Goal: Task Accomplishment & Management: Manage account settings

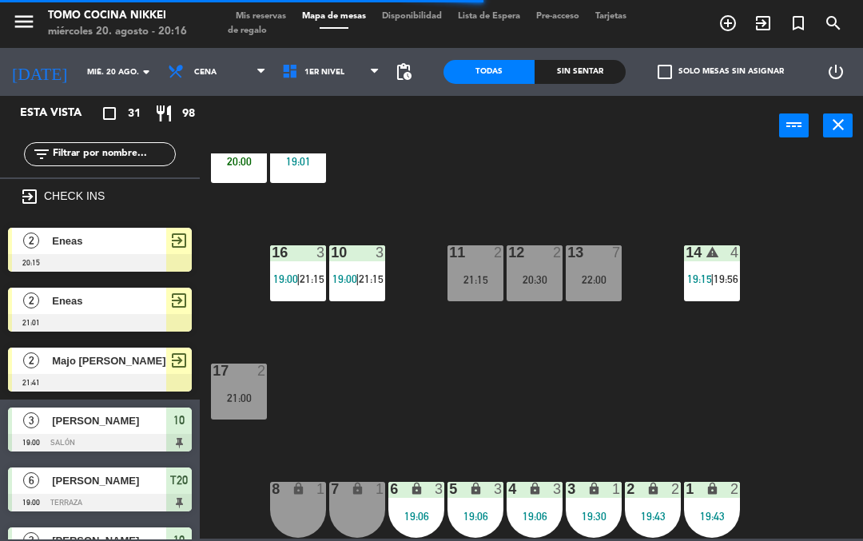
scroll to position [54, 0]
click at [539, 513] on div "19:06" at bounding box center [535, 516] width 56 height 11
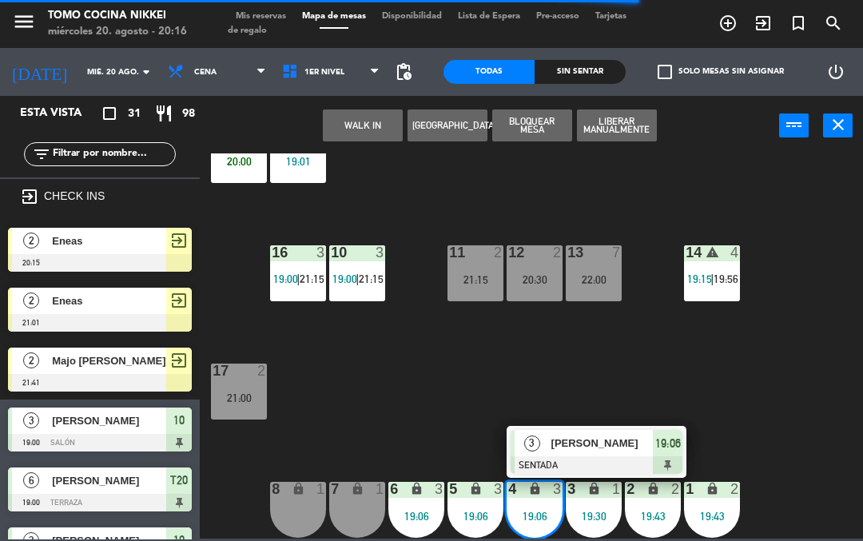
click at [621, 452] on div "[PERSON_NAME]" at bounding box center [602, 443] width 104 height 26
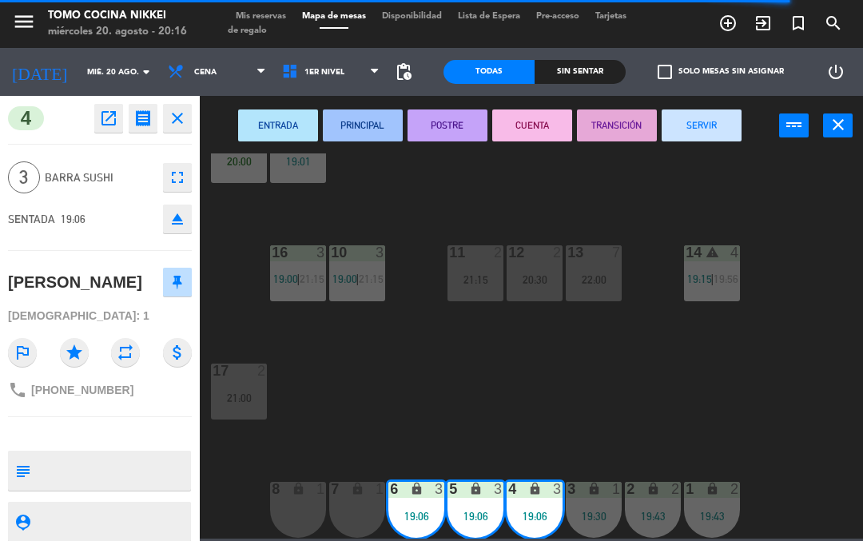
click at [713, 130] on button "SERVIR" at bounding box center [702, 125] width 80 height 32
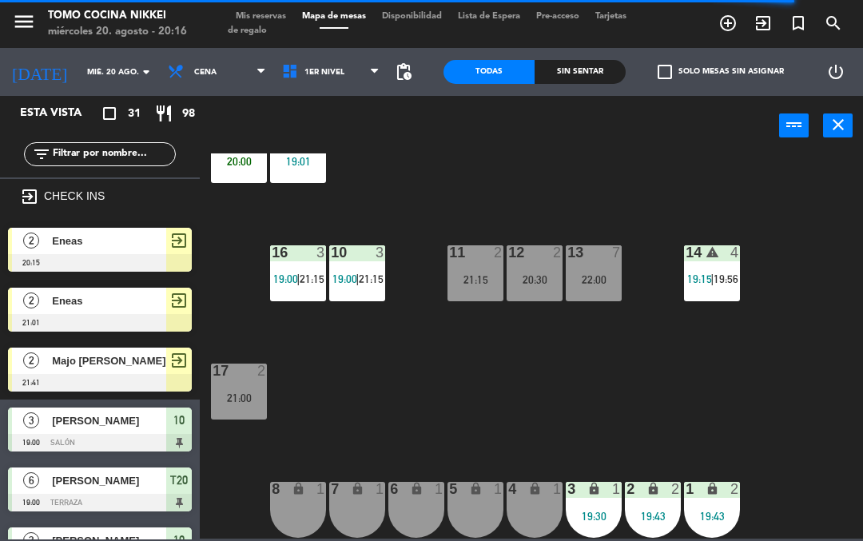
scroll to position [0, 0]
click at [644, 411] on div "18 3 20:00 19 3 19:01 16 3 19:00 | 21:15 10 3 19:00 | 21:15 11 2 21:15 12 2 20:…" at bounding box center [536, 345] width 654 height 385
click at [646, 420] on div "18 3 20:00 19 3 19:01 16 3 19:00 | 21:15 10 3 19:00 | 21:15 11 2 21:15 12 2 20:…" at bounding box center [536, 345] width 654 height 385
click at [666, 417] on div "18 3 20:00 19 3 19:01 16 3 19:00 | 21:15 10 3 19:00 | 21:15 11 2 21:15 12 2 20:…" at bounding box center [536, 345] width 654 height 385
click at [757, 411] on div "18 3 20:00 19 3 19:01 16 3 19:00 | 21:15 10 3 19:00 | 21:15 11 2 21:15 12 2 20:…" at bounding box center [536, 345] width 654 height 385
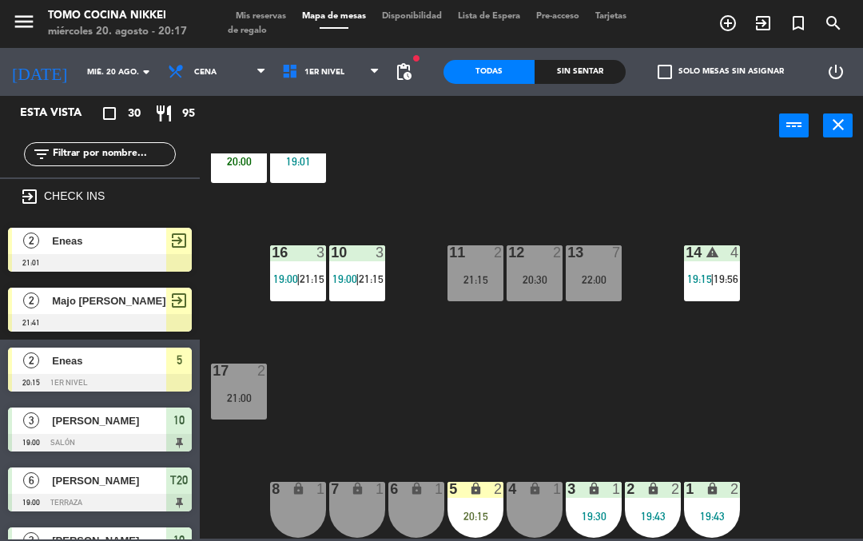
click at [479, 507] on div "5 lock 2 20:15" at bounding box center [476, 510] width 56 height 56
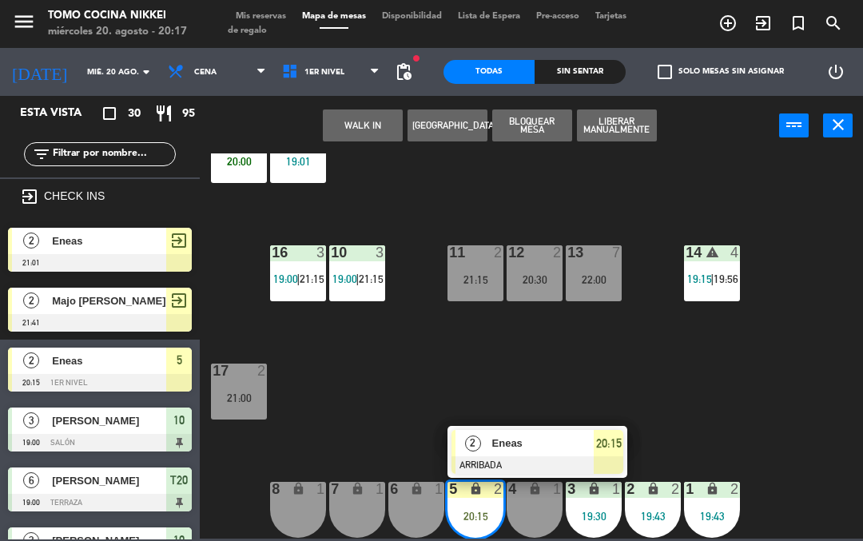
click at [472, 455] on div "2" at bounding box center [472, 443] width 34 height 26
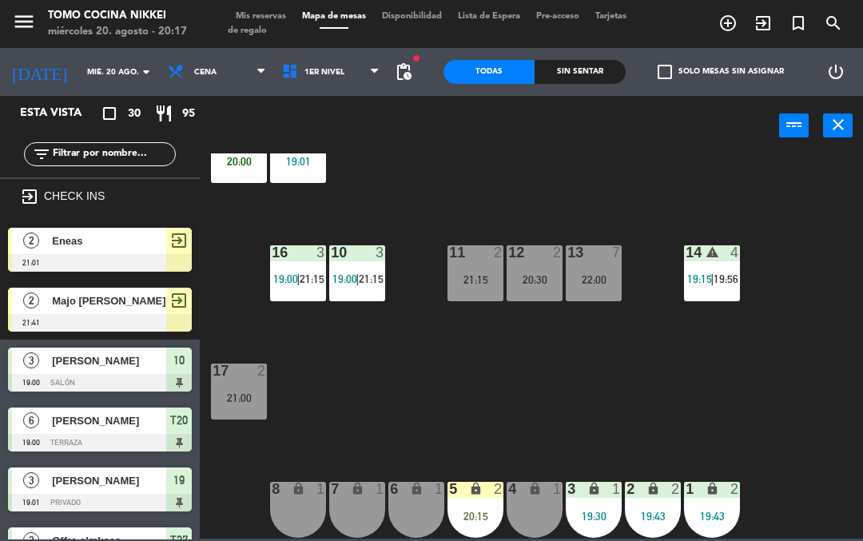
scroll to position [171, 0]
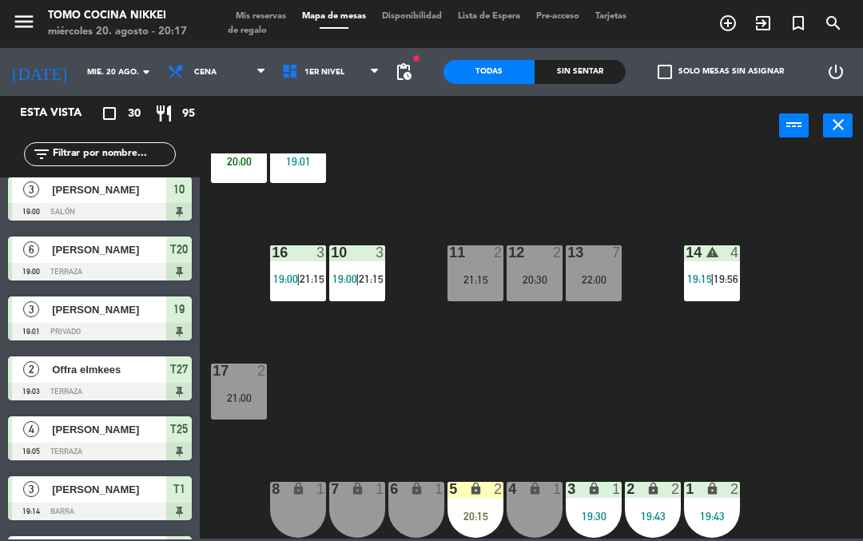
click at [468, 522] on div "20:15" at bounding box center [476, 516] width 56 height 11
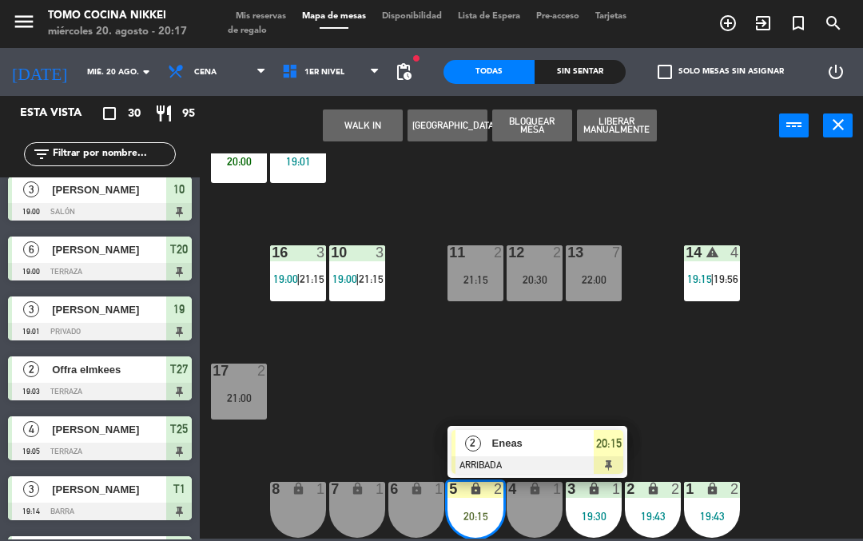
click at [482, 448] on div "2" at bounding box center [472, 443] width 34 height 26
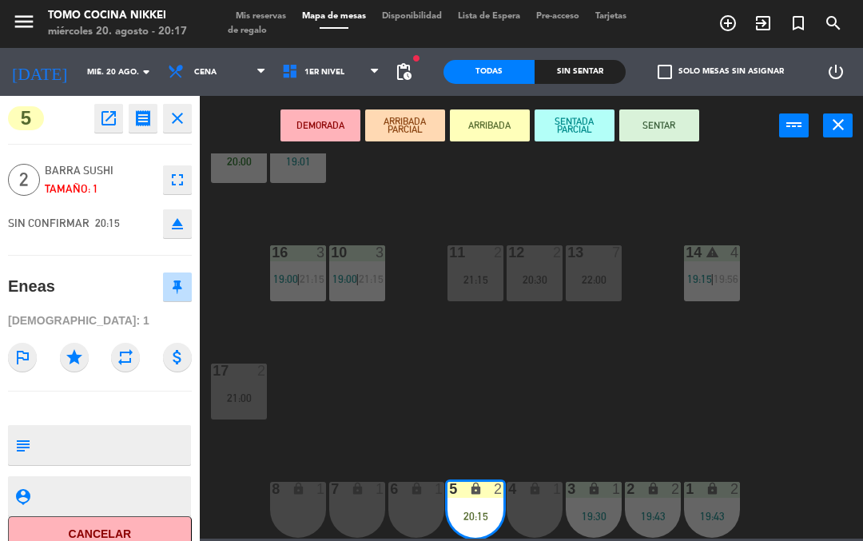
click at [102, 114] on icon "open_in_new" at bounding box center [108, 118] width 19 height 19
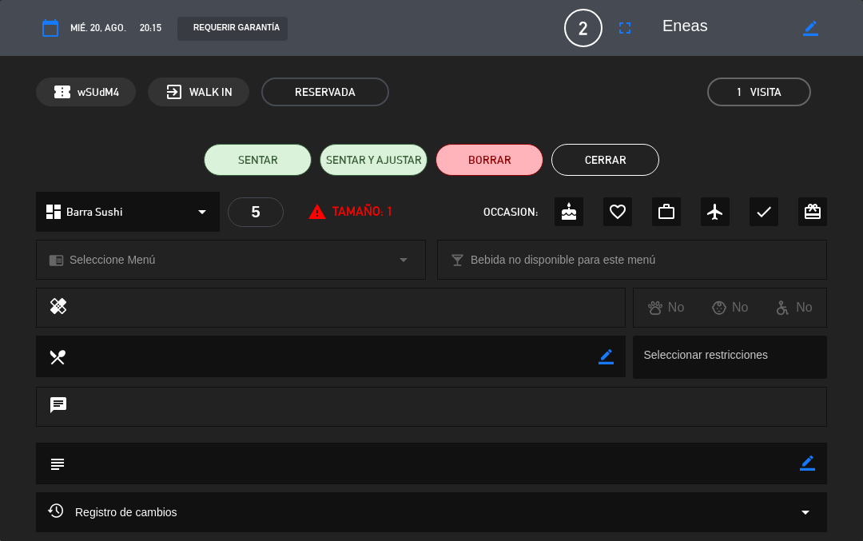
click at [483, 148] on button "BORRAR" at bounding box center [490, 160] width 108 height 32
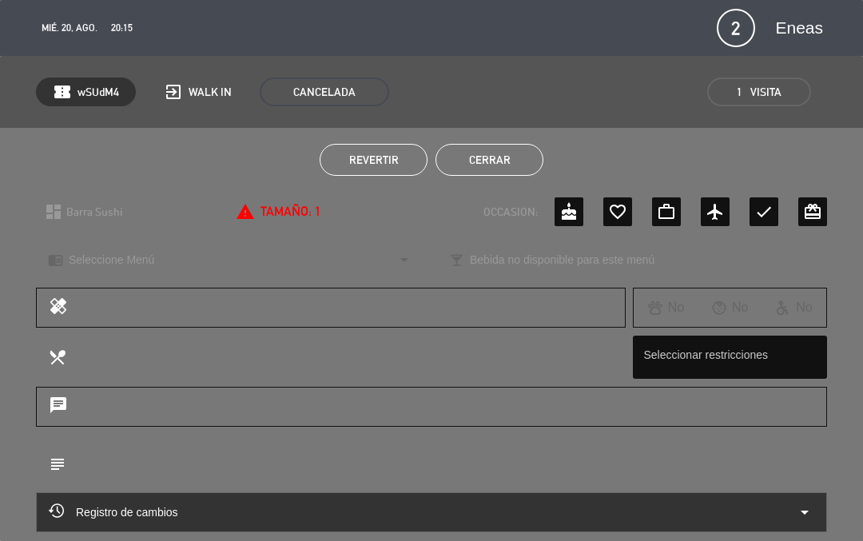
click at [509, 173] on button "Cerrar" at bounding box center [490, 160] width 108 height 32
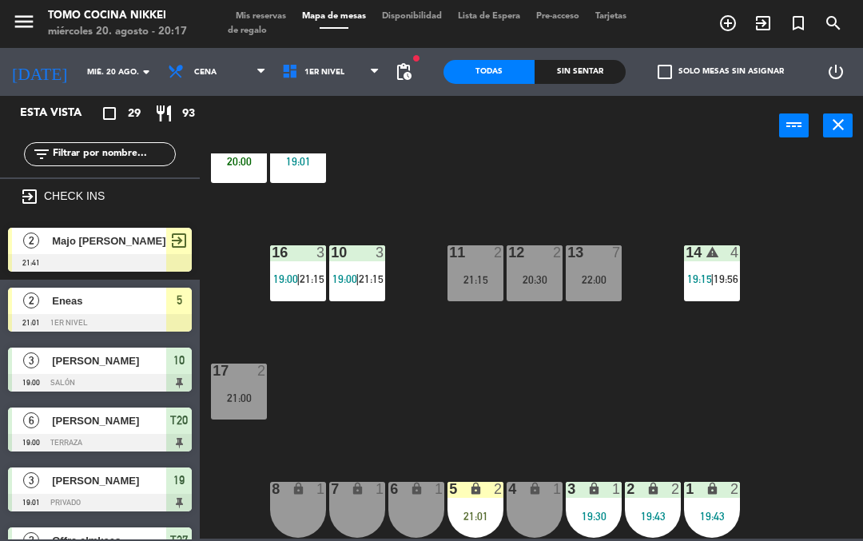
click at [609, 399] on div "18 3 20:00 19 3 19:01 16 3 19:00 | 21:15 10 3 19:00 | 21:15 11 2 21:15 12 2 20:…" at bounding box center [536, 345] width 654 height 385
click at [487, 511] on div "21:01" at bounding box center [476, 516] width 56 height 11
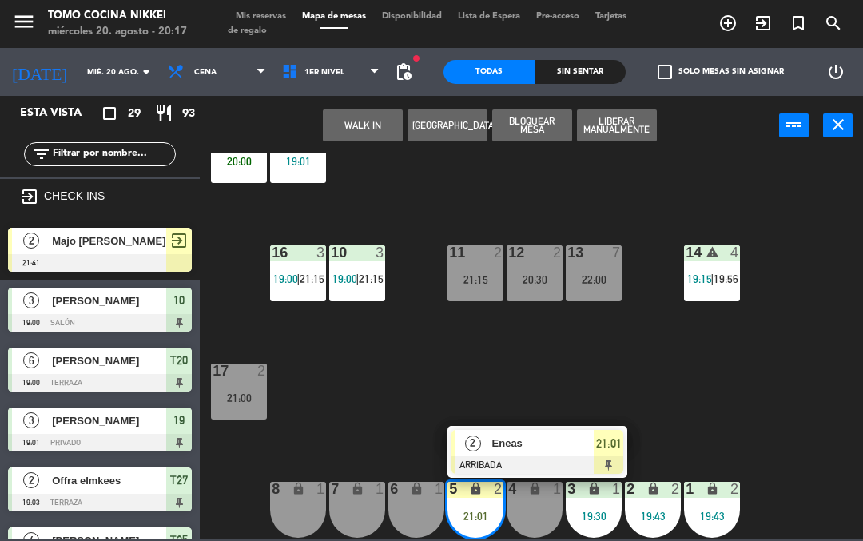
click at [429, 515] on div "6 lock 1" at bounding box center [416, 510] width 56 height 56
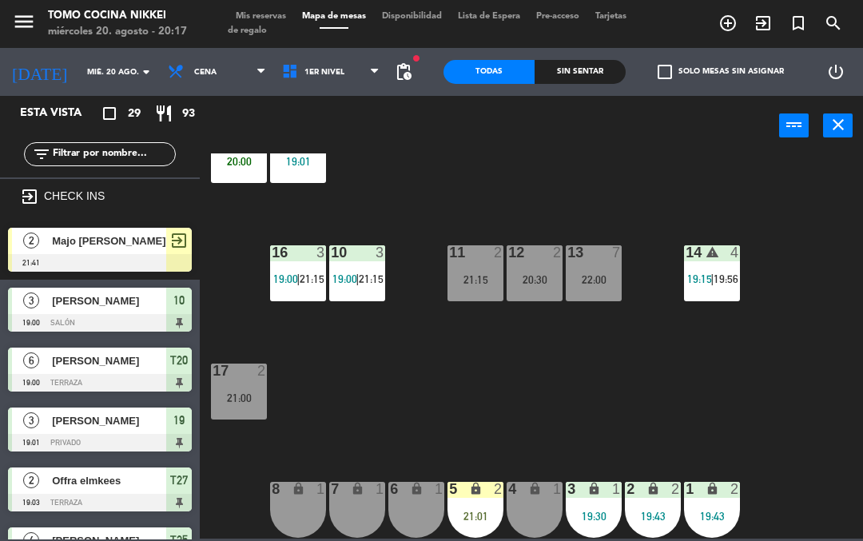
click at [782, 368] on div "18 3 20:00 19 3 19:01 16 3 19:00 | 21:15 10 3 19:00 | 21:15 11 2 21:15 12 2 20:…" at bounding box center [536, 345] width 654 height 385
click at [485, 491] on div "lock" at bounding box center [476, 489] width 26 height 15
click at [547, 483] on div "lock" at bounding box center [535, 489] width 26 height 15
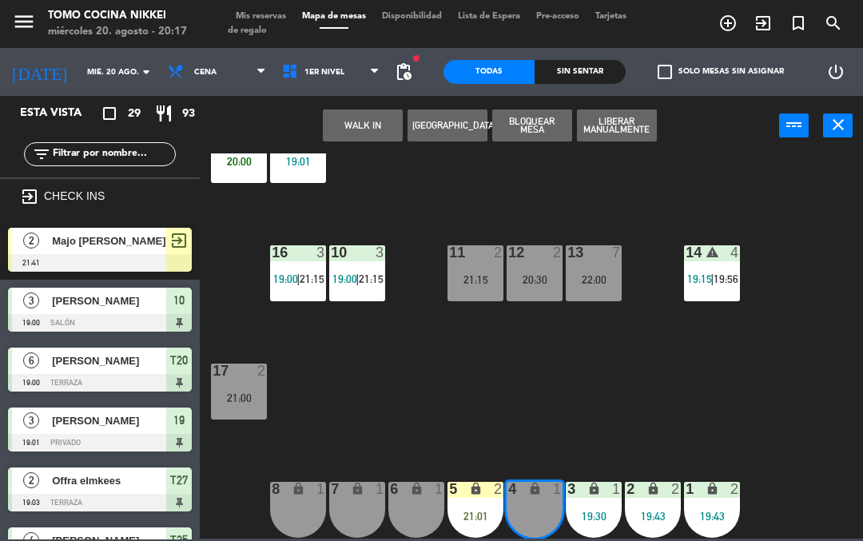
click at [613, 392] on div "18 3 20:00 19 3 19:01 16 3 19:00 | 21:15 10 3 19:00 | 21:15 11 2 21:15 12 2 20:…" at bounding box center [536, 345] width 654 height 385
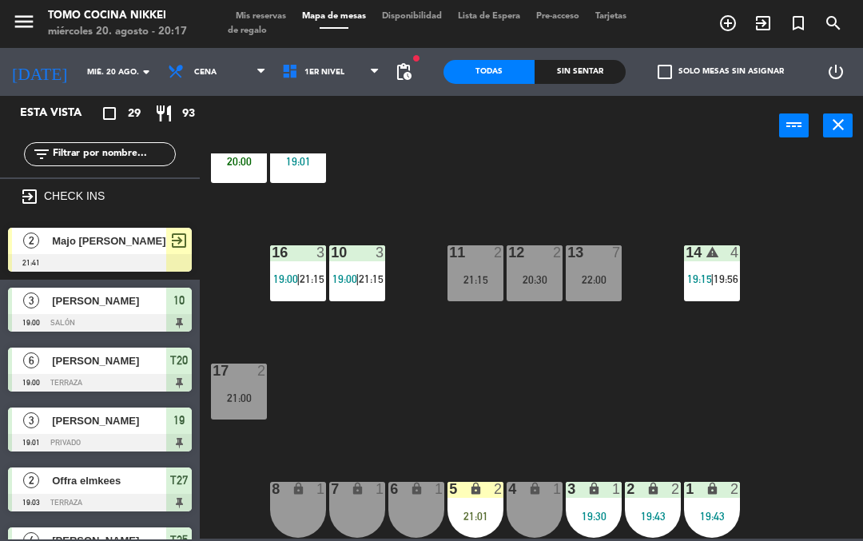
click at [464, 527] on div "5 lock 2 21:01" at bounding box center [476, 510] width 56 height 56
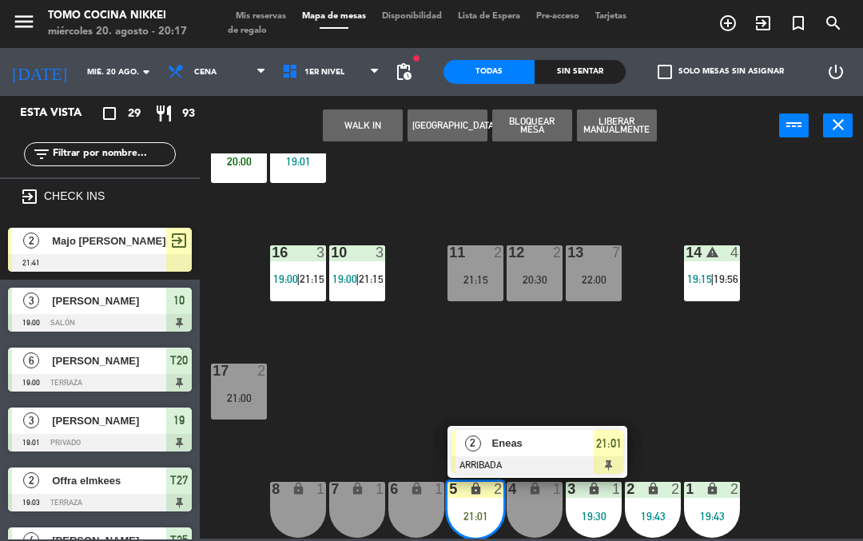
click at [541, 451] on span "Eneas" at bounding box center [543, 443] width 102 height 17
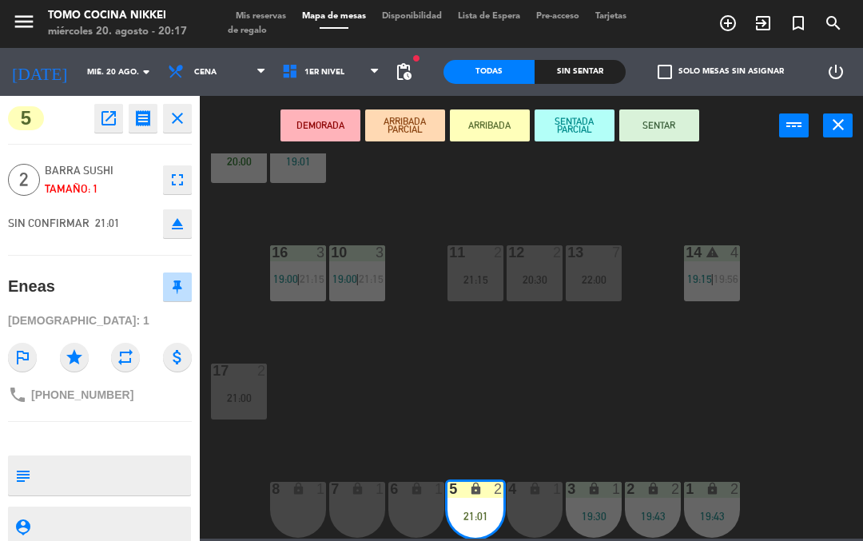
click at [408, 515] on div "6 lock 1" at bounding box center [416, 510] width 56 height 56
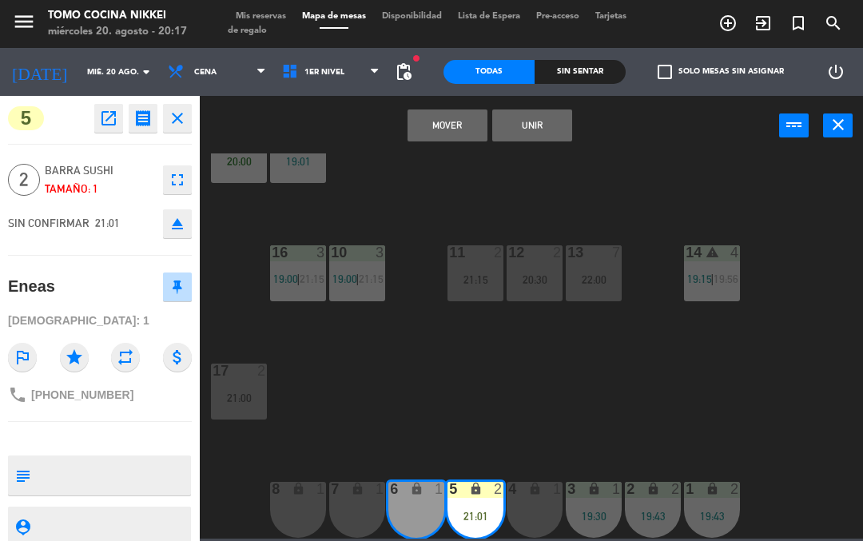
click at [554, 113] on button "Unir" at bounding box center [532, 125] width 80 height 32
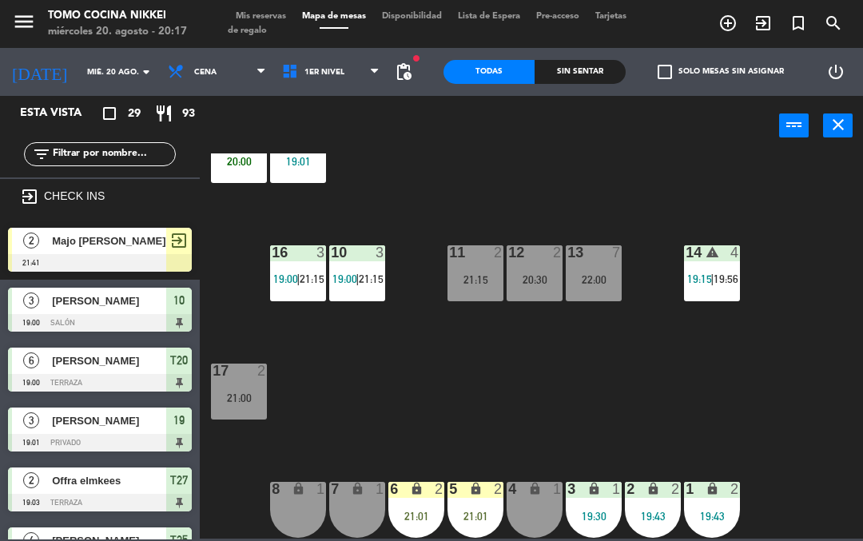
scroll to position [270, 0]
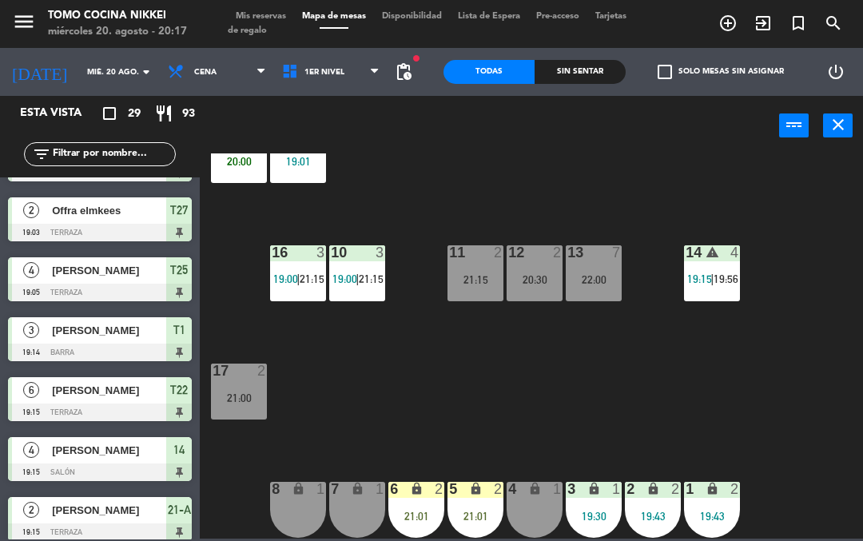
click at [634, 425] on div "18 3 20:00 19 3 19:01 16 3 19:00 | 21:15 10 3 19:00 | 21:15 11 2 21:15 12 2 20:…" at bounding box center [536, 345] width 654 height 385
click at [595, 409] on div "18 3 20:00 19 3 19:01 16 3 19:00 | 21:15 10 3 19:00 | 21:15 11 2 21:15 12 2 20:…" at bounding box center [536, 345] width 654 height 385
click at [603, 76] on div "Sin sentar" at bounding box center [580, 72] width 91 height 24
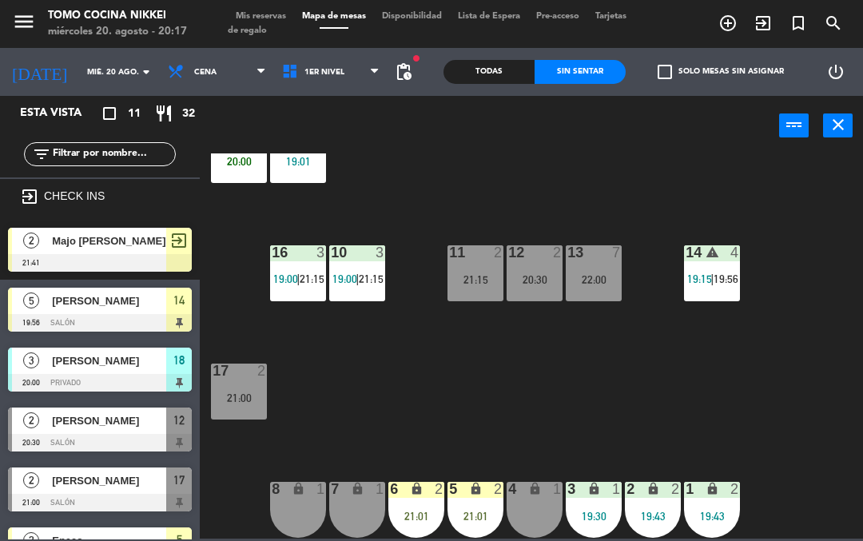
scroll to position [0, 0]
click at [165, 418] on span "[PERSON_NAME]" at bounding box center [109, 420] width 114 height 17
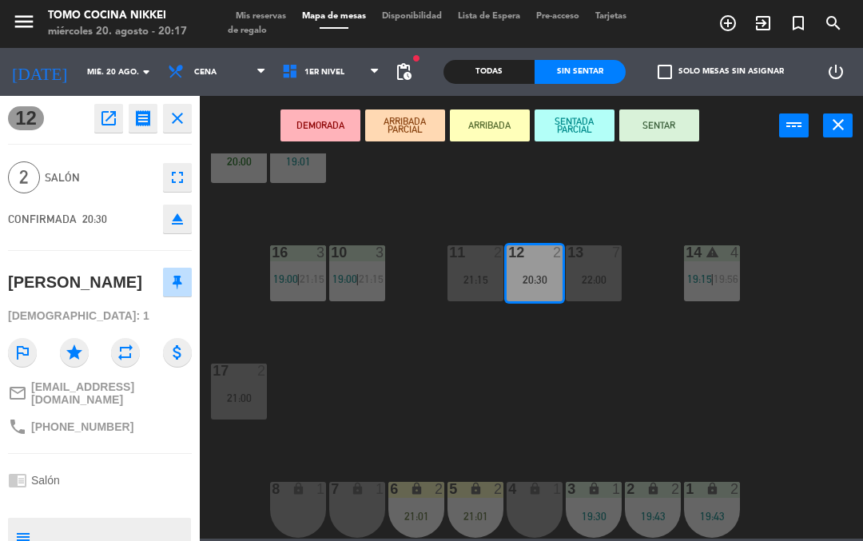
click at [668, 124] on button "SENTAR" at bounding box center [659, 125] width 80 height 32
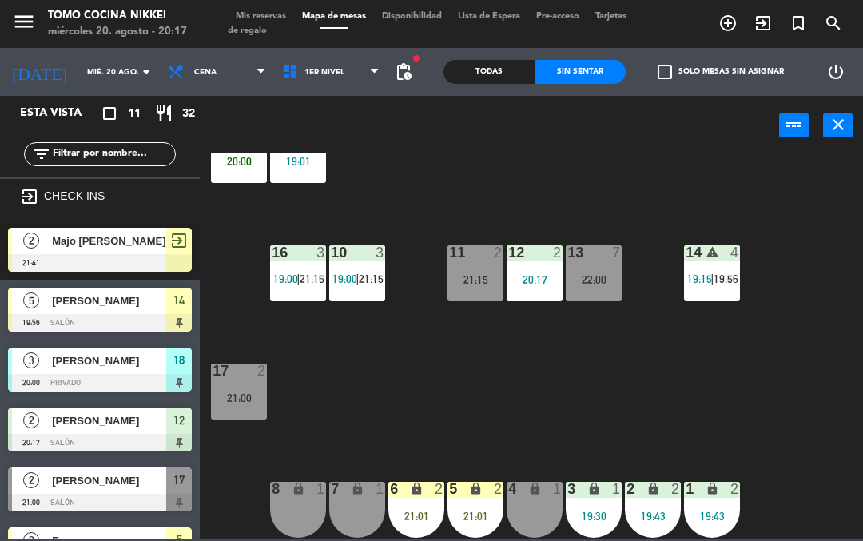
click at [627, 436] on div "18 3 20:00 19 3 19:01 16 3 19:00 | 21:15 10 3 19:00 | 21:15 11 2 21:15 12 2 20:…" at bounding box center [536, 345] width 654 height 385
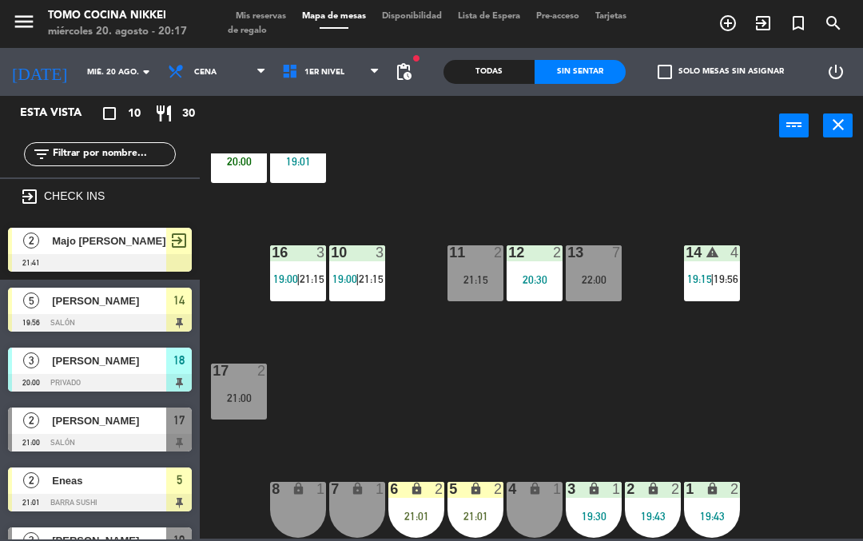
click at [616, 433] on div "18 3 20:00 19 3 19:01 16 3 19:00 | 21:15 10 3 19:00 | 21:15 11 2 21:15 12 2 20:…" at bounding box center [536, 345] width 654 height 385
click at [599, 417] on div "18 3 20:00 19 3 19:01 16 3 19:00 | 21:15 10 3 19:00 | 21:15 11 2 21:15 12 2 20:…" at bounding box center [536, 345] width 654 height 385
click at [325, 72] on span "1er Nivel" at bounding box center [324, 72] width 40 height 9
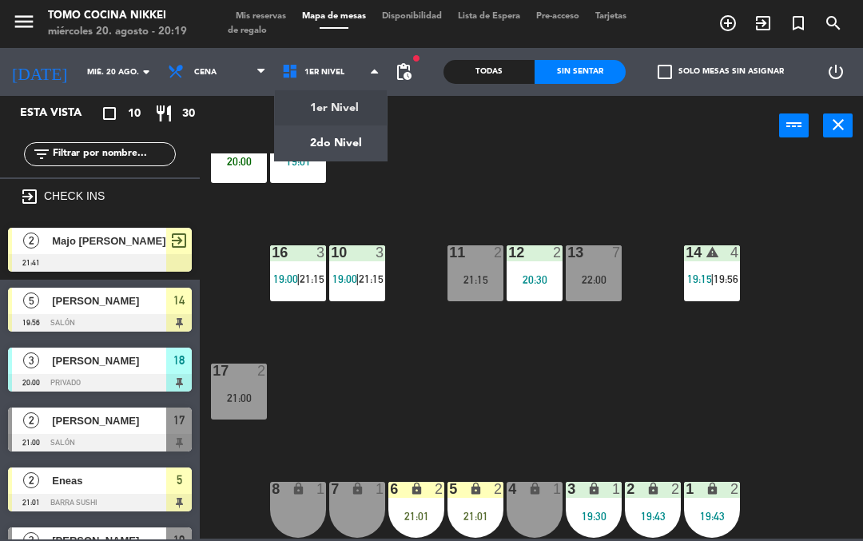
click at [360, 73] on span "1er Nivel" at bounding box center [331, 71] width 114 height 35
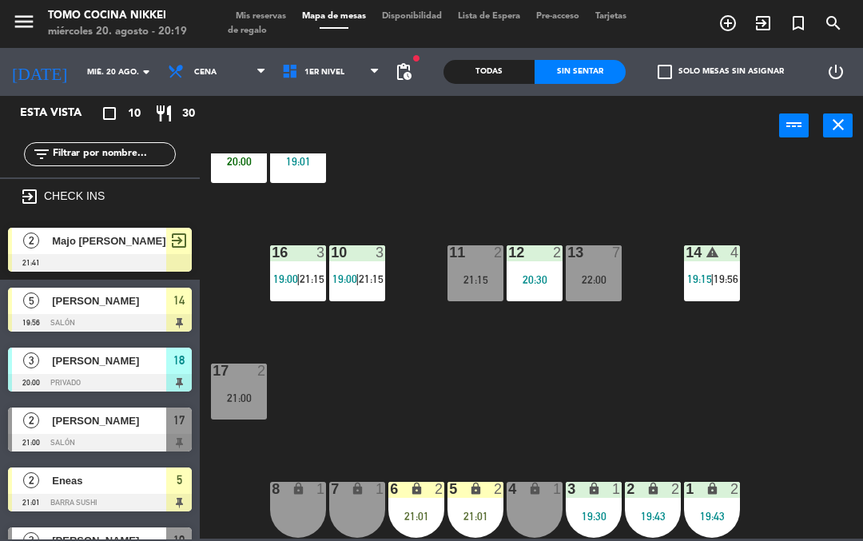
click at [352, 76] on span "1er Nivel" at bounding box center [331, 71] width 114 height 35
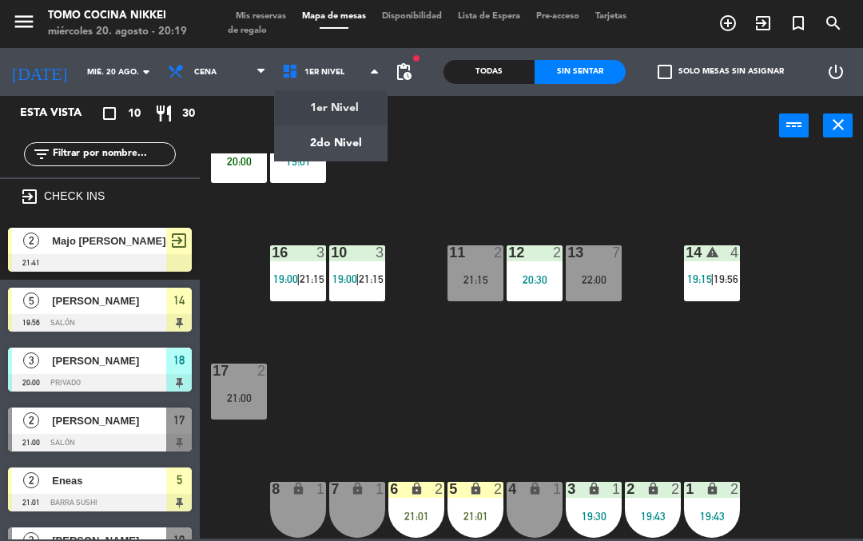
click at [336, 125] on ng-component "menu Tomo Cocina Nikkei [DATE] 20. agosto - 20:19 Mis reservas Mapa de mesas Di…" at bounding box center [431, 269] width 863 height 539
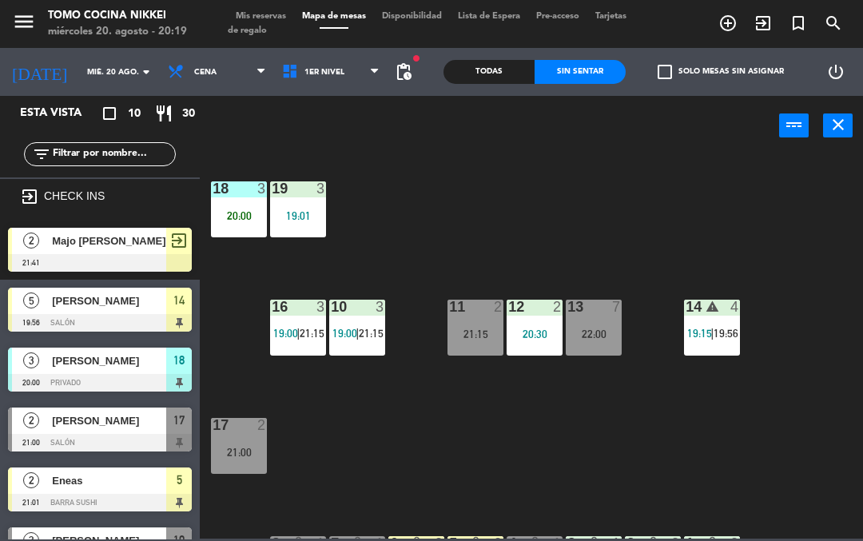
click at [356, 61] on span "1er Nivel" at bounding box center [331, 71] width 114 height 35
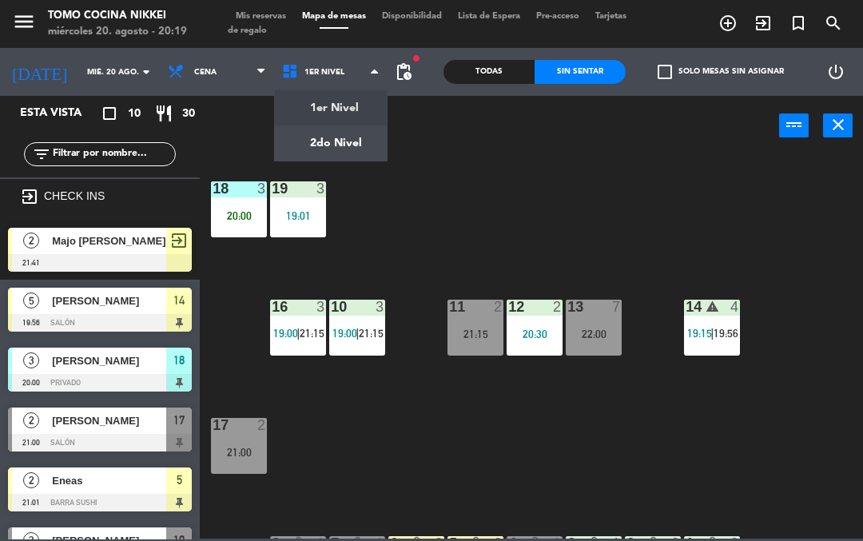
click at [324, 127] on ng-component "menu Tomo Cocina Nikkei [DATE] 20. agosto - 20:19 Mis reservas Mapa de mesas Di…" at bounding box center [431, 269] width 863 height 539
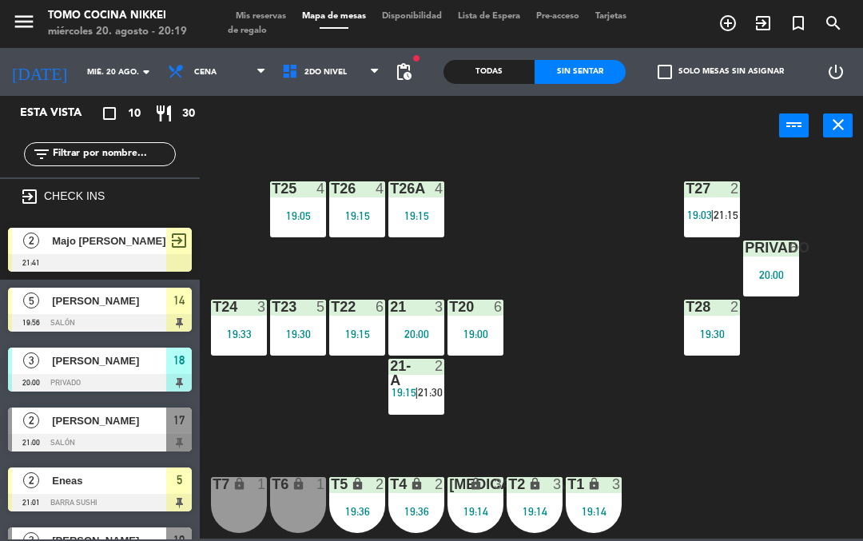
click at [357, 79] on span "2do Nivel" at bounding box center [331, 71] width 114 height 35
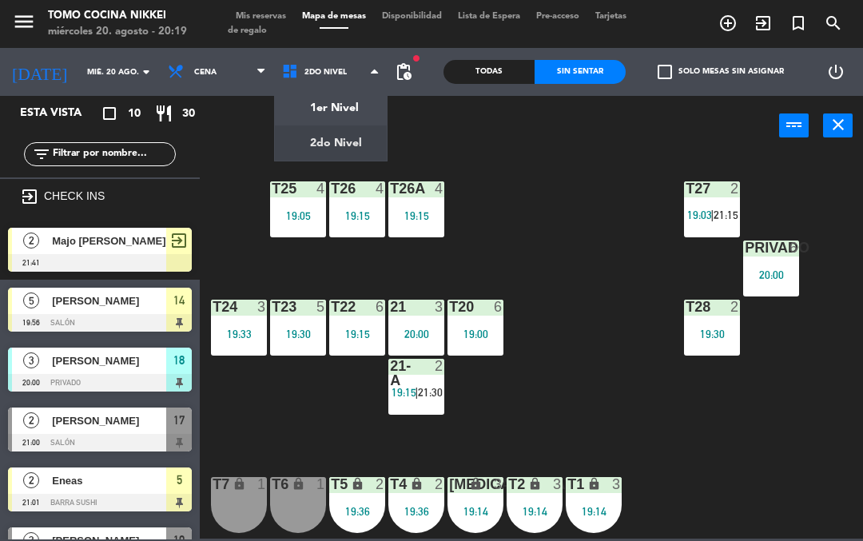
click at [340, 107] on ng-component "menu Tomo Cocina Nikkei [DATE] 20. agosto - 20:19 Mis reservas Mapa de mesas Di…" at bounding box center [431, 269] width 863 height 539
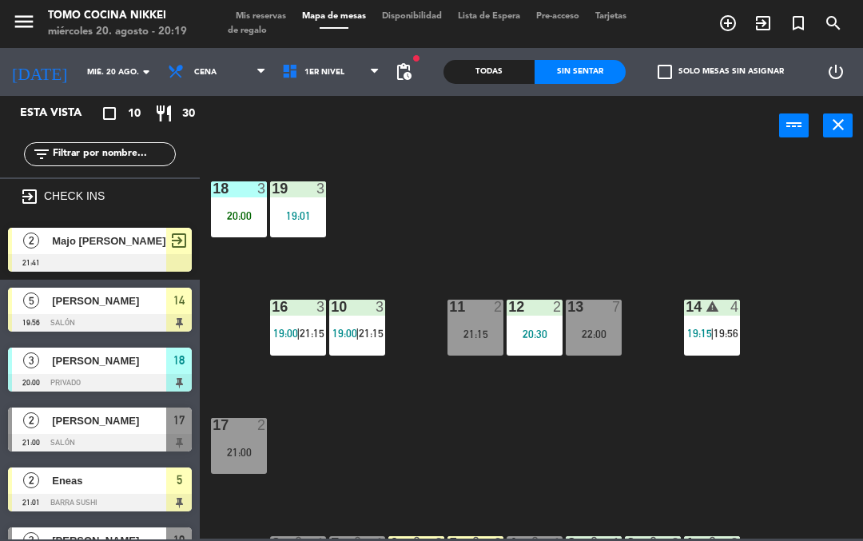
click at [690, 459] on div "18 3 20:00 19 3 19:01 16 3 19:00 | 21:15 10 3 19:00 | 21:15 11 2 21:15 12 2 20:…" at bounding box center [536, 345] width 654 height 385
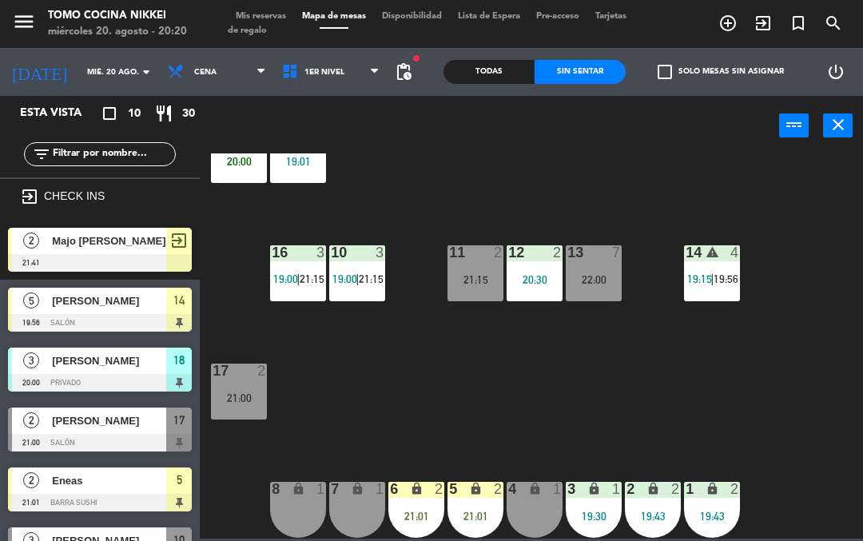
scroll to position [54, 0]
click at [642, 355] on div "18 3 20:00 19 3 19:01 16 3 19:00 | 21:15 10 3 19:00 | 21:15 11 2 21:15 12 2 20:…" at bounding box center [536, 345] width 654 height 385
click at [79, 76] on input "mié. 20 ago." at bounding box center [133, 72] width 109 height 25
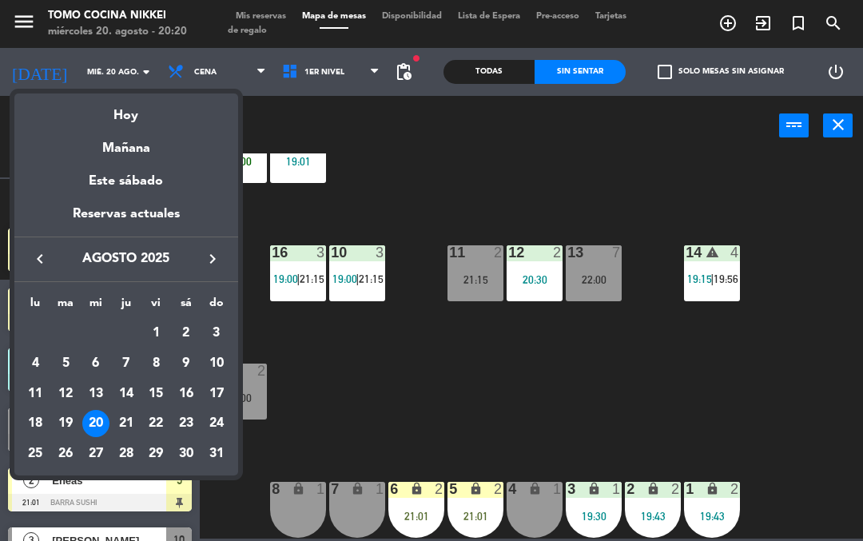
click at [120, 424] on div "21" at bounding box center [126, 423] width 27 height 27
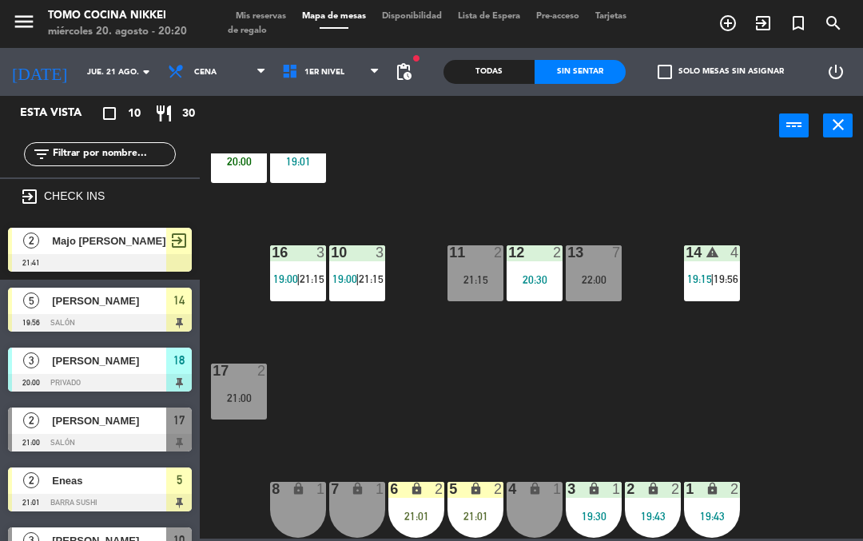
scroll to position [0, 0]
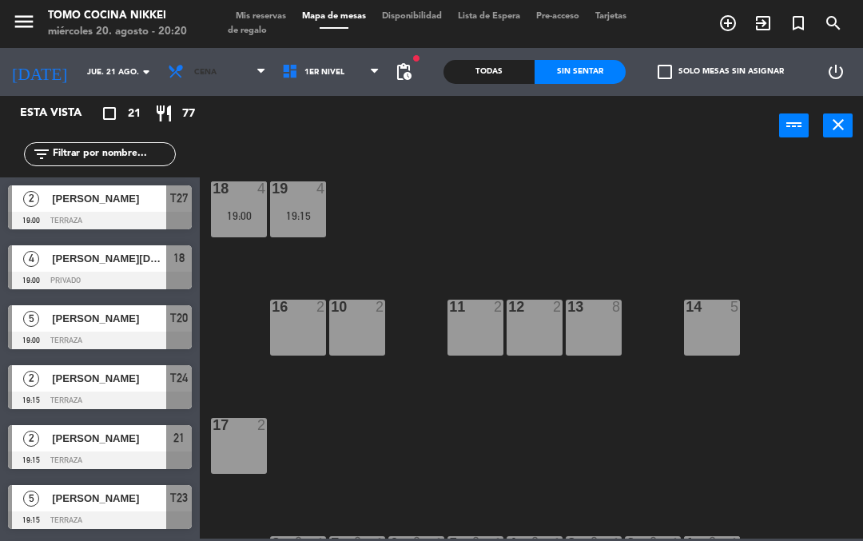
click at [190, 64] on span "Cena" at bounding box center [217, 71] width 114 height 35
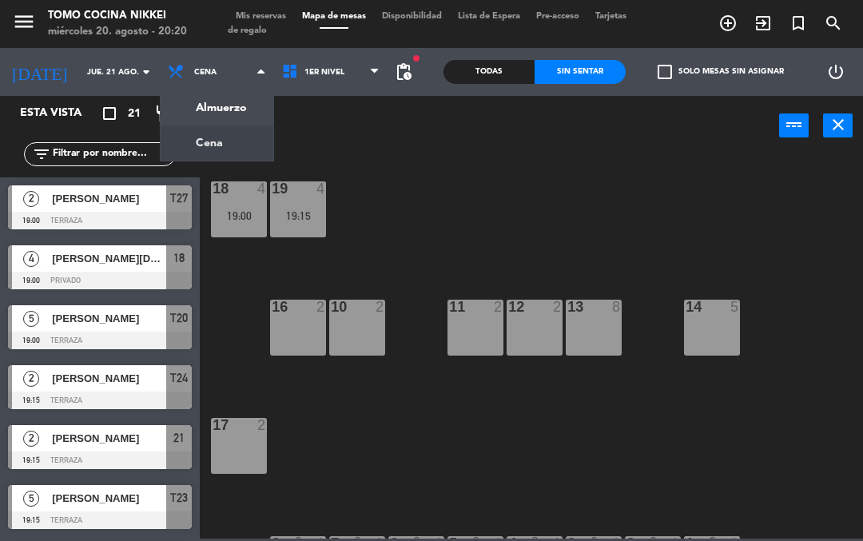
click at [196, 93] on div "Almuerzo Cena Cena Almuerzo Cena" at bounding box center [217, 72] width 114 height 48
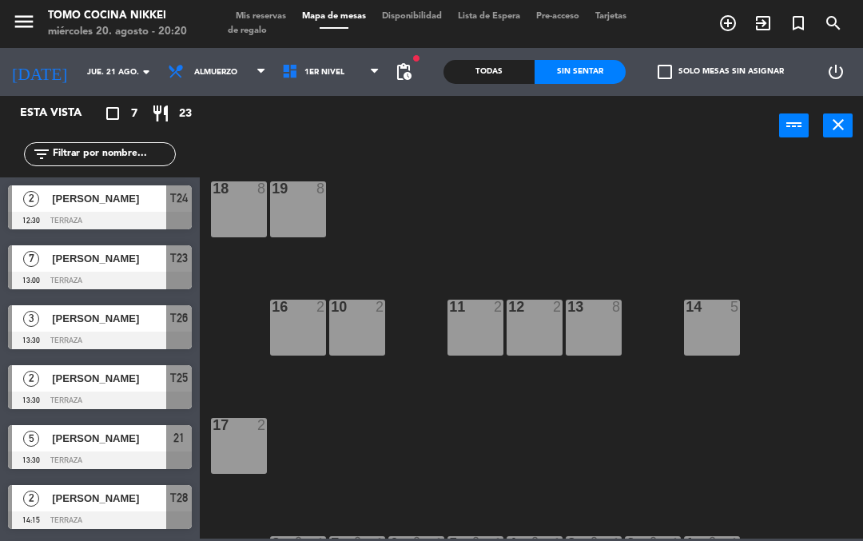
click at [79, 62] on input "jue. 21 ago." at bounding box center [133, 72] width 109 height 25
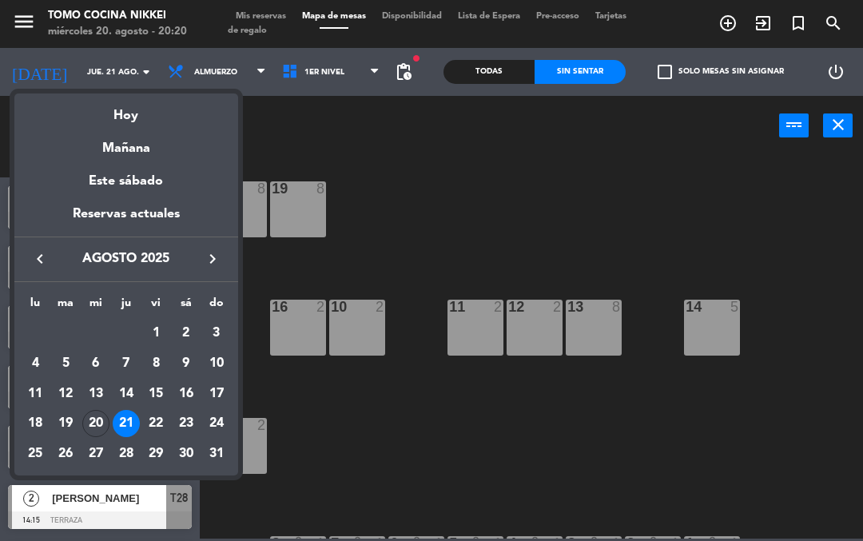
click at [157, 421] on div "22" at bounding box center [155, 423] width 27 height 27
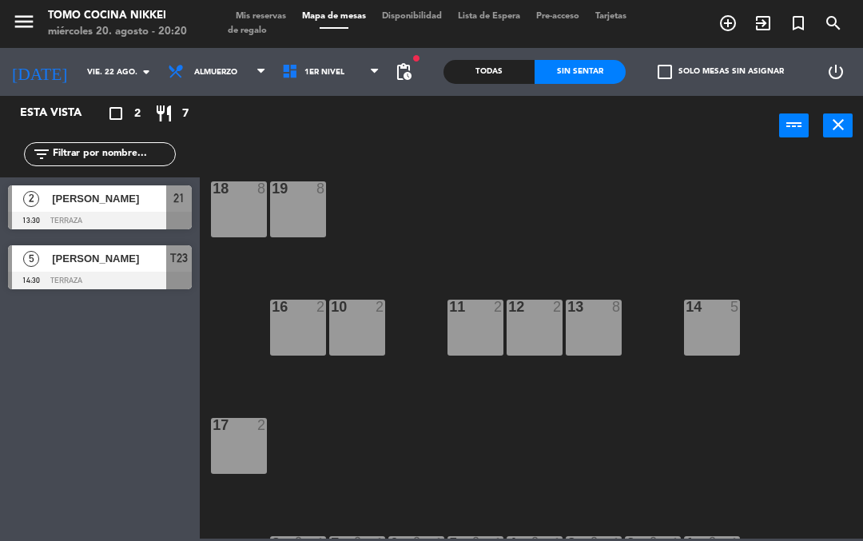
click at [65, 55] on div "[DATE] [DATE] arrow_drop_down" at bounding box center [80, 71] width 160 height 35
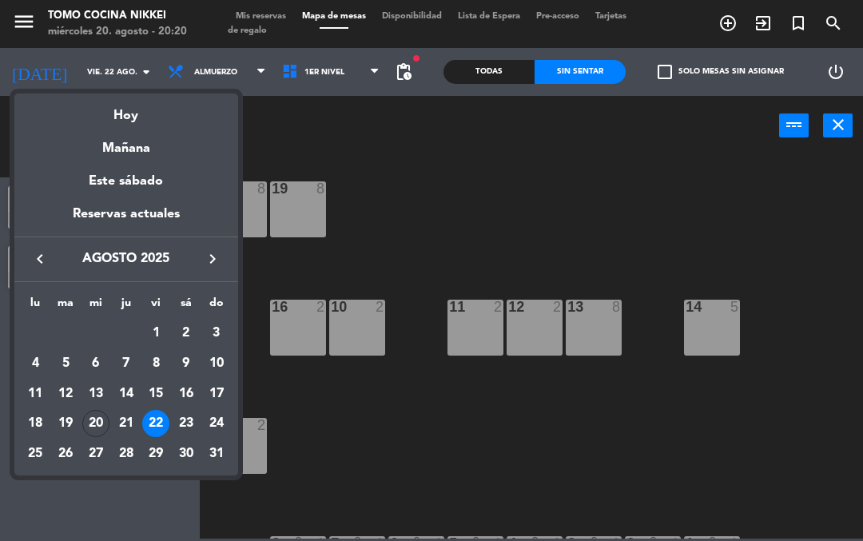
click at [68, 74] on div at bounding box center [431, 270] width 863 height 541
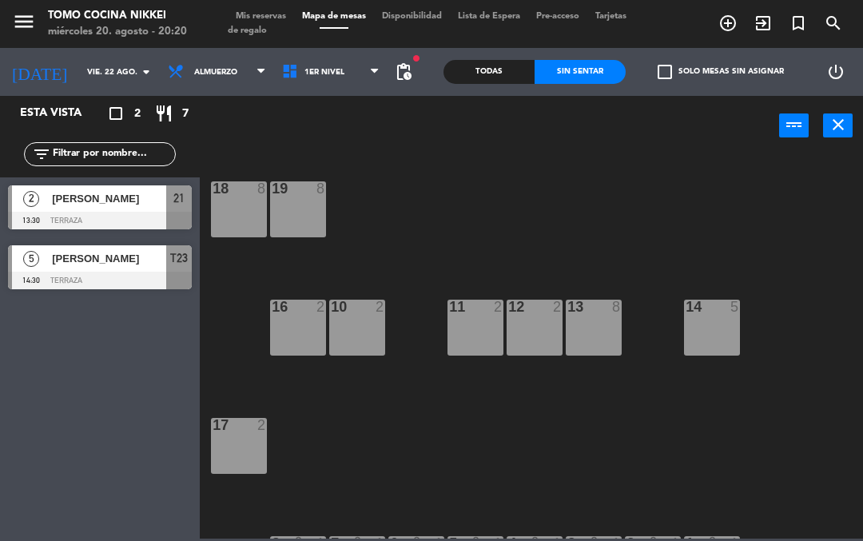
click at [79, 69] on input "vie. 22 ago." at bounding box center [133, 72] width 109 height 25
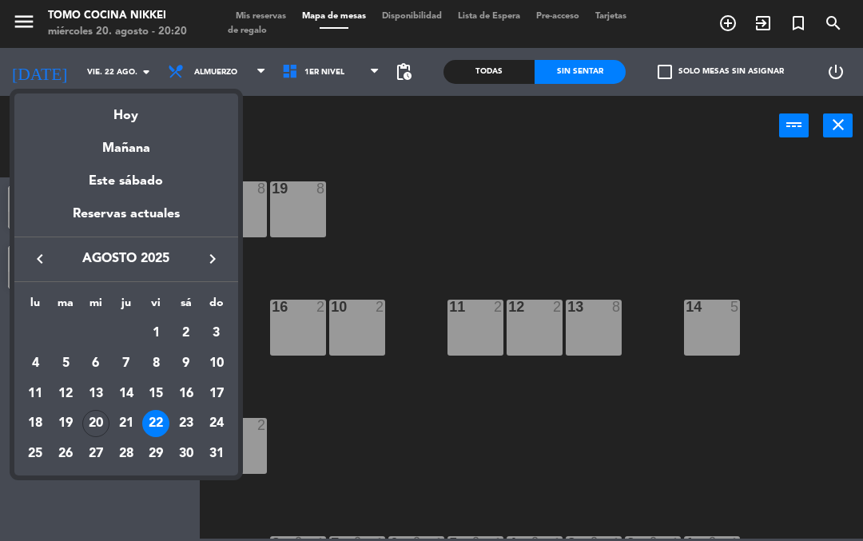
click at [206, 73] on div at bounding box center [431, 270] width 863 height 541
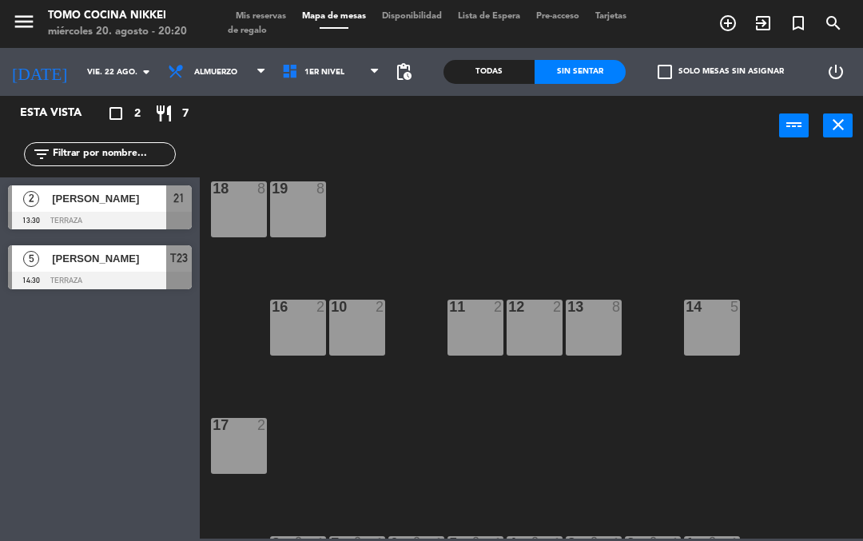
click at [196, 75] on span "Almuerzo" at bounding box center [215, 72] width 43 height 9
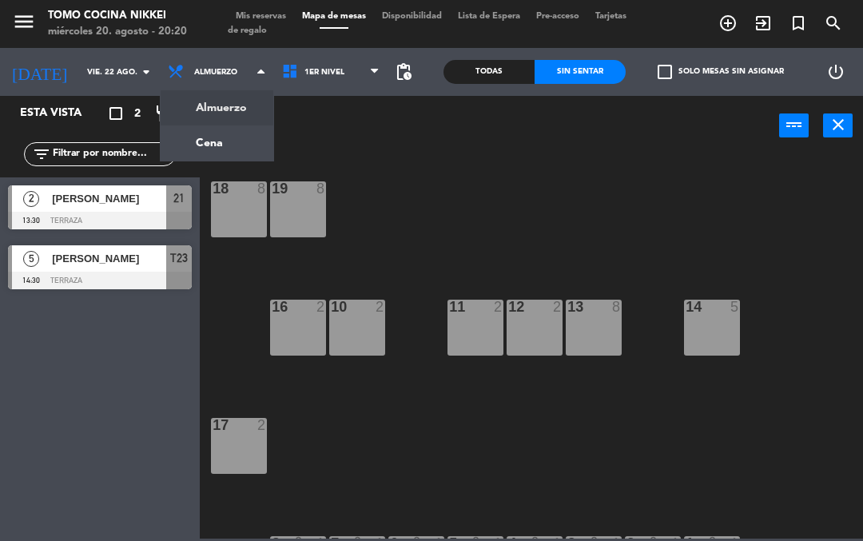
click at [185, 143] on ng-component "menu Tomo Cocina Nikkei [DATE] 20. agosto - 20:20 Mis reservas Mapa de mesas Di…" at bounding box center [431, 269] width 863 height 539
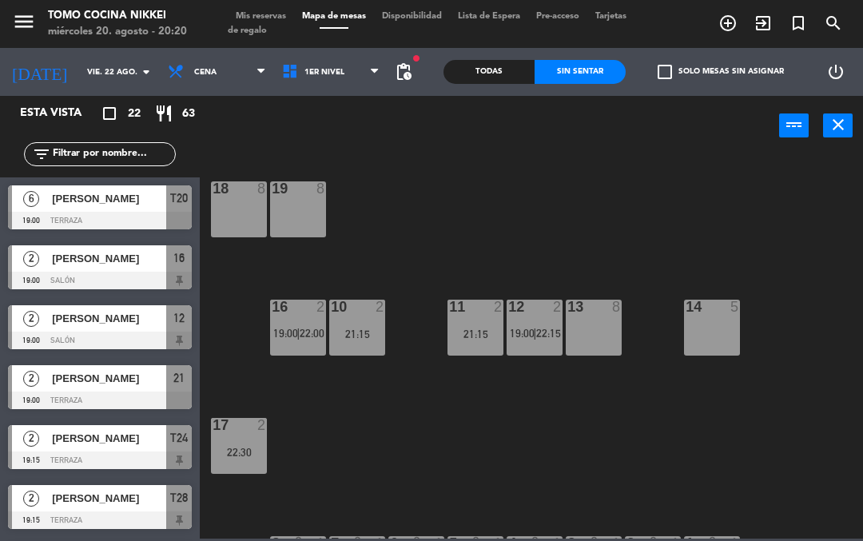
click at [33, 70] on icon "[DATE]" at bounding box center [39, 72] width 79 height 34
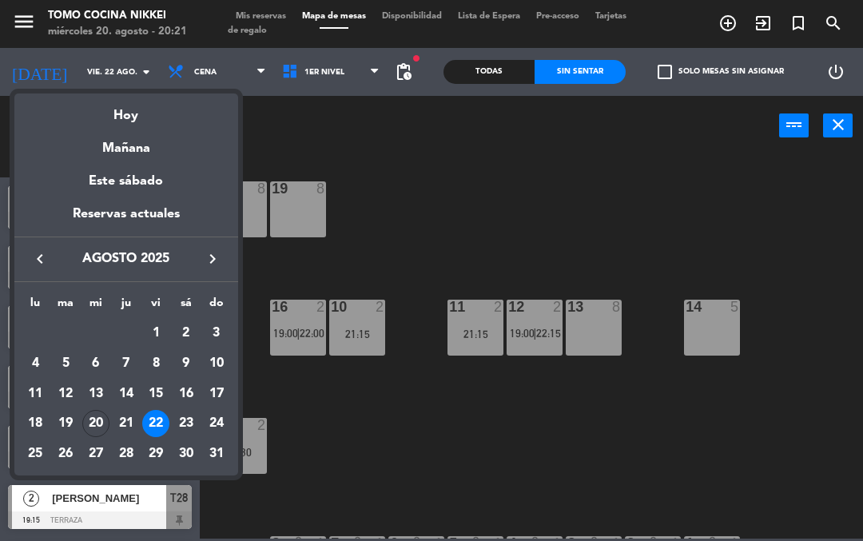
click at [404, 432] on div at bounding box center [431, 270] width 863 height 541
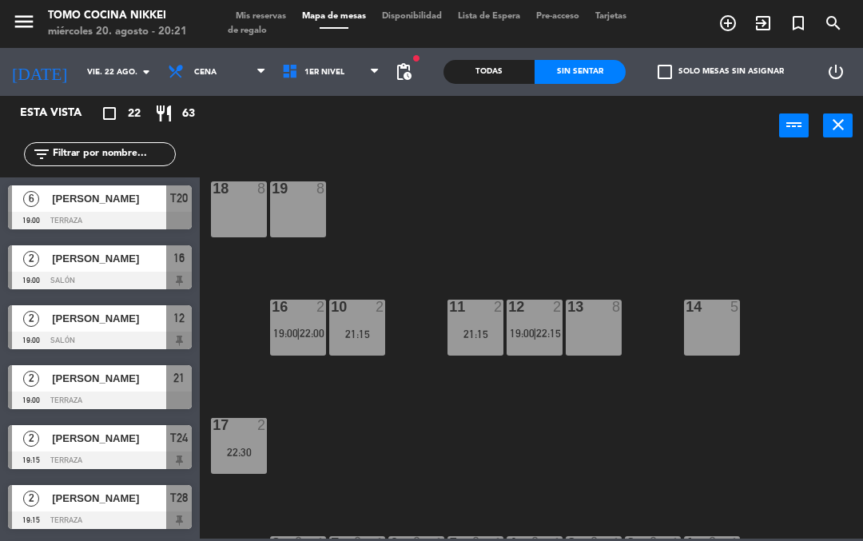
click at [86, 70] on input "vie. 22 ago." at bounding box center [133, 72] width 109 height 25
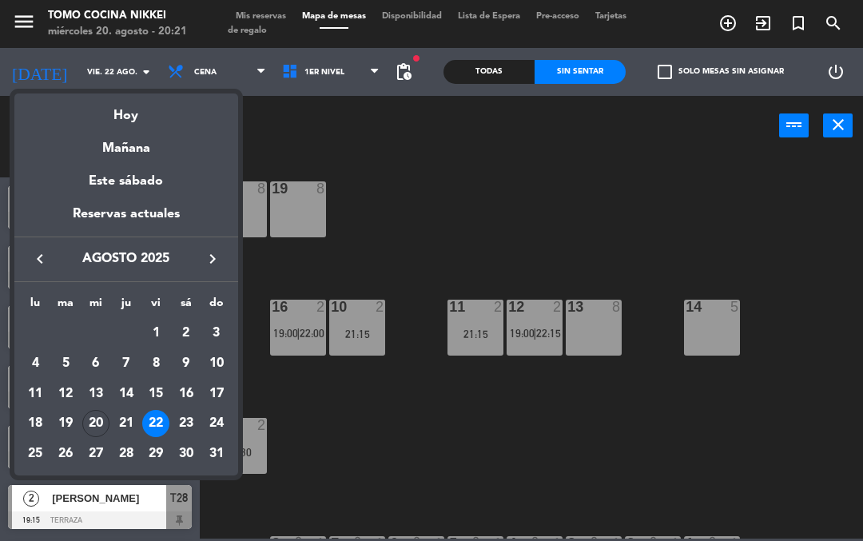
click at [127, 109] on div "Hoy" at bounding box center [126, 109] width 224 height 33
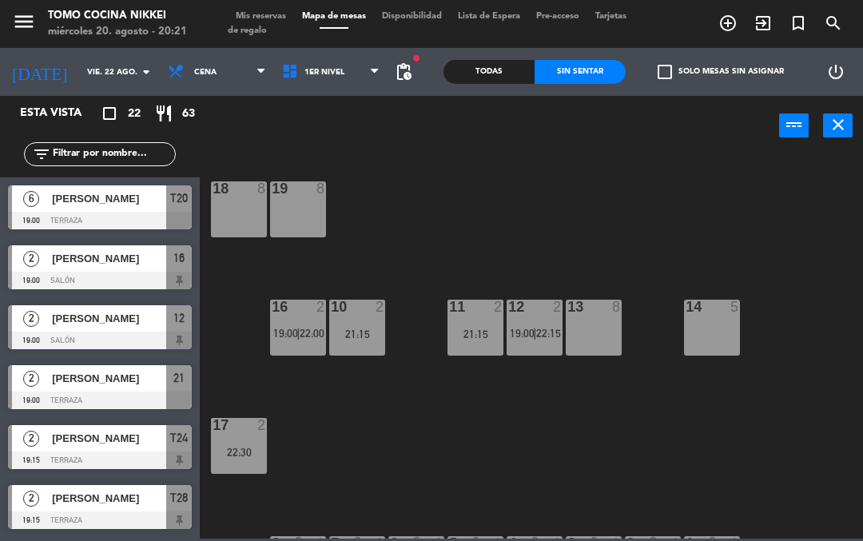
type input "mié. 20 ago."
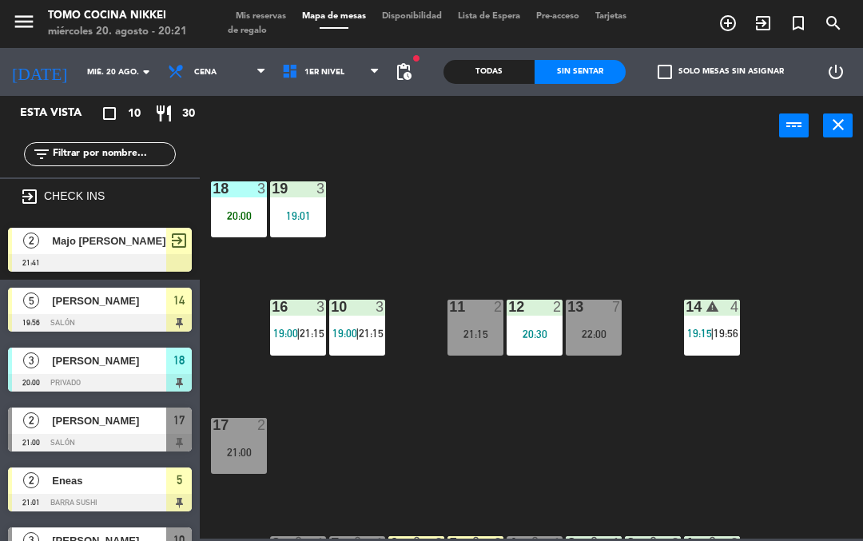
click at [672, 260] on div "18 3 20:00 19 3 19:01 16 3 19:00 | 21:15 10 3 19:00 | 21:15 11 2 21:15 12 2 20:…" at bounding box center [536, 345] width 654 height 385
click at [572, 250] on div "18 3 20:00 19 3 19:01 16 3 19:00 | 21:15 10 3 19:00 | 21:15 11 2 21:15 12 2 20:…" at bounding box center [536, 345] width 654 height 385
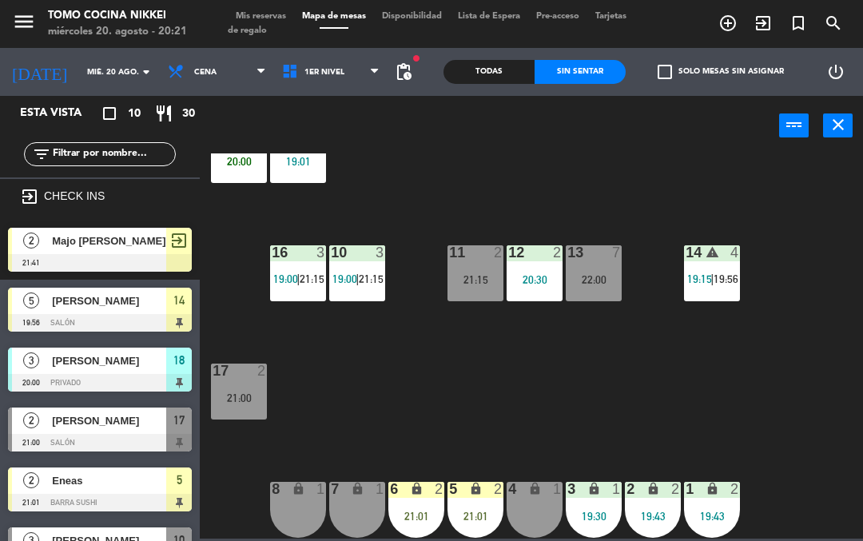
scroll to position [54, 0]
click at [248, 174] on div "18 3 20:00" at bounding box center [239, 155] width 56 height 56
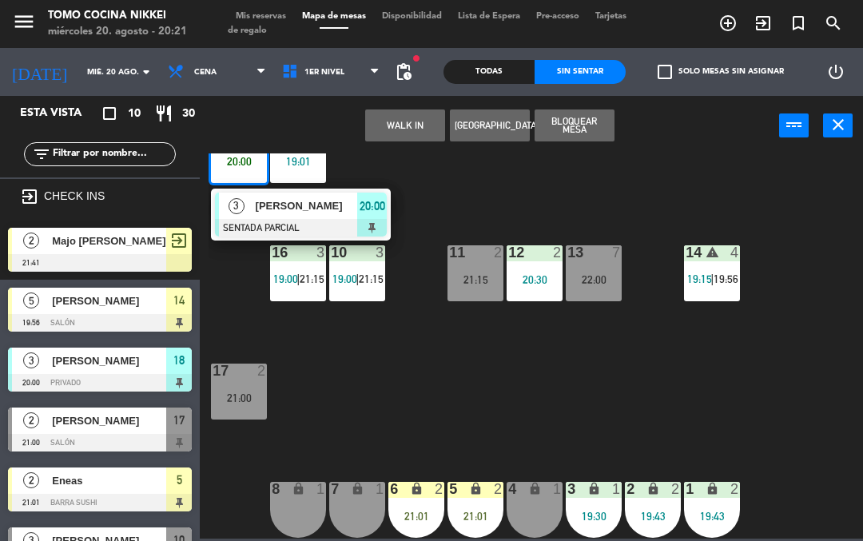
click at [280, 208] on span "[PERSON_NAME]" at bounding box center [307, 205] width 102 height 17
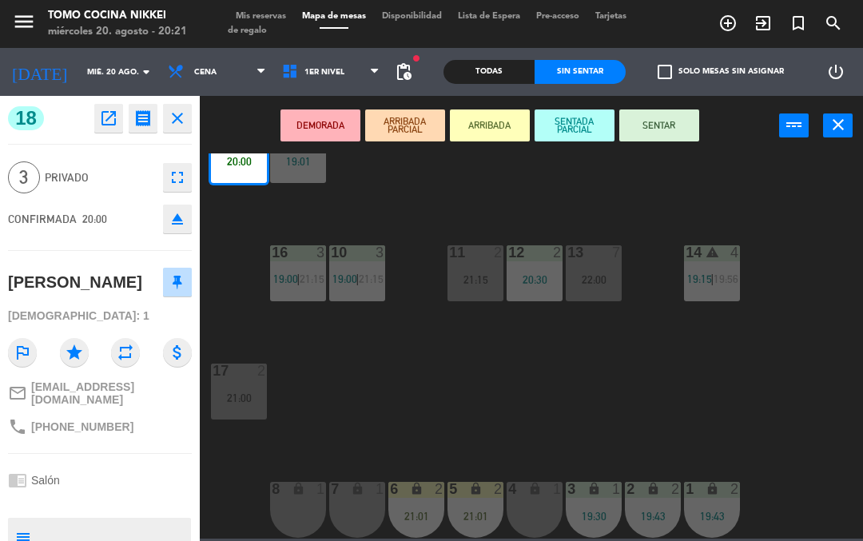
click at [179, 179] on icon "fullscreen" at bounding box center [177, 177] width 19 height 19
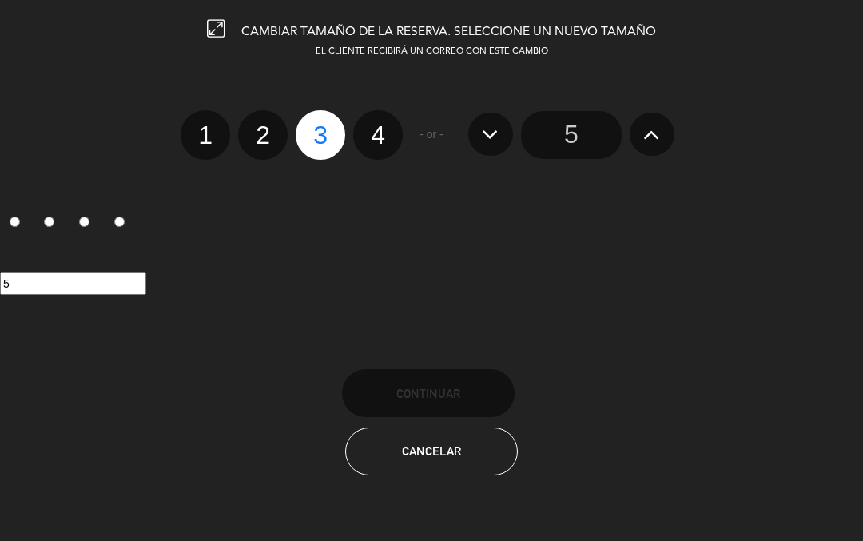
click at [200, 149] on label "1" at bounding box center [206, 135] width 50 height 50
click at [200, 126] on input "1" at bounding box center [203, 121] width 10 height 10
radio input "true"
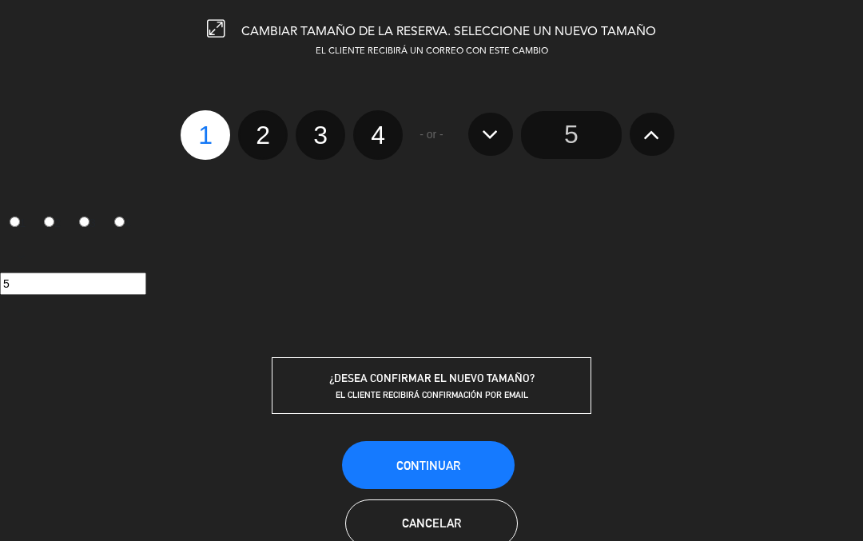
radio input "false"
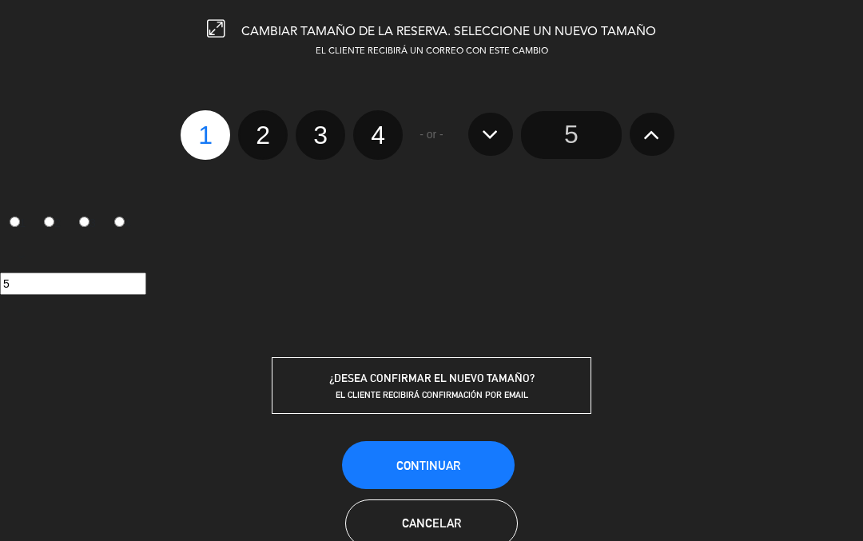
radio input "false"
radio input "true"
click at [391, 467] on button "Continuar" at bounding box center [428, 465] width 173 height 48
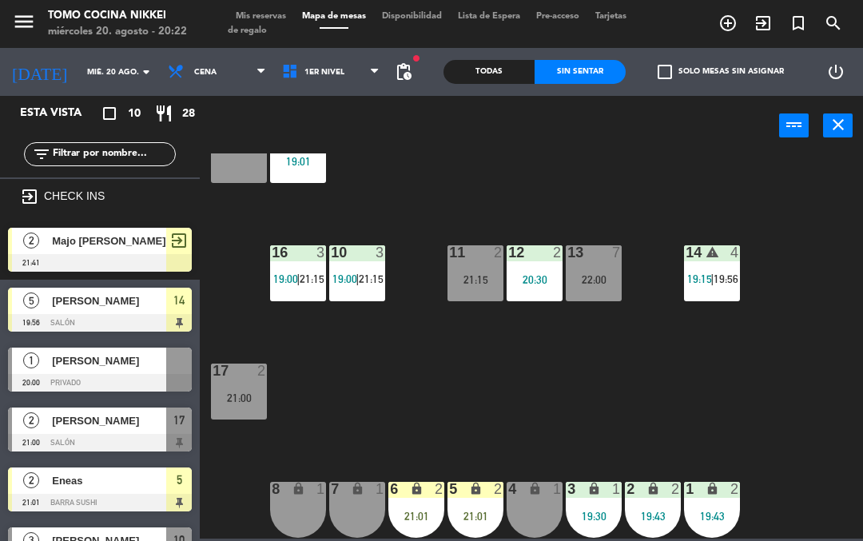
click at [483, 505] on div "5 lock 2 21:01" at bounding box center [476, 510] width 56 height 56
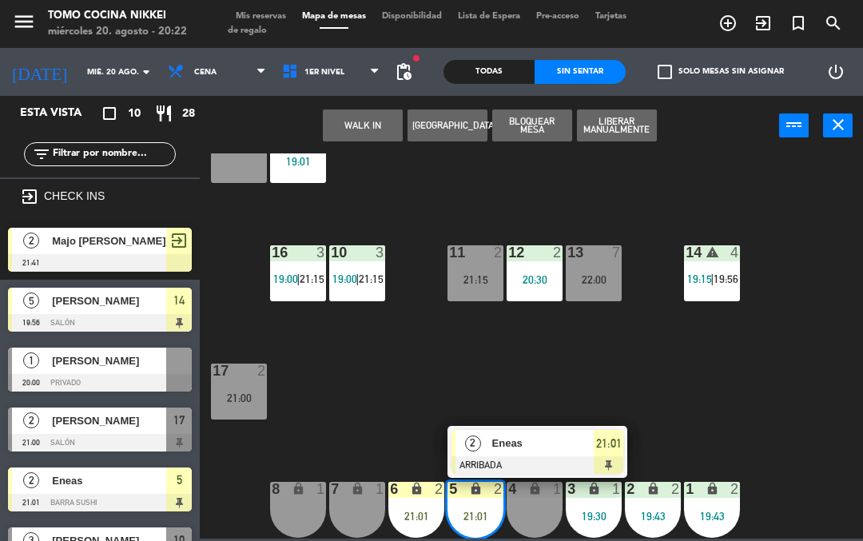
click at [546, 133] on button "Bloquear Mesa" at bounding box center [532, 125] width 80 height 32
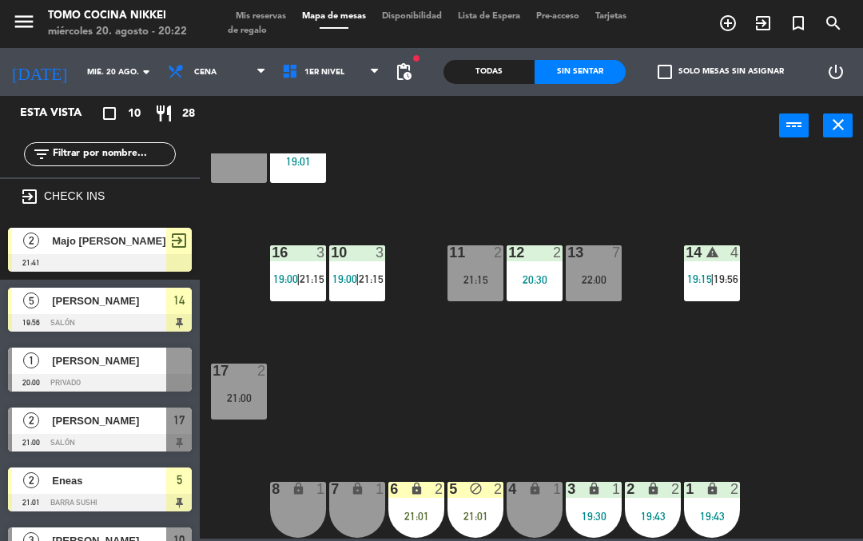
click at [641, 429] on div "18 8 19 3 19:01 16 3 19:00 | 21:15 10 3 19:00 | 21:15 11 2 21:15 12 2 20:30 13 …" at bounding box center [536, 345] width 654 height 385
click at [532, 507] on div "4 lock 1 20:00" at bounding box center [535, 510] width 56 height 56
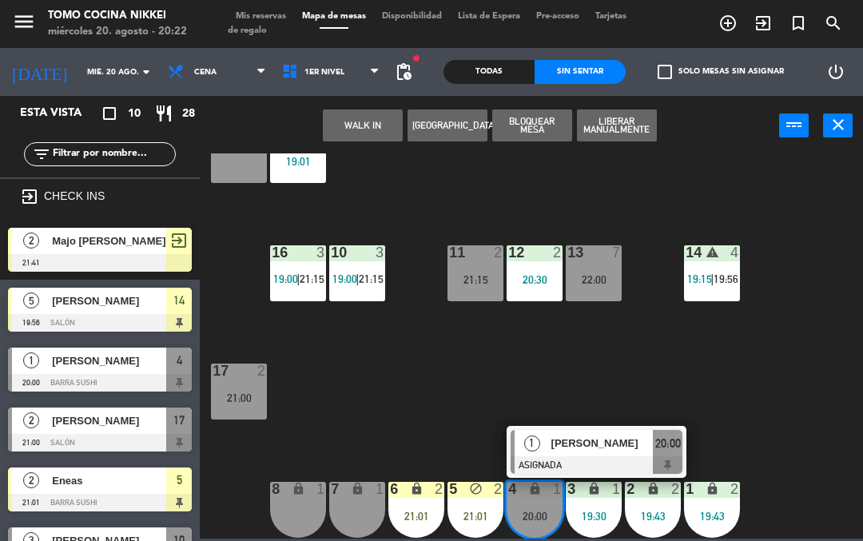
click at [638, 435] on span "[PERSON_NAME]" at bounding box center [602, 443] width 102 height 17
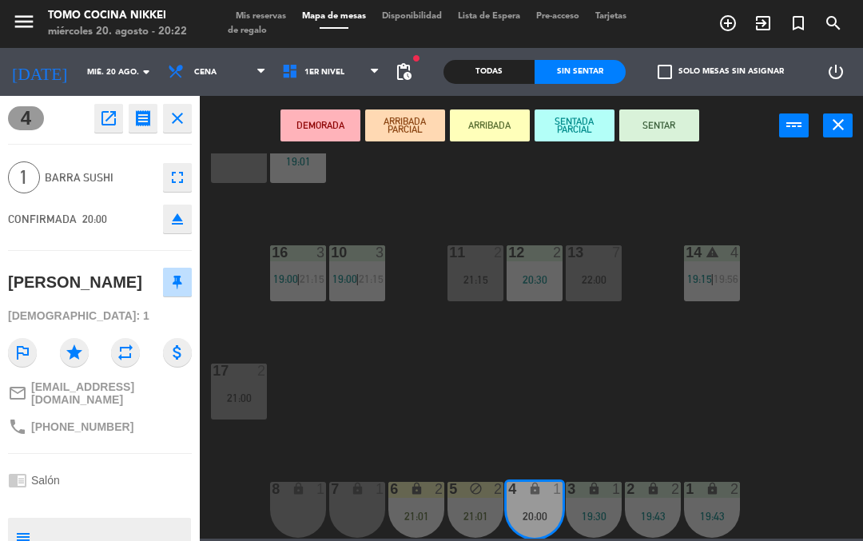
click at [665, 120] on button "SENTAR" at bounding box center [659, 125] width 80 height 32
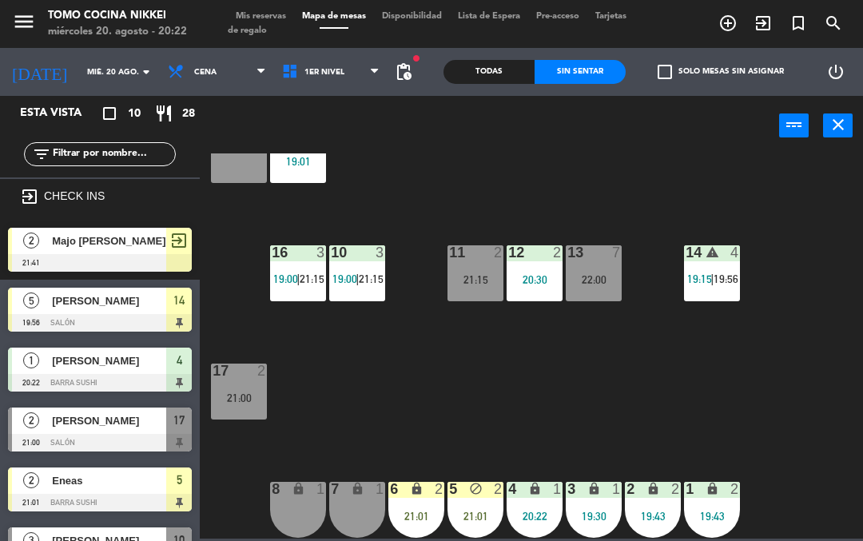
click at [726, 478] on div "18 8 19 3 19:01 16 3 19:00 | 21:15 10 3 19:00 | 21:15 11 2 21:15 12 2 20:30 13 …" at bounding box center [536, 345] width 654 height 385
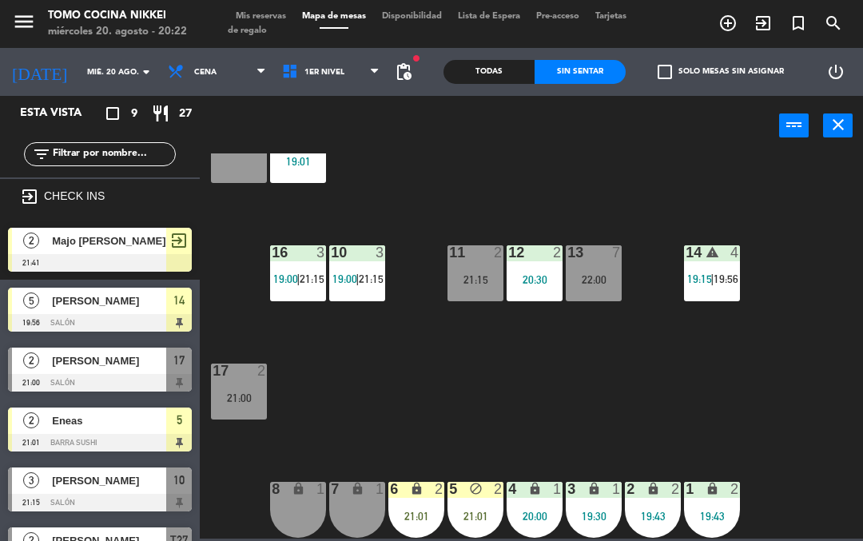
click at [541, 402] on div "18 8 19 3 19:01 16 3 19:00 | 21:15 10 3 19:00 | 21:15 11 2 21:15 12 2 20:30 13 …" at bounding box center [536, 345] width 654 height 385
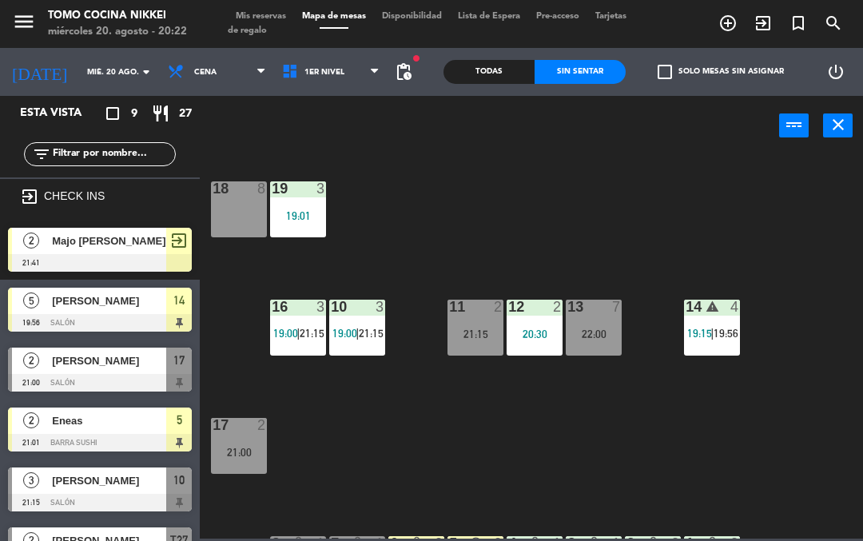
scroll to position [0, 0]
click at [372, 329] on span "21:15" at bounding box center [371, 333] width 25 height 13
click at [589, 254] on div "18 3 21:15 19 3 19:01 16 3 19:00 10 3 19:00 11 2 21:15 12 2 20:30 13 7 22:00 14…" at bounding box center [536, 345] width 654 height 385
click at [662, 228] on div "18 3 21:15 19 3 19:01 16 3 19:00 10 3 19:00 11 2 21:15 12 2 20:30 13 7 22:00 14…" at bounding box center [536, 345] width 654 height 385
click at [424, 452] on div "18 3 21:15 19 3 19:01 16 3 19:00 10 3 19:00 11 2 21:15 12 2 20:30 13 7 22:00 14…" at bounding box center [536, 345] width 654 height 385
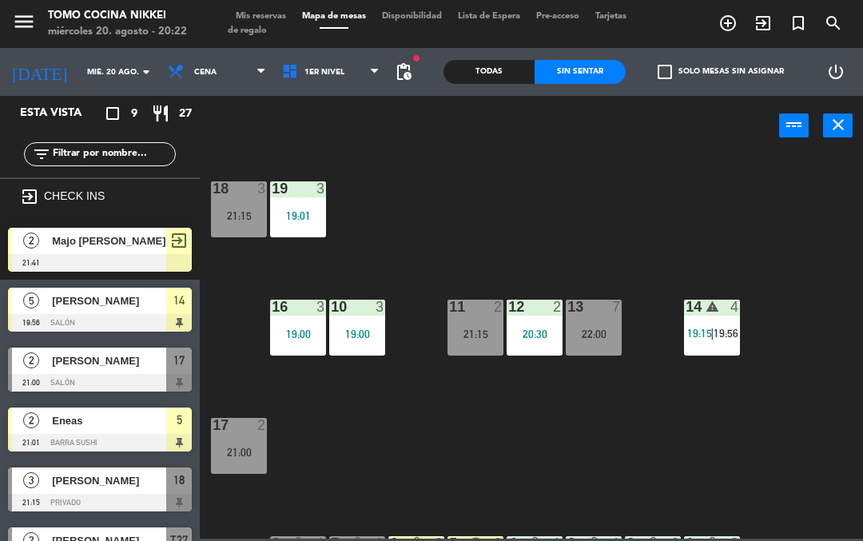
click at [486, 83] on div "Todas" at bounding box center [489, 72] width 91 height 24
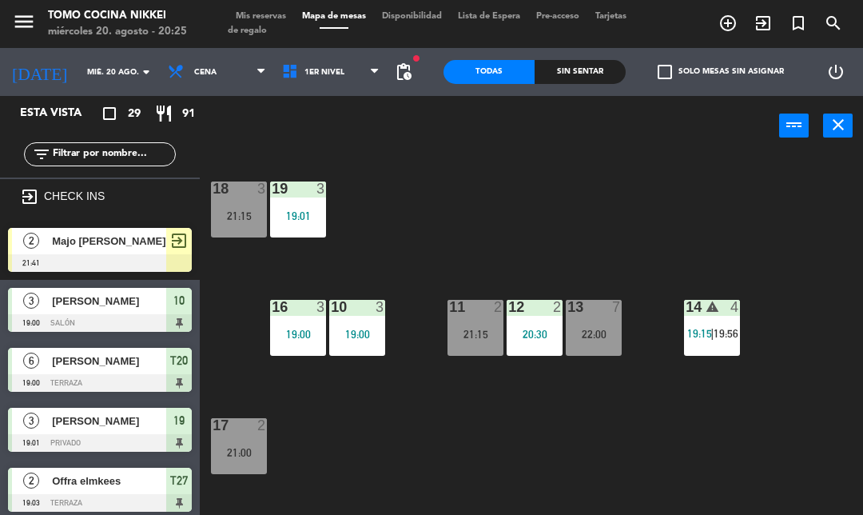
click at [668, 217] on div "18 3 21:15 19 3 19:01 16 3 19:00 10 3 19:00 11 2 21:15 12 2 20:30 13 7 22:00 14…" at bounding box center [536, 345] width 654 height 385
click at [598, 81] on div "Sin sentar" at bounding box center [580, 72] width 91 height 24
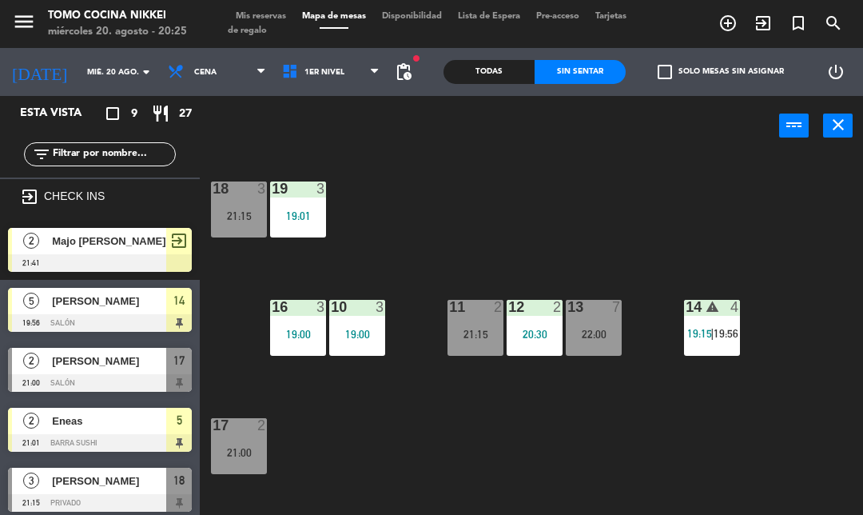
click at [612, 83] on div "Sin sentar" at bounding box center [580, 72] width 91 height 24
click at [596, 75] on div "Sin sentar" at bounding box center [580, 72] width 91 height 24
click at [857, 354] on div "18 3 21:15 19 3 19:01 16 3 19:00 10 3 19:00 11 2 21:15 12 2 20:30 13 7 22:00 14…" at bounding box center [536, 345] width 654 height 385
click at [323, 80] on span "1er Nivel" at bounding box center [331, 71] width 114 height 35
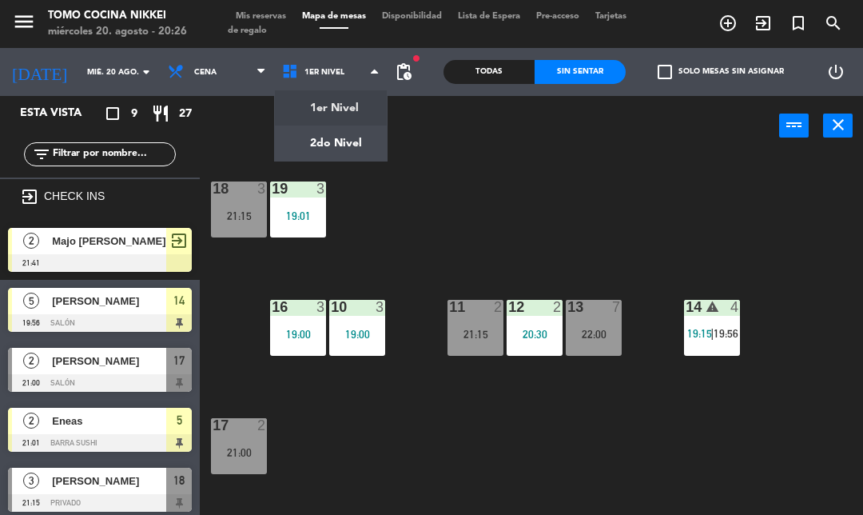
click at [348, 140] on ng-component "menu Tomo Cocina Nikkei [DATE] 20. agosto - 20:26 Mis reservas Mapa de mesas Di…" at bounding box center [431, 269] width 863 height 539
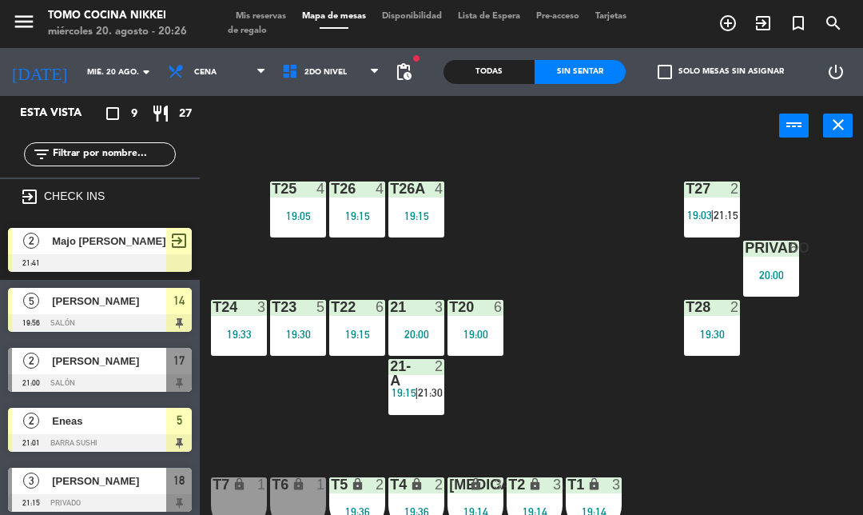
click at [491, 500] on div "[MEDICAL_DATA] lock 3 19:14" at bounding box center [476, 505] width 56 height 56
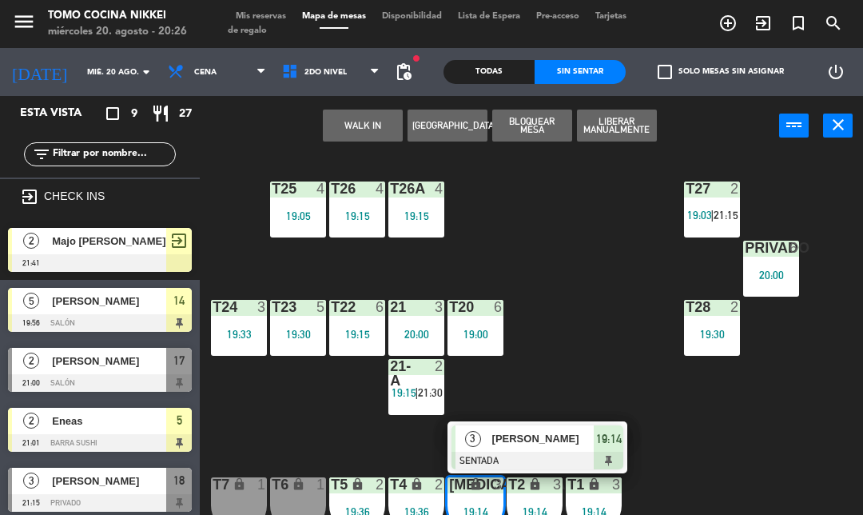
click at [588, 446] on span "[PERSON_NAME]" at bounding box center [543, 438] width 102 height 17
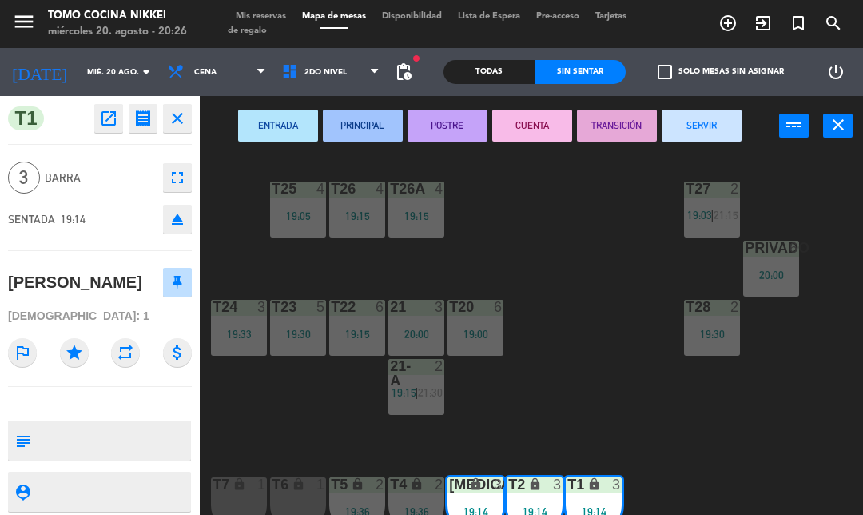
click at [710, 130] on button "SERVIR" at bounding box center [702, 125] width 80 height 32
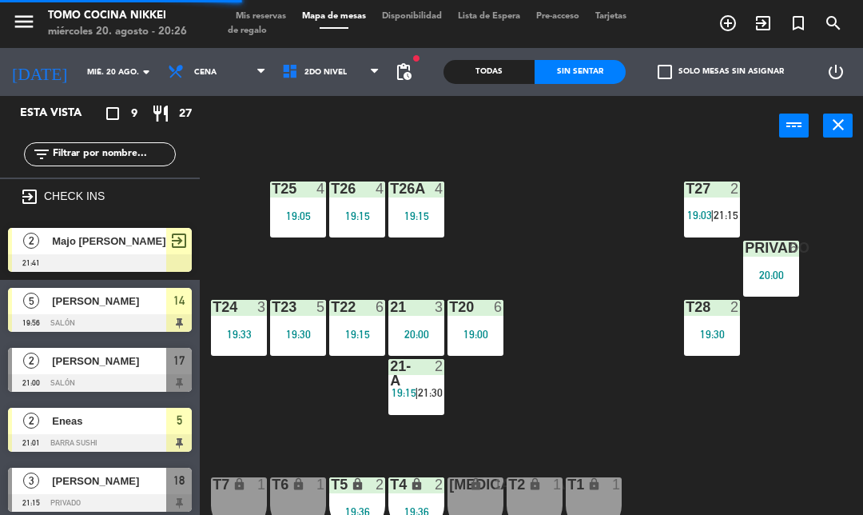
click at [630, 426] on div "T27 2 19:03 | 21:15 T25 4 19:05 T26A 4 19:15 T26 4 19:15 Privado 6 20:00 T24 3 …" at bounding box center [536, 345] width 654 height 385
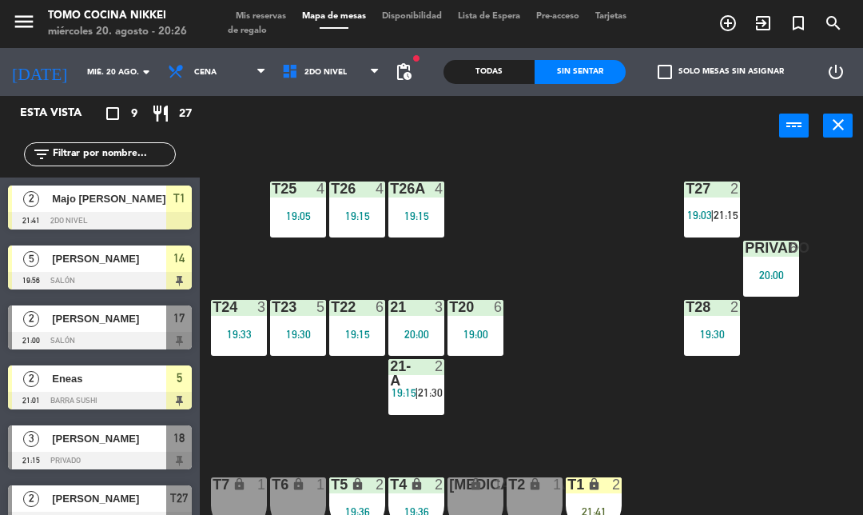
click at [612, 479] on div "2" at bounding box center [617, 484] width 10 height 14
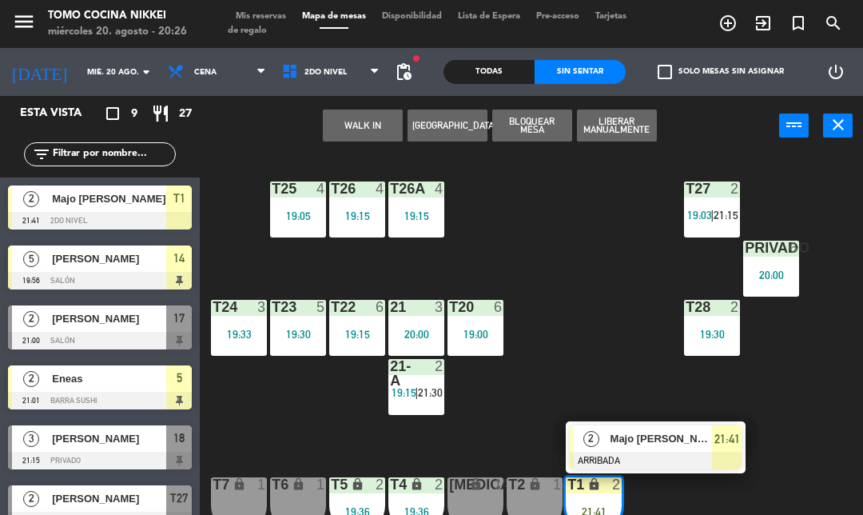
click at [690, 438] on span "Majo [PERSON_NAME]" at bounding box center [662, 438] width 102 height 17
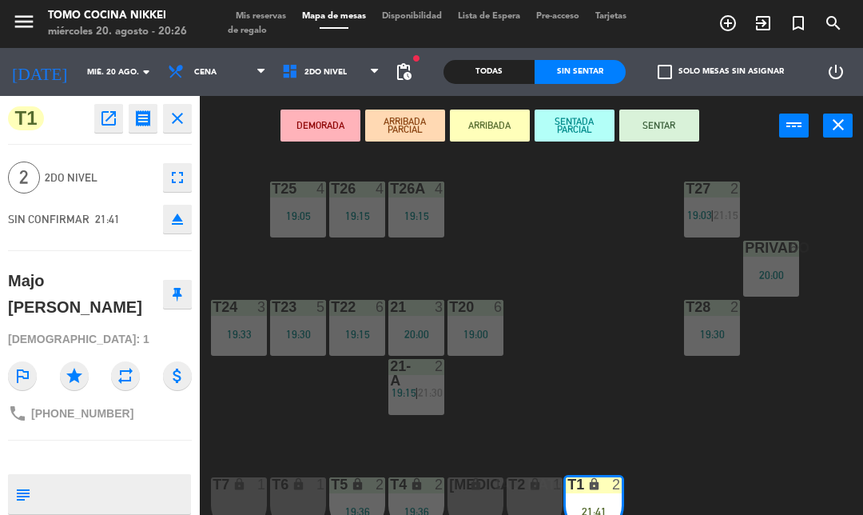
click at [531, 499] on div "T2 lock 1" at bounding box center [535, 505] width 56 height 56
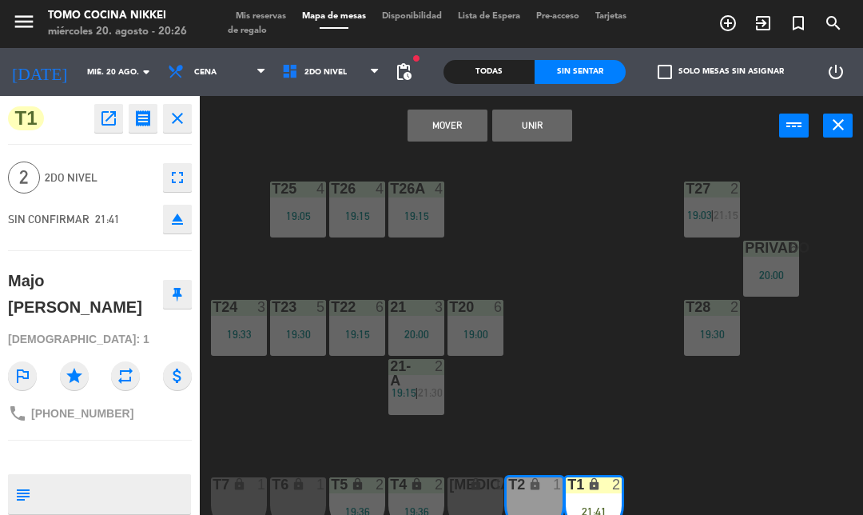
click at [530, 133] on button "Unir" at bounding box center [532, 125] width 80 height 32
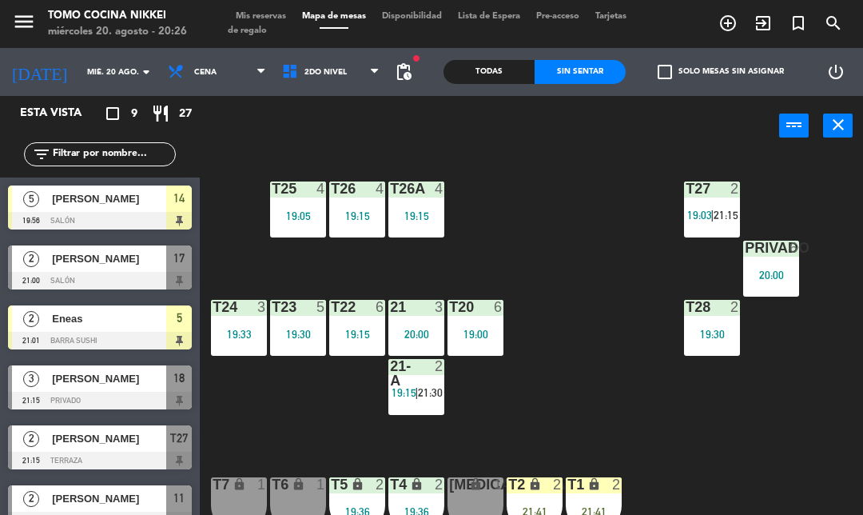
scroll to position [76, 0]
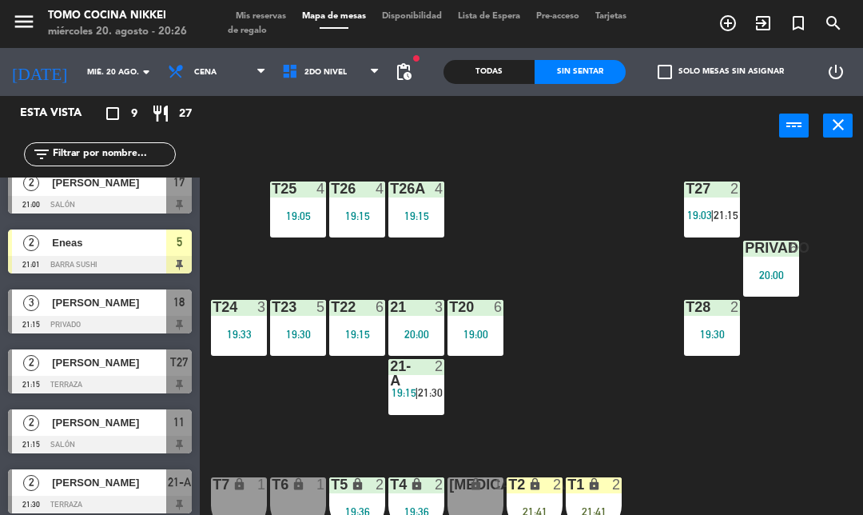
click at [651, 426] on div "T27 2 19:03 | 21:15 T25 4 19:05 T26A 4 19:15 T26 4 19:15 Privado 6 20:00 T24 3 …" at bounding box center [536, 345] width 654 height 385
click at [640, 397] on div "T27 2 19:03 | 21:15 T25 4 19:05 T26A 4 19:15 T26 4 19:15 Privado 6 20:00 T24 3 …" at bounding box center [536, 345] width 654 height 385
click at [637, 412] on div "T27 2 19:03 | 21:15 T25 4 19:05 T26A 4 19:15 T26 4 19:15 Privado 6 20:00 T24 3 …" at bounding box center [536, 345] width 654 height 385
click at [336, 83] on span "2do Nivel" at bounding box center [331, 71] width 114 height 35
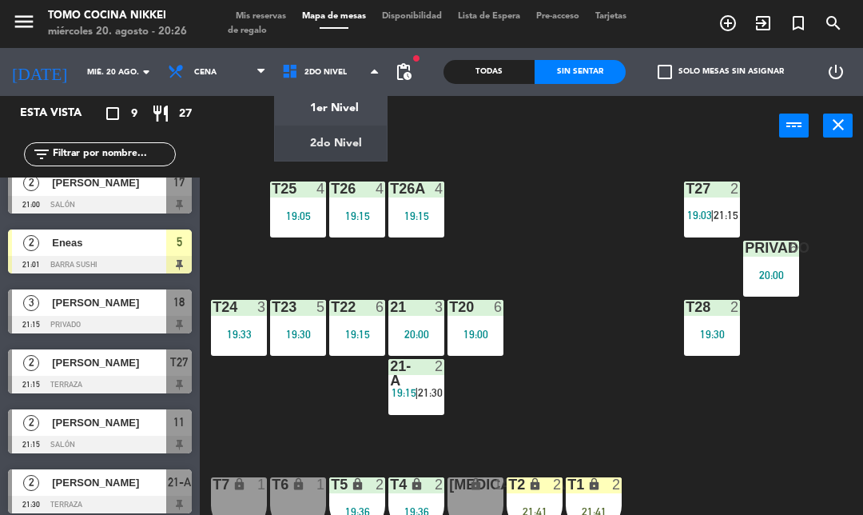
click at [332, 117] on ng-component "menu Tomo Cocina Nikkei [DATE] 20. agosto - 20:26 Mis reservas Mapa de mesas Di…" at bounding box center [431, 269] width 863 height 539
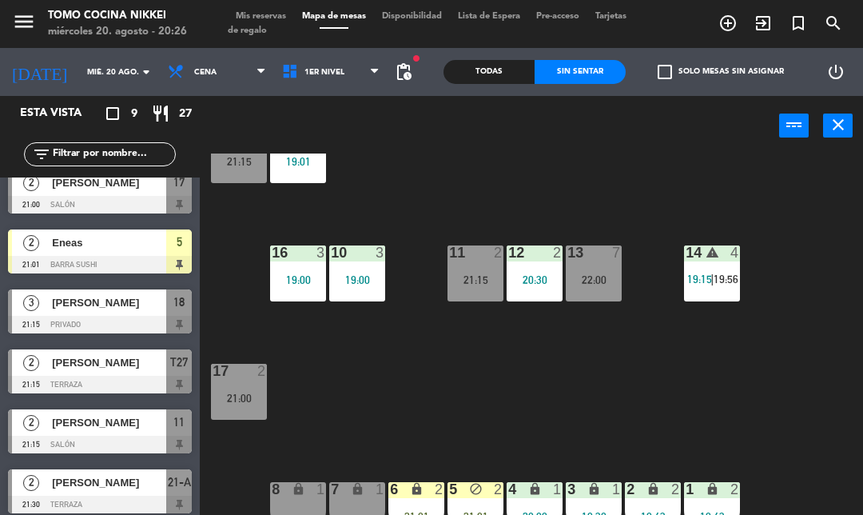
scroll to position [54, 0]
click at [683, 430] on div "18 3 21:15 19 3 19:01 16 3 19:00 10 3 19:00 11 2 21:15 12 2 20:30 13 7 22:00 14…" at bounding box center [536, 345] width 654 height 385
click at [355, 122] on div "power_input close" at bounding box center [489, 126] width 579 height 61
click at [720, 420] on div "18 3 21:15 19 3 19:01 16 3 19:00 10 3 19:00 11 2 21:15 12 2 20:30 13 7 22:00 14…" at bounding box center [536, 345] width 654 height 385
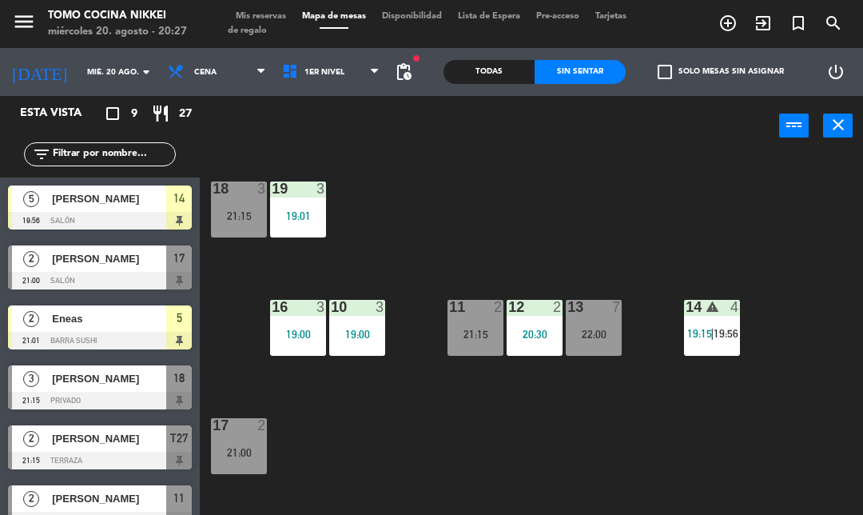
scroll to position [0, 0]
click at [374, 142] on div "power_input close" at bounding box center [489, 126] width 579 height 61
click at [369, 70] on span "1er Nivel" at bounding box center [331, 71] width 114 height 35
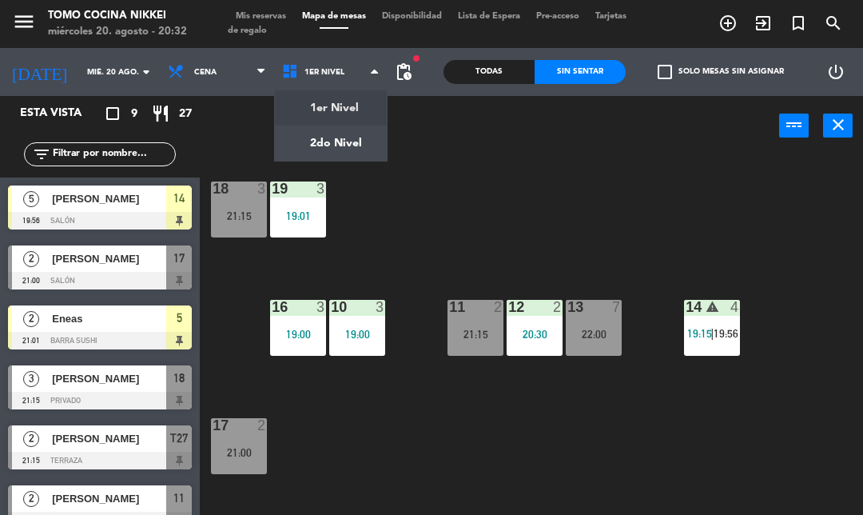
click at [369, 129] on ng-component "menu Tomo Cocina Nikkei [DATE] 20. agosto - 20:32 Mis reservas Mapa de mesas Di…" at bounding box center [431, 269] width 863 height 539
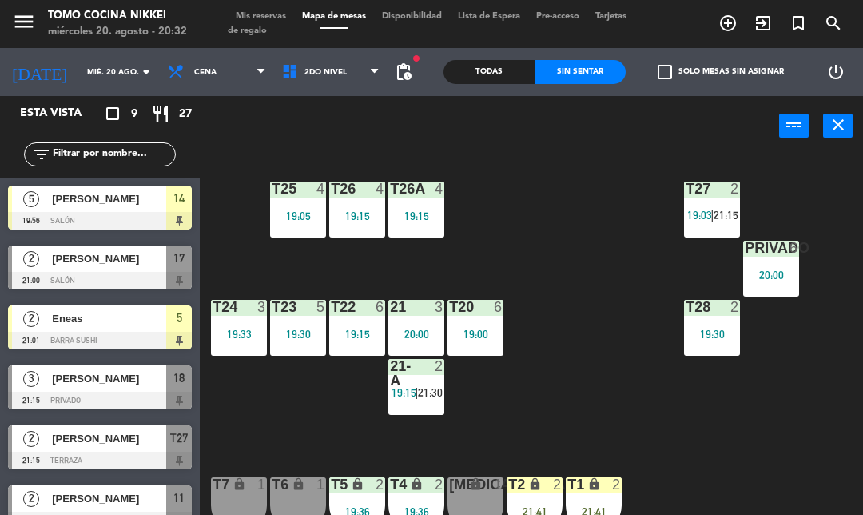
click at [706, 343] on div "T28 2 19:30" at bounding box center [712, 328] width 56 height 56
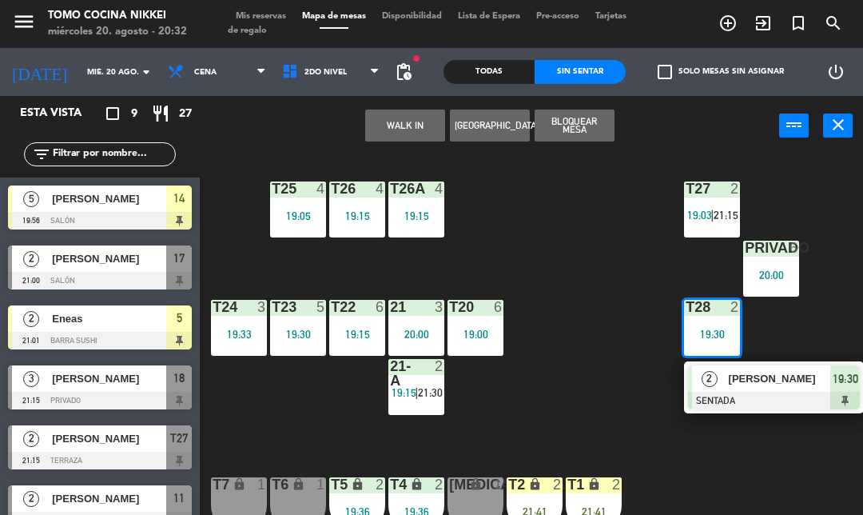
click at [412, 136] on button "WALK IN" at bounding box center [405, 125] width 80 height 32
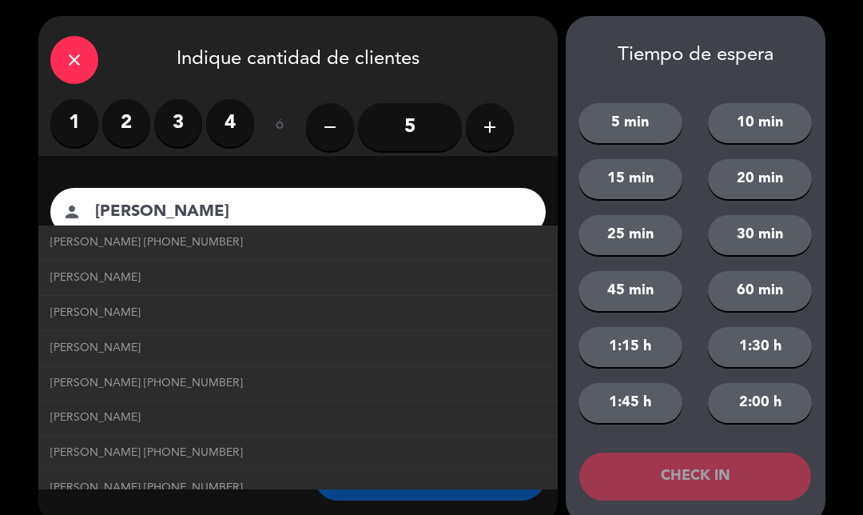
type input "[PERSON_NAME]"
click at [450, 236] on link "[PERSON_NAME] [PHONE_NUMBER]" at bounding box center [297, 242] width 495 height 18
type input "[PHONE_NUMBER]"
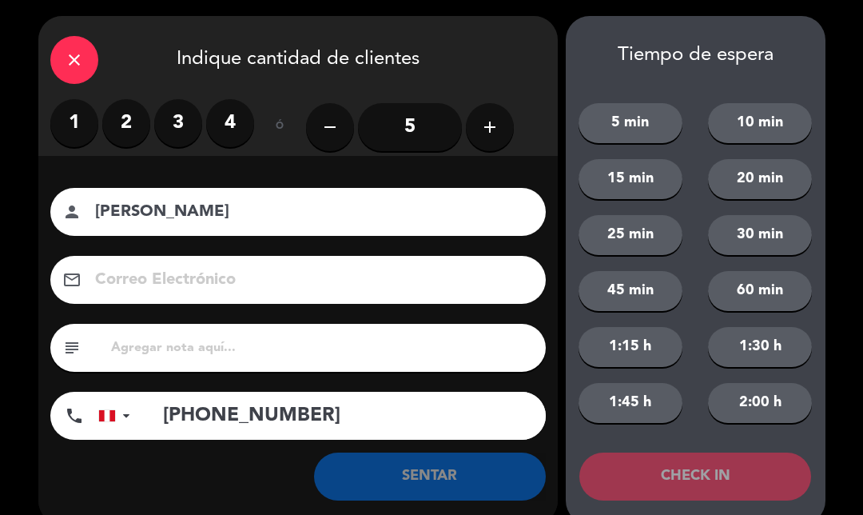
click at [115, 122] on label "2" at bounding box center [126, 123] width 48 height 48
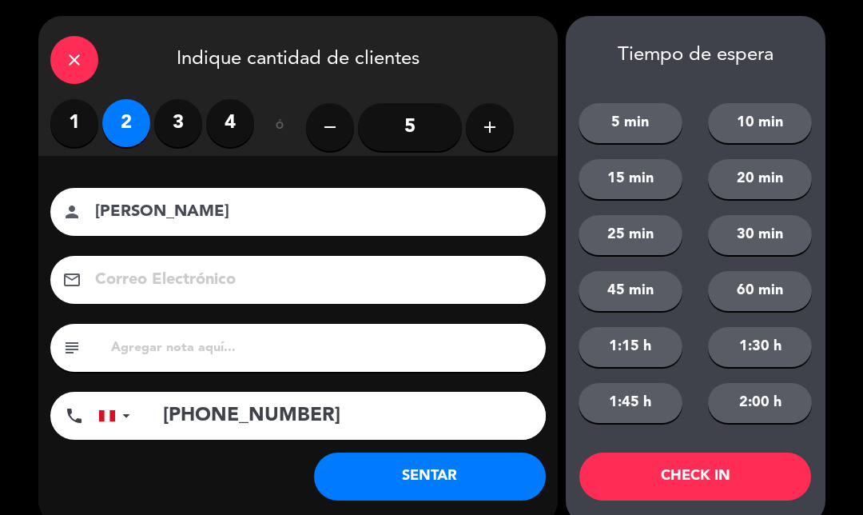
click at [786, 291] on button "60 min" at bounding box center [760, 291] width 104 height 40
click at [747, 495] on button "CHECK IN" at bounding box center [695, 476] width 232 height 48
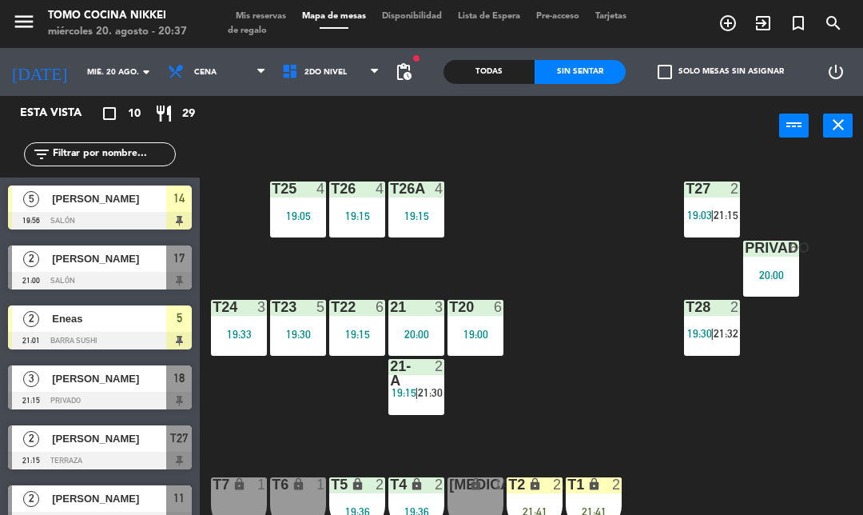
click at [236, 334] on div "19:33" at bounding box center [239, 333] width 56 height 11
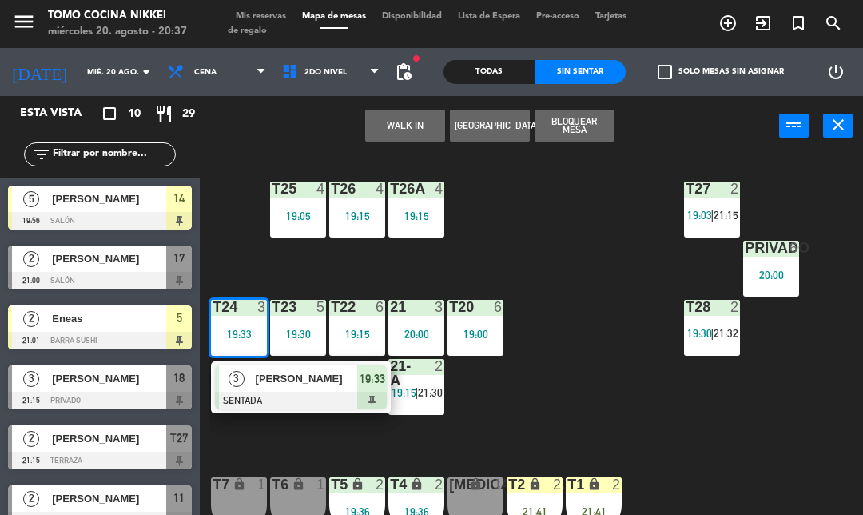
click at [422, 113] on button "WALK IN" at bounding box center [405, 125] width 80 height 32
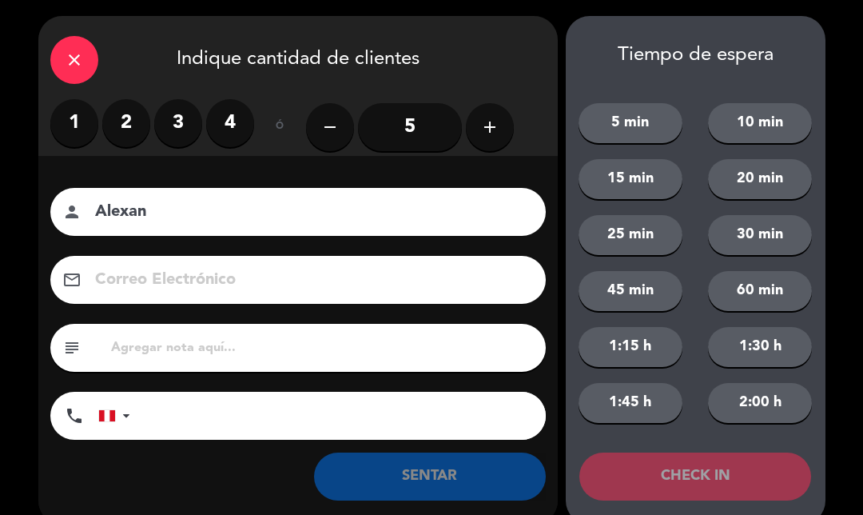
type input "Alexan"
click at [76, 66] on icon "close" at bounding box center [74, 59] width 19 height 19
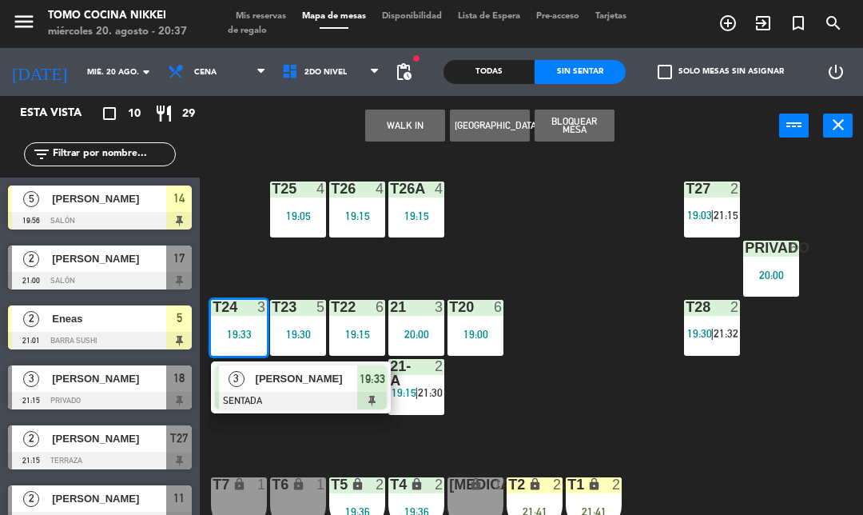
click at [375, 58] on span "2do Nivel" at bounding box center [331, 71] width 114 height 35
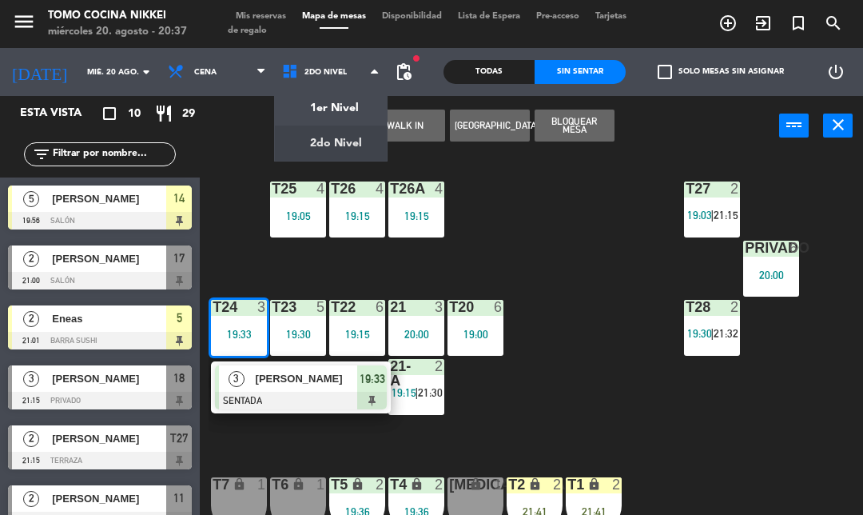
click at [364, 101] on ng-component "menu Tomo Cocina Nikkei [DATE] 20. agosto - 20:37 Mis reservas Mapa de mesas Di…" at bounding box center [431, 269] width 863 height 539
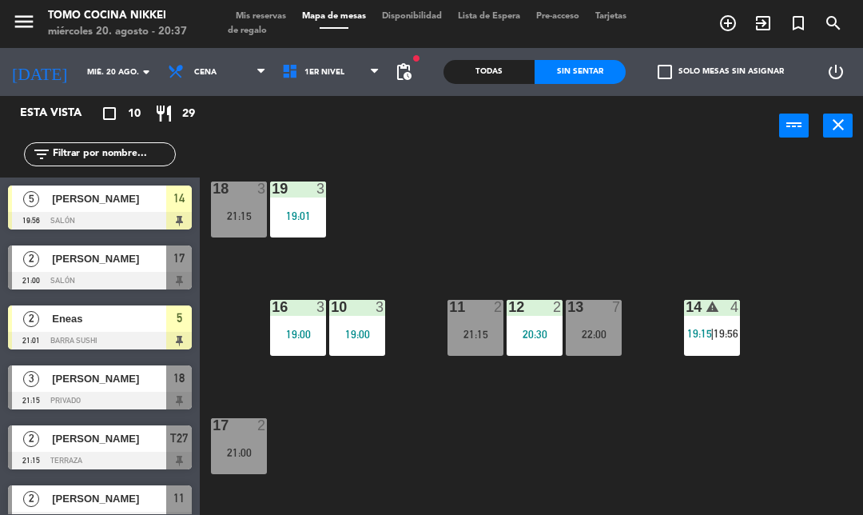
click at [477, 340] on div "21:15" at bounding box center [476, 333] width 56 height 11
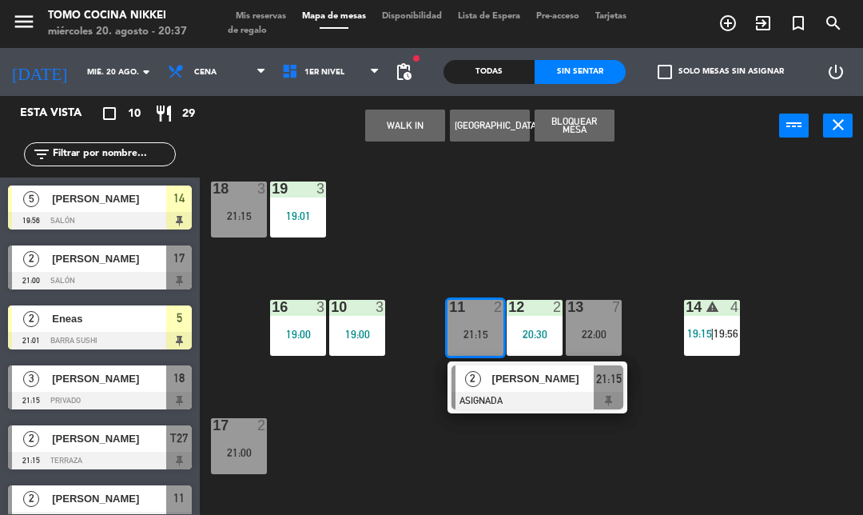
click at [685, 234] on div "18 3 21:15 19 3 19:01 16 3 19:00 10 3 19:00 11 2 21:15 2 [PERSON_NAME] ASIGNADA…" at bounding box center [536, 345] width 654 height 385
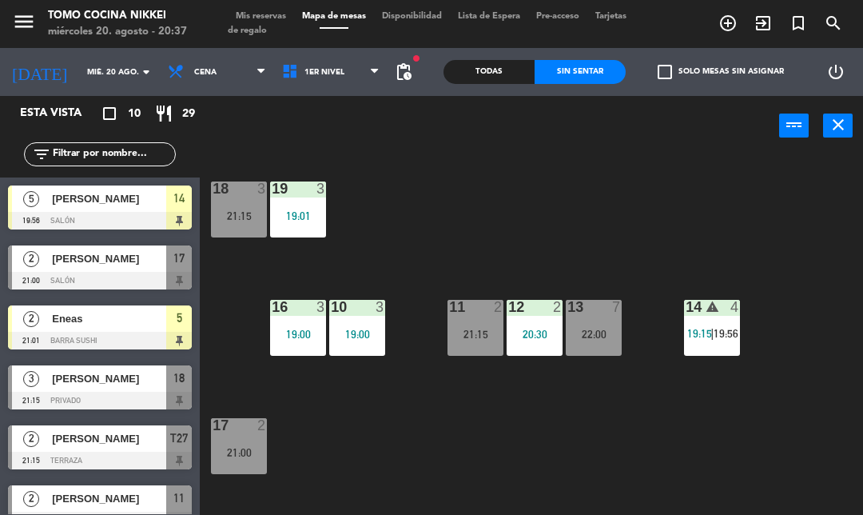
click at [536, 328] on div "20:30" at bounding box center [535, 333] width 56 height 11
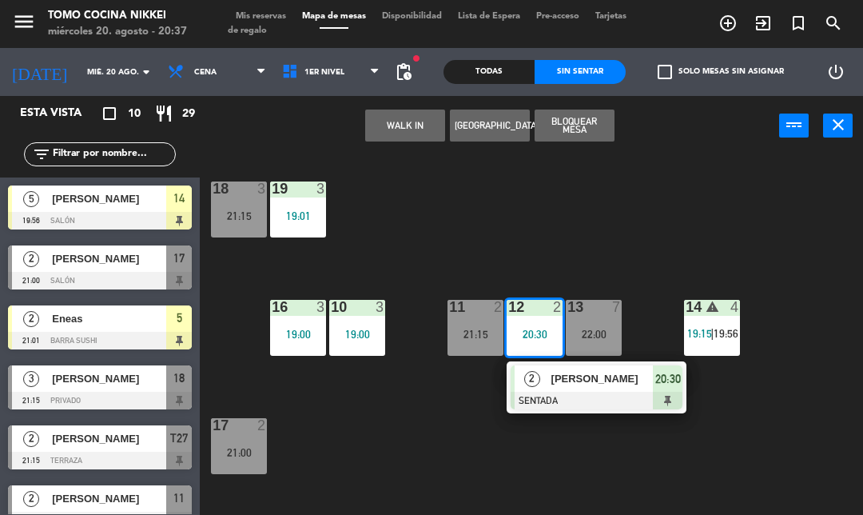
click at [405, 123] on button "WALK IN" at bounding box center [405, 125] width 80 height 32
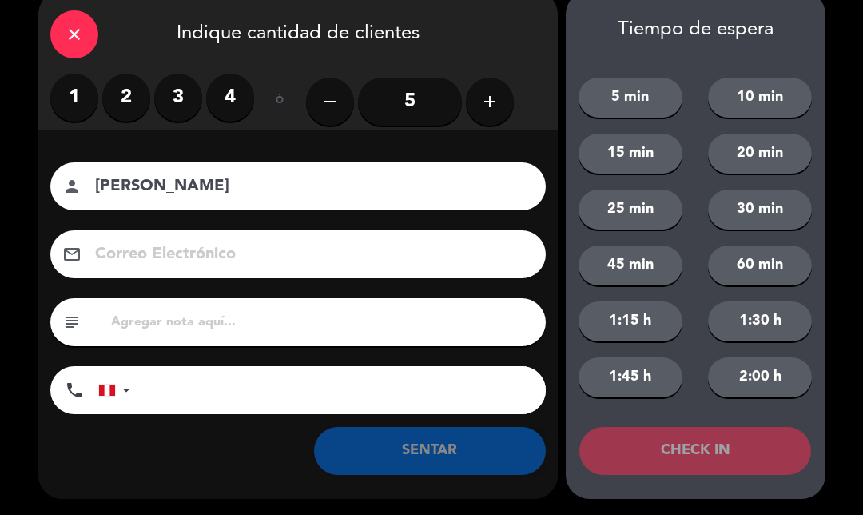
scroll to position [26, 0]
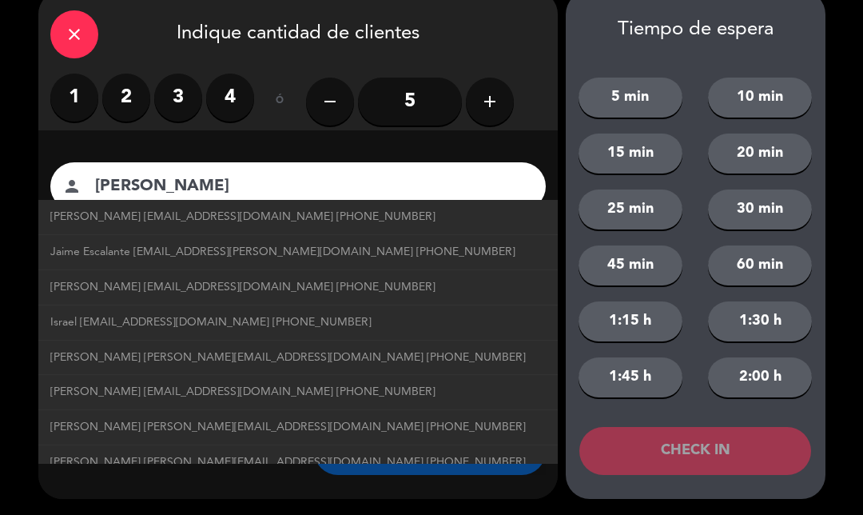
type input "[PERSON_NAME]"
click at [115, 107] on label "2" at bounding box center [126, 98] width 48 height 48
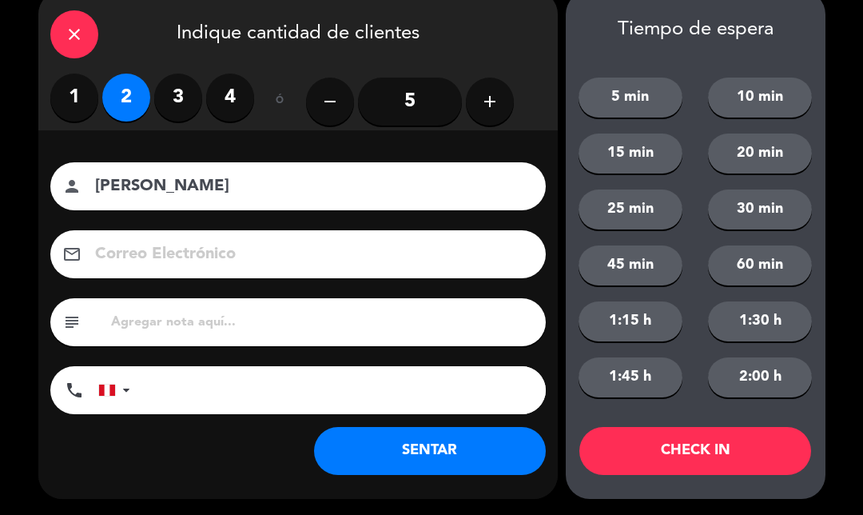
scroll to position [25, 0]
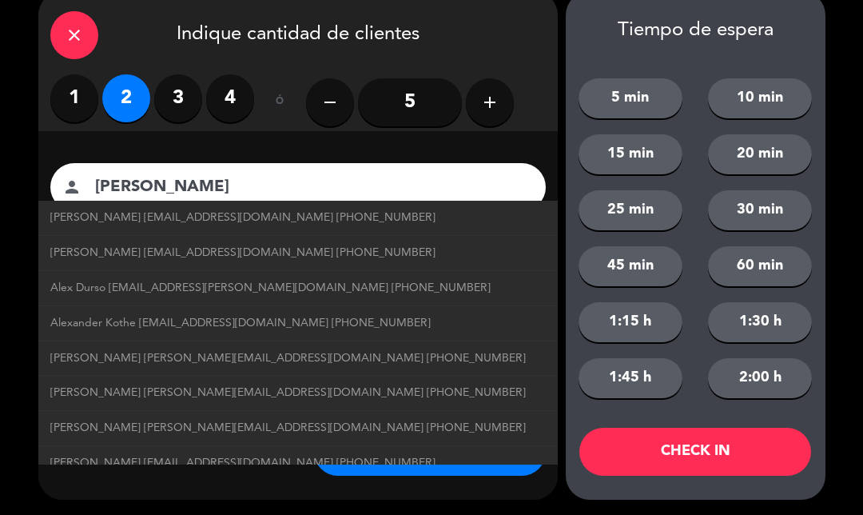
click at [782, 269] on button "60 min" at bounding box center [760, 266] width 104 height 40
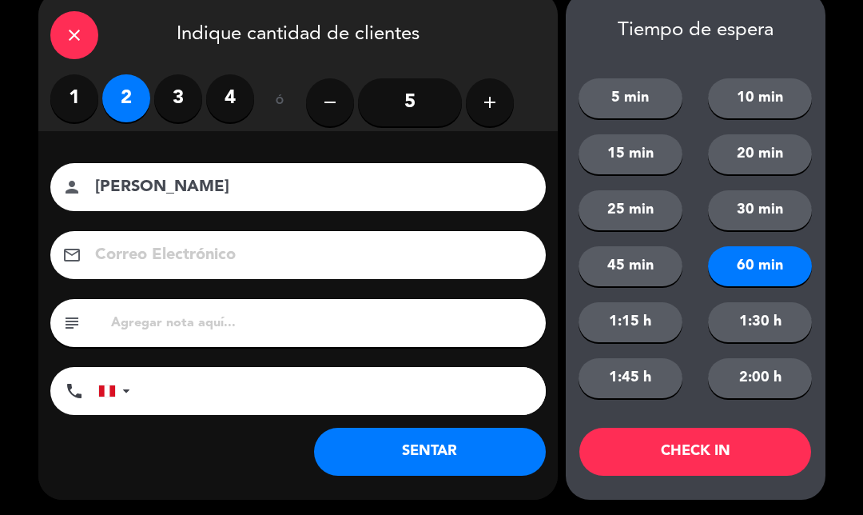
click at [713, 441] on button "CHECK IN" at bounding box center [695, 452] width 232 height 48
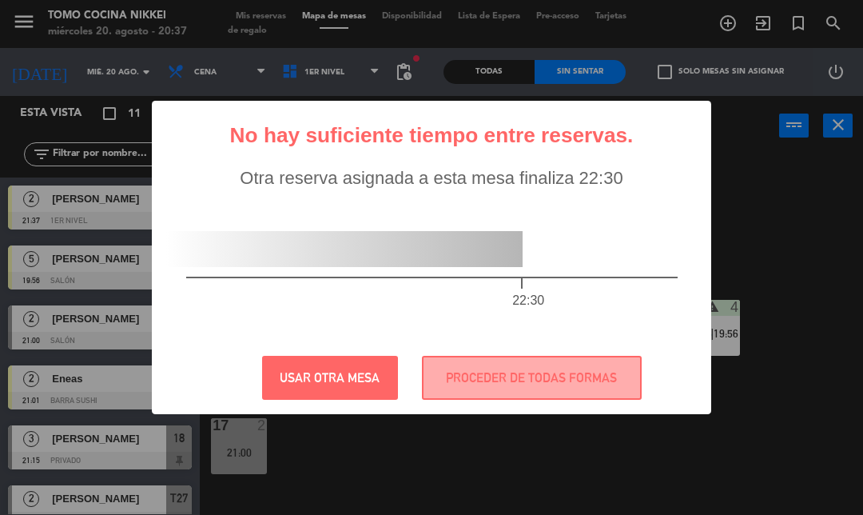
click at [486, 388] on button "PROCEDER DE TODAS FORMAS" at bounding box center [532, 378] width 220 height 44
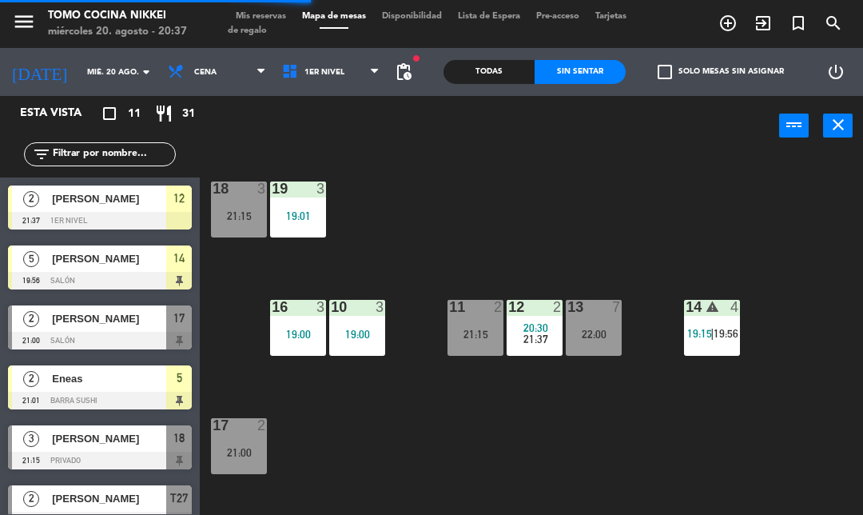
click at [535, 335] on span "21:37" at bounding box center [535, 338] width 25 height 13
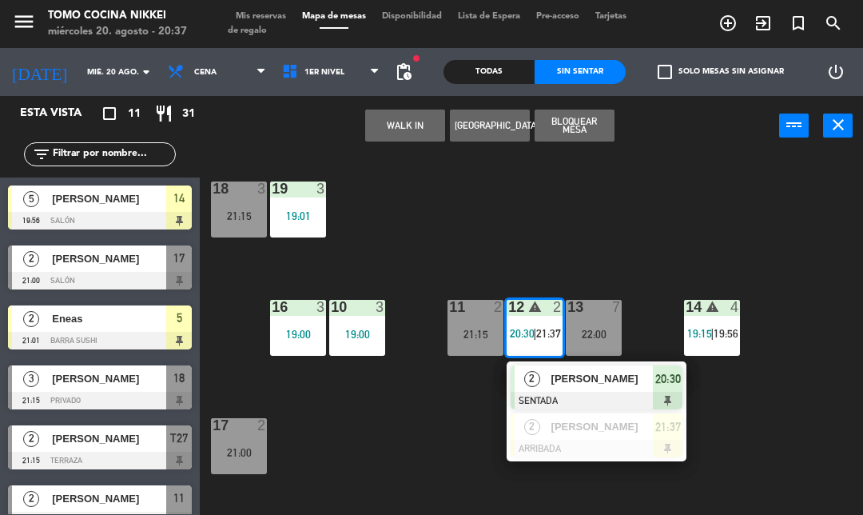
click at [544, 333] on span "21:37" at bounding box center [548, 333] width 25 height 13
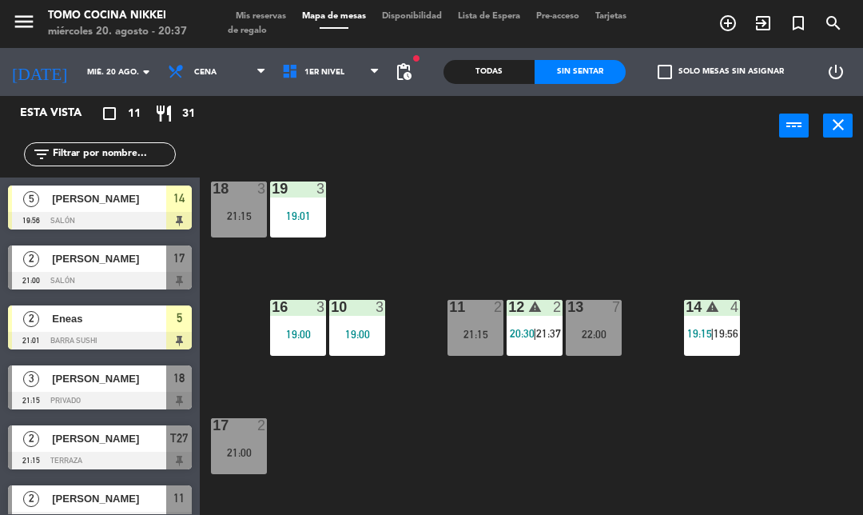
click at [726, 227] on div "18 3 21:15 19 3 19:01 16 3 19:00 10 3 19:00 11 2 21:15 12 warning 2 20:30 | 21:…" at bounding box center [536, 345] width 654 height 385
click at [562, 319] on div "12 warning 2 20:30 | 21:37" at bounding box center [535, 328] width 56 height 56
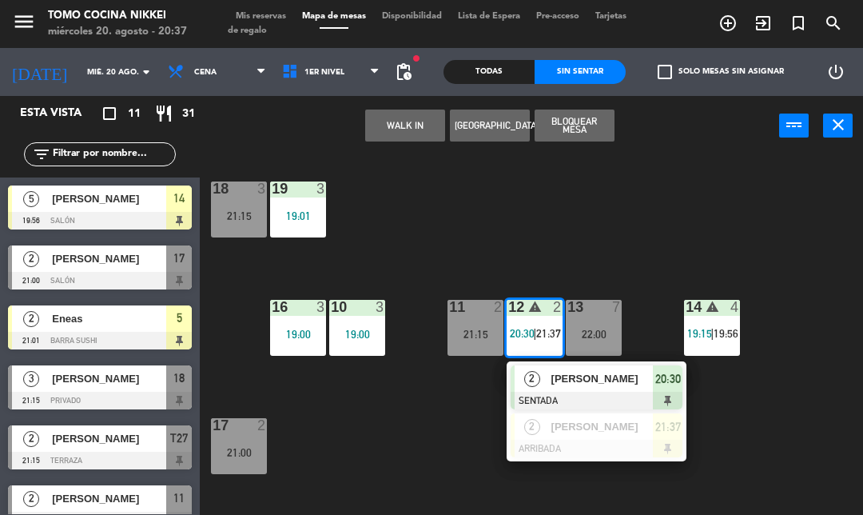
click at [469, 460] on div "18 3 21:15 19 3 19:01 16 3 19:00 10 3 19:00 11 2 21:15 12 warning 2 20:30 | 21:…" at bounding box center [536, 345] width 654 height 385
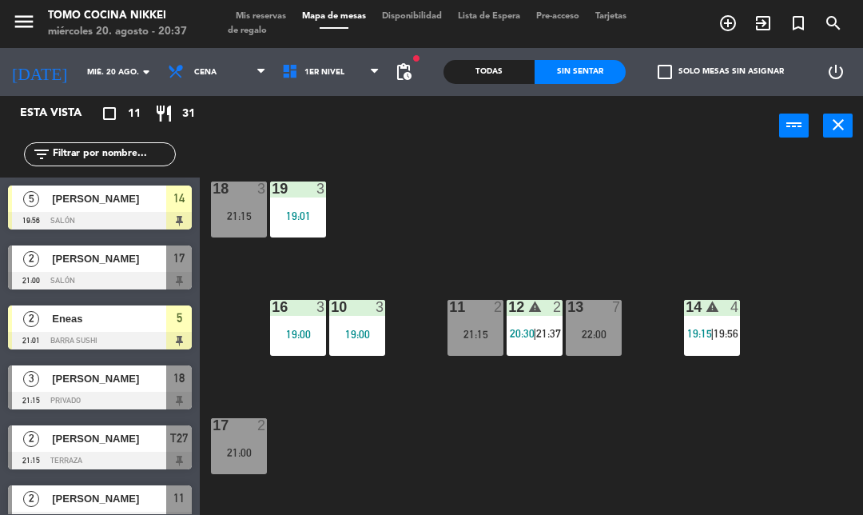
click at [542, 342] on div "12 warning 2 20:30 | 21:37" at bounding box center [535, 328] width 56 height 56
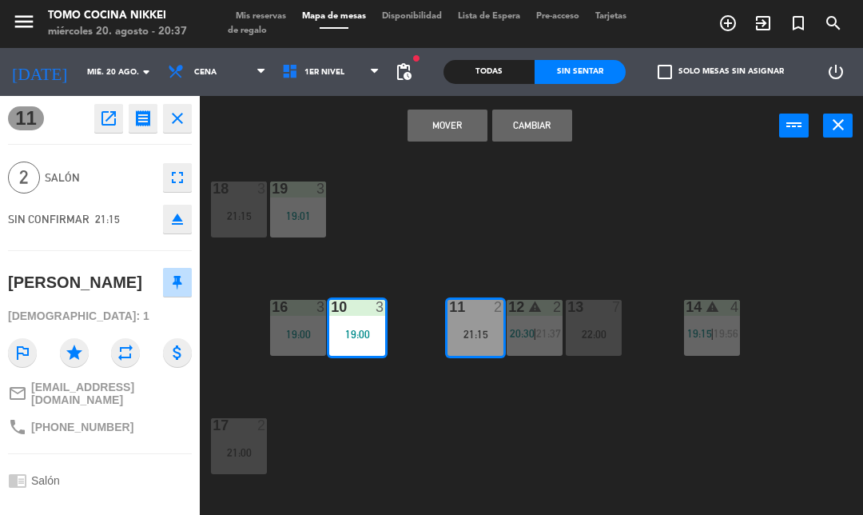
click at [429, 130] on button "Mover" at bounding box center [448, 125] width 80 height 32
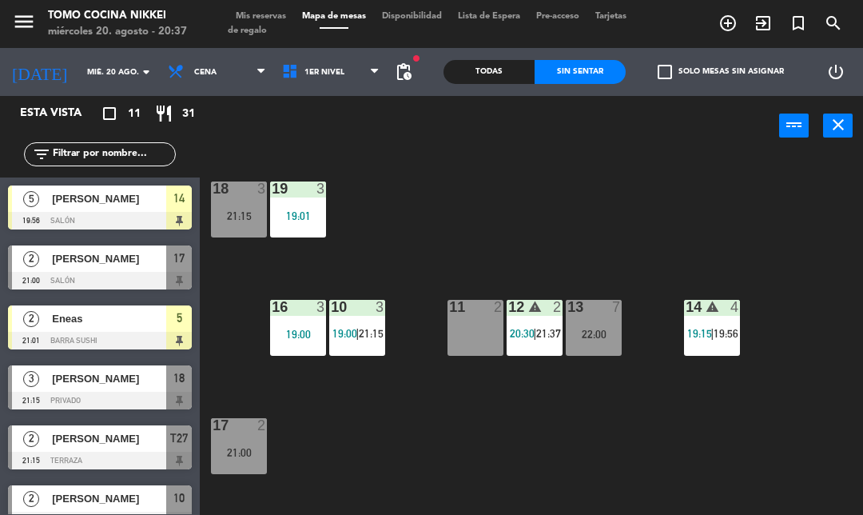
scroll to position [22, 0]
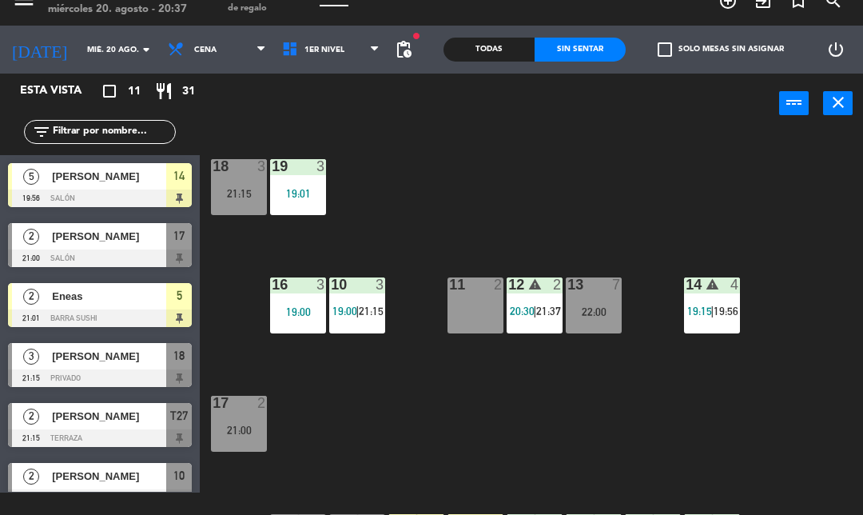
click at [541, 312] on span "21:37" at bounding box center [548, 310] width 25 height 13
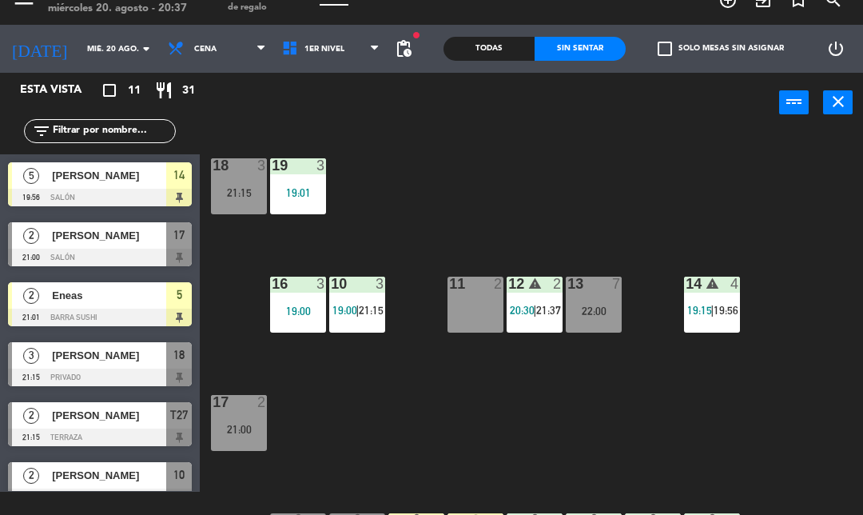
scroll to position [58, 0]
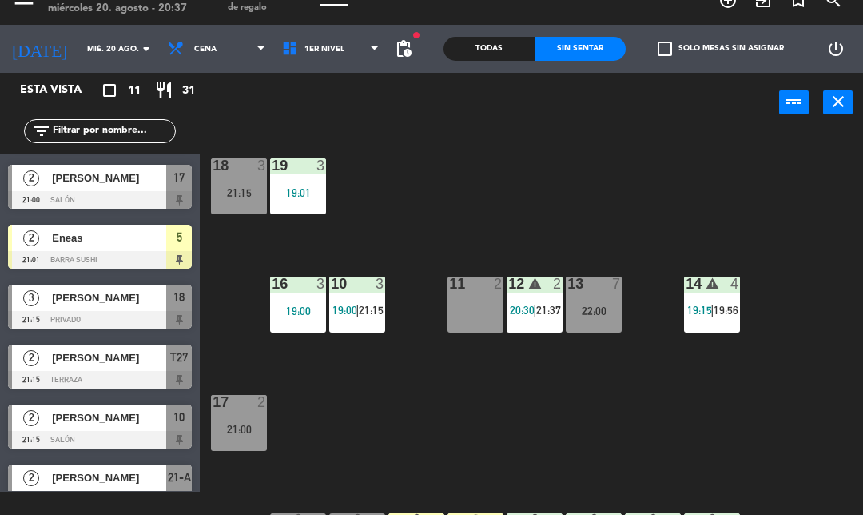
click at [545, 331] on div "12 warning 2 20:30 | 21:37" at bounding box center [535, 304] width 56 height 56
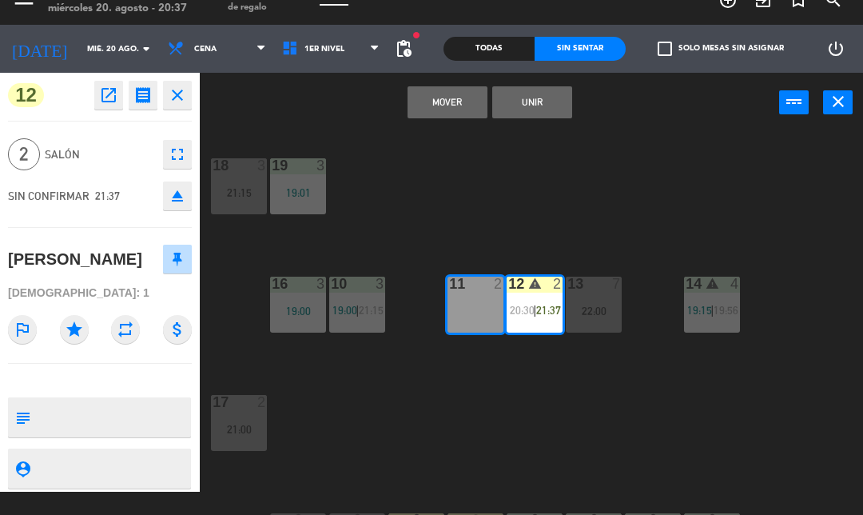
click at [446, 108] on button "Mover" at bounding box center [448, 102] width 80 height 32
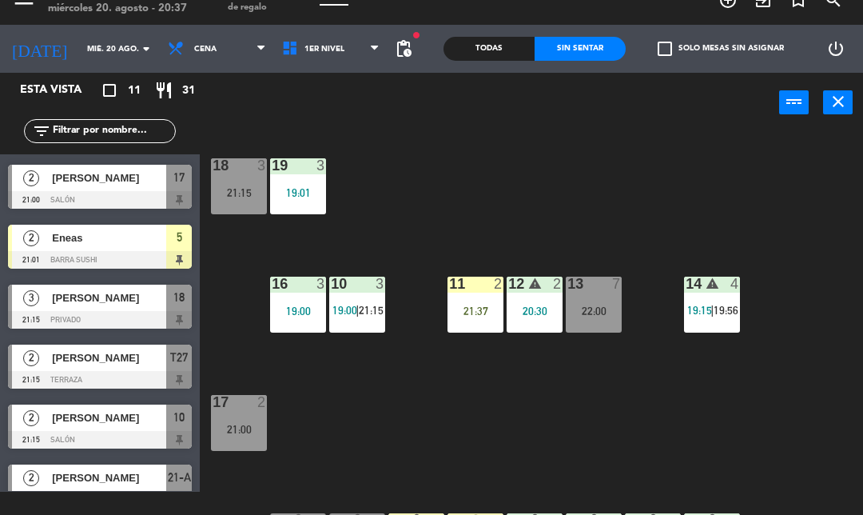
click at [576, 238] on div "18 3 21:15 19 3 19:01 16 3 19:00 10 3 19:00 | 21:15 11 2 21:37 12 warning 2 20:…" at bounding box center [536, 322] width 654 height 385
click at [354, 40] on span "1er Nivel" at bounding box center [331, 48] width 114 height 35
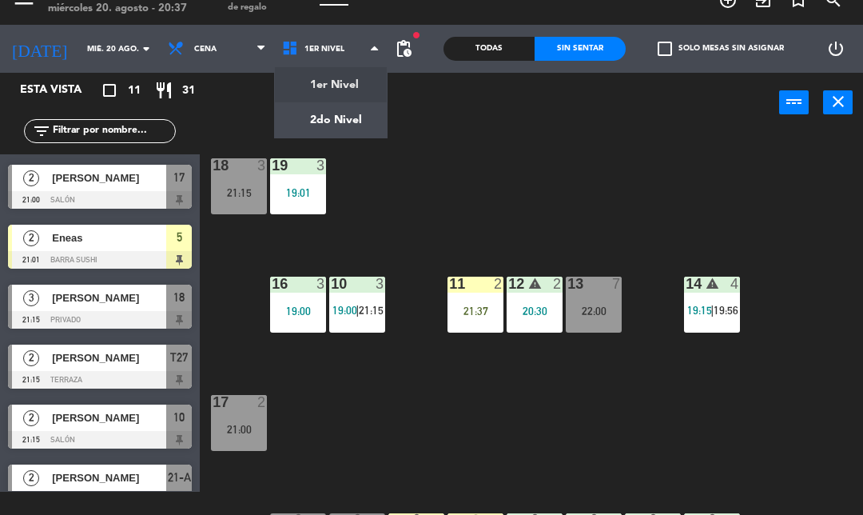
click at [340, 116] on ng-component "menu Tomo Cocina Nikkei [DATE] 20. agosto - 20:37 Mis reservas Mapa de mesas Di…" at bounding box center [431, 246] width 863 height 539
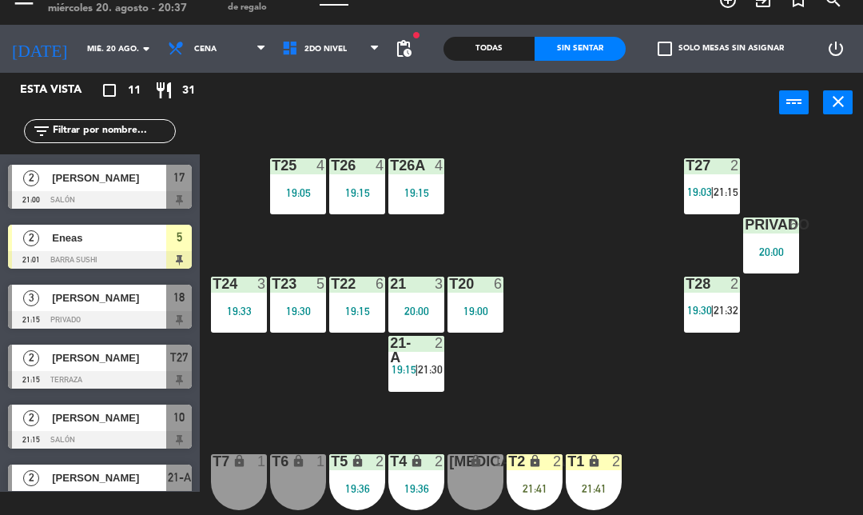
click at [629, 381] on div "T27 2 19:03 | 21:15 T25 4 19:05 T26A 4 19:15 T26 4 19:15 Privado 6 20:00 T24 3 …" at bounding box center [536, 322] width 654 height 385
click at [422, 388] on div "21-A 2 19:15 | 21:30" at bounding box center [416, 364] width 56 height 56
click at [672, 399] on div "T27 2 19:03 | 21:15 T25 4 19:05 T26A 4 19:15 T26 4 19:15 Privado 6 20:00 T24 3 …" at bounding box center [536, 322] width 654 height 385
click at [718, 332] on div "T28 2 19:30 | 21:32" at bounding box center [712, 304] width 56 height 56
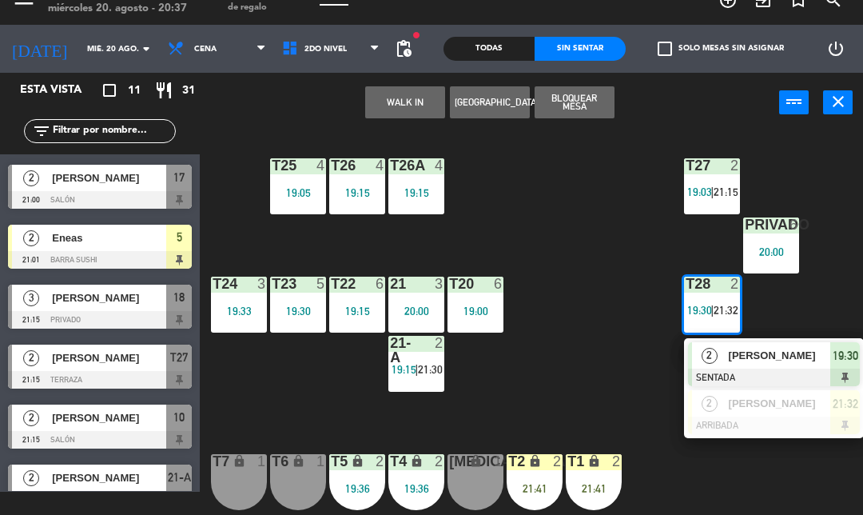
click at [649, 431] on div "T27 2 19:03 | 21:15 T25 4 19:05 T26A 4 19:15 T26 4 19:15 Privado 6 20:00 T24 3 …" at bounding box center [536, 322] width 654 height 385
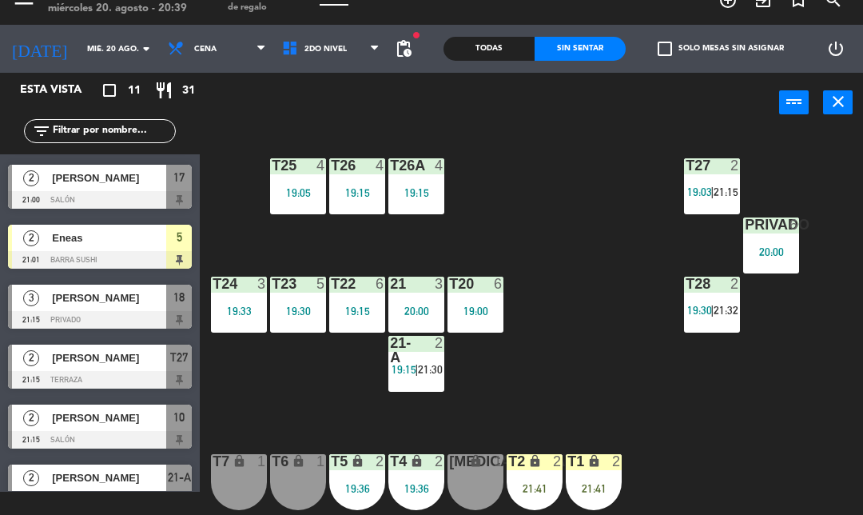
click at [336, 54] on span "2do Nivel" at bounding box center [331, 48] width 114 height 35
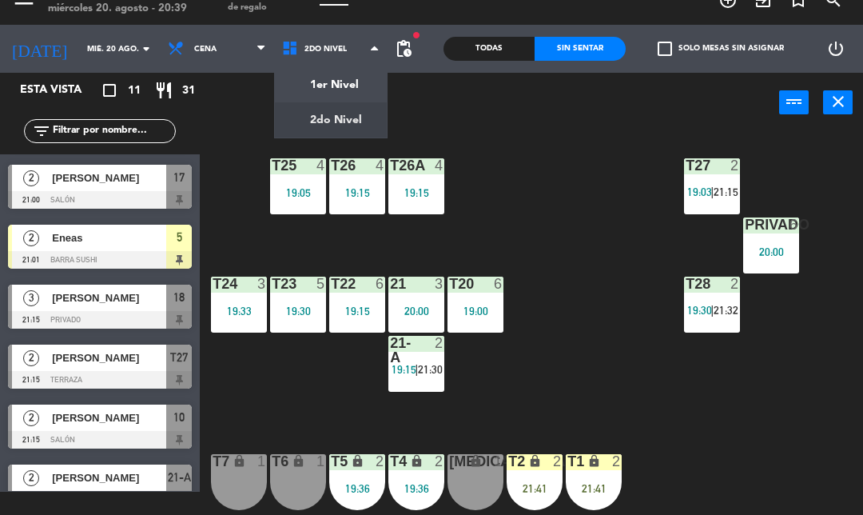
click at [344, 85] on ng-component "menu Tomo Cocina Nikkei [DATE] 20. agosto - 20:39 Mis reservas Mapa de mesas Di…" at bounding box center [431, 246] width 863 height 539
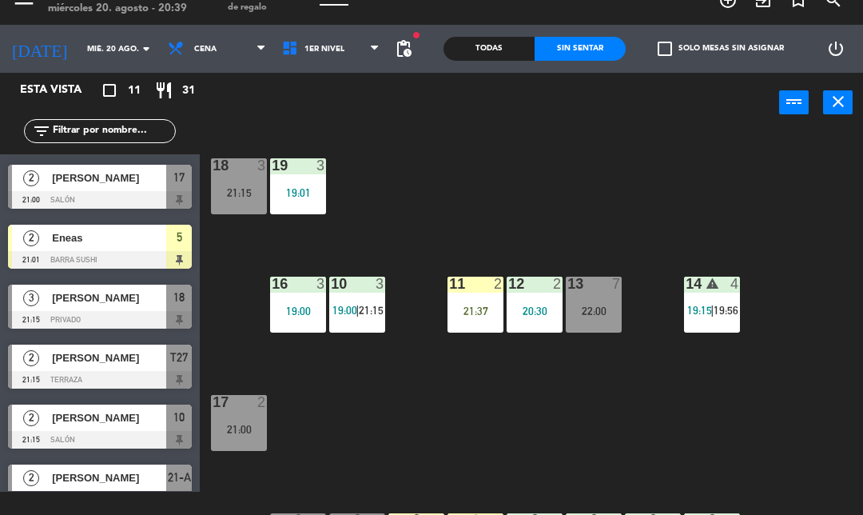
click at [281, 46] on icon at bounding box center [292, 49] width 23 height 18
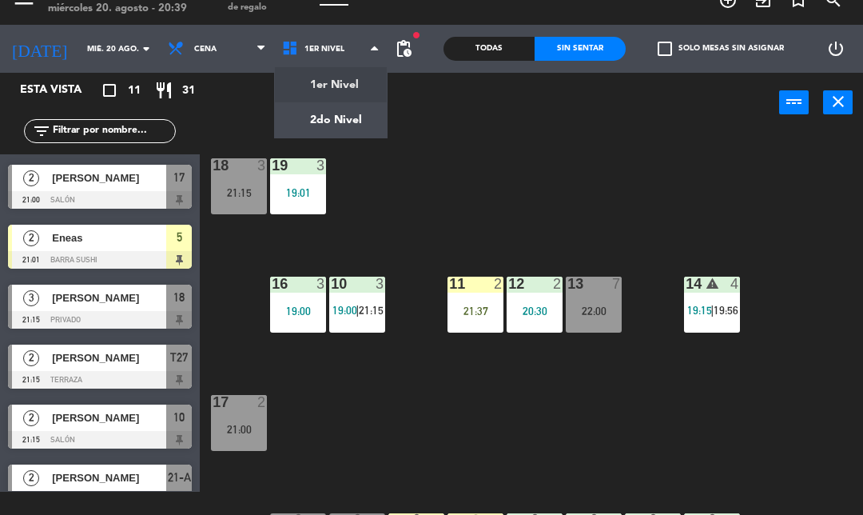
click at [323, 128] on ng-component "menu Tomo Cocina Nikkei [DATE] 20. agosto - 20:39 Mis reservas Mapa de mesas Di…" at bounding box center [431, 246] width 863 height 539
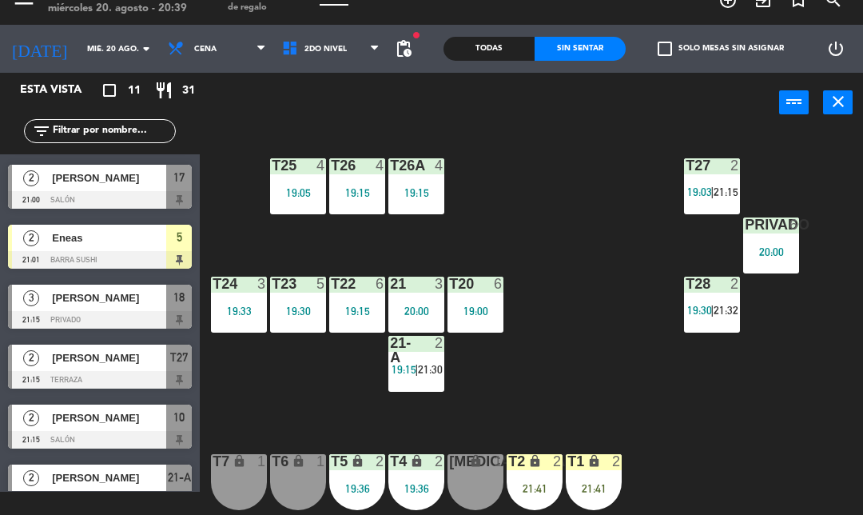
click at [794, 257] on div "20:00" at bounding box center [771, 251] width 56 height 11
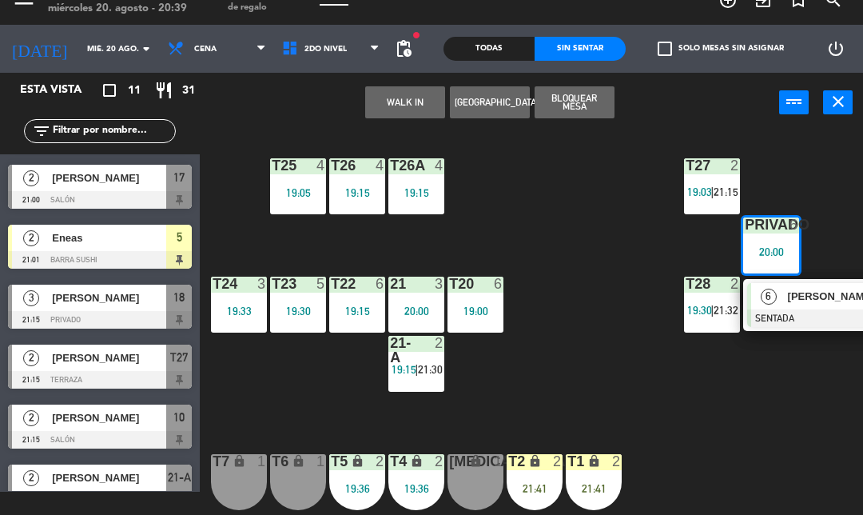
click at [810, 314] on div at bounding box center [833, 318] width 172 height 18
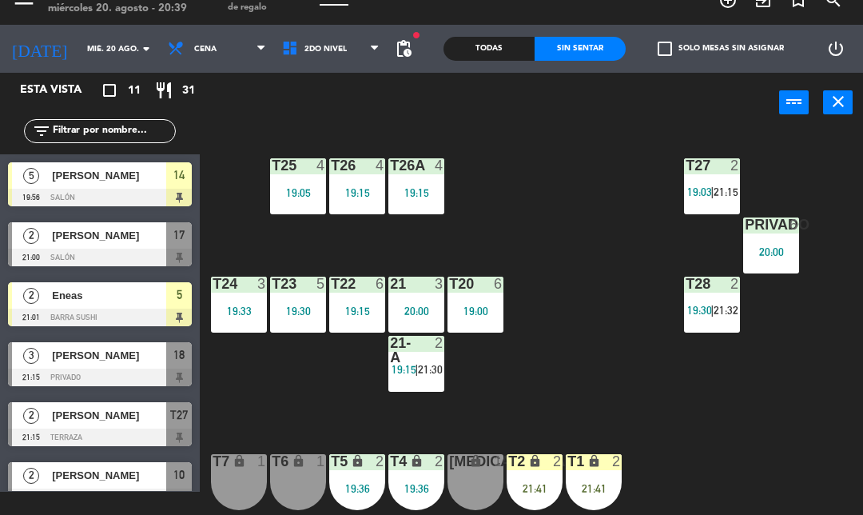
click at [547, 386] on div "T27 2 19:03 | 21:15 T25 4 19:05 T26A 4 19:15 T26 4 19:15 Privado 6 20:00 T24 3 …" at bounding box center [536, 322] width 654 height 385
click at [353, 64] on span "2do Nivel" at bounding box center [331, 48] width 114 height 35
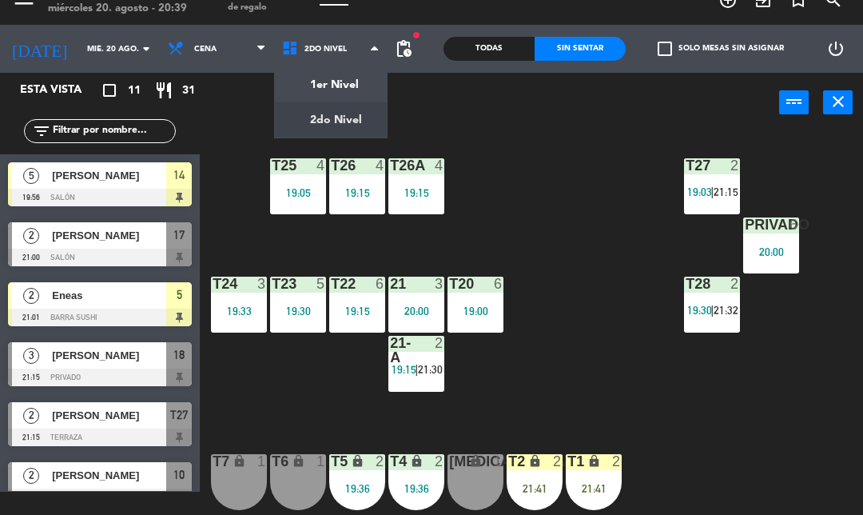
click at [334, 130] on ng-component "menu Tomo Cocina Nikkei [DATE] 20. agosto - 20:39 Mis reservas Mapa de mesas Di…" at bounding box center [431, 246] width 863 height 539
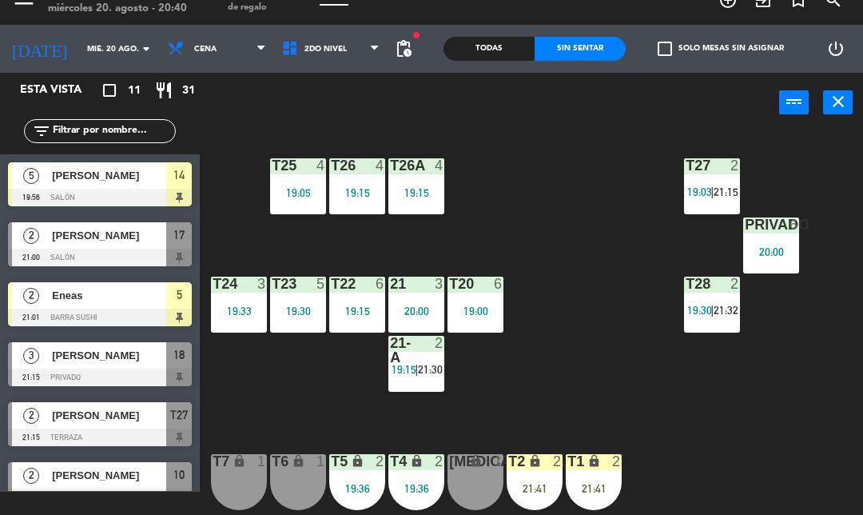
click at [292, 38] on span "2do Nivel" at bounding box center [331, 48] width 114 height 35
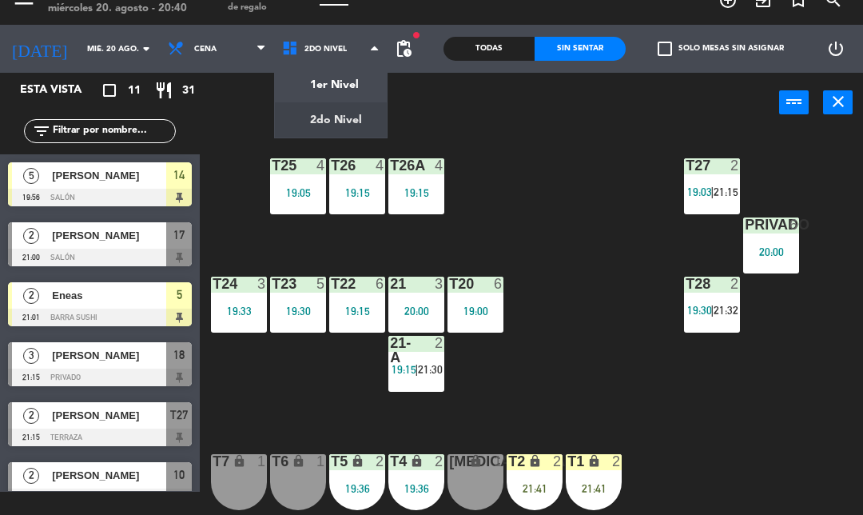
click at [294, 87] on ng-component "menu Tomo Cocina Nikkei [DATE] 20. agosto - 20:40 Mis reservas Mapa de mesas Di…" at bounding box center [431, 246] width 863 height 539
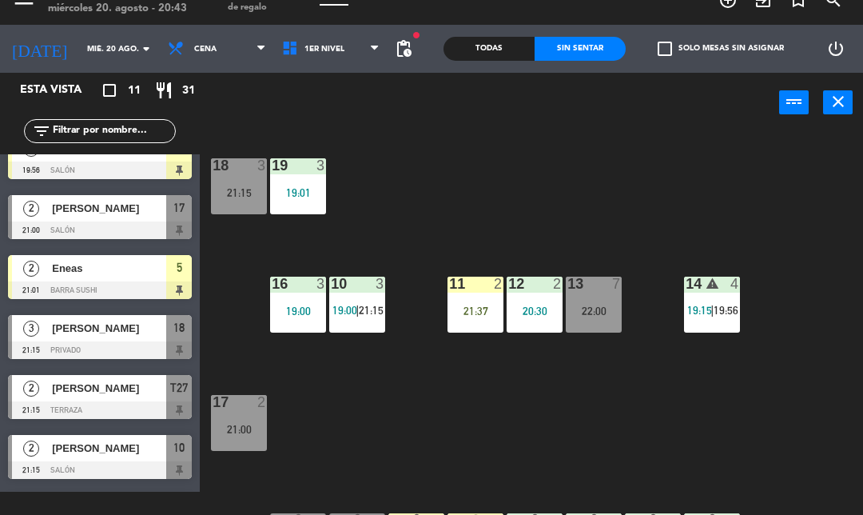
scroll to position [36, 0]
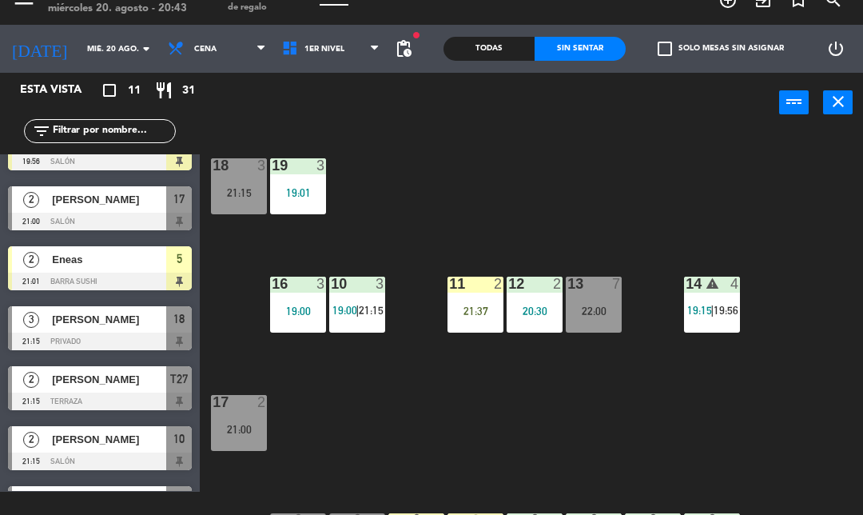
click at [42, 320] on div "3" at bounding box center [31, 319] width 38 height 26
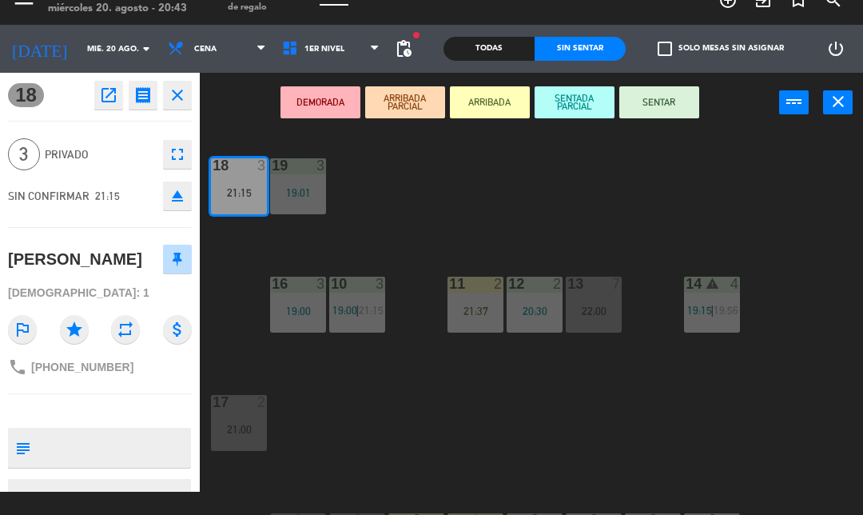
click at [574, 98] on button "SENTADA PARCIAL" at bounding box center [575, 102] width 80 height 32
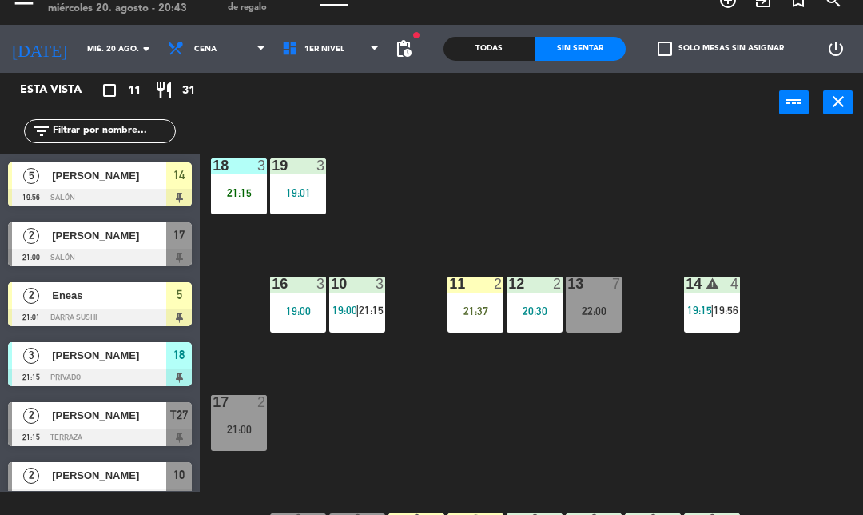
click at [503, 234] on div "18 3 21:15 19 3 19:01 16 3 19:00 10 3 19:00 | 21:15 11 2 21:37 12 2 20:30 13 7 …" at bounding box center [536, 322] width 654 height 385
click at [319, 45] on span "1er Nivel" at bounding box center [324, 49] width 40 height 9
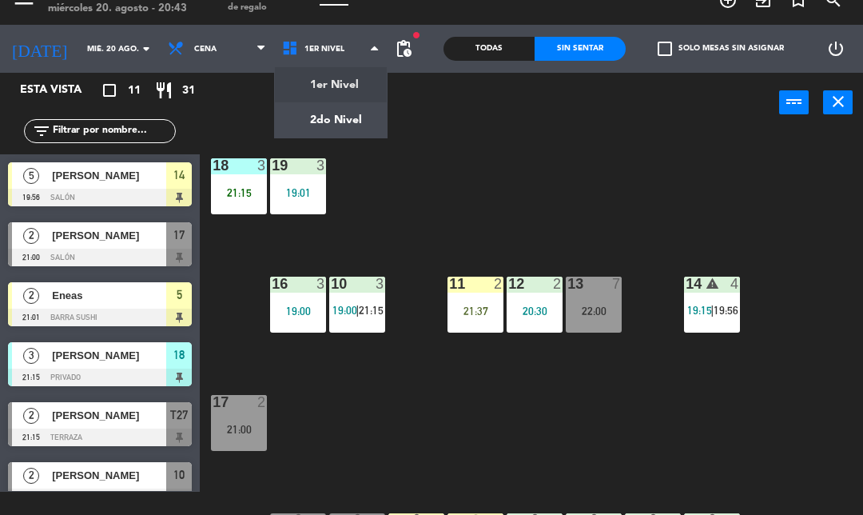
click at [304, 96] on ng-component "menu Tomo Cocina Nikkei [DATE] 20. agosto - 20:43 Mis reservas Mapa de mesas Di…" at bounding box center [431, 246] width 863 height 539
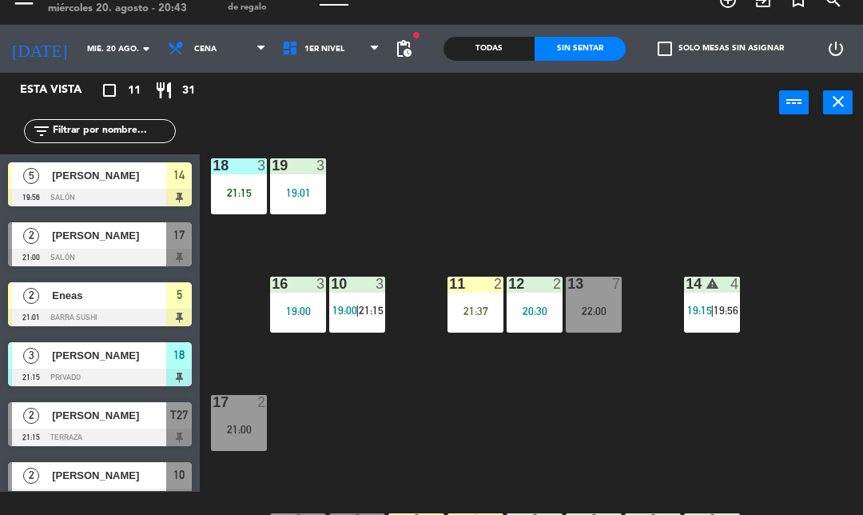
click at [286, 46] on icon at bounding box center [292, 49] width 23 height 18
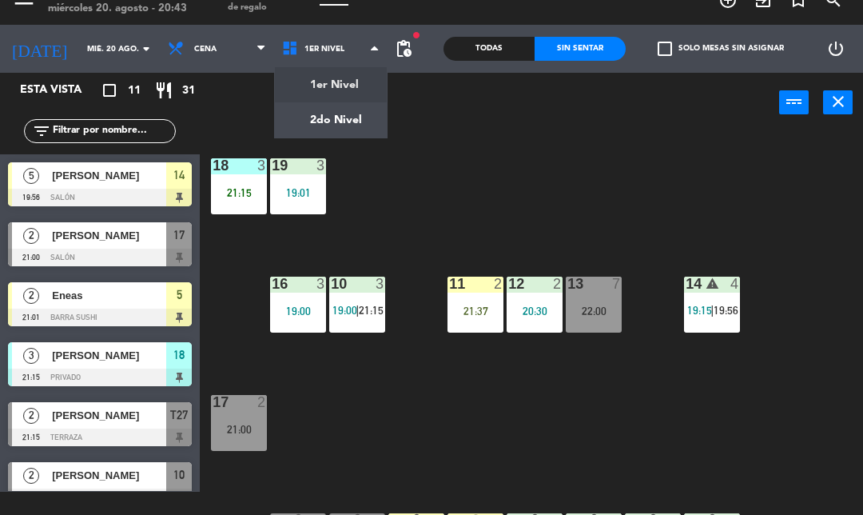
click at [316, 117] on ng-component "menu Tomo Cocina Nikkei [DATE] 20. agosto - 20:43 Mis reservas Mapa de mesas Di…" at bounding box center [431, 246] width 863 height 539
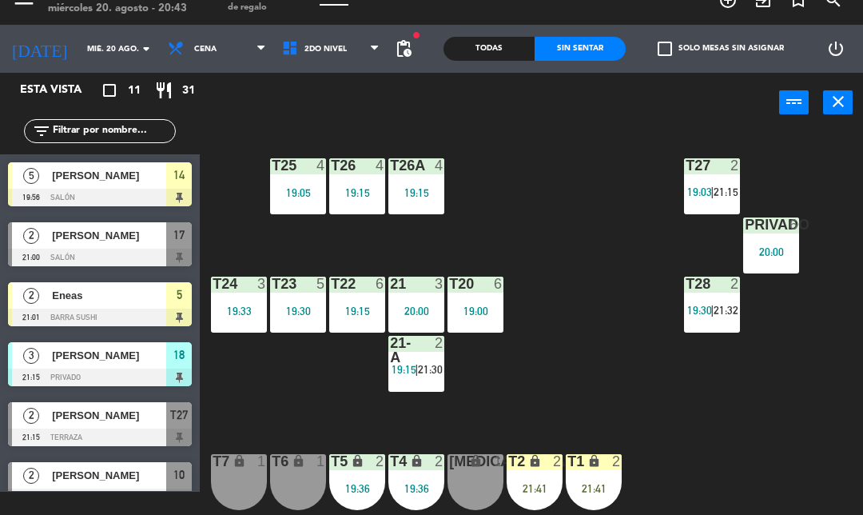
click at [402, 391] on div "21-A 2 19:15 | 21:30" at bounding box center [416, 364] width 56 height 56
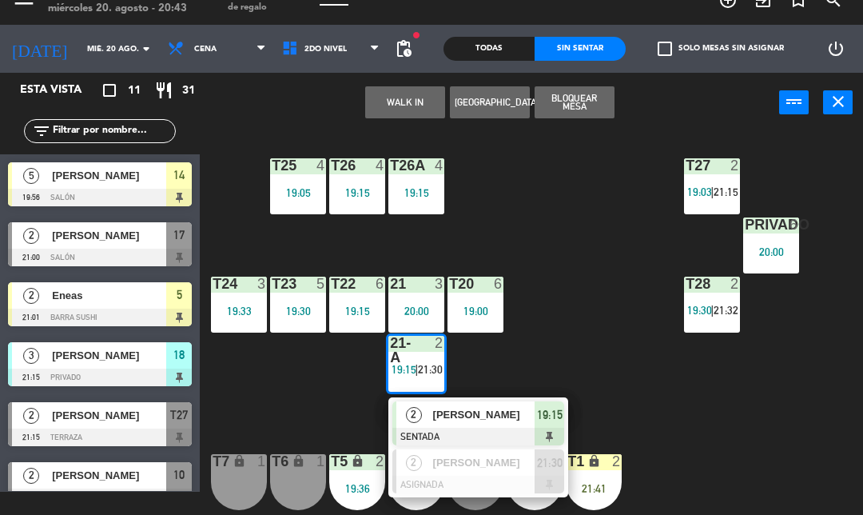
click at [292, 280] on div at bounding box center [298, 283] width 26 height 14
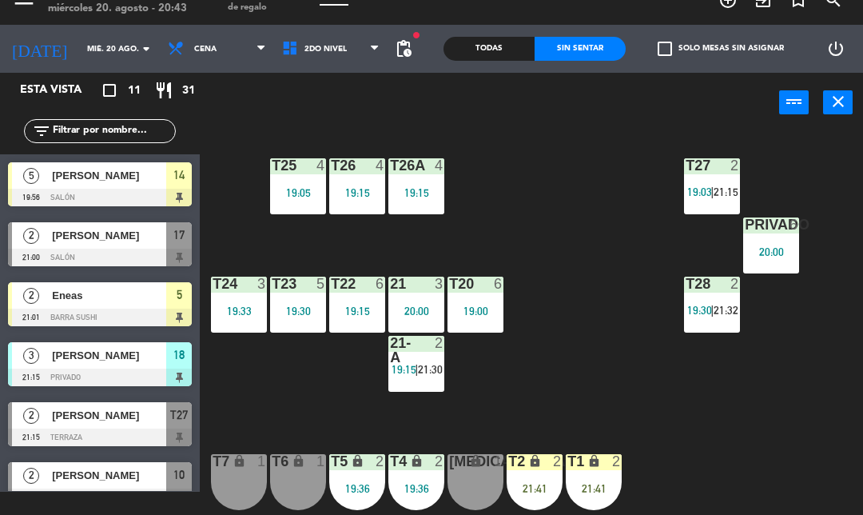
click at [549, 261] on div "T27 2 19:03 | 21:15 T25 4 19:05 T26A 4 19:15 T26 4 19:15 Privado 6 20:00 T24 3 …" at bounding box center [536, 322] width 654 height 385
click at [313, 50] on span "2do Nivel" at bounding box center [325, 49] width 42 height 9
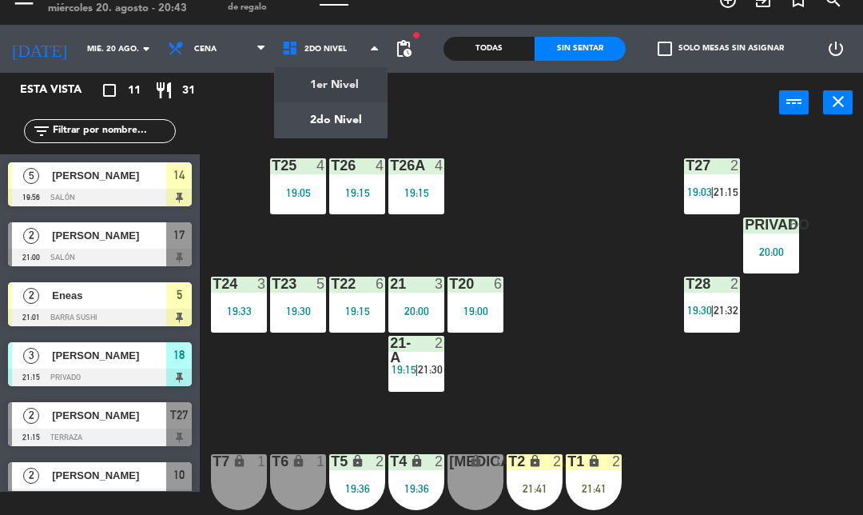
click at [325, 81] on ng-component "menu Tomo Cocina Nikkei [DATE] 20. agosto - 20:43 Mis reservas Mapa de mesas Di…" at bounding box center [431, 246] width 863 height 539
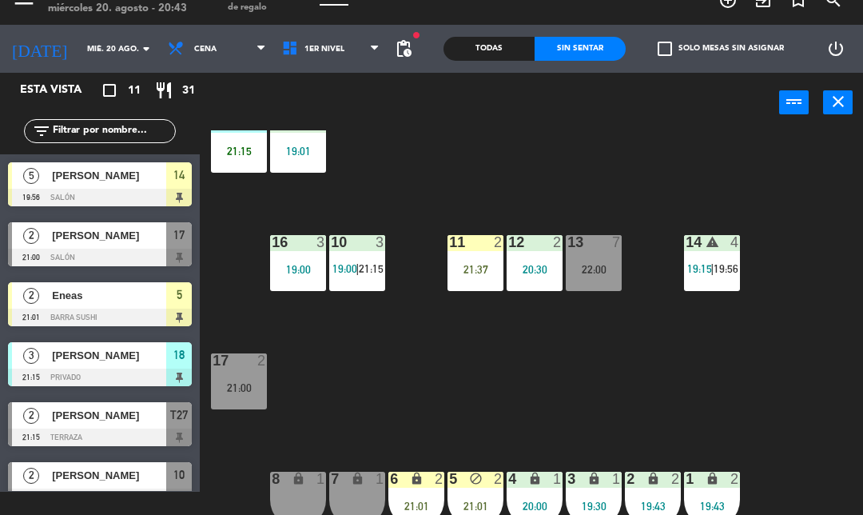
scroll to position [45, 0]
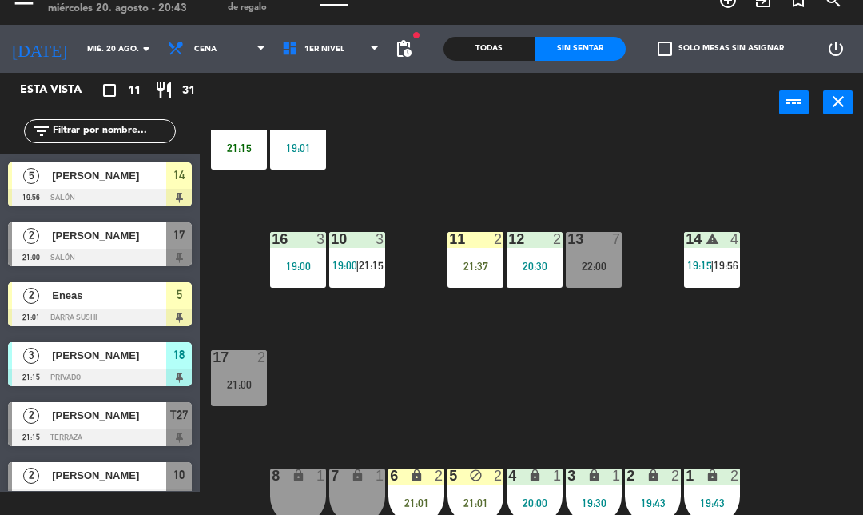
click at [713, 272] on span "|" at bounding box center [711, 265] width 3 height 13
click at [607, 402] on div "18 3 21:15 19 3 19:01 16 3 19:00 10 3 19:00 | 21:15 11 2 21:37 12 2 20:30 13 7 …" at bounding box center [536, 322] width 654 height 385
click at [726, 284] on div "14 warning 4 19:15 | 19:56" at bounding box center [712, 260] width 56 height 56
click at [637, 391] on div "18 3 21:15 19 3 19:01 16 3 19:00 10 3 19:00 | 21:15 11 2 21:37 12 2 20:30 13 7 …" at bounding box center [536, 322] width 654 height 385
click at [701, 268] on span "19:15" at bounding box center [699, 265] width 25 height 13
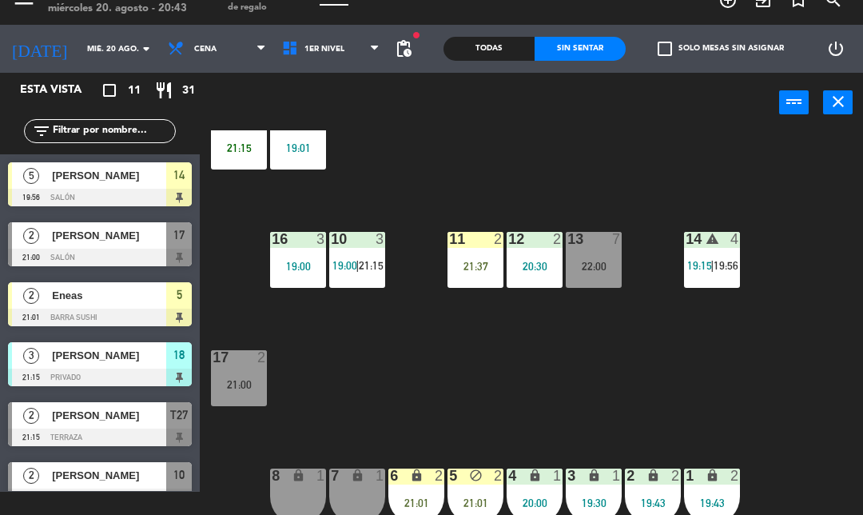
click at [552, 436] on div "18 3 21:15 19 3 19:01 16 3 19:00 10 3 19:00 | 21:15 11 2 21:37 12 2 20:30 13 7 …" at bounding box center [536, 322] width 654 height 385
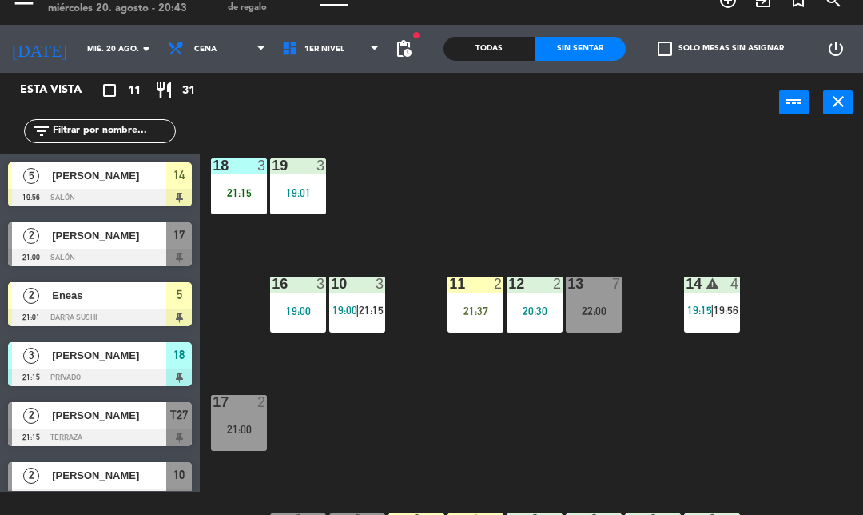
scroll to position [0, 0]
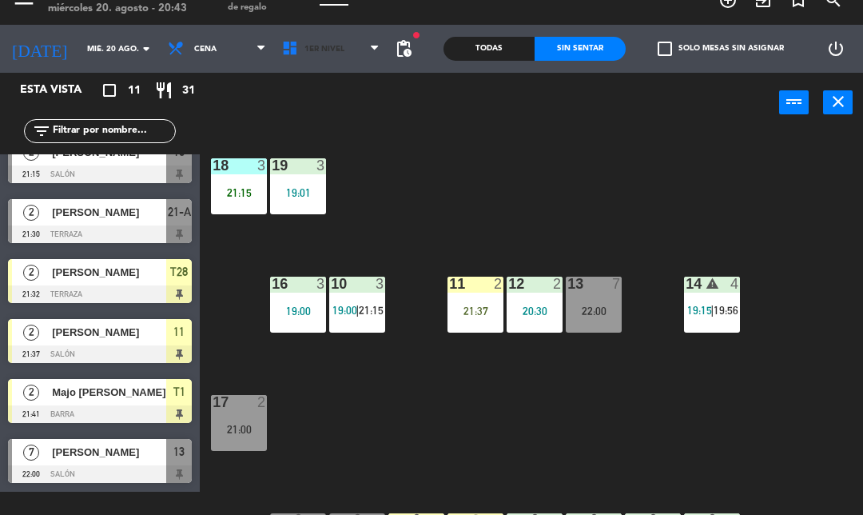
click at [279, 65] on span "1er Nivel" at bounding box center [331, 48] width 114 height 35
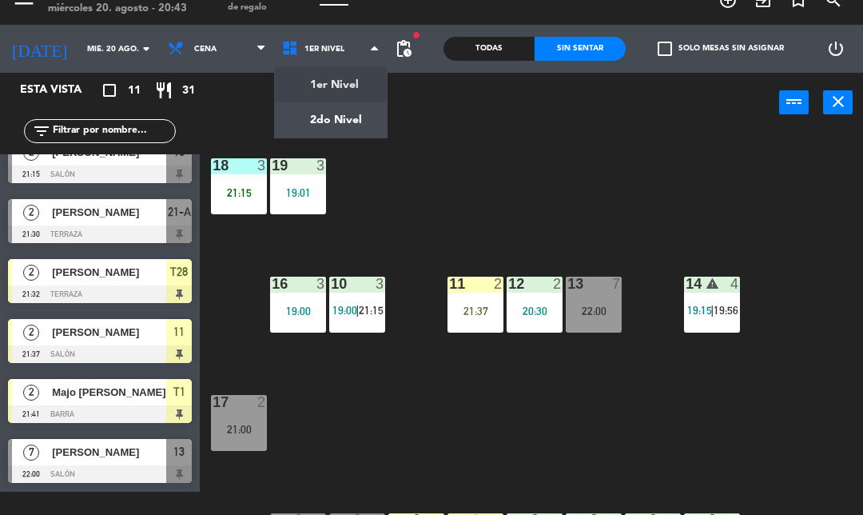
scroll to position [323, 0]
click at [311, 136] on ng-component "menu Tomo Cocina Nikkei [DATE] 20. agosto - 20:43 Mis reservas Mapa de mesas Di…" at bounding box center [431, 246] width 863 height 539
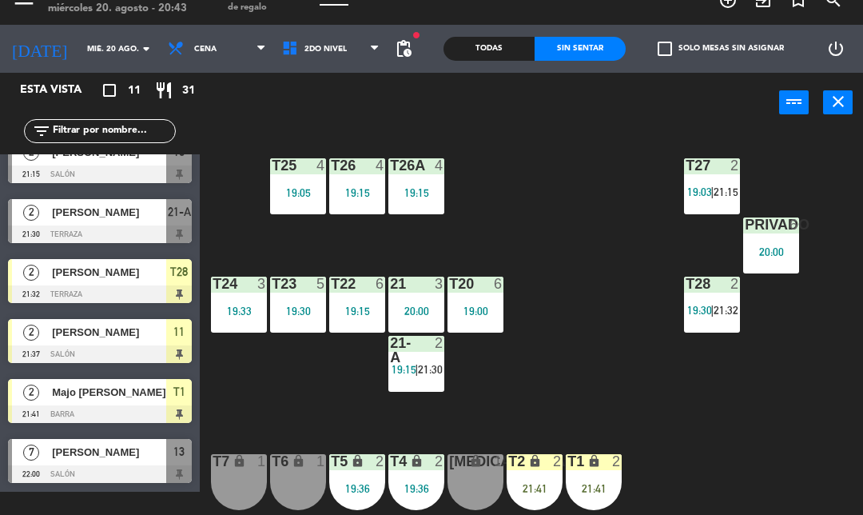
click at [400, 372] on span "19:15" at bounding box center [404, 369] width 25 height 13
click at [619, 348] on div "T27 2 19:03 | 21:15 T25 4 19:05 T26A 4 19:15 T26 4 19:15 Privado 6 20:00 T24 3 …" at bounding box center [536, 322] width 654 height 385
click at [731, 323] on div "T28 2 19:30 | 21:32" at bounding box center [712, 304] width 56 height 56
click at [660, 273] on div "T27 2 19:03 | 21:15 T25 4 19:05 T26A 4 19:15 T26 4 19:15 Privado 6 20:00 T24 3 …" at bounding box center [536, 322] width 654 height 385
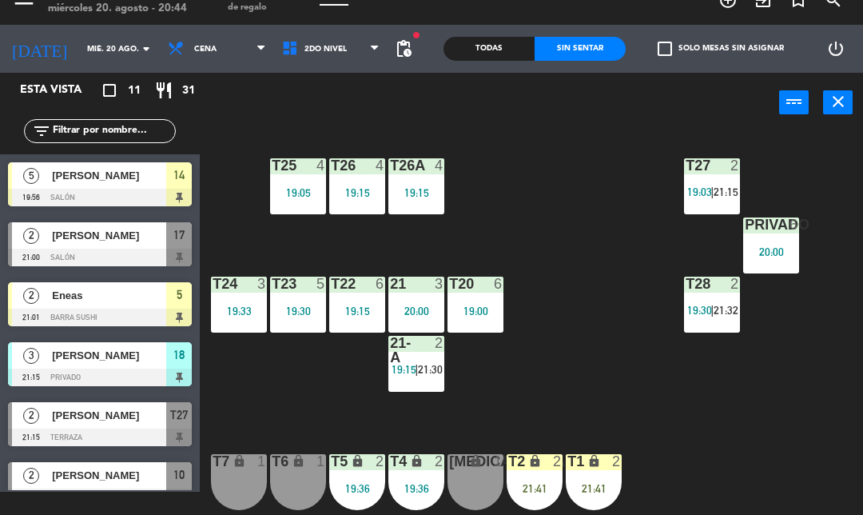
scroll to position [0, 0]
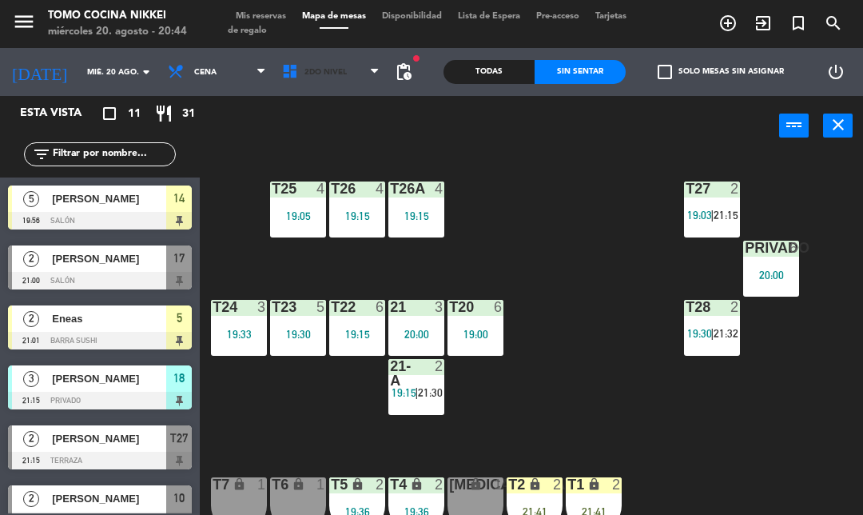
click at [311, 87] on span "2do Nivel" at bounding box center [331, 71] width 114 height 35
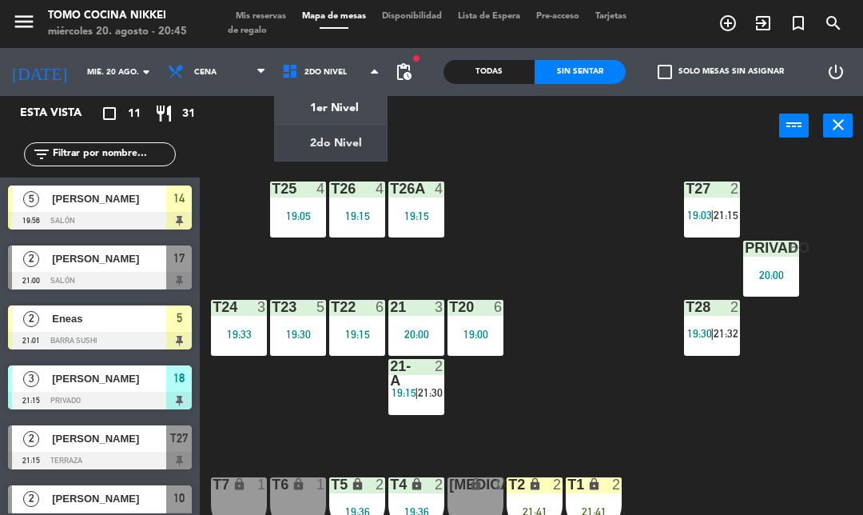
click at [724, 15] on icon "add_circle_outline" at bounding box center [727, 23] width 19 height 19
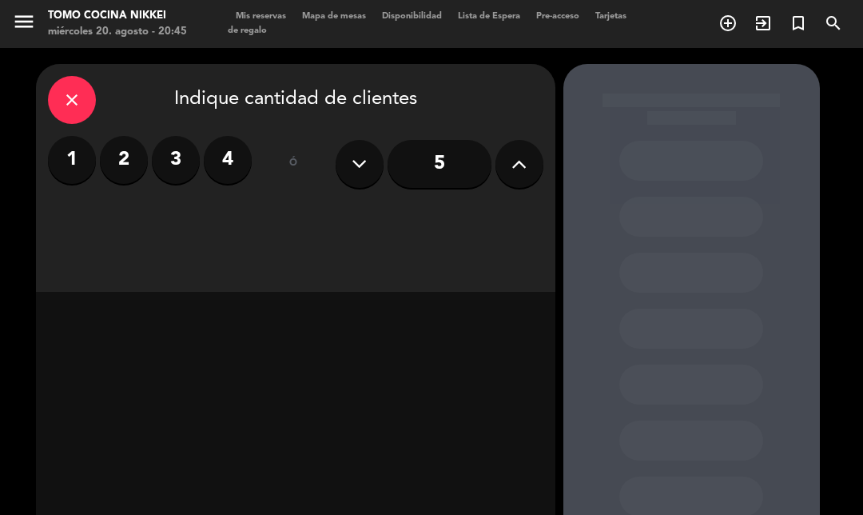
click at [436, 197] on div "close Indique cantidad de clientes 1 2 3 4 ó 5" at bounding box center [295, 178] width 519 height 228
click at [511, 161] on icon at bounding box center [518, 164] width 15 height 24
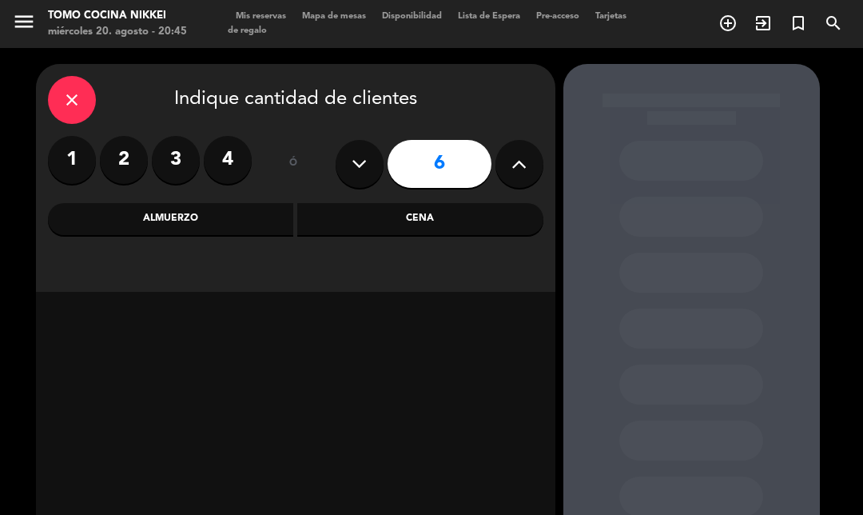
click at [512, 167] on icon at bounding box center [518, 164] width 15 height 24
click at [512, 172] on icon at bounding box center [518, 164] width 15 height 24
click at [354, 169] on icon at bounding box center [359, 164] width 15 height 24
type input "7"
click at [416, 213] on div "Cena" at bounding box center [420, 219] width 246 height 32
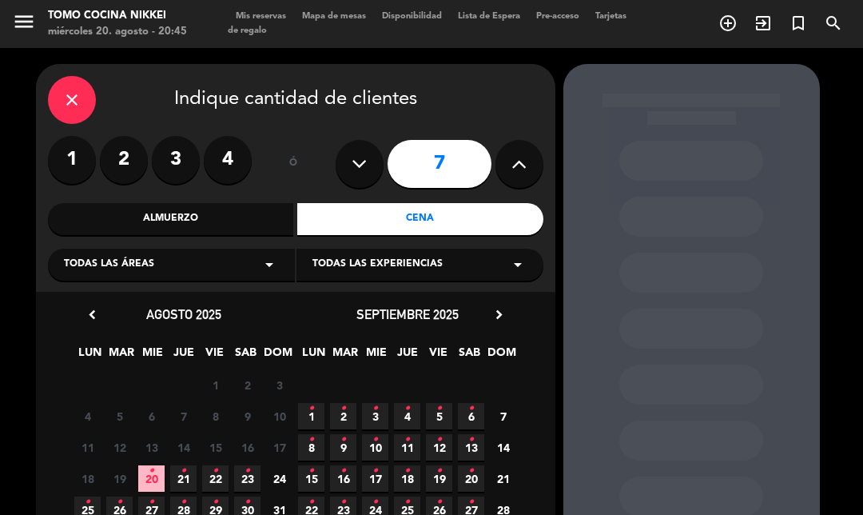
click at [215, 459] on icon "•" at bounding box center [216, 471] width 6 height 26
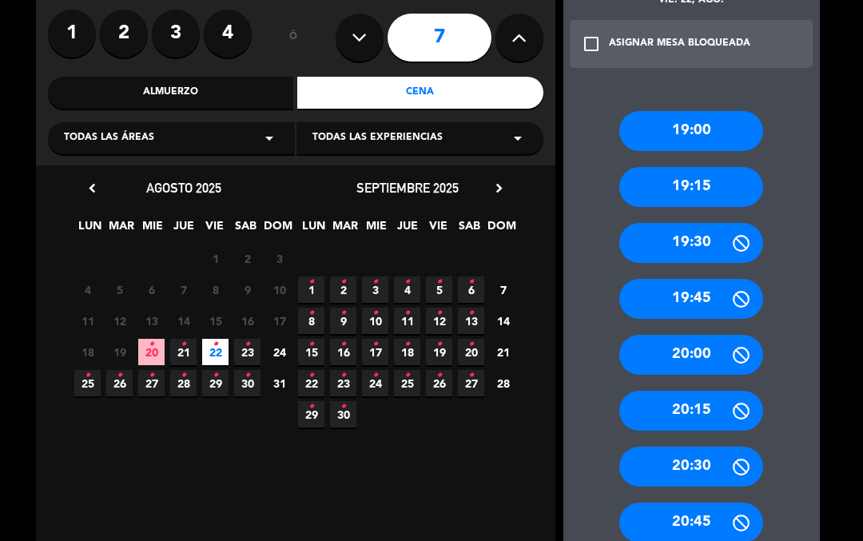
scroll to position [126, 0]
click at [717, 447] on div "20:30" at bounding box center [691, 467] width 144 height 40
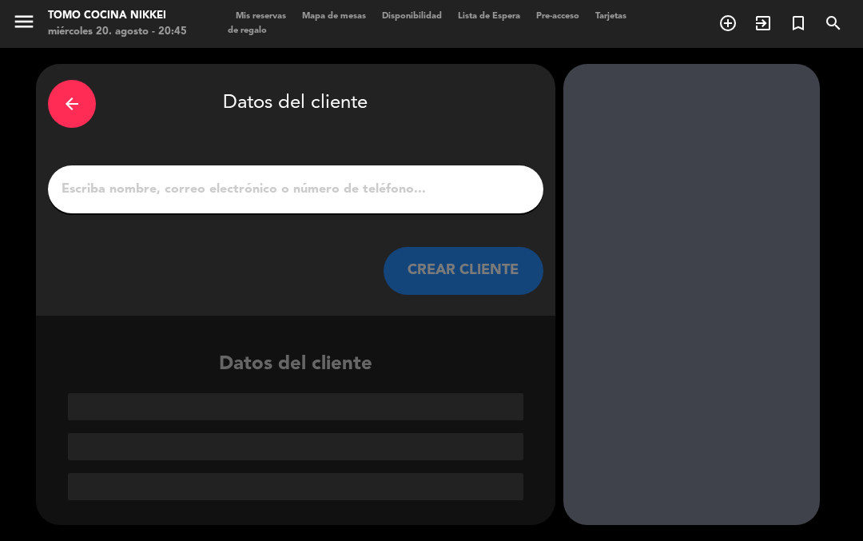
click at [351, 178] on input "1" at bounding box center [295, 189] width 471 height 22
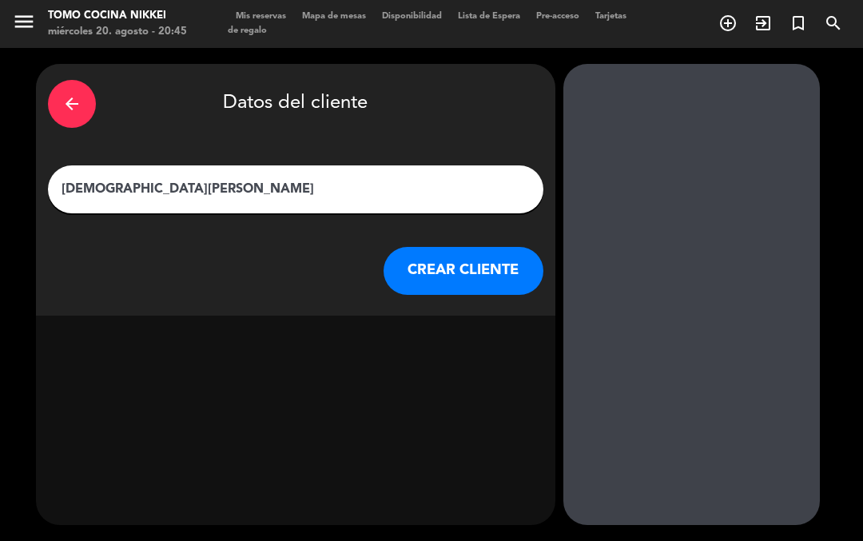
type input "[DEMOGRAPHIC_DATA][PERSON_NAME]"
click at [493, 247] on button "CREAR CLIENTE" at bounding box center [464, 271] width 160 height 48
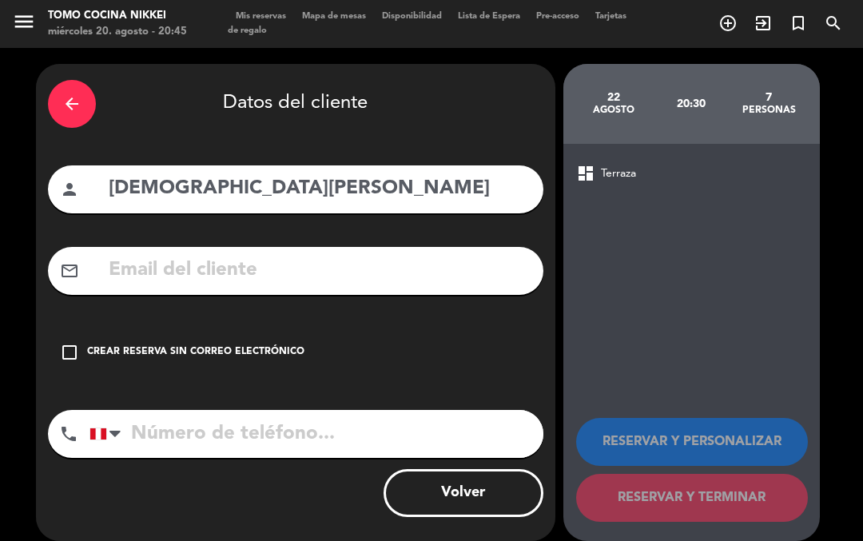
click at [61, 343] on icon "check_box_outline_blank" at bounding box center [69, 352] width 19 height 19
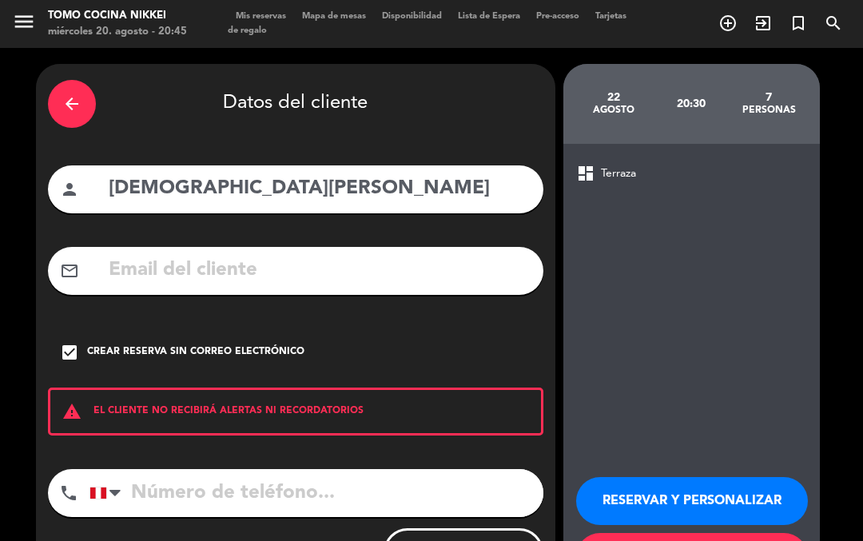
click at [188, 471] on input "tel" at bounding box center [317, 493] width 454 height 48
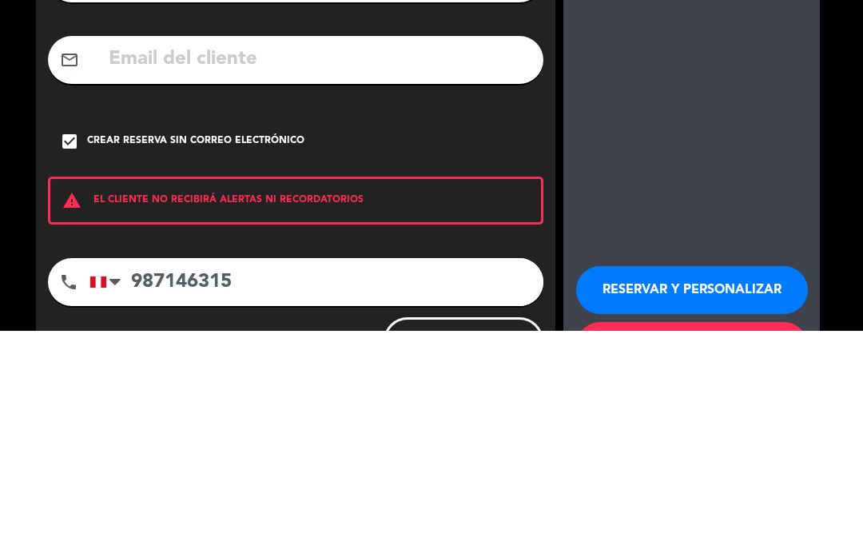
type input "987146315"
click at [856, 153] on div "arrow_back Datos del cliente person [PERSON_NAME] mail_outline check_box Crear …" at bounding box center [431, 332] width 863 height 568
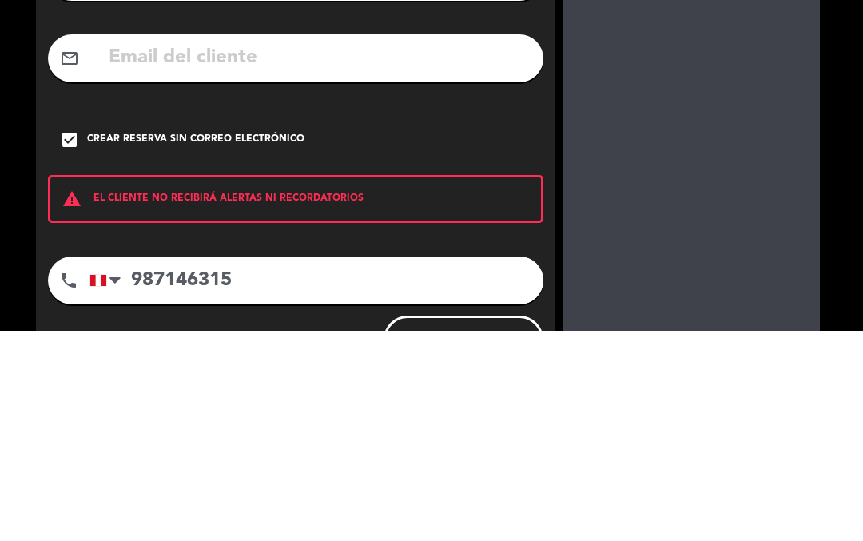
scroll to position [1, 0]
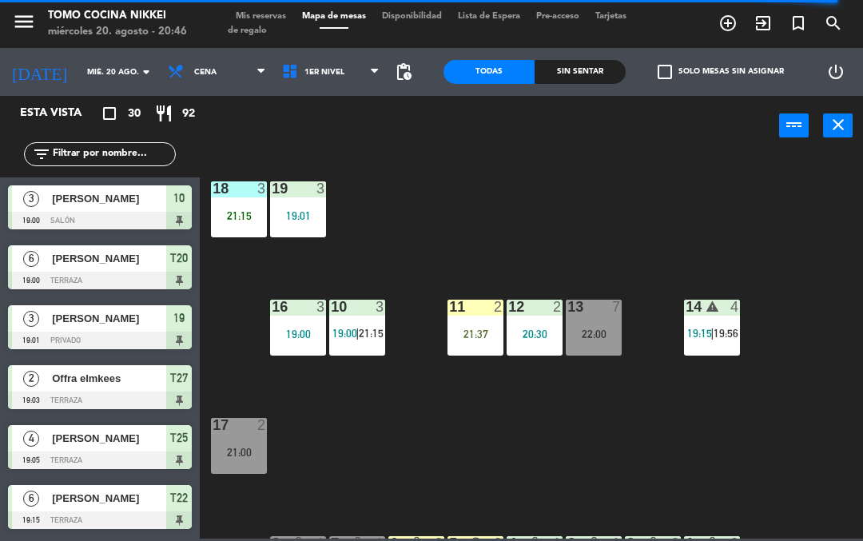
click at [589, 64] on div "Sin sentar" at bounding box center [580, 72] width 91 height 24
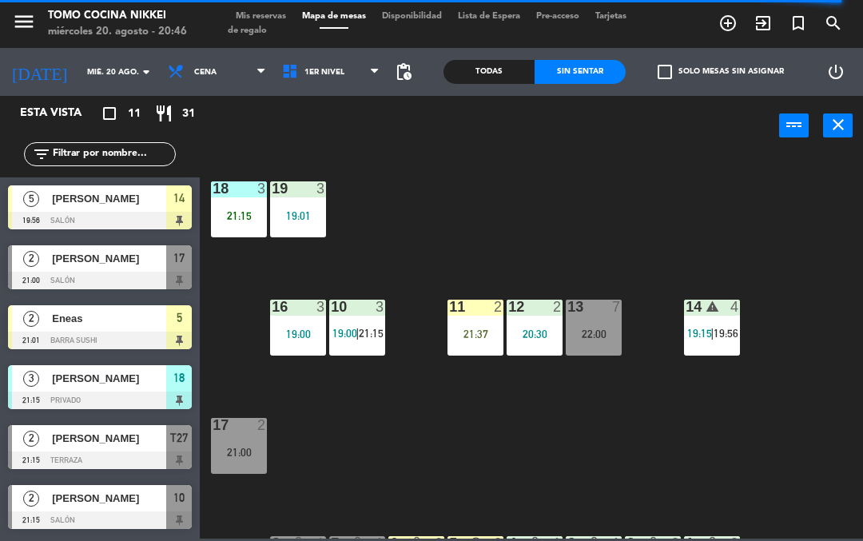
click at [586, 62] on div "Sin sentar" at bounding box center [580, 72] width 91 height 24
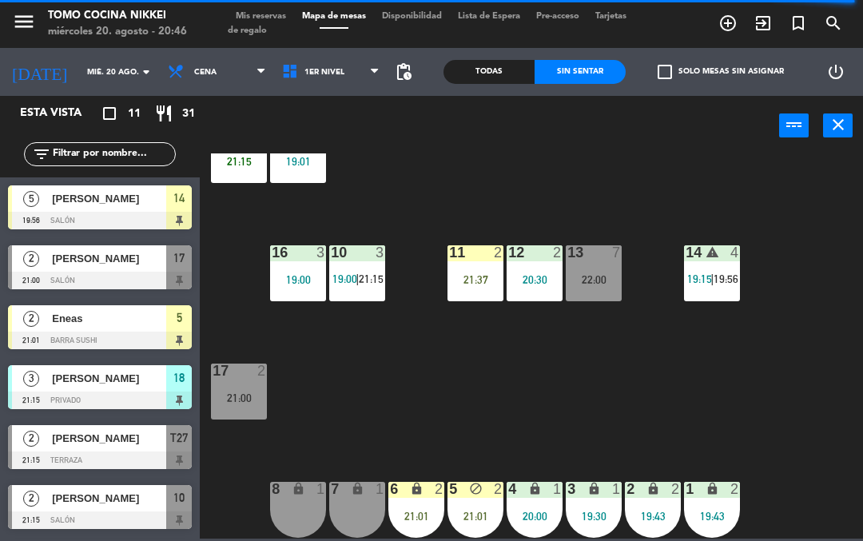
scroll to position [54, 0]
click at [713, 420] on div "18 3 21:15 19 3 19:01 16 3 19:00 10 3 19:00 | 21:15 11 2 21:37 12 2 20:30 13 7 …" at bounding box center [536, 345] width 654 height 385
click at [466, 507] on div "5 block 2 21:01" at bounding box center [476, 510] width 56 height 56
click at [721, 430] on div "18 3 21:15 19 3 19:01 16 3 19:00 10 3 19:00 | 21:15 11 2 21:37 12 2 20:30 13 7 …" at bounding box center [536, 345] width 654 height 385
click at [323, 74] on span "1er Nivel" at bounding box center [324, 72] width 40 height 9
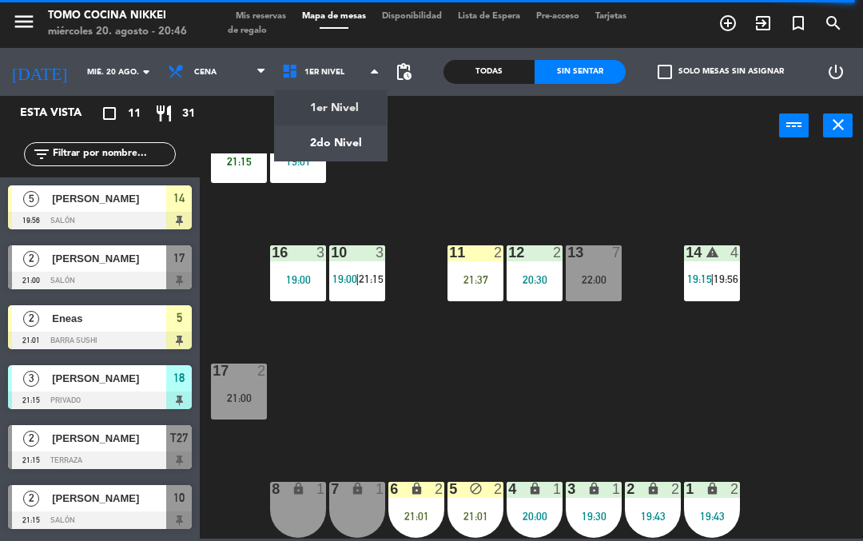
click at [105, 337] on div at bounding box center [100, 341] width 184 height 18
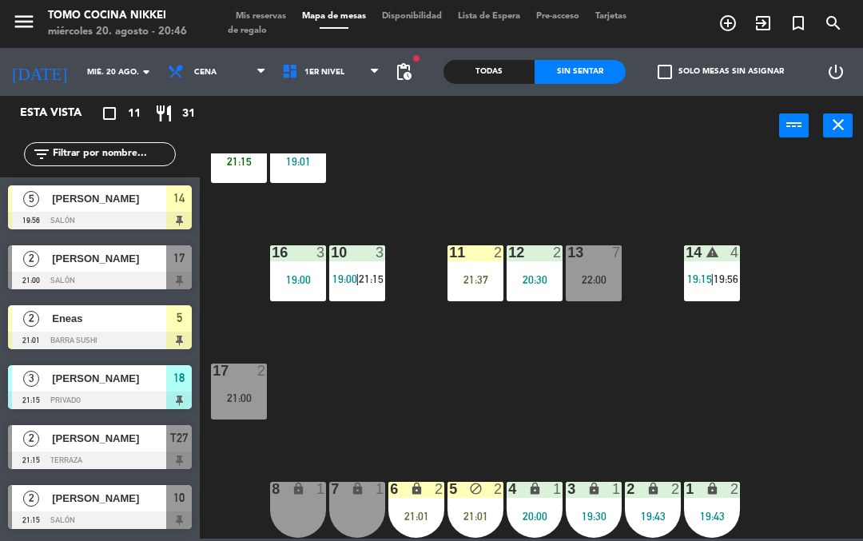
click at [358, 107] on div "power_input close" at bounding box center [489, 126] width 579 height 61
click at [360, 82] on span "1er Nivel" at bounding box center [331, 71] width 114 height 35
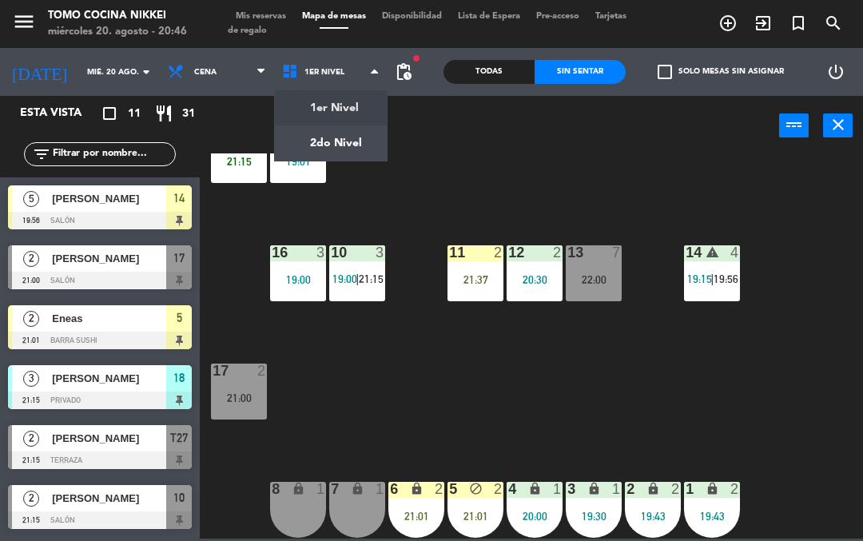
click at [357, 157] on ng-component "menu Tomo Cocina Nikkei [DATE] 20. agosto - 20:46 Mis reservas Mapa de mesas Di…" at bounding box center [431, 269] width 863 height 539
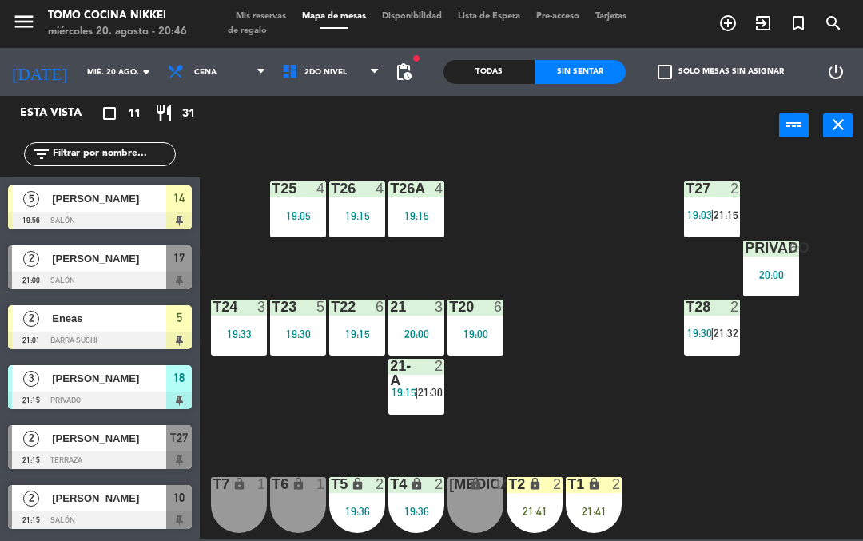
click at [578, 503] on div "T1 lock 2 21:41" at bounding box center [594, 505] width 56 height 56
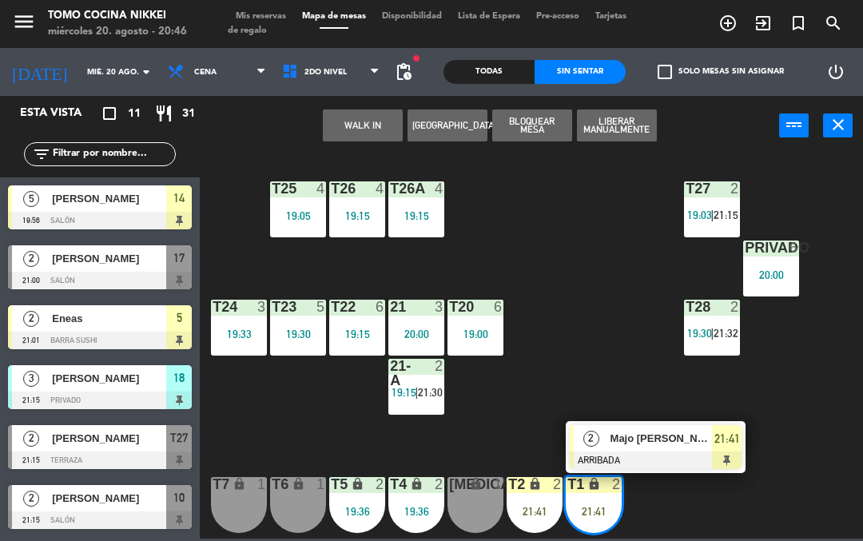
click at [685, 450] on div "Majo [PERSON_NAME]" at bounding box center [661, 438] width 104 height 26
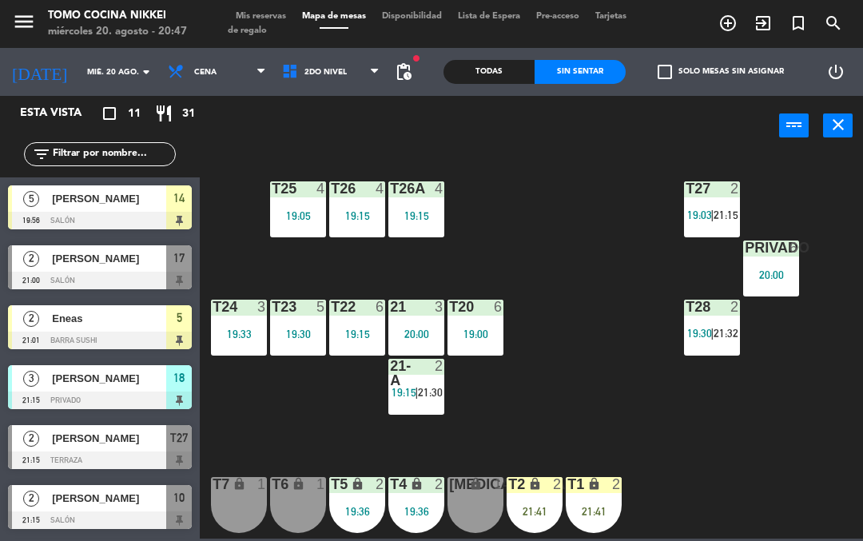
scroll to position [117, 0]
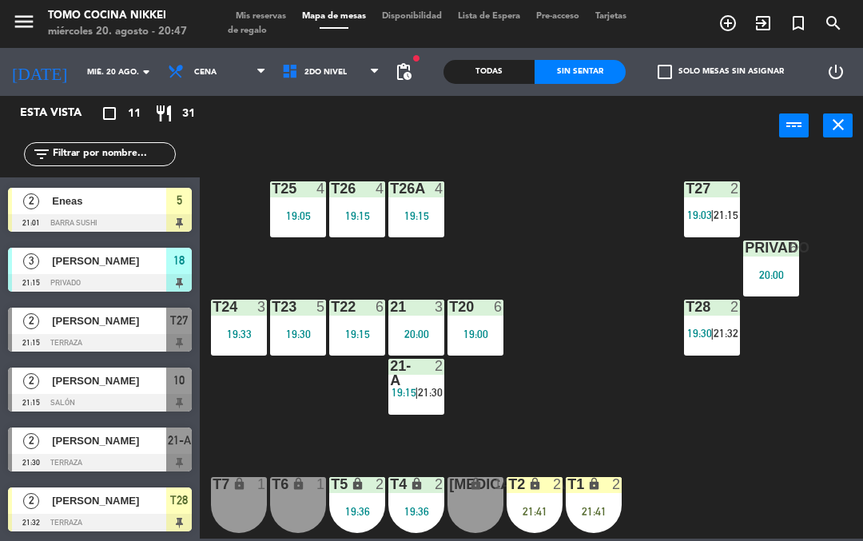
click at [703, 478] on div "T27 2 19:03 | 21:15 T25 4 19:05 T26A 4 19:15 T26 4 19:15 Privado 6 20:00 T24 3 …" at bounding box center [536, 345] width 654 height 385
click at [678, 489] on div "T27 2 19:03 | 21:15 T25 4 19:05 T26A 4 19:15 T26 4 19:15 Privado 6 20:00 T24 3 …" at bounding box center [536, 345] width 654 height 385
click at [523, 479] on div "lock" at bounding box center [535, 484] width 26 height 15
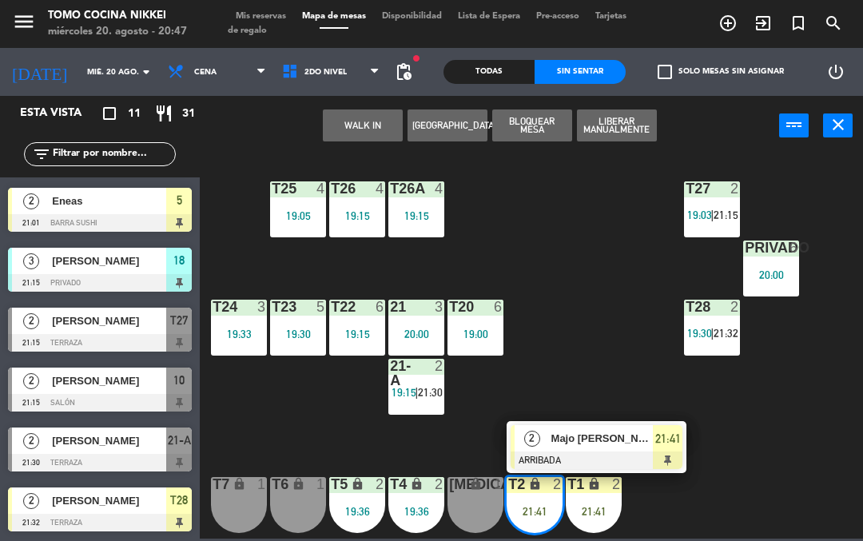
click at [609, 451] on div "Majo [PERSON_NAME]" at bounding box center [602, 438] width 104 height 26
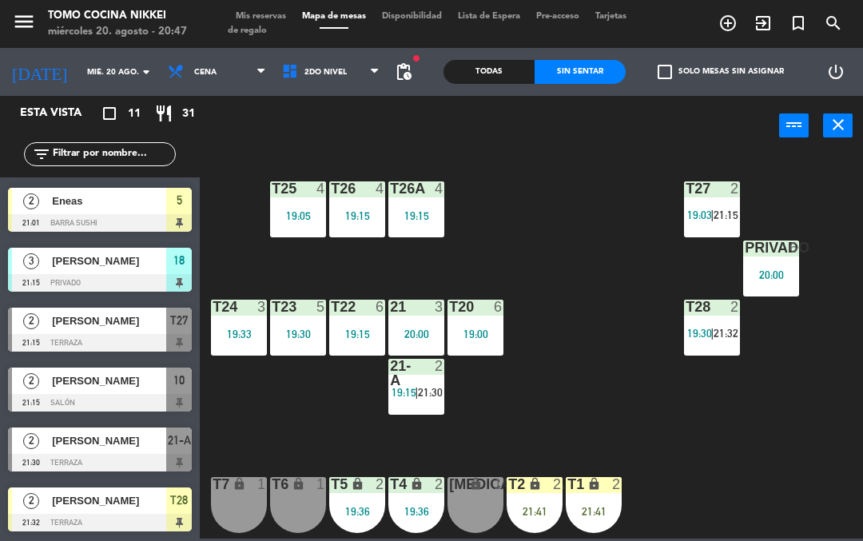
click at [581, 492] on div "lock" at bounding box center [594, 484] width 26 height 15
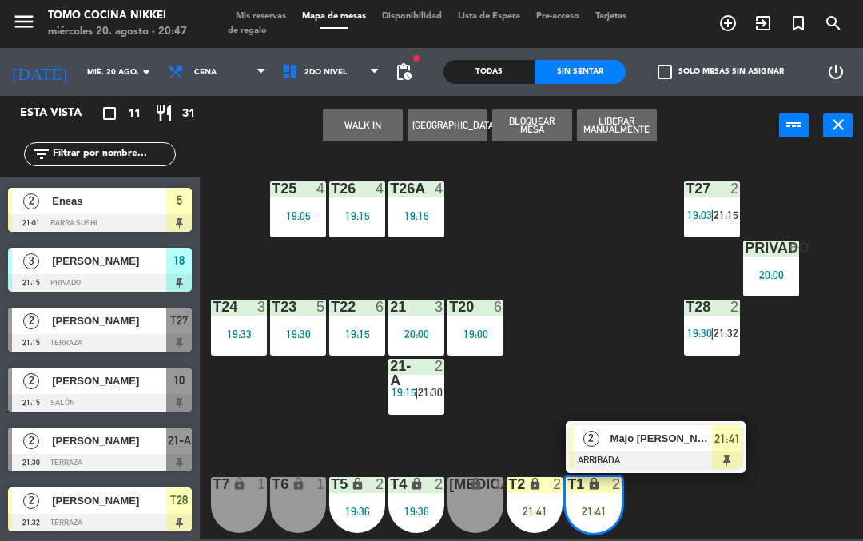
click at [665, 429] on div "Majo [PERSON_NAME]" at bounding box center [661, 438] width 104 height 26
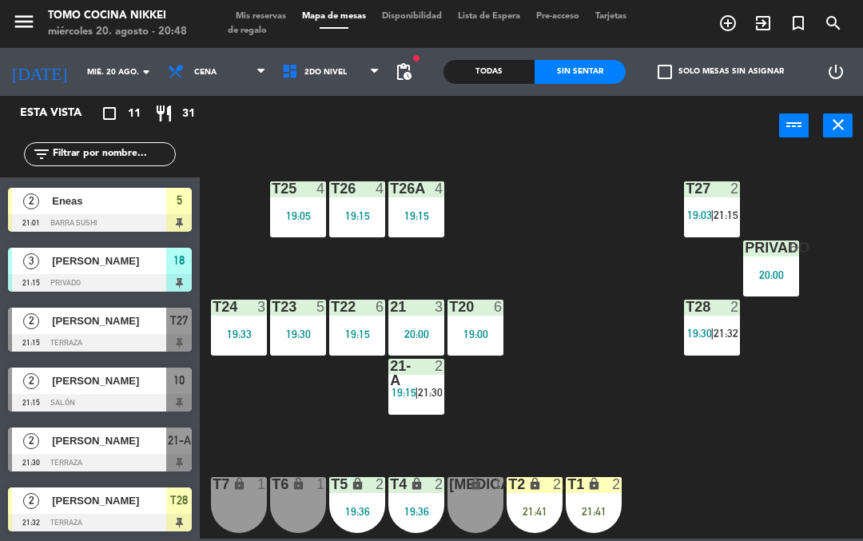
click at [143, 197] on span "Eneas" at bounding box center [109, 201] width 114 height 17
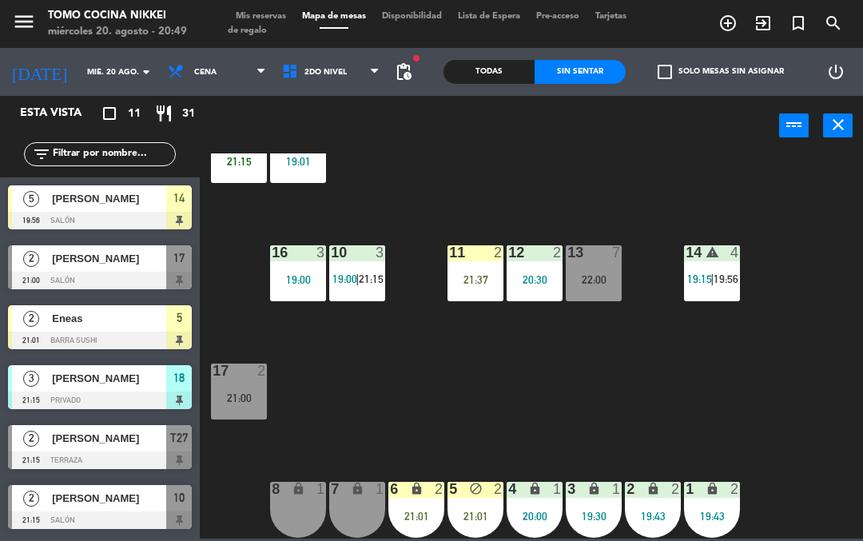
scroll to position [54, 0]
click at [472, 506] on div "5 block 2 21:01" at bounding box center [476, 510] width 56 height 56
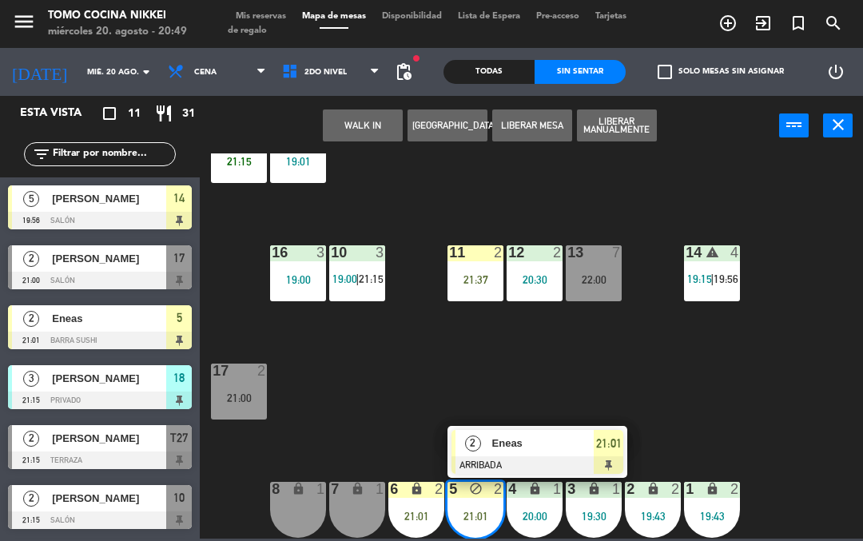
click at [642, 121] on button "Liberar Manualmente" at bounding box center [617, 125] width 80 height 32
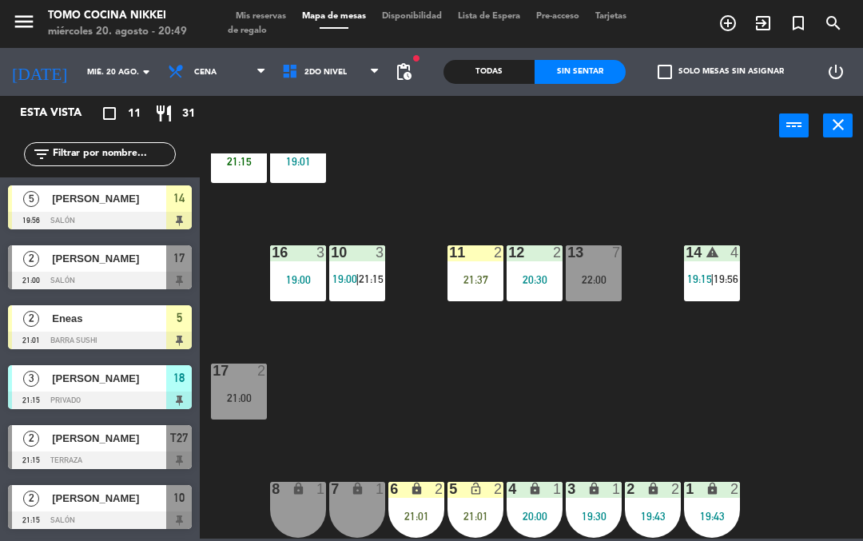
click at [490, 504] on div "5 lock_open 2 21:01" at bounding box center [476, 510] width 56 height 56
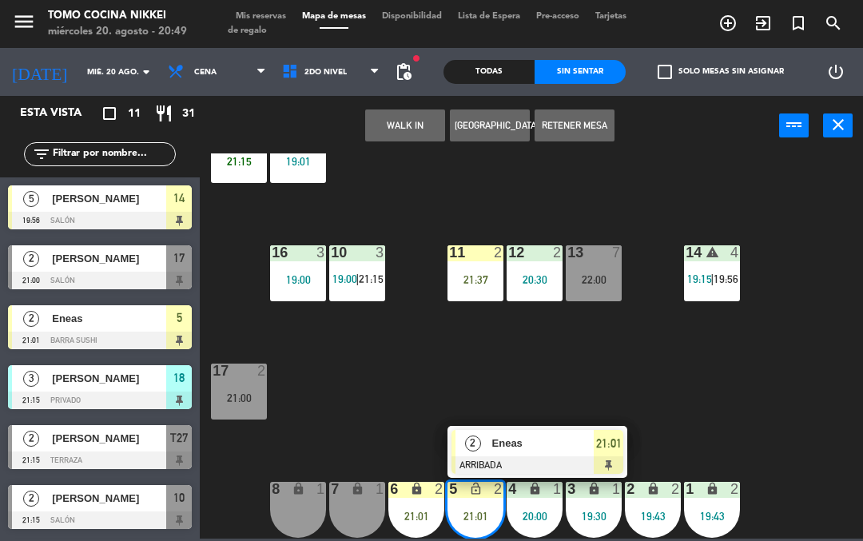
click at [575, 117] on button "Retener Mesa" at bounding box center [575, 125] width 80 height 32
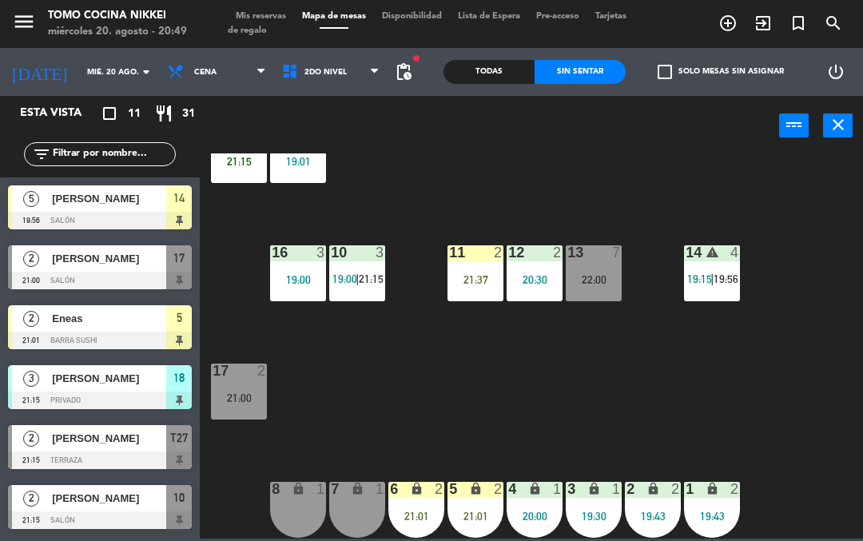
click at [530, 334] on div "18 3 21:15 19 3 19:01 16 3 19:00 10 3 19:00 | 21:15 11 2 21:37 12 2 20:30 13 7 …" at bounding box center [536, 345] width 654 height 385
click at [334, 63] on span "2do Nivel" at bounding box center [331, 71] width 114 height 35
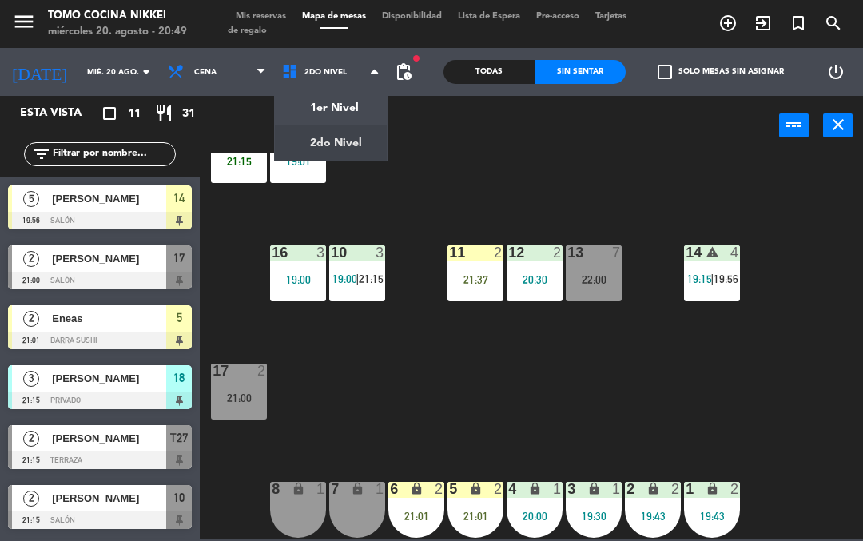
click at [355, 141] on ng-component "menu Tomo Cocina Nikkei [DATE] 20. agosto - 20:49 Mis reservas Mapa de mesas Di…" at bounding box center [431, 269] width 863 height 539
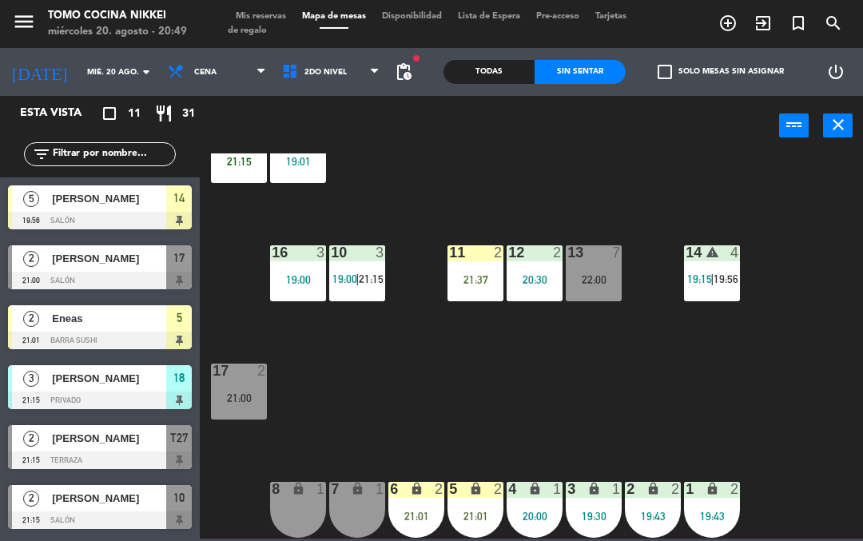
click at [343, 64] on span "2do Nivel" at bounding box center [331, 71] width 114 height 35
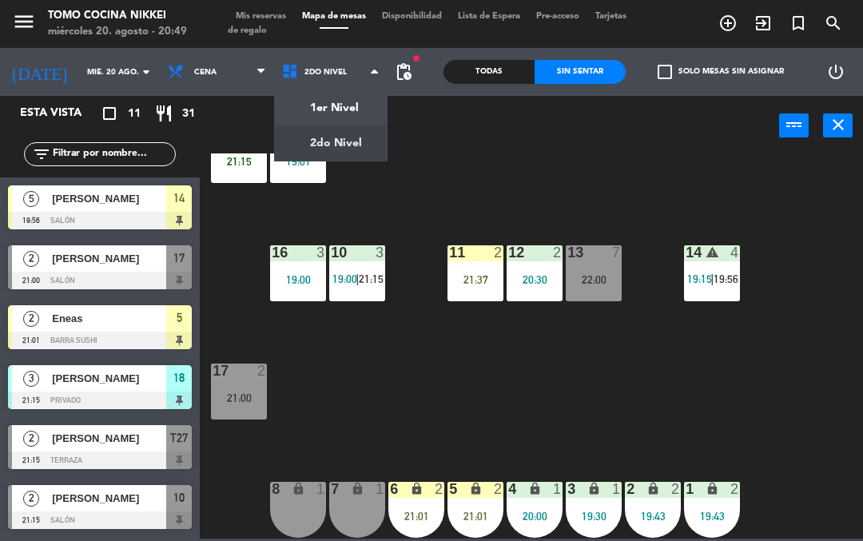
click at [346, 103] on ng-component "menu Tomo Cocina Nikkei [DATE] 20. agosto - 20:49 Mis reservas Mapa de mesas Di…" at bounding box center [431, 269] width 863 height 539
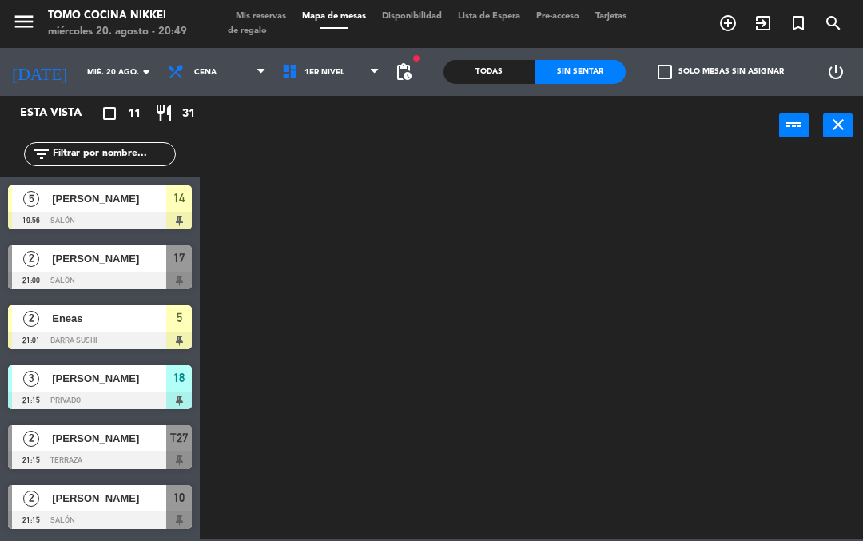
scroll to position [0, 0]
click at [354, 78] on span "1er Nivel" at bounding box center [331, 71] width 114 height 35
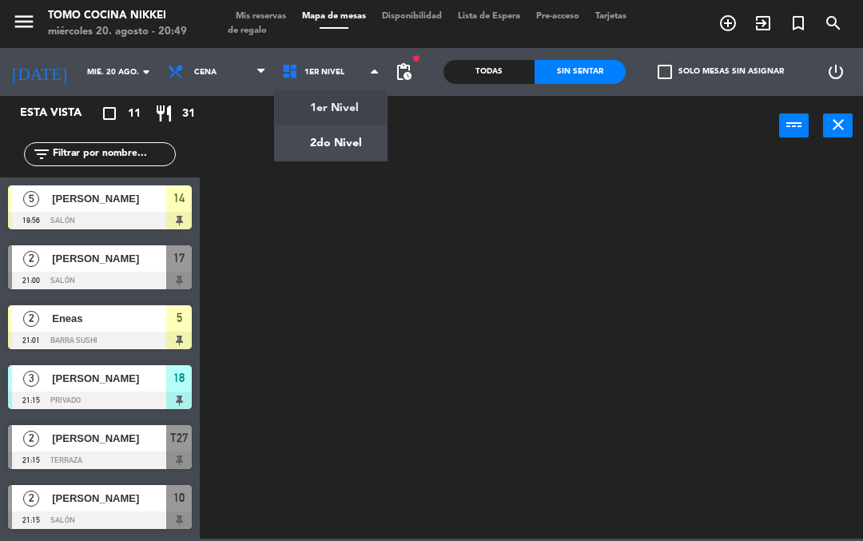
click at [364, 150] on ng-component "menu Tomo Cocina Nikkei [DATE] 20. agosto - 20:49 Mis reservas Mapa de mesas Di…" at bounding box center [431, 269] width 863 height 539
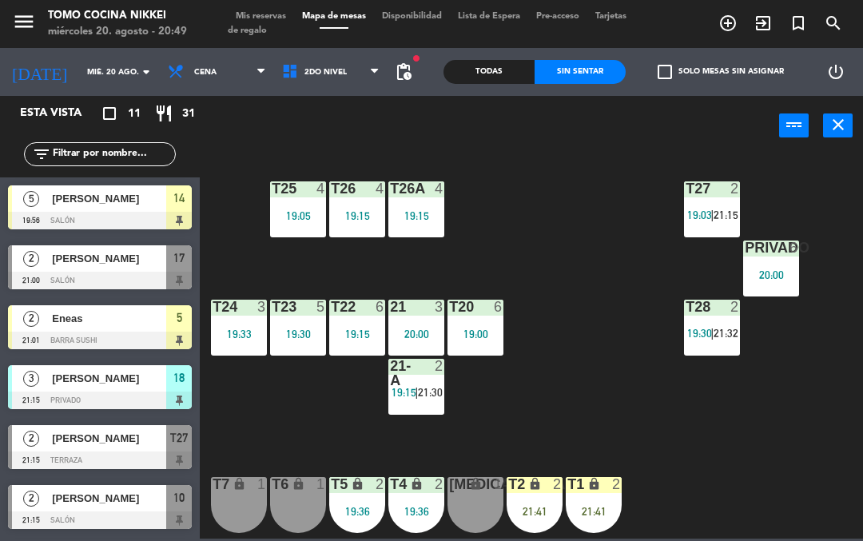
click at [591, 395] on div "T27 2 19:03 | 21:15 T25 4 19:05 T26A 4 19:15 T26 4 19:15 Privado 6 20:00 T24 3 …" at bounding box center [536, 345] width 654 height 385
click at [783, 282] on div "Privado 6 20:00" at bounding box center [771, 269] width 56 height 56
click at [706, 452] on div "T27 2 19:03 | 21:15 T25 4 19:05 T26A 4 19:15 T26 4 19:15 Privado 6 20:00 T24 3 …" at bounding box center [536, 345] width 654 height 385
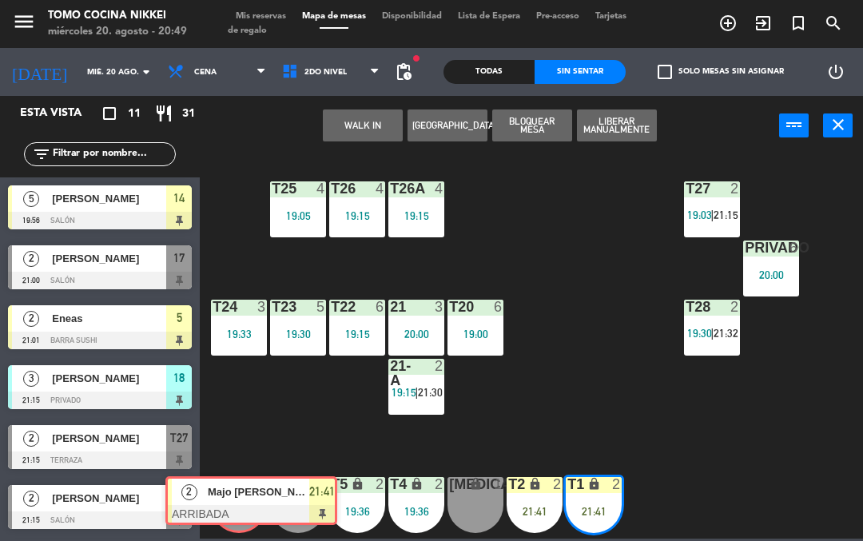
scroll to position [237, 0]
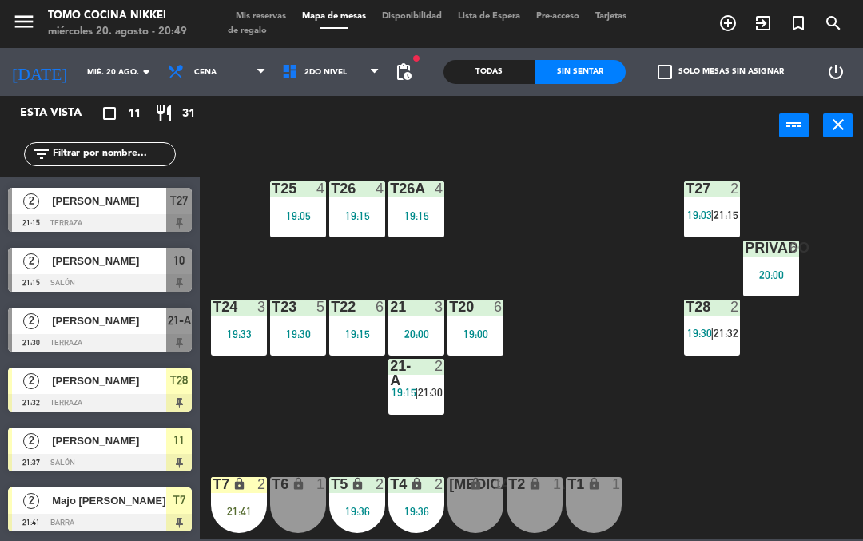
click at [247, 502] on div "T7 lock 2 21:41" at bounding box center [239, 505] width 56 height 56
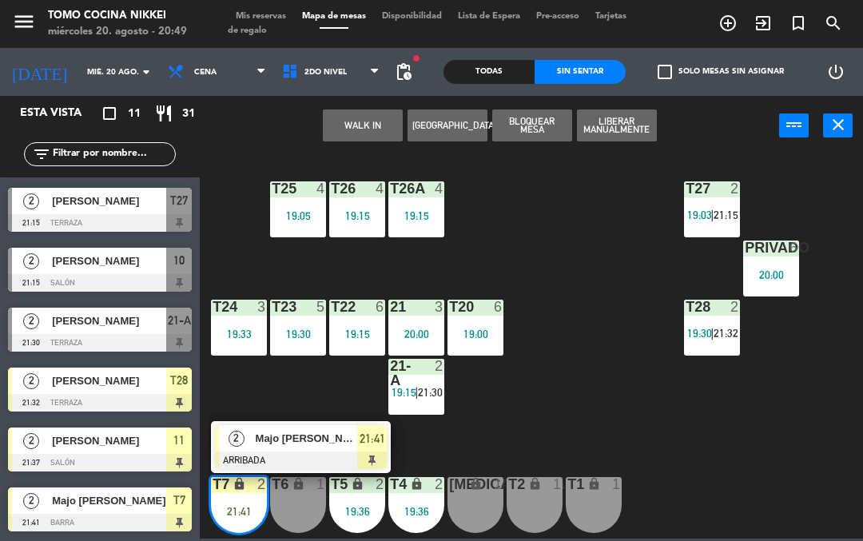
click at [312, 440] on span "Majo [PERSON_NAME]" at bounding box center [307, 438] width 102 height 17
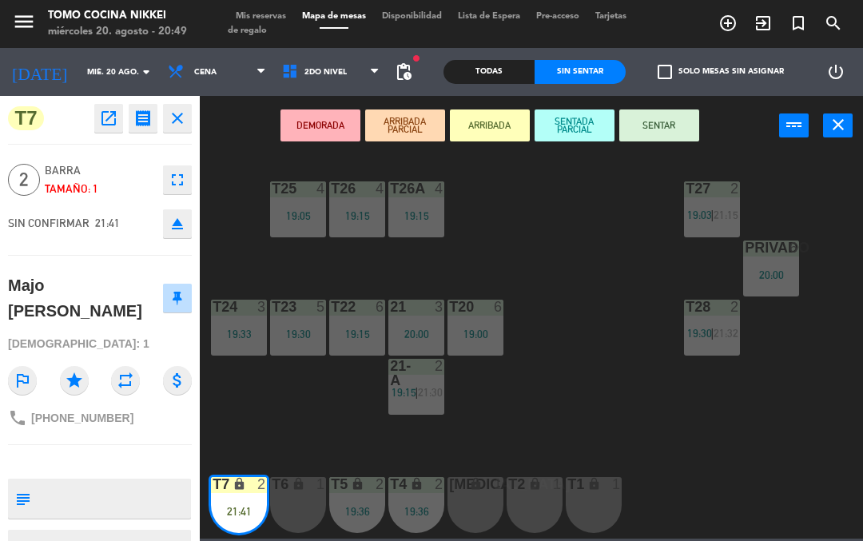
click at [288, 513] on div "T6 lock 1" at bounding box center [298, 505] width 56 height 56
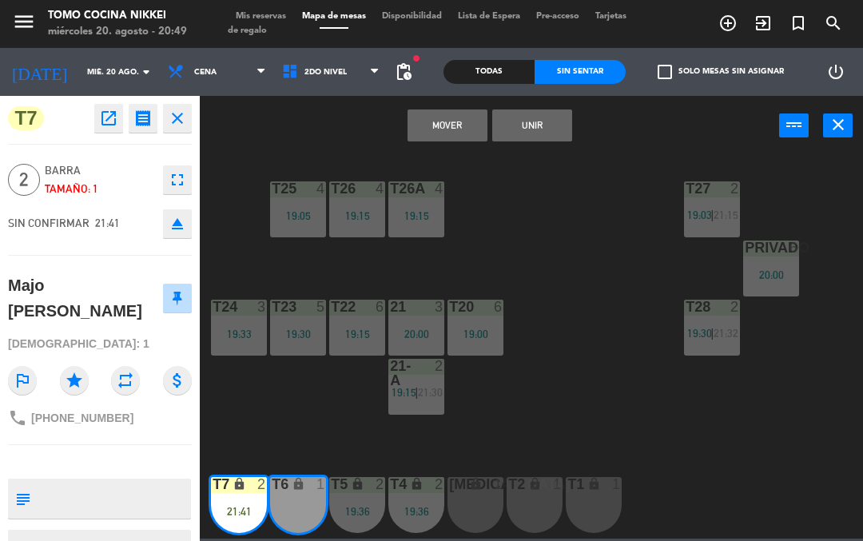
click at [559, 122] on button "Unir" at bounding box center [532, 125] width 80 height 32
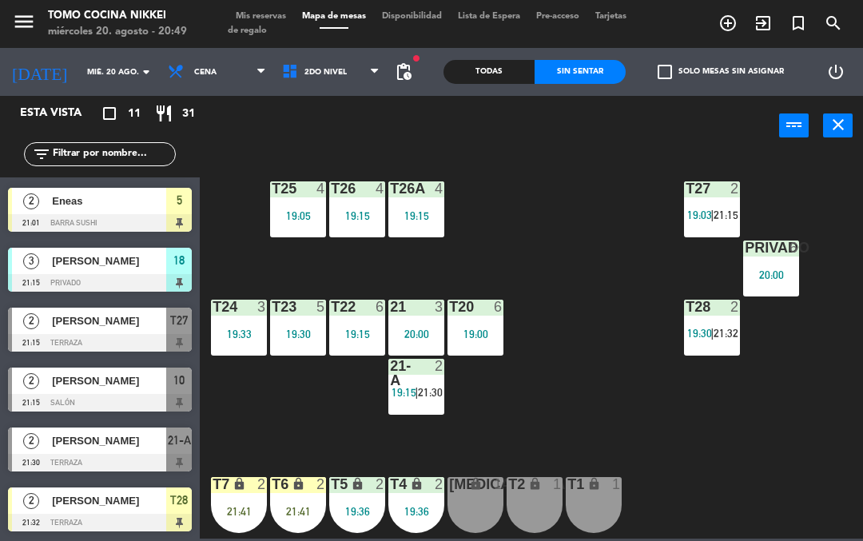
click at [563, 289] on div "T27 2 19:03 | 21:15 T25 4 19:05 T26A 4 19:15 T26 4 19:15 Privado 6 20:00 T24 3 …" at bounding box center [536, 345] width 654 height 385
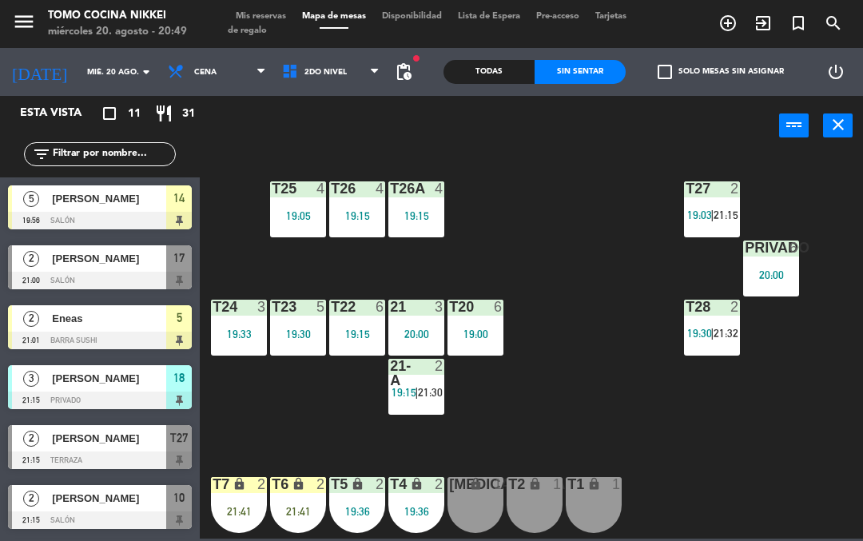
click at [497, 72] on div "Todas" at bounding box center [489, 72] width 91 height 24
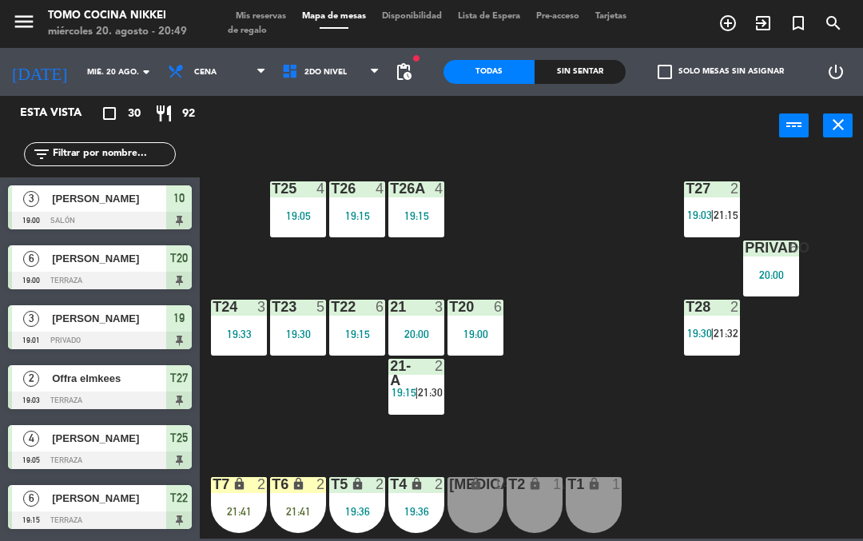
scroll to position [-1, 0]
click at [531, 72] on div "Todas" at bounding box center [489, 72] width 91 height 24
click at [597, 70] on div "Sin sentar" at bounding box center [580, 72] width 91 height 24
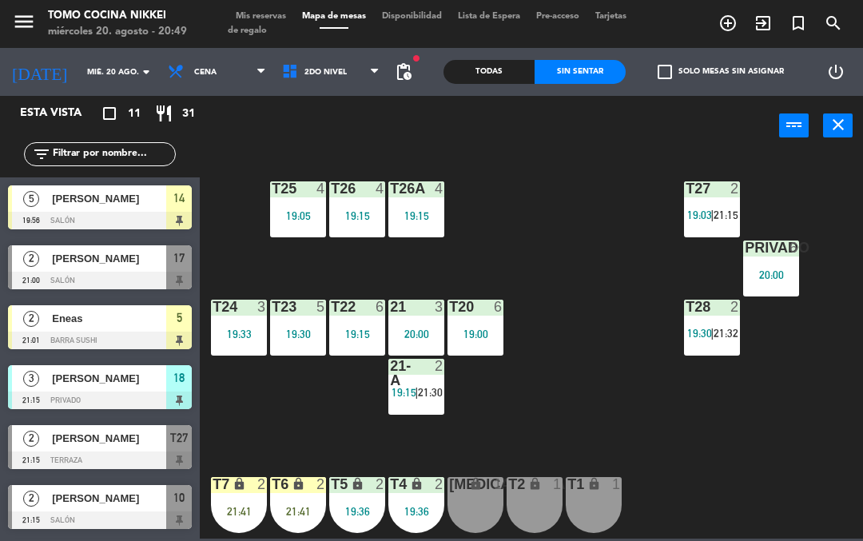
click at [589, 82] on div "Sin sentar" at bounding box center [580, 72] width 91 height 24
click at [590, 83] on div "Sin sentar" at bounding box center [580, 72] width 91 height 24
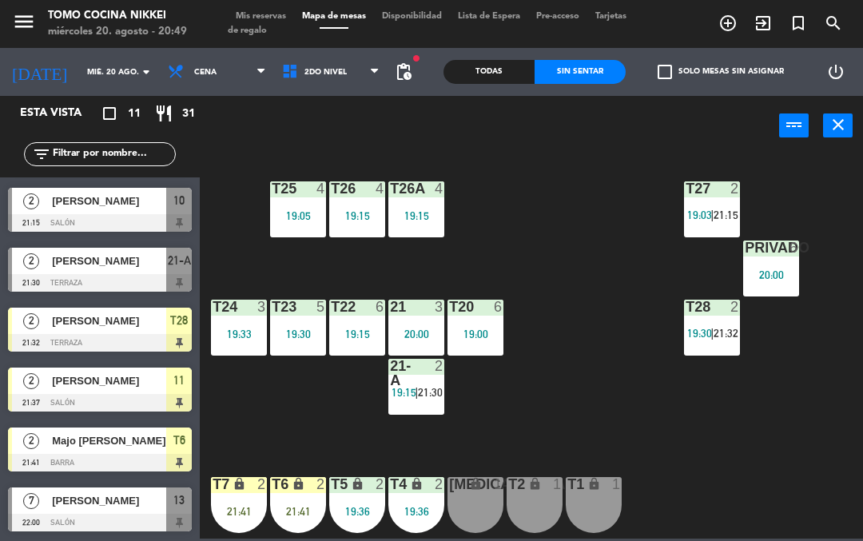
click at [241, 494] on div "T7 lock 2 21:41" at bounding box center [239, 505] width 56 height 56
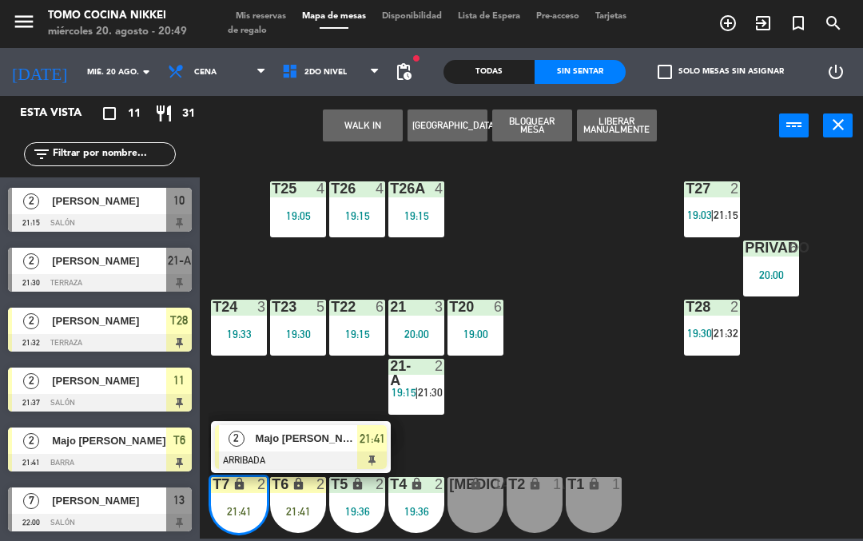
scroll to position [297, 0]
click at [250, 455] on div at bounding box center [301, 461] width 172 height 18
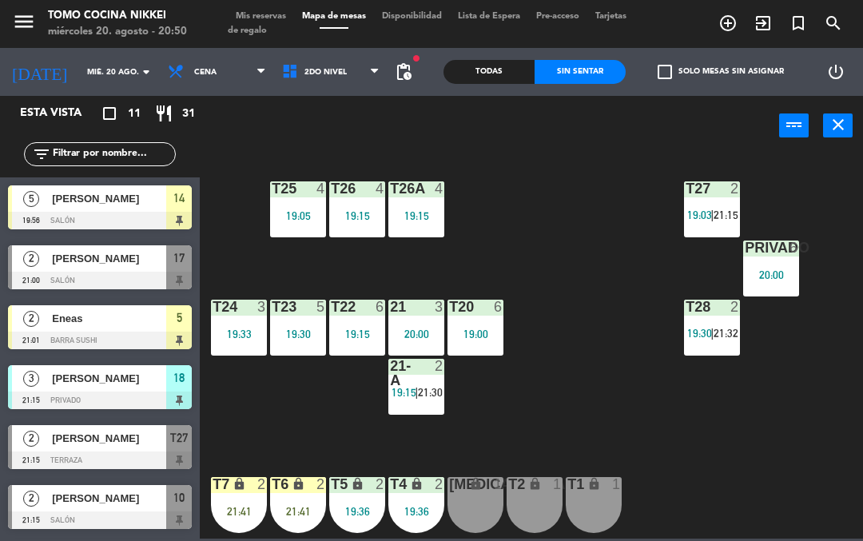
scroll to position [117, 0]
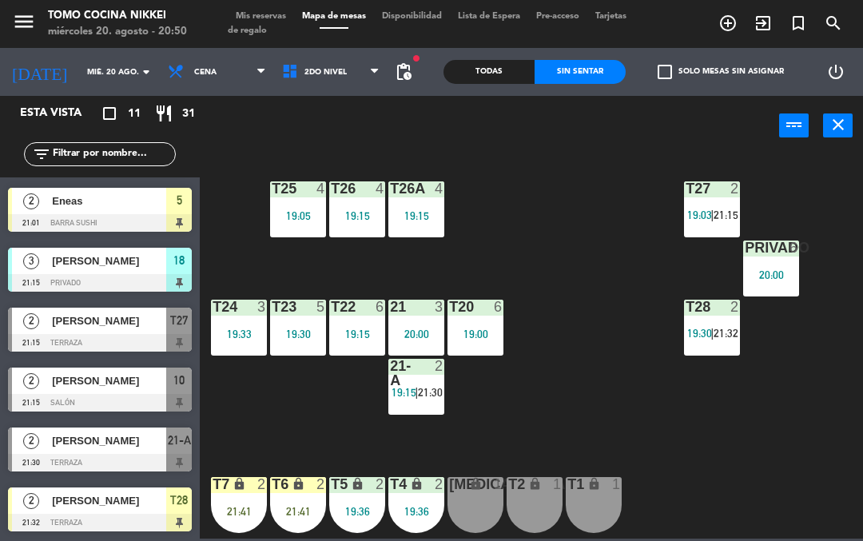
click at [225, 412] on div "T27 2 19:03 | 21:15 T25 4 19:05 T26A 4 19:15 T26 4 19:15 Privado 6 20:00 T24 3 …" at bounding box center [536, 345] width 654 height 385
click at [256, 445] on div "T27 2 19:03 | 21:15 T25 4 19:05 T26A 4 19:15 T26 4 19:15 Privado 6 20:00 T24 3 …" at bounding box center [536, 345] width 654 height 385
click at [233, 496] on div "T7 lock 2 21:41" at bounding box center [239, 505] width 56 height 56
click at [554, 471] on div "T27 2 19:03 | 21:15 T25 4 19:05 T26A 4 19:15 T26 4 19:15 Privado 6 20:00 T24 3 …" at bounding box center [536, 345] width 654 height 385
click at [507, 504] on div "T2 lock 1" at bounding box center [535, 505] width 56 height 56
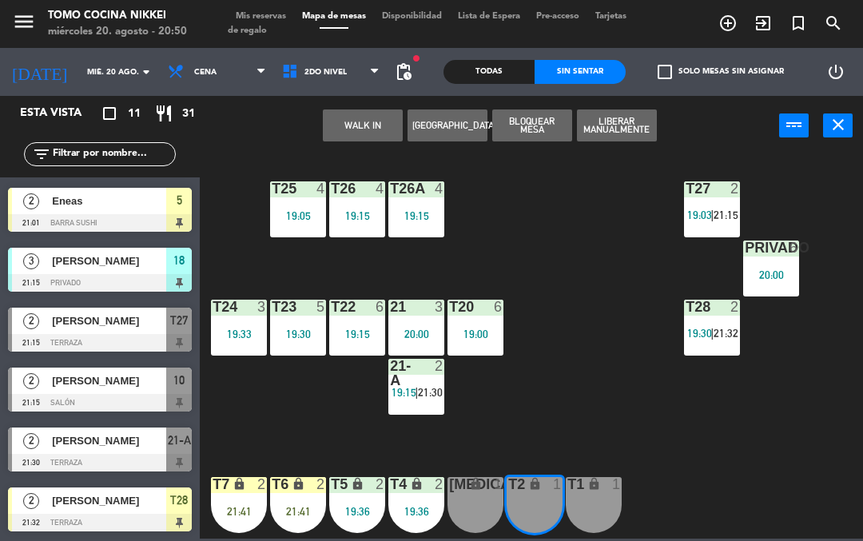
click at [463, 514] on div "[MEDICAL_DATA] lock 1" at bounding box center [476, 505] width 56 height 56
click at [334, 132] on button "WALK IN" at bounding box center [363, 125] width 80 height 32
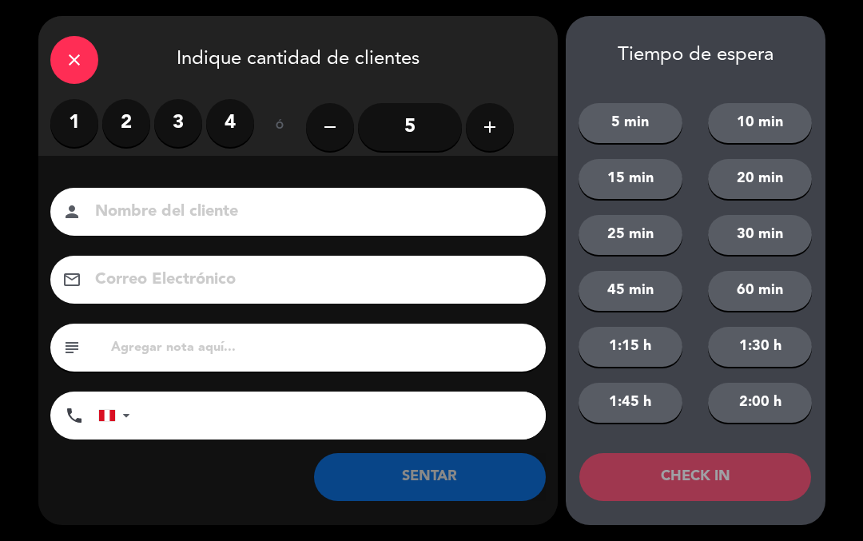
click at [118, 124] on label "2" at bounding box center [126, 123] width 48 height 48
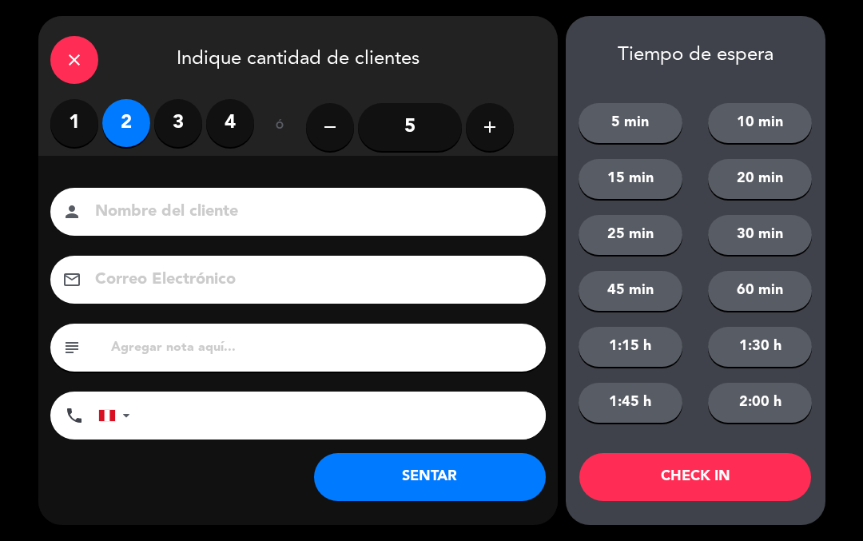
click at [206, 221] on input at bounding box center [309, 212] width 432 height 28
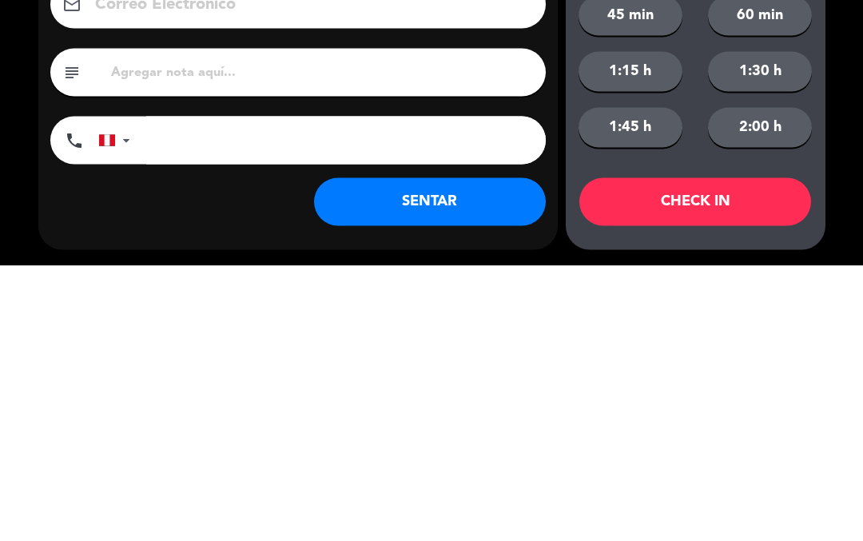
type input "[PERSON_NAME]"
click at [417, 392] on input "tel" at bounding box center [346, 416] width 400 height 48
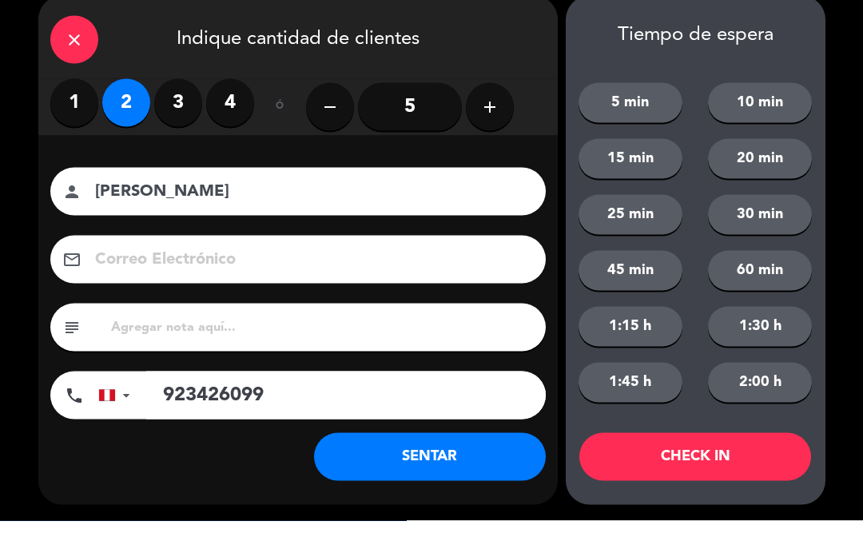
type input "923426099"
click at [762, 109] on button "10 min" at bounding box center [760, 123] width 104 height 40
click at [758, 501] on button "CHECK IN" at bounding box center [695, 477] width 232 height 48
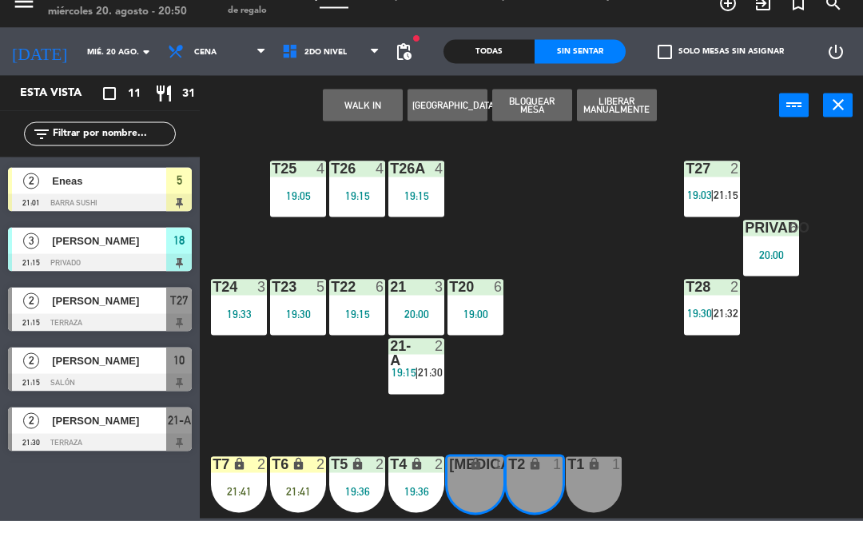
scroll to position [0, 0]
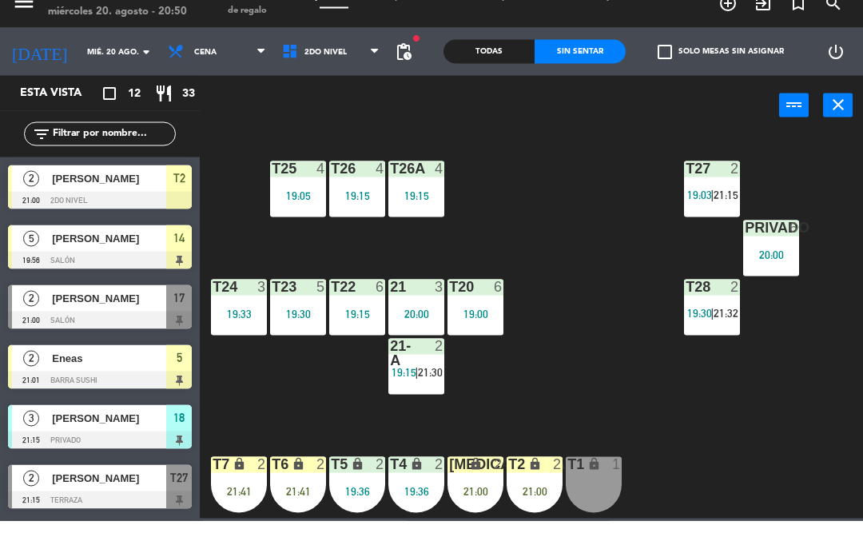
click at [829, 474] on div "T27 2 19:03 | 21:15 T25 4 19:05 T26A 4 19:15 T26 4 19:15 Privado 6 20:00 T24 3 …" at bounding box center [536, 345] width 654 height 385
click at [535, 507] on div "T2 lock 2 21:00" at bounding box center [535, 505] width 56 height 56
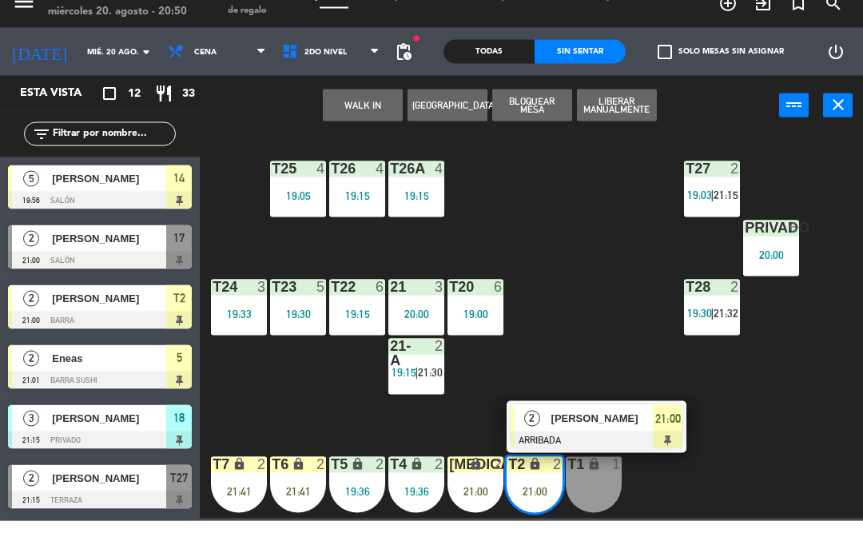
click at [638, 452] on div at bounding box center [597, 461] width 172 height 18
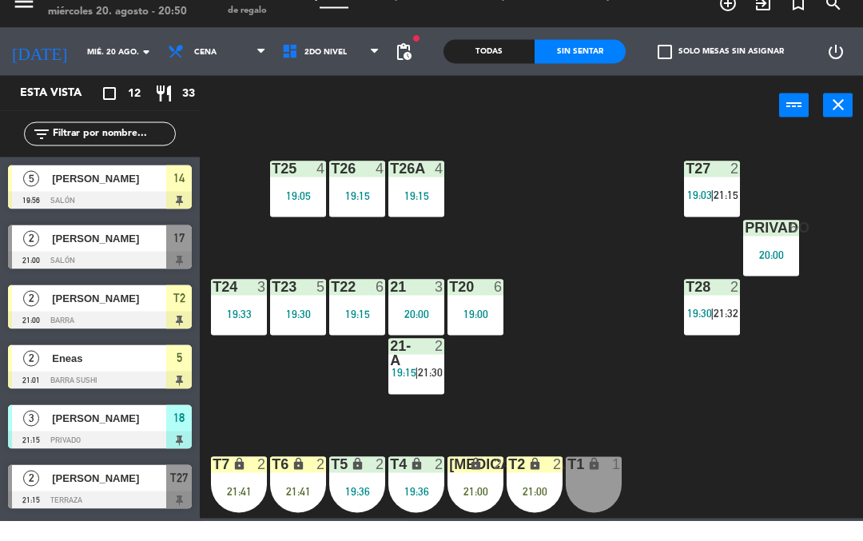
click at [643, 446] on div "T27 2 19:03 | 21:15 T25 4 19:05 T26A 4 19:15 T26 4 19:15 Privado 6 20:00 T24 3 …" at bounding box center [536, 345] width 654 height 385
click at [633, 429] on div "T27 2 19:03 | 21:15 T25 4 19:05 T26A 4 19:15 T26 4 19:15 Privado 6 20:00 T24 3 …" at bounding box center [536, 345] width 654 height 385
click at [533, 510] on div "T2 lock 2 21:00" at bounding box center [535, 505] width 56 height 56
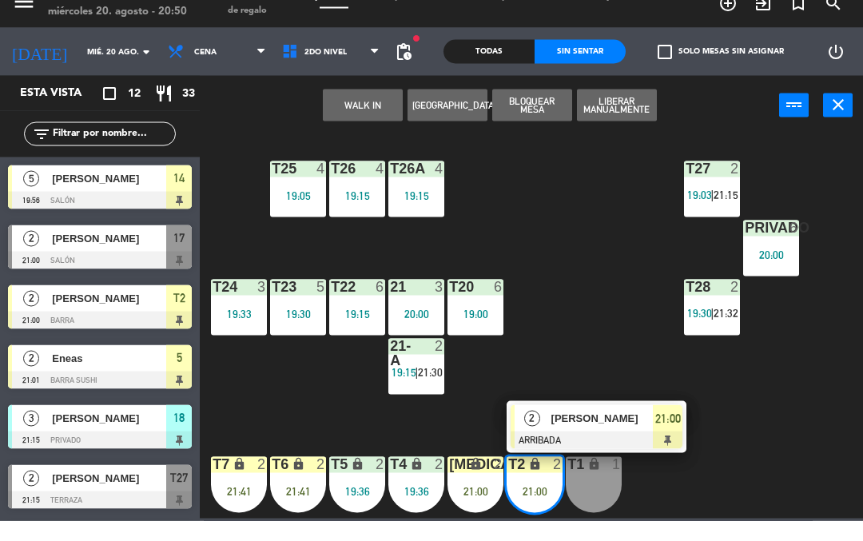
click at [671, 429] on span "21:00" at bounding box center [668, 438] width 26 height 19
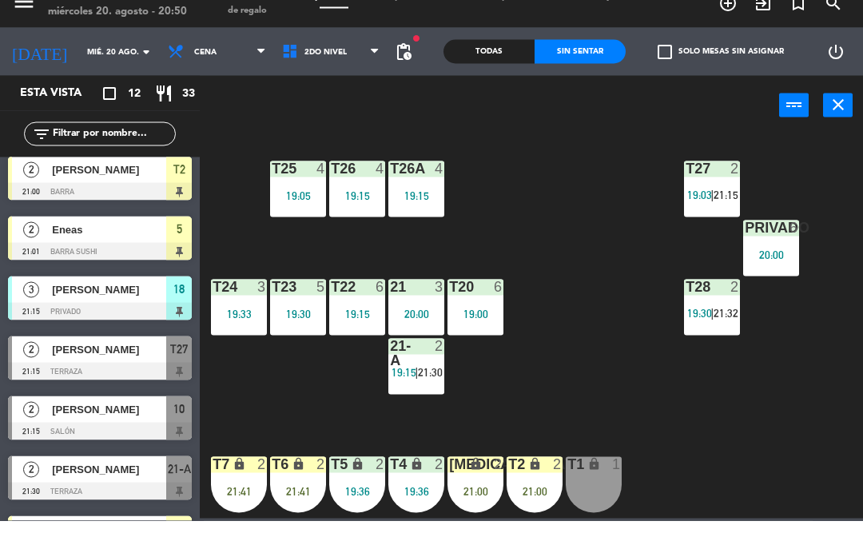
scroll to position [135, 0]
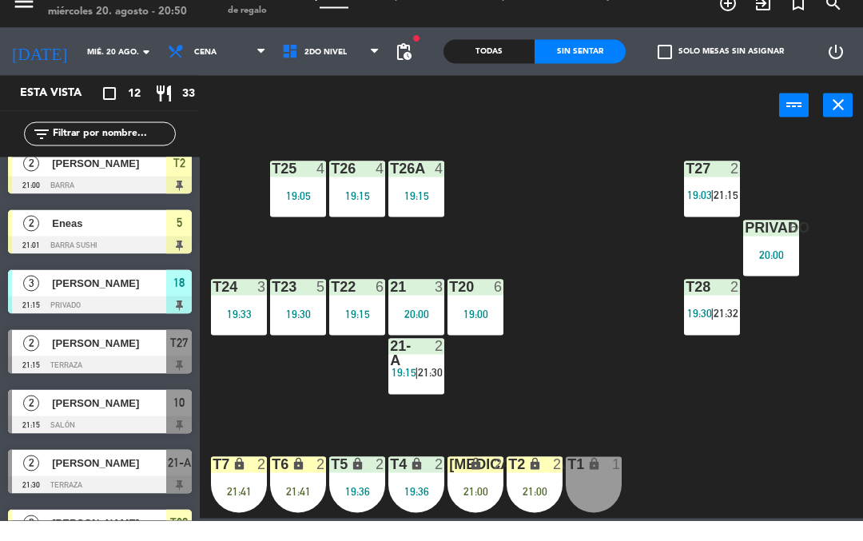
click at [150, 436] on div at bounding box center [100, 445] width 184 height 18
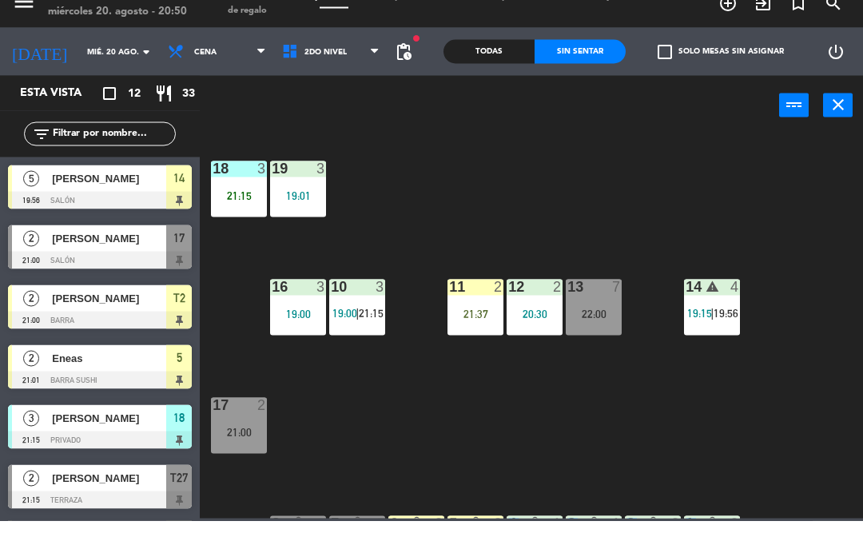
scroll to position [0, 0]
click at [426, 459] on div "18 3 21:15 19 3 19:01 16 3 19:00 10 3 19:00 | 21:15 11 2 21:37 12 2 20:30 13 7 …" at bounding box center [536, 345] width 654 height 385
click at [227, 452] on div "17 2 21:00" at bounding box center [239, 446] width 56 height 56
click at [435, 451] on div "18 3 21:15 19 3 19:01 16 3 19:00 10 3 19:00 | 21:15 11 2 21:37 12 2 20:30 13 7 …" at bounding box center [536, 345] width 654 height 385
click at [377, 324] on div "10 3 19:00 | 21:15" at bounding box center [357, 328] width 56 height 56
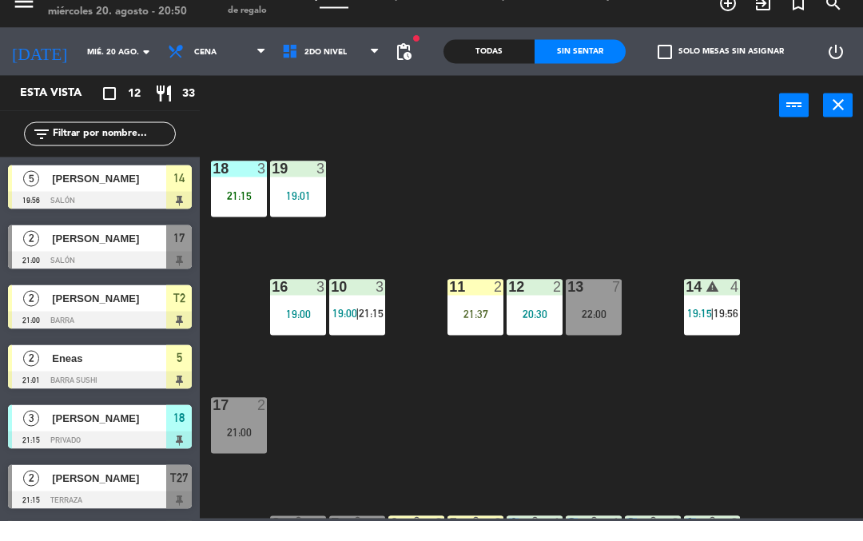
click at [416, 432] on div "18 3 21:15 19 3 19:01 16 3 19:00 10 3 19:00 | 21:15 11 2 21:37 12 2 20:30 13 7 …" at bounding box center [536, 345] width 654 height 385
click at [371, 332] on span "21:15" at bounding box center [371, 333] width 25 height 13
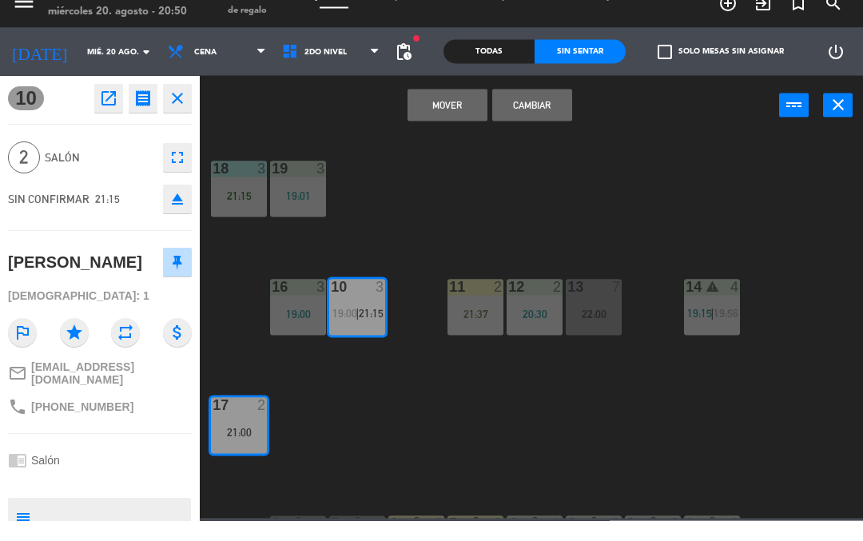
click at [560, 136] on button "Cambiar" at bounding box center [532, 125] width 80 height 32
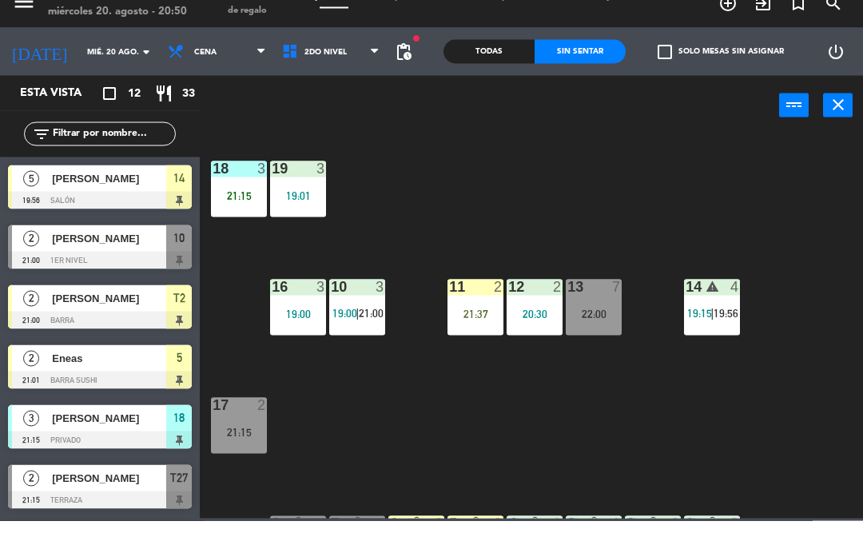
click at [246, 450] on div "21:15" at bounding box center [239, 452] width 56 height 11
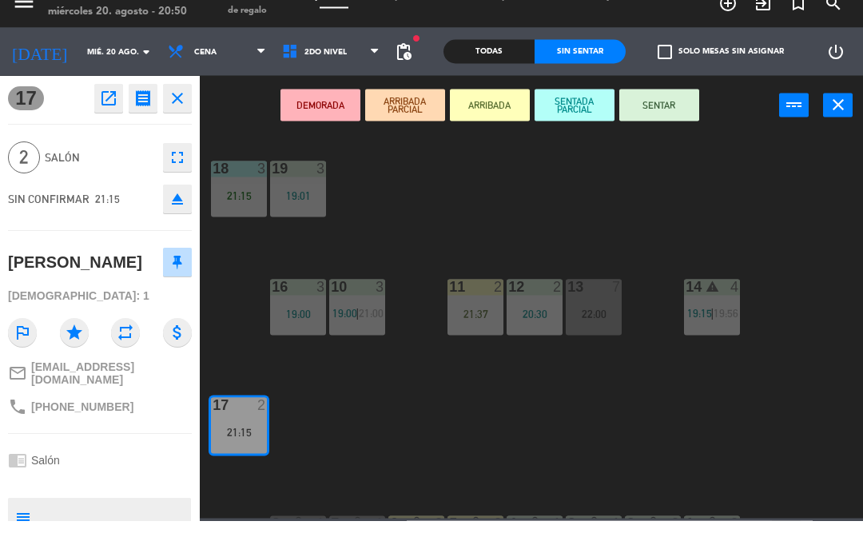
click at [667, 134] on button "SENTAR" at bounding box center [659, 125] width 80 height 32
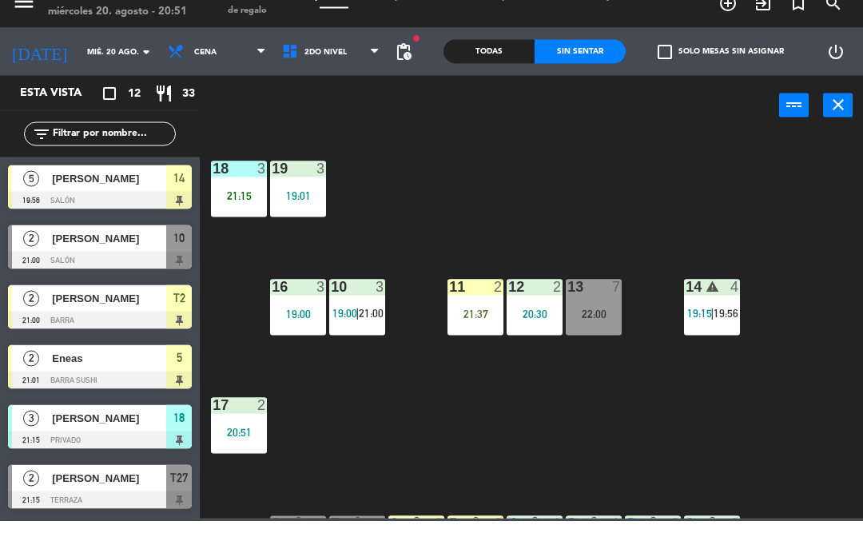
click at [698, 213] on div "18 3 21:15 19 3 19:01 16 3 19:00 10 3 19:00 | 21:00 11 2 21:37 12 2 20:30 13 7 …" at bounding box center [536, 345] width 654 height 385
click at [712, 209] on div "18 3 21:15 19 3 19:01 16 3 19:00 10 3 19:00 | 21:00 11 2 21:37 12 2 20:30 13 7 …" at bounding box center [536, 345] width 654 height 385
click at [599, 81] on div "Sin sentar" at bounding box center [580, 72] width 91 height 24
click at [615, 82] on div "Sin sentar" at bounding box center [580, 72] width 91 height 24
click at [355, 79] on span "2do Nivel" at bounding box center [331, 71] width 114 height 35
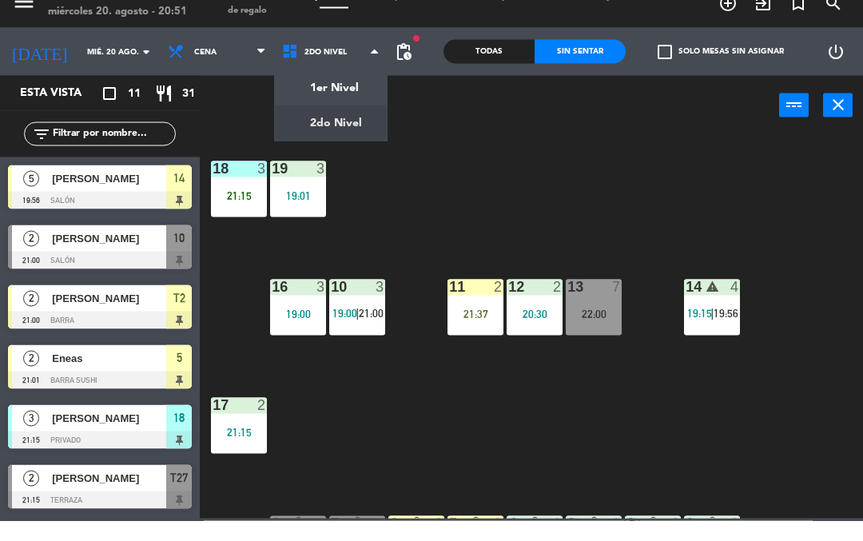
click at [346, 169] on div "18 3 21:15 19 3 19:01 16 3 19:00 10 3 19:00 | 21:00 11 2 21:37 12 2 20:30 13 7 …" at bounding box center [536, 345] width 654 height 385
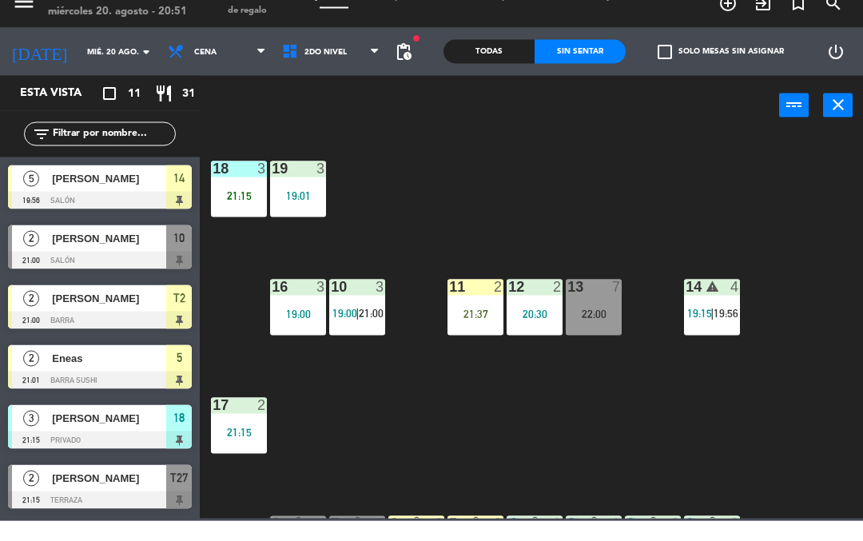
click at [110, 320] on span "[PERSON_NAME]" at bounding box center [109, 318] width 114 height 17
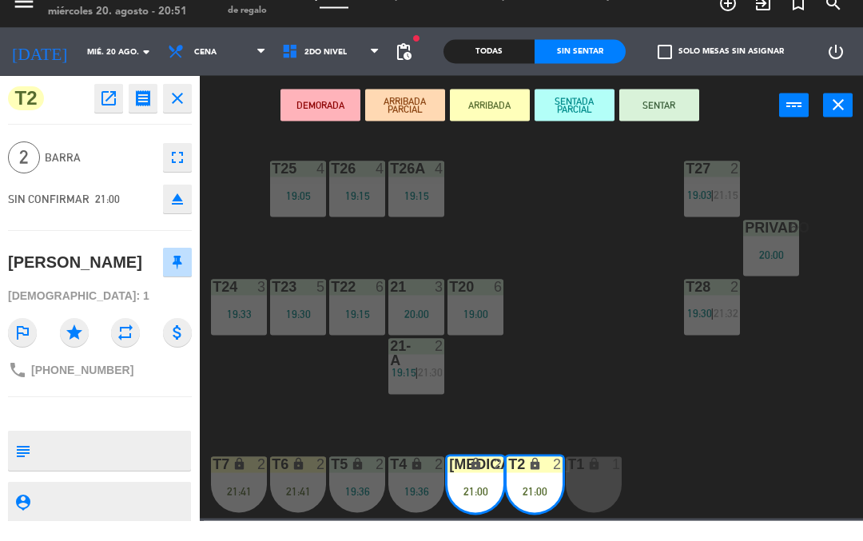
click at [578, 133] on button "SENTADA PARCIAL" at bounding box center [575, 125] width 80 height 32
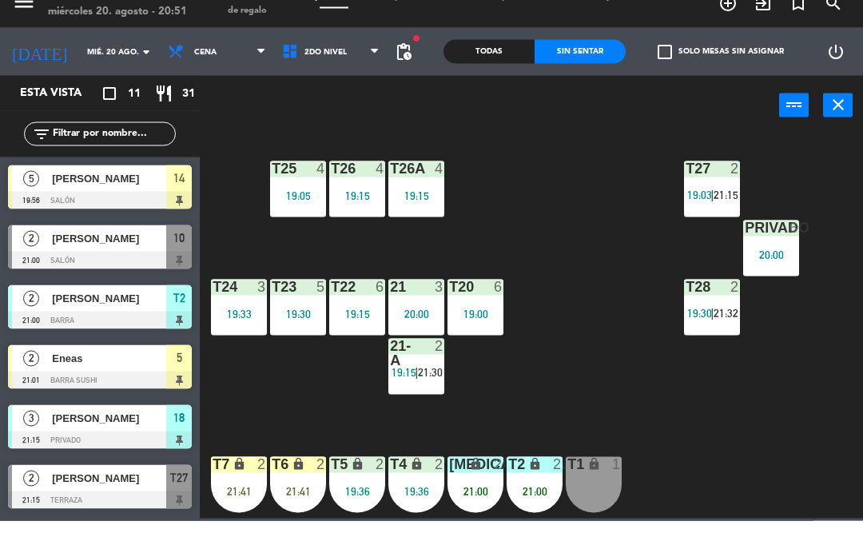
click at [606, 401] on div "T27 2 19:03 | 21:15 T25 4 19:05 T26A 4 19:15 T26 4 19:15 Privado 6 20:00 T24 3 …" at bounding box center [536, 345] width 654 height 385
click at [593, 398] on div "T27 2 19:03 | 21:15 T25 4 19:05 T26A 4 19:15 T26 4 19:15 Privado 6 20:00 T24 3 …" at bounding box center [536, 345] width 654 height 385
click at [250, 477] on div "lock" at bounding box center [239, 484] width 26 height 15
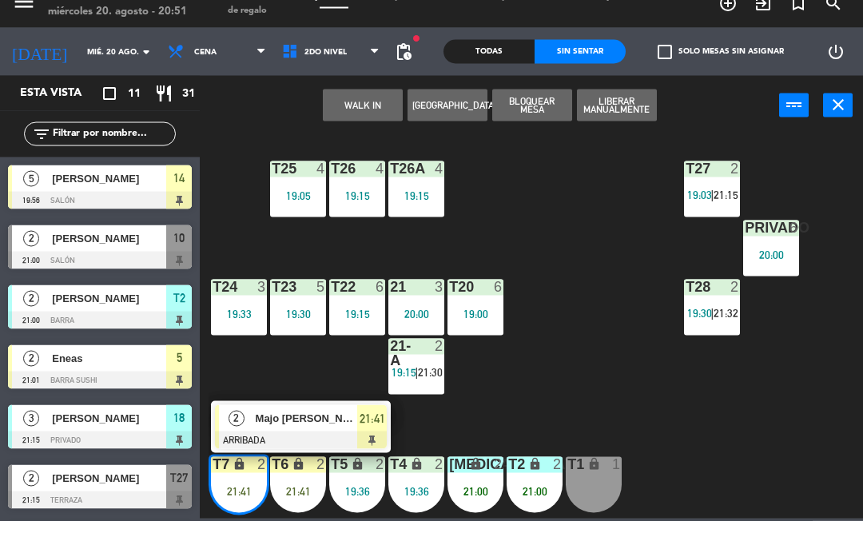
click at [284, 448] on div "Majo [PERSON_NAME]" at bounding box center [306, 438] width 104 height 26
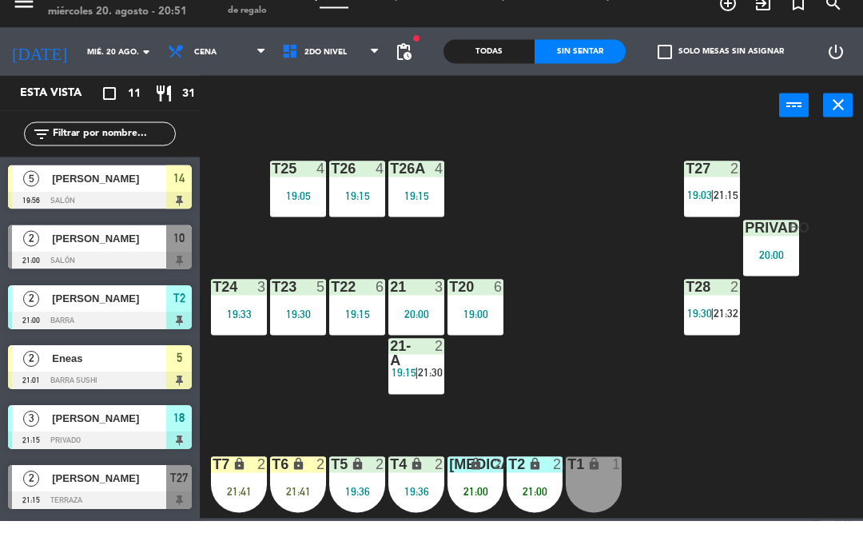
scroll to position [117, 0]
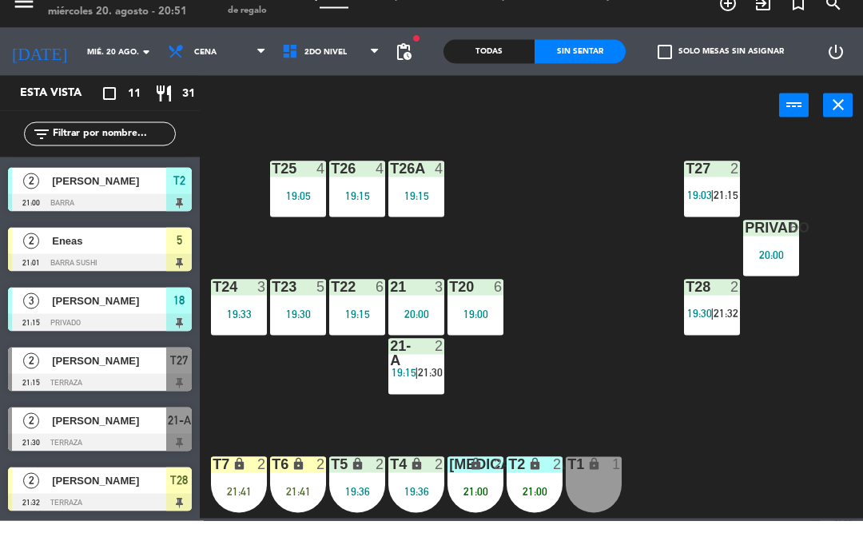
click at [261, 486] on div "T6" at bounding box center [271, 484] width 26 height 15
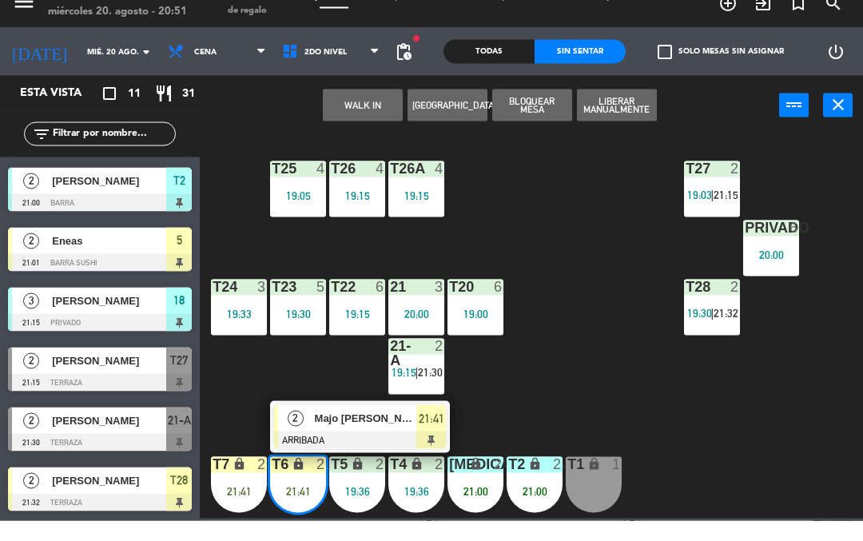
click at [331, 450] on div "Majo [PERSON_NAME]" at bounding box center [365, 438] width 104 height 26
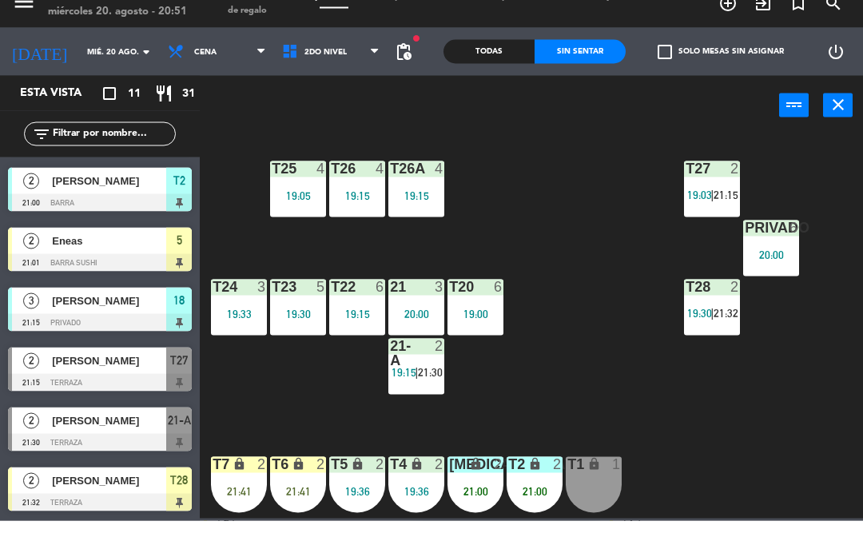
click at [290, 485] on div "lock" at bounding box center [298, 484] width 26 height 15
click at [764, 423] on div "T27 2 19:03 | 21:15 T25 4 19:05 T26A 4 19:15 T26 4 19:15 Privado 6 20:00 T24 3 …" at bounding box center [536, 345] width 654 height 385
click at [533, 491] on div "lock" at bounding box center [535, 484] width 26 height 15
click at [720, 474] on div "T27 2 19:03 | 21:15 T25 4 19:05 T26A 4 19:15 T26 4 19:15 Privado 6 20:00 T24 3 …" at bounding box center [536, 345] width 654 height 385
click at [308, 74] on span "2do Nivel" at bounding box center [325, 72] width 42 height 9
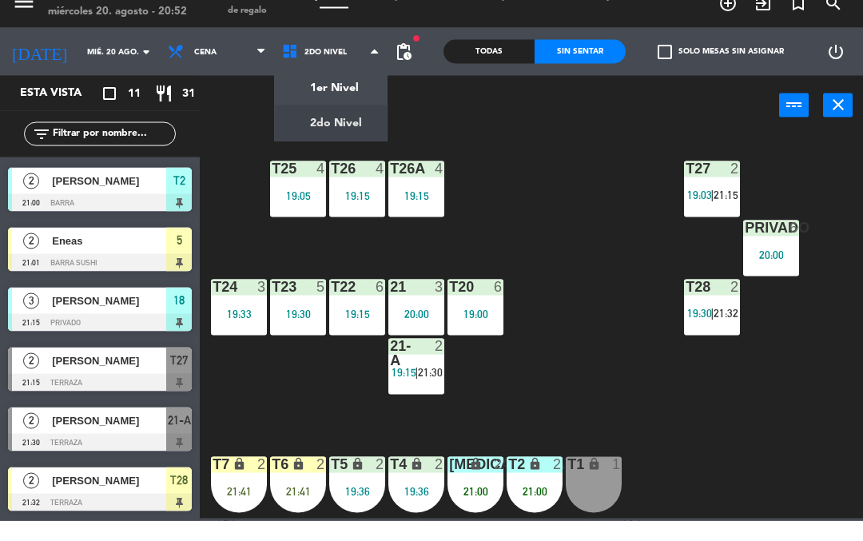
click at [346, 113] on ng-component "menu Tomo Cocina Nikkei [DATE] 20. agosto - 20:52 Mis reservas Mapa de mesas Di…" at bounding box center [431, 269] width 863 height 539
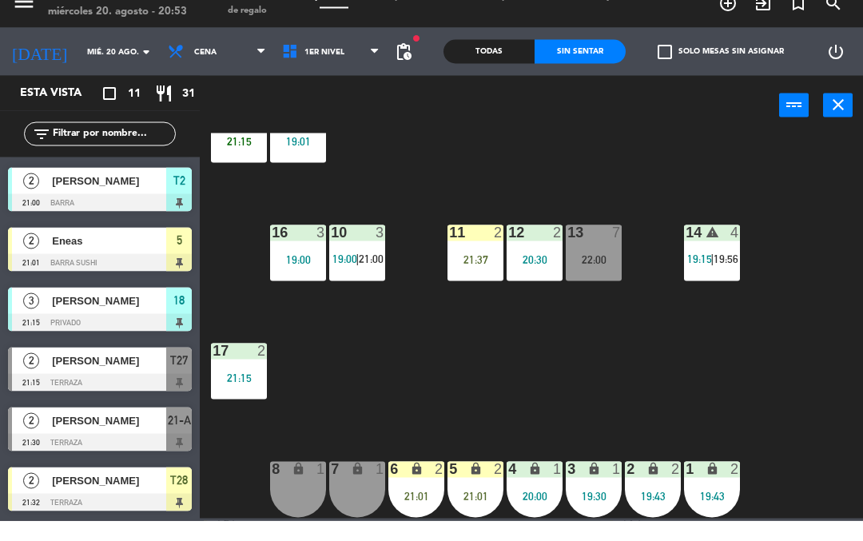
scroll to position [54, 0]
click at [479, 501] on div "5 lock 2 21:01" at bounding box center [476, 510] width 56 height 56
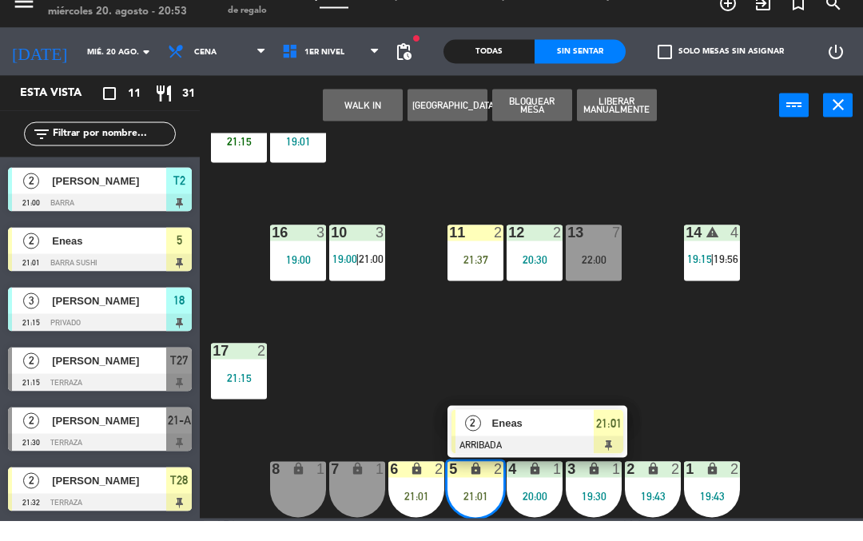
click at [580, 444] on span "Eneas" at bounding box center [543, 443] width 102 height 17
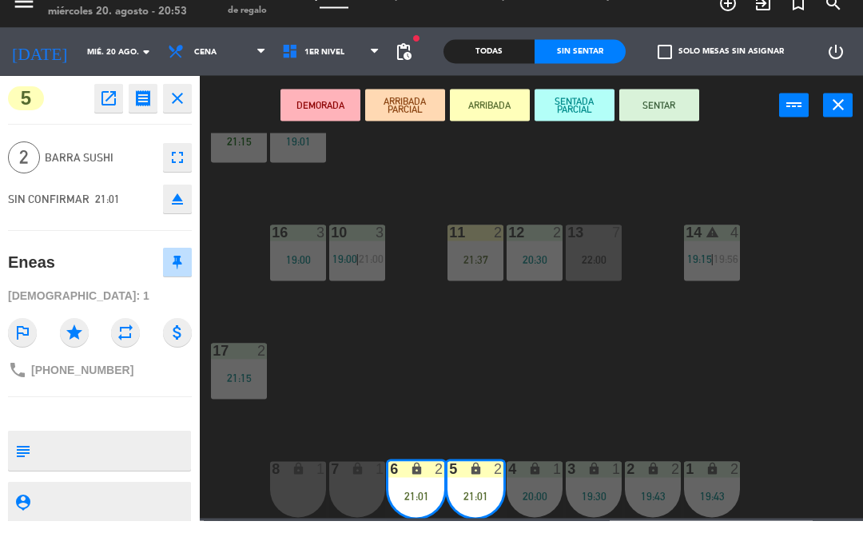
click at [678, 123] on button "SENTAR" at bounding box center [659, 125] width 80 height 32
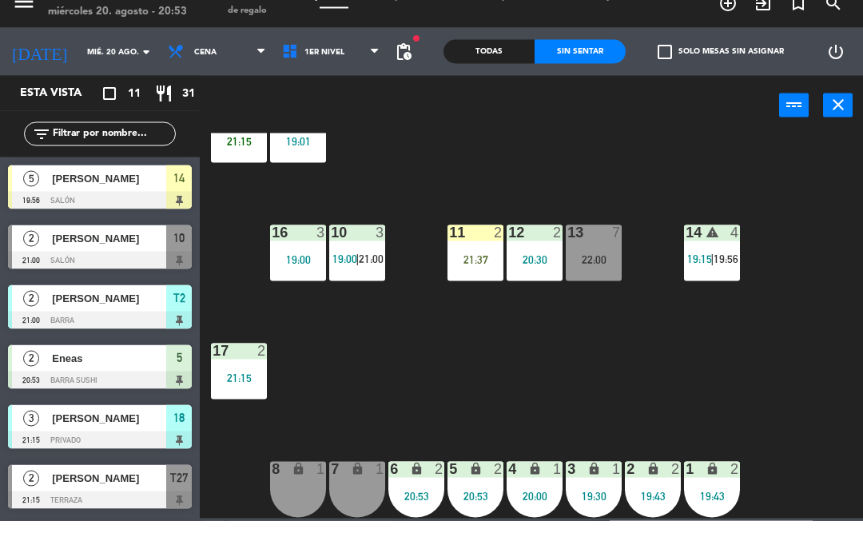
click at [626, 396] on div "18 3 21:15 19 3 19:01 16 3 19:00 10 3 19:00 | 21:00 11 2 21:37 12 2 20:30 13 7 …" at bounding box center [536, 345] width 654 height 385
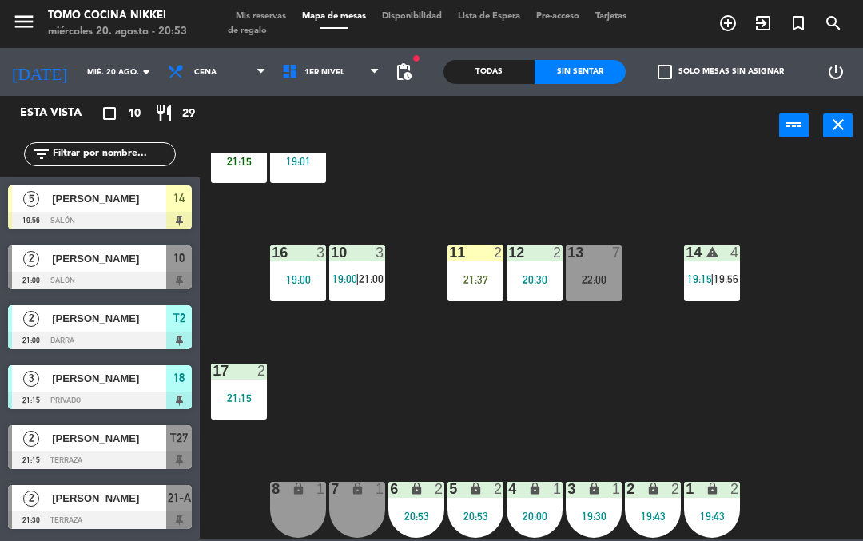
click at [431, 416] on div "18 3 21:15 19 3 19:01 16 3 19:00 10 3 19:00 | 21:00 11 2 21:37 12 2 20:30 13 7 …" at bounding box center [536, 345] width 654 height 385
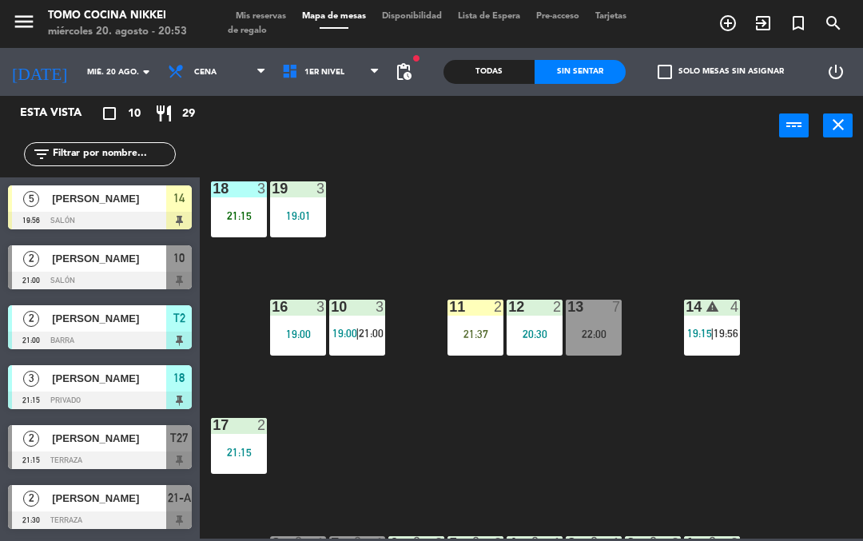
scroll to position [-2, 0]
click at [315, 55] on span "1er Nivel" at bounding box center [331, 71] width 114 height 35
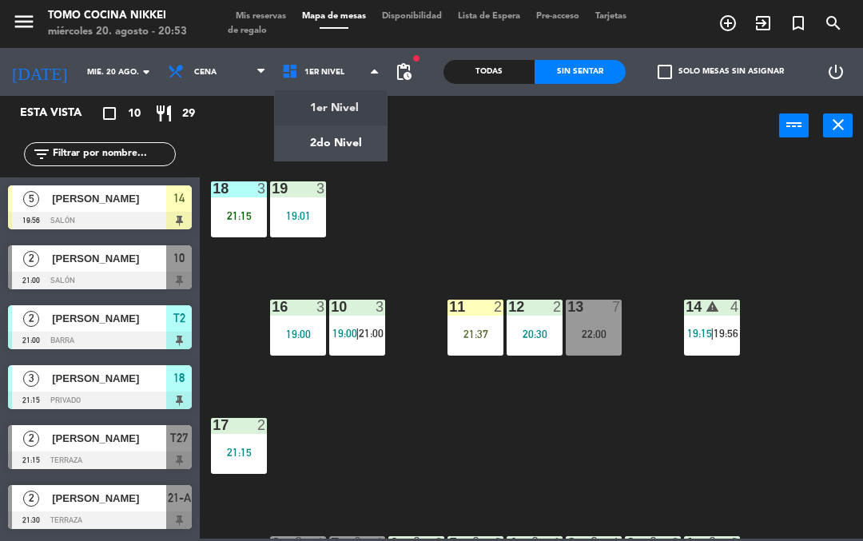
click at [339, 145] on ng-component "menu Tomo Cocina Nikkei [DATE] 20. agosto - 20:53 Mis reservas Mapa de mesas Di…" at bounding box center [431, 269] width 863 height 539
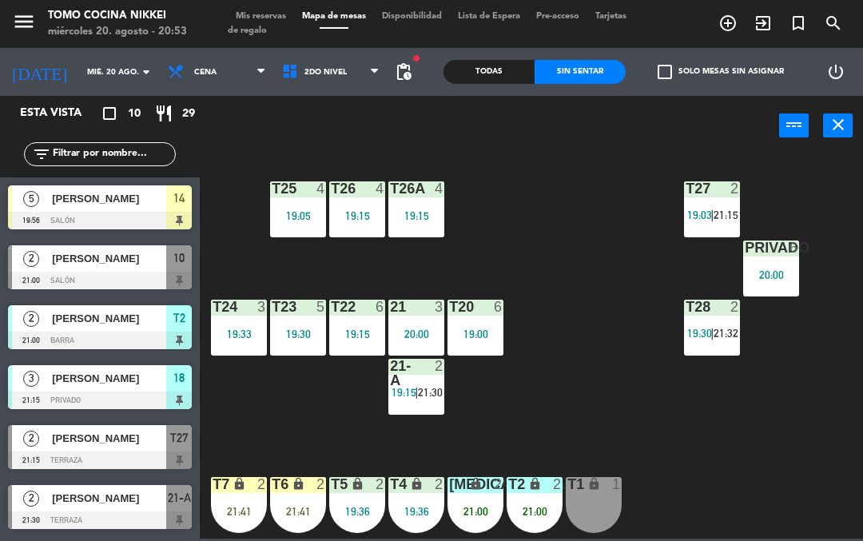
click at [597, 388] on div "T27 2 19:03 | 21:15 T25 4 19:05 T26A 4 19:15 T26 4 19:15 Privado 6 20:00 T24 3 …" at bounding box center [536, 345] width 654 height 385
click at [405, 398] on span "19:15" at bounding box center [404, 392] width 25 height 13
click at [706, 433] on div "T27 2 19:03 | 21:15 T25 4 19:05 T26A 4 19:15 T26 4 19:15 Privado 6 20:00 T24 3 …" at bounding box center [536, 345] width 654 height 385
click at [675, 421] on div "T27 2 19:03 | 21:15 T25 4 19:05 T26A 4 19:15 T26 4 19:15 Privado 6 20:00 T24 3 …" at bounding box center [536, 345] width 654 height 385
click at [790, 440] on div "T27 2 19:03 | 21:15 T25 4 19:05 T26A 4 19:15 T26 4 19:15 Privado 6 20:00 T24 3 …" at bounding box center [536, 345] width 654 height 385
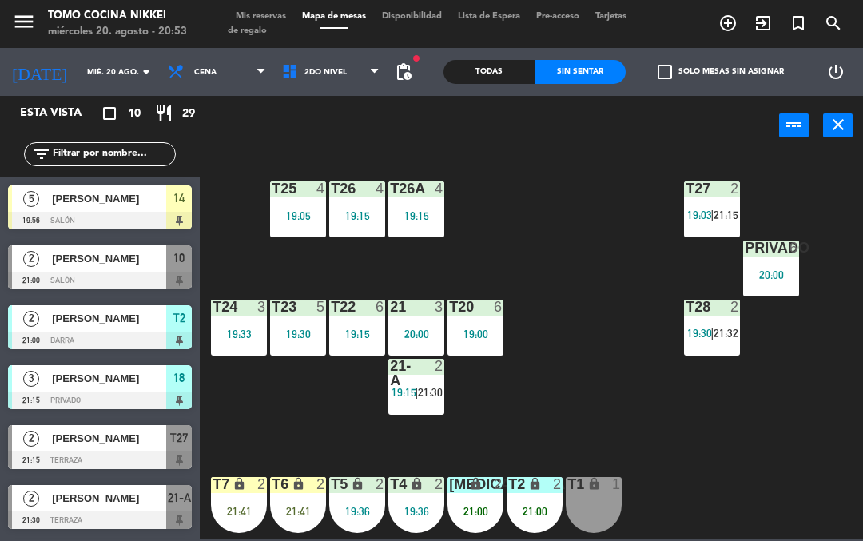
click at [734, 453] on div "T27 2 19:03 | 21:15 T25 4 19:05 T26A 4 19:15 T26 4 19:15 Privado 6 20:00 T24 3 …" at bounding box center [536, 345] width 654 height 385
click at [332, 83] on span "2do Nivel" at bounding box center [331, 71] width 114 height 35
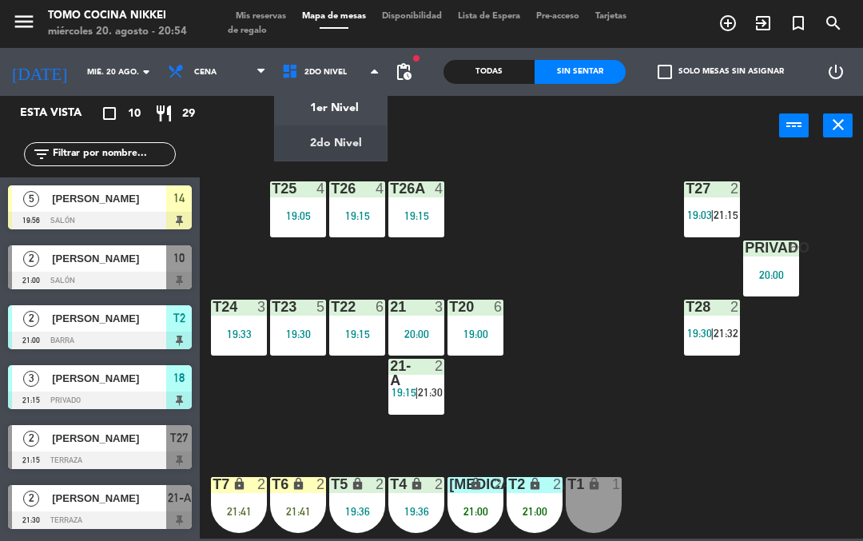
click at [359, 145] on ng-component "menu Tomo Cocina Nikkei [DATE] 20. agosto - 20:54 Mis reservas Mapa de mesas Di…" at bounding box center [431, 269] width 863 height 539
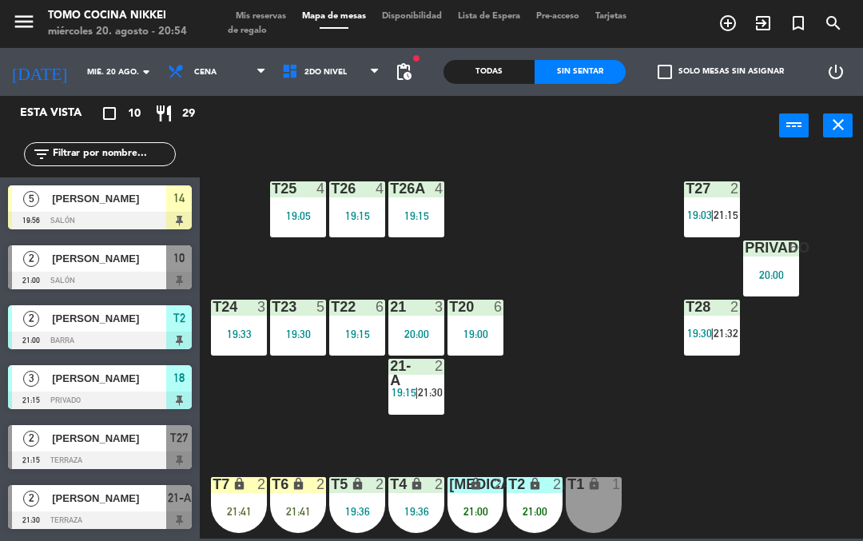
click at [344, 82] on span "2do Nivel" at bounding box center [331, 71] width 114 height 35
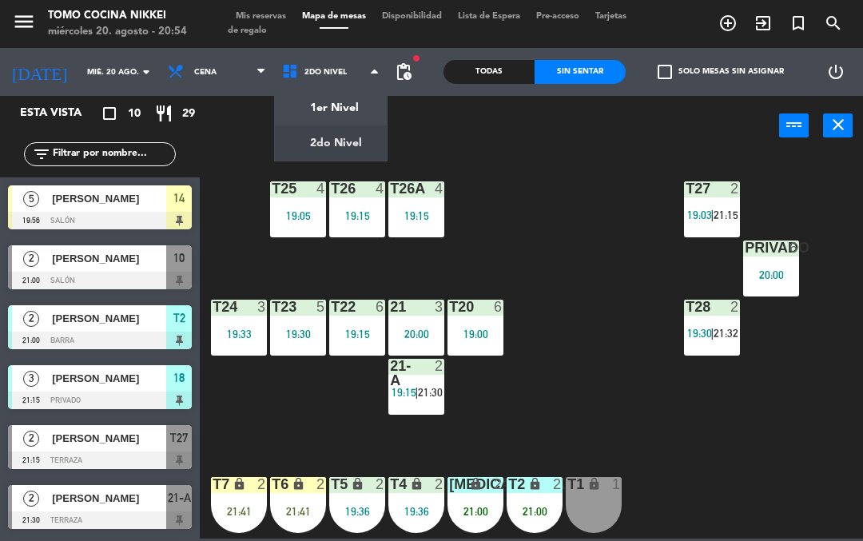
click at [345, 114] on ng-component "menu Tomo Cocina Nikkei [DATE] 20. agosto - 20:54 Mis reservas Mapa de mesas Di…" at bounding box center [431, 269] width 863 height 539
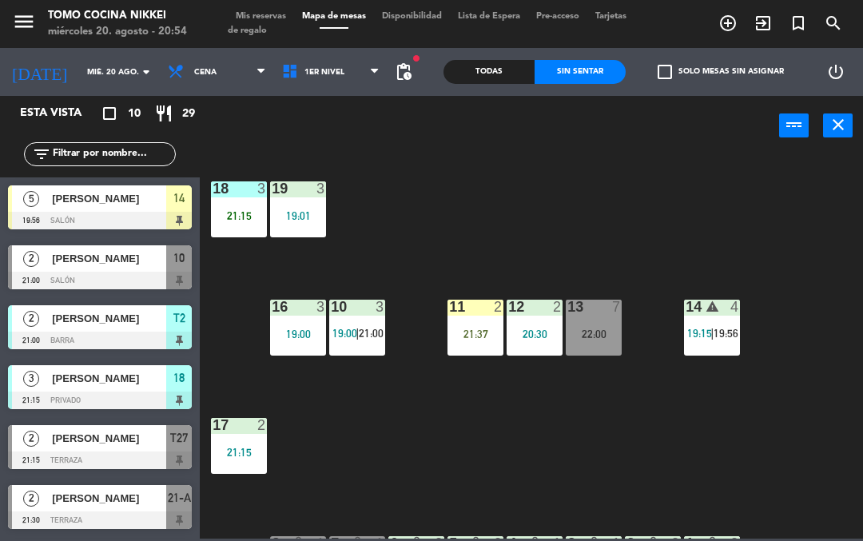
click at [727, 333] on span "19:56" at bounding box center [726, 333] width 25 height 13
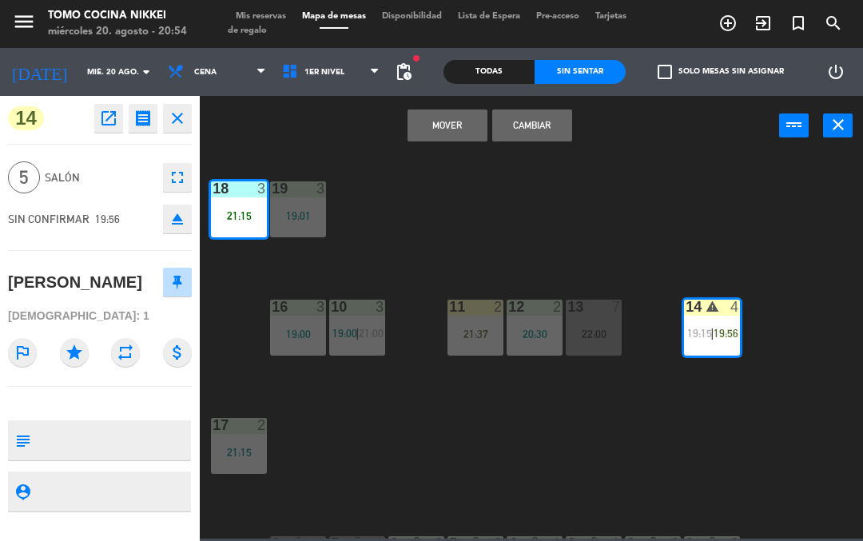
click at [538, 129] on button "Cambiar" at bounding box center [532, 125] width 80 height 32
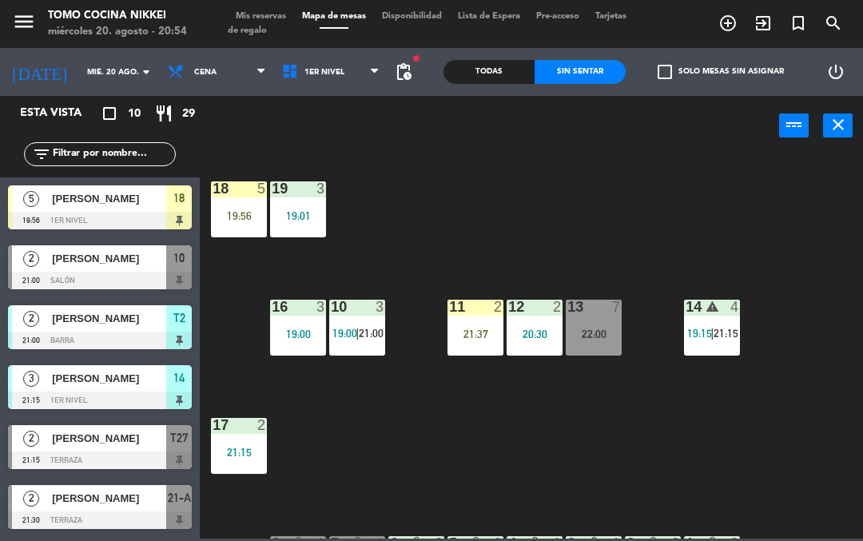
click at [764, 234] on div "18 5 19:56 19 3 19:01 16 3 19:00 10 3 19:00 | 21:00 11 2 21:37 12 2 20:30 13 7 …" at bounding box center [536, 345] width 654 height 385
click at [664, 441] on div "18 5 19:56 19 3 19:01 16 3 19:00 10 3 19:00 | 21:00 11 2 21:37 12 2 20:30 13 7 …" at bounding box center [536, 345] width 654 height 385
click at [662, 444] on div "18 5 19:56 19 3 19:01 16 3 19:00 10 3 19:00 | 21:00 11 2 21:37 12 2 20:30 13 7 …" at bounding box center [536, 345] width 654 height 385
click at [324, 105] on div "power_input close" at bounding box center [489, 126] width 579 height 61
click at [350, 87] on span "1er Nivel" at bounding box center [331, 71] width 114 height 35
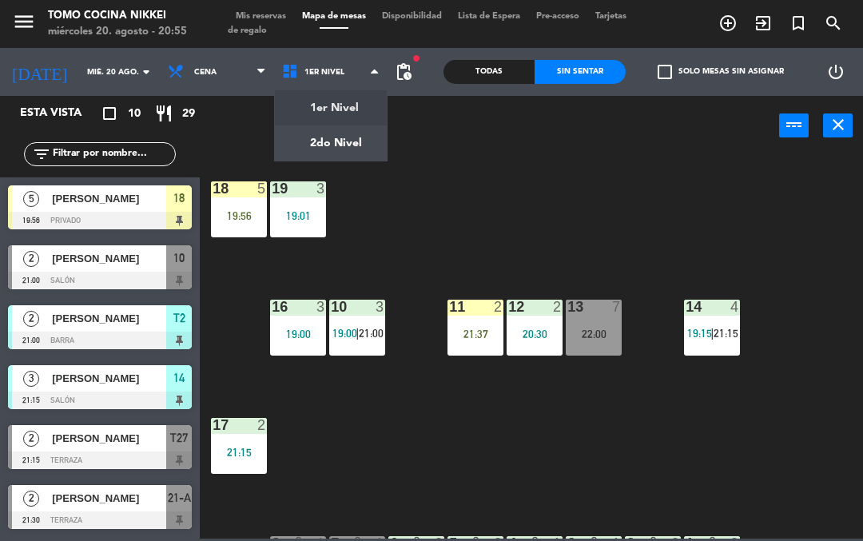
click at [350, 142] on ng-component "menu Tomo Cocina Nikkei [DATE] 20. agosto - 20:55 Mis reservas Mapa de mesas Di…" at bounding box center [431, 269] width 863 height 539
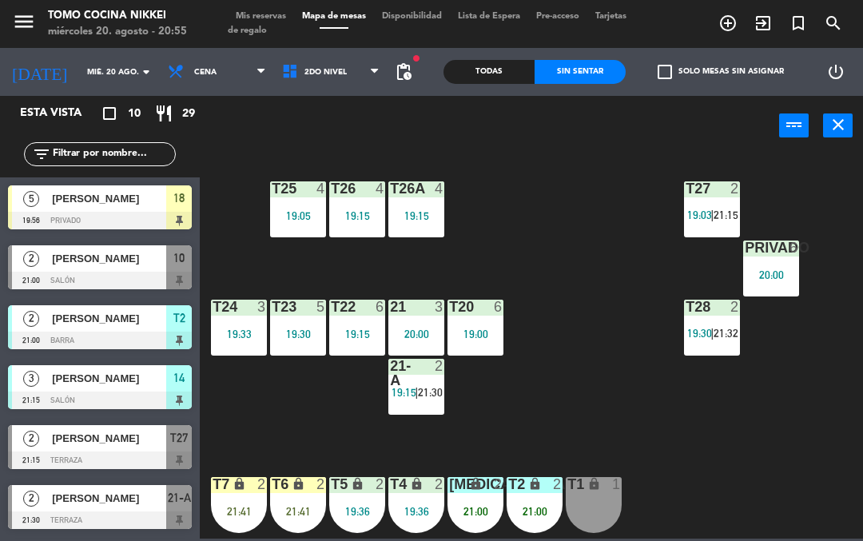
click at [431, 390] on span "21:30" at bounding box center [430, 392] width 25 height 13
click at [646, 419] on div "T27 2 19:03 | 21:15 T25 4 19:05 T26A 4 19:15 T26 4 19:15 Privado 6 20:00 T24 3 …" at bounding box center [536, 345] width 654 height 385
click at [443, 388] on span "21:30" at bounding box center [430, 392] width 25 height 13
click at [636, 436] on div "T27 2 19:03 | 21:15 T25 4 19:05 T26A 4 19:15 T26 4 19:15 Privado 6 20:00 T24 3 …" at bounding box center [536, 345] width 654 height 385
click at [710, 352] on div "T28 2 19:30 | 21:32" at bounding box center [712, 328] width 56 height 56
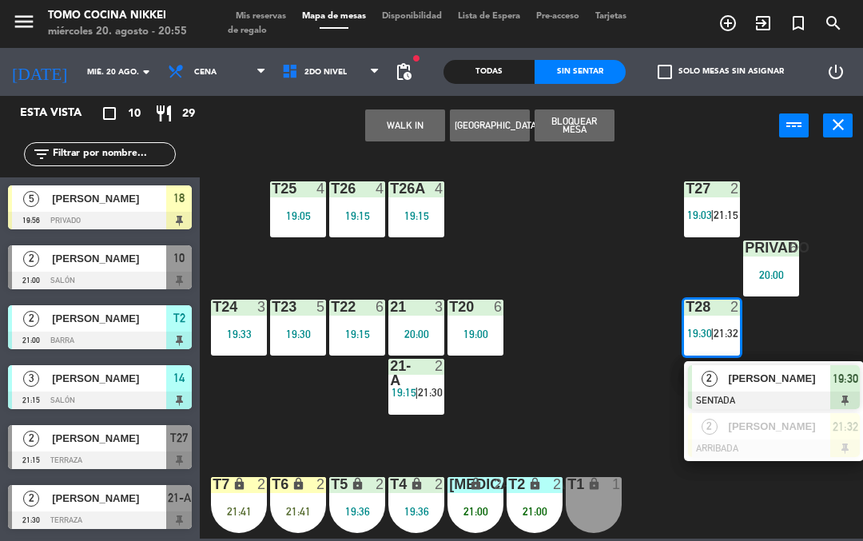
click at [348, 86] on span "2do Nivel" at bounding box center [331, 71] width 114 height 35
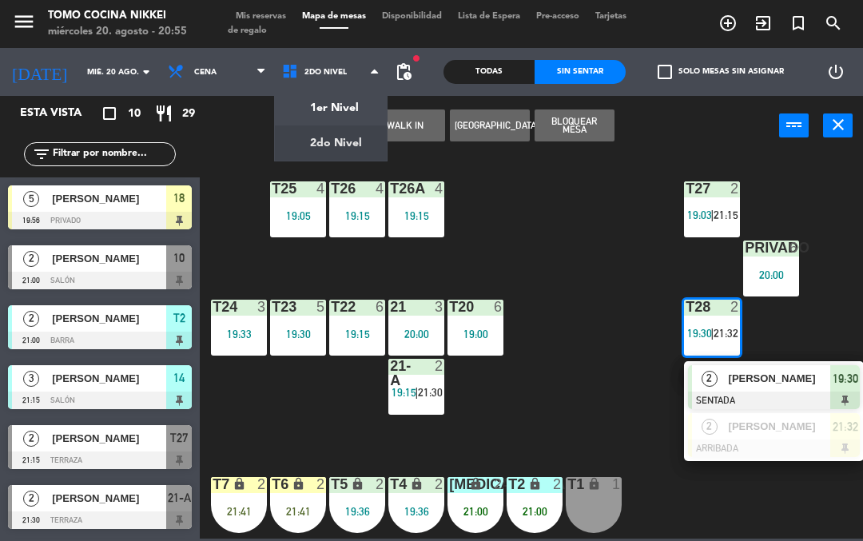
click at [348, 109] on ng-component "menu Tomo Cocina Nikkei [DATE] 20. agosto - 20:55 Mis reservas Mapa de mesas Di…" at bounding box center [431, 269] width 863 height 539
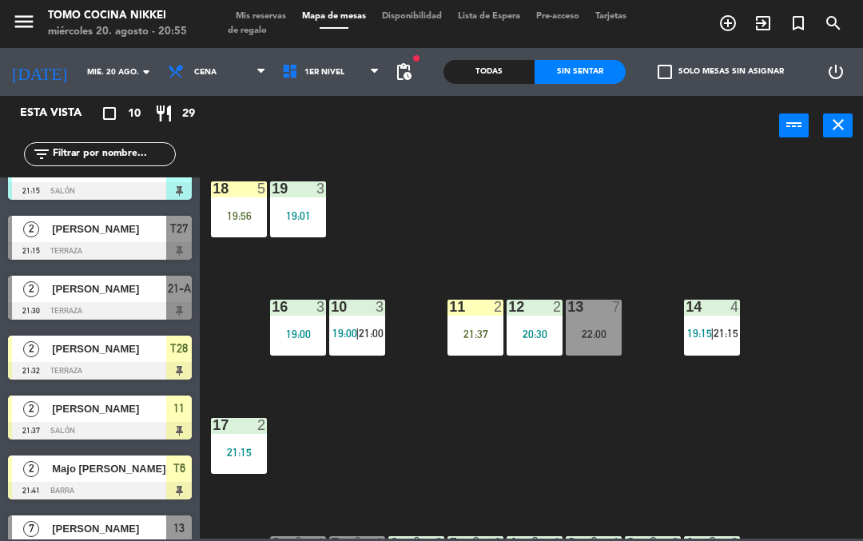
scroll to position [212, 0]
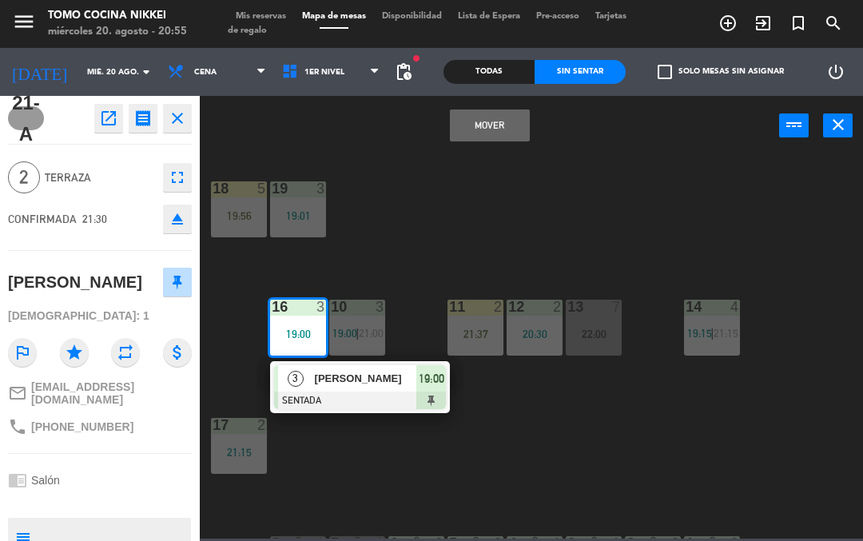
click at [507, 129] on button "Mover" at bounding box center [490, 125] width 80 height 32
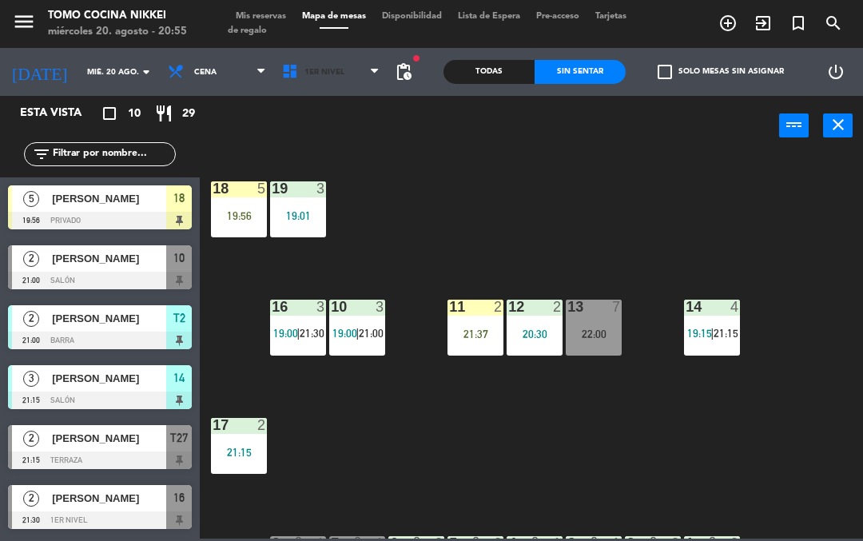
click at [343, 79] on span "1er Nivel" at bounding box center [331, 71] width 114 height 35
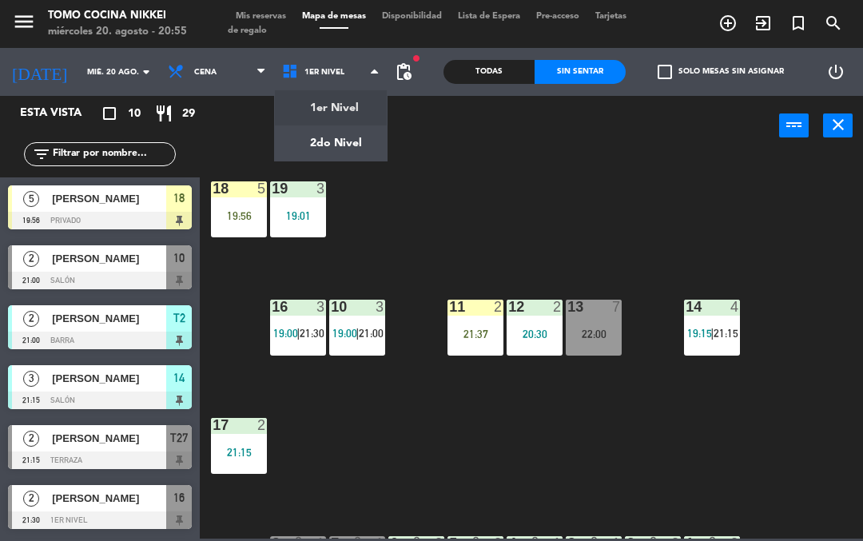
click at [352, 132] on ng-component "menu Tomo Cocina Nikkei [DATE] 20. agosto - 20:55 Mis reservas Mapa de mesas Di…" at bounding box center [431, 269] width 863 height 539
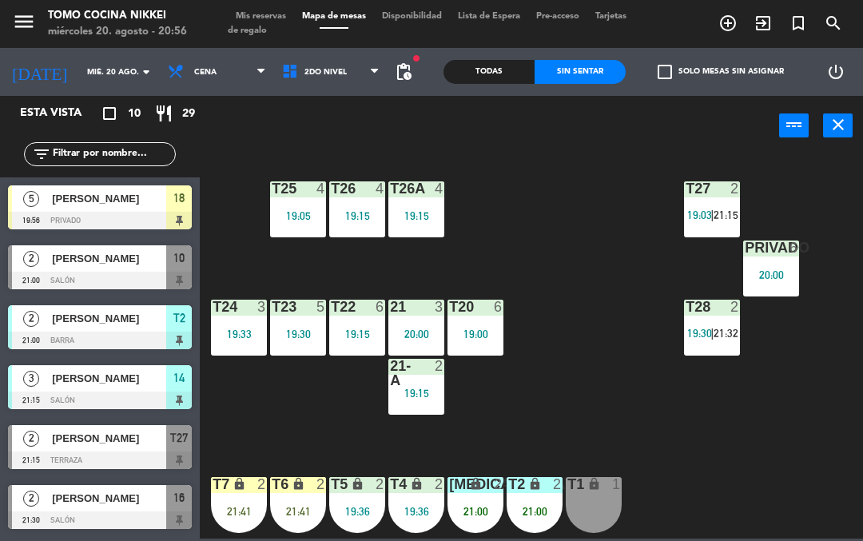
click at [837, 475] on div "T27 2 19:03 | 21:15 T25 4 19:05 T26A 4 19:15 T26 4 19:15 Privado 6 20:00 T24 3 …" at bounding box center [536, 345] width 654 height 385
click at [836, 527] on div "T27 2 19:03 | 21:15 T25 4 19:05 T26A 4 19:15 T26 4 19:15 Privado 6 20:00 T24 3 …" at bounding box center [536, 345] width 654 height 385
click at [710, 351] on div "T28 2 19:30 | 21:32" at bounding box center [712, 328] width 56 height 56
click at [722, 479] on div "T27 2 19:03 | 21:15 T25 4 19:05 T26A 4 19:15 T26 4 19:15 Privado 6 20:00 T24 3 …" at bounding box center [536, 345] width 654 height 385
click at [714, 209] on span "21:15" at bounding box center [726, 215] width 25 height 13
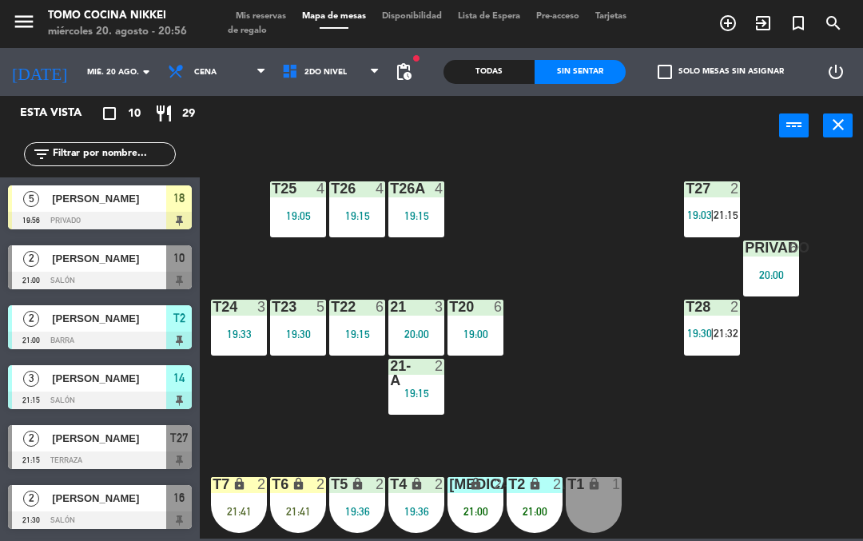
click at [771, 496] on div "T27 2 19:03 | 21:15 T25 4 19:05 T26A 4 19:15 T26 4 19:15 Privado 6 20:00 T24 3 …" at bounding box center [536, 345] width 654 height 385
click at [817, 496] on div "T27 2 19:03 | 21:15 T25 4 19:05 T26A 4 19:15 T26 4 19:15 Privado 6 20:00 T24 3 …" at bounding box center [536, 345] width 654 height 385
click at [590, 405] on div "T27 2 19:03 | 21:15 T25 4 19:05 T26A 4 19:15 T26 4 19:15 Privado 6 20:00 T24 3 …" at bounding box center [536, 345] width 654 height 385
click at [850, 18] on span "search" at bounding box center [833, 23] width 35 height 27
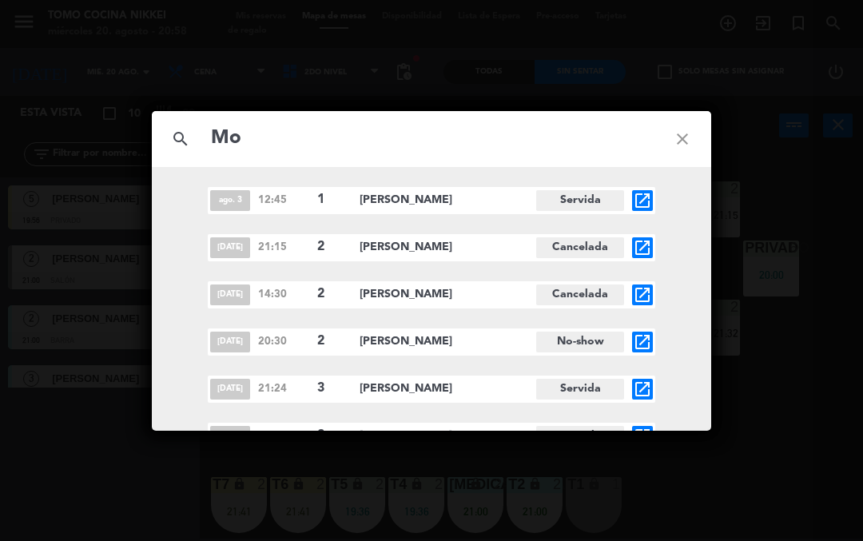
type input "M"
click at [690, 120] on icon "close" at bounding box center [683, 139] width 58 height 58
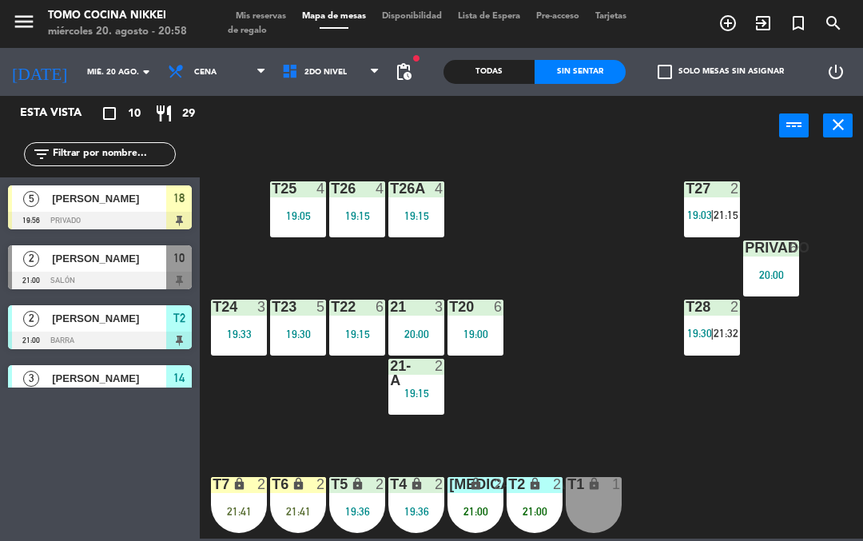
click at [730, 400] on div "T27 2 19:03 | 21:15 T25 4 19:05 T26A 4 19:15 T26 4 19:15 Privado 6 20:00 T24 3 …" at bounding box center [536, 345] width 654 height 385
click at [60, 211] on div "[PERSON_NAME]" at bounding box center [108, 198] width 116 height 26
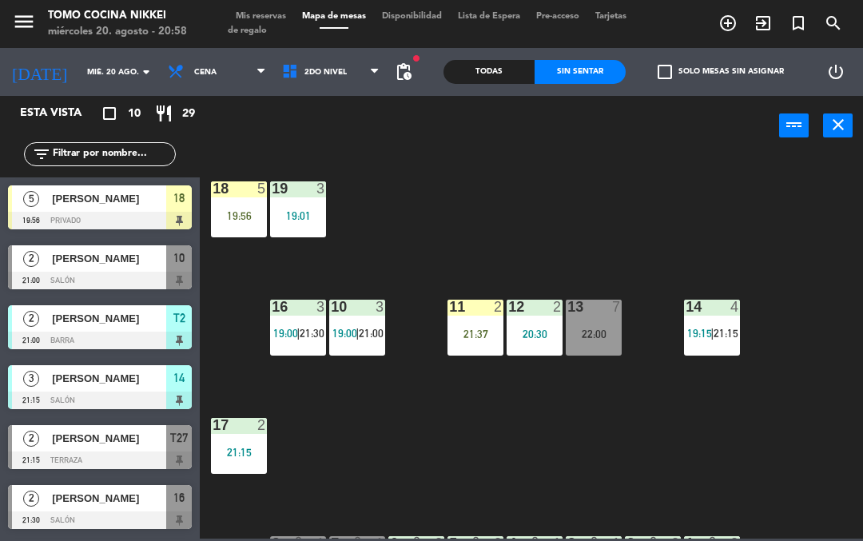
click at [756, 351] on div "18 5 19:56 19 3 19:01 16 3 19:00 | 21:30 10 3 19:00 | 21:00 11 2 21:37 12 2 20:…" at bounding box center [536, 345] width 654 height 385
click at [730, 325] on div "14 4 19:15 | 21:15" at bounding box center [712, 328] width 56 height 56
click at [615, 452] on div "18 5 19:56 19 3 19:01 16 3 19:00 | 21:30 10 3 19:00 | 21:00 11 2 21:37 12 2 20:…" at bounding box center [536, 345] width 654 height 385
click at [280, 340] on span "19:00" at bounding box center [285, 333] width 25 height 13
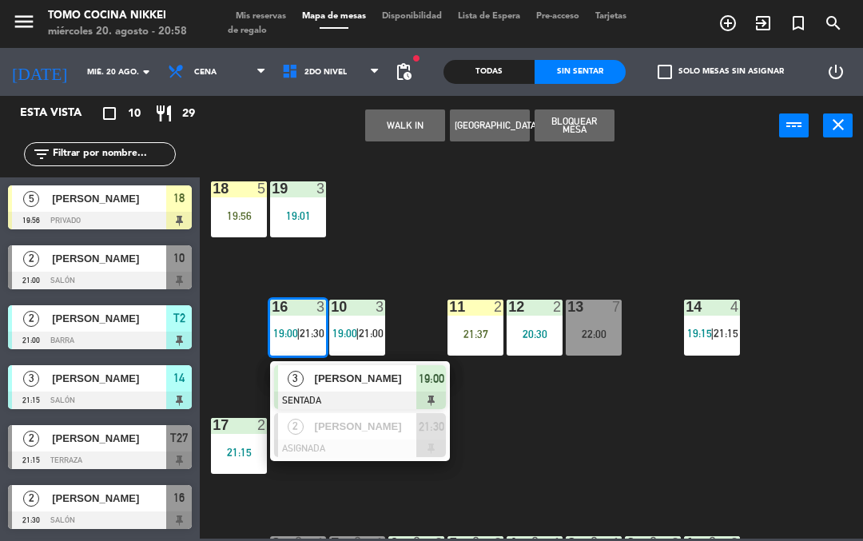
click at [701, 457] on div "18 5 19:56 19 3 19:01 16 3 19:00 | 21:30 3 [PERSON_NAME] SENTADA 19:00 2 [PERSO…" at bounding box center [536, 345] width 654 height 385
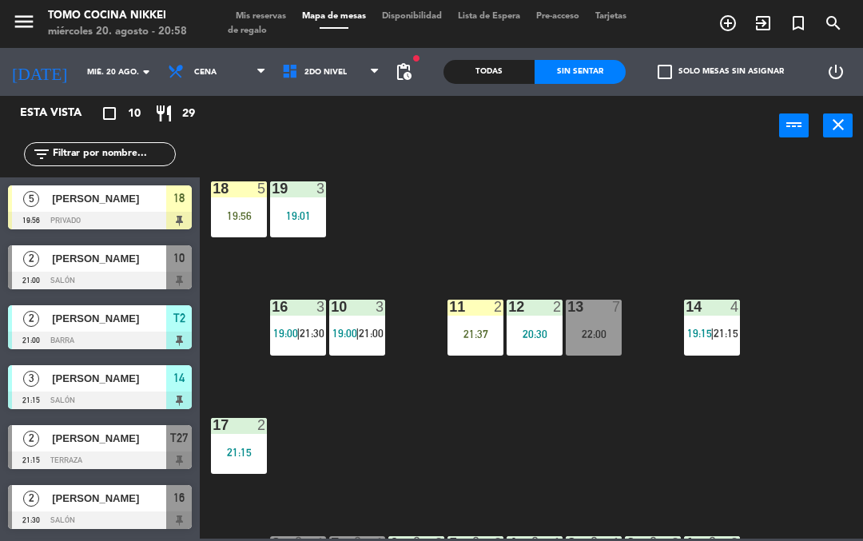
click at [614, 101] on div "power_input close" at bounding box center [489, 126] width 579 height 61
click at [615, 97] on div "power_input close" at bounding box center [489, 126] width 579 height 61
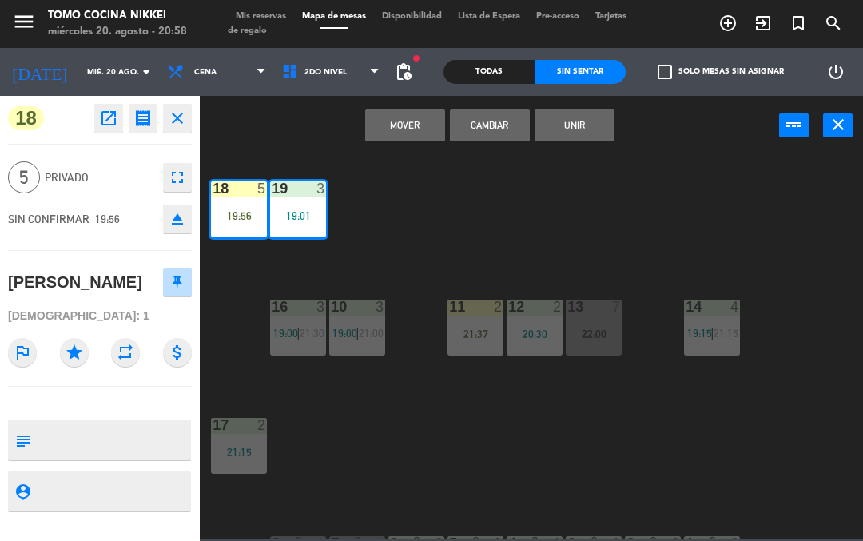
click at [394, 113] on button "Mover" at bounding box center [405, 125] width 80 height 32
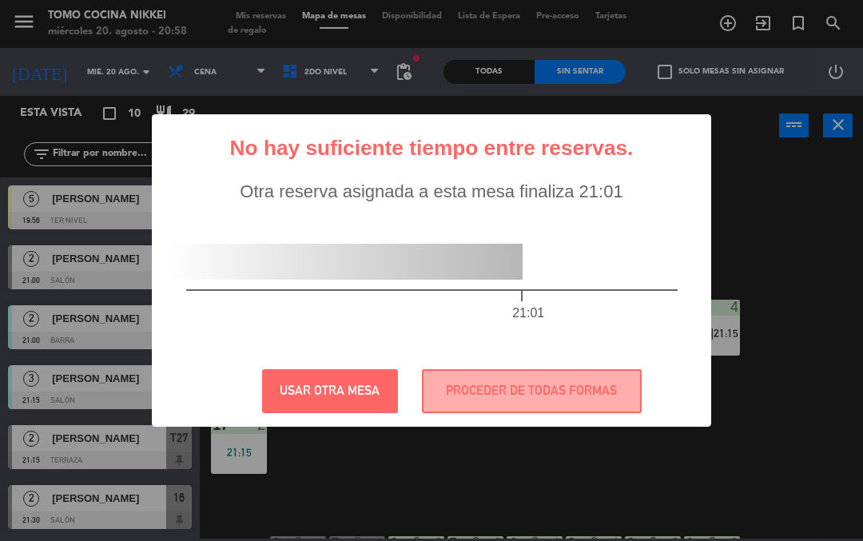
click at [488, 400] on button "PROCEDER DE TODAS FORMAS" at bounding box center [532, 391] width 220 height 44
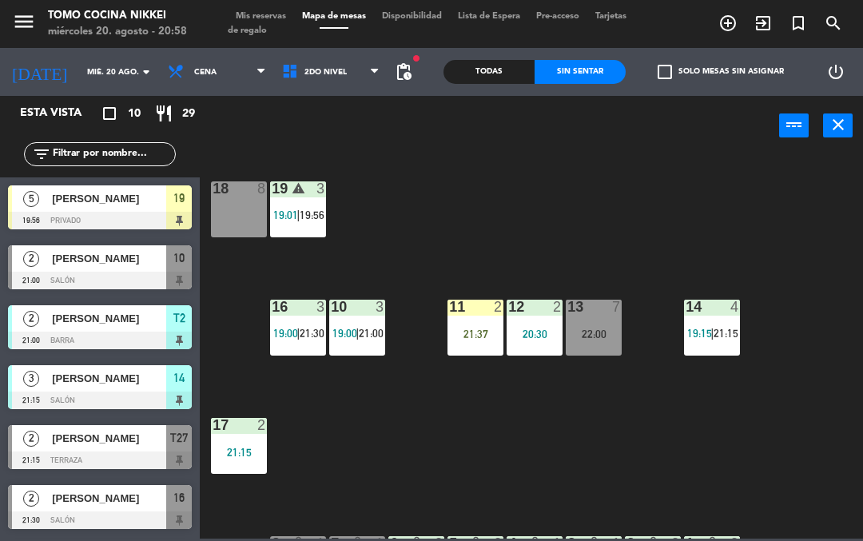
click at [225, 213] on div "18 8" at bounding box center [239, 209] width 56 height 56
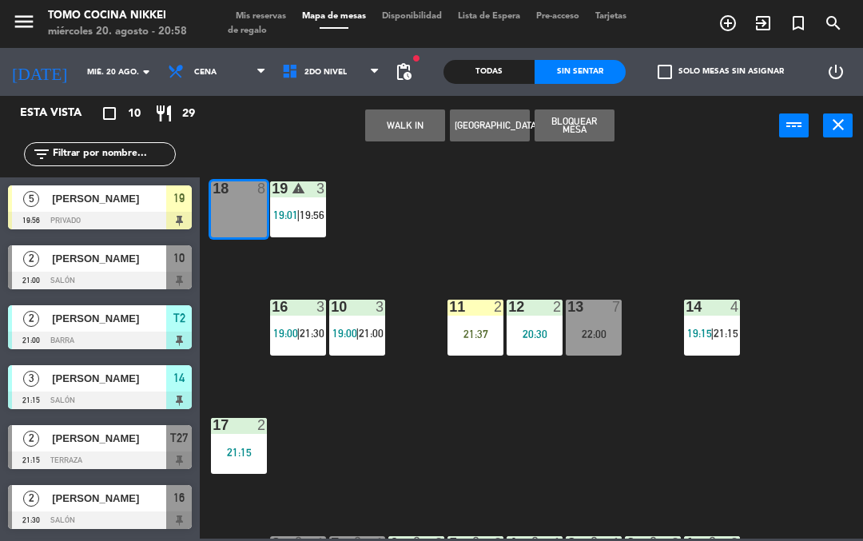
click at [411, 131] on button "WALK IN" at bounding box center [405, 125] width 80 height 32
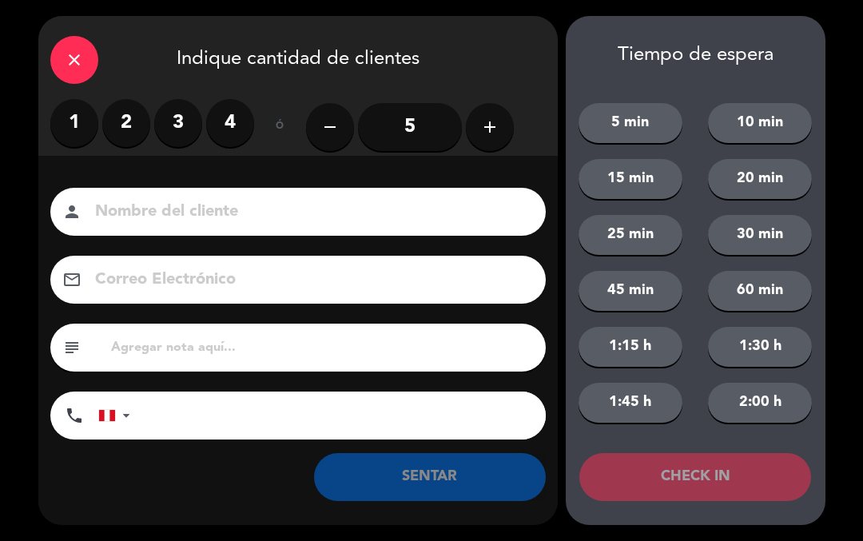
click at [237, 124] on label "4" at bounding box center [230, 123] width 48 height 48
click at [233, 204] on input at bounding box center [309, 212] width 432 height 28
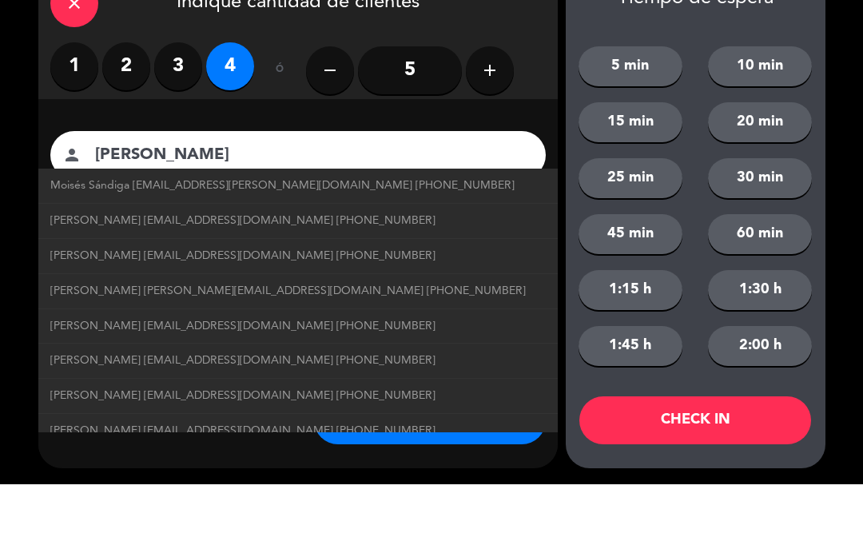
type input "[PERSON_NAME]"
click at [70, 36] on div "close" at bounding box center [74, 60] width 48 height 48
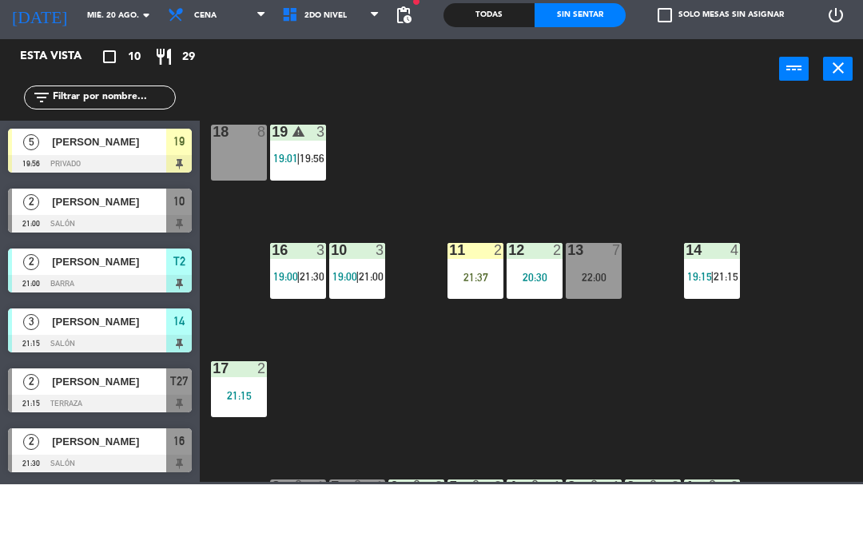
click at [265, 217] on div "18 8" at bounding box center [239, 209] width 56 height 56
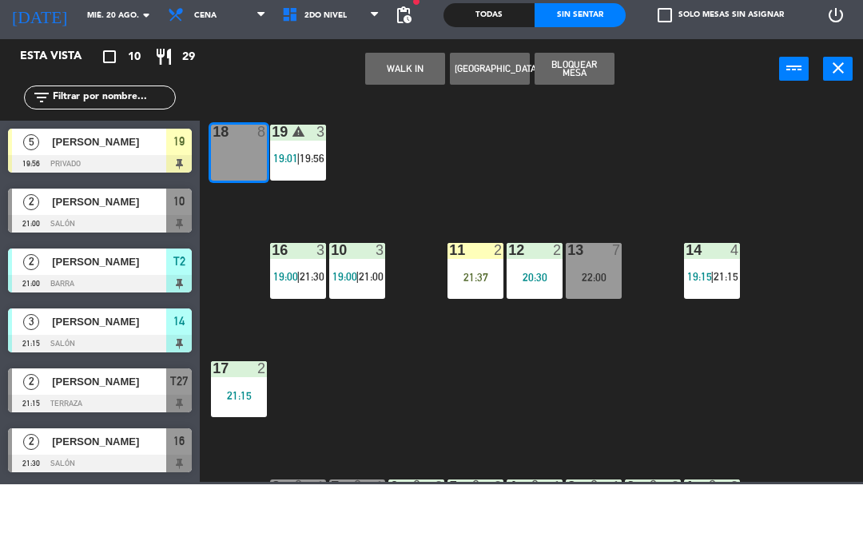
click at [413, 131] on button "WALK IN" at bounding box center [405, 125] width 80 height 32
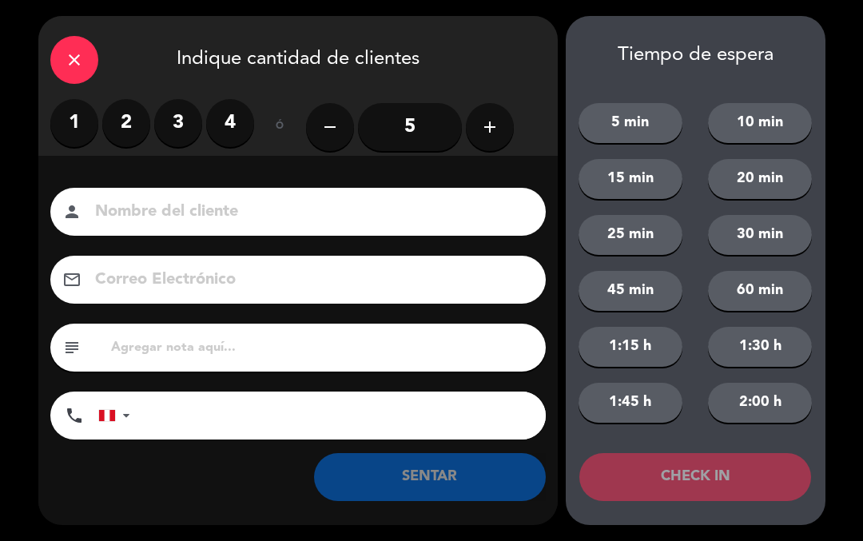
click at [251, 133] on label "4" at bounding box center [230, 123] width 48 height 48
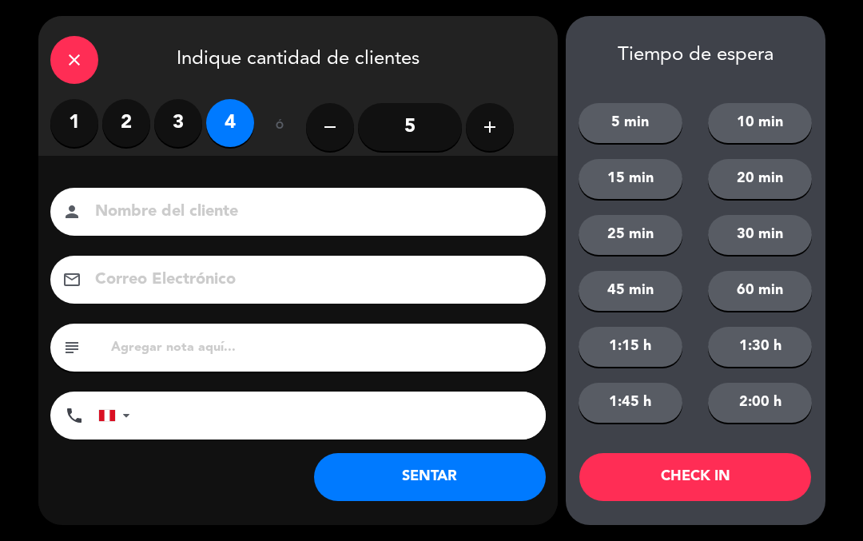
click at [233, 215] on input at bounding box center [309, 212] width 432 height 28
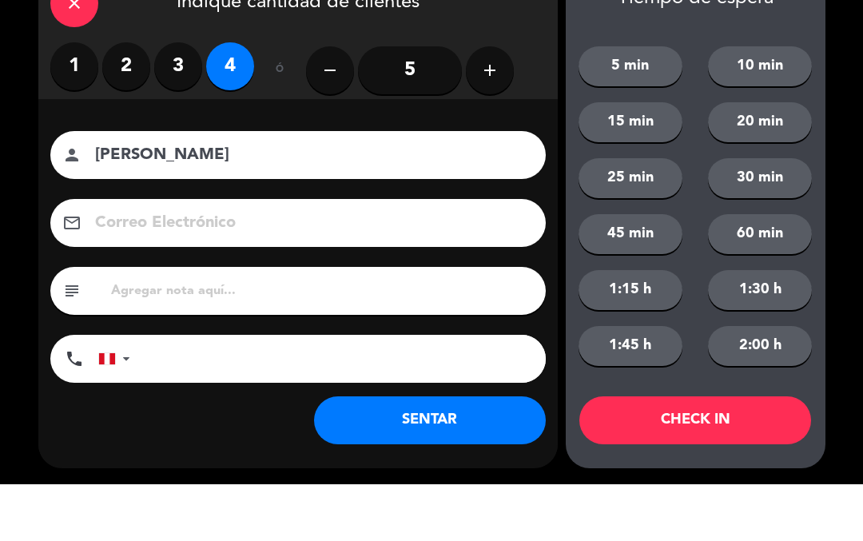
type input "[PERSON_NAME]"
click at [544, 156] on div "Nombre del cliente person [PERSON_NAME] Correo Electrónico email subject phone …" at bounding box center [297, 340] width 519 height 368
click at [379, 465] on button "SENTAR" at bounding box center [430, 477] width 232 height 48
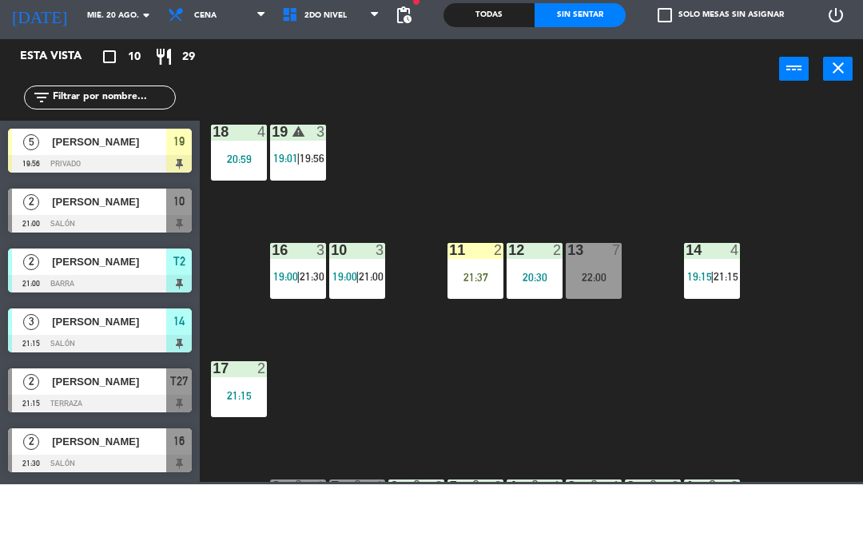
click at [540, 205] on div "18 4 20:59 19 warning 3 19:01 | 19:56 16 3 19:00 | 21:30 10 3 19:00 | 21:00 11 …" at bounding box center [536, 345] width 654 height 385
click at [305, 204] on div "19 warning 3 19:01 | 19:56" at bounding box center [298, 209] width 56 height 56
click at [705, 249] on div "18 4 20:59 19 warning 3 19:01 | 19:56 16 3 19:00 | 21:30 10 3 19:00 | 21:00 11 …" at bounding box center [536, 345] width 654 height 385
click at [603, 430] on div "18 4 20:59 19 warning 3 19:01 | 19:56 16 3 19:00 | 21:30 10 3 19:00 | 21:00 11 …" at bounding box center [536, 345] width 654 height 385
click at [320, 193] on div "3" at bounding box center [321, 188] width 10 height 14
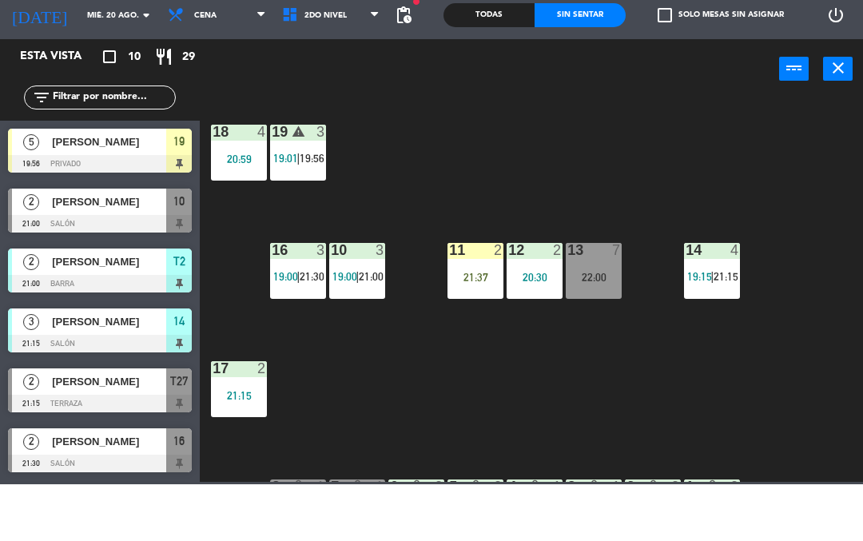
click at [742, 479] on div "18 4 20:59 19 warning 3 19:01 | 19:56 16 3 19:00 | 21:30 10 3 19:00 | 21:00 11 …" at bounding box center [536, 345] width 654 height 385
click at [762, 210] on div "18 4 20:59 19 warning 3 19:01 | 19:56 16 3 19:00 | 21:30 10 3 19:00 | 21:00 11 …" at bounding box center [536, 345] width 654 height 385
click at [768, 233] on div "18 4 20:59 19 warning 3 19:01 | 19:56 16 3 19:00 | 21:30 10 3 19:00 | 21:00 11 …" at bounding box center [536, 345] width 654 height 385
click at [778, 271] on div "18 4 20:59 19 warning 3 19:01 | 19:56 16 3 19:00 | 21:30 10 3 19:00 | 21:00 11 …" at bounding box center [536, 345] width 654 height 385
click at [832, 263] on div "18 4 20:59 19 warning 3 19:01 | 19:56 16 3 19:00 | 21:30 10 3 19:00 | 21:00 11 …" at bounding box center [536, 345] width 654 height 385
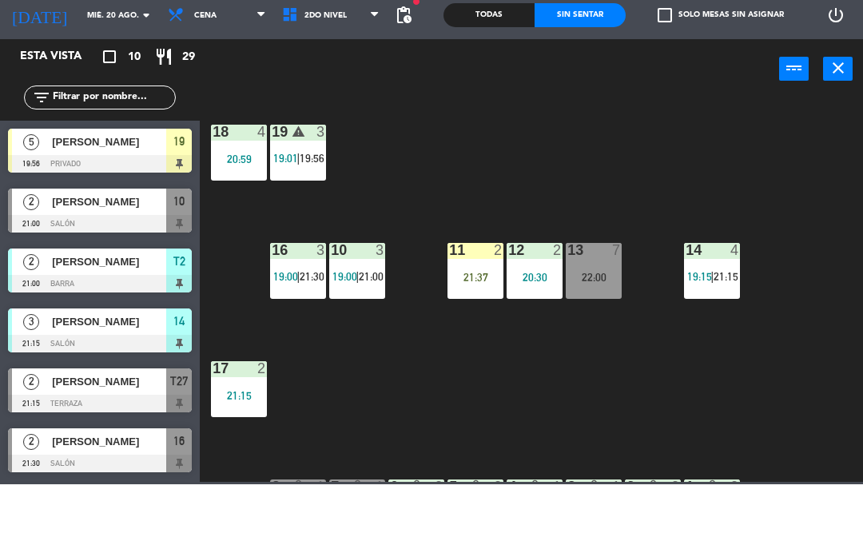
click at [836, 253] on div "18 4 20:59 19 warning 3 19:01 | 19:56 16 3 19:00 | 21:30 10 3 19:00 | 21:00 11 …" at bounding box center [536, 345] width 654 height 385
click at [829, 259] on div "18 4 20:59 19 warning 3 19:01 | 19:56 16 3 19:00 | 21:30 10 3 19:00 | 21:00 11 …" at bounding box center [536, 345] width 654 height 385
click at [738, 337] on span "21:15" at bounding box center [726, 333] width 25 height 13
click at [813, 265] on div "18 4 20:59 19 warning 3 19:01 | 19:56 16 3 19:00 | 21:30 10 3 19:00 | 21:00 11 …" at bounding box center [536, 345] width 654 height 385
click at [96, 135] on div "filter_list" at bounding box center [100, 154] width 200 height 46
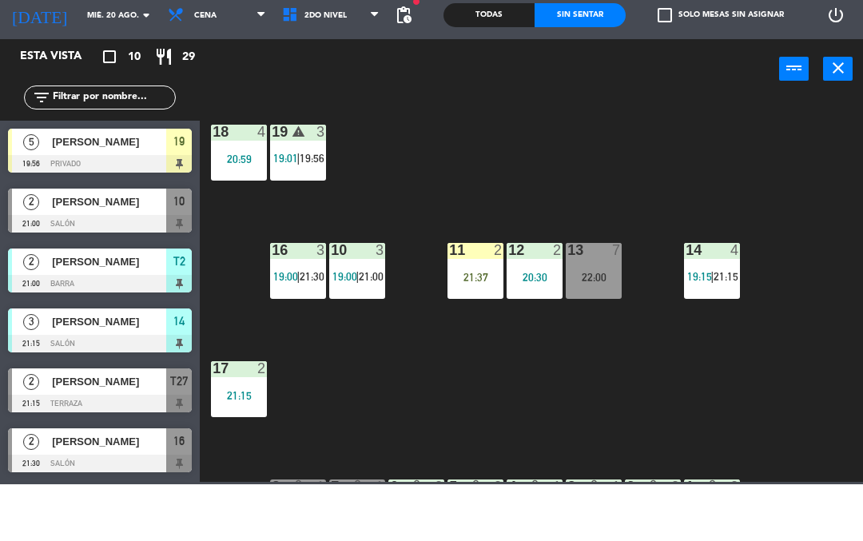
click at [462, 348] on div "11 2 21:37" at bounding box center [476, 328] width 56 height 56
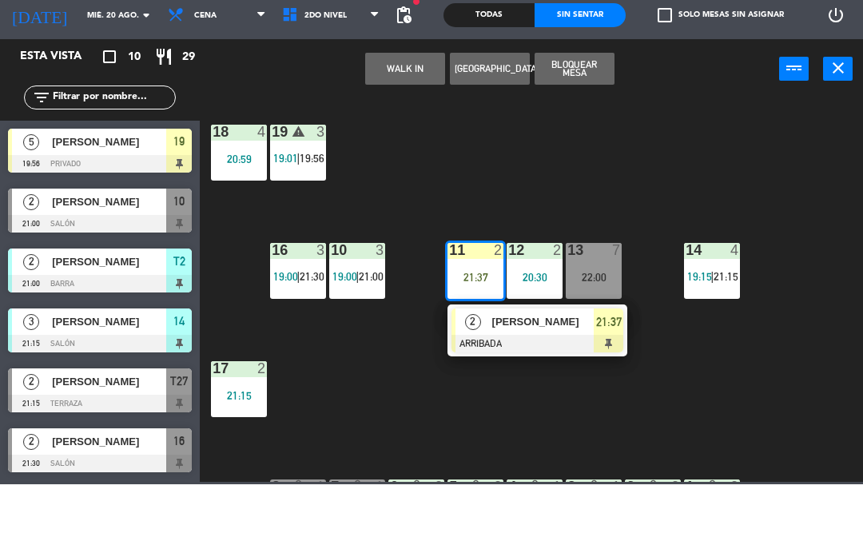
click at [581, 380] on span "[PERSON_NAME]" at bounding box center [543, 378] width 102 height 17
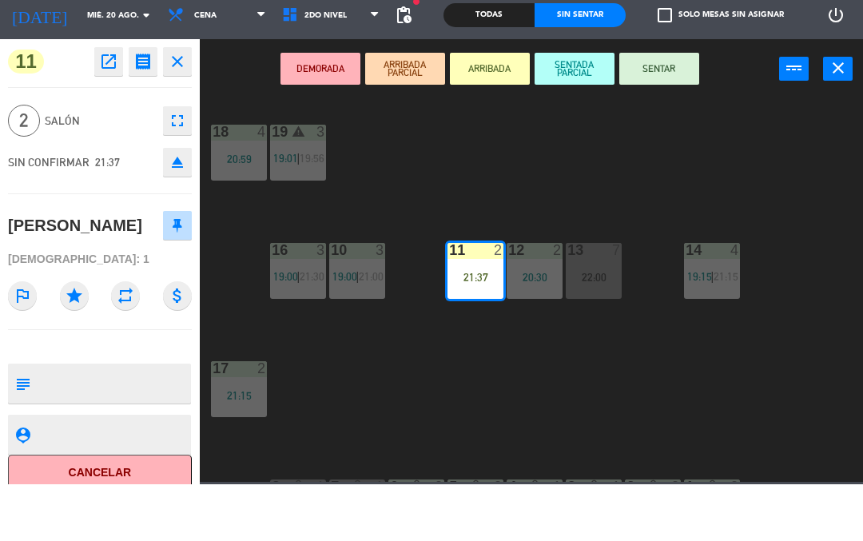
click at [674, 126] on button "SENTAR" at bounding box center [659, 125] width 80 height 32
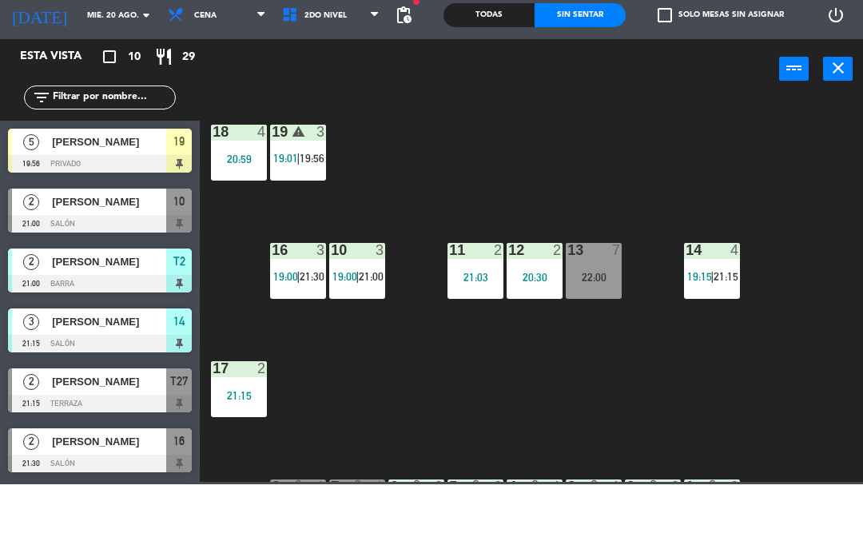
scroll to position [37, 0]
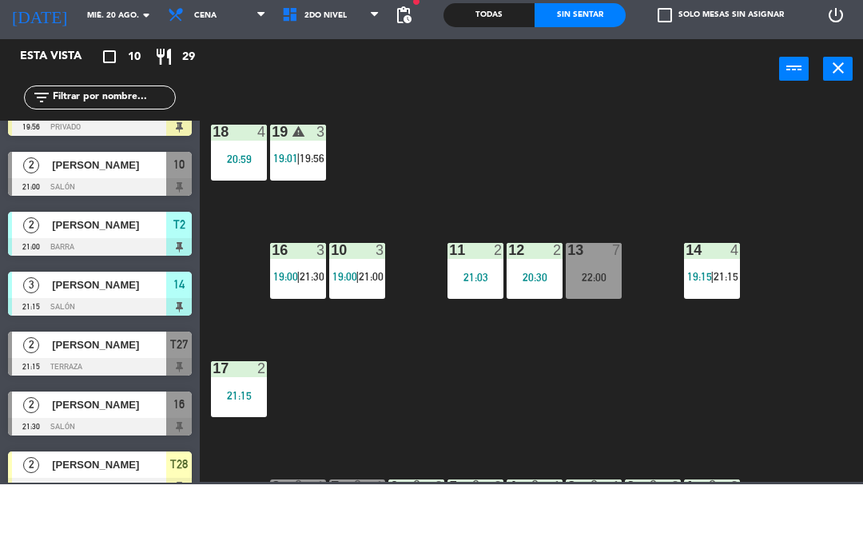
click at [636, 219] on div "18 4 20:59 19 warning 3 19:01 | 19:56 16 3 19:00 | 21:30 10 3 19:00 | 21:00 11 …" at bounding box center [536, 345] width 654 height 385
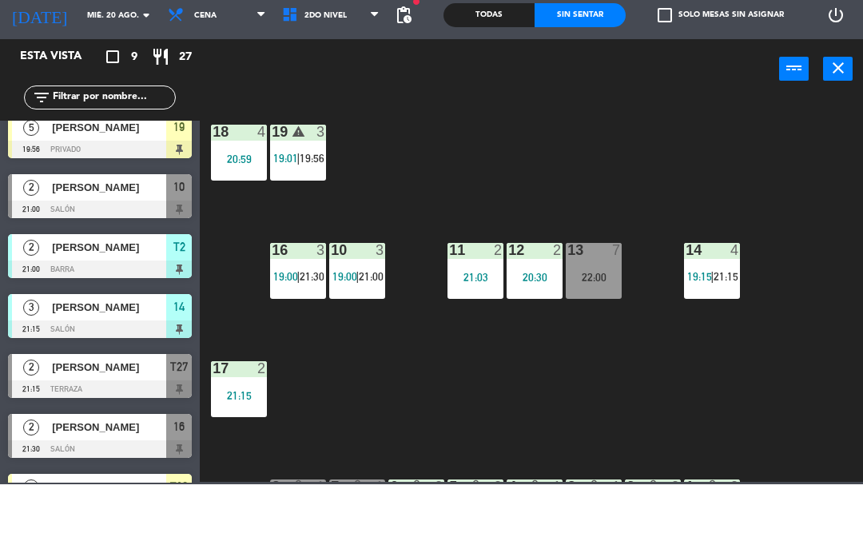
scroll to position [22, 0]
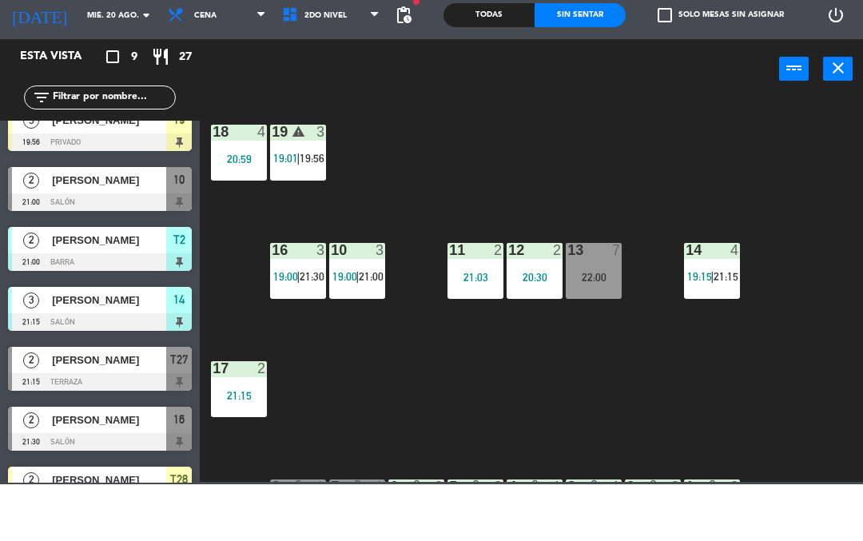
click at [86, 298] on span "[PERSON_NAME]" at bounding box center [109, 296] width 114 height 17
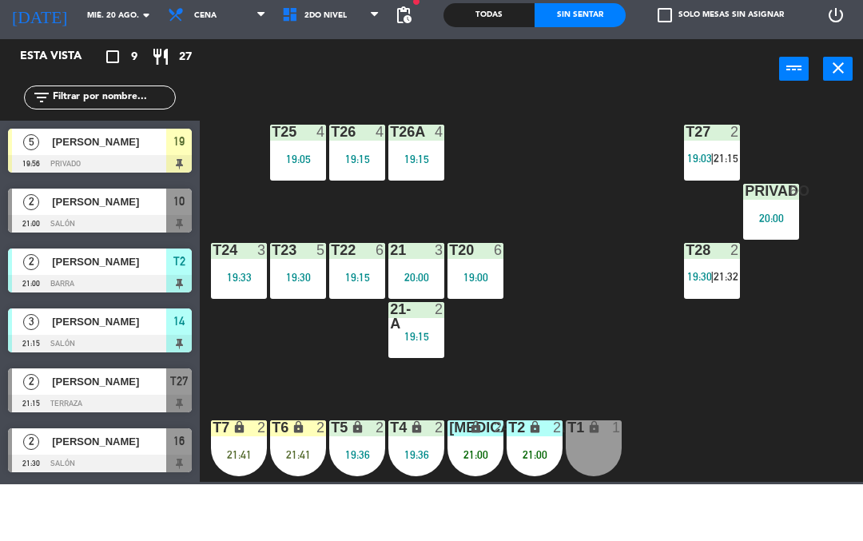
click at [541, 506] on div "21:00" at bounding box center [535, 511] width 56 height 11
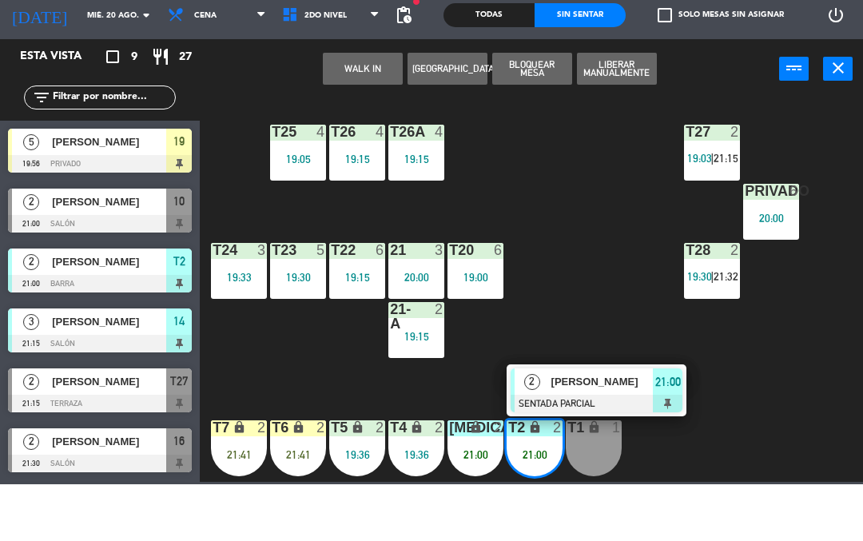
click at [652, 447] on span "[PERSON_NAME]" at bounding box center [602, 438] width 102 height 17
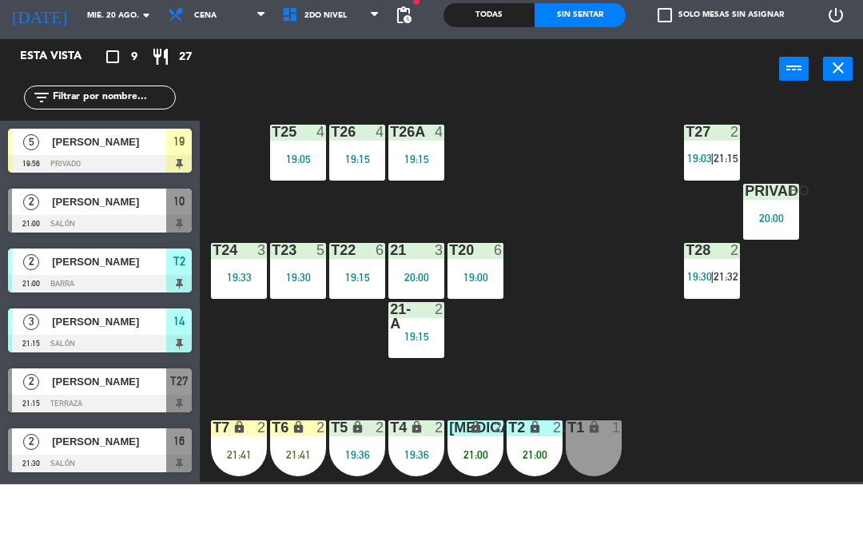
click at [547, 504] on div "T2 lock 2 21:00" at bounding box center [535, 505] width 56 height 56
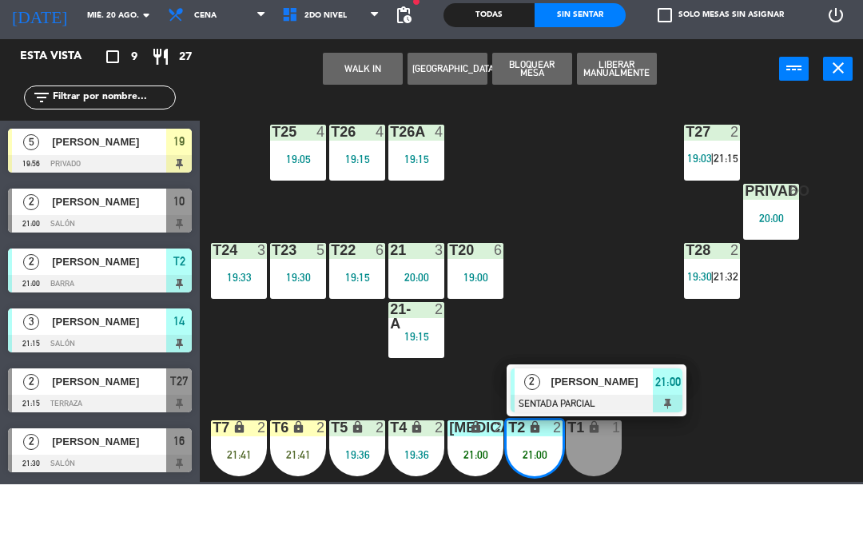
click at [619, 445] on span "[PERSON_NAME]" at bounding box center [602, 438] width 102 height 17
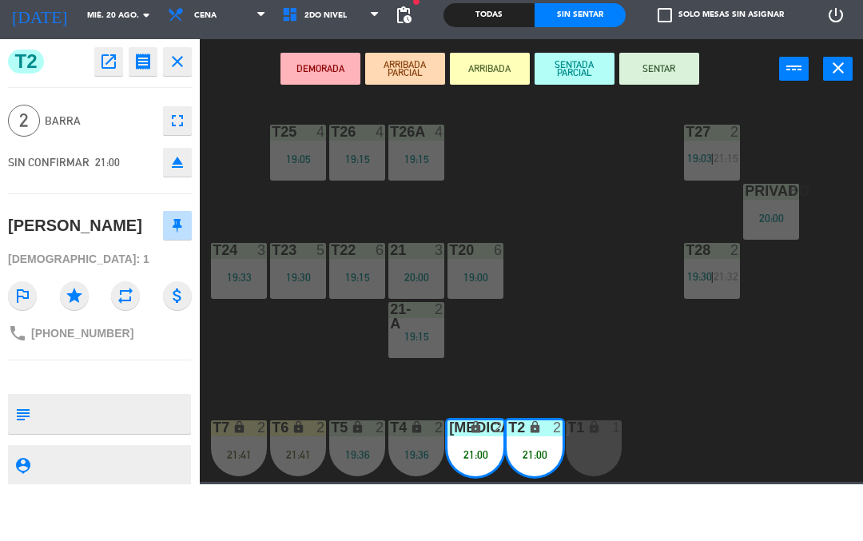
click at [653, 134] on button "SENTAR" at bounding box center [659, 125] width 80 height 32
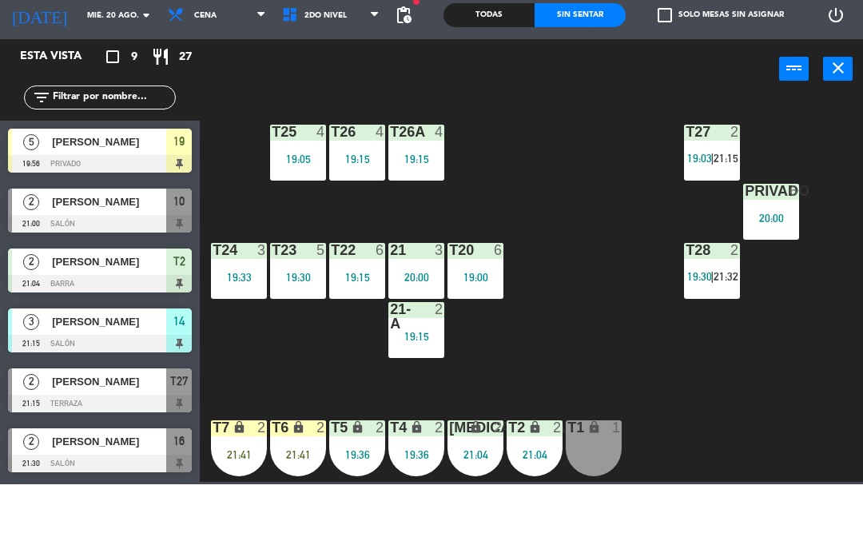
click at [690, 460] on div "T27 2 19:03 | 21:15 T25 4 19:05 T26A 4 19:15 T26 4 19:15 Privado 6 20:00 T24 3 …" at bounding box center [536, 345] width 654 height 385
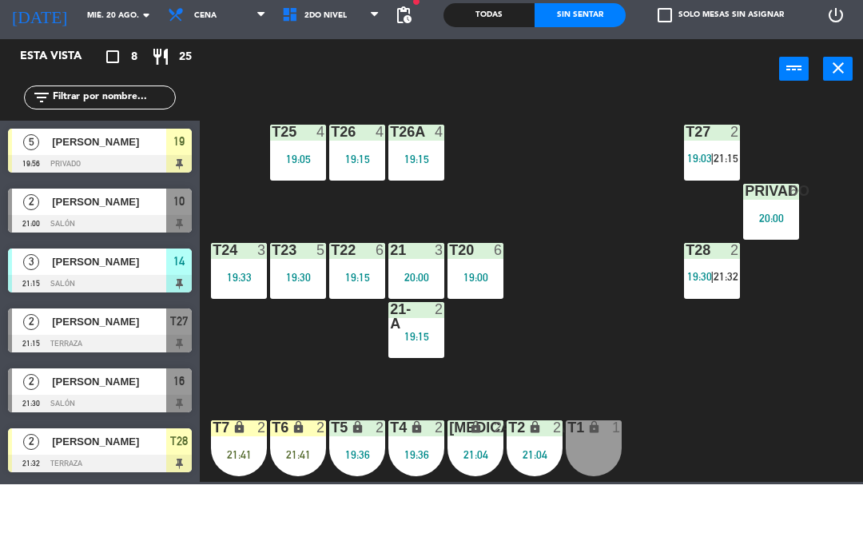
click at [577, 175] on div "T27 2 19:03 | 21:15 T25 4 19:05 T26A 4 19:15 T26 4 19:15 Privado 6 20:00 T24 3 …" at bounding box center [536, 345] width 654 height 385
click at [595, 505] on div "T1 lock 1" at bounding box center [594, 505] width 56 height 56
click at [606, 364] on div "T27 2 19:03 | 21:15 T25 4 19:05 T26A 4 19:15 T26 4 19:15 Privado 6 20:00 T24 3 …" at bounding box center [536, 345] width 654 height 385
click at [598, 405] on div "T27 2 19:03 | 21:15 T25 4 19:05 T26A 4 19:15 T26 4 19:15 Privado 6 20:00 T24 3 …" at bounding box center [536, 345] width 654 height 385
click at [611, 515] on div "T1 lock 1" at bounding box center [594, 505] width 56 height 56
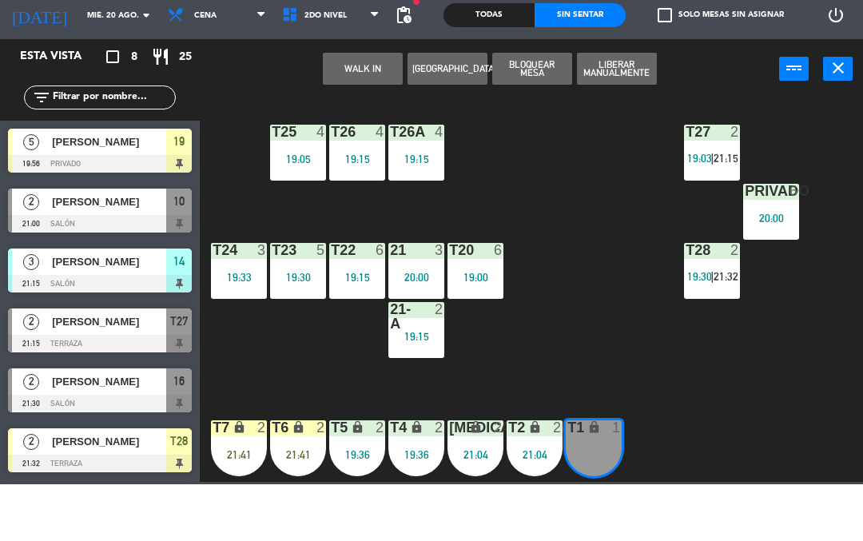
click at [619, 421] on div "T27 2 19:03 | 21:15 T25 4 19:05 T26A 4 19:15 T26 4 19:15 Privado 6 20:00 T24 3 …" at bounding box center [536, 345] width 654 height 385
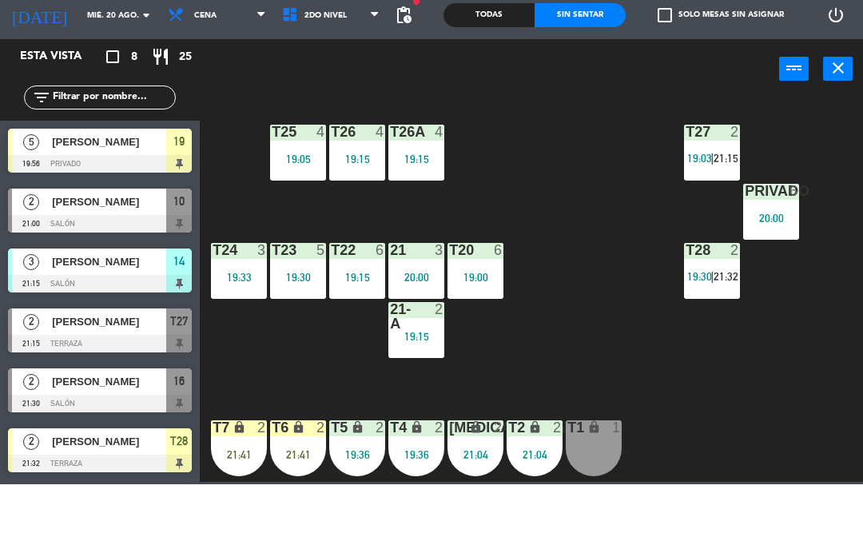
click at [623, 400] on div "T27 2 19:03 | 21:15 T25 4 19:05 T26A 4 19:15 T26 4 19:15 Privado 6 20:00 T24 3 …" at bounding box center [536, 345] width 654 height 385
click at [654, 439] on div "T27 2 19:03 | 21:15 T25 4 19:05 T26A 4 19:15 T26 4 19:15 Privado 6 20:00 T24 3 …" at bounding box center [536, 345] width 654 height 385
click at [682, 456] on div "T27 2 19:03 | 21:15 T25 4 19:05 T26A 4 19:15 T26 4 19:15 Privado 6 20:00 T24 3 …" at bounding box center [536, 345] width 654 height 385
click at [721, 467] on div "T27 2 19:03 | 21:15 T25 4 19:05 T26A 4 19:15 T26 4 19:15 Privado 6 20:00 T24 3 …" at bounding box center [536, 345] width 654 height 385
click at [328, 75] on span "2do Nivel" at bounding box center [325, 72] width 42 height 9
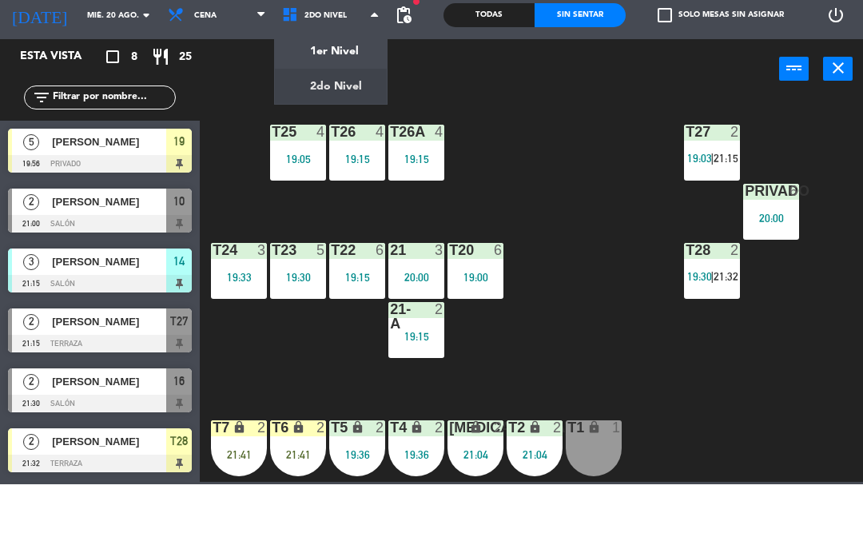
click at [329, 109] on ng-component "menu Tomo Cocina Nikkei [DATE] 20. agosto - 21:04 Mis reservas Mapa de mesas Di…" at bounding box center [431, 269] width 863 height 539
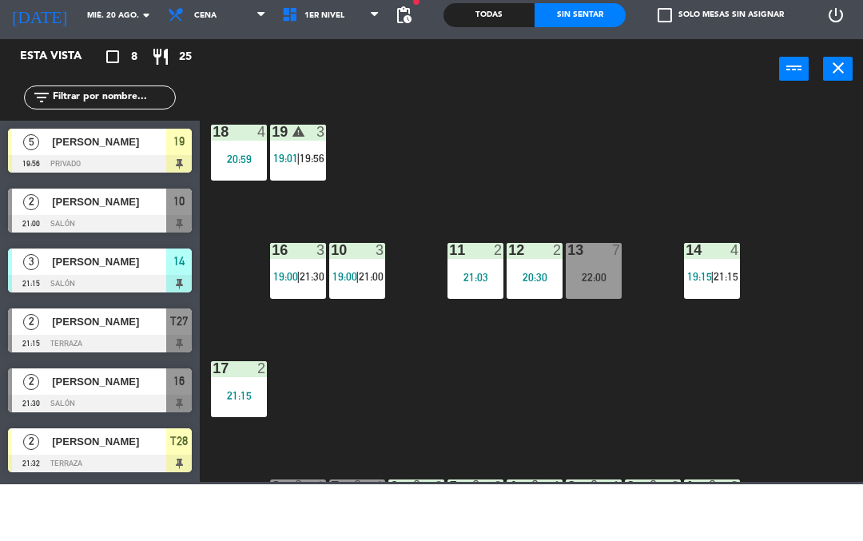
click at [762, 445] on div "18 4 20:59 19 warning 3 19:01 | 19:56 16 3 19:00 | 21:30 10 3 19:00 | 21:00 11 …" at bounding box center [536, 345] width 654 height 385
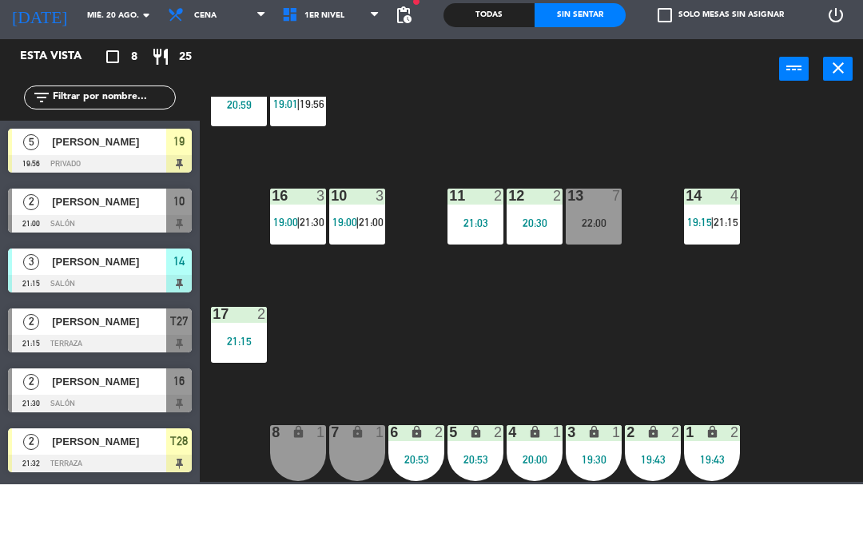
scroll to position [54, 0]
click at [316, 87] on span "1er Nivel" at bounding box center [331, 71] width 114 height 35
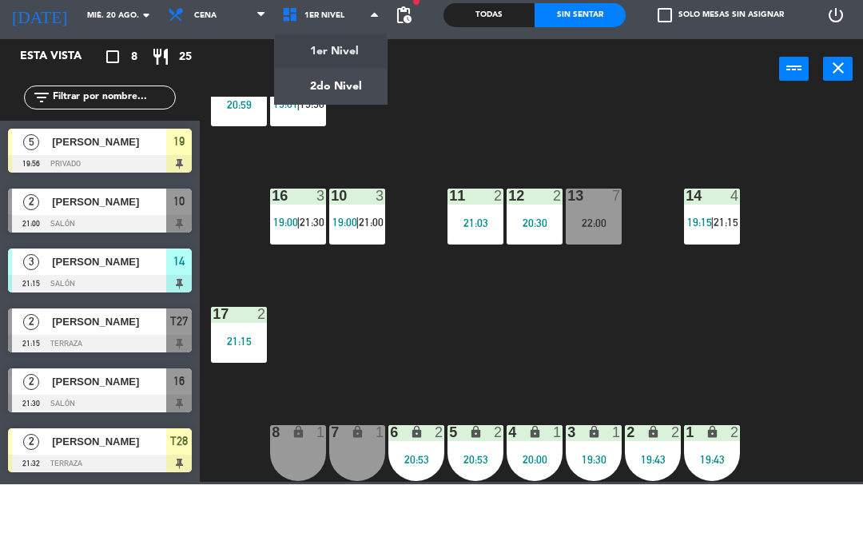
click at [734, 340] on div "18 4 20:59 19 warning 3 19:01 | 19:56 16 3 19:00 | 21:30 10 3 19:00 | 21:00 11 …" at bounding box center [536, 345] width 654 height 385
click at [727, 284] on span "21:15" at bounding box center [726, 278] width 25 height 13
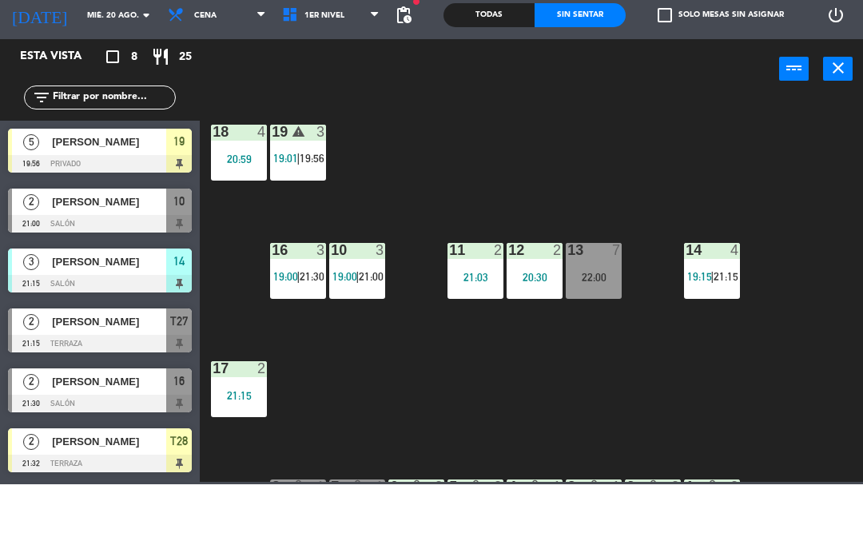
scroll to position [0, 0]
click at [394, 219] on div "18 4 20:59 19 warning 3 19:01 | 19:56 16 3 19:00 | 21:30 10 3 19:00 | 21:00 11 …" at bounding box center [536, 345] width 654 height 385
click at [308, 63] on span "1er Nivel" at bounding box center [331, 71] width 114 height 35
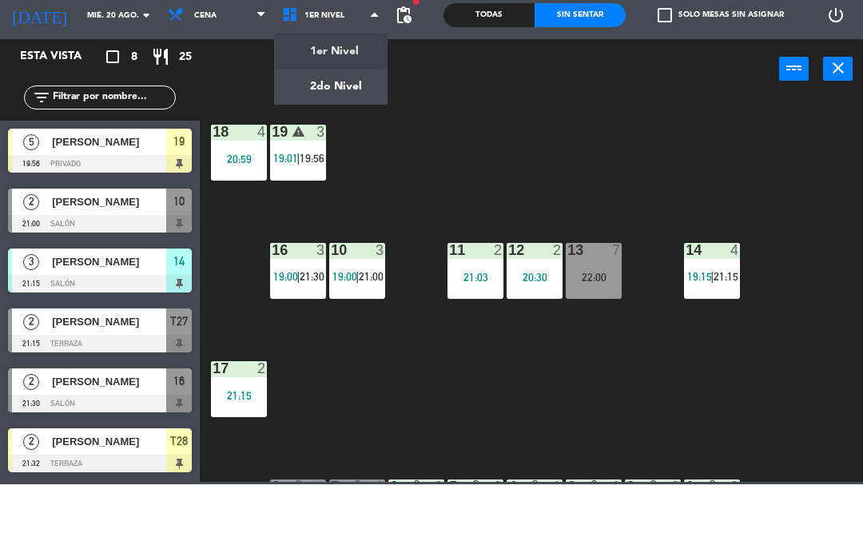
click at [325, 144] on ng-component "menu Tomo Cocina Nikkei [DATE] 20. agosto - 21:05 Mis reservas Mapa de mesas Di…" at bounding box center [431, 269] width 863 height 539
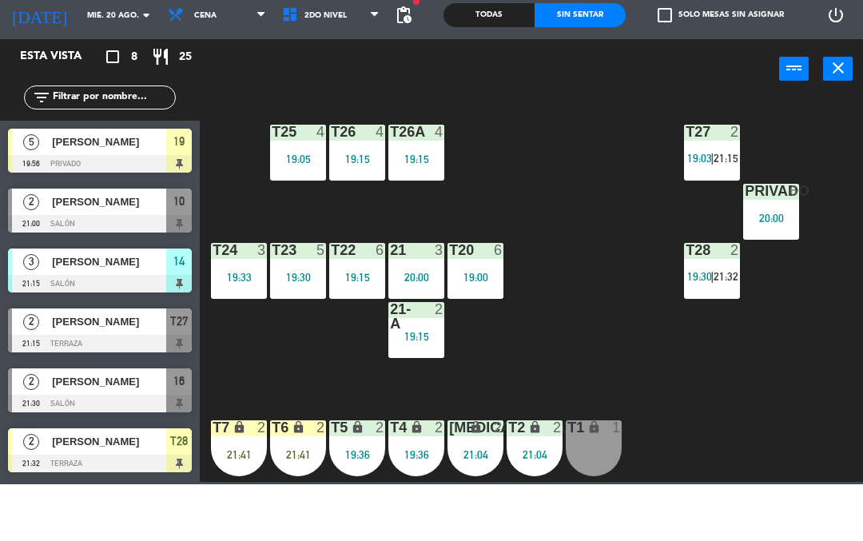
click at [713, 400] on div "T27 2 19:03 | 21:15 T25 4 19:05 T26A 4 19:15 T26 4 19:15 Privado 6 20:00 T24 3 …" at bounding box center [536, 345] width 654 height 385
click at [320, 77] on span "2do Nivel" at bounding box center [325, 72] width 42 height 9
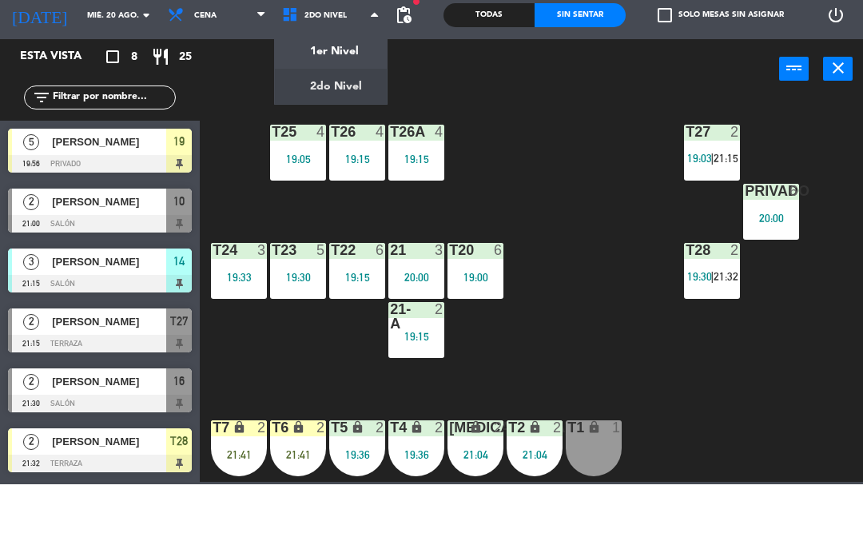
click at [319, 112] on ng-component "menu Tomo Cocina Nikkei [DATE] 20. agosto - 21:05 Mis reservas Mapa de mesas Di…" at bounding box center [431, 269] width 863 height 539
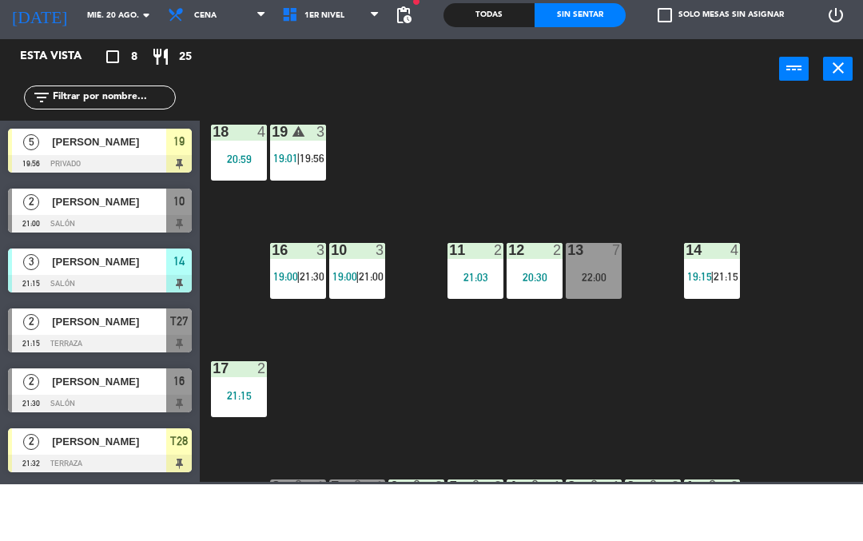
click at [355, 61] on span "1er Nivel" at bounding box center [331, 71] width 114 height 35
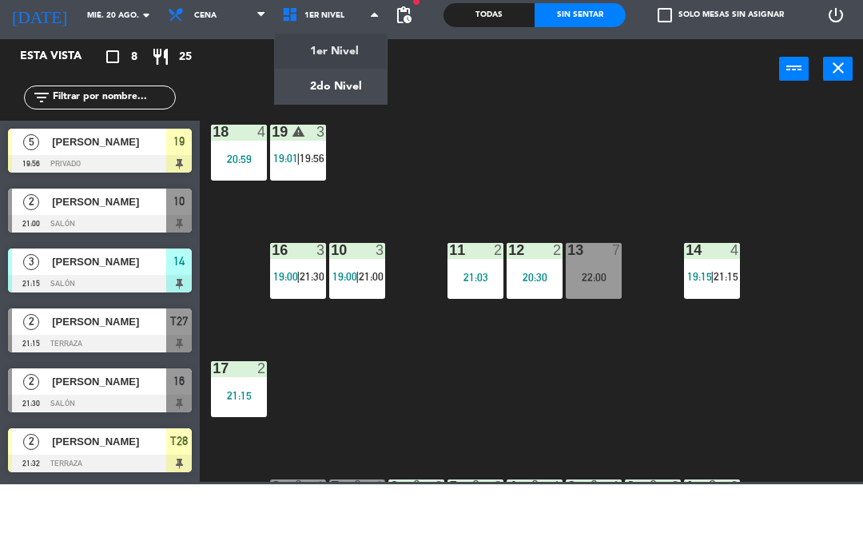
click at [352, 155] on ng-component "menu Tomo Cocina Nikkei [DATE] 20. agosto - 21:05 Mis reservas Mapa de mesas Di…" at bounding box center [431, 269] width 863 height 539
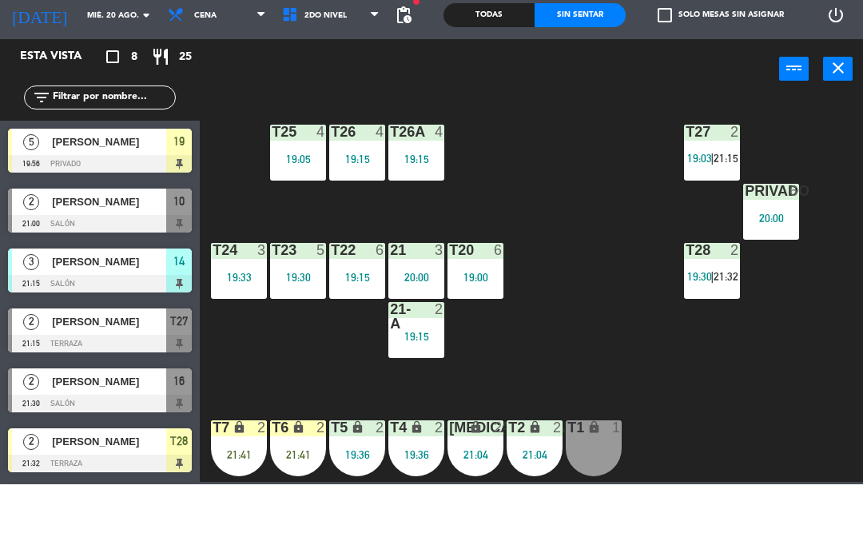
click at [599, 507] on div "T1 lock 1" at bounding box center [594, 505] width 56 height 56
click at [650, 417] on div "T27 2 19:03 | 21:15 T25 4 19:05 T26A 4 19:15 T26 4 19:15 Privado 6 20:00 T24 3 …" at bounding box center [536, 345] width 654 height 385
click at [621, 482] on div "1" at bounding box center [617, 484] width 10 height 14
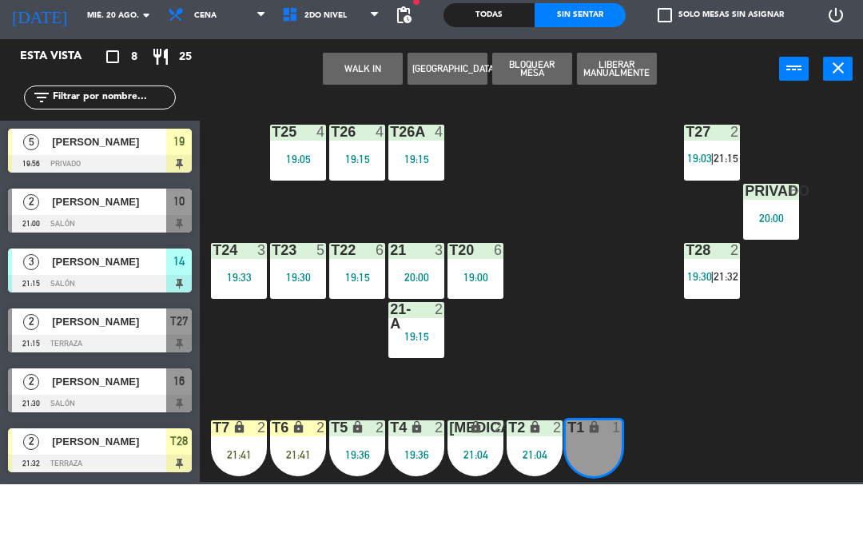
click at [587, 512] on div "T1 lock 1" at bounding box center [594, 505] width 56 height 56
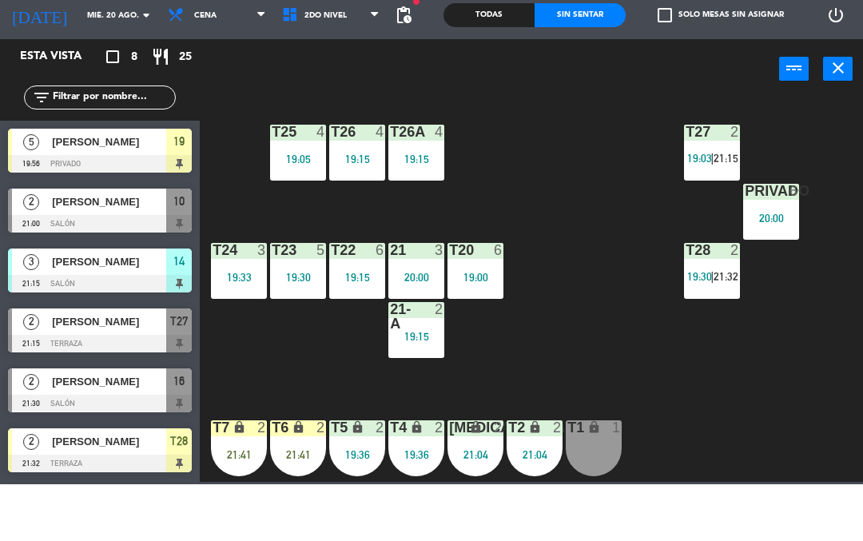
click at [612, 490] on div "1" at bounding box center [617, 484] width 10 height 14
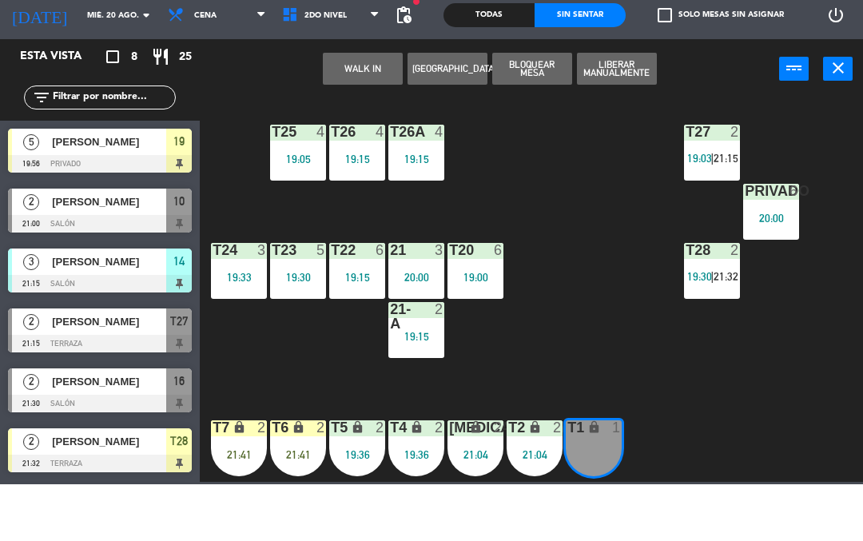
click at [352, 121] on button "WALK IN" at bounding box center [363, 125] width 80 height 32
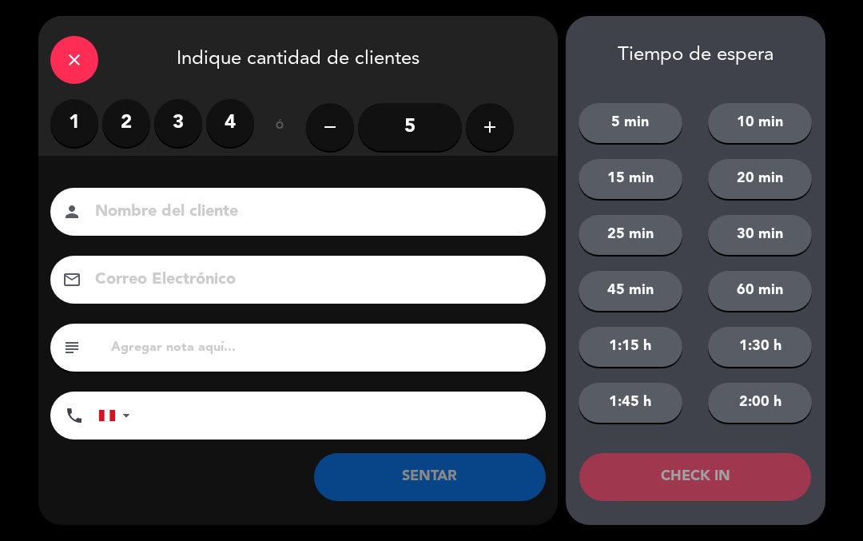
click at [71, 123] on label "1" at bounding box center [74, 123] width 48 height 48
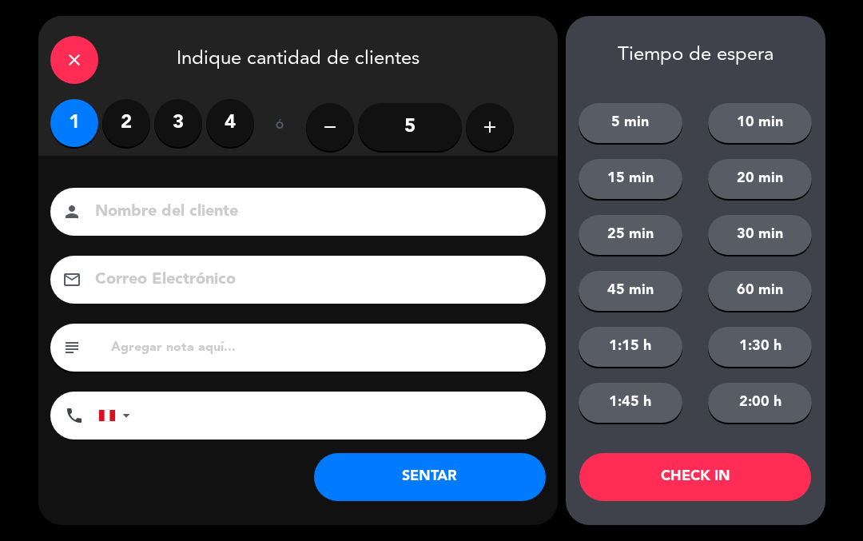
click at [142, 185] on div "Nombre del cliente person Correo Electrónico email subject phone [GEOGRAPHIC_DA…" at bounding box center [297, 340] width 519 height 368
click at [189, 226] on input at bounding box center [309, 212] width 432 height 28
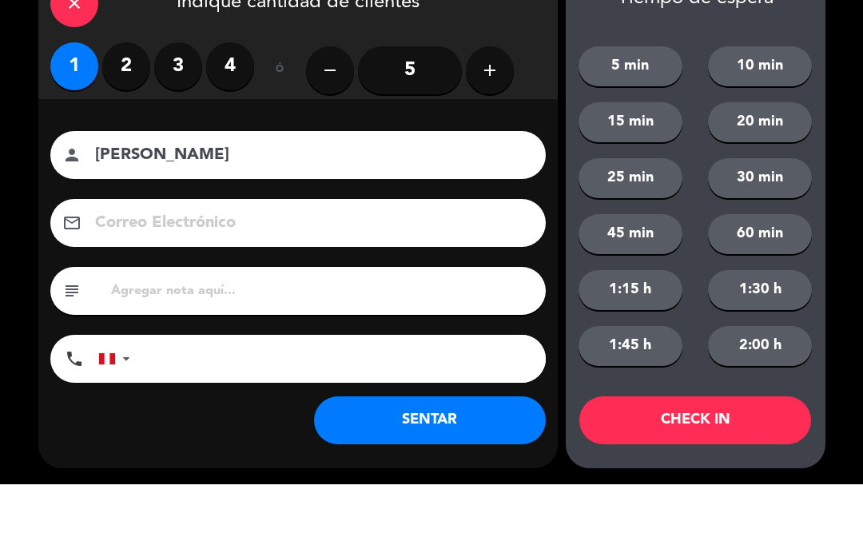
type input "[PERSON_NAME]"
click at [548, 156] on div "Nombre del cliente person [PERSON_NAME] Correo Electrónico email subject phone …" at bounding box center [297, 340] width 519 height 368
click at [219, 408] on div "Nombre del cliente person [PERSON_NAME] Correo Electrónico email subject phone …" at bounding box center [297, 340] width 519 height 368
click at [195, 407] on div "Nombre del cliente person [PERSON_NAME] Correo Electrónico email subject phone …" at bounding box center [297, 340] width 519 height 368
click at [135, 414] on div "Nombre del cliente person [PERSON_NAME] Correo Electrónico email subject phone …" at bounding box center [297, 340] width 519 height 368
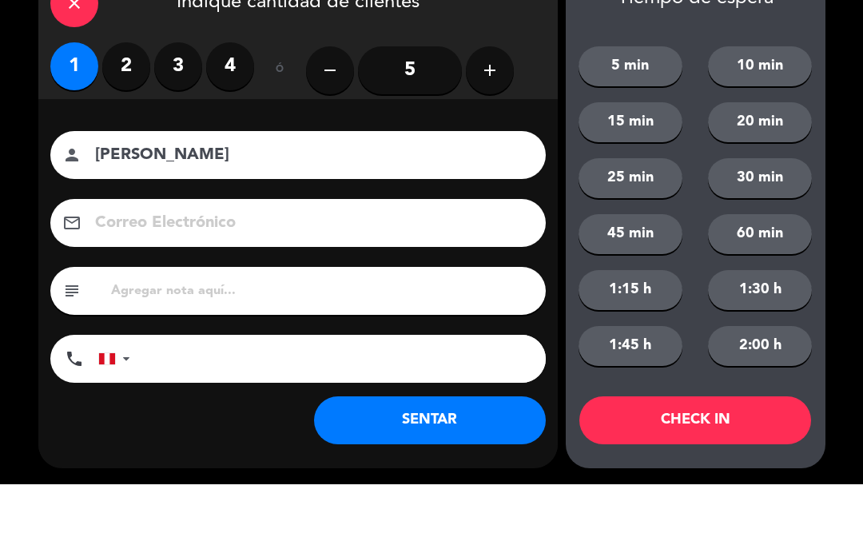
click at [192, 427] on div "close Indique cantidad de clientes 1 2 3 4 ó remove 5 add Nombre del cliente pe…" at bounding box center [297, 270] width 519 height 509
click at [221, 414] on input "tel" at bounding box center [346, 416] width 400 height 48
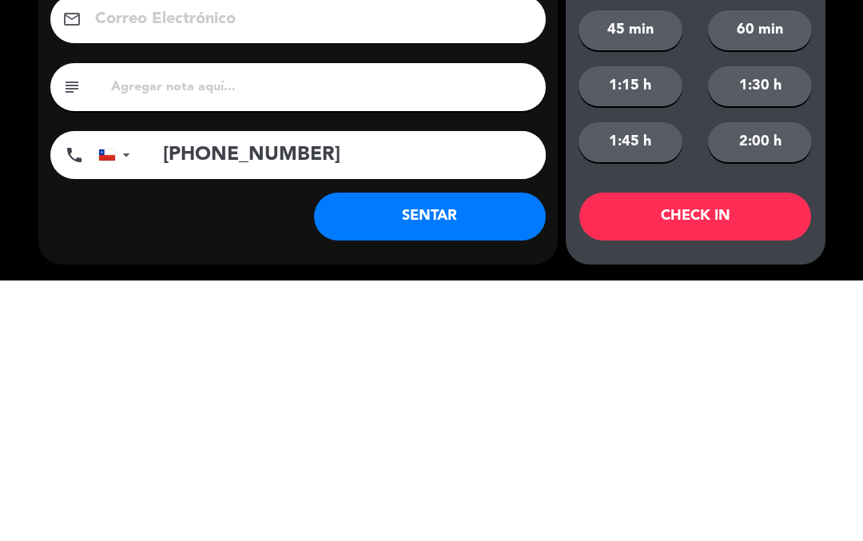
type input "[PHONE_NUMBER]"
click at [499, 453] on button "SENTAR" at bounding box center [430, 477] width 232 height 48
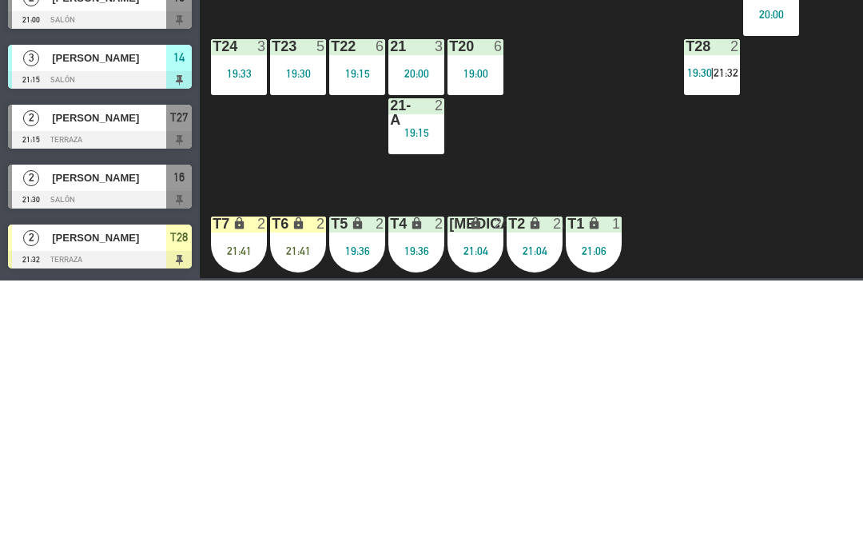
click at [352, 328] on div "19:15" at bounding box center [357, 333] width 56 height 11
click at [711, 422] on div "T27 2 19:03 | 21:15 T25 4 19:05 T26A 4 19:15 T26 4 19:15 Privado 6 20:00 T24 3 …" at bounding box center [536, 345] width 654 height 385
click at [702, 442] on div "T27 2 19:03 | 21:15 T25 4 19:05 T26A 4 19:15 T26 4 19:15 Privado 6 20:00 T24 3 …" at bounding box center [536, 345] width 654 height 385
click at [325, 62] on span "2do Nivel" at bounding box center [331, 71] width 114 height 35
click at [336, 110] on ng-component "menu Tomo Cocina Nikkei [DATE] 20. agosto - 21:06 Mis reservas Mapa de mesas Di…" at bounding box center [431, 269] width 863 height 539
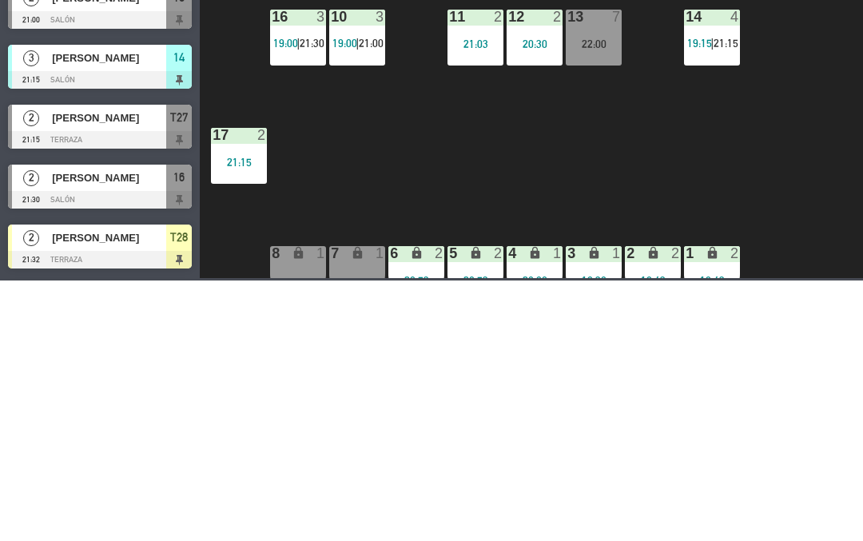
scroll to position [33, 0]
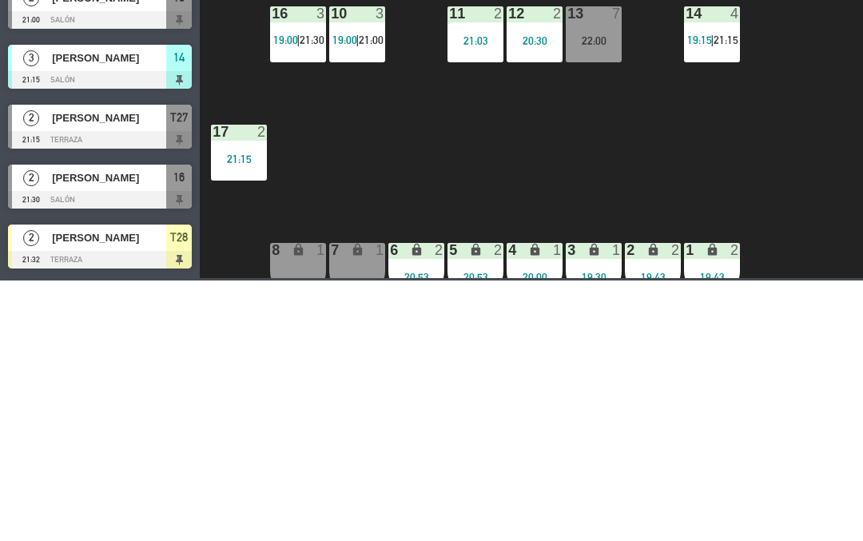
click at [739, 289] on div "14 4 19:15 | 21:15" at bounding box center [712, 295] width 56 height 56
click at [603, 408] on div "18 4 20:59 19 warning 3 19:01 | 19:56 16 3 19:00 | 21:30 10 3 19:00 | 21:00 11 …" at bounding box center [536, 345] width 654 height 385
click at [621, 405] on div "18 4 20:59 19 warning 3 19:01 | 19:56 16 3 19:00 | 21:30 10 3 19:00 | 21:00 11 …" at bounding box center [536, 345] width 654 height 385
click at [364, 296] on span "21:00" at bounding box center [371, 300] width 25 height 13
click at [694, 450] on div "18 4 20:59 19 warning 3 19:01 | 19:56 16 3 19:00 | 21:30 10 3 19:00 | 21:00 11 …" at bounding box center [536, 345] width 654 height 385
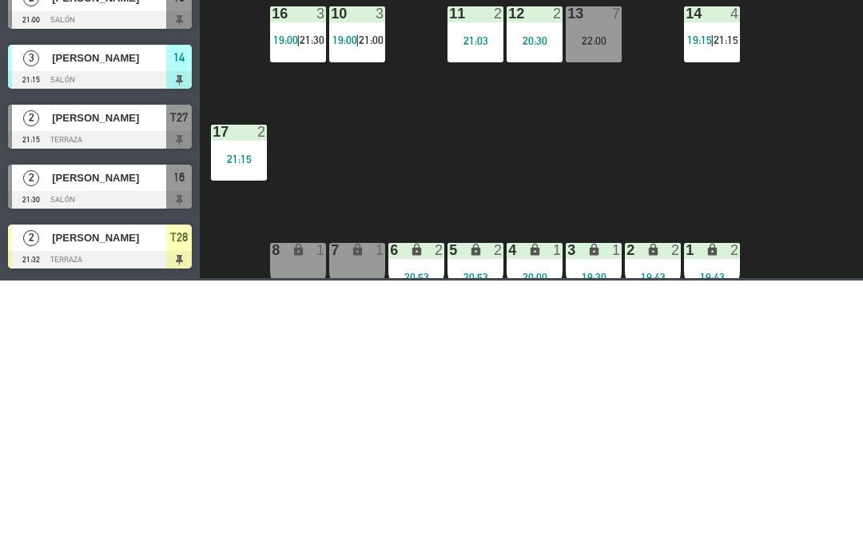
click at [348, 81] on span "1er Nivel" at bounding box center [331, 71] width 114 height 35
click at [619, 461] on div "18 4 20:59 19 warning 3 19:01 | 19:56 16 3 19:00 | 21:30 10 3 19:00 | 21:00 11 …" at bounding box center [536, 345] width 654 height 385
click at [640, 103] on div "power_input close" at bounding box center [489, 126] width 579 height 61
click at [639, 382] on div "18 4 20:59 19 warning 3 19:01 | 19:56 16 3 19:00 | 21:30 10 3 19:00 | 21:00 11 …" at bounding box center [536, 345] width 654 height 385
click at [291, 288] on div "16 3 19:00 | 21:30" at bounding box center [298, 295] width 56 height 56
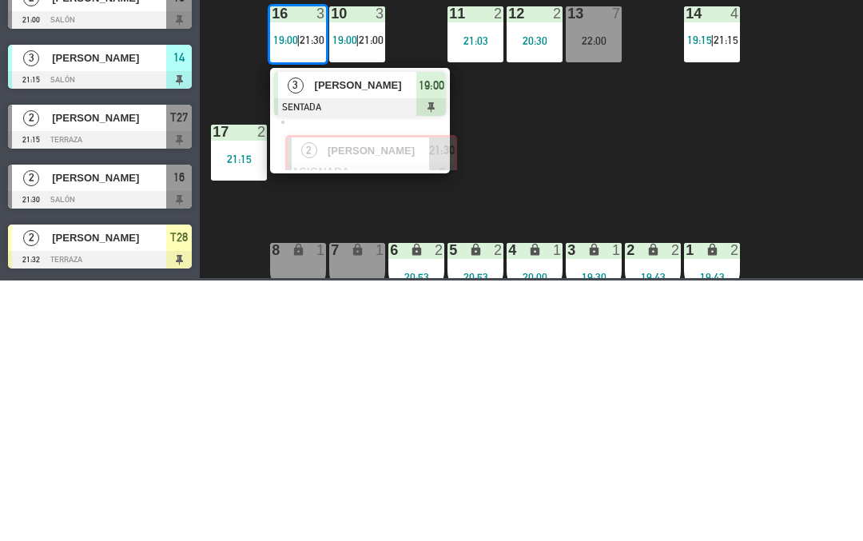
scroll to position [0, 12]
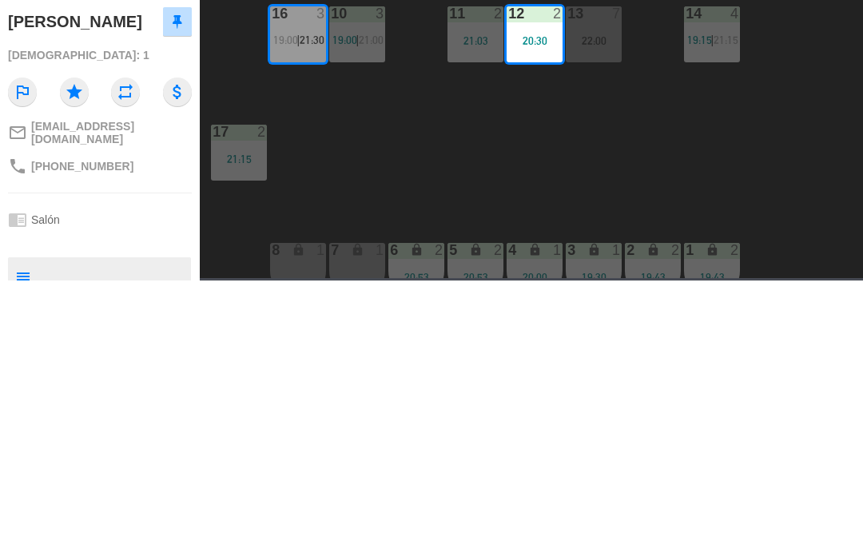
click at [450, 120] on button "Mover" at bounding box center [448, 125] width 80 height 32
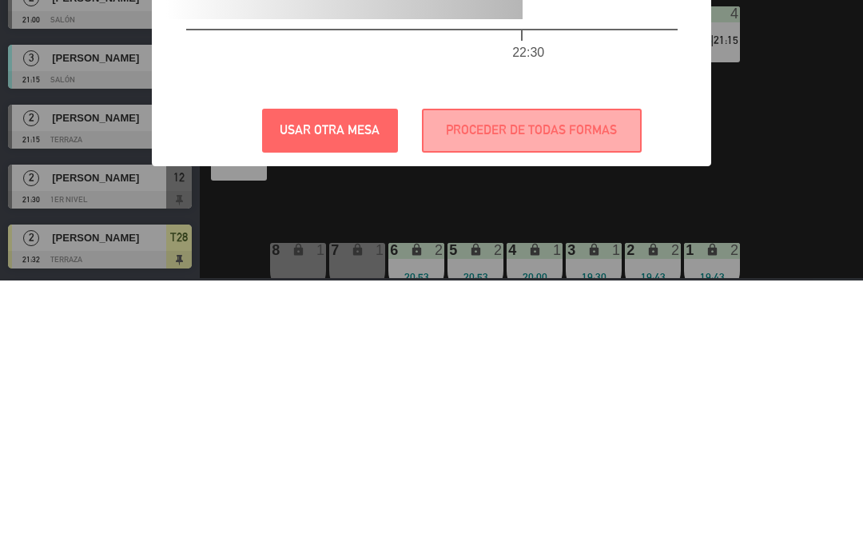
click at [670, 172] on div "? ! i No hay suficiente tiempo entre reservas. ×" at bounding box center [431, 155] width 531 height 54
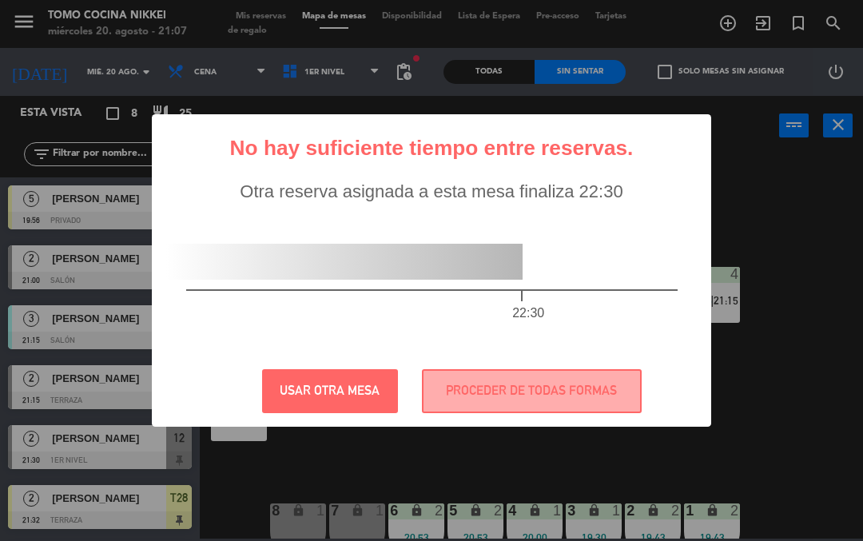
click at [689, 188] on div "Otra reserva asignada a esta mesa finaliza 22:30 22:30" at bounding box center [431, 268] width 531 height 174
click at [551, 382] on button "PROCEDER DE TODAS FORMAS" at bounding box center [532, 391] width 220 height 44
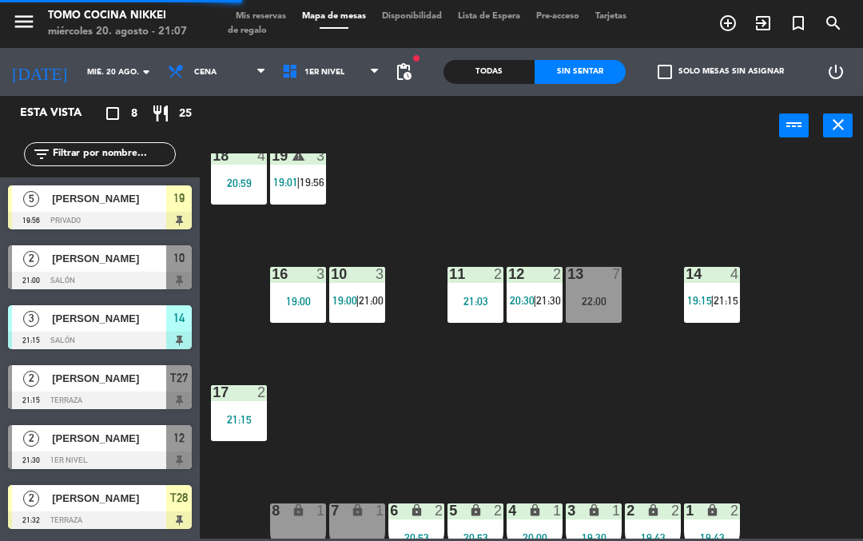
click at [614, 196] on div "18 4 20:59 19 warning 3 19:01 | 19:56 16 3 19:00 10 3 19:00 | 21:00 11 2 21:03 …" at bounding box center [536, 345] width 654 height 385
click at [616, 193] on div "18 4 20:59 19 warning 3 19:01 | 19:56 16 3 19:00 10 3 19:00 | 21:00 11 2 21:03 …" at bounding box center [536, 345] width 654 height 385
click at [356, 75] on span "1er Nivel" at bounding box center [331, 71] width 114 height 35
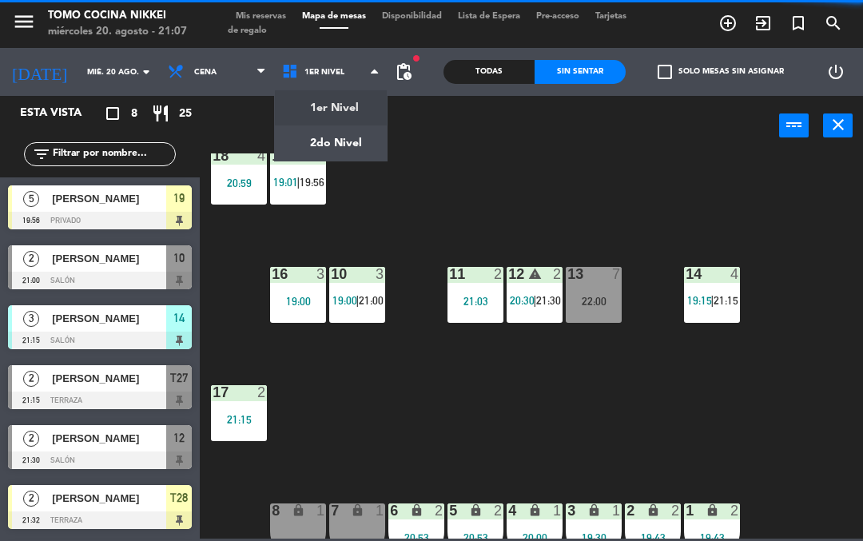
click at [369, 142] on ng-component "menu Tomo Cocina Nikkei [DATE] 20. agosto - 21:07 Mis reservas Mapa de mesas Di…" at bounding box center [431, 269] width 863 height 539
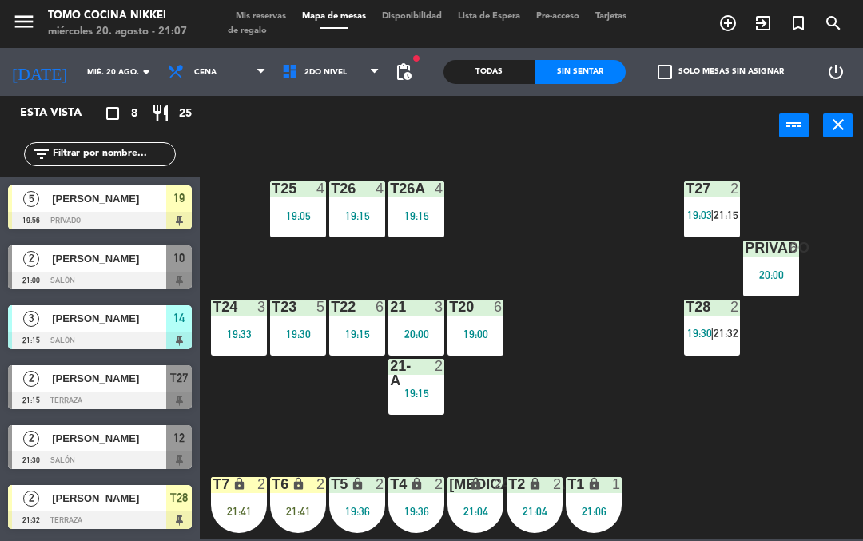
click at [716, 404] on div "T27 2 19:03 | 21:15 T25 4 19:05 T26A 4 19:15 T26 4 19:15 Privado 6 20:00 T24 3 …" at bounding box center [536, 345] width 654 height 385
click at [738, 344] on div "T28 2 19:30 | 21:32" at bounding box center [712, 328] width 56 height 56
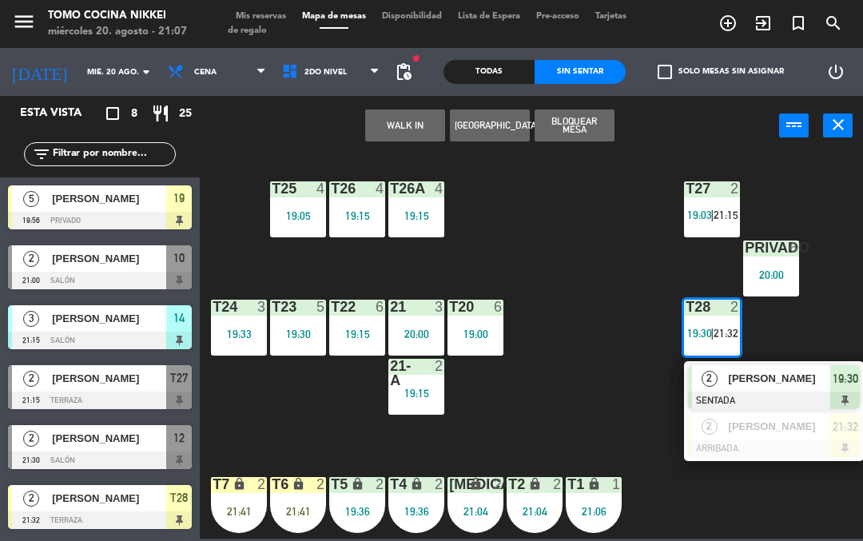
click at [718, 448] on div at bounding box center [774, 449] width 172 height 18
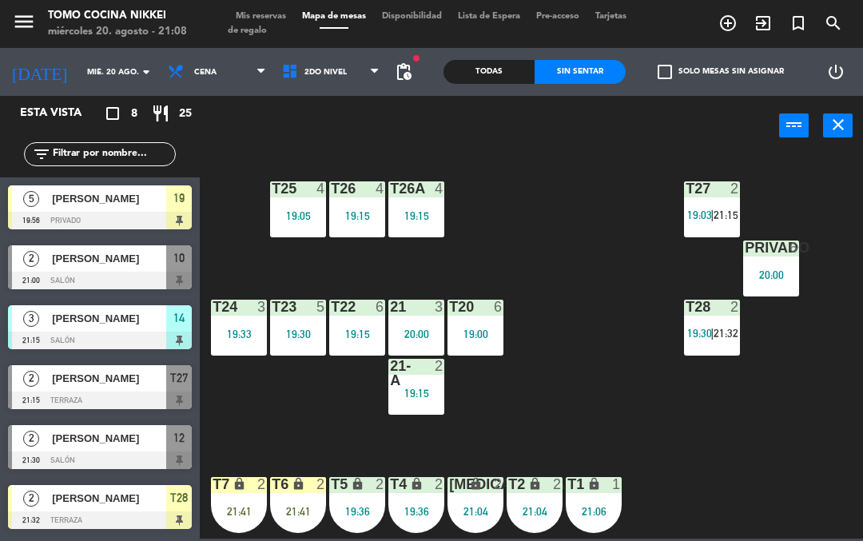
click at [690, 354] on div "T28 2 19:30 | 21:32" at bounding box center [712, 328] width 56 height 56
click at [531, 306] on div "T27 2 19:03 | 21:15 T25 4 19:05 T26A 4 19:15 T26 4 19:15 Privado 6 20:00 T24 3 …" at bounding box center [536, 345] width 654 height 385
click at [570, 357] on div "T27 2 19:03 | 21:15 T25 4 19:05 T26A 4 19:15 T26 4 19:15 Privado 6 20:00 T24 3 …" at bounding box center [536, 345] width 654 height 385
click at [644, 189] on div "T27 2 19:03 | 21:15 T25 4 19:05 T26A 4 19:15 T26 4 19:15 Privado 6 20:00 T24 3 …" at bounding box center [536, 345] width 654 height 385
click at [290, 19] on span "Mis reservas" at bounding box center [261, 16] width 66 height 9
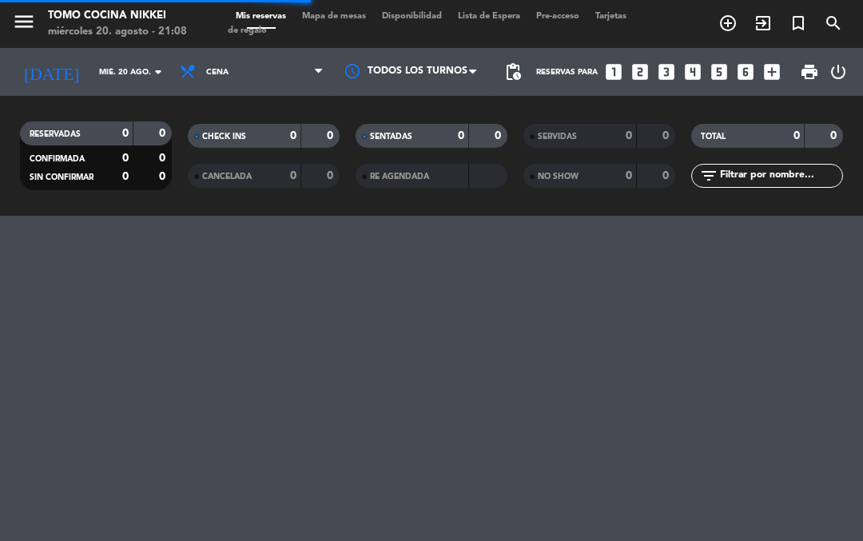
click at [444, 139] on div "0" at bounding box center [449, 136] width 32 height 18
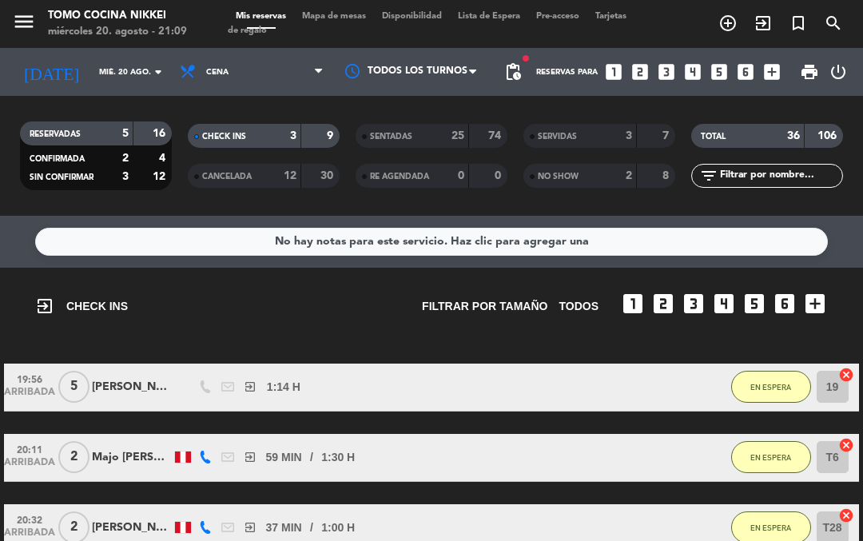
click at [364, 21] on span "Mapa de mesas" at bounding box center [334, 16] width 80 height 9
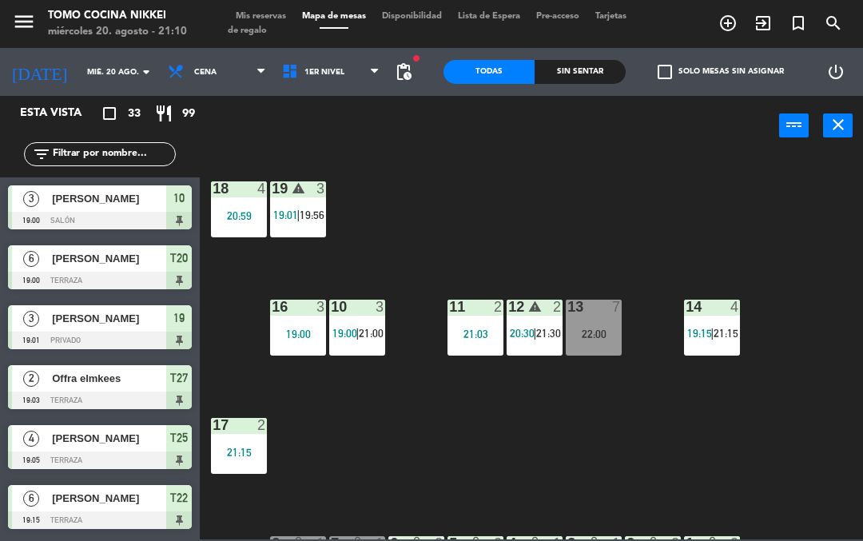
click at [701, 227] on div "18 4 20:59 19 warning 3 19:01 | 19:56 16 3 19:00 10 3 19:00 | 21:00 11 2 21:03 …" at bounding box center [536, 346] width 654 height 386
click at [318, 68] on span "1er Nivel" at bounding box center [324, 72] width 40 height 9
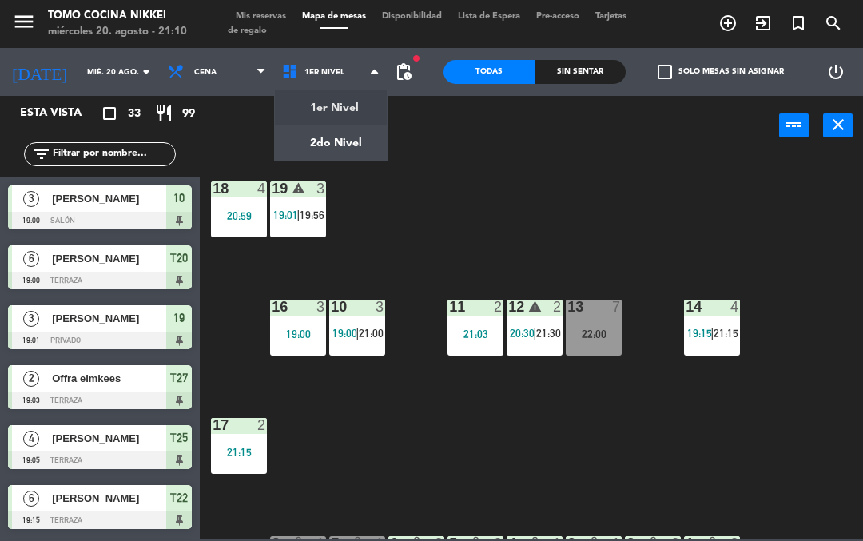
click at [379, 140] on ng-component "menu Tomo Cocina Nikkei [DATE] 20. agosto - 21:10 Mis reservas Mapa de mesas Di…" at bounding box center [431, 269] width 863 height 539
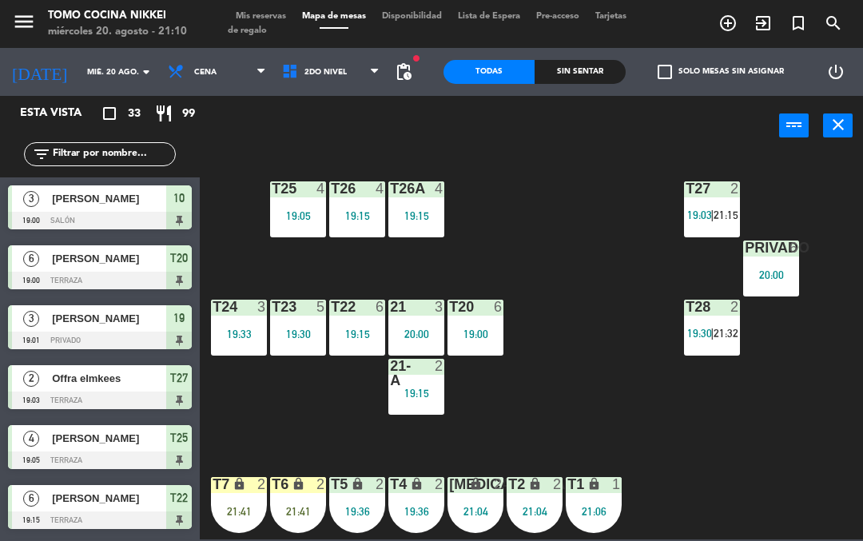
click at [612, 78] on div "Sin sentar" at bounding box center [580, 72] width 91 height 24
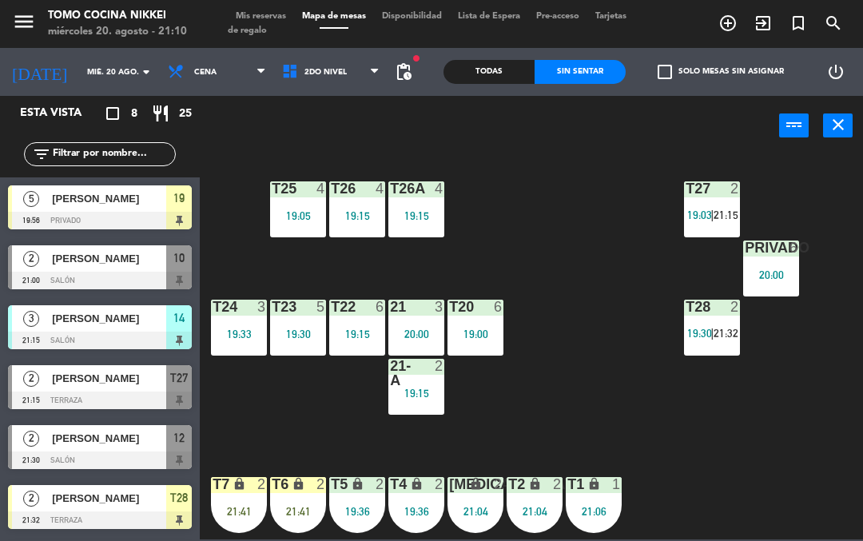
click at [614, 64] on div "Sin sentar" at bounding box center [580, 72] width 91 height 24
click at [604, 66] on div "Sin sentar" at bounding box center [580, 72] width 91 height 24
click at [732, 479] on div "T27 2 19:03 | 21:15 T25 4 19:05 T26A 4 19:15 T26 4 19:15 Privado 6 20:00 T24 3 …" at bounding box center [536, 346] width 654 height 386
click at [315, 85] on span "2do Nivel" at bounding box center [331, 71] width 114 height 35
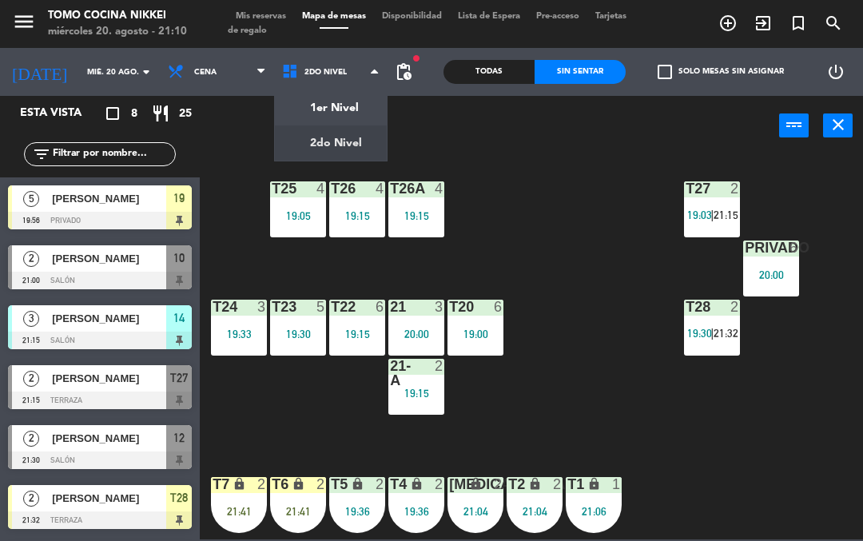
click at [306, 104] on ng-component "menu Tomo Cocina Nikkei [DATE] 20. agosto - 21:10 Mis reservas Mapa de mesas Di…" at bounding box center [431, 269] width 863 height 539
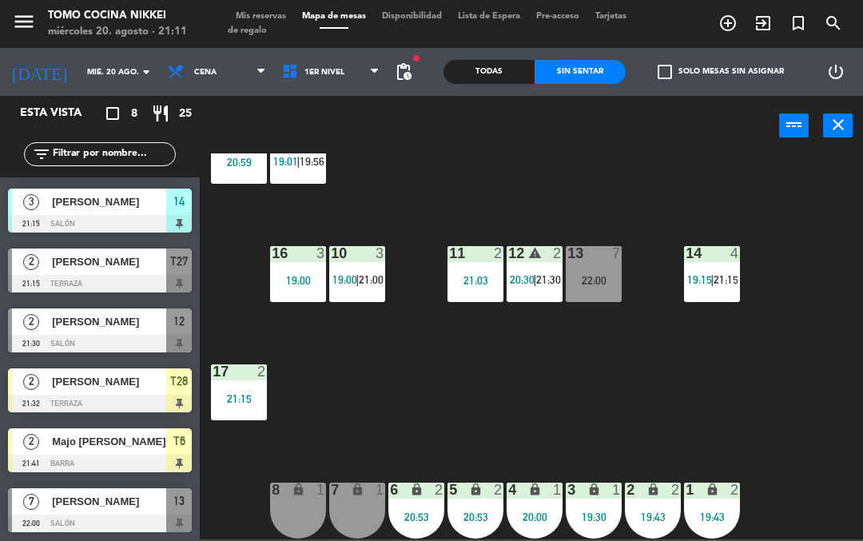
scroll to position [54, 0]
click at [312, 75] on span "1er Nivel" at bounding box center [324, 72] width 40 height 9
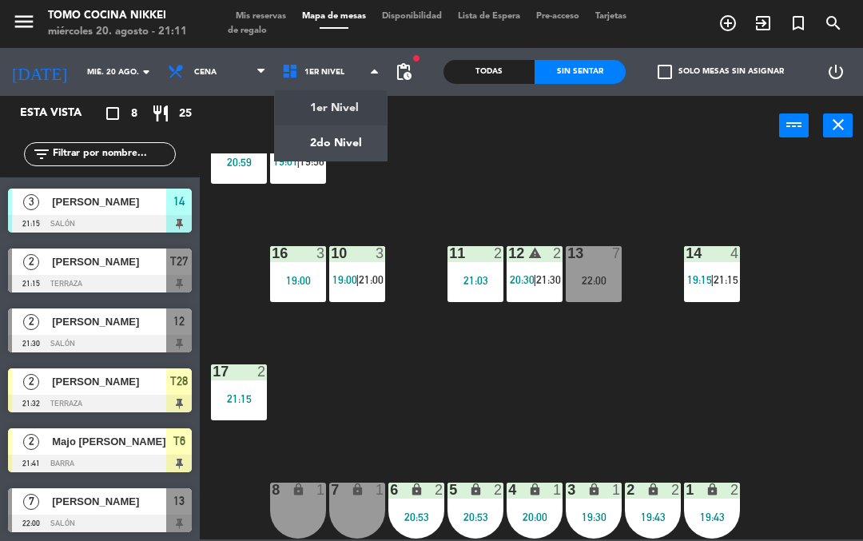
click at [328, 135] on ng-component "menu Tomo Cocina Nikkei [DATE] 20. agosto - 21:11 Mis reservas Mapa de mesas Di…" at bounding box center [431, 269] width 863 height 539
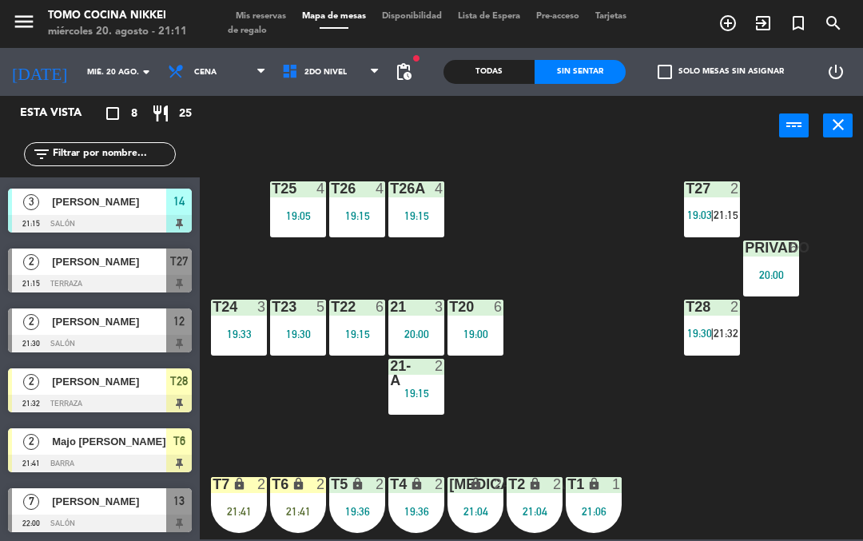
click at [287, 507] on div "21:41" at bounding box center [298, 511] width 56 height 11
click at [771, 472] on div "T27 2 19:03 | 21:15 T25 4 19:05 T26A 4 19:15 T26 4 19:15 Privado 6 20:00 T24 3 …" at bounding box center [536, 346] width 654 height 386
click at [288, 86] on span "2do Nivel" at bounding box center [331, 71] width 114 height 35
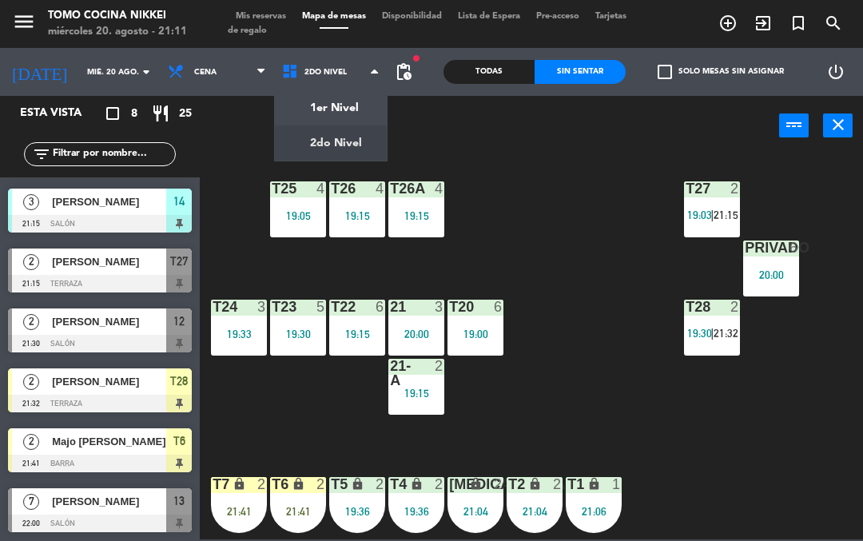
click at [302, 108] on ng-component "menu Tomo Cocina Nikkei [DATE] 20. agosto - 21:11 Mis reservas Mapa de mesas Di…" at bounding box center [431, 269] width 863 height 539
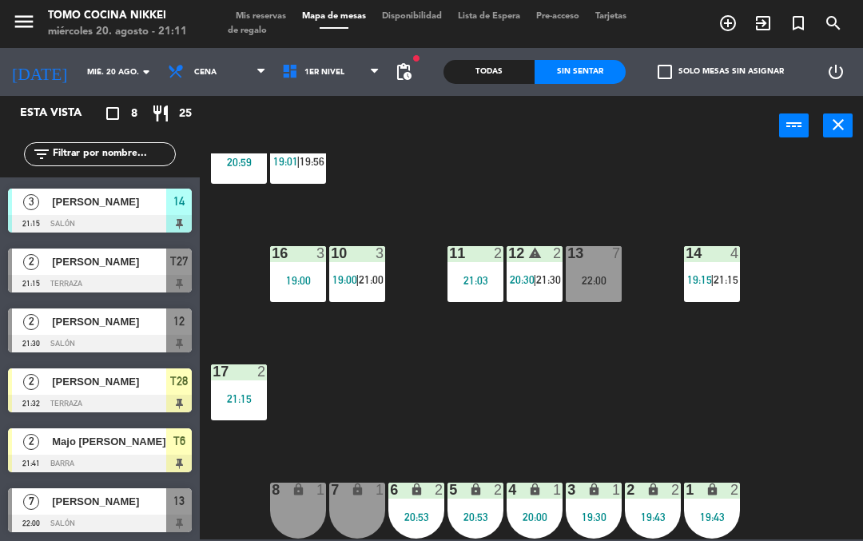
scroll to position [54, 0]
click at [738, 23] on icon "exit_to_app" at bounding box center [727, 23] width 19 height 19
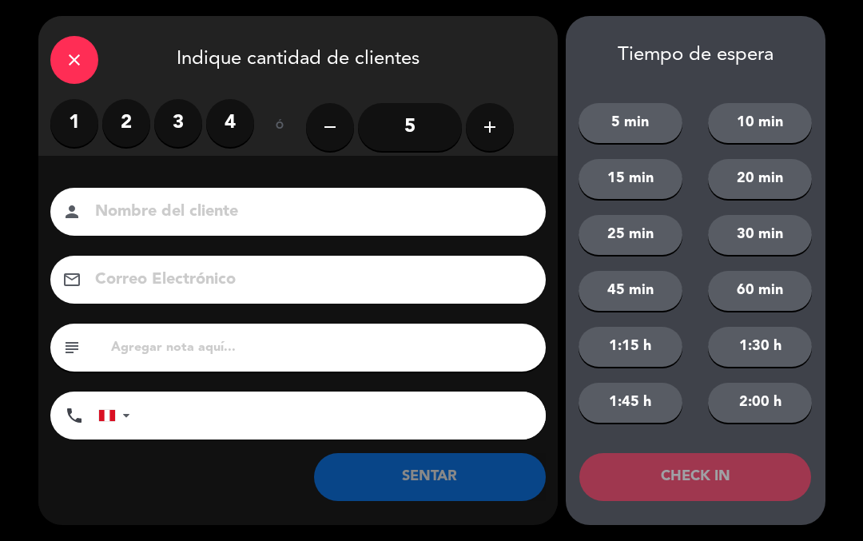
click at [129, 116] on label "2" at bounding box center [126, 123] width 48 height 48
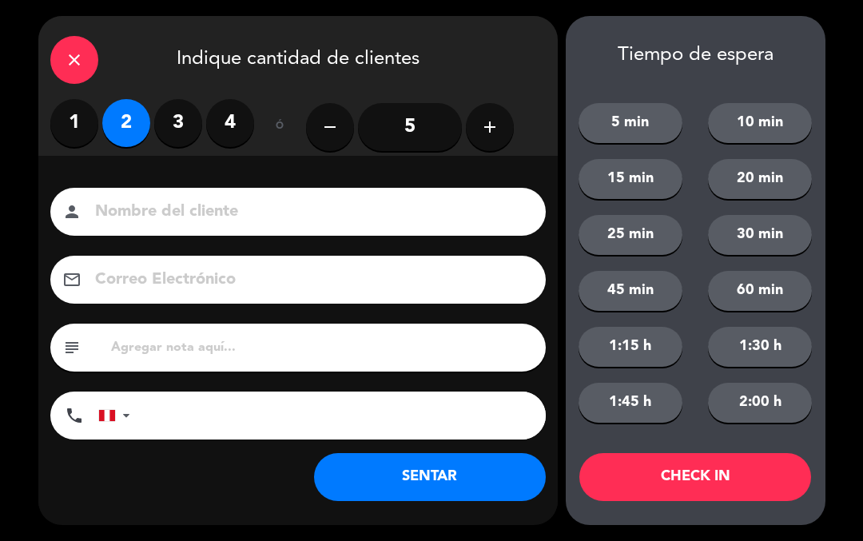
click at [215, 210] on input at bounding box center [309, 212] width 432 height 28
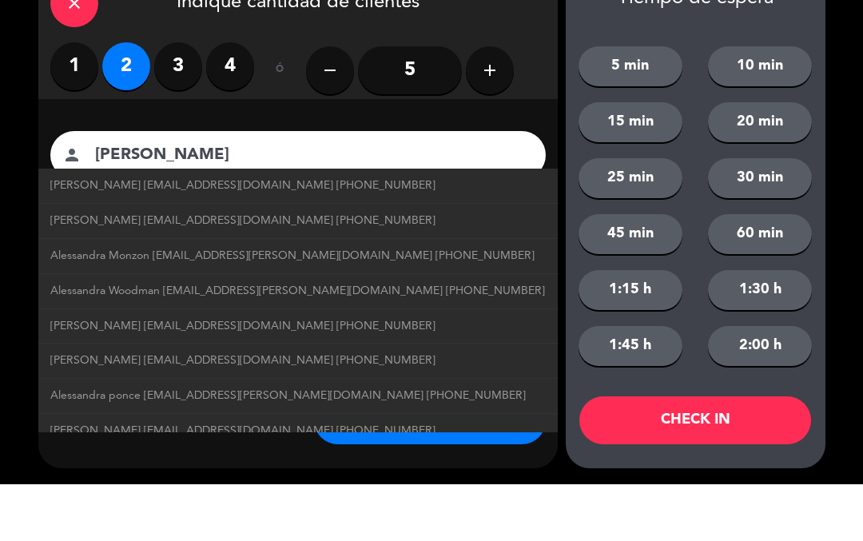
click at [163, 198] on input "[PERSON_NAME]" at bounding box center [309, 212] width 432 height 28
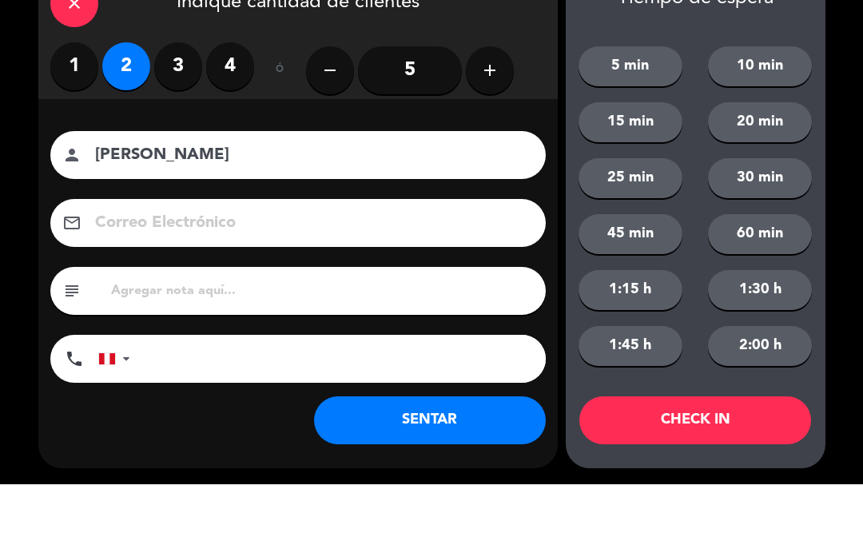
click at [156, 198] on input "[PERSON_NAME]" at bounding box center [309, 212] width 432 height 28
click at [308, 266] on input at bounding box center [309, 280] width 432 height 28
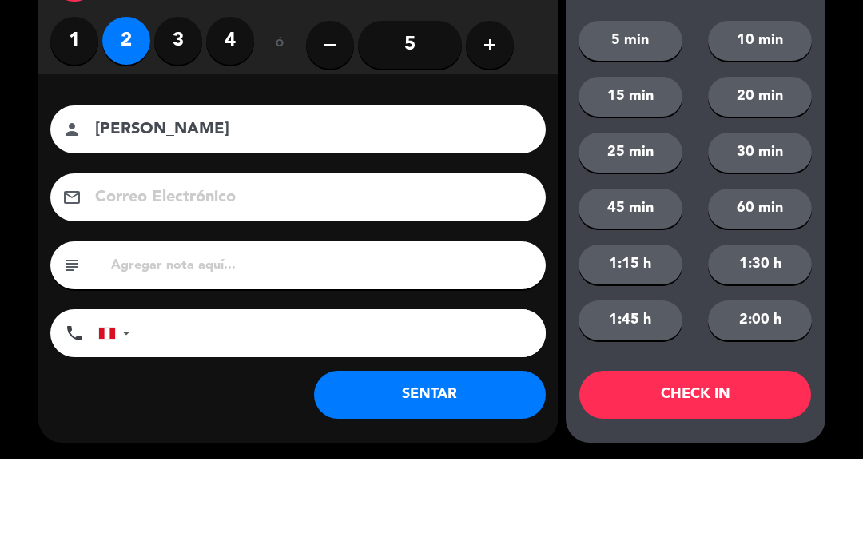
click at [352, 198] on input "[PERSON_NAME]" at bounding box center [309, 212] width 432 height 28
click at [244, 198] on input "[PERSON_NAME]" at bounding box center [309, 212] width 432 height 28
click at [275, 266] on input at bounding box center [309, 280] width 432 height 28
click at [230, 198] on input "[PERSON_NAME]" at bounding box center [309, 212] width 432 height 28
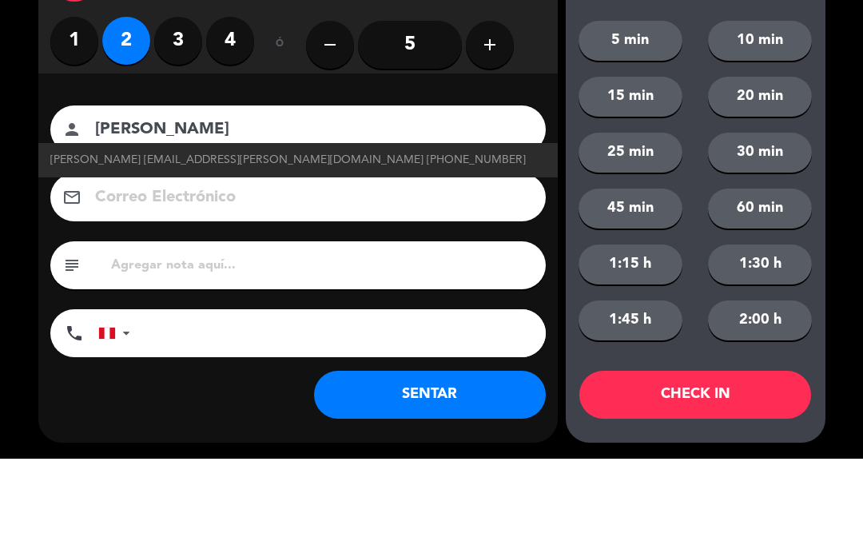
click at [269, 233] on span "[PERSON_NAME] [EMAIL_ADDRESS][PERSON_NAME][DOMAIN_NAME] [PHONE_NUMBER]" at bounding box center [287, 242] width 475 height 18
type input "[PERSON_NAME]"
type input "[EMAIL_ADDRESS][PERSON_NAME][DOMAIN_NAME]"
type input "[PHONE_NUMBER]"
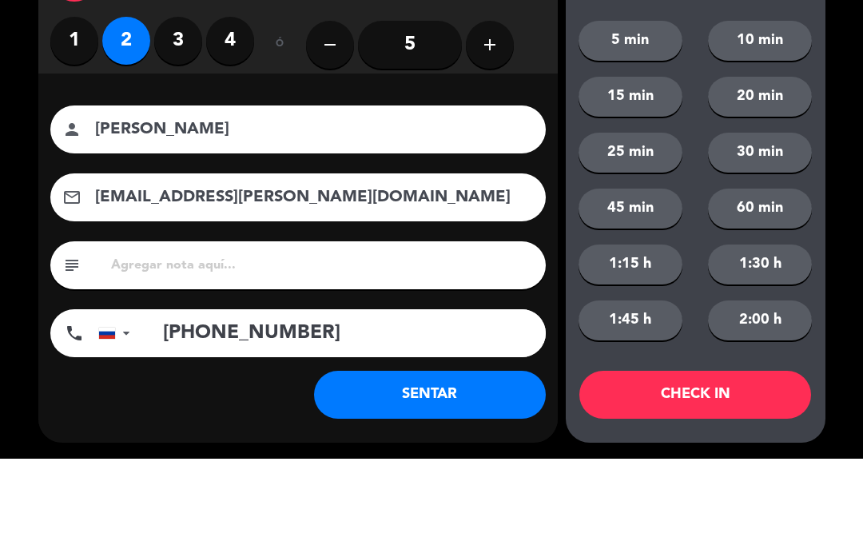
click at [756, 271] on button "60 min" at bounding box center [760, 291] width 104 height 40
click at [657, 327] on button "1:15 h" at bounding box center [631, 347] width 104 height 40
click at [770, 327] on button "1:30 h" at bounding box center [760, 347] width 104 height 40
click at [763, 271] on button "60 min" at bounding box center [760, 291] width 104 height 40
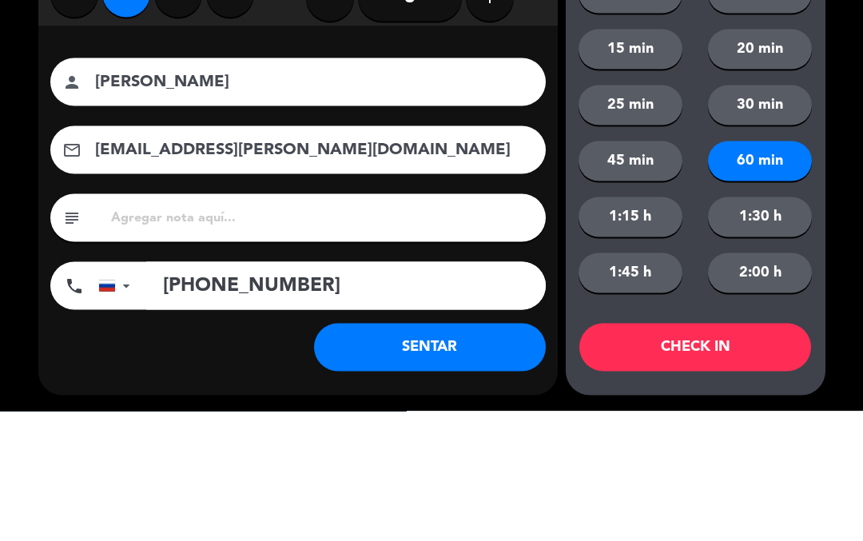
scroll to position [0, 0]
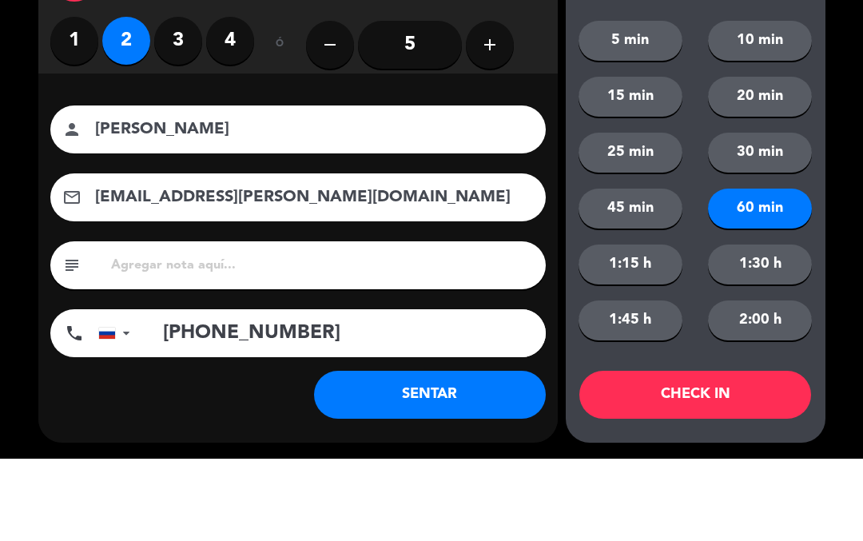
click at [753, 237] on button "30 min" at bounding box center [760, 235] width 104 height 40
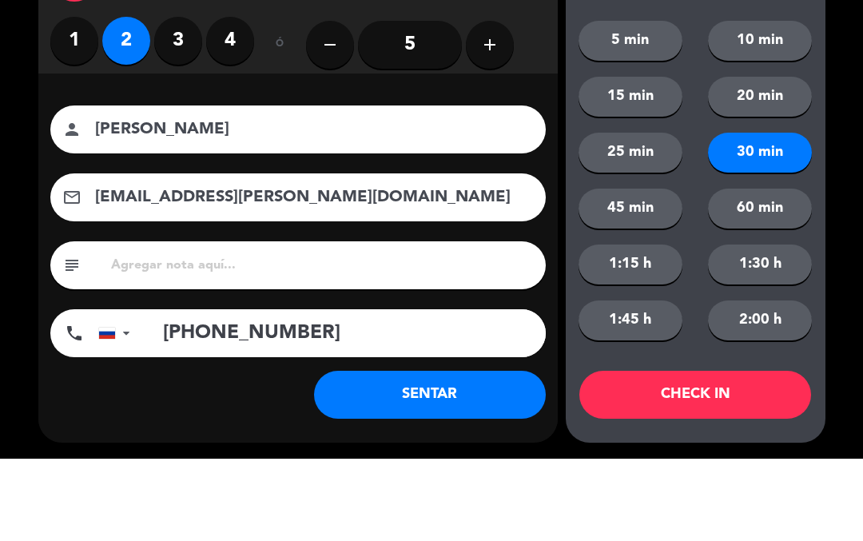
click at [706, 470] on button "CHECK IN" at bounding box center [695, 477] width 232 height 48
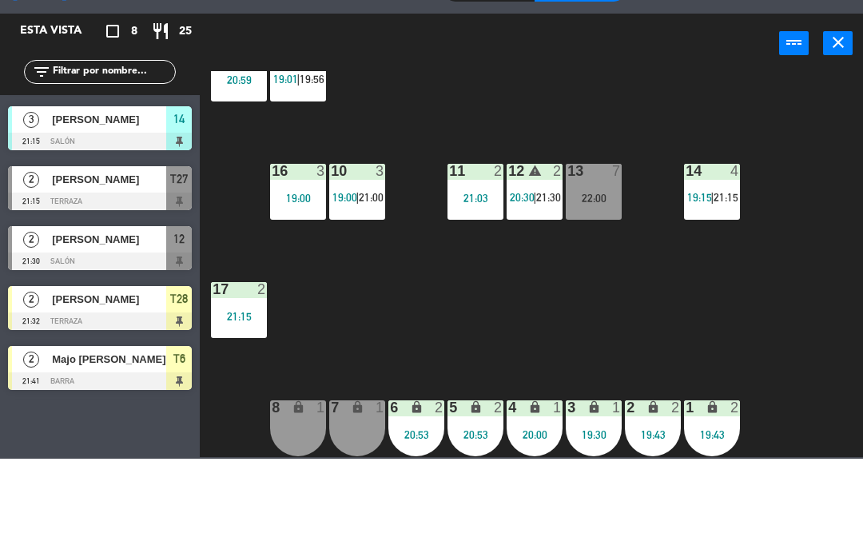
click at [767, 355] on div "18 4 20:59 19 warning 3 19:01 | 19:56 16 3 19:00 10 3 19:00 | 21:00 11 2 21:03 …" at bounding box center [536, 346] width 654 height 386
click at [814, 372] on div "18 4 20:59 19 warning 3 19:01 | 19:56 16 3 19:00 10 3 19:00 | 21:00 11 2 21:03 …" at bounding box center [536, 346] width 654 height 386
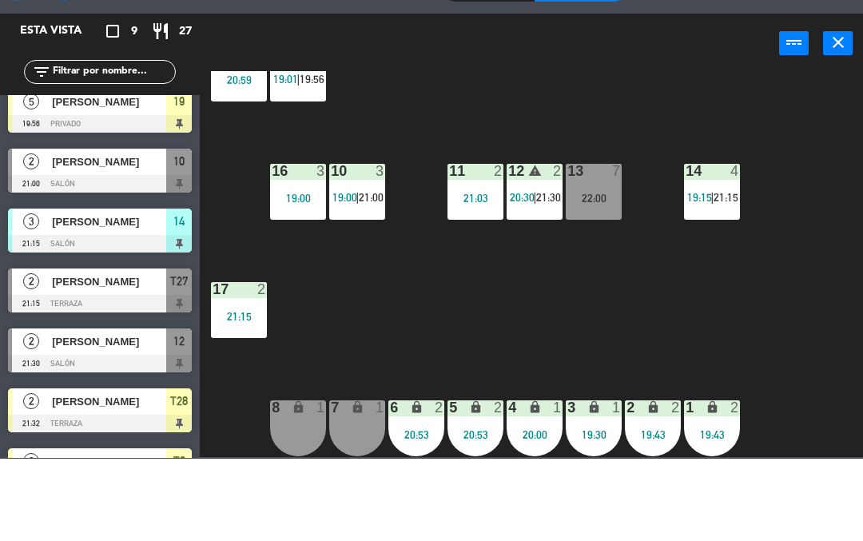
click at [511, 269] on div "12 warning 2 20:30 | 21:30" at bounding box center [535, 274] width 56 height 56
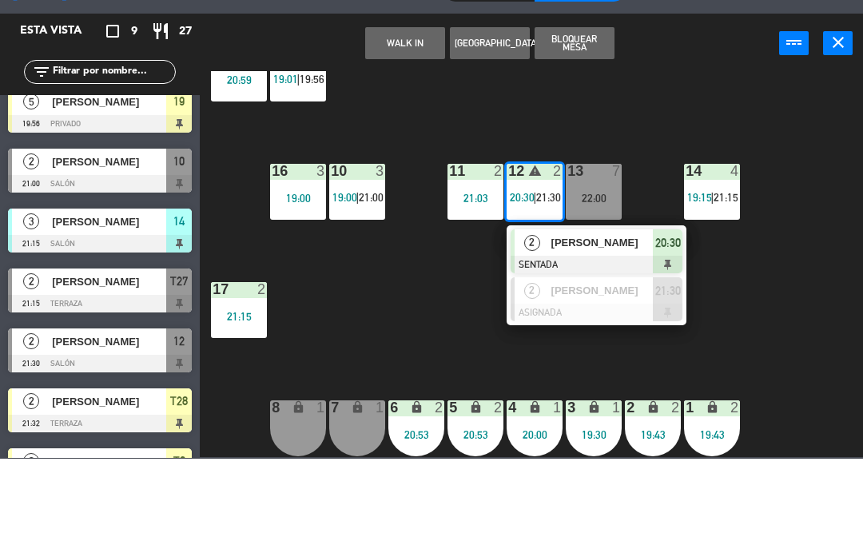
click at [563, 312] on div "[PERSON_NAME]" at bounding box center [602, 325] width 104 height 26
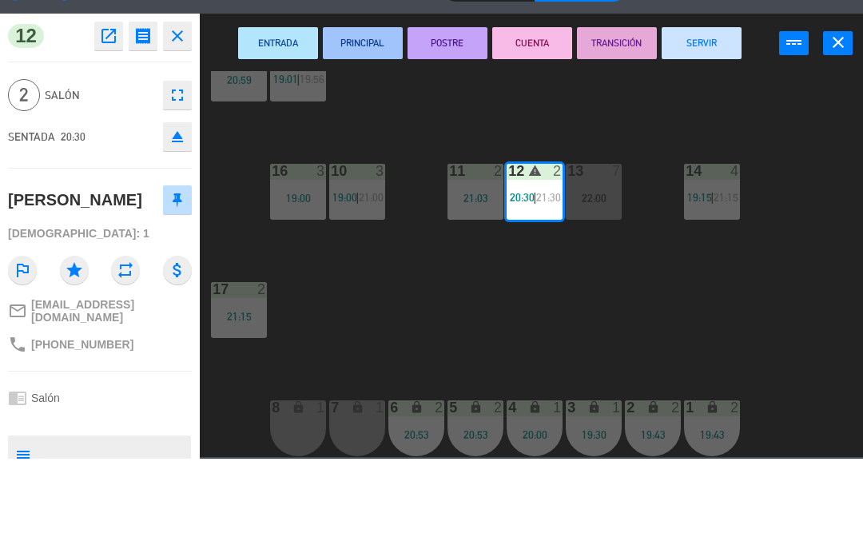
click at [709, 134] on button "SERVIR" at bounding box center [702, 125] width 80 height 32
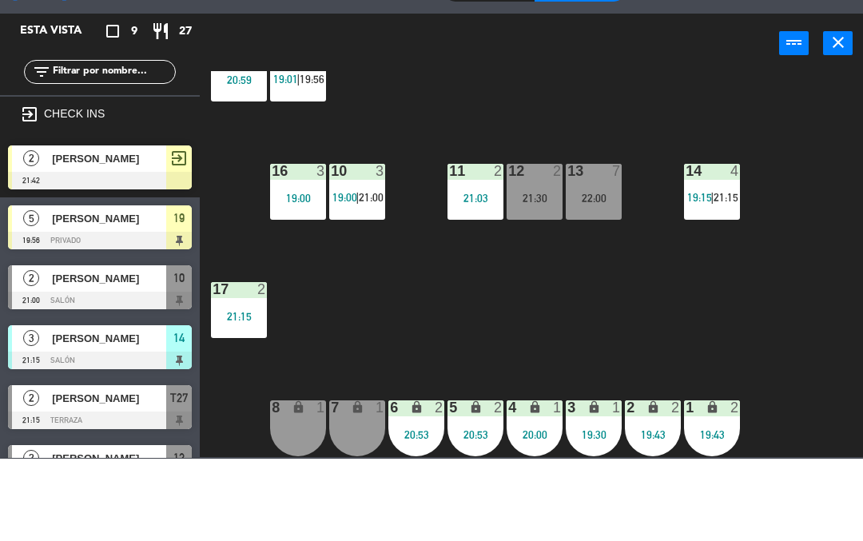
click at [467, 187] on div "18 4 20:59 19 warning 3 19:01 | 19:56 16 3 19:00 10 3 19:00 | 21:00 11 2 21:03 …" at bounding box center [536, 346] width 654 height 386
click at [350, 70] on span "1er Nivel" at bounding box center [331, 71] width 114 height 35
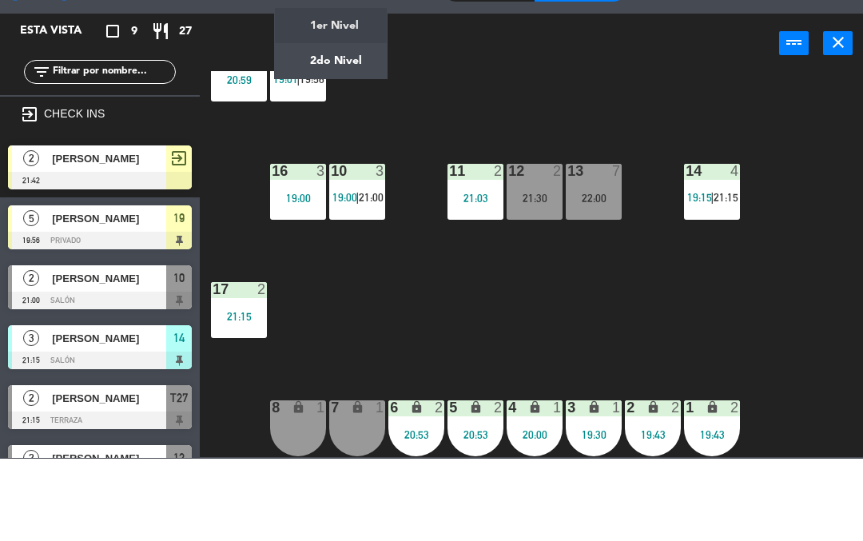
click at [356, 143] on ng-component "menu Tomo Cocina Nikkei [DATE] 20. agosto - 21:12 Mis reservas Mapa de mesas Di…" at bounding box center [431, 269] width 863 height 539
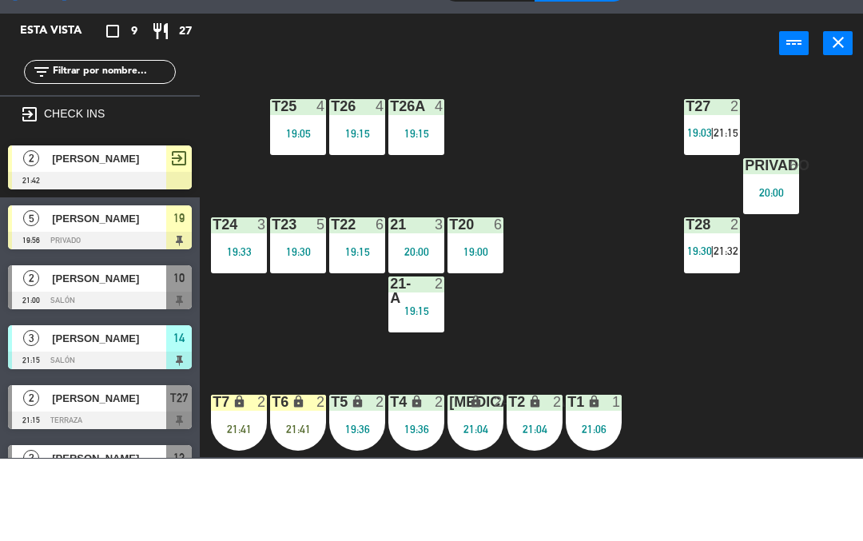
click at [294, 512] on div "21:41" at bounding box center [298, 511] width 56 height 11
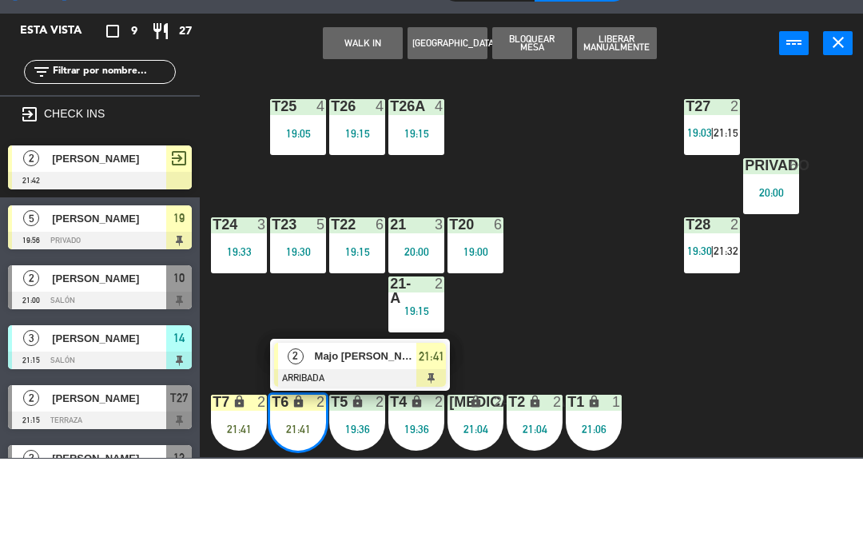
click at [419, 455] on div at bounding box center [360, 461] width 172 height 18
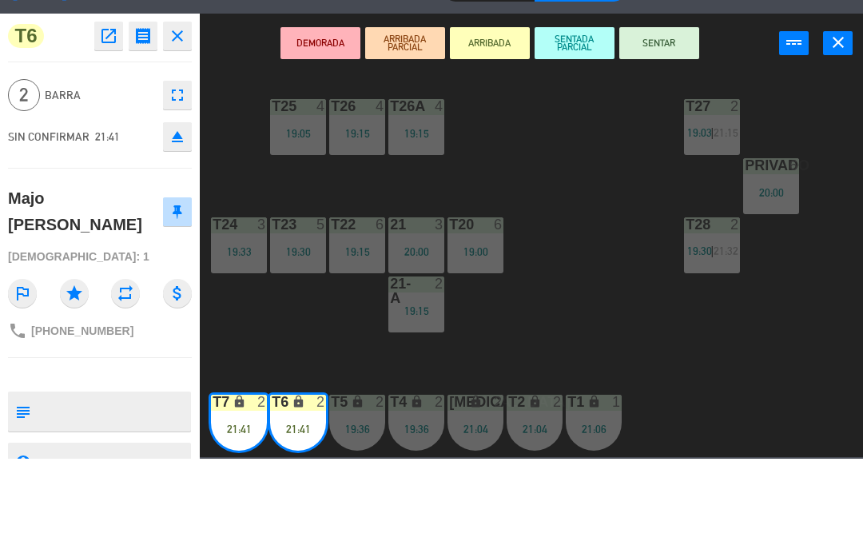
click at [664, 133] on button "SENTAR" at bounding box center [659, 125] width 80 height 32
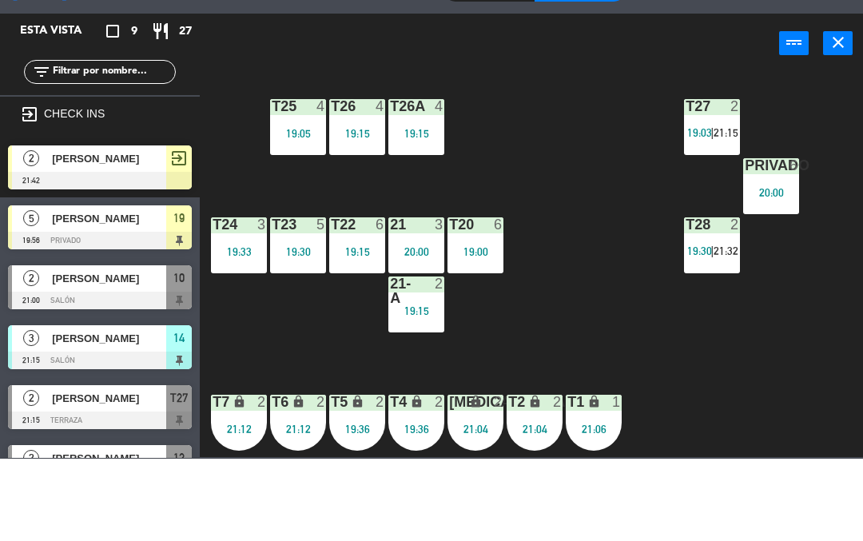
scroll to position [90, 0]
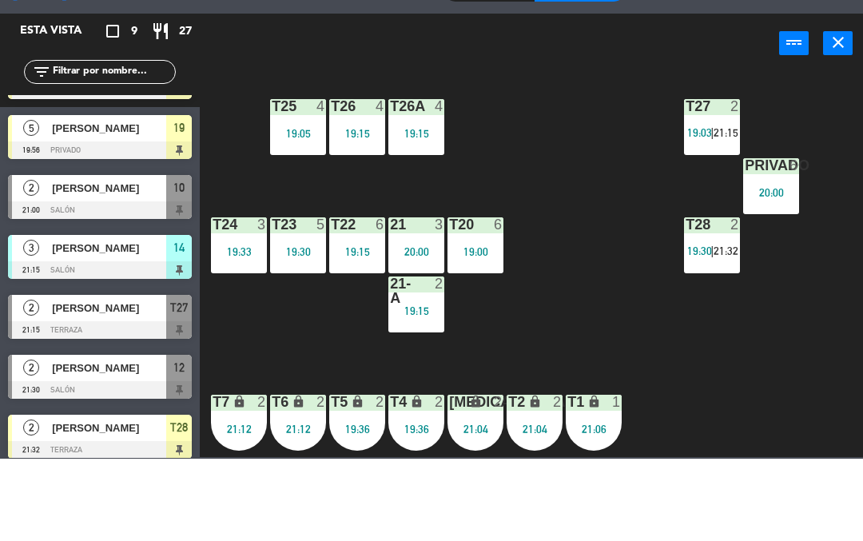
click at [616, 420] on div "T27 2 19:03 | 21:15 T25 4 19:05 T26A 4 19:15 T26 4 19:15 Privado 6 20:00 T24 3 …" at bounding box center [536, 346] width 654 height 386
click at [619, 428] on div "T27 2 19:03 | 21:15 T25 4 19:05 T26A 4 19:15 T26 4 19:15 Privado 6 20:00 T24 3 …" at bounding box center [536, 346] width 654 height 386
click at [634, 424] on div "T27 2 19:03 | 21:15 T25 4 19:05 T26A 4 19:15 T26 4 19:15 Privado 6 20:00 T24 3 …" at bounding box center [536, 346] width 654 height 386
click at [664, 408] on div "T27 2 19:03 | 21:15 T25 4 19:05 T26A 4 19:15 T26 4 19:15 Privado 6 20:00 T24 3 …" at bounding box center [536, 346] width 654 height 386
click at [657, 436] on div "T27 2 19:03 | 21:15 T25 4 19:05 T26A 4 19:15 T26 4 19:15 Privado 6 20:00 T24 3 …" at bounding box center [536, 346] width 654 height 386
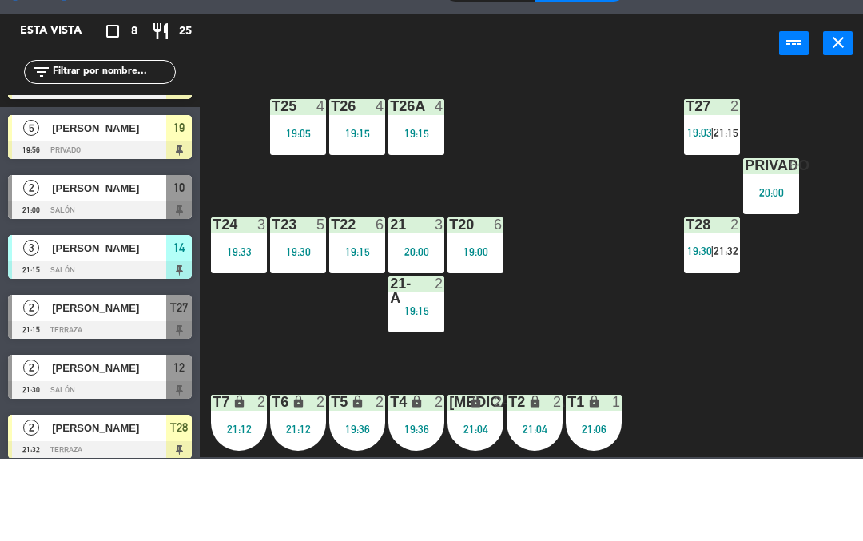
click at [702, 207] on div "T27 2 19:03 | 21:15" at bounding box center [712, 209] width 56 height 56
click at [721, 463] on div "T27 2 19:03 | 21:15 T25 4 19:05 T26A 4 19:15 T26 4 19:15 Privado 6 20:00 T24 3 …" at bounding box center [536, 346] width 654 height 386
click at [678, 468] on div "T27 2 19:03 | 21:15 T25 4 19:05 T26A 4 19:15 T26 4 19:15 Privado 6 20:00 T24 3 …" at bounding box center [536, 346] width 654 height 386
click at [356, 82] on span "2do Nivel" at bounding box center [331, 71] width 114 height 35
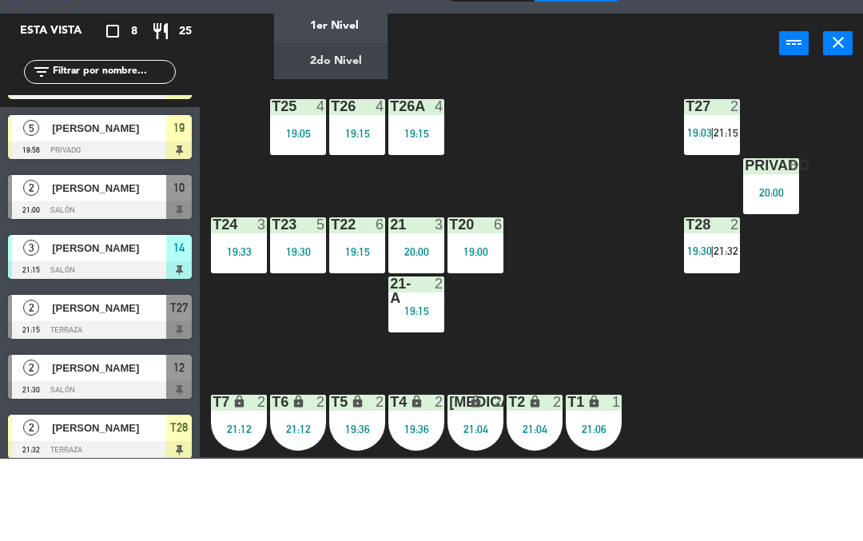
click at [342, 97] on ng-component "menu Tomo Cocina Nikkei [DATE] 20. agosto - 21:13 Mis reservas Mapa de mesas Di…" at bounding box center [431, 269] width 863 height 539
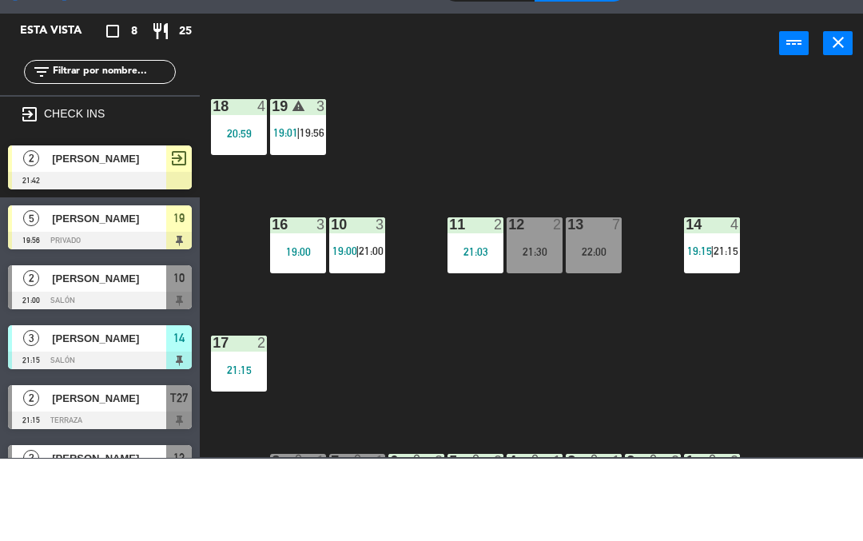
scroll to position [0, 0]
click at [273, 12] on span "Mis reservas" at bounding box center [261, 16] width 66 height 9
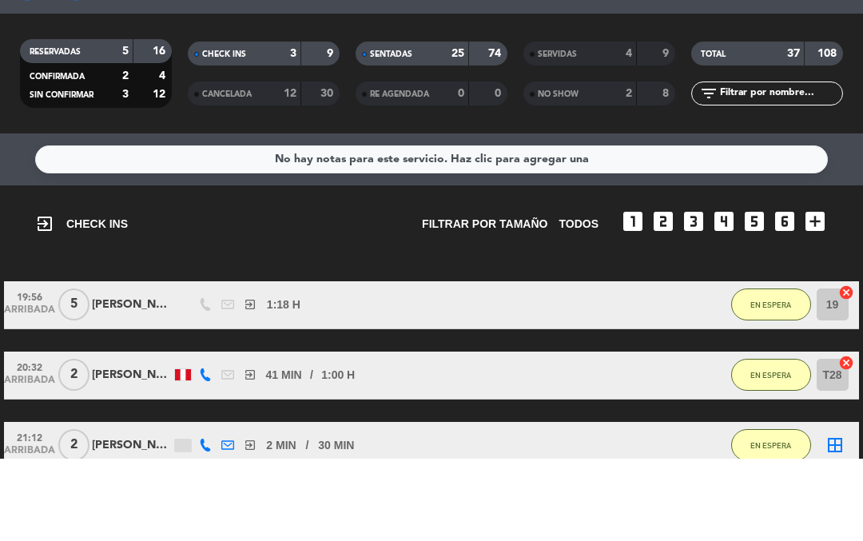
click at [304, 12] on span "Mapa de mesas" at bounding box center [334, 16] width 80 height 9
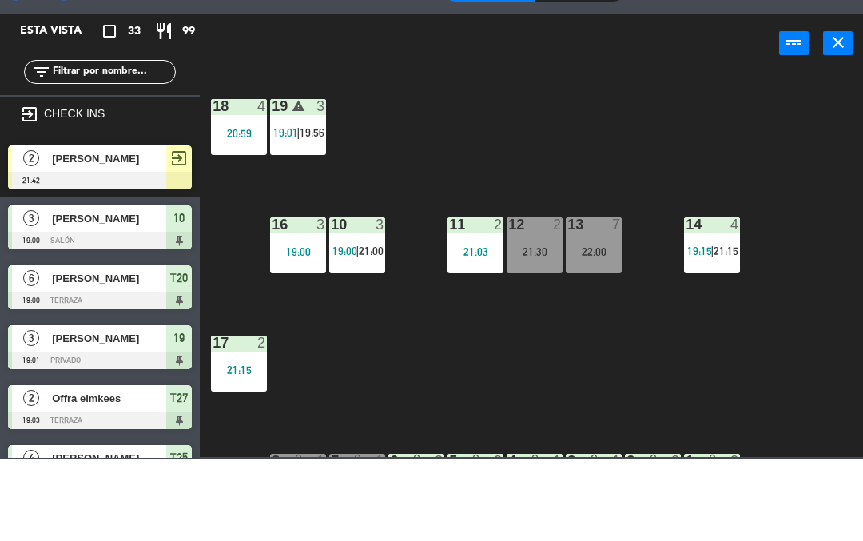
click at [364, 71] on span "1er Nivel" at bounding box center [331, 71] width 114 height 35
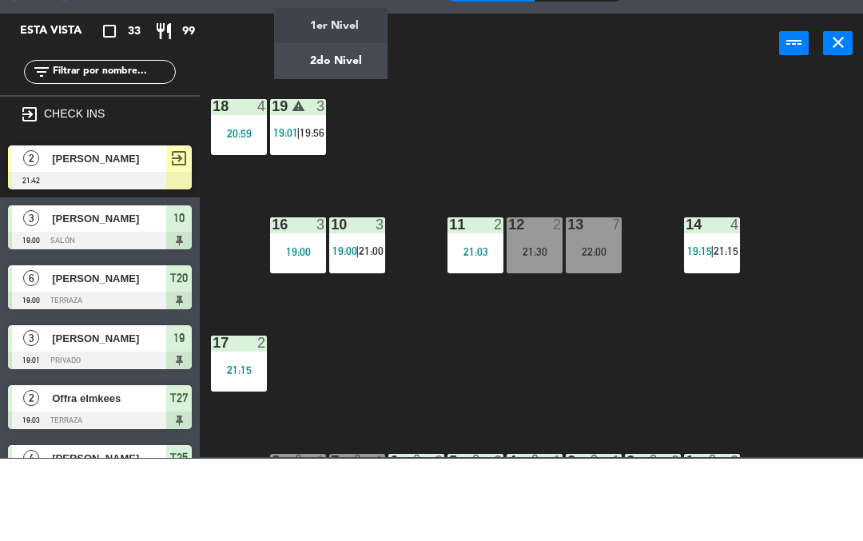
click at [369, 127] on ng-component "menu Tomo Cocina Nikkei [DATE] 20. agosto - 21:13 Mis reservas Mapa de mesas Di…" at bounding box center [431, 269] width 863 height 539
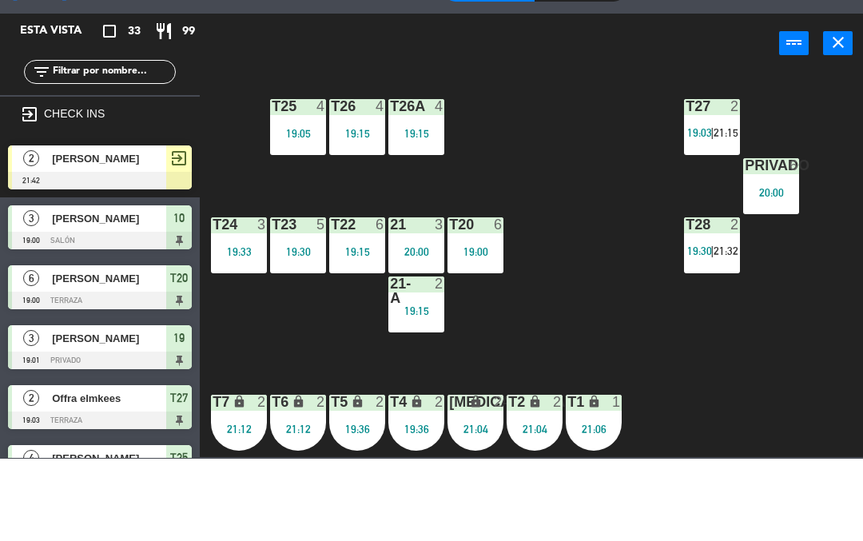
click at [254, 511] on div "21:12" at bounding box center [239, 511] width 56 height 11
click at [515, 444] on div "T27 2 19:03 | 21:15 T25 4 19:05 T26A 4 19:15 T26 4 19:15 Privado 6 20:00 T24 3 …" at bounding box center [536, 346] width 654 height 386
click at [259, 512] on div "21:12" at bounding box center [239, 511] width 56 height 11
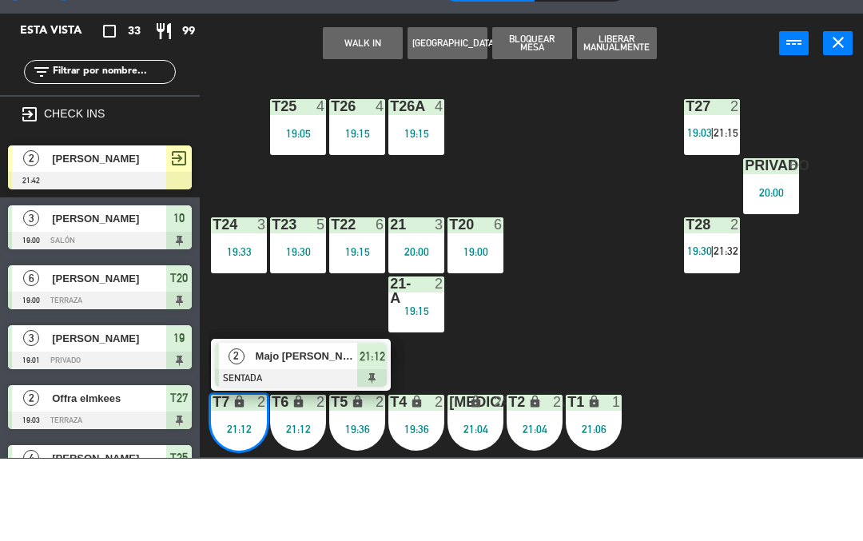
click at [340, 452] on div at bounding box center [301, 461] width 172 height 18
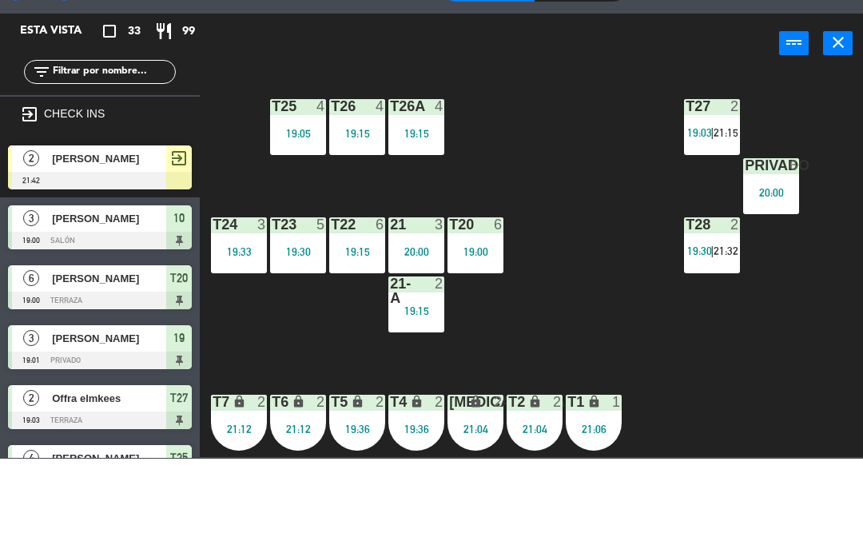
scroll to position [294, 0]
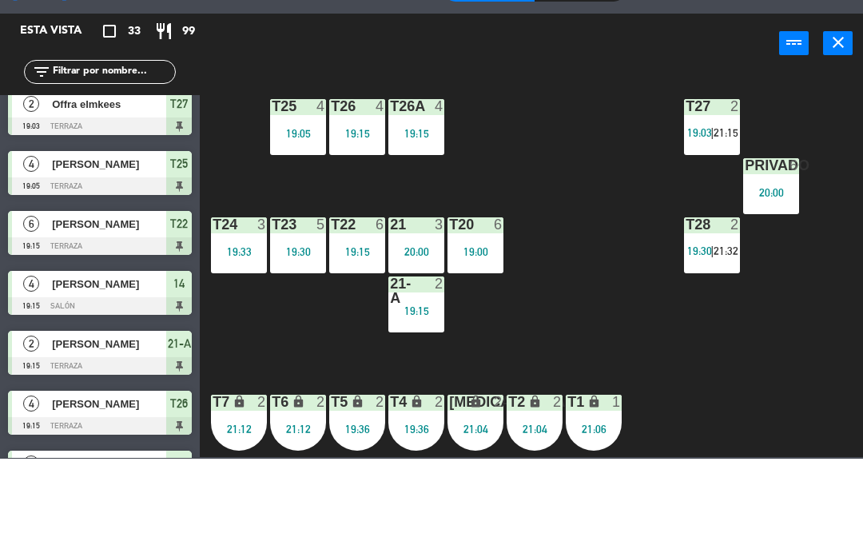
click at [602, 442] on div "T27 2 19:03 | 21:15 T25 4 19:05 T26A 4 19:15 T26 4 19:15 Privado 6 20:00 T24 3 …" at bounding box center [536, 346] width 654 height 386
click at [738, 340] on span "21:32" at bounding box center [726, 333] width 25 height 13
click at [825, 530] on div "T27 2 19:03 | 21:15 T25 4 19:05 T26A 4 19:15 T26 4 19:15 Privado 6 20:00 T24 3 …" at bounding box center [536, 346] width 654 height 386
click at [811, 536] on div "T27 2 19:03 | 21:15 T25 4 19:05 T26A 4 19:15 T26 4 19:15 Privado 6 20:00 T24 3 …" at bounding box center [536, 346] width 654 height 386
click at [806, 499] on div "T27 2 19:03 | 21:15 T25 4 19:05 T26A 4 19:15 T26 4 19:15 Privado 6 20:00 T24 3 …" at bounding box center [536, 346] width 654 height 386
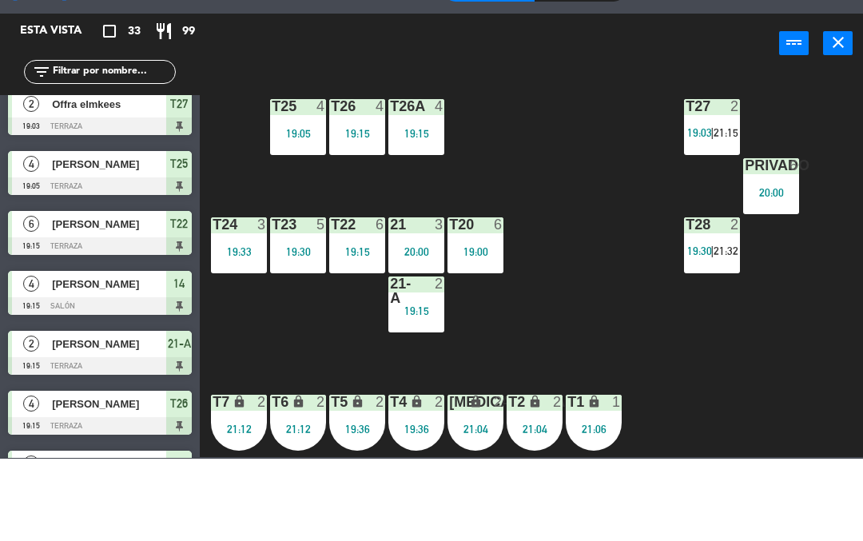
click at [713, 481] on div "T27 2 19:03 | 21:15 T25 4 19:05 T26A 4 19:15 T26 4 19:15 Privado 6 20:00 T24 3 …" at bounding box center [536, 346] width 654 height 386
click at [754, 491] on div "T27 2 19:03 | 21:15 T25 4 19:05 T26A 4 19:15 T26 4 19:15 Privado 6 20:00 T24 3 …" at bounding box center [536, 346] width 654 height 386
click at [768, 495] on div "T27 2 19:03 | 21:15 T25 4 19:05 T26A 4 19:15 T26 4 19:15 Privado 6 20:00 T24 3 …" at bounding box center [536, 346] width 654 height 386
click at [573, 78] on div "Sin sentar" at bounding box center [580, 72] width 91 height 24
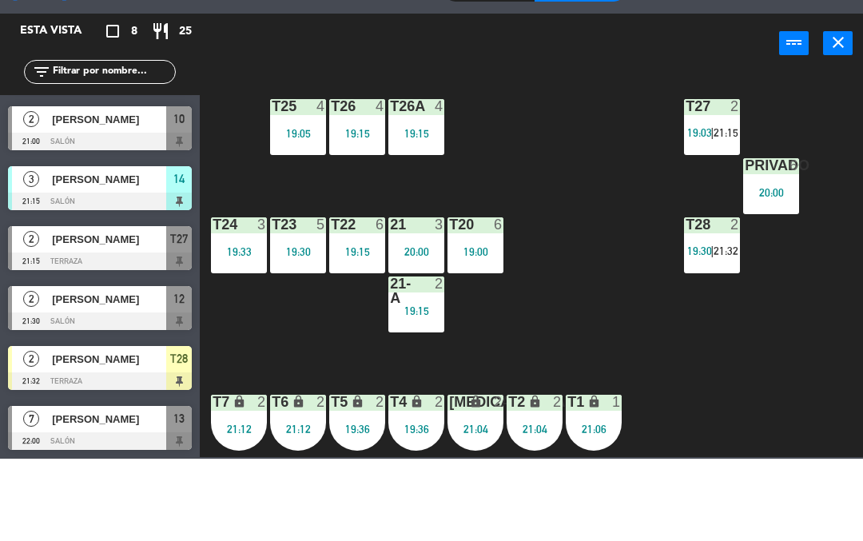
scroll to position [158, 0]
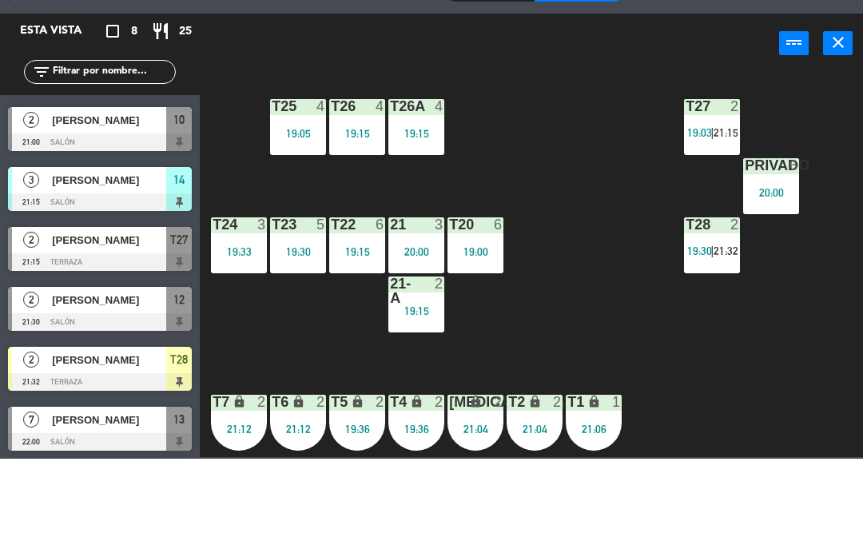
click at [599, 67] on div "Sin sentar" at bounding box center [580, 72] width 91 height 24
click at [591, 79] on div "Sin sentar" at bounding box center [580, 72] width 91 height 24
click at [282, 20] on span "Mis reservas" at bounding box center [261, 16] width 66 height 9
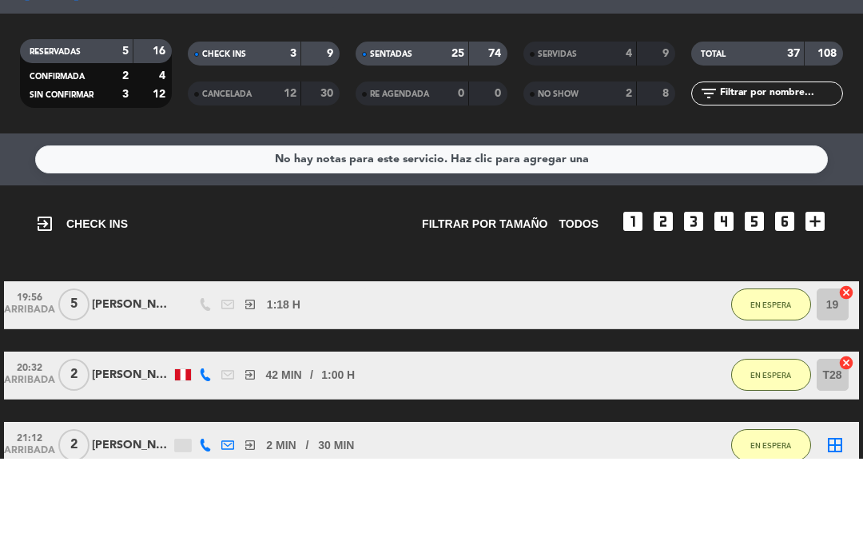
click at [420, 137] on div "SENTADAS" at bounding box center [397, 136] width 74 height 18
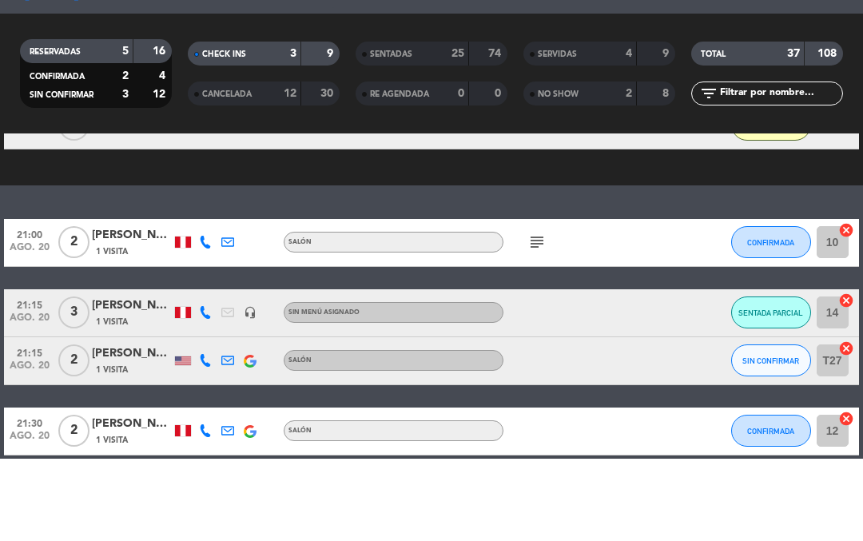
scroll to position [320, 0]
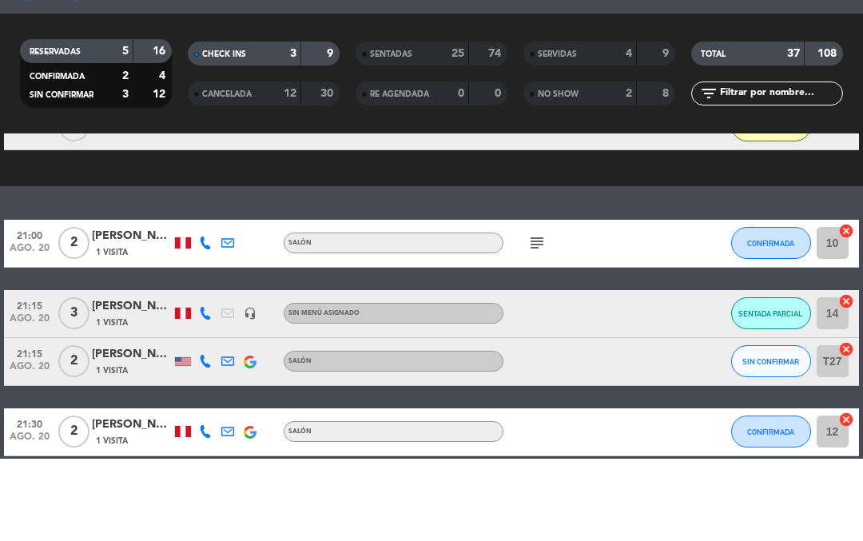
click at [763, 329] on span "CONFIRMADA" at bounding box center [770, 325] width 47 height 9
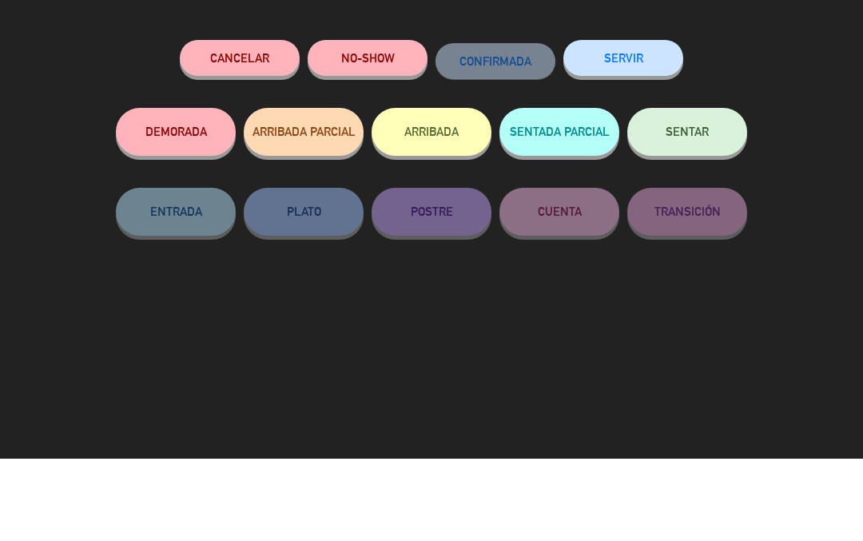
click at [413, 144] on button "NO-SHOW" at bounding box center [368, 140] width 120 height 36
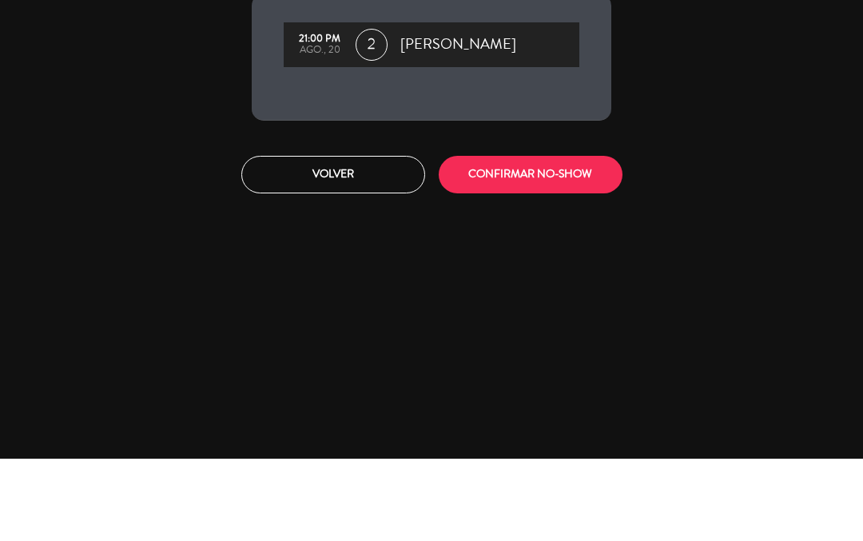
click at [587, 262] on button "CONFIRMAR NO-SHOW" at bounding box center [531, 257] width 184 height 38
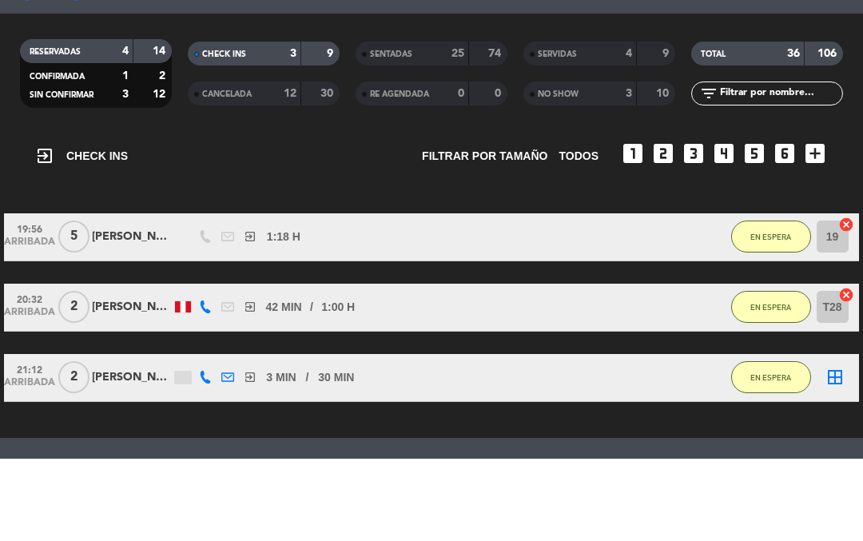
scroll to position [66, 0]
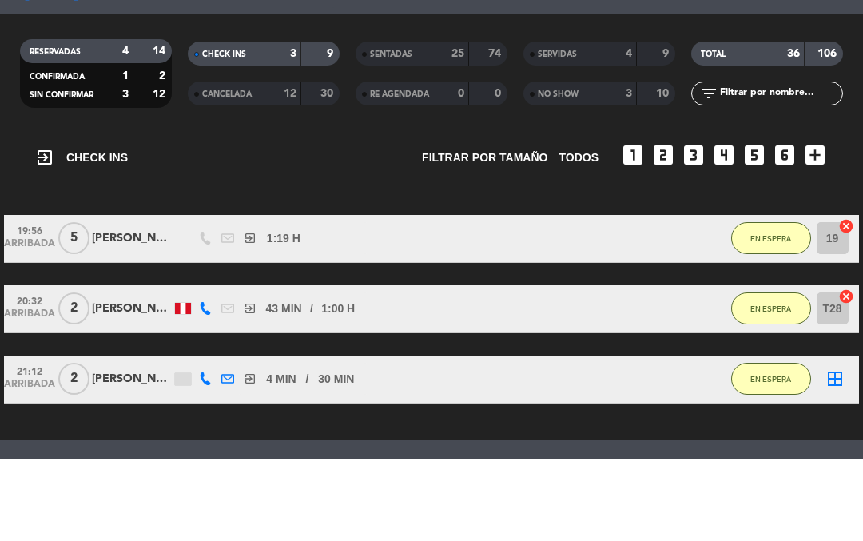
click at [322, 17] on span "Mapa de mesas" at bounding box center [334, 16] width 80 height 9
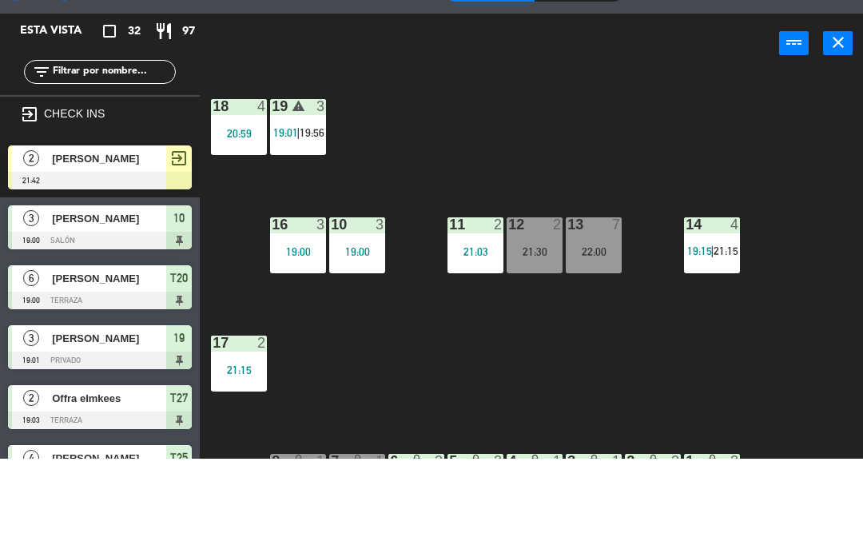
click at [381, 82] on span "1er Nivel" at bounding box center [331, 71] width 114 height 35
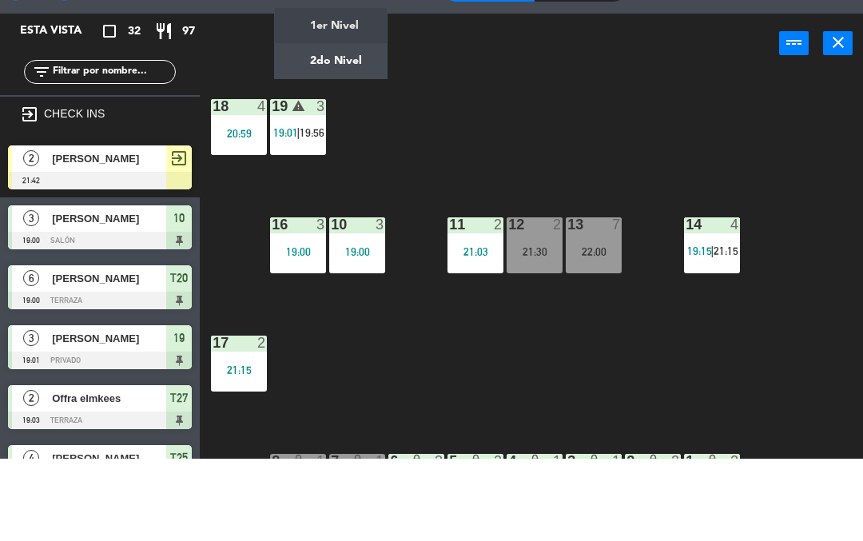
click at [326, 160] on ng-component "menu Tomo Cocina Nikkei [DATE] 20. agosto - 21:15 Mis reservas Mapa de mesas Di…" at bounding box center [431, 293] width 863 height 587
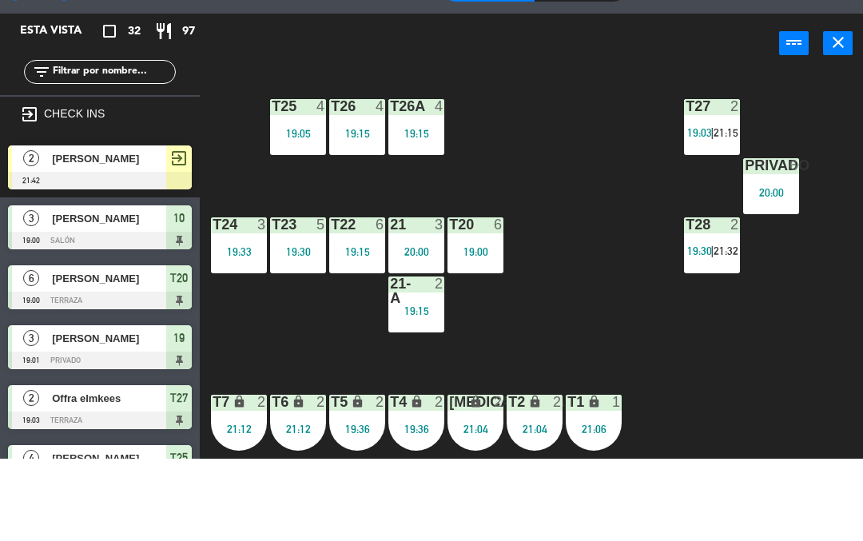
click at [353, 88] on span "2do Nivel" at bounding box center [331, 71] width 114 height 35
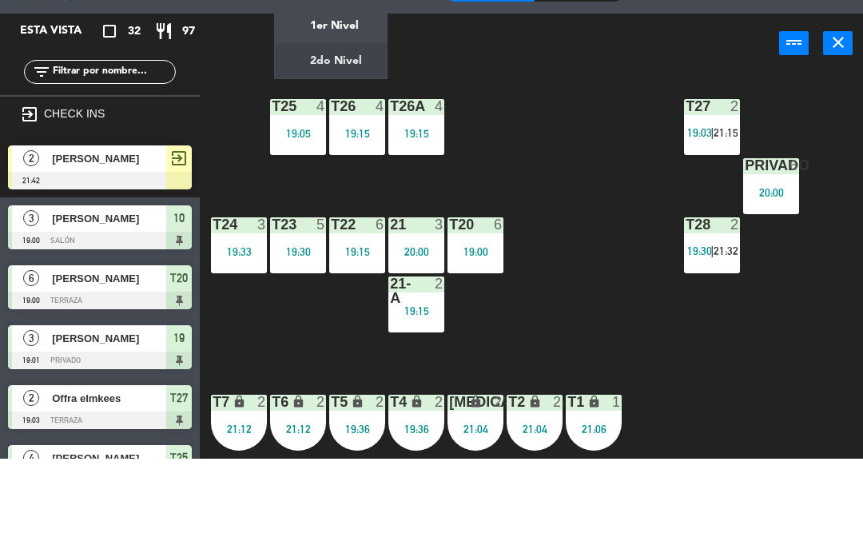
click at [338, 102] on ng-component "menu Tomo Cocina Nikkei [DATE] 20. agosto - 21:15 Mis reservas Mapa de mesas Di…" at bounding box center [431, 293] width 863 height 587
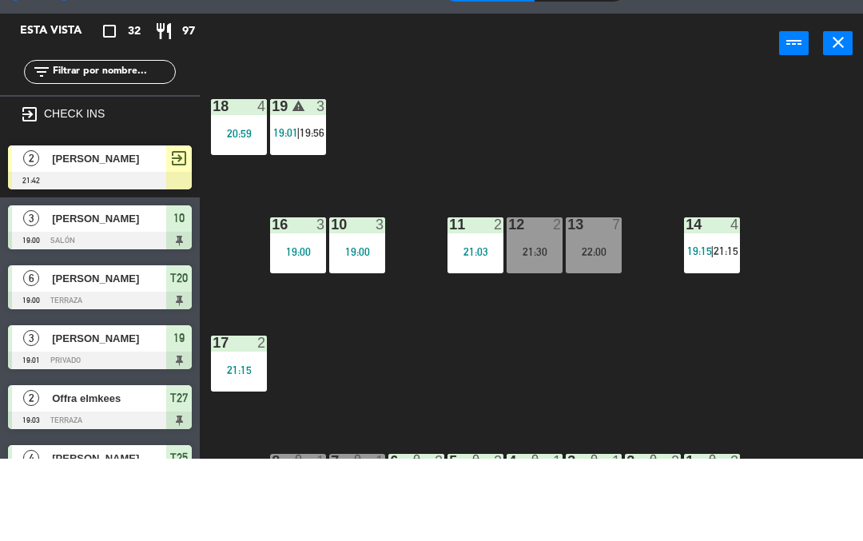
click at [738, 332] on span "21:15" at bounding box center [726, 333] width 25 height 13
click at [604, 468] on div "18 4 20:59 19 warning 3 19:01 | 19:56 16 3 19:00 10 3 19:00 11 2 21:03 12 2 21:…" at bounding box center [536, 369] width 654 height 433
click at [646, 459] on div "18 4 20:59 19 warning 3 19:01 | 19:56 16 3 19:00 10 3 19:00 11 2 21:03 12 2 21:…" at bounding box center [536, 369] width 654 height 433
click at [732, 337] on span "21:15" at bounding box center [726, 333] width 25 height 13
click at [654, 467] on div "18 4 20:59 19 warning 3 19:01 | 19:56 16 3 19:00 10 3 19:00 11 2 21:03 12 2 21:…" at bounding box center [536, 369] width 654 height 433
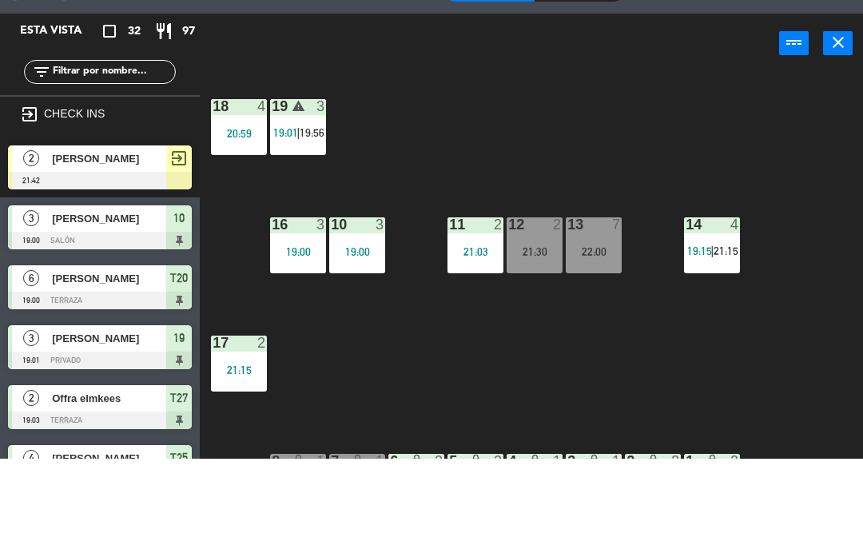
click at [348, 89] on span "1er Nivel" at bounding box center [331, 71] width 114 height 35
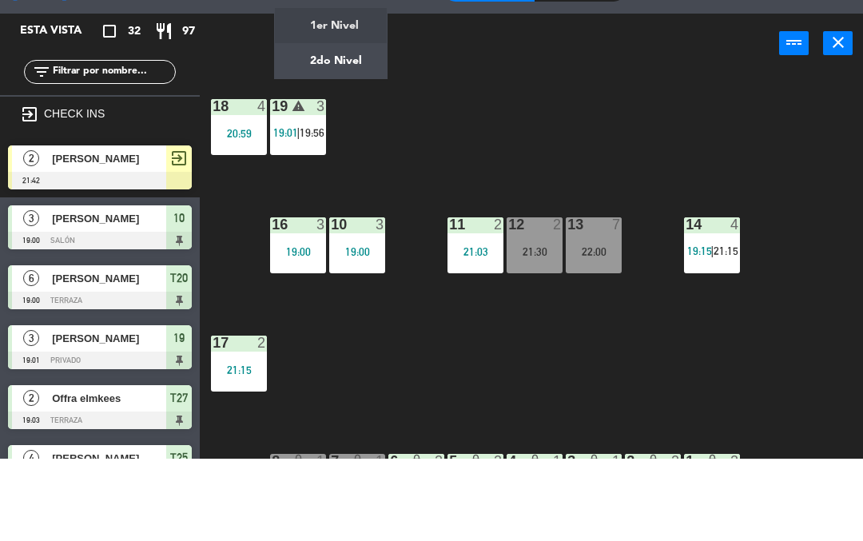
click at [352, 157] on ng-component "menu Tomo Cocina Nikkei [DATE] 20. agosto - 21:16 Mis reservas Mapa de mesas Di…" at bounding box center [431, 293] width 863 height 587
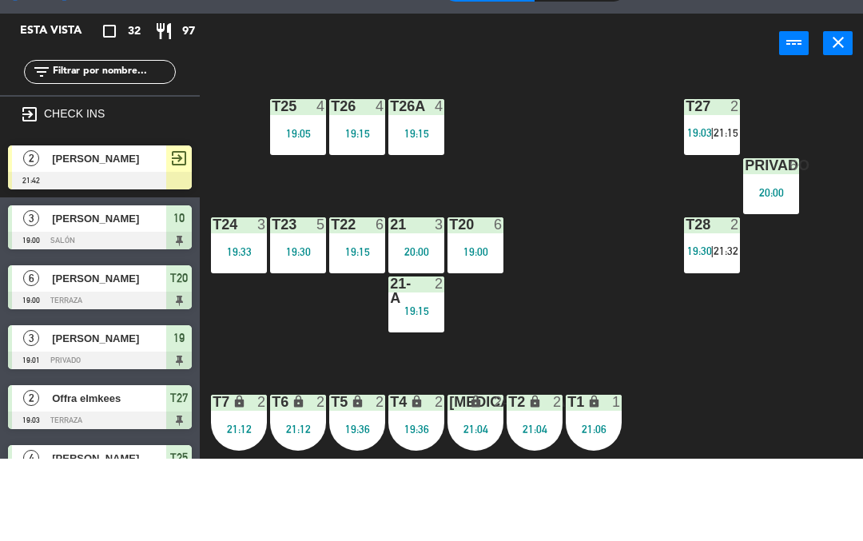
click at [724, 220] on span "21:15" at bounding box center [726, 215] width 25 height 13
click at [813, 448] on div "T27 2 19:03 | 21:15 T25 4 19:05 T26A 4 19:15 T26 4 19:15 Privado 6 20:00 T24 3 …" at bounding box center [536, 369] width 654 height 433
click at [704, 356] on div "T28 2 19:30 | 21:32" at bounding box center [712, 328] width 56 height 56
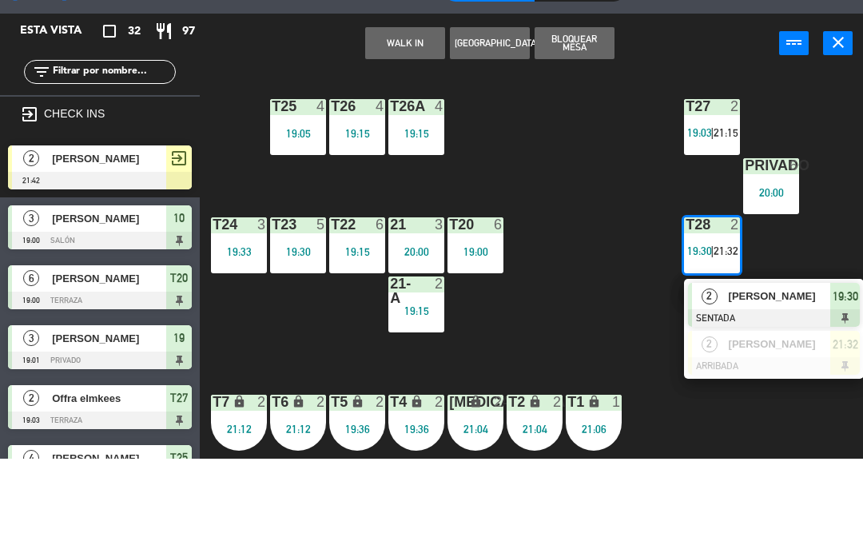
click at [824, 380] on span "[PERSON_NAME]" at bounding box center [780, 378] width 102 height 17
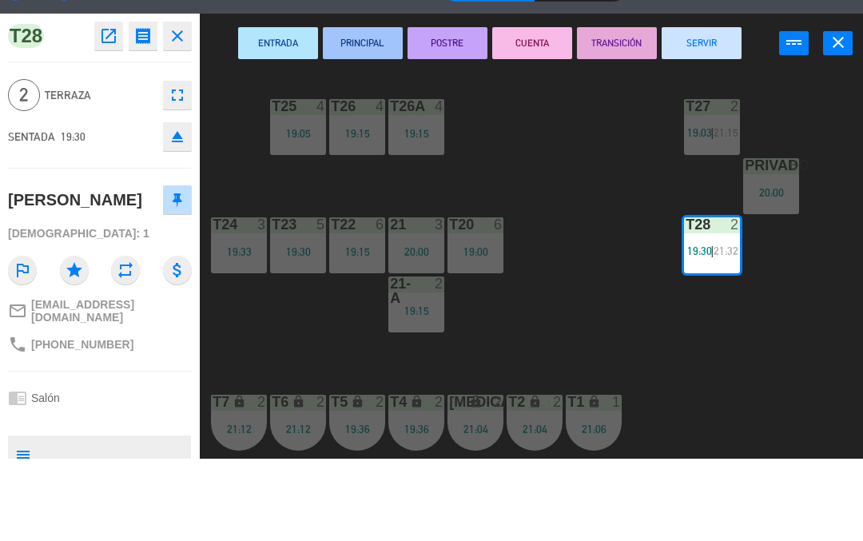
click at [725, 122] on button "SERVIR" at bounding box center [702, 125] width 80 height 32
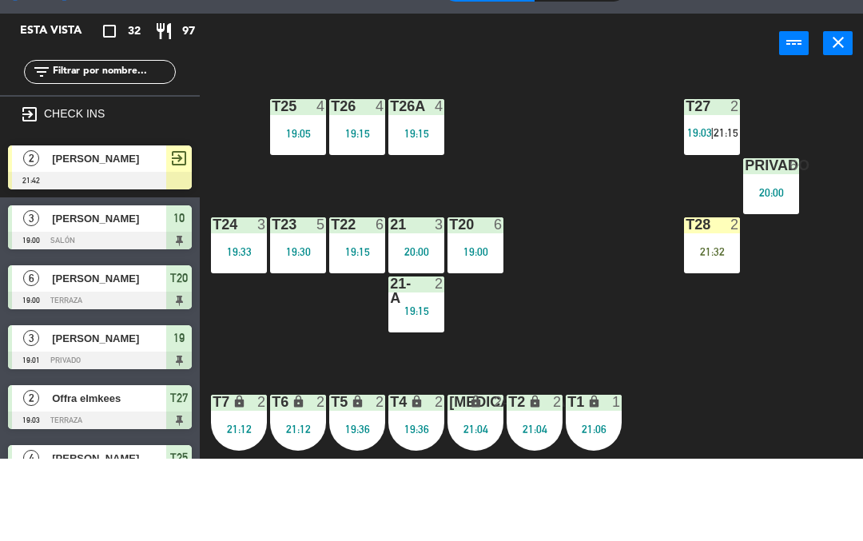
click at [774, 507] on div "T27 2 19:03 | 21:15 T25 4 19:05 T26A 4 19:15 T26 4 19:15 Privado 6 20:00 T24 3 …" at bounding box center [536, 369] width 654 height 433
click at [728, 340] on div "T28 2 21:32" at bounding box center [712, 328] width 56 height 56
click at [810, 505] on div "T27 2 19:03 | 21:15 T25 4 19:05 T26A 4 19:15 T26 4 19:15 Privado 6 20:00 T24 3 …" at bounding box center [536, 369] width 654 height 433
click at [713, 213] on span "|" at bounding box center [711, 215] width 3 height 13
click at [837, 470] on div "T27 2 19:03 | 21:15 T25 4 19:05 T26A 4 19:15 T26 4 19:15 Privado 6 20:00 T24 3 …" at bounding box center [536, 369] width 654 height 433
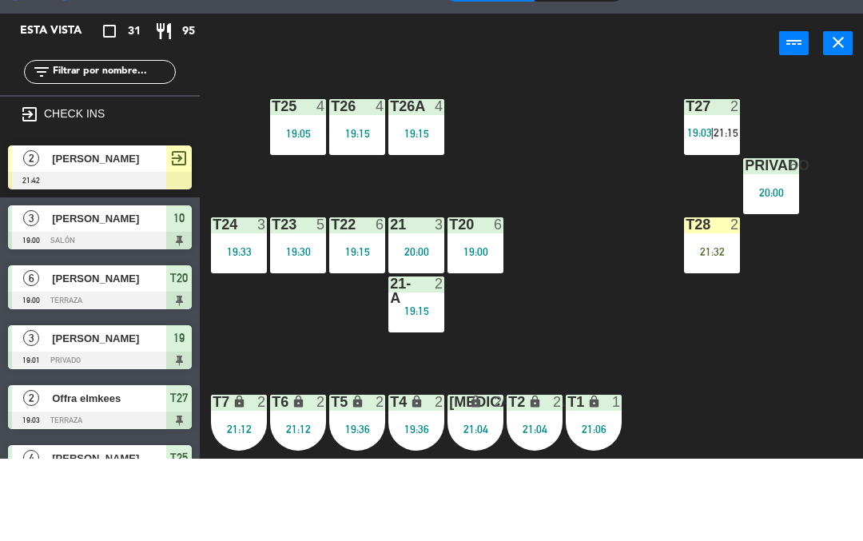
click at [861, 448] on div "T27 2 19:03 | 21:15 T25 4 19:05 T26A 4 19:15 T26 4 19:15 Privado 6 20:00 T24 3 …" at bounding box center [536, 369] width 654 height 433
click at [797, 458] on div "T27 2 19:03 | 21:15 T25 4 19:05 T26A 4 19:15 T26 4 19:15 Privado 6 20:00 T24 3 …" at bounding box center [536, 369] width 654 height 433
click at [325, 106] on div "power_input close" at bounding box center [489, 126] width 579 height 61
click at [338, 80] on span "2do Nivel" at bounding box center [331, 71] width 114 height 35
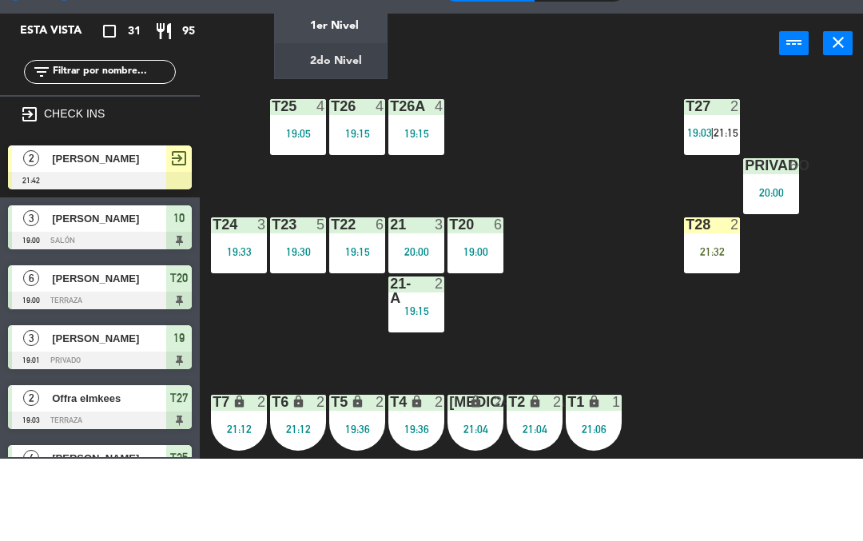
click at [353, 111] on ng-component "menu Tomo Cocina Nikkei [DATE] 20. agosto - 21:16 Mis reservas Mapa de mesas Di…" at bounding box center [431, 293] width 863 height 587
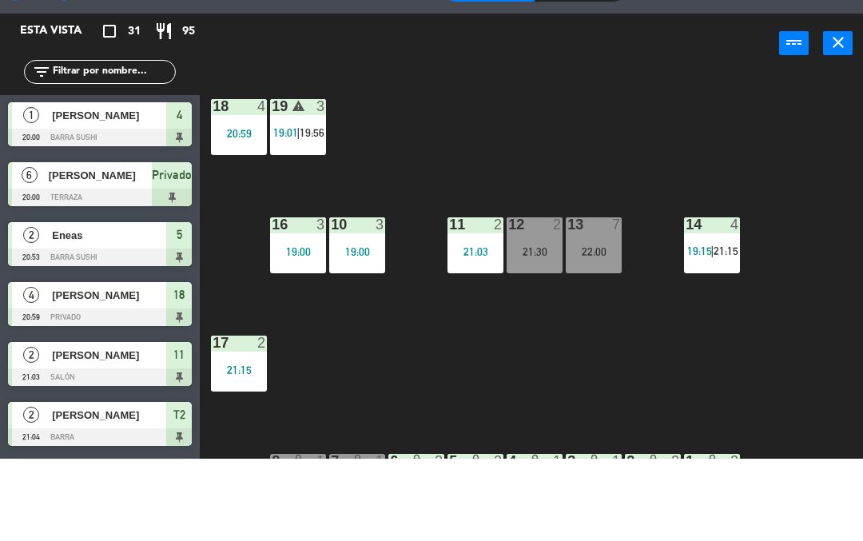
click at [564, 78] on div "Sin sentar" at bounding box center [580, 72] width 91 height 24
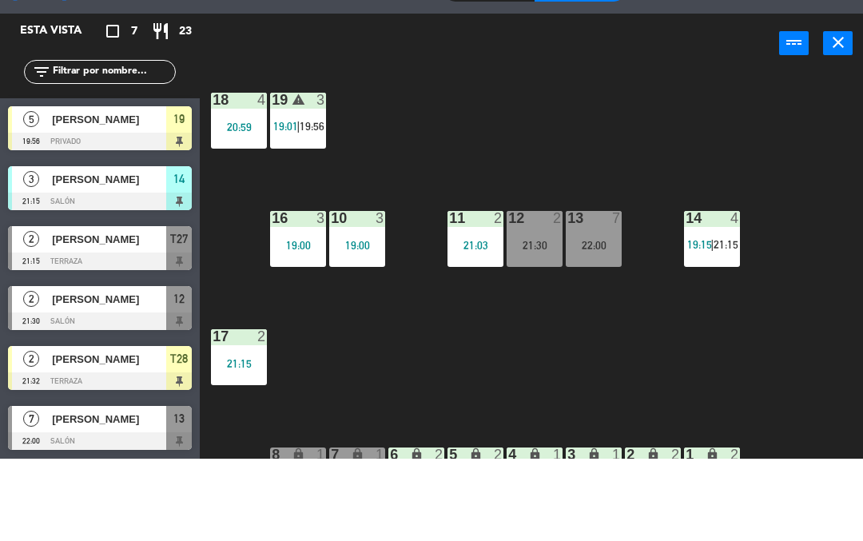
scroll to position [6, 0]
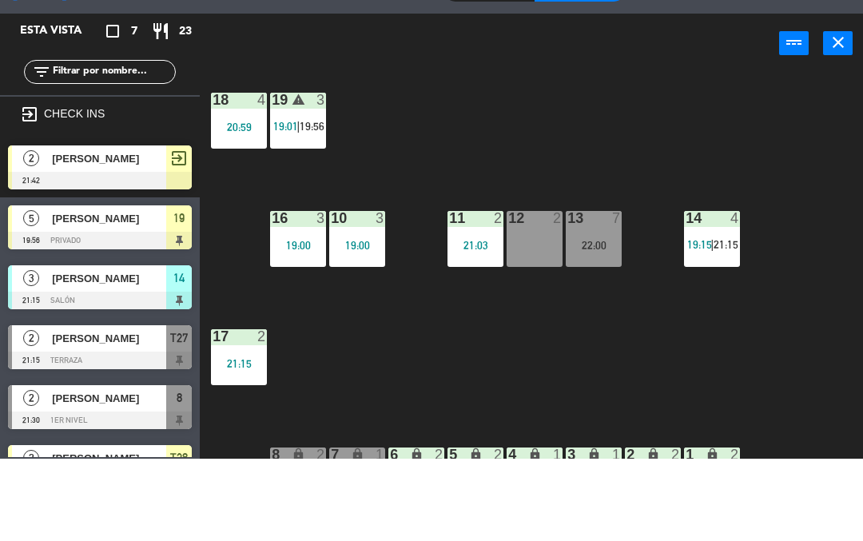
click at [386, 450] on div "18 4 20:59 19 warning 3 19:01 | 19:56 16 3 19:00 10 3 19:00 11 2 21:03 12 2 13 …" at bounding box center [536, 369] width 654 height 433
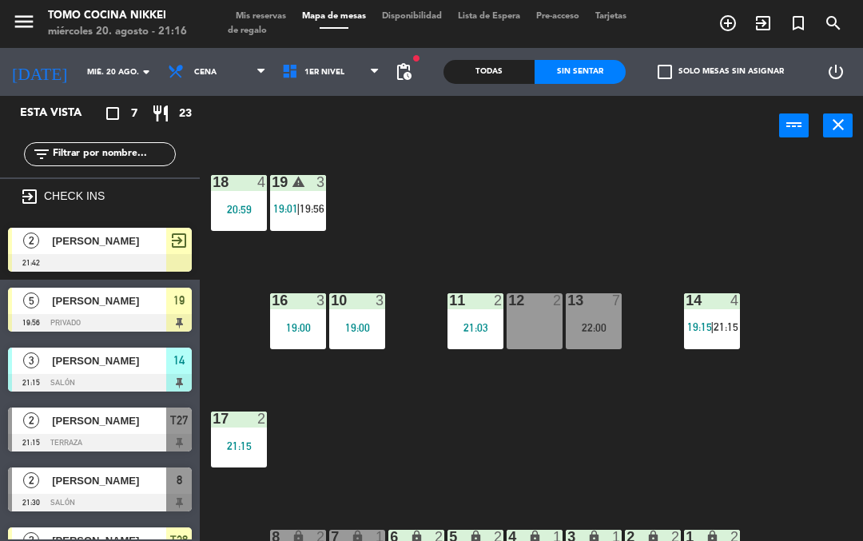
click at [365, 436] on div "18 4 20:59 19 warning 3 19:01 | 19:56 16 3 19:00 10 3 19:00 11 2 21:03 12 2 13 …" at bounding box center [536, 369] width 654 height 433
click at [383, 452] on div "18 4 20:59 19 warning 3 19:01 | 19:56 16 3 19:00 10 3 19:00 11 2 21:03 12 2 13 …" at bounding box center [536, 369] width 654 height 433
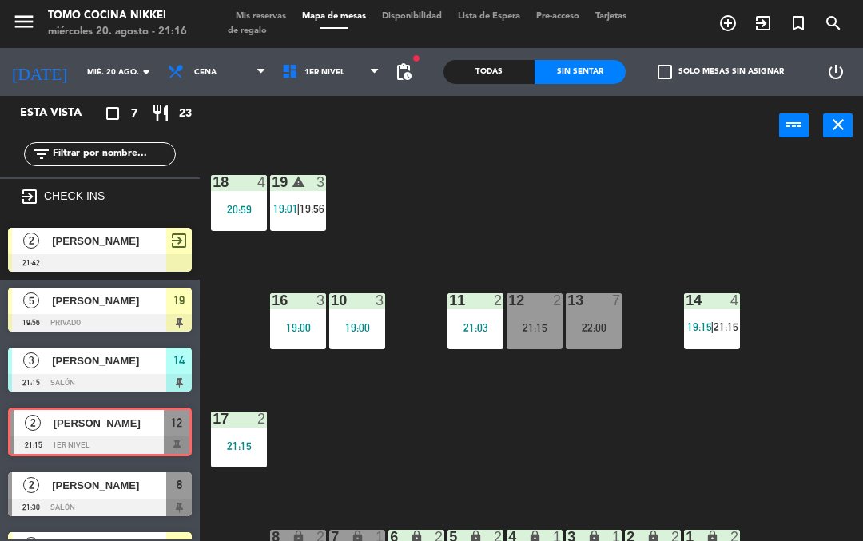
click at [487, 397] on div "18 4 20:59 19 warning 3 19:01 | 19:56 16 3 19:00 10 3 19:00 11 2 21:03 12 2 21:…" at bounding box center [536, 369] width 654 height 433
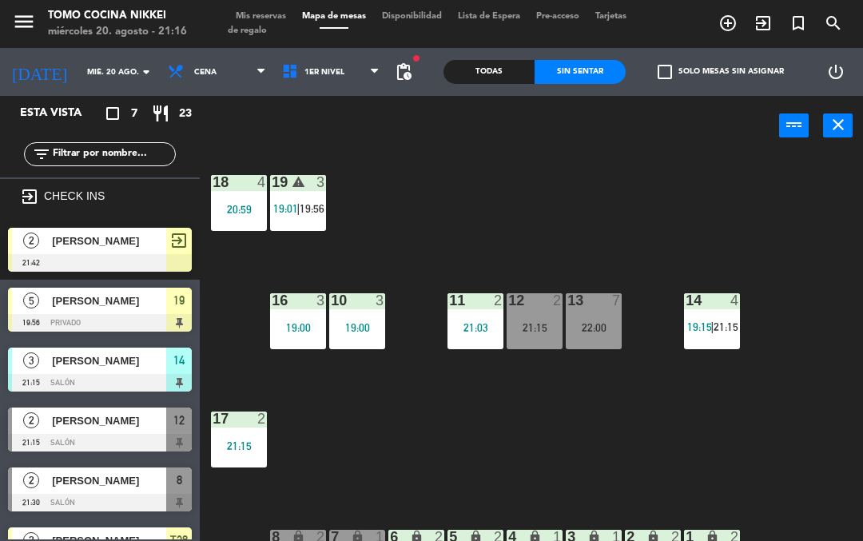
click at [353, 406] on div "18 4 20:59 19 warning 3 19:01 | 19:56 16 3 19:00 10 3 19:00 11 2 21:03 12 2 21:…" at bounding box center [536, 369] width 654 height 433
click at [321, 68] on span "1er Nivel" at bounding box center [324, 72] width 40 height 9
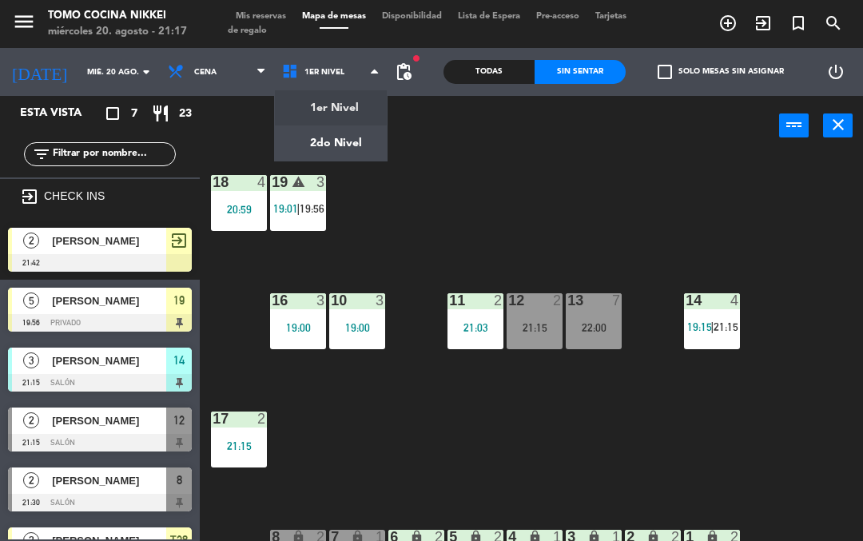
click at [365, 148] on ng-component "menu Tomo Cocina Nikkei [DATE] 20. agosto - 21:17 Mis reservas Mapa de mesas Di…" at bounding box center [431, 293] width 863 height 587
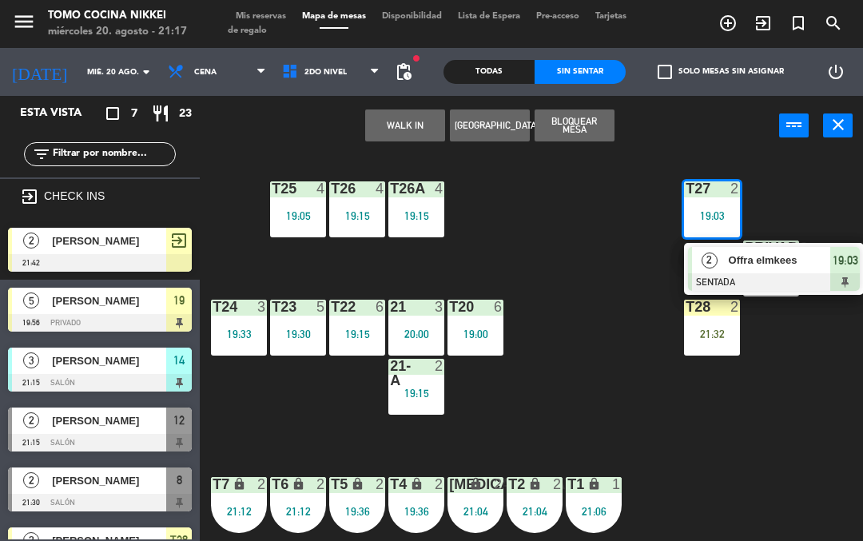
click at [608, 268] on div "T27 2 19:03 2 Offra elmkees SENTADA 19:03 T25 4 19:05 T26A 4 19:15 T26 4 19:15 …" at bounding box center [536, 369] width 654 height 433
click at [620, 256] on div "T27 2 19:03 2 Offra elmkees SENTADA 19:03 T25 4 19:05 T26A 4 19:15 T26 4 19:15 …" at bounding box center [536, 369] width 654 height 433
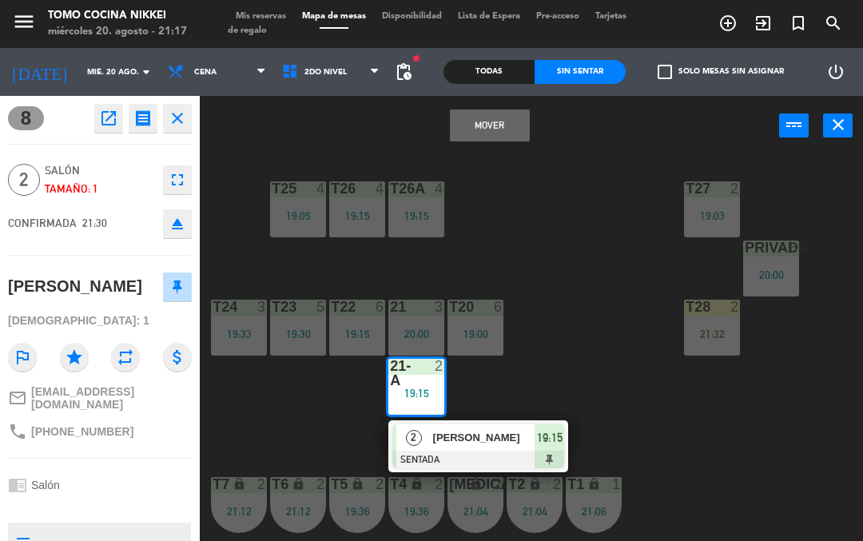
click at [503, 138] on button "Mover" at bounding box center [490, 125] width 80 height 32
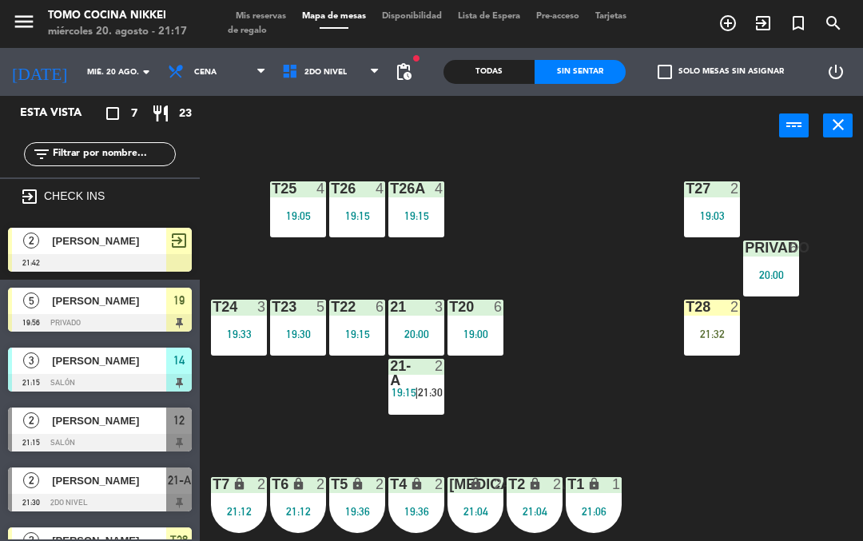
click at [541, 257] on div "T27 2 19:03 T25 4 19:05 T26A 4 19:15 T26 4 19:15 Privado 6 20:00 T24 3 19:33 T2…" at bounding box center [536, 369] width 654 height 433
click at [413, 389] on span "19:15" at bounding box center [404, 392] width 25 height 13
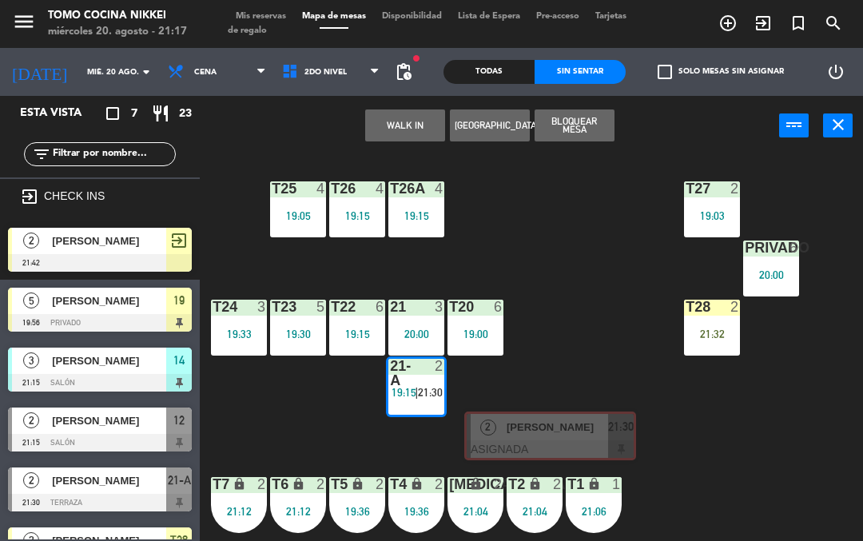
scroll to position [0, 12]
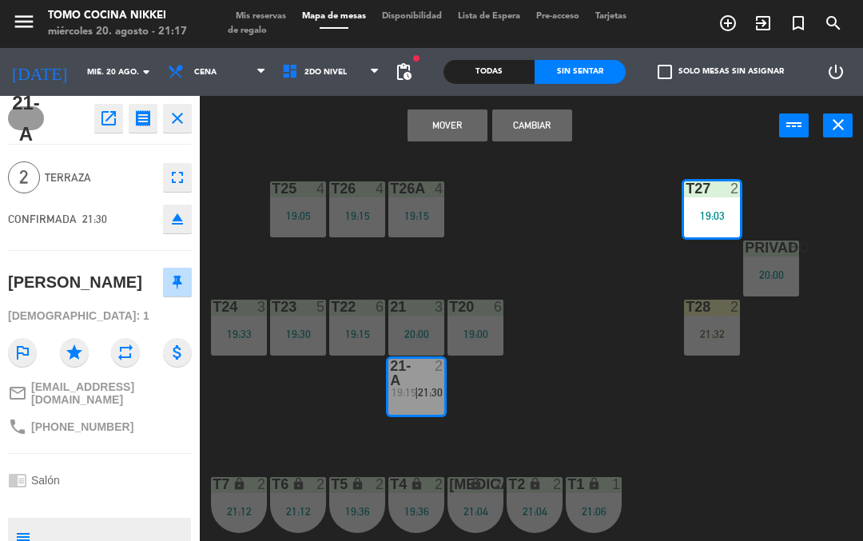
click at [444, 109] on button "Mover" at bounding box center [448, 125] width 80 height 32
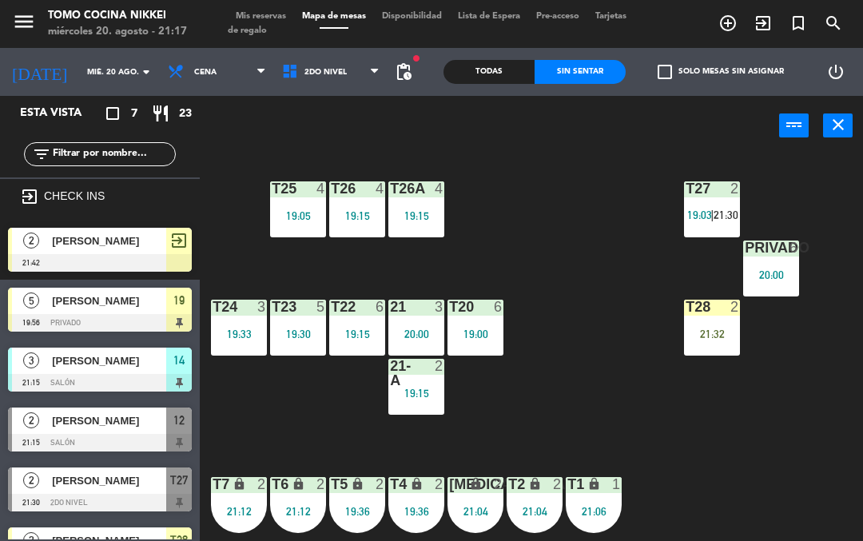
click at [547, 244] on div "T27 2 19:03 | 21:30 T25 4 19:05 T26A 4 19:15 T26 4 19:15 Privado 6 20:00 T24 3 …" at bounding box center [536, 369] width 654 height 433
click at [252, 410] on div "T27 2 19:03 | 21:30 T25 4 19:05 T26A 4 19:15 T26 4 19:15 Privado 6 20:00 T24 3 …" at bounding box center [536, 369] width 654 height 433
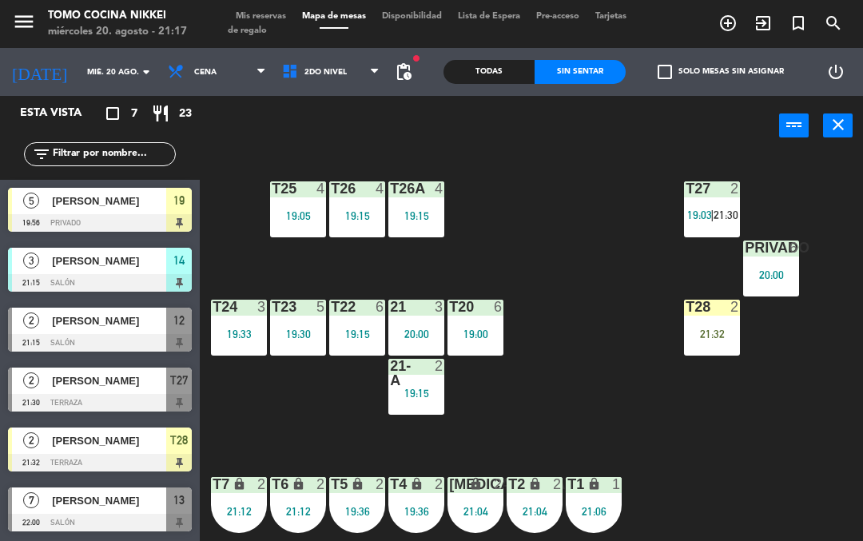
scroll to position [99, 0]
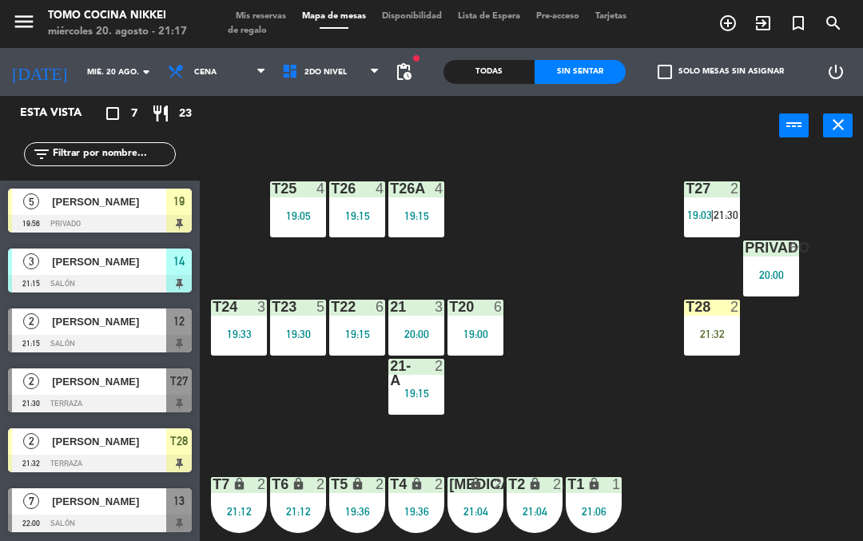
click at [79, 62] on input "mié. 20 ago." at bounding box center [133, 72] width 109 height 25
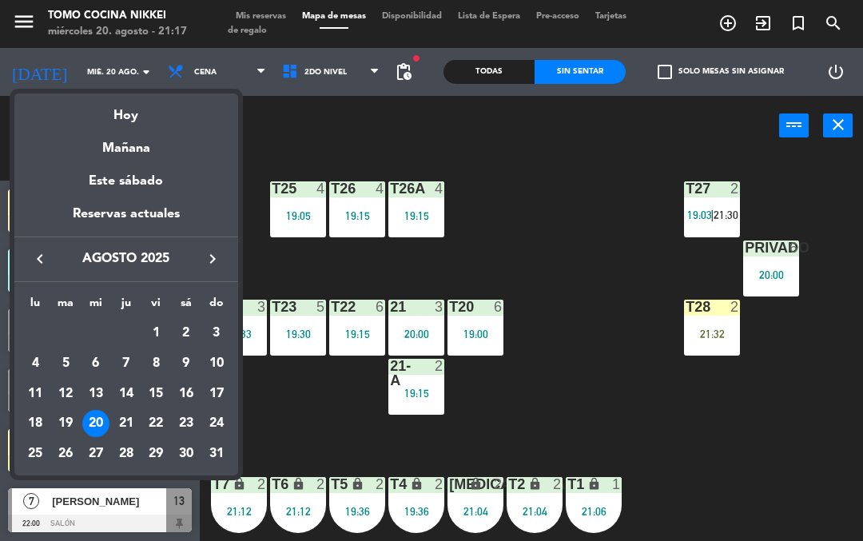
click at [123, 424] on div "21" at bounding box center [126, 423] width 27 height 27
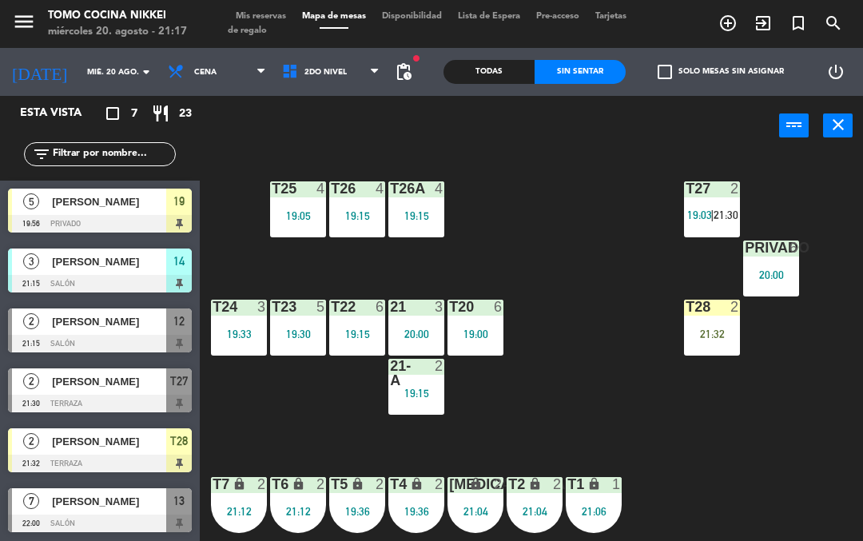
type input "jue. 21 ago."
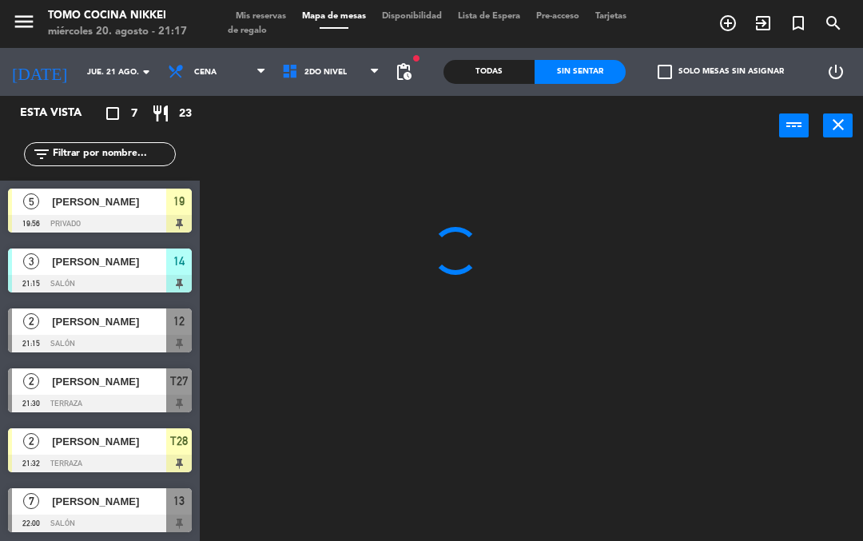
click at [194, 68] on span "Cena" at bounding box center [205, 72] width 22 height 9
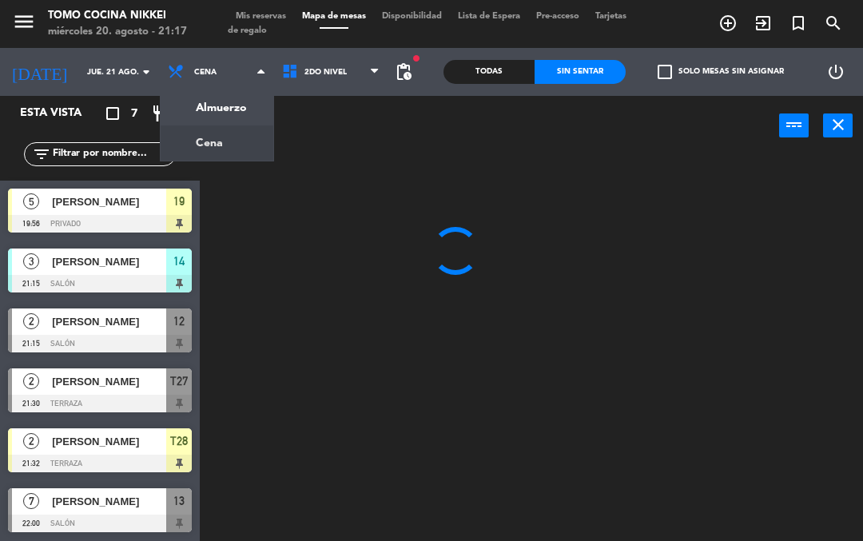
click at [176, 102] on ng-component "menu Tomo Cocina Nikkei [DATE] 20. agosto - 21:17 Mis reservas Mapa de mesas Di…" at bounding box center [431, 293] width 863 height 587
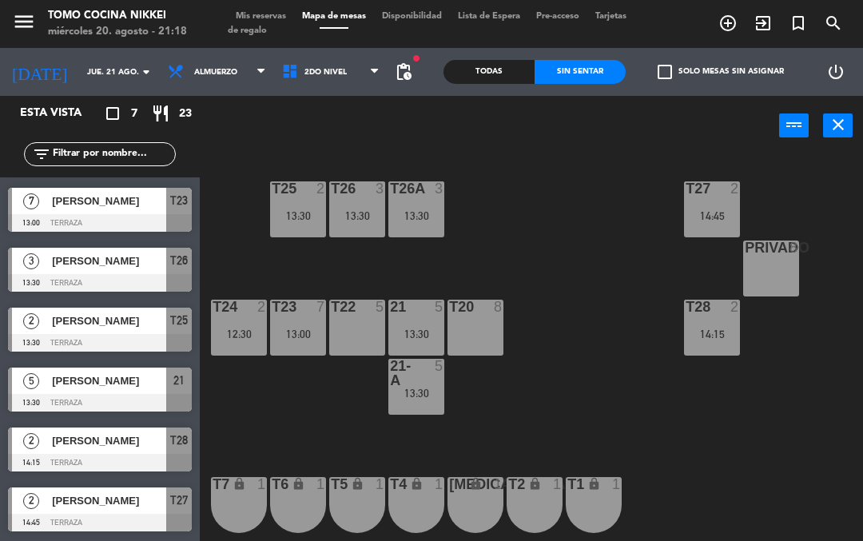
scroll to position [58, 0]
click at [70, 368] on div "[PERSON_NAME]" at bounding box center [108, 381] width 116 height 26
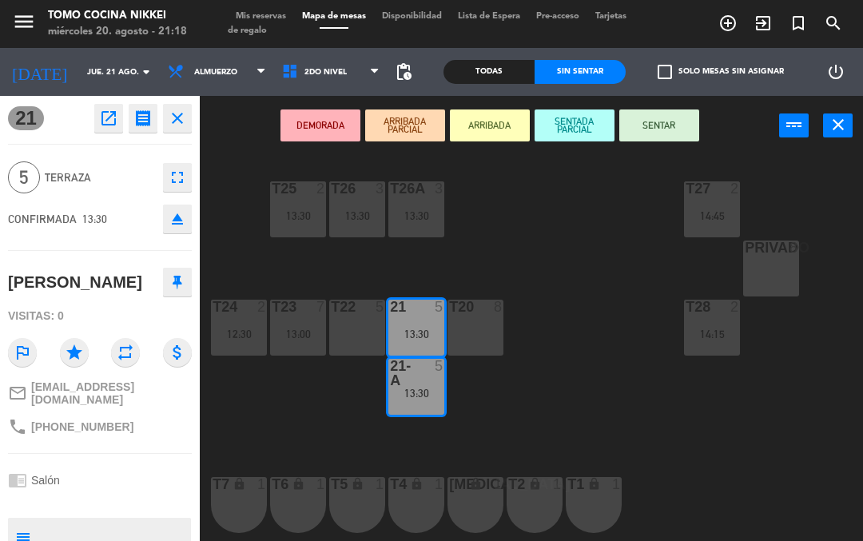
click at [100, 113] on icon "open_in_new" at bounding box center [108, 118] width 19 height 19
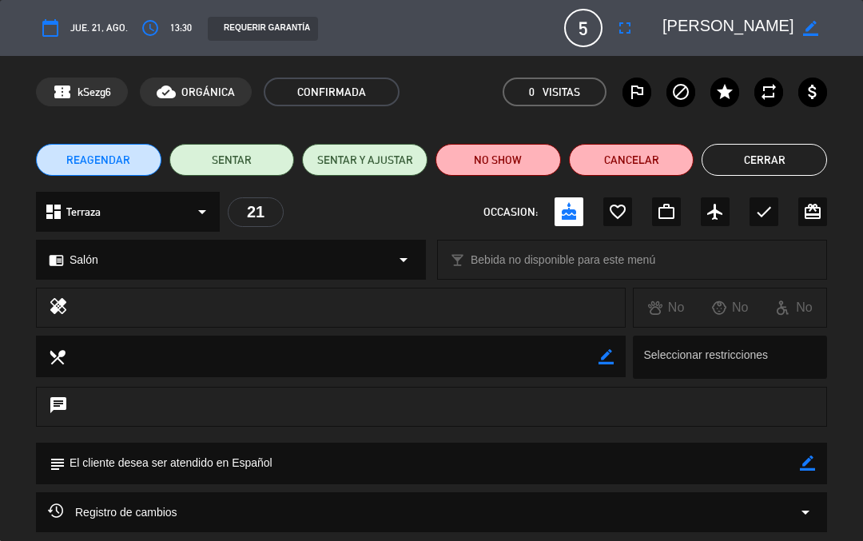
click at [147, 30] on icon "access_time" at bounding box center [150, 27] width 19 height 19
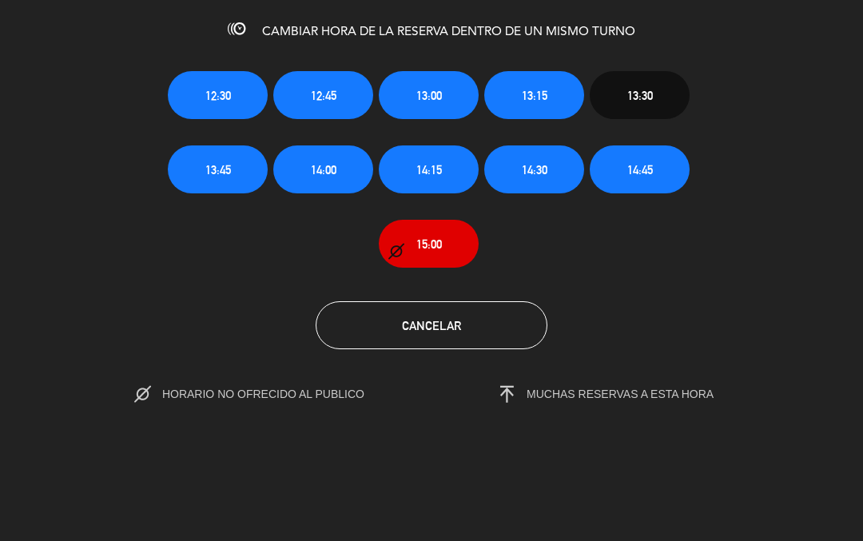
click at [323, 82] on button "12:45" at bounding box center [323, 95] width 100 height 48
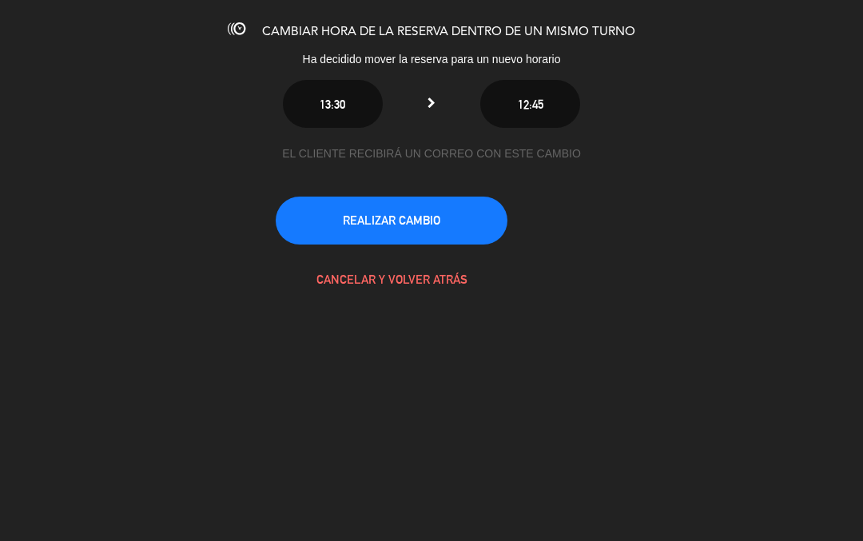
click at [364, 227] on button "REALIZAR CAMBIO" at bounding box center [392, 221] width 232 height 48
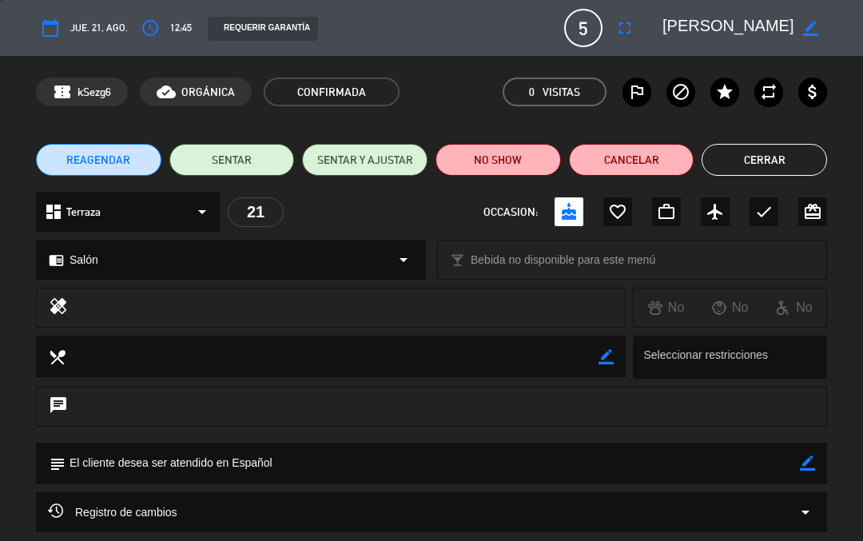
click at [779, 145] on button "Cerrar" at bounding box center [764, 160] width 125 height 32
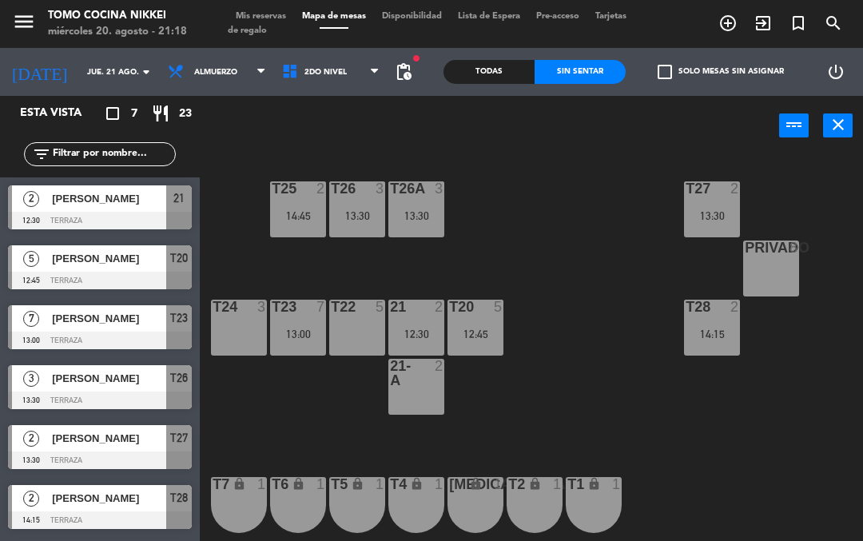
click at [752, 437] on div "T27 2 13:30 T25 2 14:45 T26A 3 13:30 T26 3 13:30 Privado 8 T24 3 T23 7 13:00 T2…" at bounding box center [536, 369] width 654 height 433
click at [768, 469] on div "T27 2 13:30 T25 2 14:45 T26A 3 13:30 T26 3 13:30 Privado 8 T24 3 T23 7 13:00 T2…" at bounding box center [536, 369] width 654 height 433
click at [252, 12] on span "Mis reservas" at bounding box center [261, 16] width 66 height 9
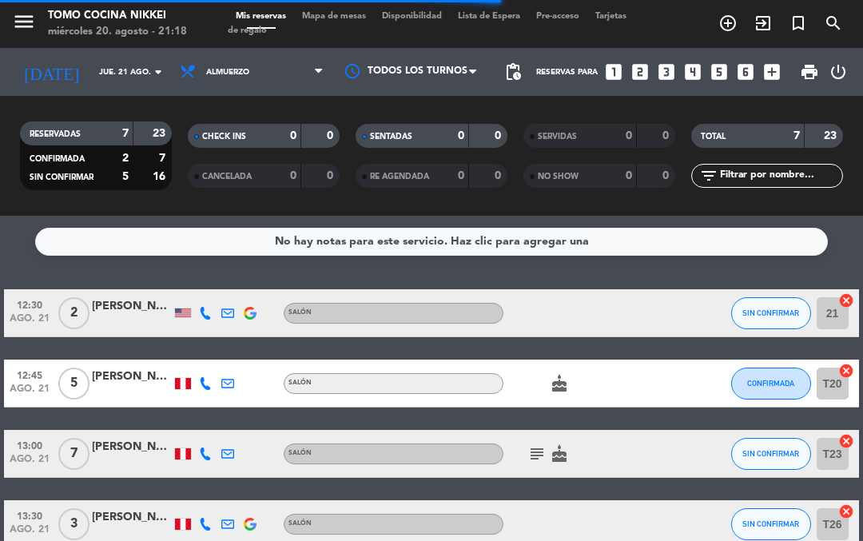
click at [400, 146] on div "SENTADAS 0 0" at bounding box center [432, 136] width 152 height 24
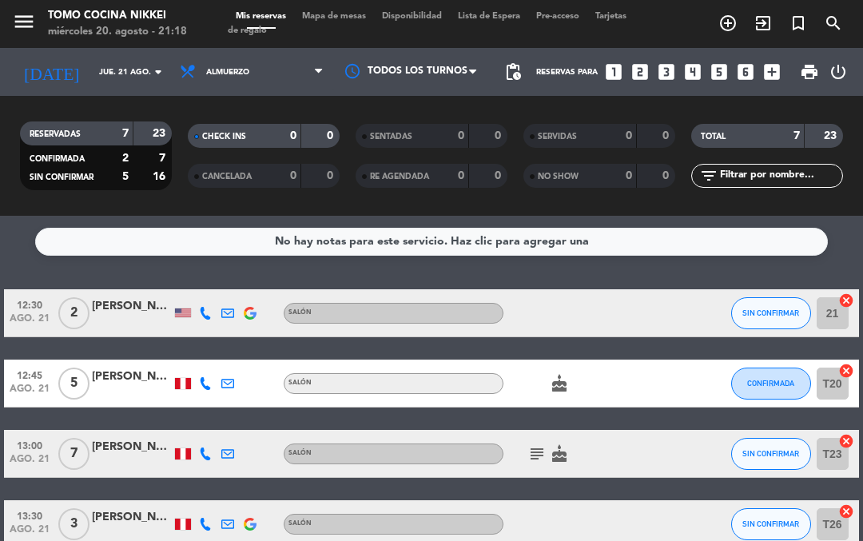
click at [121, 71] on input "jue. 21 ago." at bounding box center [145, 72] width 109 height 25
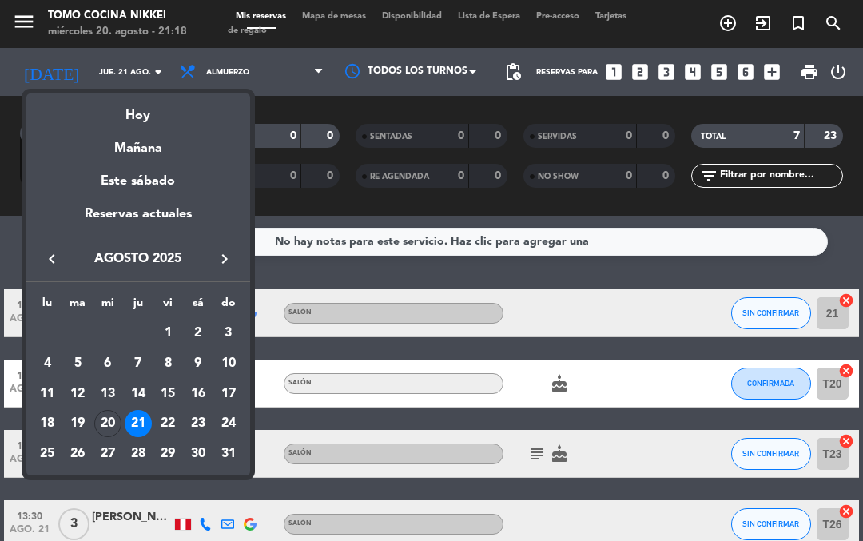
click at [154, 114] on div "Hoy" at bounding box center [138, 109] width 224 height 33
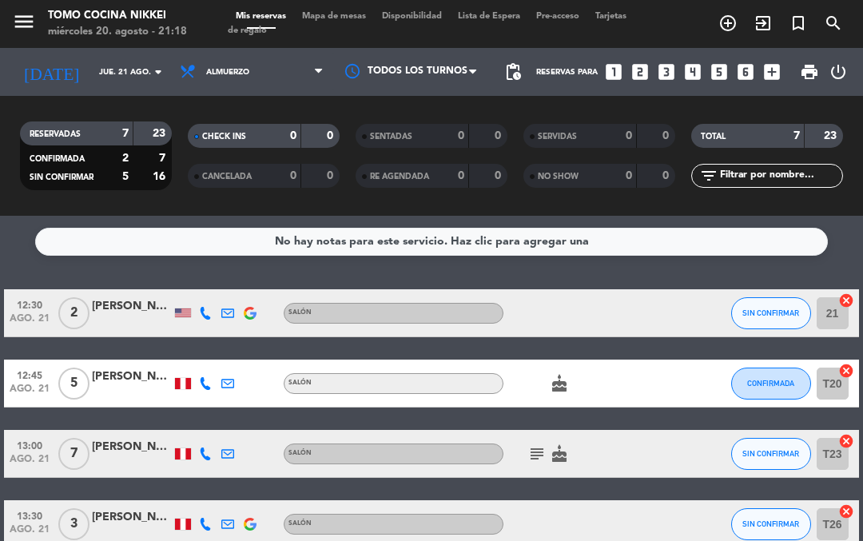
type input "mié. 20 ago."
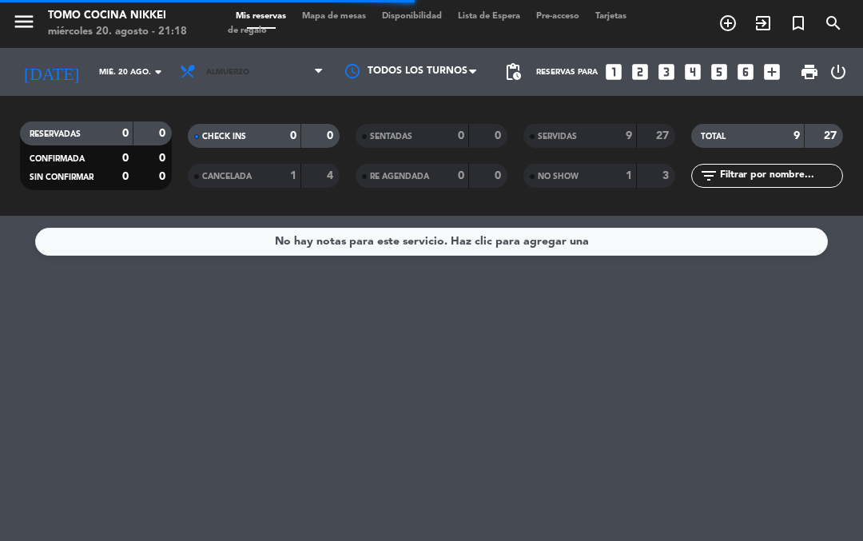
click at [280, 74] on span "Almuerzo" at bounding box center [252, 71] width 160 height 35
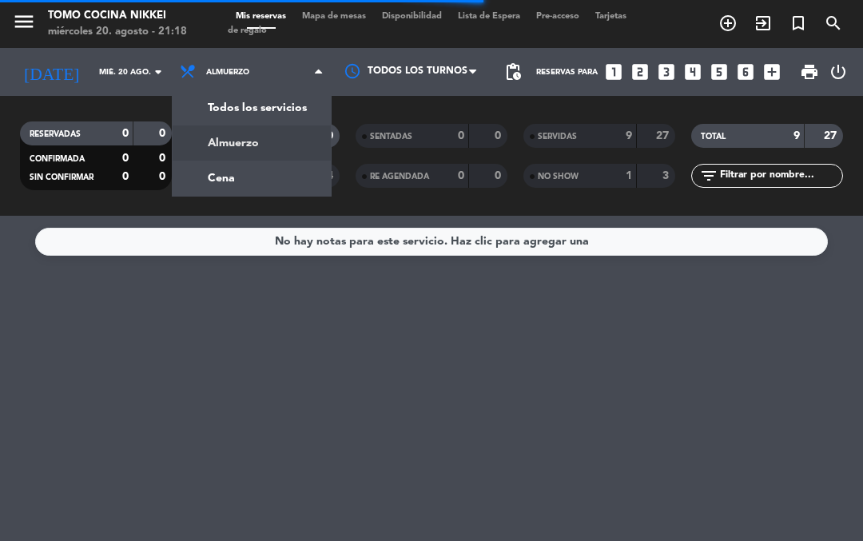
click at [261, 173] on div "menu Tomo Cocina Nikkei [DATE] 20. agosto - 21:18 Mis reservas Mapa de mesas Di…" at bounding box center [431, 108] width 863 height 216
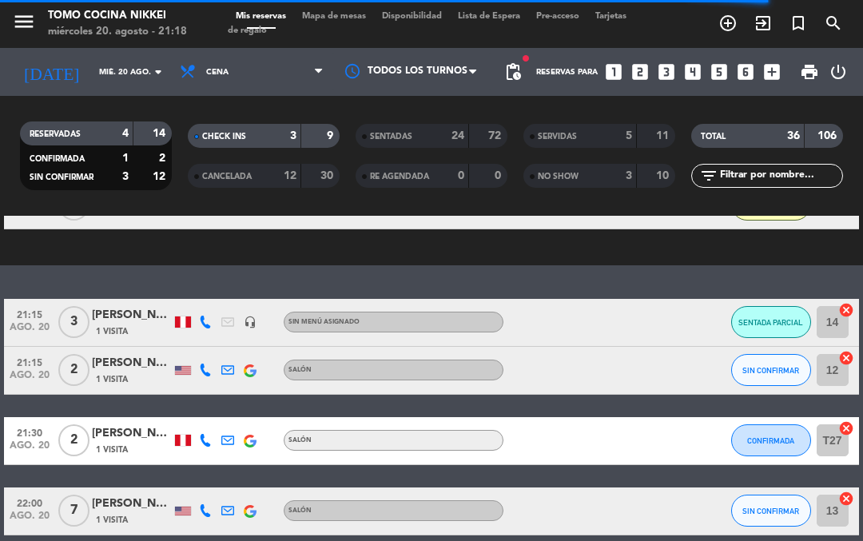
scroll to position [322, 0]
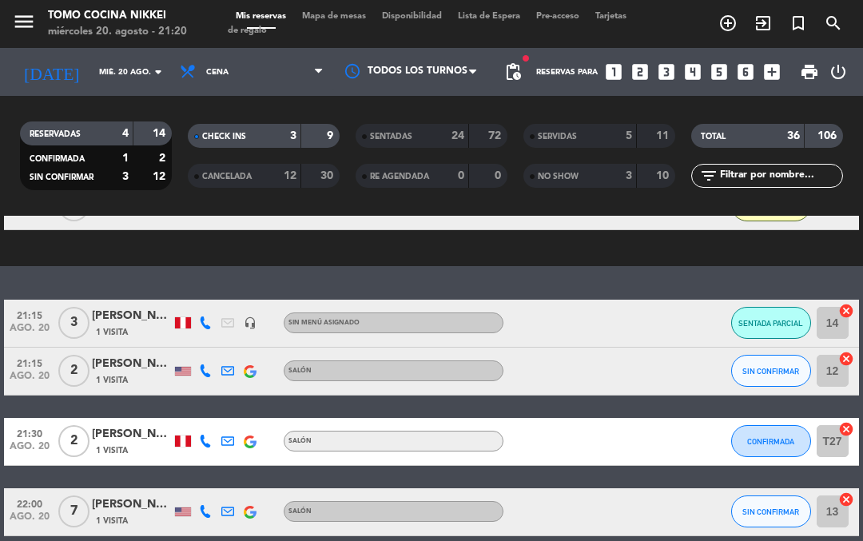
click at [352, 21] on span "Mapa de mesas" at bounding box center [334, 16] width 80 height 9
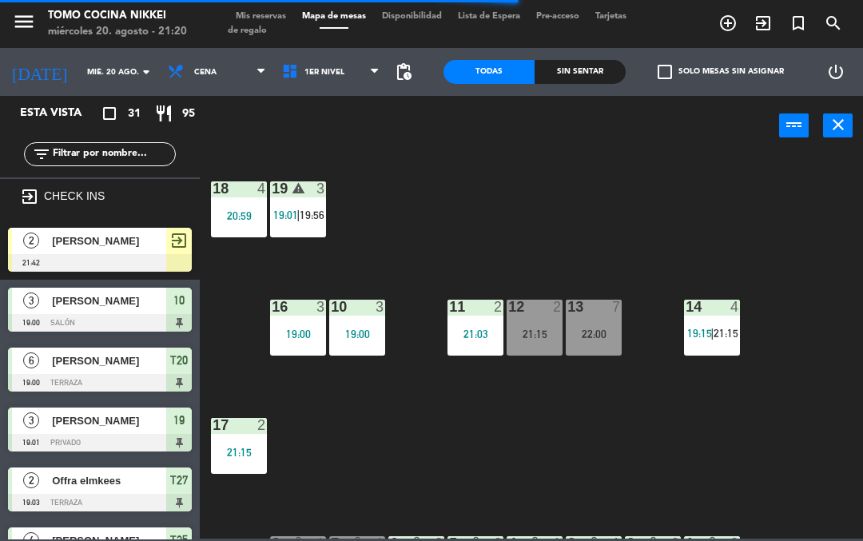
click at [313, 198] on div "19 warning 3 19:01 | 19:56" at bounding box center [298, 209] width 56 height 56
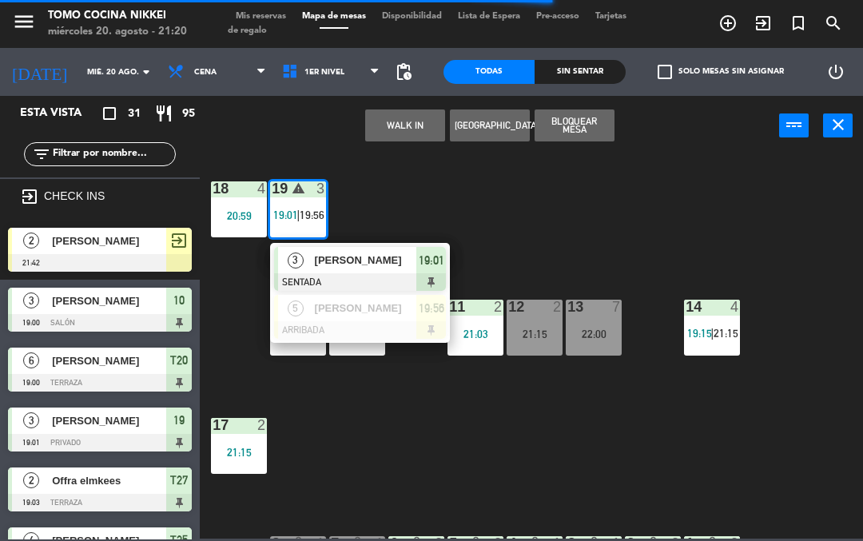
click at [324, 260] on span "[PERSON_NAME]" at bounding box center [366, 260] width 102 height 17
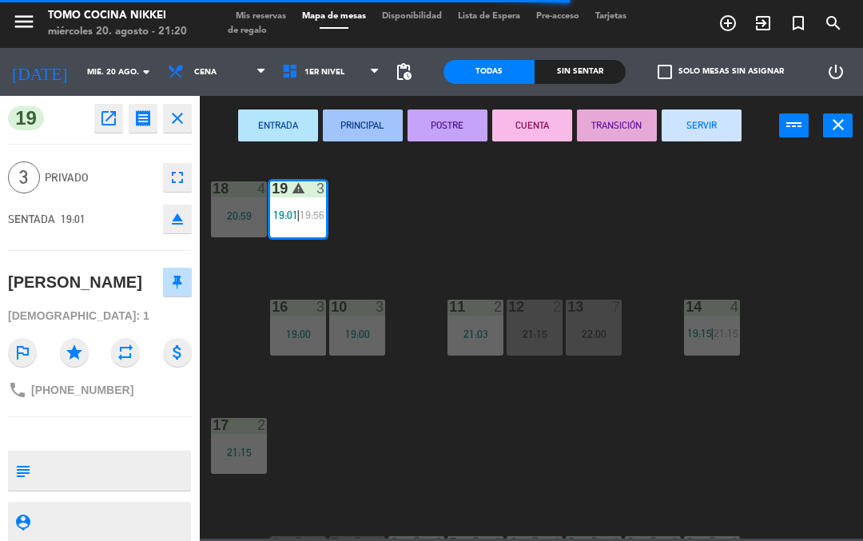
click at [697, 120] on button "SERVIR" at bounding box center [702, 125] width 80 height 32
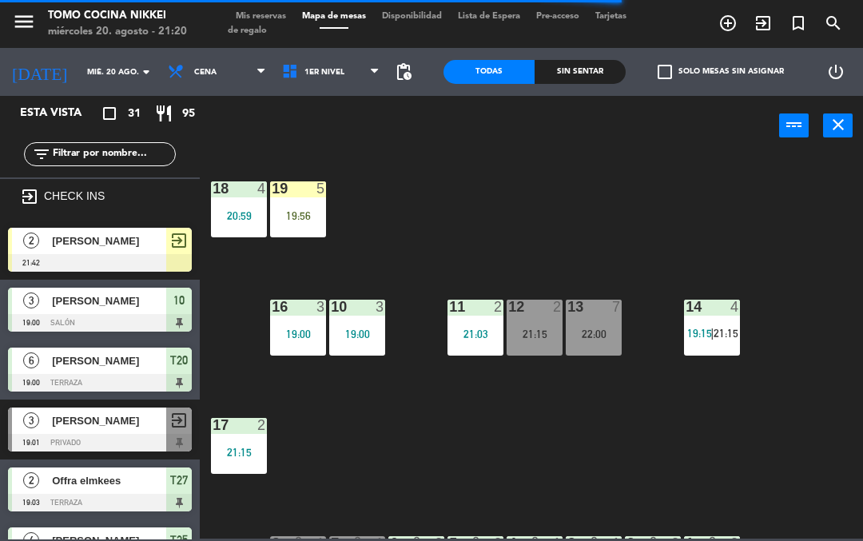
click at [579, 232] on div "18 4 20:59 19 5 19:56 16 3 19:00 10 3 19:00 11 2 21:03 12 2 21:15 13 7 22:00 14…" at bounding box center [536, 345] width 654 height 385
click at [462, 459] on div "18 4 20:59 19 5 19:56 16 3 19:00 10 3 19:00 11 2 21:03 12 2 21:15 13 7 22:00 14…" at bounding box center [536, 345] width 654 height 385
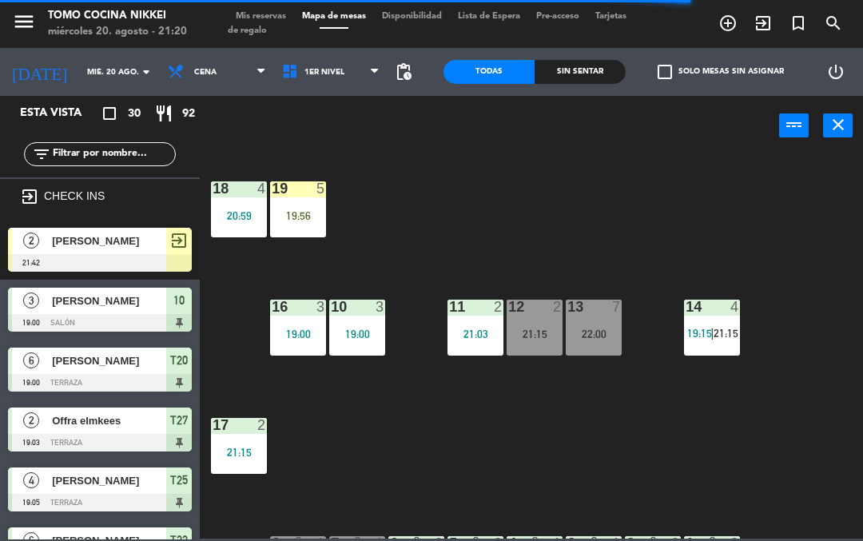
click at [587, 448] on div "18 4 20:59 19 5 19:56 16 3 19:00 10 3 19:00 11 2 21:03 12 2 21:15 13 7 22:00 14…" at bounding box center [536, 345] width 654 height 385
click at [578, 445] on div "18 4 20:59 19 5 19:56 16 3 19:00 10 3 19:00 11 2 21:03 12 2 21:15 13 7 22:00 14…" at bounding box center [536, 345] width 654 height 385
click at [598, 82] on div "Sin sentar" at bounding box center [580, 72] width 91 height 24
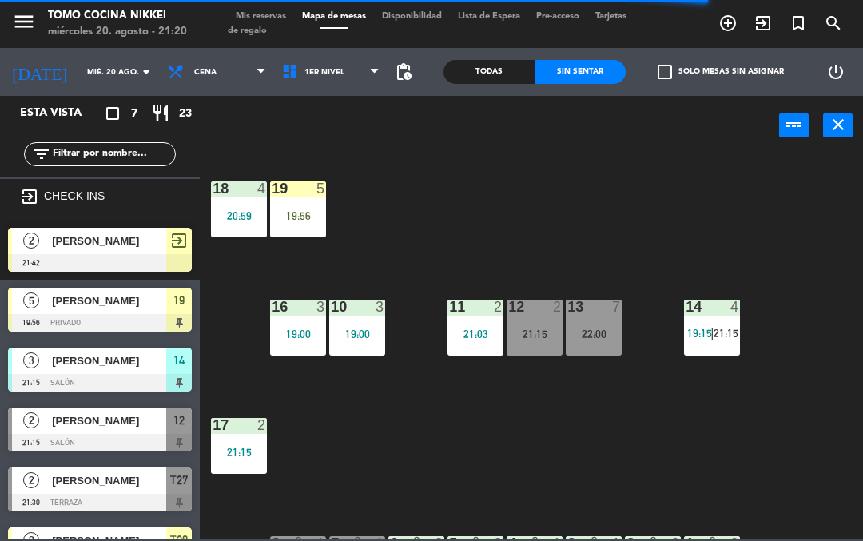
click at [600, 78] on div "Sin sentar" at bounding box center [580, 72] width 91 height 24
click at [598, 83] on div "Sin sentar" at bounding box center [580, 72] width 91 height 24
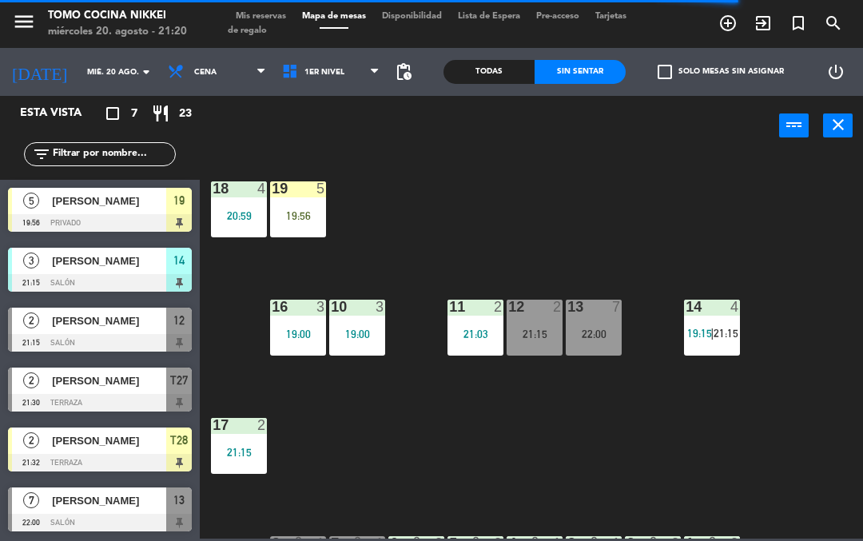
scroll to position [99, 0]
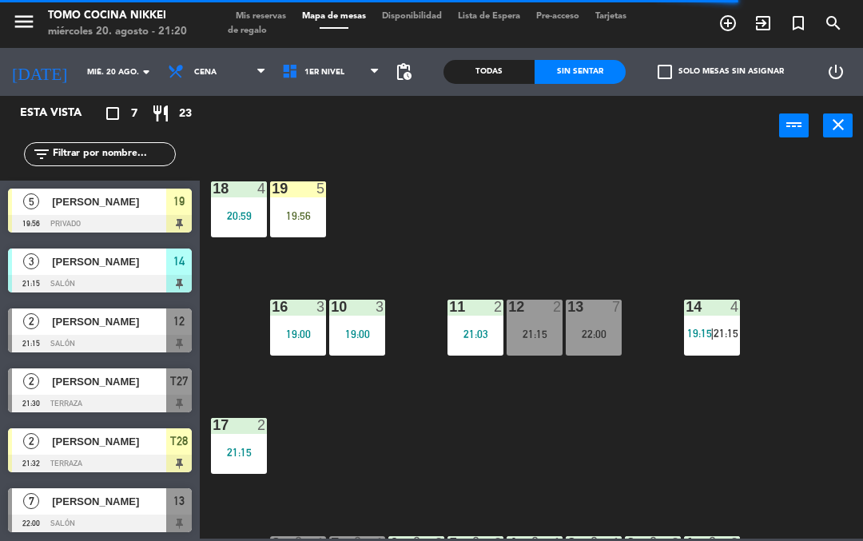
click at [722, 340] on span "21:15" at bounding box center [726, 333] width 25 height 13
click at [825, 302] on div "18 4 20:59 19 5 19:56 16 3 19:00 10 3 19:00 11 2 21:03 12 2 21:15 13 7 22:00 14…" at bounding box center [536, 345] width 654 height 385
click at [349, 476] on div "18 4 20:59 19 5 19:56 16 3 19:00 10 3 19:00 11 2 21:03 12 2 21:15 13 7 22:00 14…" at bounding box center [536, 345] width 654 height 385
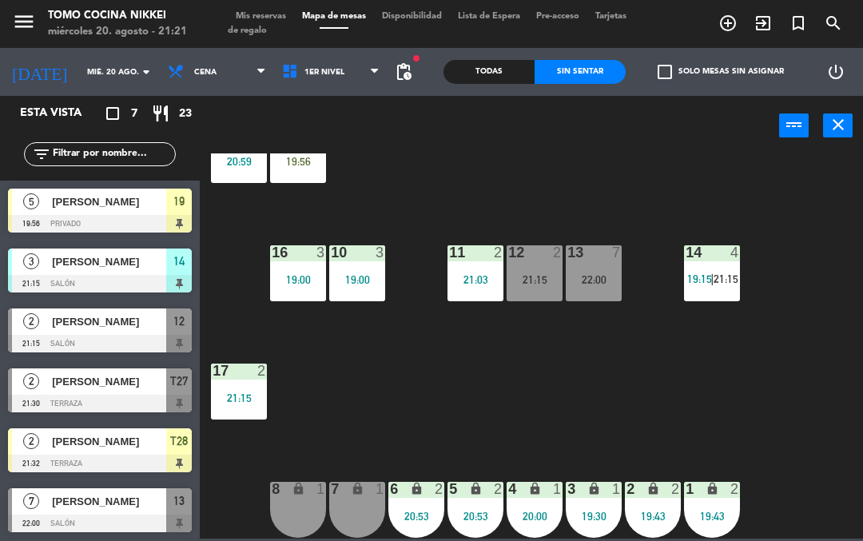
scroll to position [54, 0]
click at [360, 508] on div "7 lock 1" at bounding box center [357, 510] width 56 height 56
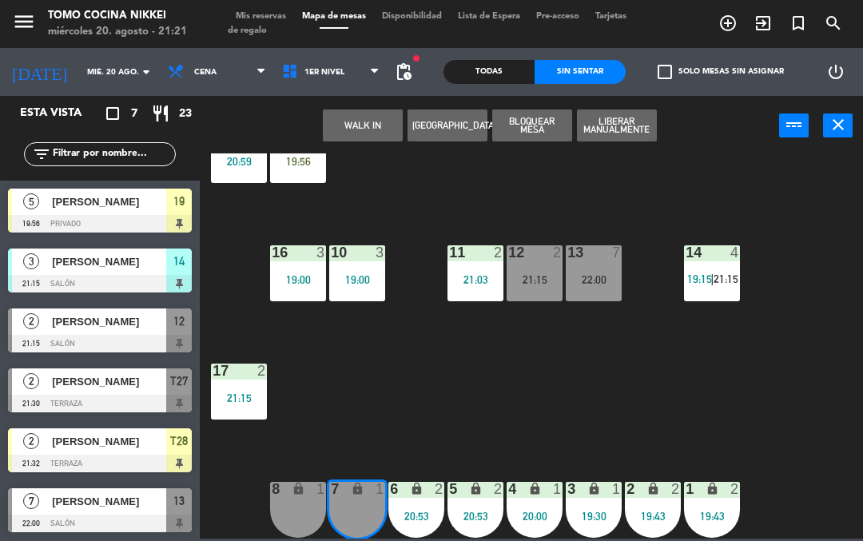
click at [293, 502] on div "8 lock 1" at bounding box center [298, 510] width 56 height 56
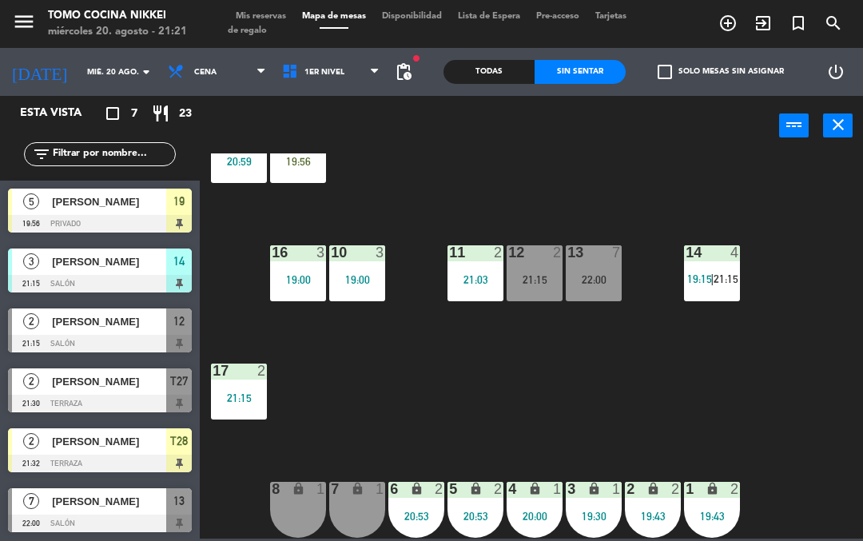
click at [299, 421] on div "18 4 20:59 19 5 19:56 16 3 19:00 10 3 19:00 11 2 21:03 12 2 21:15 13 7 22:00 14…" at bounding box center [536, 345] width 654 height 385
click at [330, 440] on div "18 4 20:59 19 5 19:56 16 3 19:00 10 3 19:00 11 2 21:03 12 2 21:15 13 7 22:00 14…" at bounding box center [536, 345] width 654 height 385
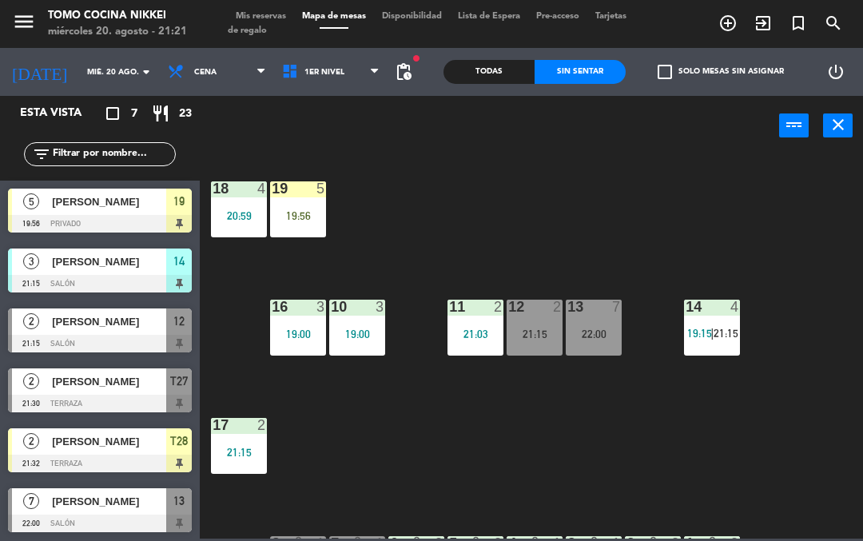
scroll to position [0, 0]
click at [596, 78] on div "Sin sentar" at bounding box center [580, 72] width 91 height 24
click at [687, 340] on span "19:15" at bounding box center [699, 333] width 25 height 13
click at [495, 430] on div "18 4 20:59 19 5 19:56 16 3 19:00 10 3 19:00 11 2 21:03 12 2 21:15 13 7 22:00 14…" at bounding box center [536, 345] width 654 height 385
click at [737, 354] on div "14 4 19:15 | 21:15" at bounding box center [712, 328] width 56 height 56
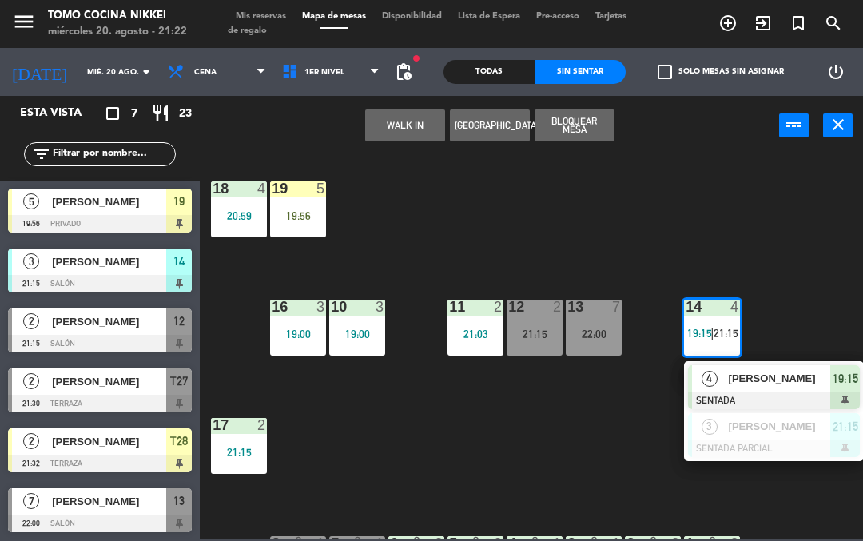
click at [595, 308] on div at bounding box center [594, 307] width 26 height 14
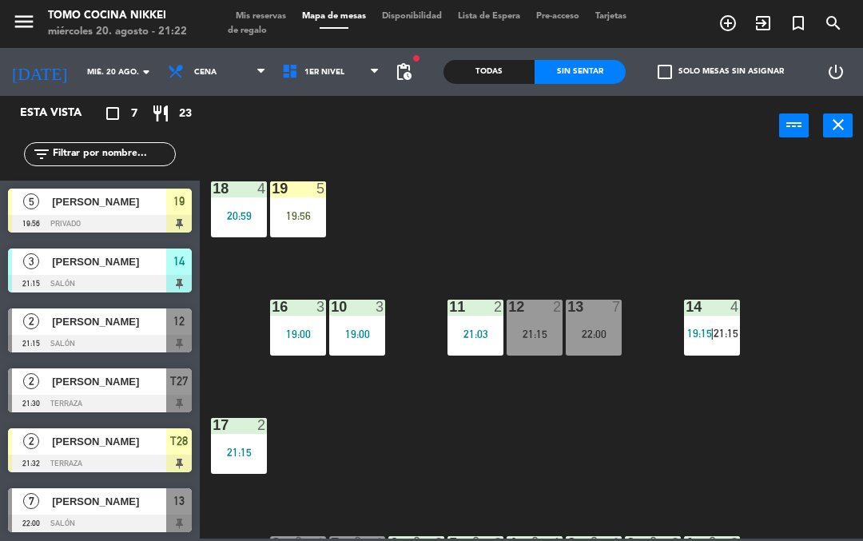
click at [743, 227] on div "18 4 20:59 19 5 19:56 16 3 19:00 10 3 19:00 11 2 21:03 12 2 21:15 13 7 22:00 14…" at bounding box center [536, 345] width 654 height 385
click at [592, 325] on div "13 7 22:00" at bounding box center [594, 328] width 56 height 56
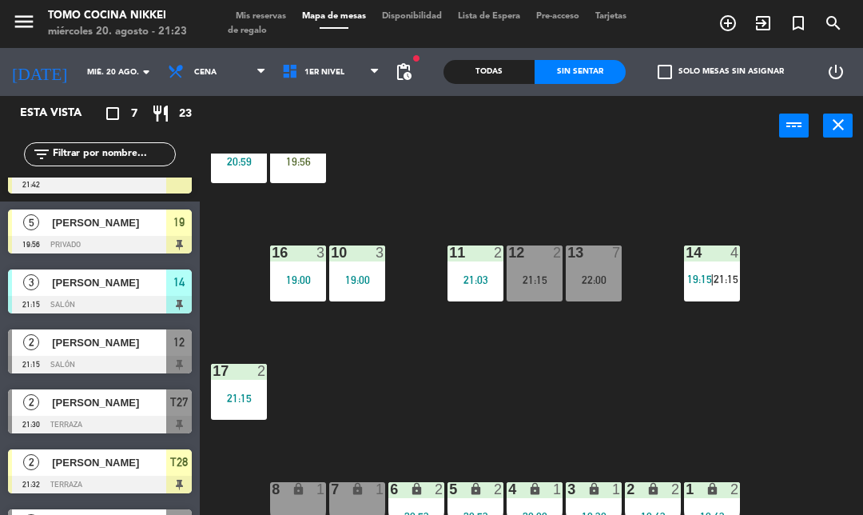
scroll to position [78, 0]
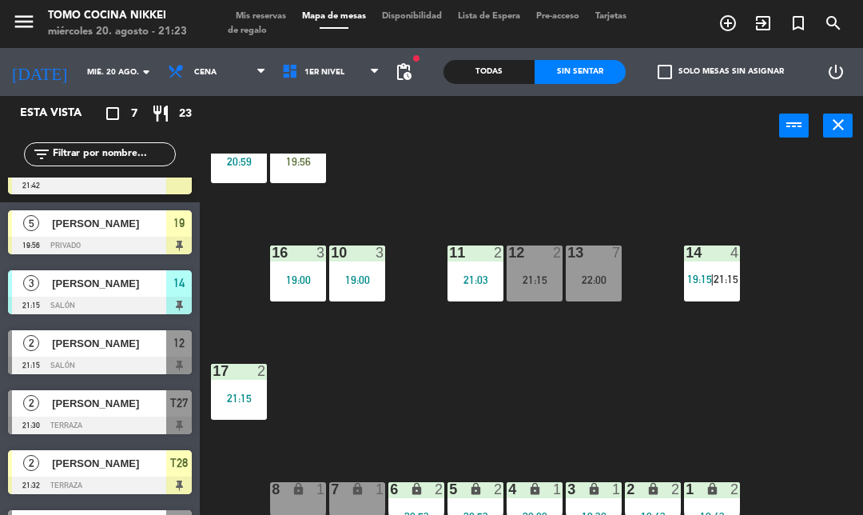
click at [342, 78] on span "1er Nivel" at bounding box center [331, 71] width 114 height 35
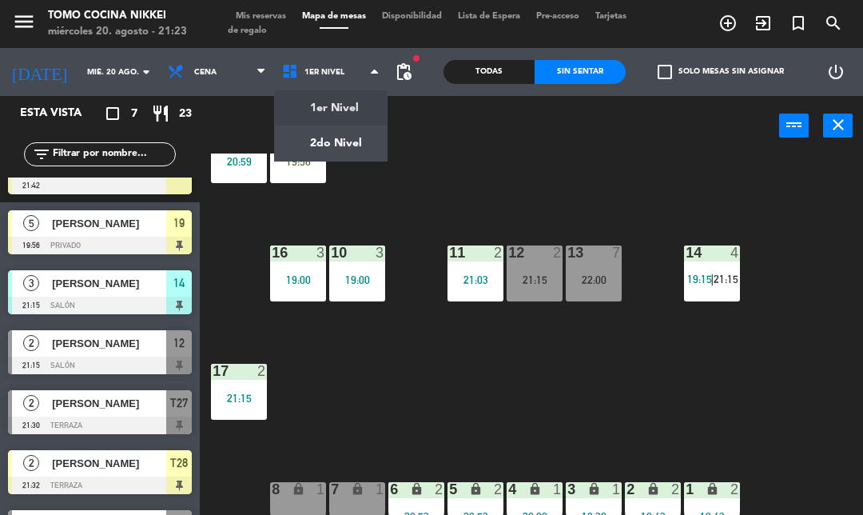
click at [336, 151] on ng-component "menu Tomo Cocina Nikkei [DATE] 20. agosto - 21:23 Mis reservas Mapa de mesas Di…" at bounding box center [431, 269] width 863 height 539
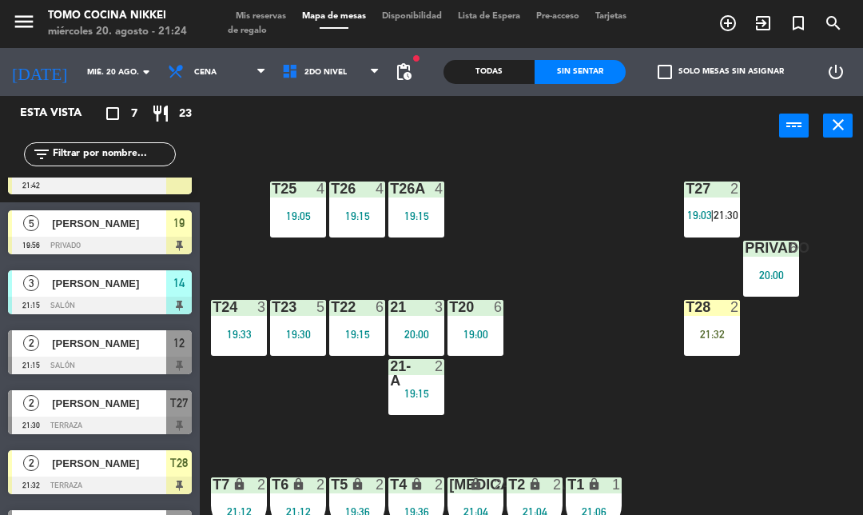
click at [650, 412] on div "T27 2 19:03 | 21:30 T25 4 19:05 T26A 4 19:15 T26 4 19:15 Privado 6 20:00 T24 3 …" at bounding box center [536, 345] width 654 height 385
click at [304, 88] on span "2do Nivel" at bounding box center [331, 71] width 114 height 35
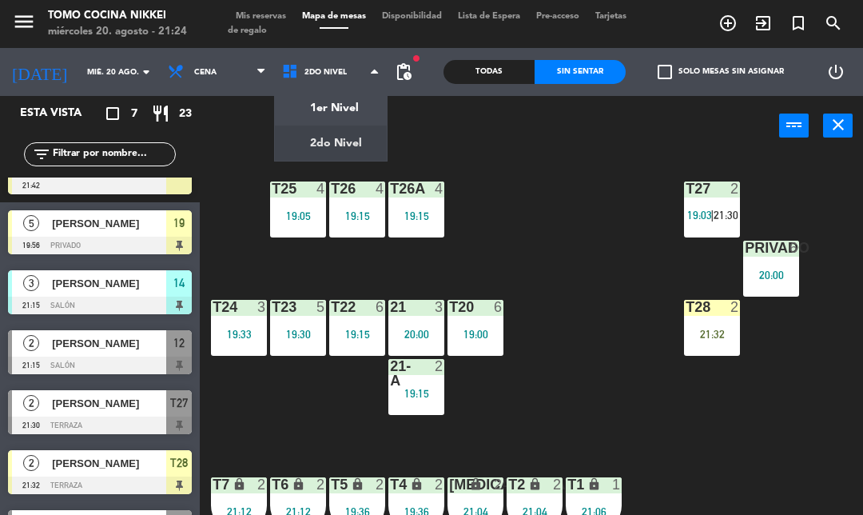
click at [273, 27] on span "Tarjetas de regalo" at bounding box center [427, 23] width 399 height 23
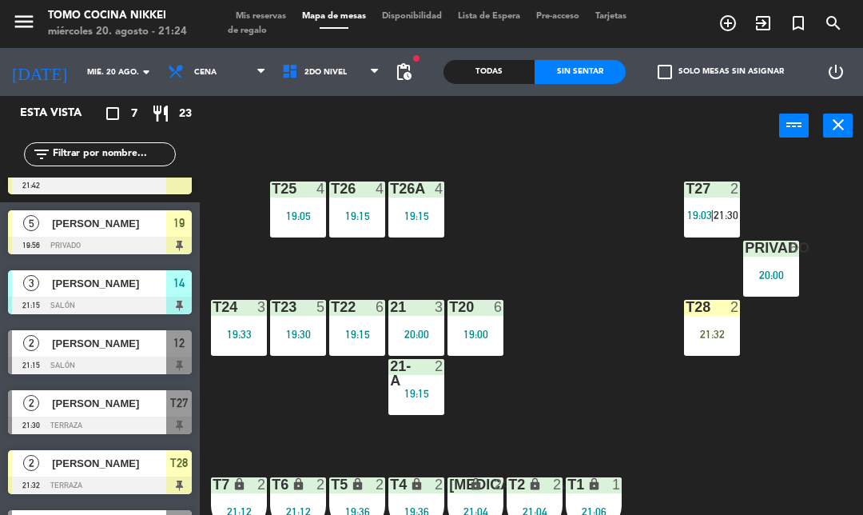
click at [257, 17] on span "Mis reservas" at bounding box center [261, 16] width 66 height 9
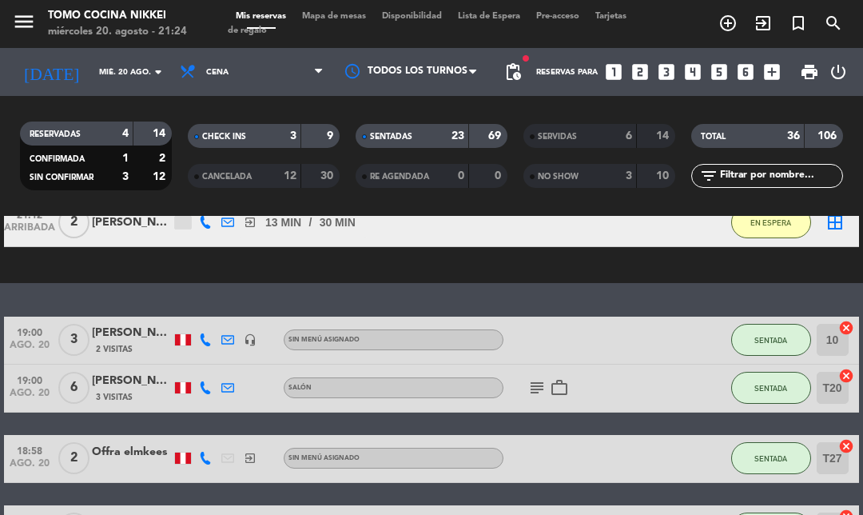
scroll to position [310, 0]
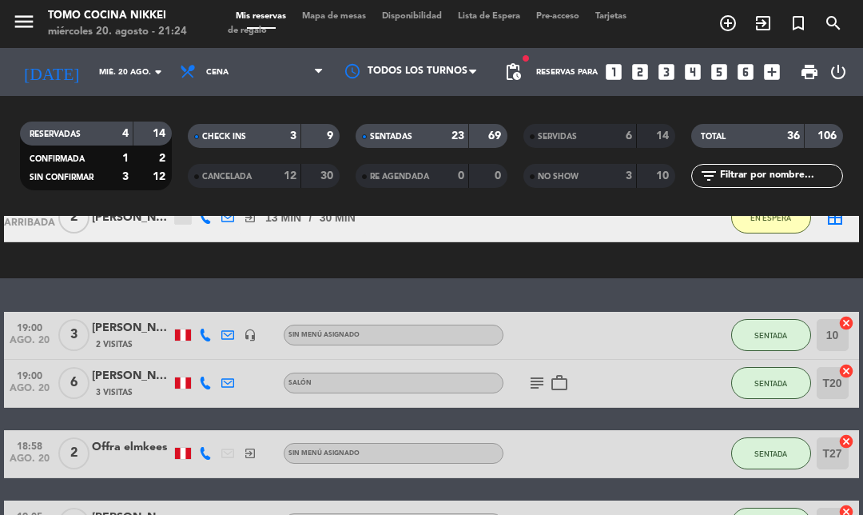
click at [402, 137] on span "SENTADAS" at bounding box center [391, 137] width 42 height 8
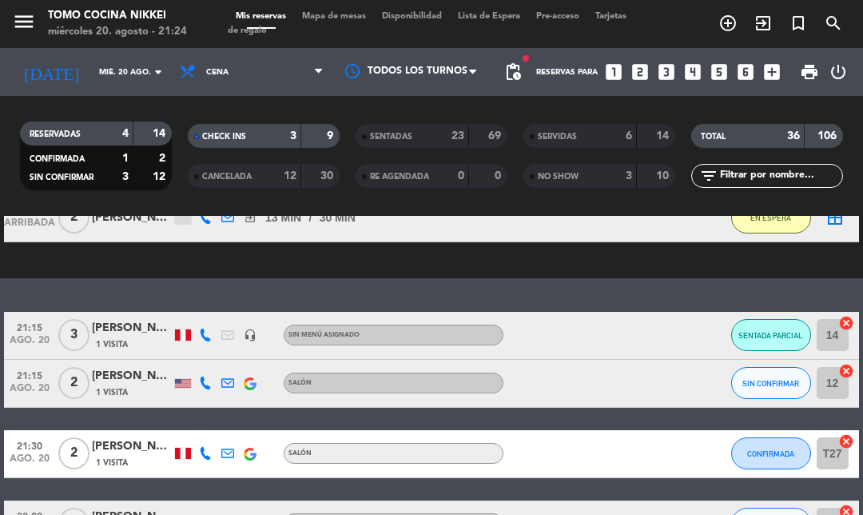
click at [0, 371] on bookings-row "21:15 [DATE] [DATE][PERSON_NAME] 1 Visita headset_mic Sin menú asignado SENTADA…" at bounding box center [431, 430] width 863 height 237
click at [27, 385] on span "ago. 20" at bounding box center [30, 392] width 40 height 18
click at [24, 388] on span "ago. 20" at bounding box center [30, 392] width 40 height 18
click at [758, 396] on button "SIN CONFIRMAR" at bounding box center [771, 383] width 80 height 32
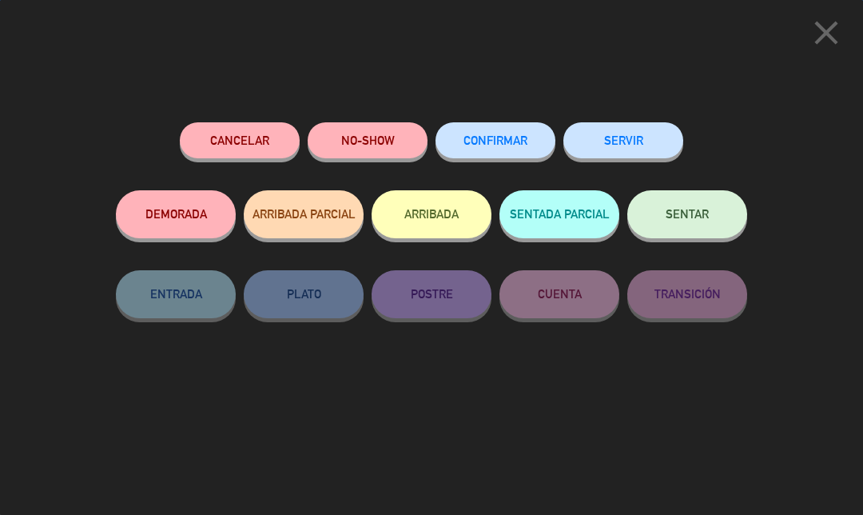
click at [353, 145] on button "NO-SHOW" at bounding box center [368, 140] width 120 height 36
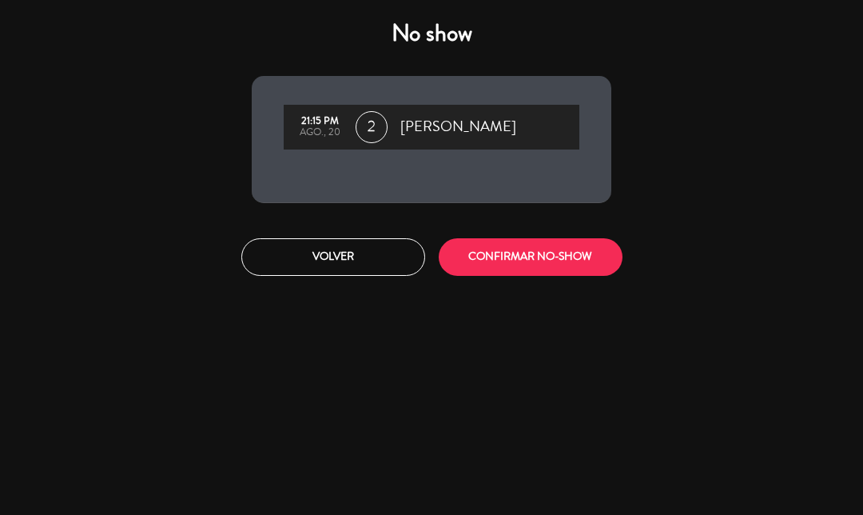
click at [491, 241] on button "CONFIRMAR NO-SHOW" at bounding box center [531, 257] width 184 height 38
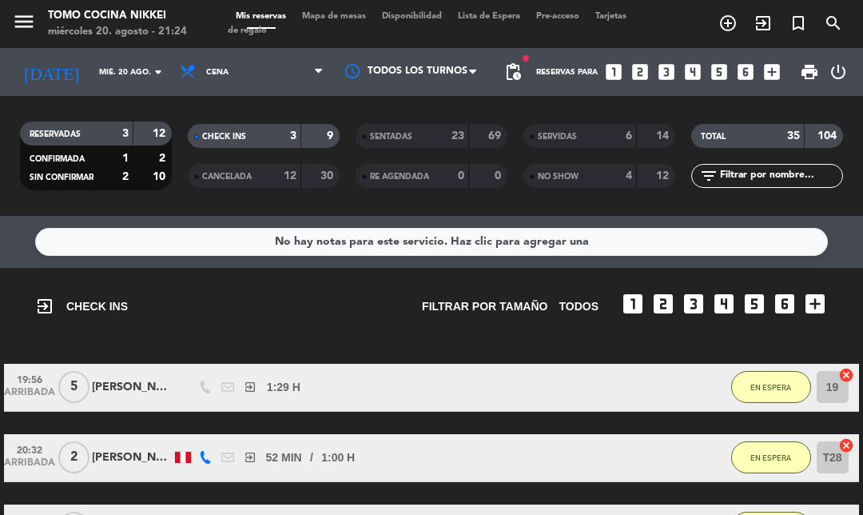
scroll to position [-2, 0]
click at [355, 18] on span "Mapa de mesas" at bounding box center [334, 16] width 80 height 9
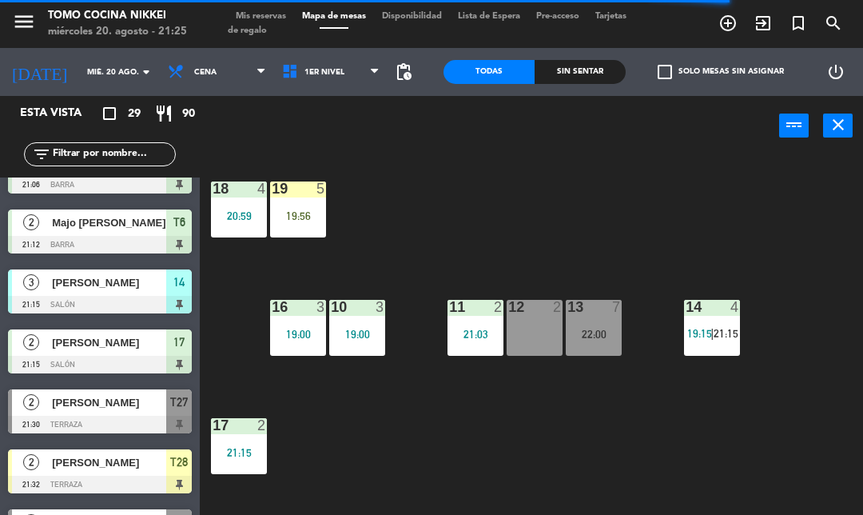
scroll to position [1396, 0]
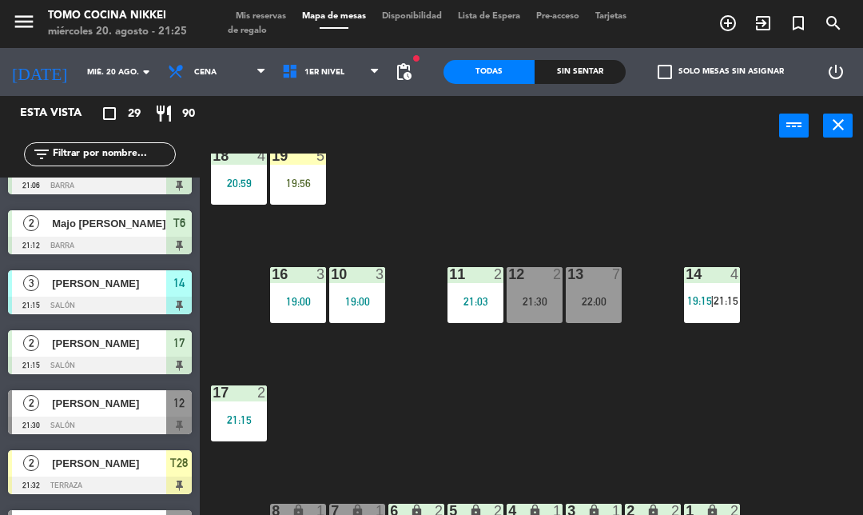
click at [346, 49] on div "1er Nivel 2do Nivel 1er Nivel 1er Nivel 2do Nivel" at bounding box center [331, 72] width 114 height 48
click at [317, 69] on span "1er Nivel" at bounding box center [324, 72] width 40 height 9
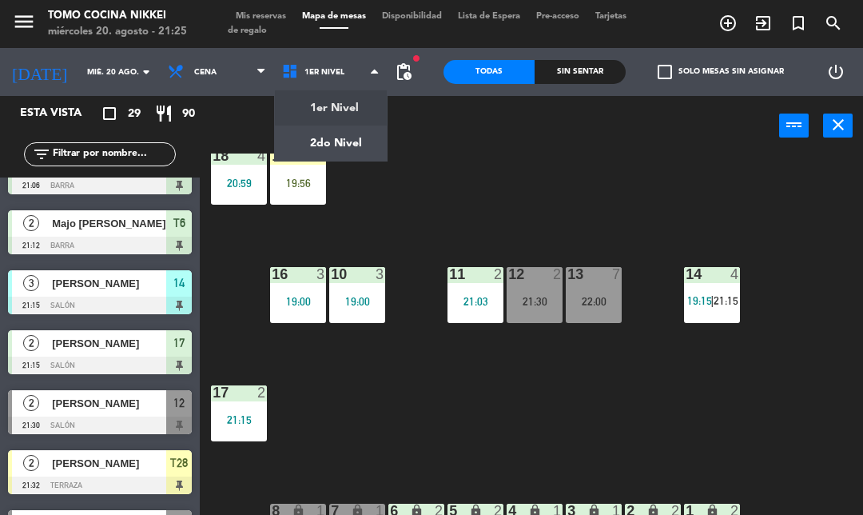
click at [343, 150] on ng-component "menu Tomo Cocina Nikkei [DATE] 20. agosto - 21:25 Mis reservas Mapa de mesas Di…" at bounding box center [431, 280] width 863 height 560
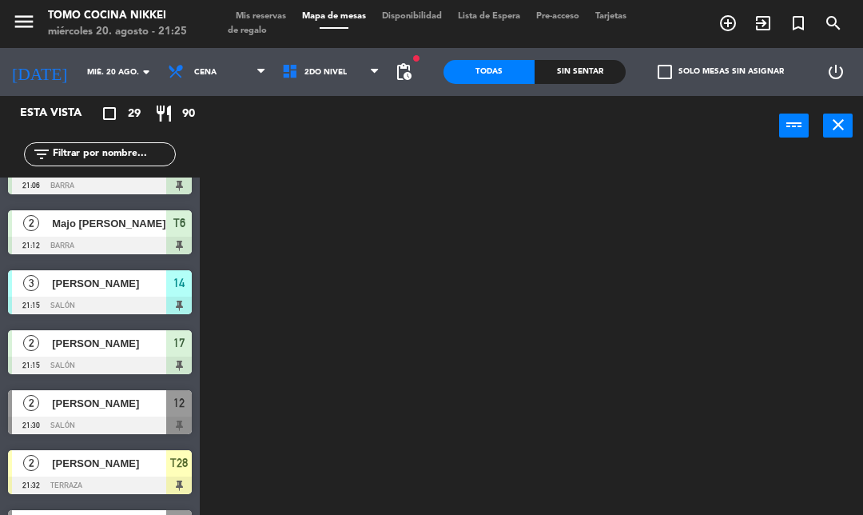
scroll to position [0, 0]
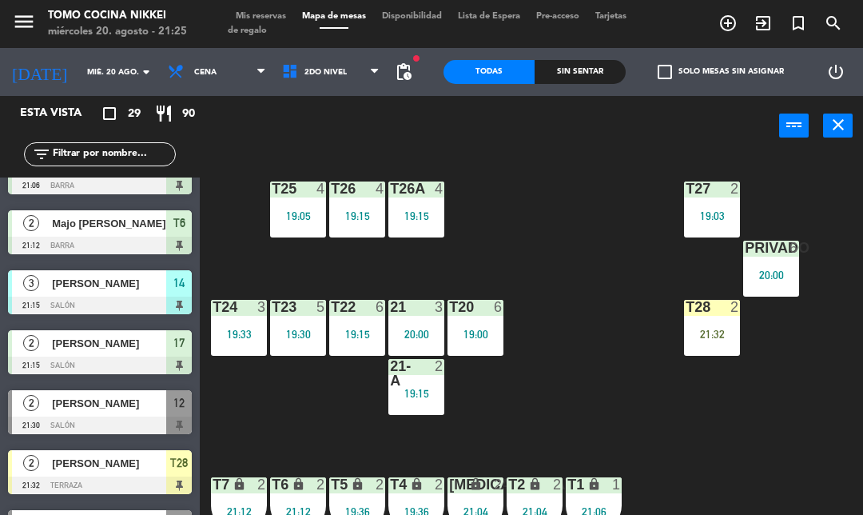
click at [223, 328] on div "19:33" at bounding box center [239, 334] width 56 height 12
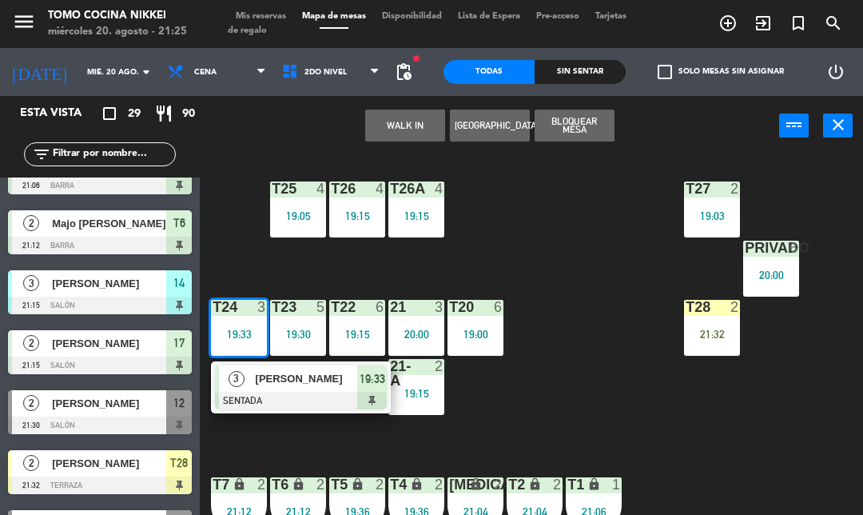
click at [269, 460] on div "T27 2 19:03 T25 4 19:05 T26A 4 19:15 T26 4 19:15 Privado 6 20:00 T24 3 19:33 3 …" at bounding box center [536, 356] width 654 height 407
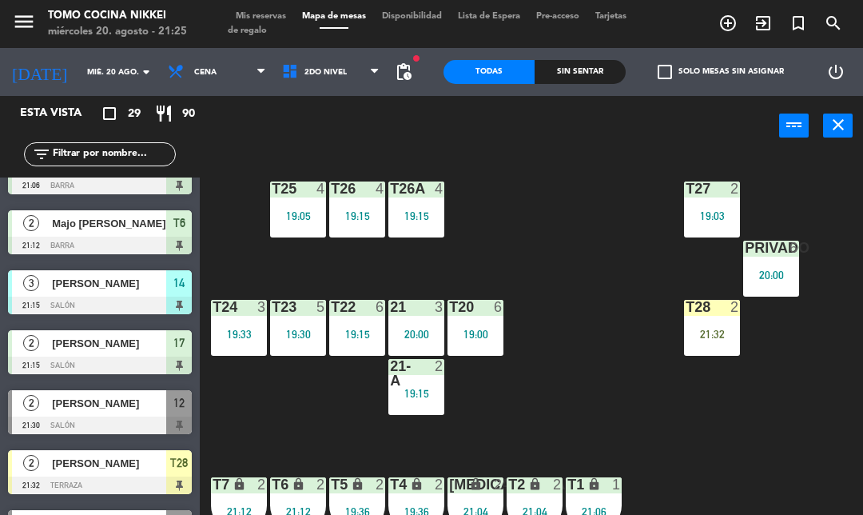
click at [412, 167] on div "T27 2 19:03 T25 4 19:05 T26A 4 19:15 T26 4 19:15 Privado 6 20:00 T24 3 19:33 T2…" at bounding box center [536, 356] width 654 height 407
click at [439, 211] on div "19:15" at bounding box center [416, 215] width 56 height 11
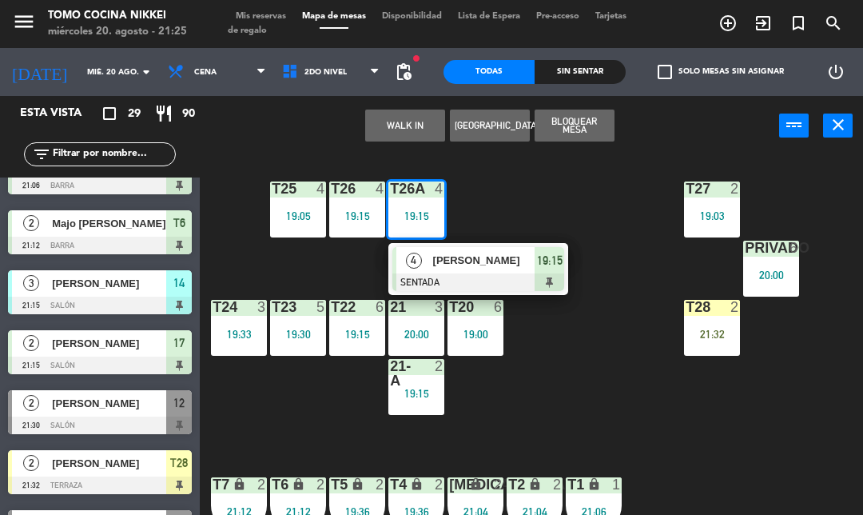
click at [555, 179] on div "T27 2 19:03 T25 4 19:05 T26A 4 19:15 4 [PERSON_NAME] SENTADA 19:15 T26 4 19:15 …" at bounding box center [536, 356] width 654 height 407
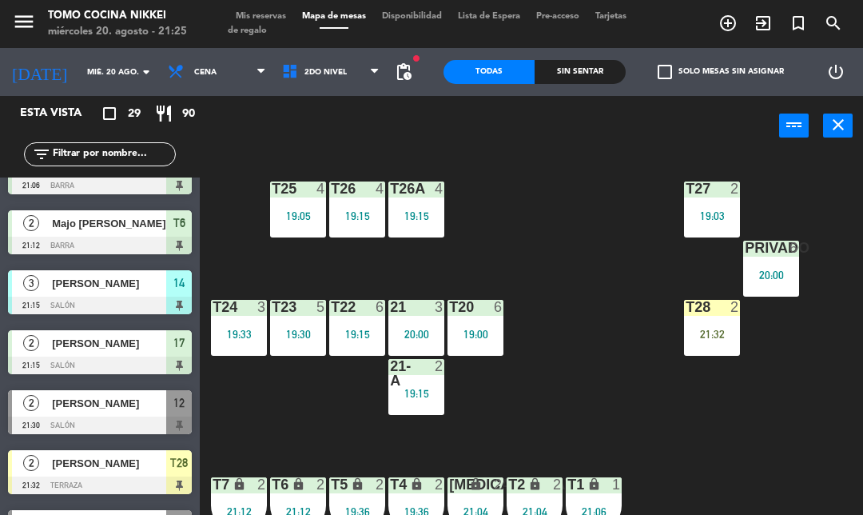
click at [209, 328] on div "T27 2 19:03 T25 4 19:05 T26A 4 19:15 T26 4 19:15 Privado 6 20:00 T24 3 19:33 T2…" at bounding box center [536, 356] width 654 height 407
click at [315, 63] on span "2do Nivel" at bounding box center [331, 71] width 114 height 35
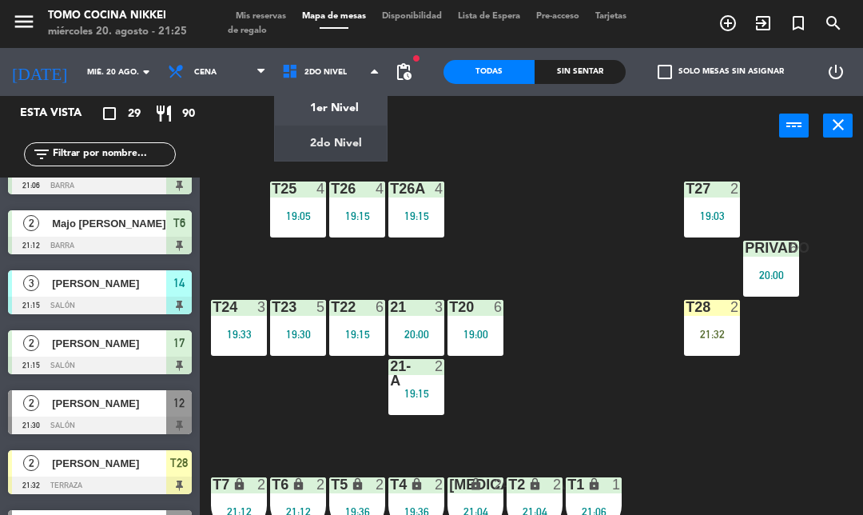
click at [348, 100] on ng-component "menu Tomo Cocina Nikkei [DATE] 20. agosto - 21:25 Mis reservas Mapa de mesas Di…" at bounding box center [431, 280] width 863 height 560
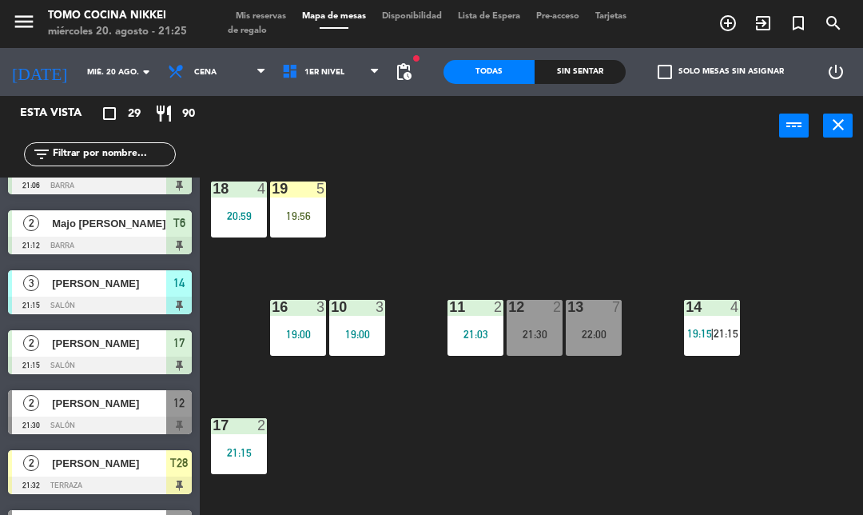
click at [305, 332] on div "19:00" at bounding box center [298, 333] width 56 height 11
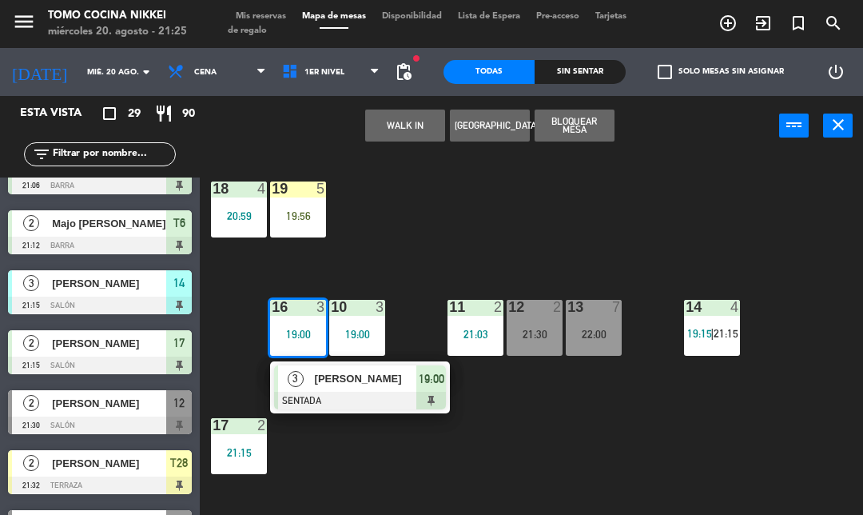
click at [376, 372] on span "[PERSON_NAME]" at bounding box center [366, 378] width 102 height 17
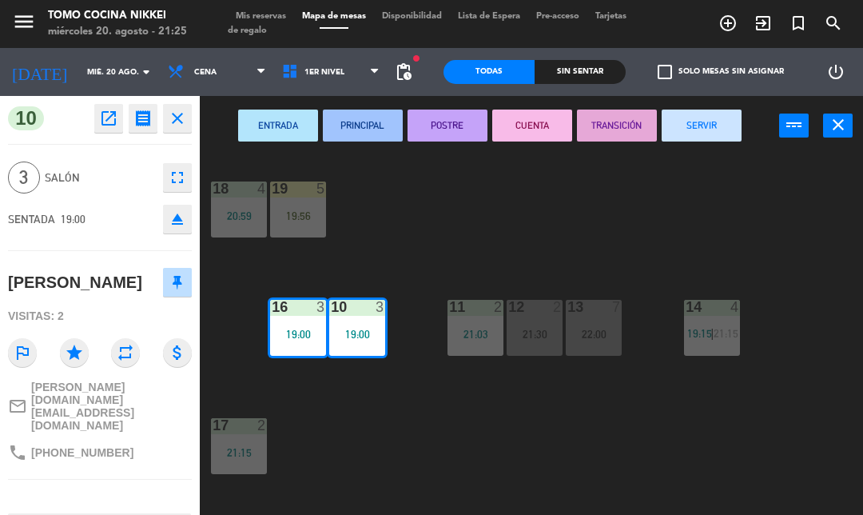
click at [691, 118] on button "SERVIR" at bounding box center [702, 125] width 80 height 32
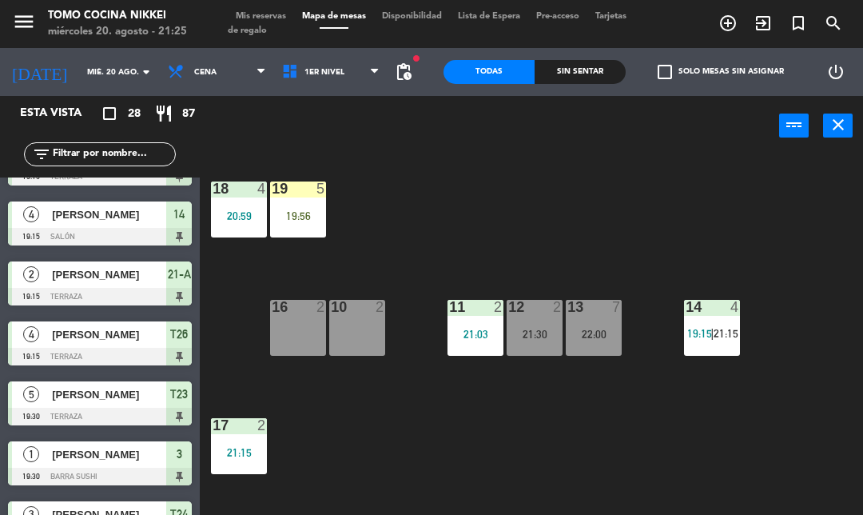
scroll to position [329, 0]
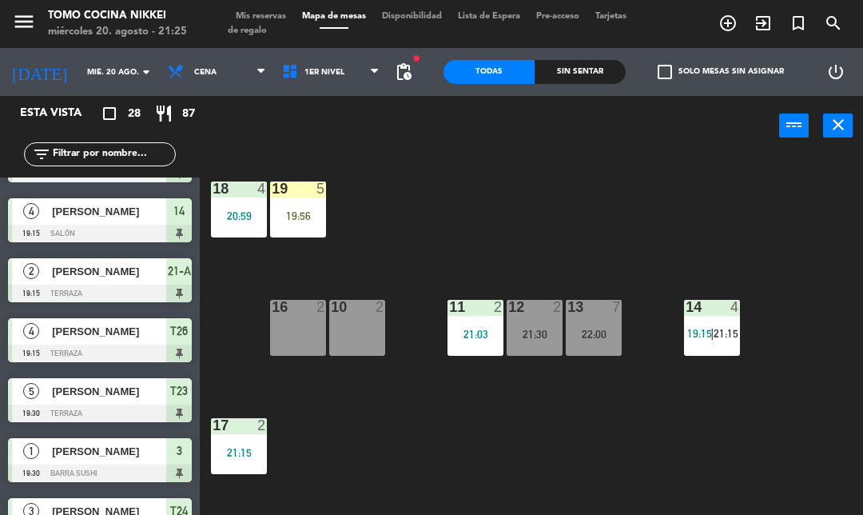
click at [734, 344] on div "14 4 19:15 | 21:15" at bounding box center [712, 328] width 56 height 56
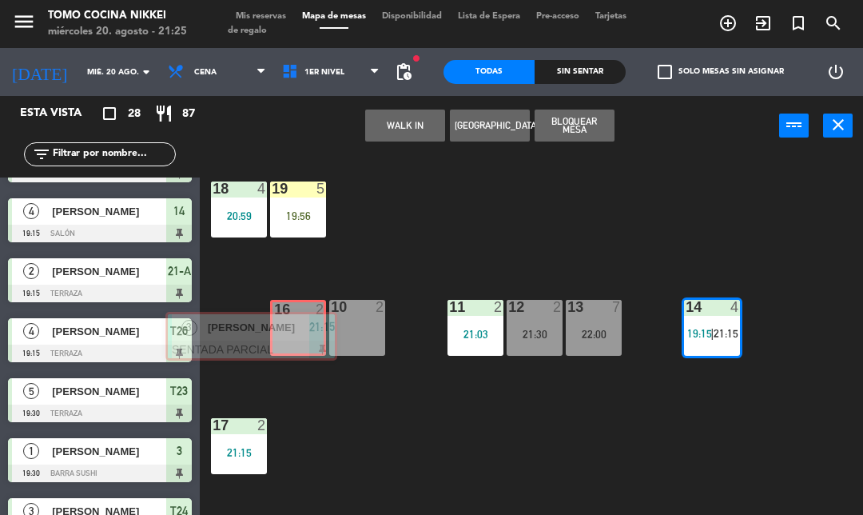
scroll to position [1096, 0]
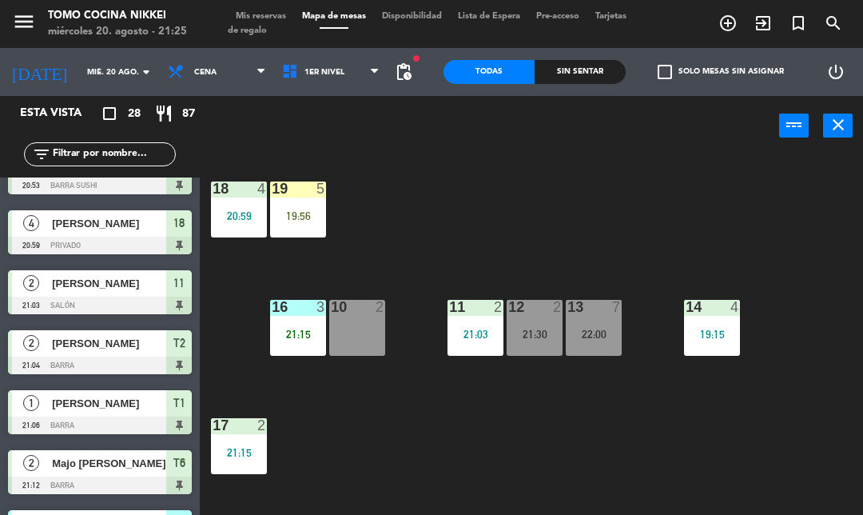
click at [302, 333] on div "21:15" at bounding box center [298, 333] width 56 height 11
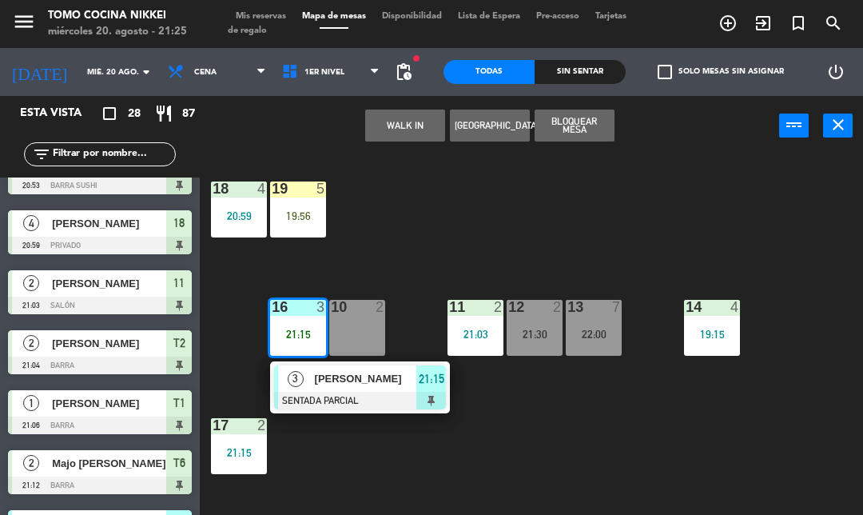
click at [391, 386] on span "[PERSON_NAME]" at bounding box center [366, 378] width 102 height 17
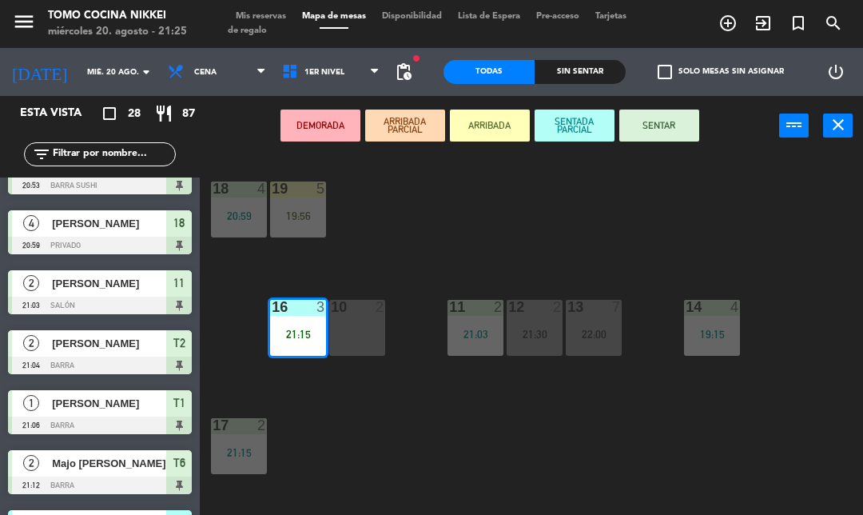
click at [356, 332] on div "10 2" at bounding box center [357, 328] width 56 height 56
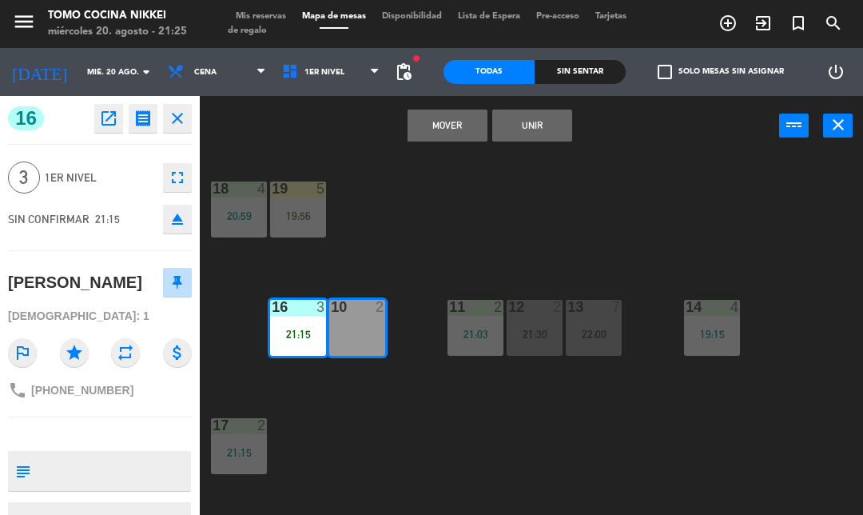
click at [564, 138] on button "Unir" at bounding box center [532, 125] width 80 height 32
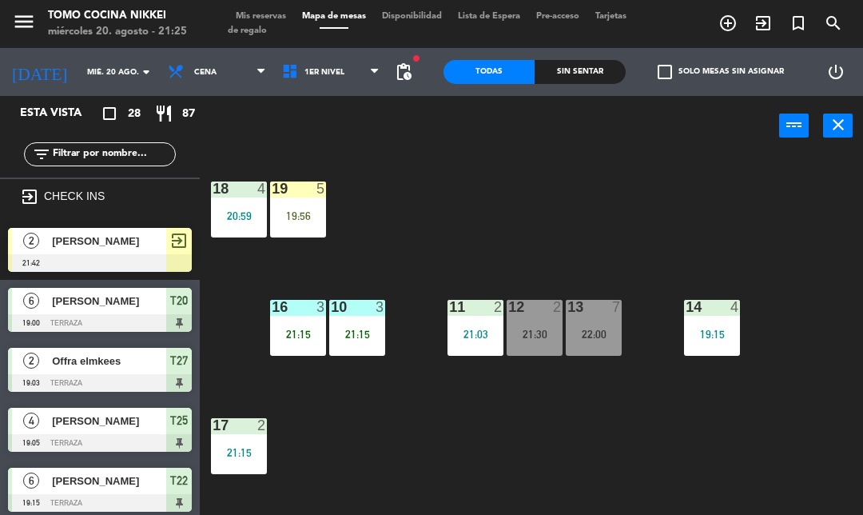
scroll to position [309, 0]
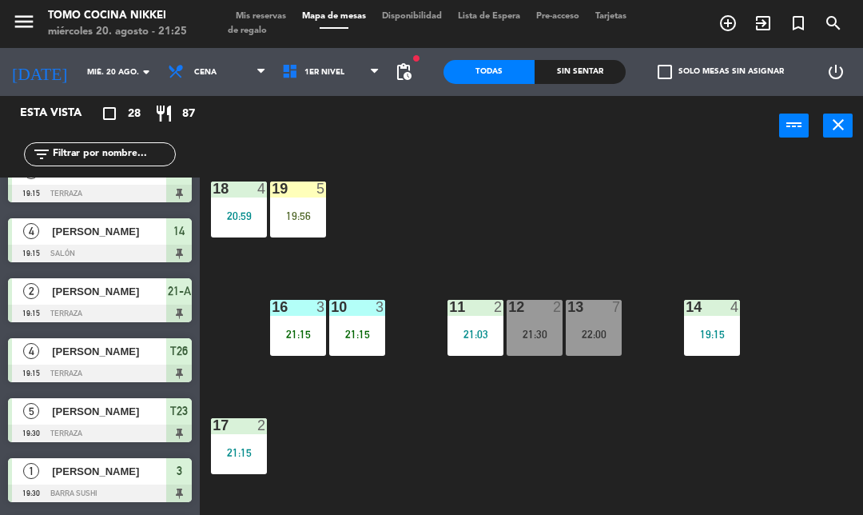
click at [737, 253] on div "18 4 20:59 19 5 19:56 16 3 21:15 10 3 21:15 11 2 21:03 12 2 21:30 13 7 22:00 14…" at bounding box center [536, 356] width 654 height 407
click at [376, 141] on div "power_input close" at bounding box center [489, 126] width 579 height 61
click at [354, 89] on span "1er Nivel" at bounding box center [331, 71] width 114 height 35
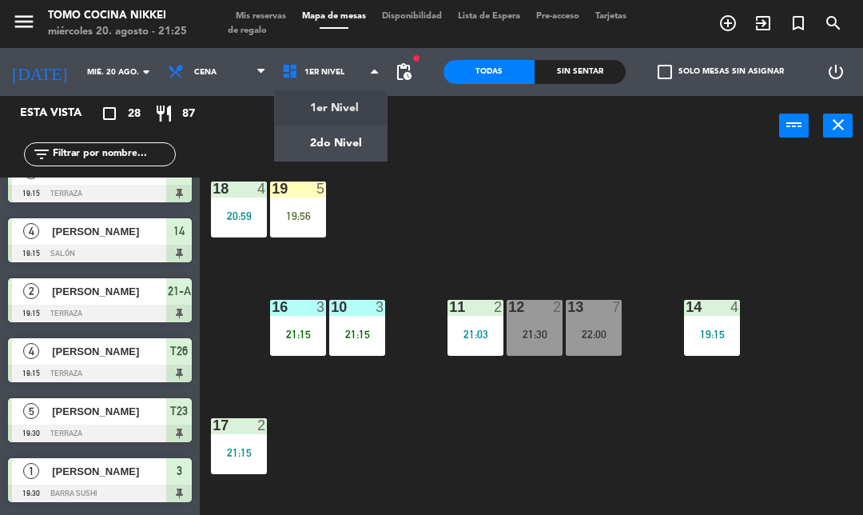
click at [365, 137] on ng-component "menu Tomo Cocina Nikkei [DATE] 20. agosto - 21:25 Mis reservas Mapa de mesas Di…" at bounding box center [431, 280] width 863 height 560
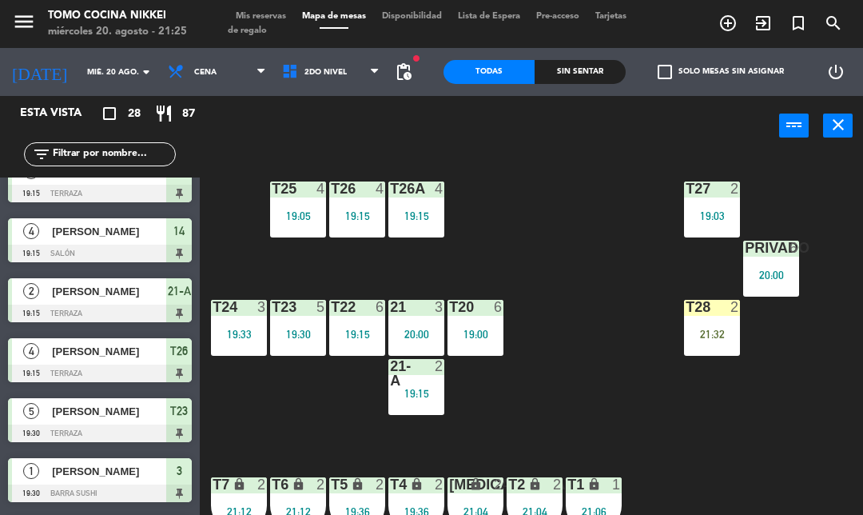
click at [599, 79] on div "Sin sentar" at bounding box center [580, 72] width 91 height 24
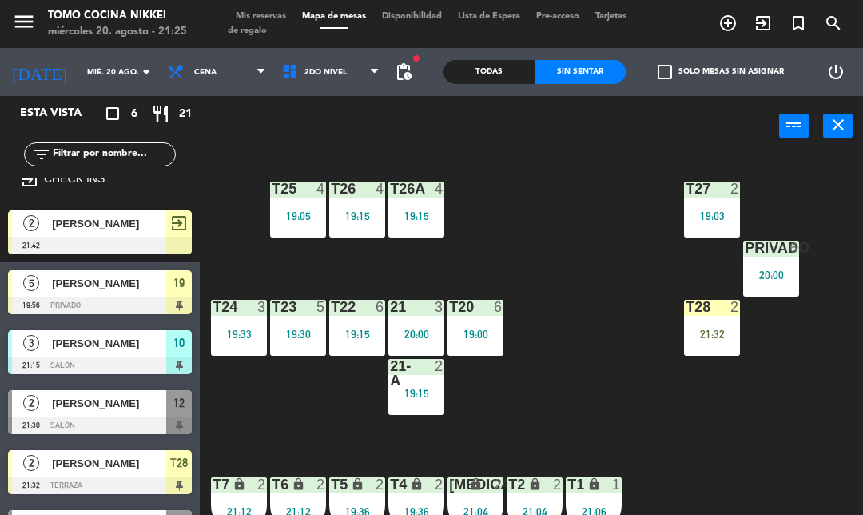
click at [597, 92] on div "Todas Sin sentar" at bounding box center [535, 72] width 182 height 48
click at [732, 434] on div "T27 2 19:03 T25 4 19:05 T26A 4 19:15 T26 4 19:15 Privado 6 20:00 T24 3 19:33 T2…" at bounding box center [536, 356] width 654 height 407
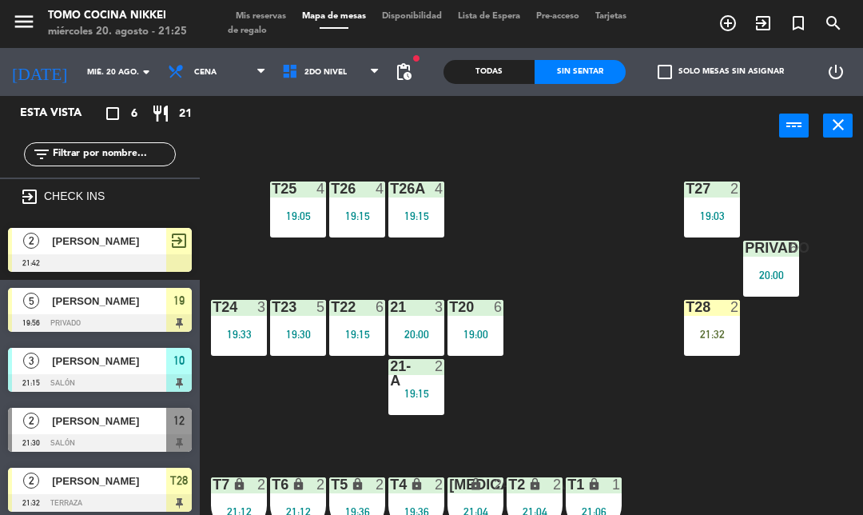
scroll to position [0, 0]
click at [319, 69] on span "2do Nivel" at bounding box center [325, 72] width 42 height 9
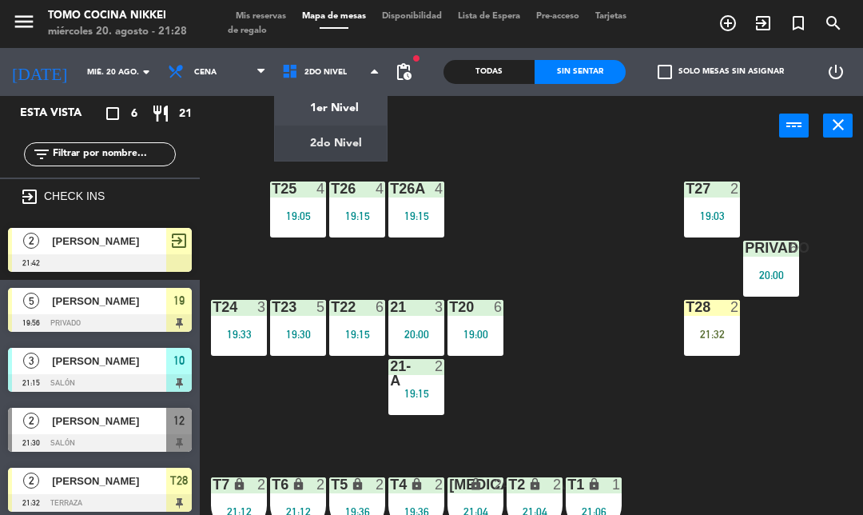
click at [327, 103] on ng-component "menu Tomo Cocina Nikkei [DATE] 20. agosto - 21:28 Mis reservas Mapa de mesas Di…" at bounding box center [431, 280] width 863 height 560
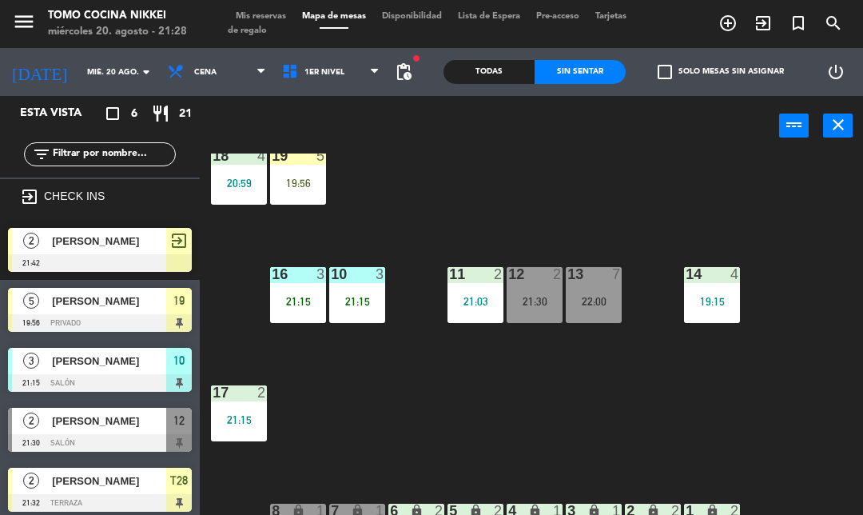
scroll to position [33, 0]
click at [330, 55] on span "1er Nivel" at bounding box center [331, 71] width 114 height 35
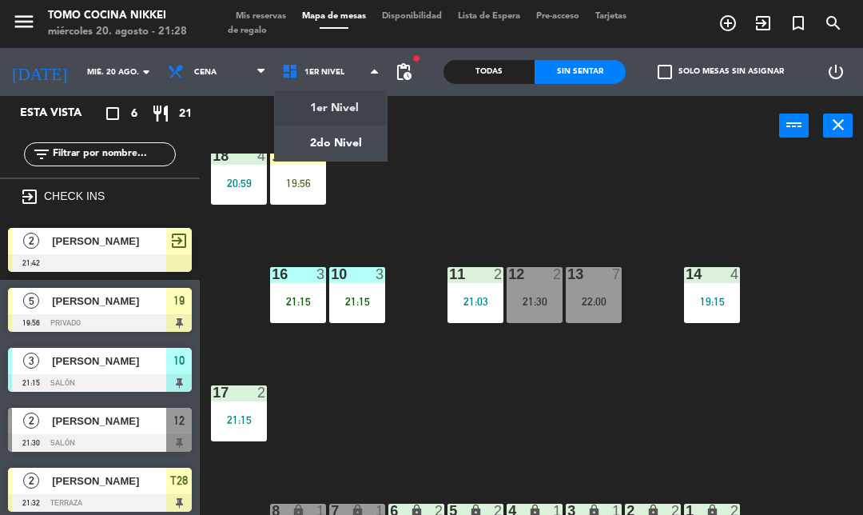
click at [312, 86] on span "1er Nivel" at bounding box center [331, 71] width 114 height 35
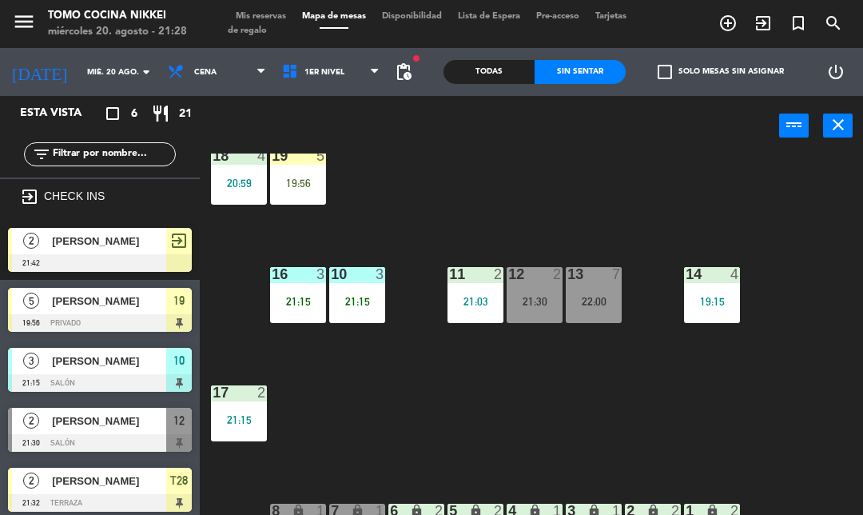
click at [320, 69] on span "1er Nivel" at bounding box center [324, 72] width 40 height 9
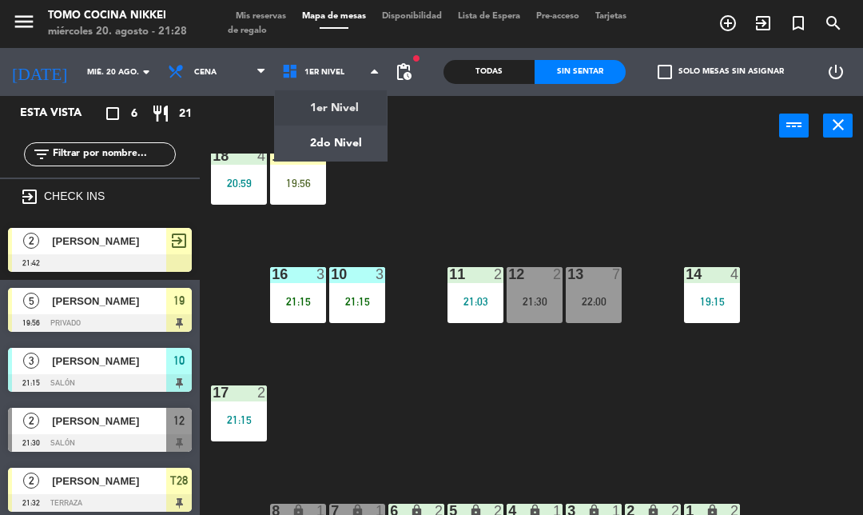
click at [332, 141] on ng-component "menu Tomo Cocina Nikkei [DATE] 20. agosto - 21:28 Mis reservas Mapa de mesas Di…" at bounding box center [431, 280] width 863 height 560
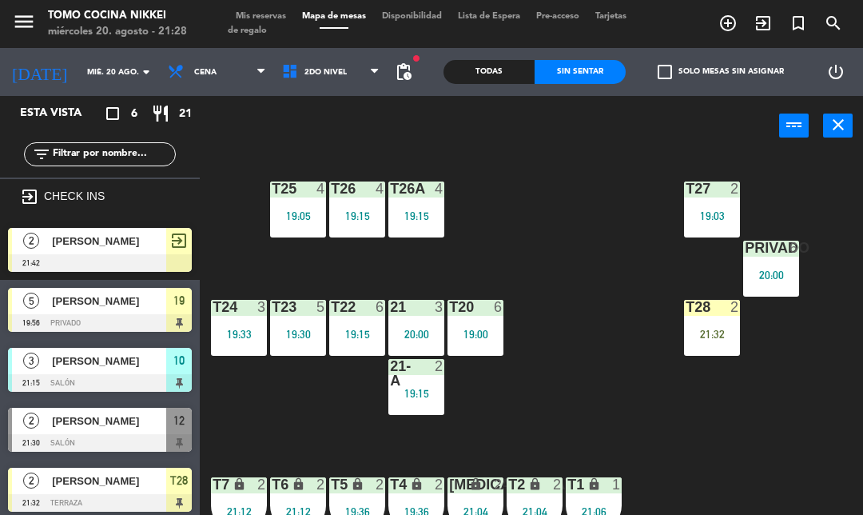
click at [719, 339] on div "21:32" at bounding box center [712, 333] width 56 height 11
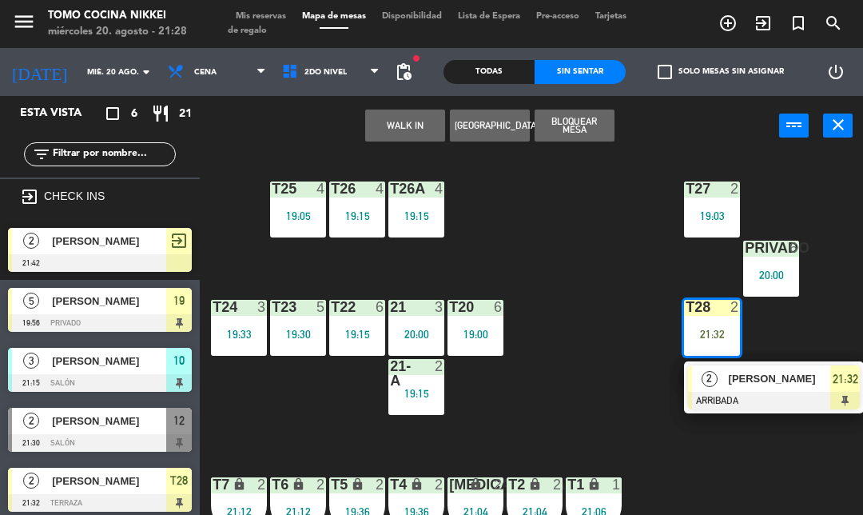
click at [739, 396] on div at bounding box center [774, 401] width 172 height 18
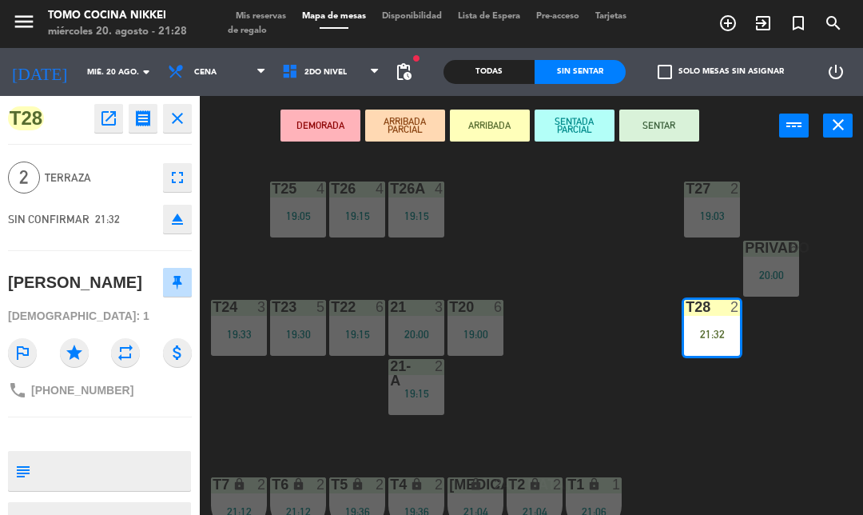
click at [666, 123] on button "SENTAR" at bounding box center [659, 125] width 80 height 32
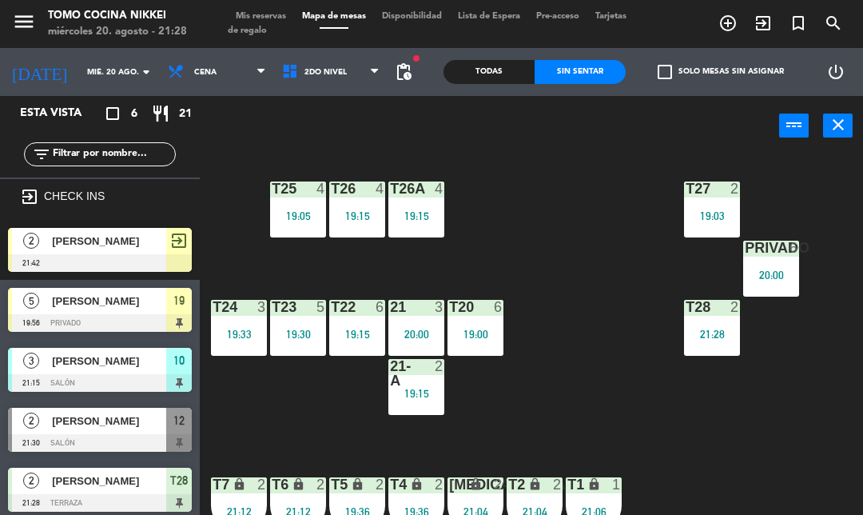
scroll to position [18, 0]
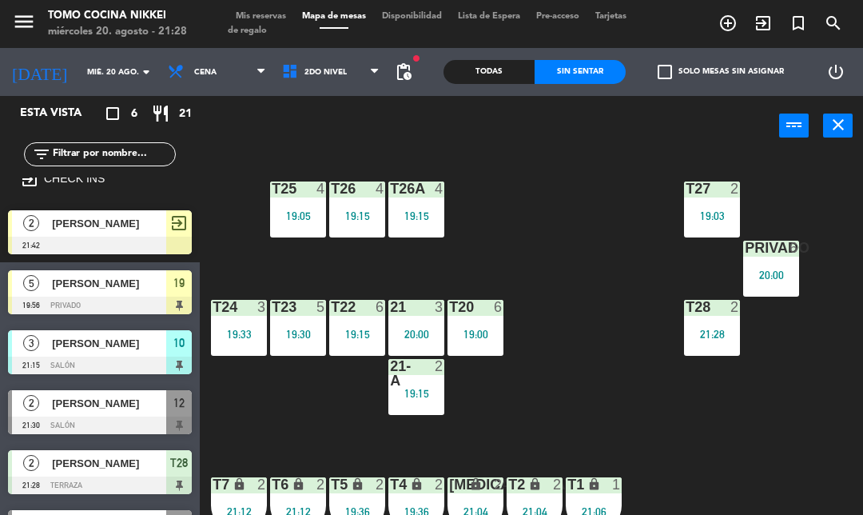
click at [615, 374] on div "T27 2 19:03 T25 4 19:05 T26A 4 19:15 T26 4 19:15 Privado 6 20:00 T24 3 19:33 T2…" at bounding box center [536, 356] width 654 height 407
click at [599, 380] on div "T27 2 19:03 T25 4 19:05 T26A 4 19:15 T26 4 19:15 Privado 6 20:00 T24 3 19:33 T2…" at bounding box center [536, 356] width 654 height 407
click at [385, 76] on span at bounding box center [379, 72] width 16 height 15
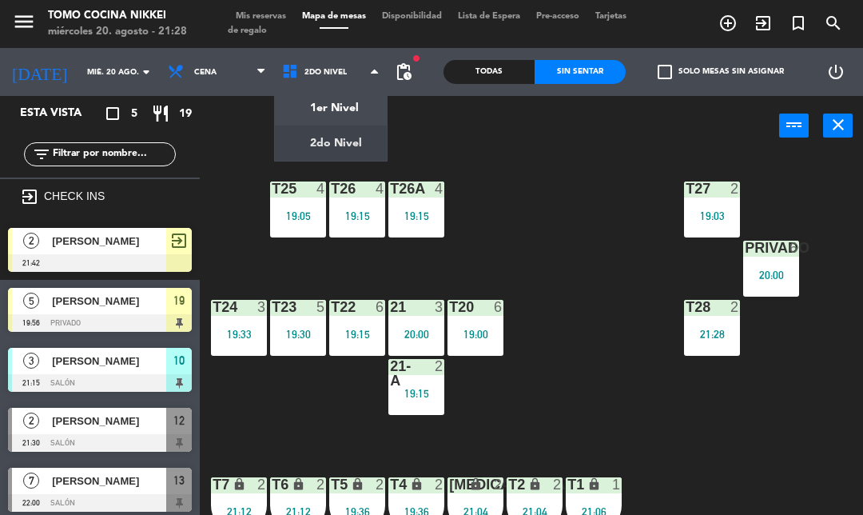
click at [325, 101] on ng-component "menu Tomo Cocina Nikkei [DATE] 20. agosto - 21:28 Mis reservas Mapa de mesas Di…" at bounding box center [431, 280] width 863 height 560
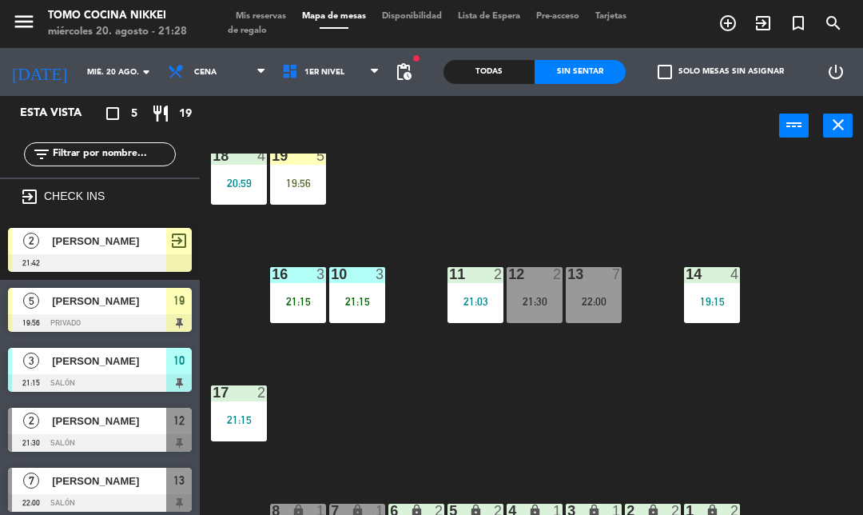
scroll to position [33, 0]
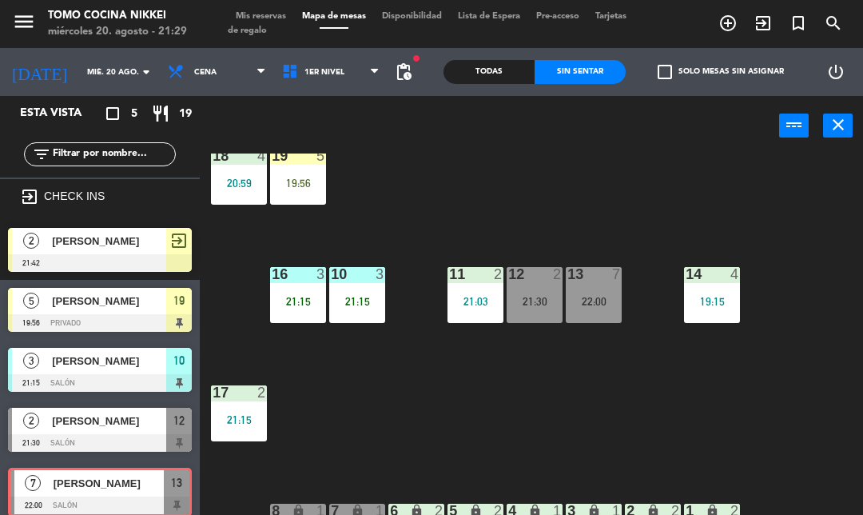
click at [695, 313] on div "14 4 19:15" at bounding box center [712, 295] width 56 height 56
click at [741, 428] on div "18 4 20:59 19 5 19:56 16 3 21:15 10 3 21:15 11 2 21:03 12 2 21:30 13 7 22:00 14…" at bounding box center [536, 356] width 654 height 407
click at [706, 307] on div "19:15" at bounding box center [712, 301] width 56 height 11
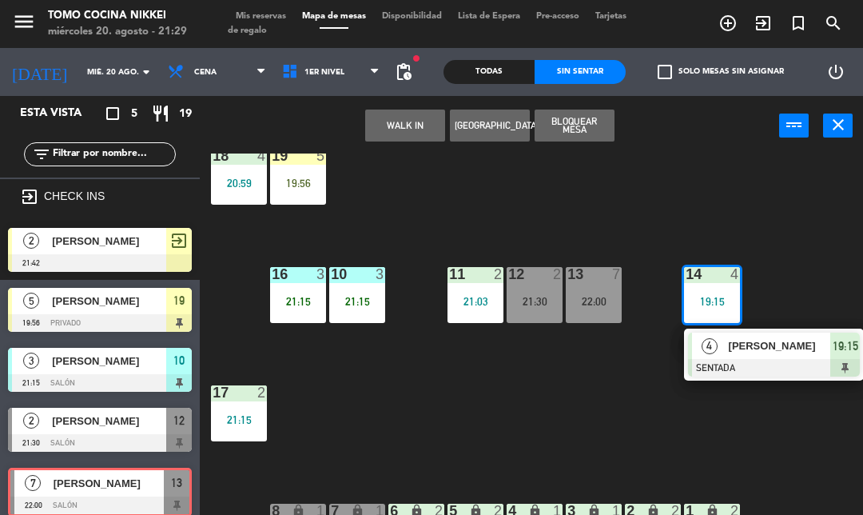
click at [719, 307] on div "19:15" at bounding box center [712, 301] width 56 height 11
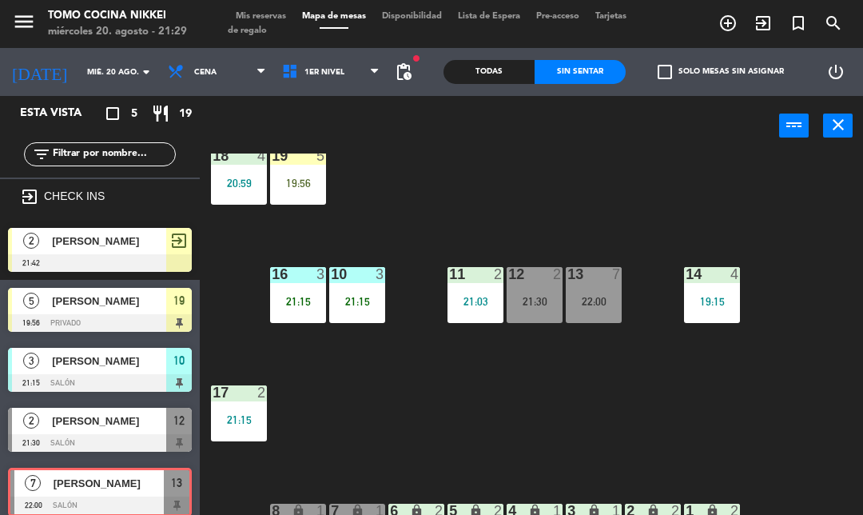
click at [729, 307] on div "14 4 19:15" at bounding box center [712, 295] width 56 height 56
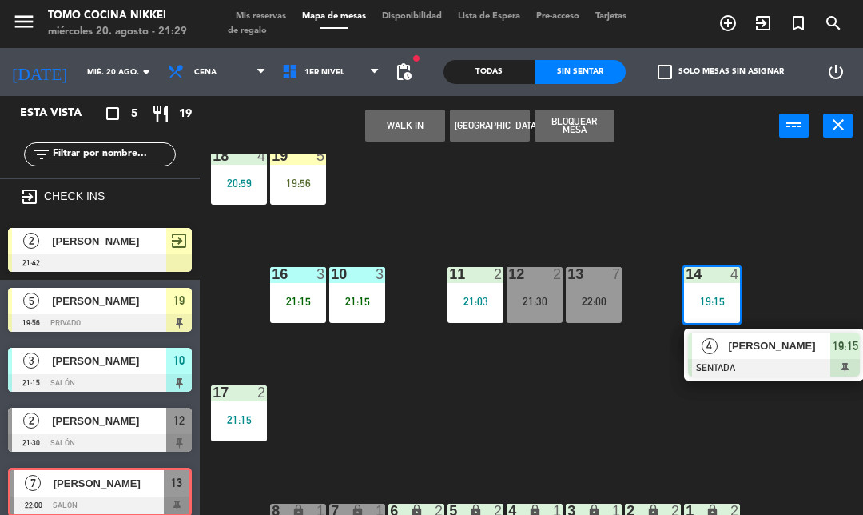
click at [798, 363] on div at bounding box center [774, 368] width 172 height 18
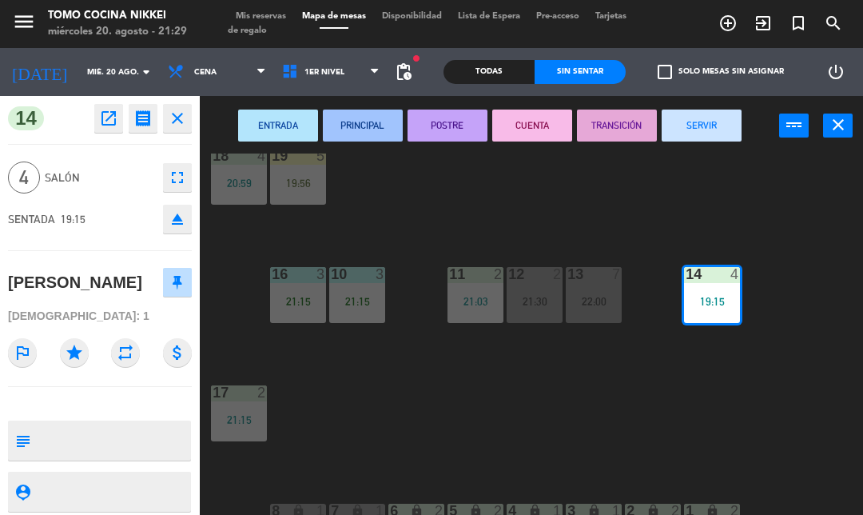
click at [720, 121] on button "SERVIR" at bounding box center [702, 125] width 80 height 32
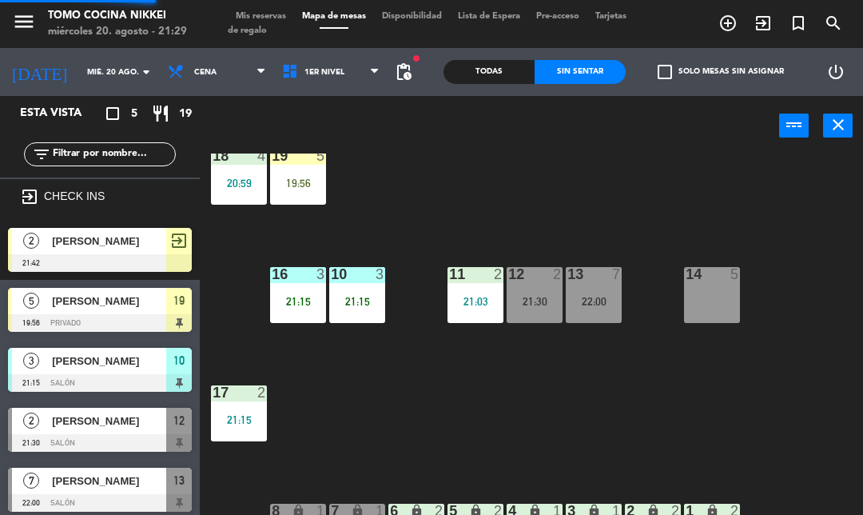
click at [748, 245] on div "18 4 20:59 19 5 19:56 16 3 21:15 10 3 21:15 11 2 21:03 12 2 21:30 13 7 22:00 14…" at bounding box center [536, 356] width 654 height 407
click at [340, 68] on span "1er Nivel" at bounding box center [331, 71] width 114 height 35
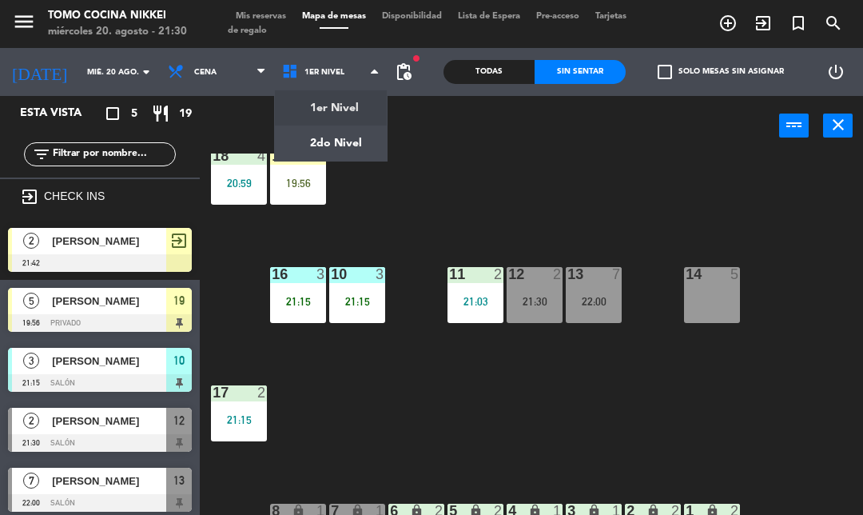
click at [371, 126] on ng-component "menu Tomo Cocina Nikkei [DATE] 20. agosto - 21:30 Mis reservas Mapa de mesas Di…" at bounding box center [431, 280] width 863 height 560
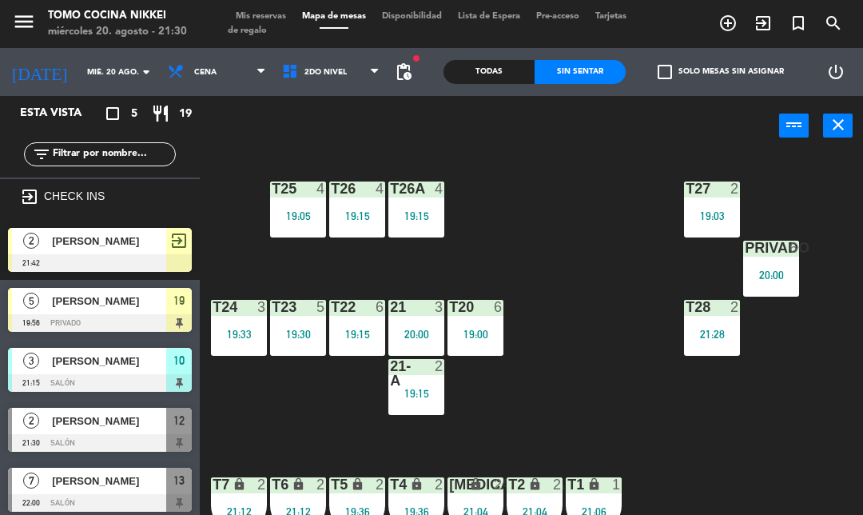
click at [302, 211] on div "19:05" at bounding box center [298, 215] width 56 height 11
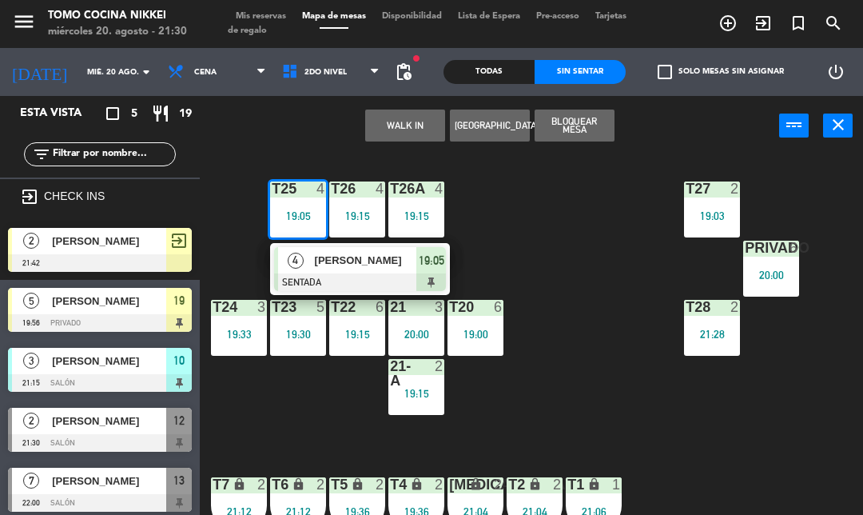
click at [421, 265] on span "19:05" at bounding box center [432, 260] width 26 height 19
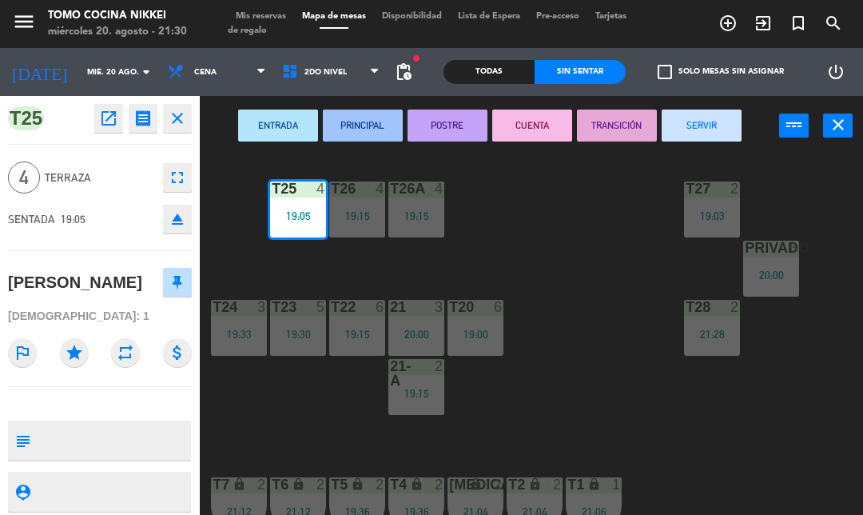
click at [718, 119] on button "SERVIR" at bounding box center [702, 125] width 80 height 32
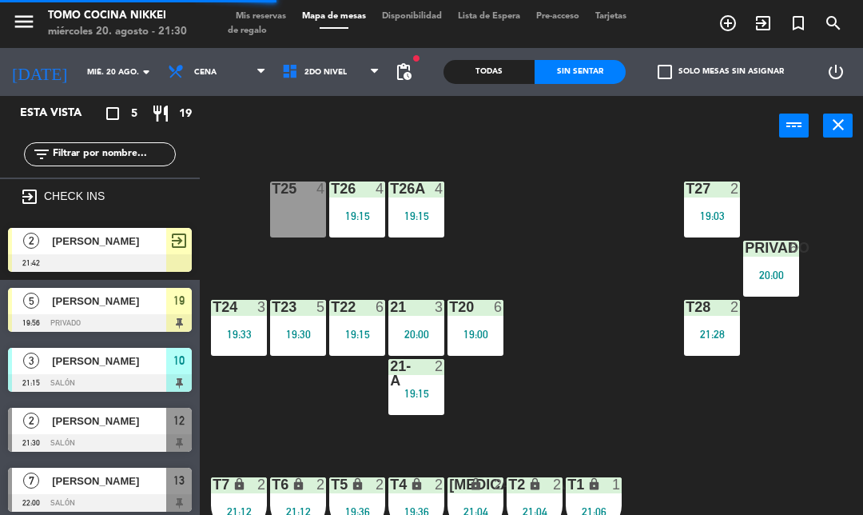
click at [640, 434] on div "T27 2 19:03 T25 4 T26A 4 19:15 T26 4 19:15 Privado 6 20:00 T24 3 19:33 T23 5 19…" at bounding box center [536, 356] width 654 height 407
click at [621, 434] on div "T27 2 19:03 T25 4 T26A 4 19:15 T26 4 19:15 Privado 6 20:00 T24 3 19:33 T23 5 19…" at bounding box center [536, 356] width 654 height 407
click at [659, 415] on div "T27 2 19:03 T25 4 T26A 4 19:15 T26 4 19:15 Privado 6 20:00 T24 3 19:33 T23 5 19…" at bounding box center [536, 356] width 654 height 407
click at [627, 427] on div "T27 2 19:03 T25 4 T26A 4 19:15 T26 4 19:15 Privado 6 20:00 T24 3 19:33 T23 5 19…" at bounding box center [536, 356] width 654 height 407
click at [642, 424] on div "T27 2 19:03 T25 4 T26A 4 19:15 T26 4 19:15 Privado 6 20:00 T24 3 19:33 T23 5 19…" at bounding box center [536, 356] width 654 height 407
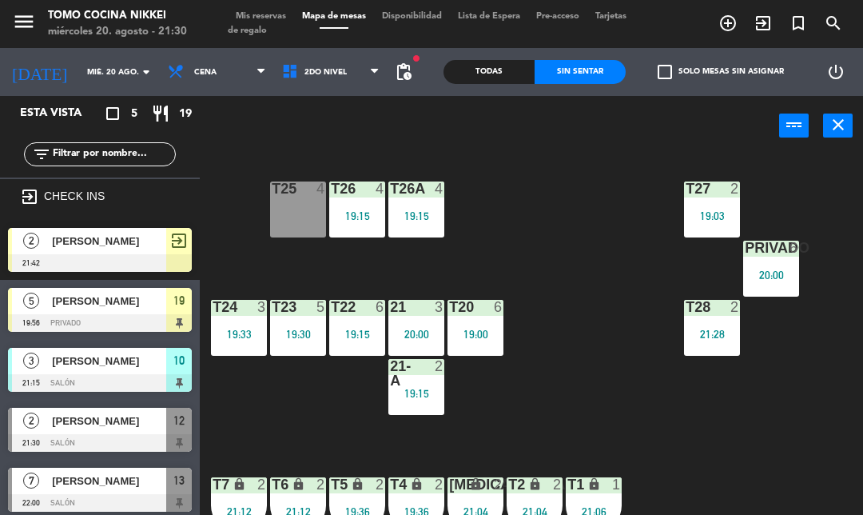
click at [633, 406] on div "T27 2 19:03 T25 4 T26A 4 19:15 T26 4 19:15 Privado 6 20:00 T24 3 19:33 T23 5 19…" at bounding box center [536, 356] width 654 height 407
click at [312, 61] on span "2do Nivel" at bounding box center [331, 71] width 114 height 35
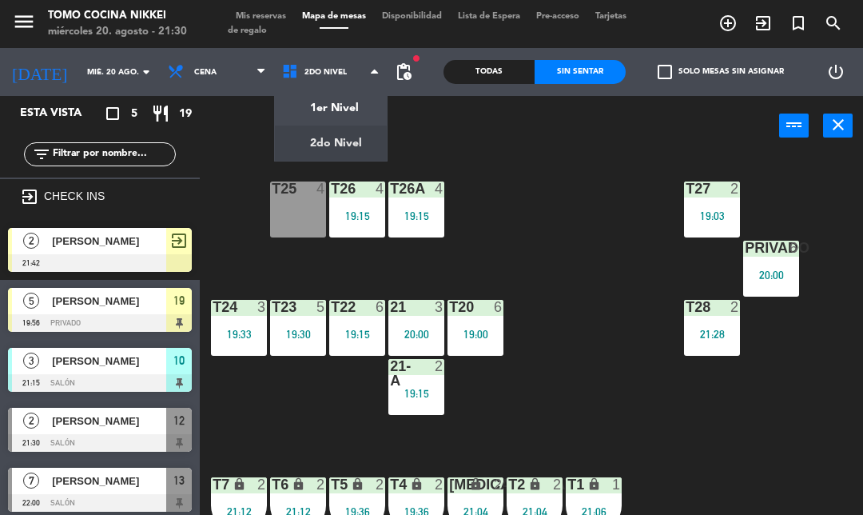
click at [339, 109] on ng-component "menu Tomo Cocina Nikkei [DATE] 20. agosto - 21:30 Mis reservas Mapa de mesas Di…" at bounding box center [431, 280] width 863 height 560
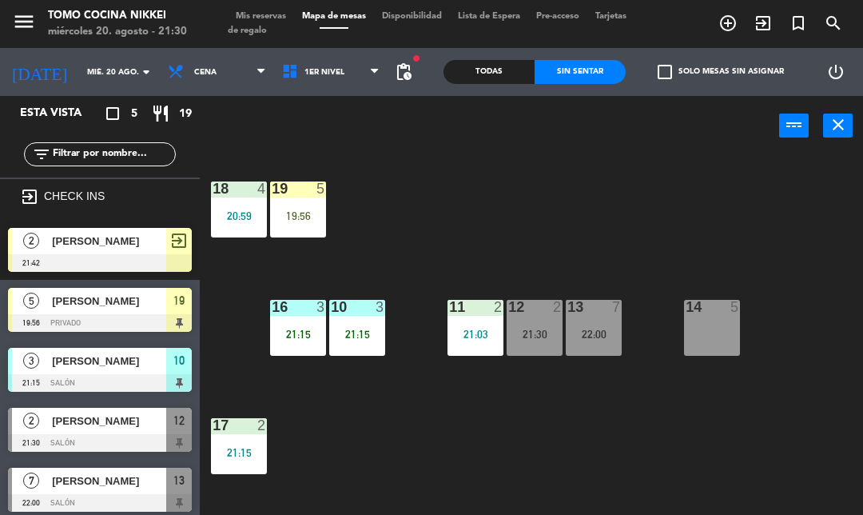
click at [467, 245] on div "18 4 20:59 19 5 19:56 16 3 21:15 10 3 21:15 11 2 21:03 12 2 21:30 13 7 22:00 14…" at bounding box center [536, 356] width 654 height 407
click at [376, 325] on div "10 3 21:15" at bounding box center [357, 328] width 56 height 56
click at [359, 234] on div "18 4 20:59 19 5 19:56 16 3 21:15 10 3 21:15 11 2 21:03 12 2 21:30 13 7 22:00 14…" at bounding box center [536, 356] width 654 height 407
click at [242, 210] on div "20:59" at bounding box center [239, 215] width 56 height 11
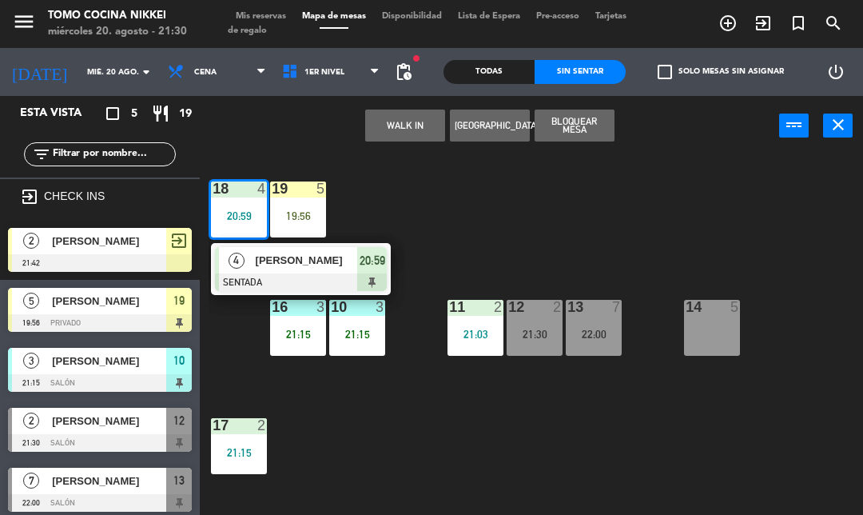
click at [345, 332] on div "21:15" at bounding box center [357, 333] width 56 height 11
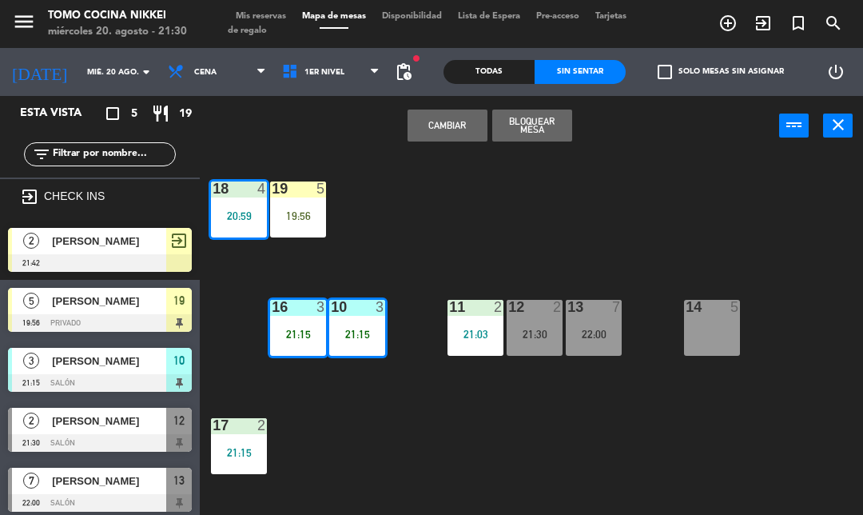
click at [447, 403] on div "18 4 20:59 19 5 19:56 16 3 21:15 10 3 21:15 11 2 21:03 12 2 21:30 13 7 22:00 14…" at bounding box center [536, 356] width 654 height 407
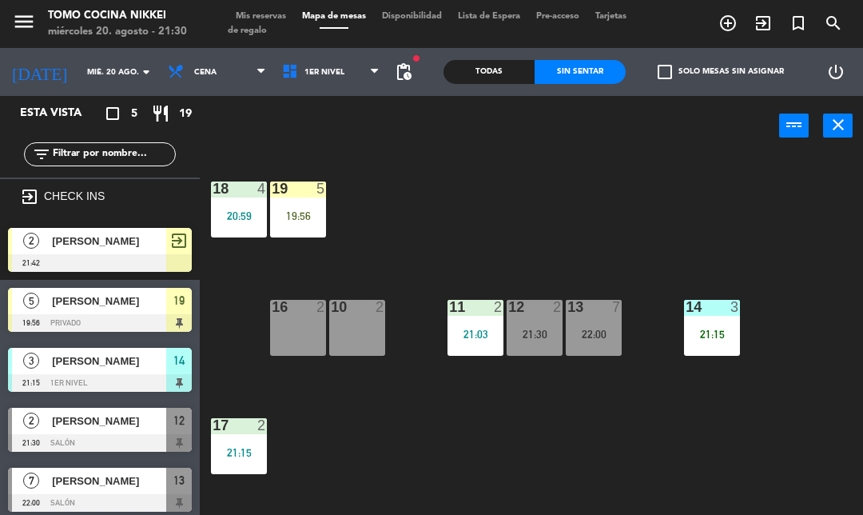
click at [227, 213] on div "20:59" at bounding box center [239, 215] width 56 height 11
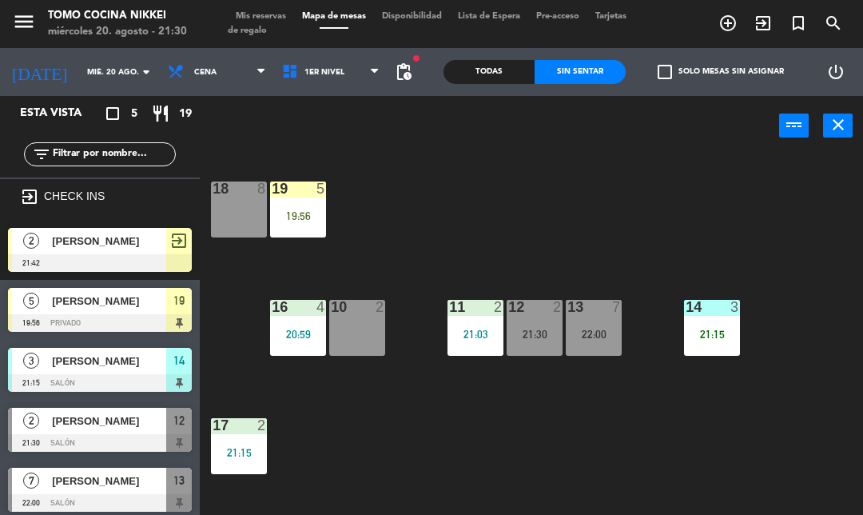
click at [397, 463] on div "18 8 19 5 19:56 16 4 20:59 10 2 11 2 21:03 12 2 21:30 13 7 22:00 14 3 21:15 17 …" at bounding box center [536, 356] width 654 height 407
click at [301, 313] on div at bounding box center [298, 307] width 26 height 14
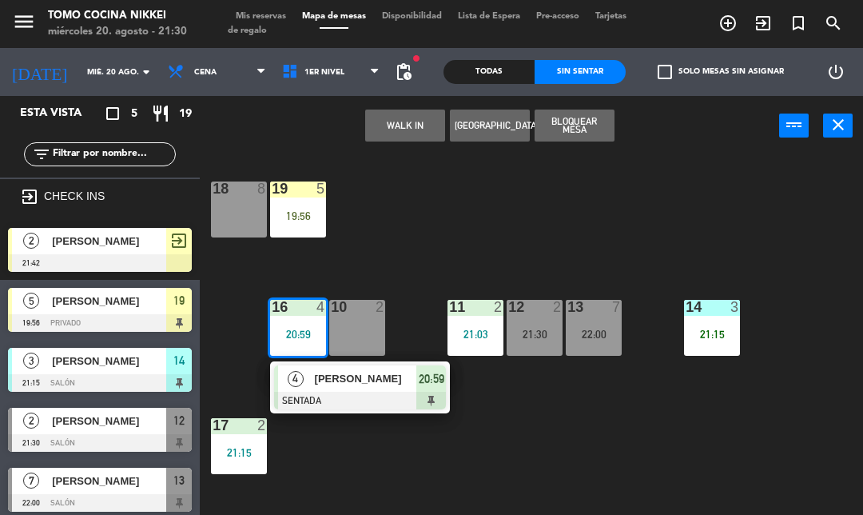
click at [362, 372] on span "[PERSON_NAME]" at bounding box center [366, 378] width 102 height 17
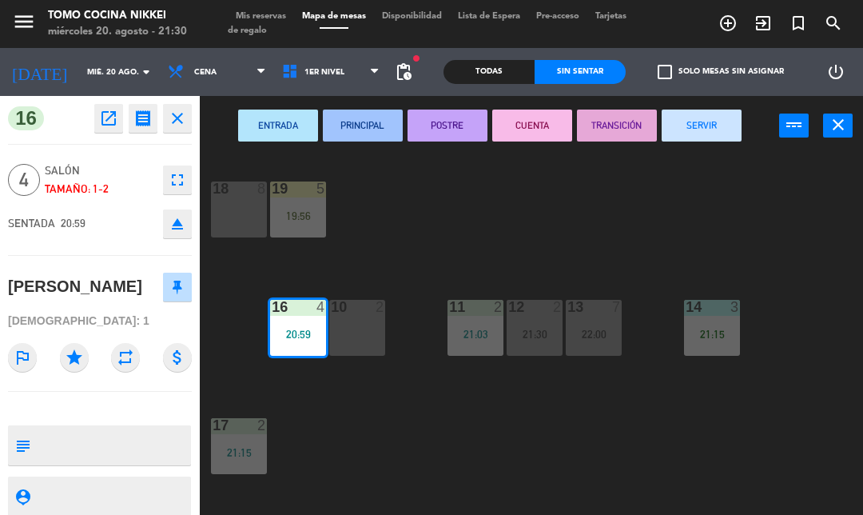
click at [340, 346] on div "10 2" at bounding box center [357, 328] width 56 height 56
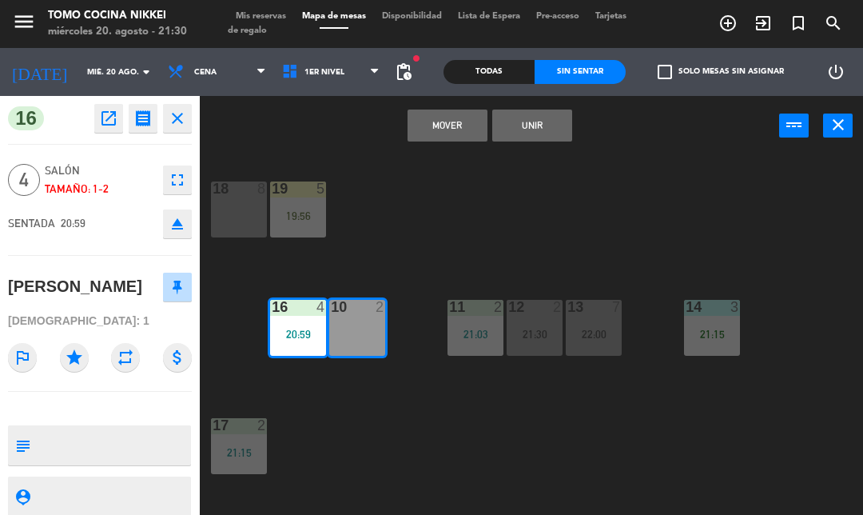
click at [561, 133] on button "Unir" at bounding box center [532, 125] width 80 height 32
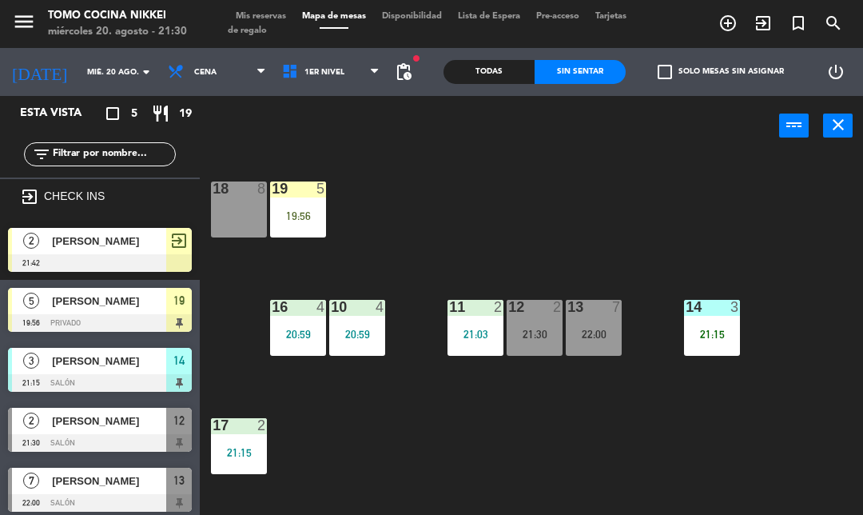
click at [658, 457] on div "18 8 19 5 19:56 16 4 20:59 10 4 20:59 11 2 21:03 12 2 21:30 13 7 22:00 14 3 21:…" at bounding box center [536, 356] width 654 height 407
click at [582, 78] on div "Sin sentar" at bounding box center [580, 72] width 91 height 24
click at [581, 94] on div "Todas Sin sentar" at bounding box center [535, 72] width 182 height 48
click at [350, 74] on span "1er Nivel" at bounding box center [331, 71] width 114 height 35
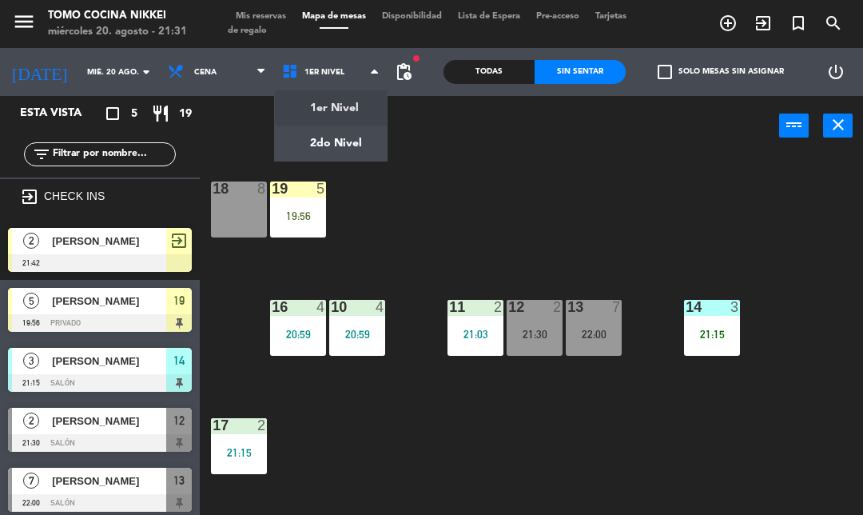
click at [357, 109] on ng-component "menu Tomo Cocina Nikkei [DATE] 20. agosto - 21:31 Mis reservas Mapa de mesas Di…" at bounding box center [431, 280] width 863 height 560
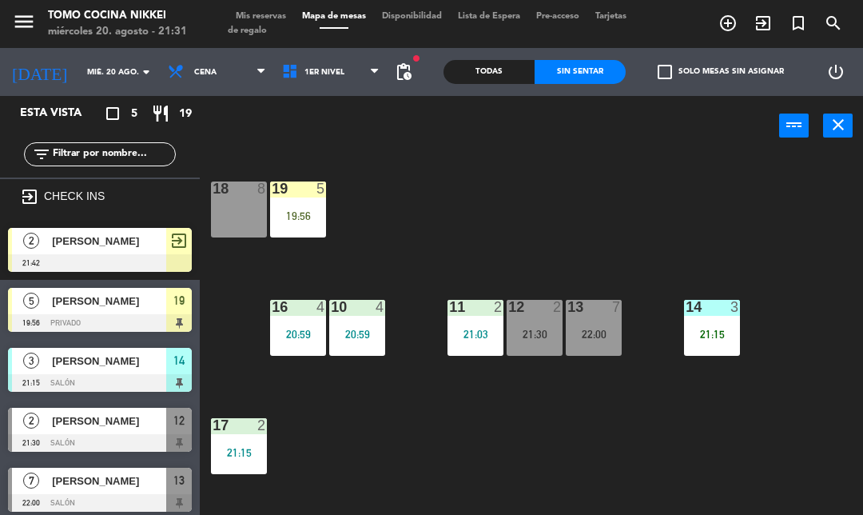
click at [335, 86] on span "1er Nivel" at bounding box center [331, 71] width 114 height 35
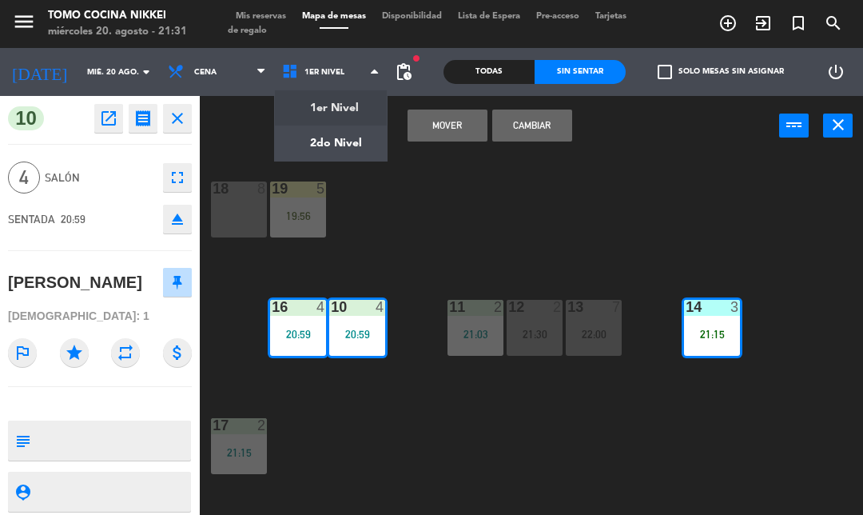
click at [547, 124] on button "Cambiar" at bounding box center [532, 125] width 80 height 32
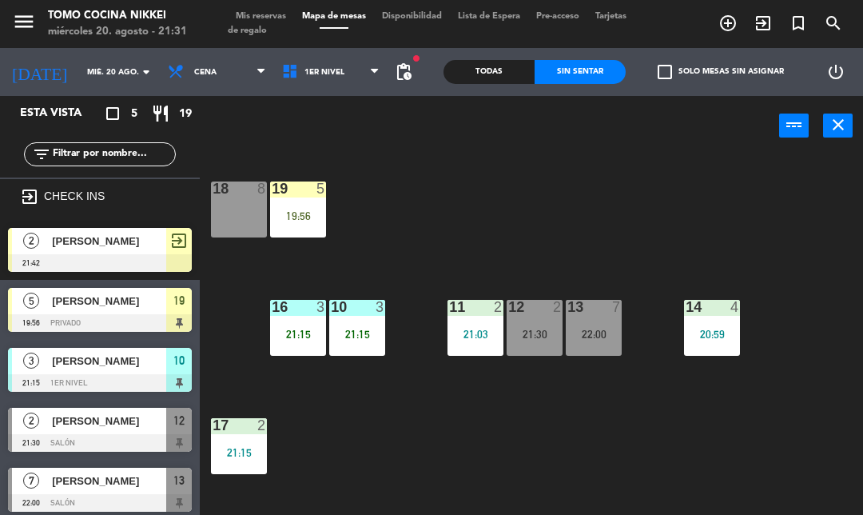
click at [631, 181] on div "18 8 19 5 19:56 16 3 21:15 10 3 21:15 11 2 21:03 12 2 21:30 13 7 22:00 14 4 20:…" at bounding box center [536, 356] width 654 height 407
click at [475, 441] on div "18 8 19 5 19:56 16 3 21:15 10 3 21:15 11 2 21:03 12 2 21:30 13 7 22:00 14 4 20:…" at bounding box center [536, 356] width 654 height 407
click at [350, 82] on span "1er Nivel" at bounding box center [331, 71] width 114 height 35
click at [342, 146] on ng-component "menu Tomo Cocina Nikkei [DATE] 20. agosto - 21:32 Mis reservas Mapa de mesas Di…" at bounding box center [431, 280] width 863 height 560
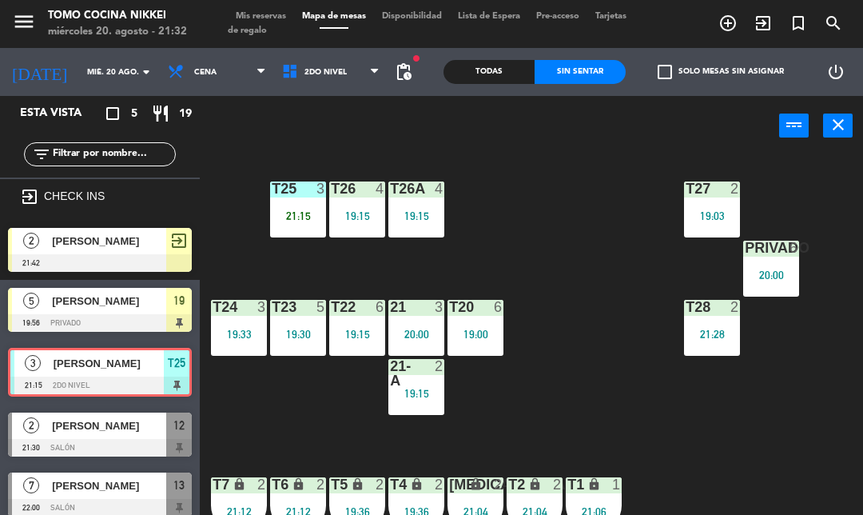
click at [618, 321] on div "T27 2 19:03 T25 3 21:15 T26A 4 19:15 T26 4 19:15 Privado 6 20:00 T24 3 19:33 T2…" at bounding box center [536, 356] width 654 height 407
click at [287, 87] on span "2do Nivel" at bounding box center [331, 71] width 114 height 35
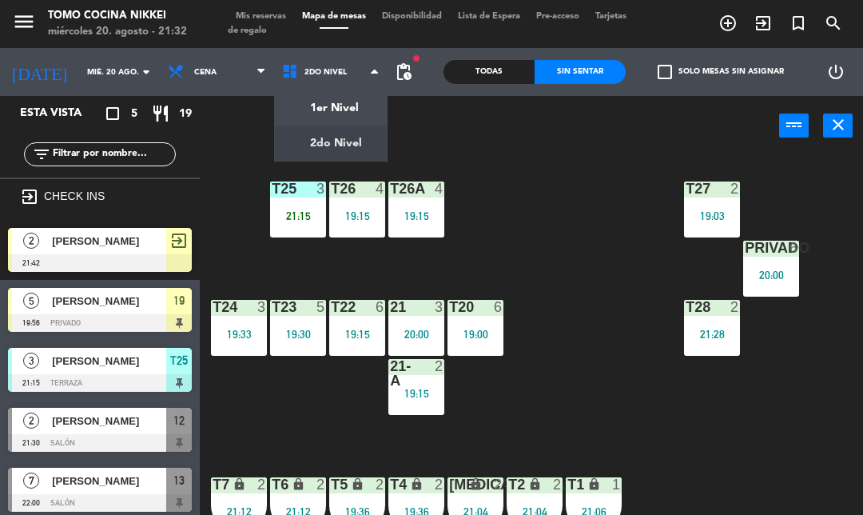
click at [369, 107] on ng-component "menu Tomo Cocina Nikkei [DATE] 20. agosto - 21:32 Mis reservas Mapa de mesas Di…" at bounding box center [431, 280] width 863 height 560
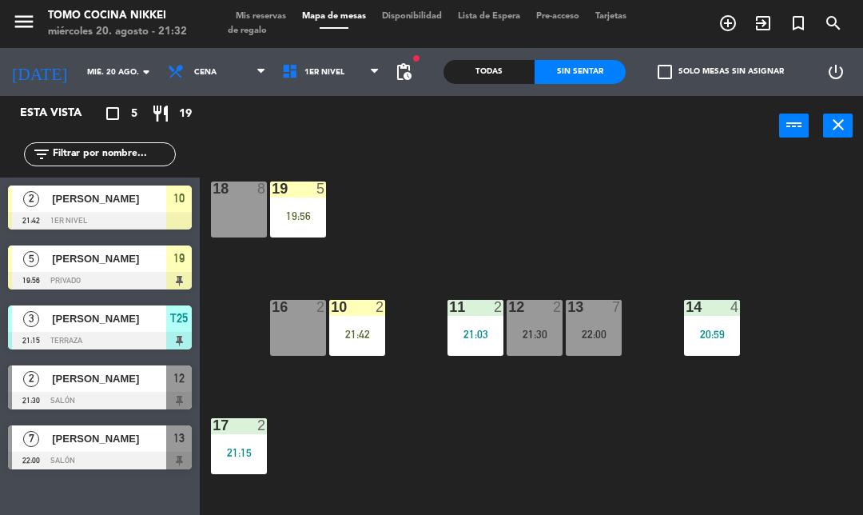
click at [487, 441] on div "18 8 19 5 19:56 16 2 10 2 21:42 11 2 21:03 12 2 21:30 13 7 22:00 14 4 20:59 17 …" at bounding box center [536, 356] width 654 height 407
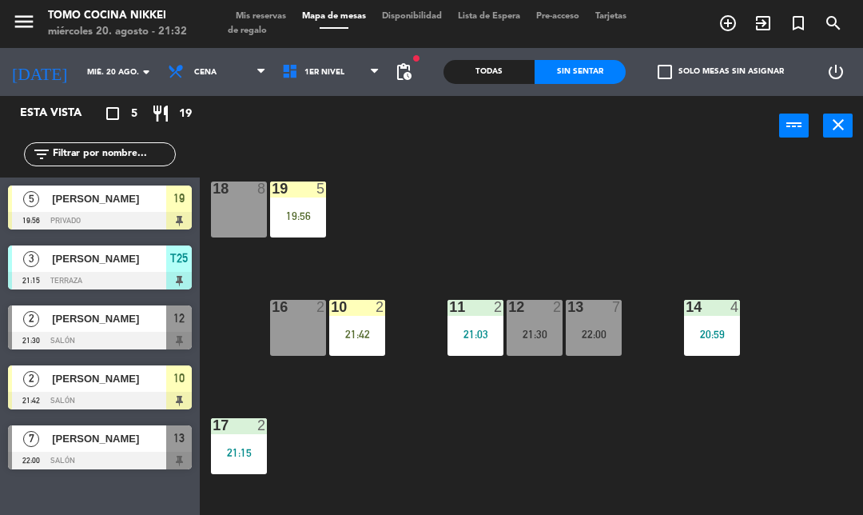
click at [344, 344] on div "10 2 21:42" at bounding box center [357, 328] width 56 height 56
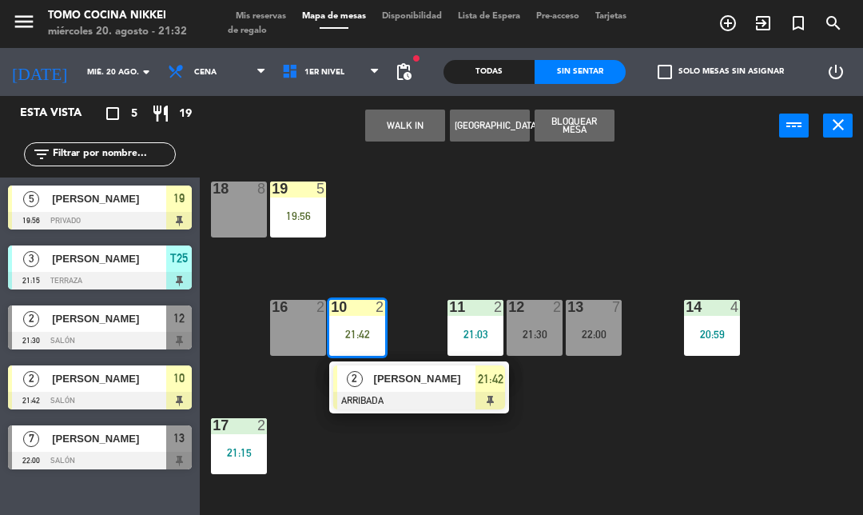
click at [442, 402] on div at bounding box center [419, 401] width 172 height 18
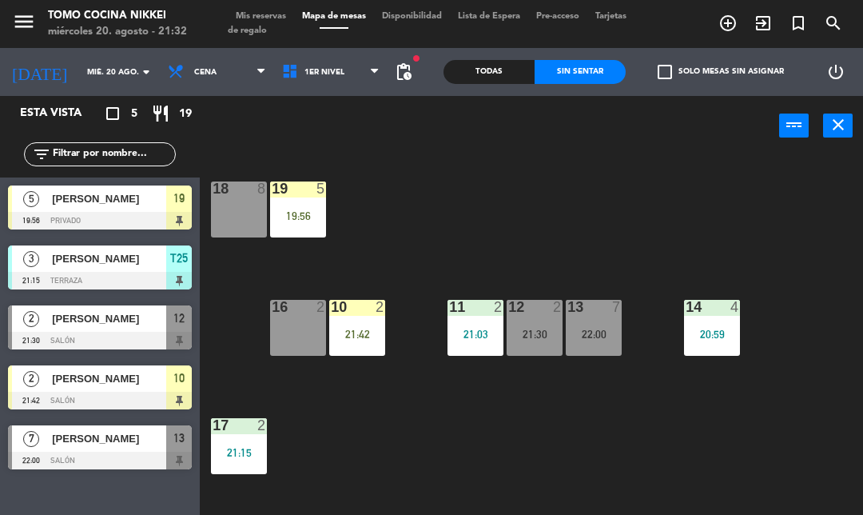
click at [419, 255] on div "18 8 19 5 19:56 16 2 10 2 21:42 11 2 21:03 12 2 21:30 13 7 22:00 14 4 20:59 17 …" at bounding box center [536, 356] width 654 height 407
click at [368, 325] on div "10 2 21:42" at bounding box center [357, 328] width 56 height 56
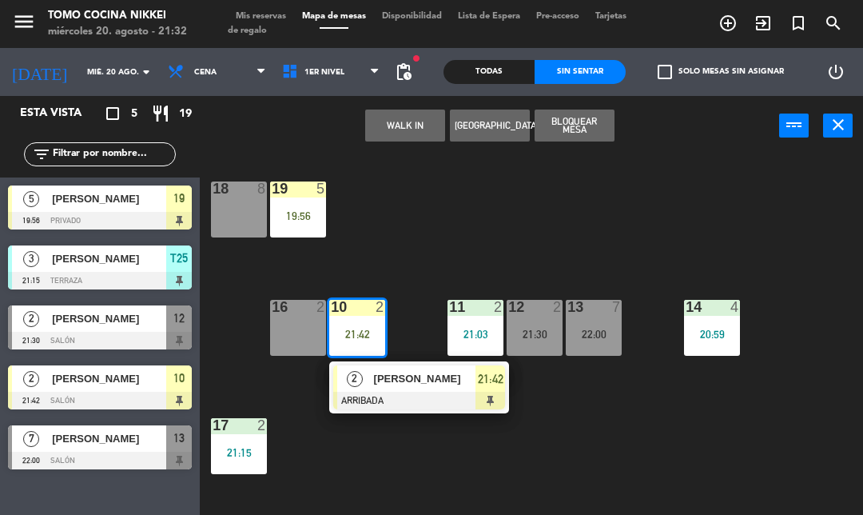
click at [428, 398] on div at bounding box center [419, 401] width 172 height 18
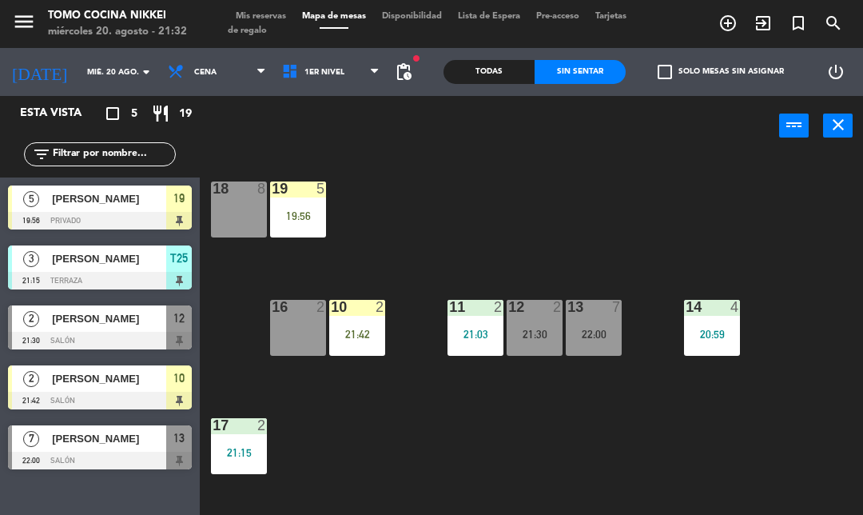
click at [158, 371] on span "[PERSON_NAME]" at bounding box center [109, 378] width 114 height 17
click at [54, 317] on span "[PERSON_NAME]" at bounding box center [109, 318] width 114 height 17
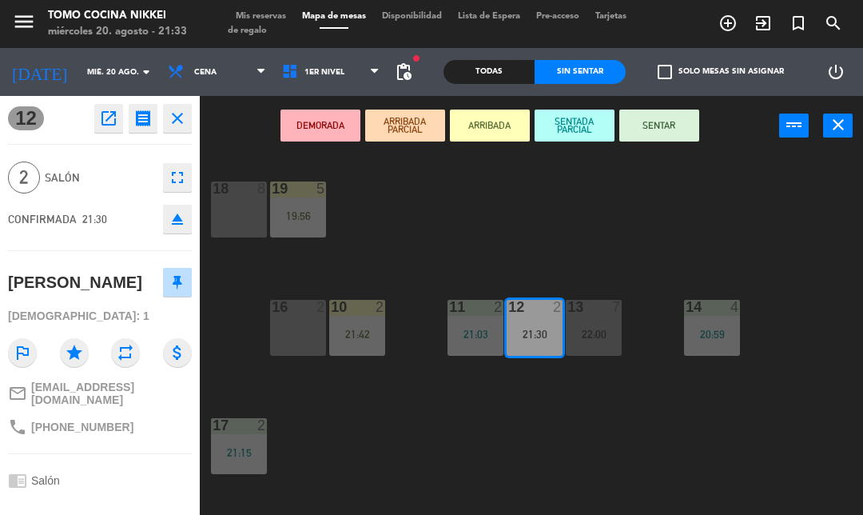
click at [300, 133] on button "DEMORADA" at bounding box center [320, 125] width 80 height 32
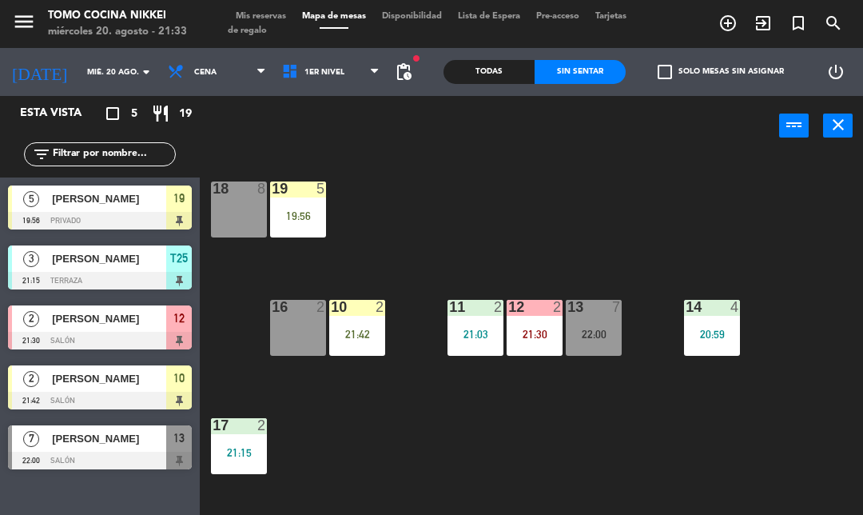
click at [383, 228] on div "18 8 19 5 19:56 16 2 10 2 21:42 11 2 21:03 12 2 21:30 13 7 22:00 14 4 20:59 17 …" at bounding box center [536, 356] width 654 height 407
click at [545, 329] on div "21:30" at bounding box center [535, 333] width 56 height 11
click at [584, 470] on div "18 8 19 5 19:56 16 2 10 2 21:42 11 2 21:03 12 2 21:30 13 7 22:00 14 4 20:59 17 …" at bounding box center [536, 356] width 654 height 407
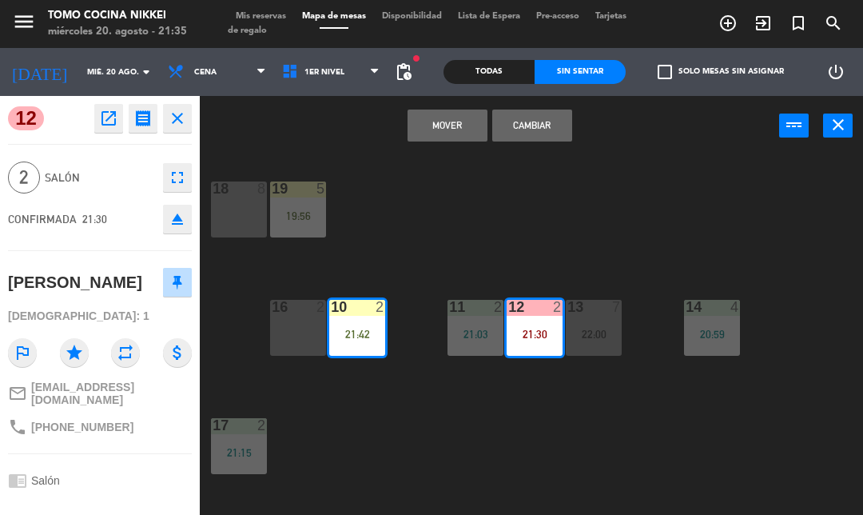
click at [537, 130] on button "Cambiar" at bounding box center [532, 125] width 80 height 32
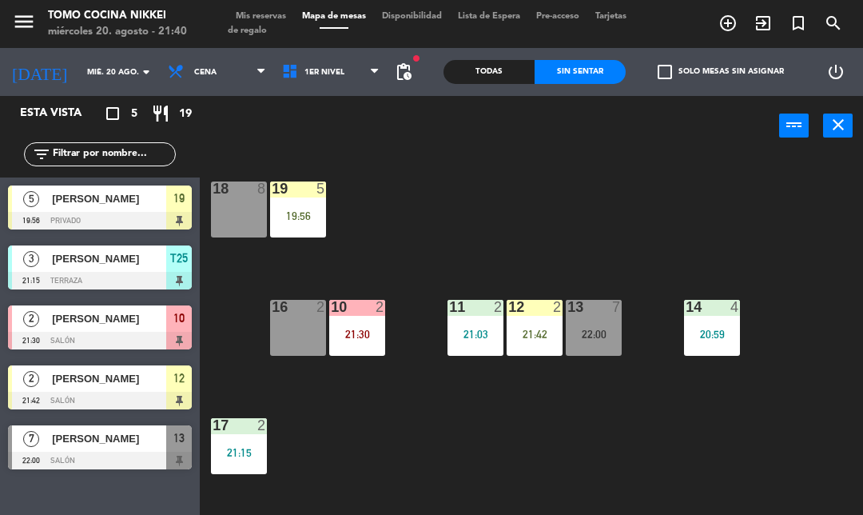
click at [308, 315] on div "16 2" at bounding box center [298, 308] width 56 height 16
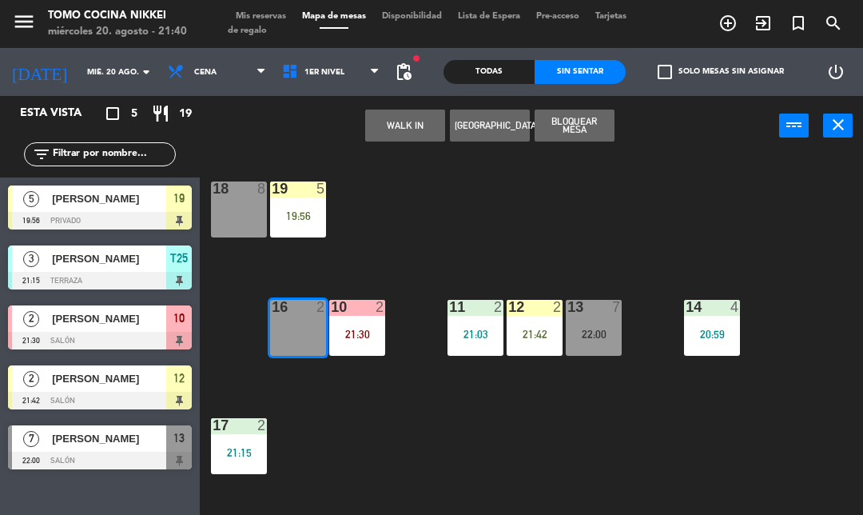
click at [402, 116] on button "WALK IN" at bounding box center [405, 125] width 80 height 32
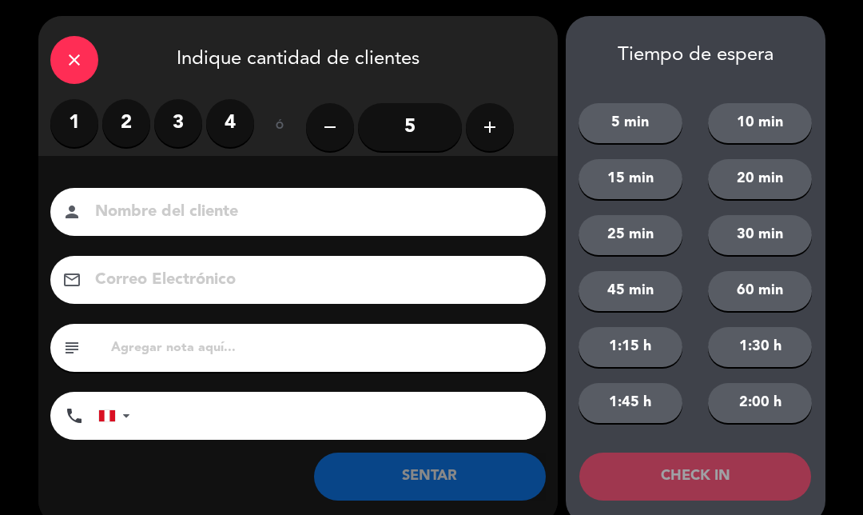
click at [124, 130] on label "2" at bounding box center [126, 123] width 48 height 48
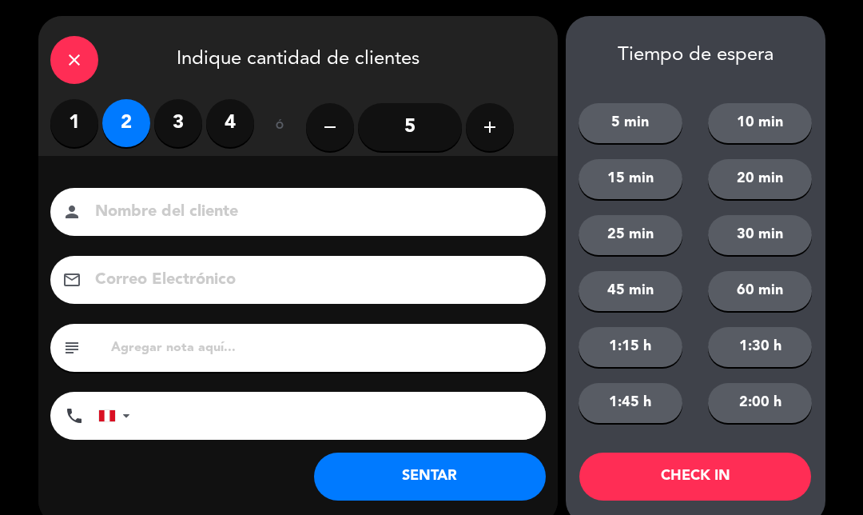
click at [465, 226] on input at bounding box center [309, 212] width 432 height 28
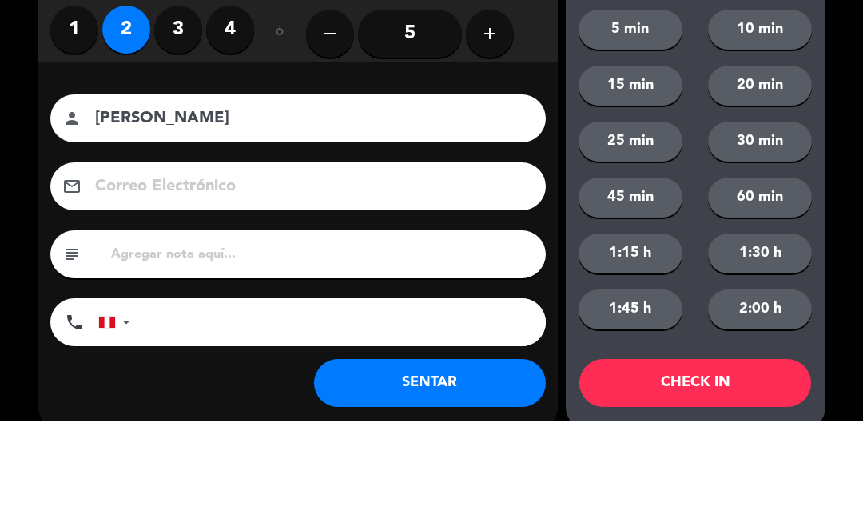
type input "[PERSON_NAME]"
click at [171, 408] on div "Nombre del cliente person [PERSON_NAME] Electrónico email subject phone [GEOGRA…" at bounding box center [297, 340] width 519 height 368
click at [422, 405] on input "tel" at bounding box center [346, 416] width 400 height 48
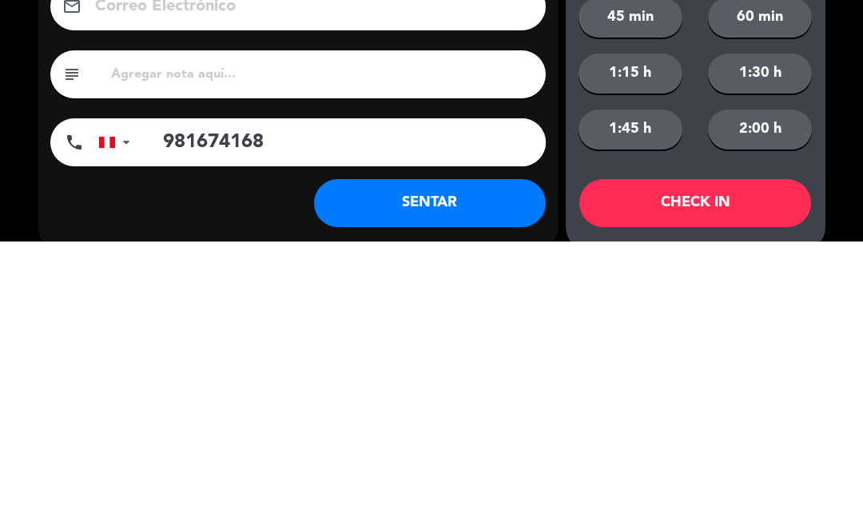
type input "981674168"
click at [495, 472] on button "SENTAR" at bounding box center [430, 476] width 232 height 48
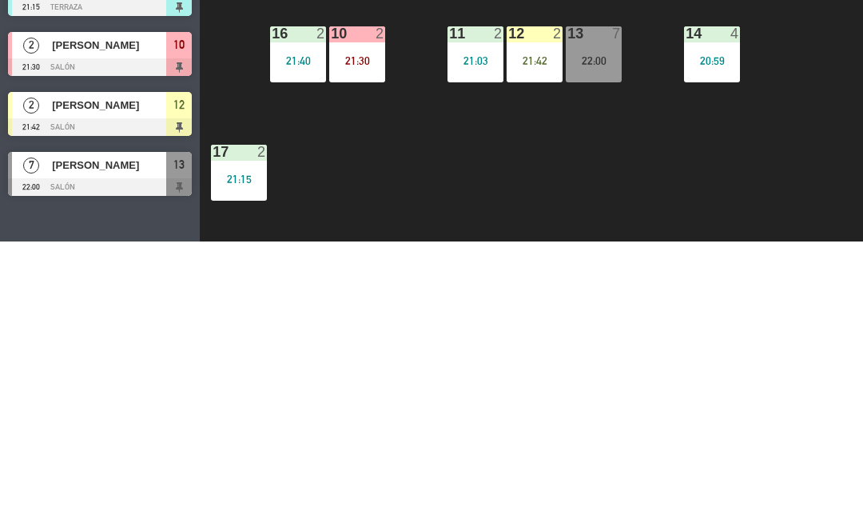
click at [322, 60] on span "1er Nivel" at bounding box center [331, 71] width 114 height 35
click at [332, 150] on ng-component "menu Tomo Cocina Nikkei [DATE] 20. agosto - 21:42 Mis reservas Mapa de mesas Di…" at bounding box center [431, 280] width 863 height 560
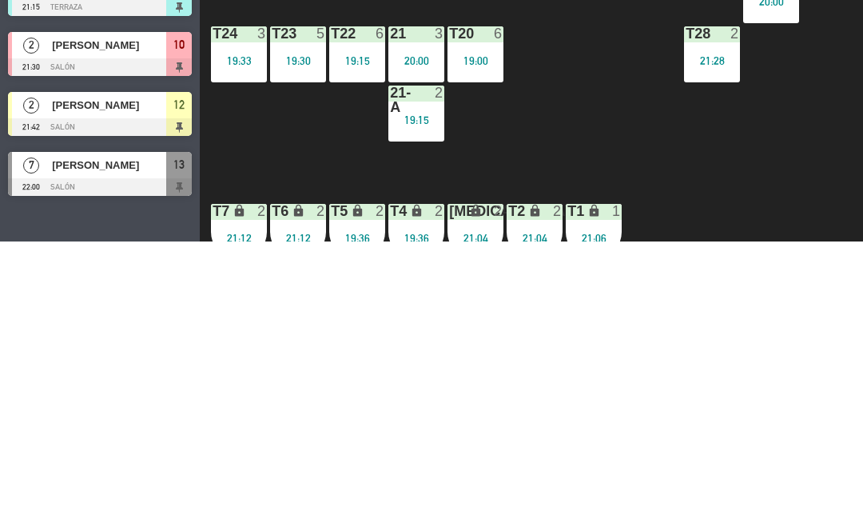
click at [706, 202] on div "T27 2 19:03" at bounding box center [712, 209] width 56 height 56
click at [747, 272] on div "Offra elmkees" at bounding box center [779, 260] width 104 height 26
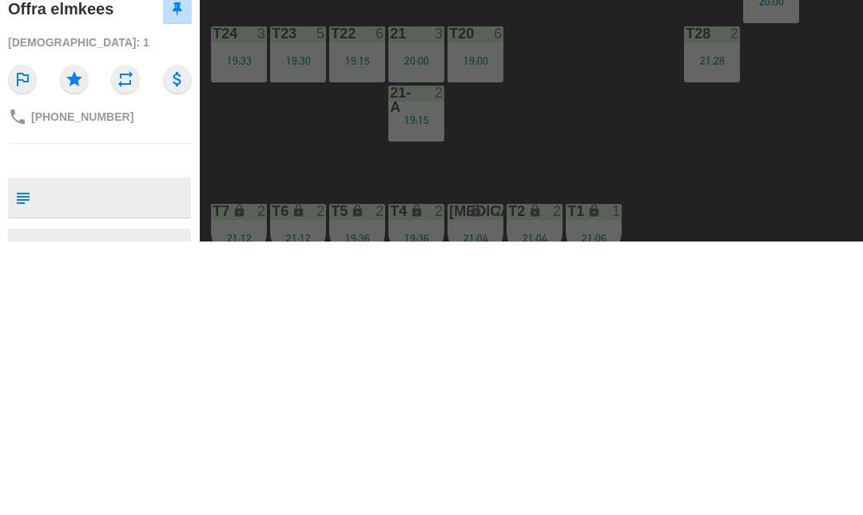
click at [701, 127] on button "SERVIR" at bounding box center [702, 125] width 80 height 32
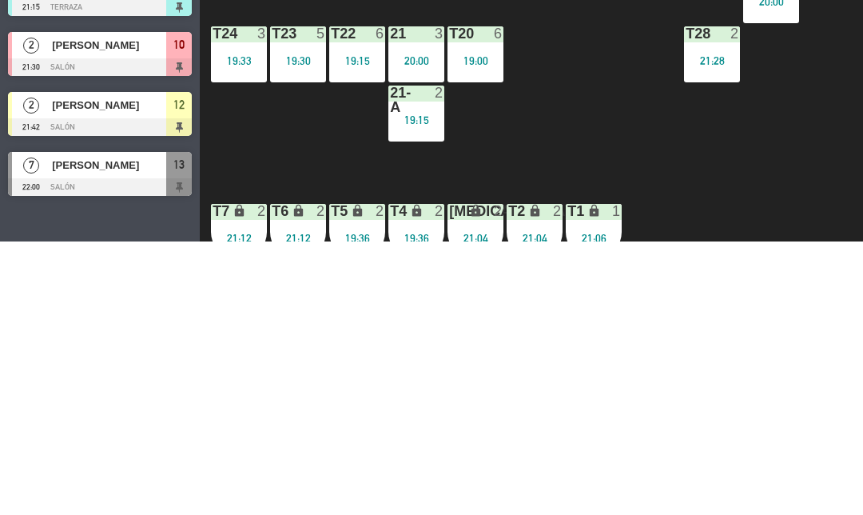
click at [272, 301] on div "T23" at bounding box center [272, 307] width 1 height 14
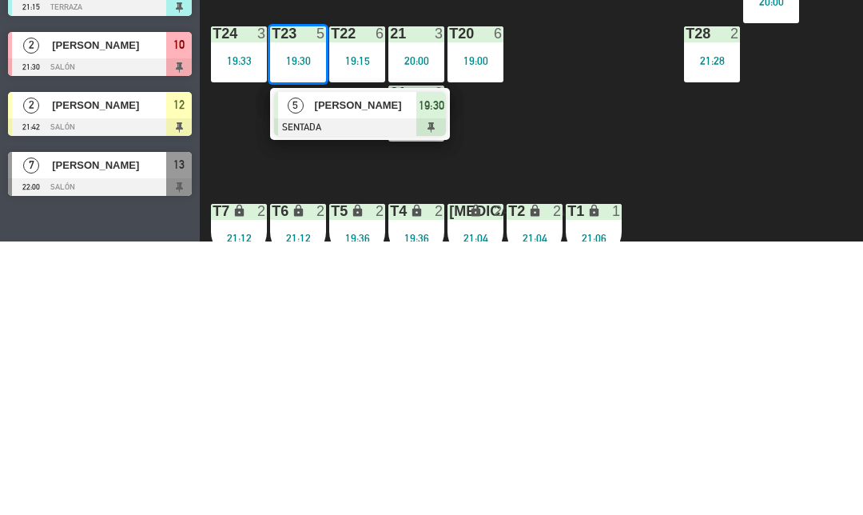
click at [257, 313] on div "3" at bounding box center [262, 307] width 10 height 14
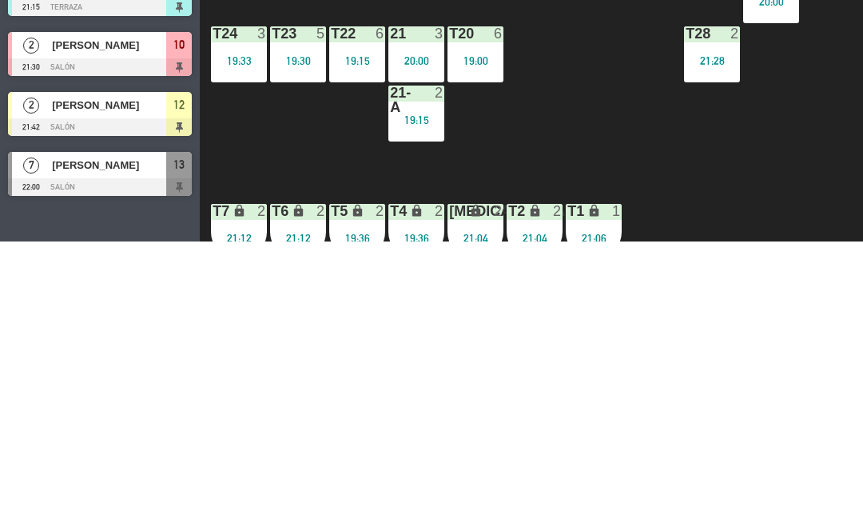
click at [509, 274] on div "T27 2 T25 3 21:15 T26A 4 19:15 T26 4 19:15 Privado 6 20:00 T24 3 19:33 T23 5 19…" at bounding box center [536, 356] width 654 height 407
click at [254, 316] on div "T24 3 19:33" at bounding box center [239, 328] width 56 height 56
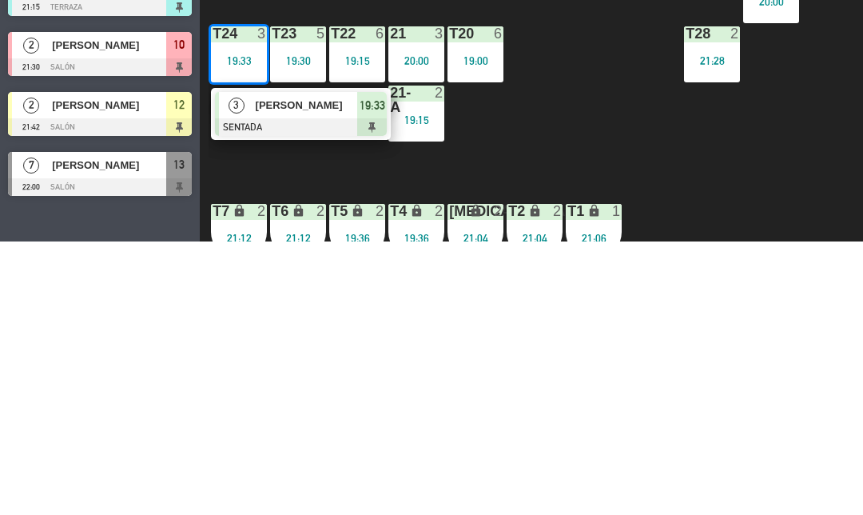
click at [304, 372] on span "[PERSON_NAME]" at bounding box center [307, 378] width 102 height 17
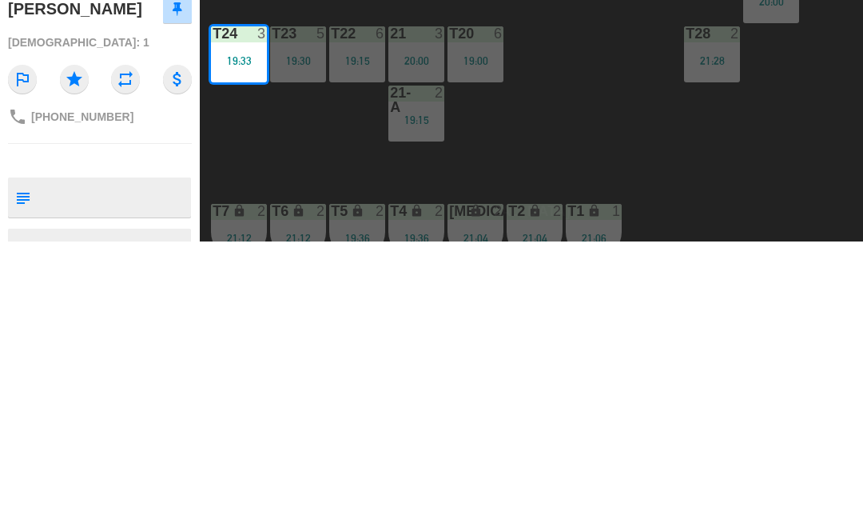
click at [683, 125] on button "SERVIR" at bounding box center [702, 125] width 80 height 32
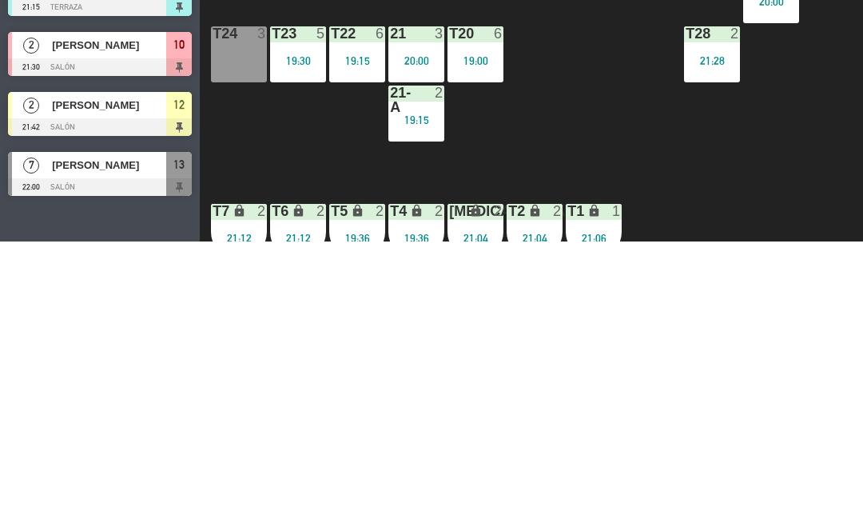
click at [637, 328] on div "T27 2 T25 3 21:15 T26A 4 19:15 T26 4 19:15 Privado 6 20:00 T24 3 T23 5 19:30 T2…" at bounding box center [536, 356] width 654 height 407
click at [133, 386] on span "[PERSON_NAME]" at bounding box center [109, 378] width 114 height 17
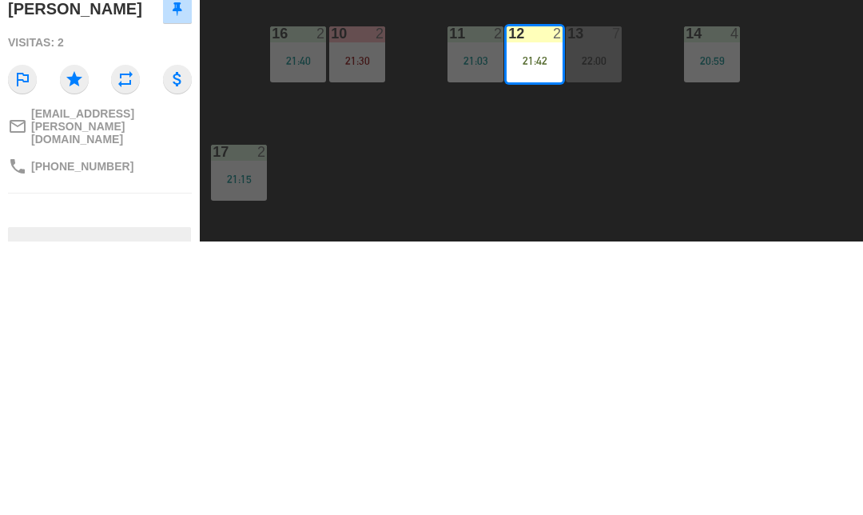
click at [664, 125] on button "SENTAR" at bounding box center [659, 125] width 80 height 32
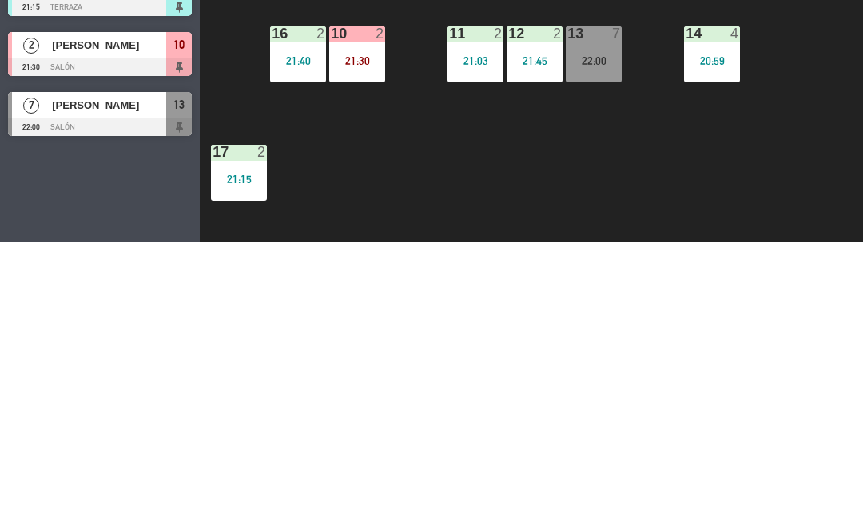
click at [79, 84] on input "mié. 20 ago." at bounding box center [133, 72] width 109 height 25
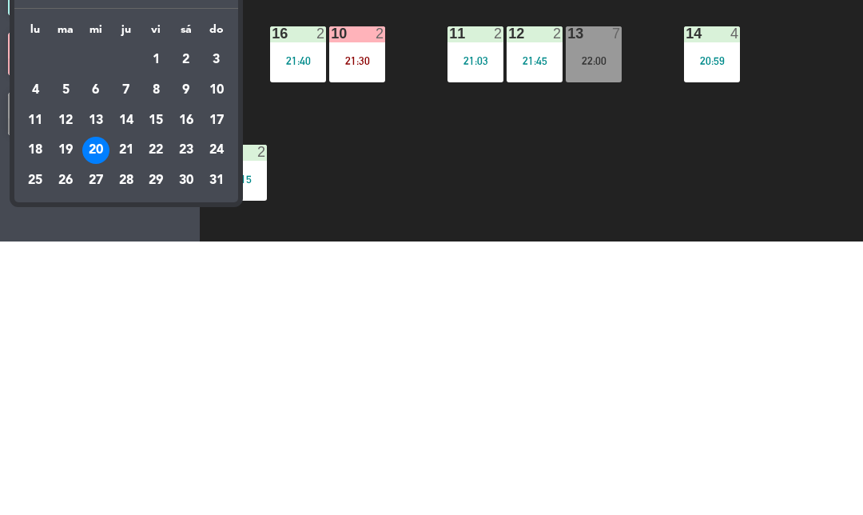
click at [410, 202] on div at bounding box center [431, 257] width 863 height 515
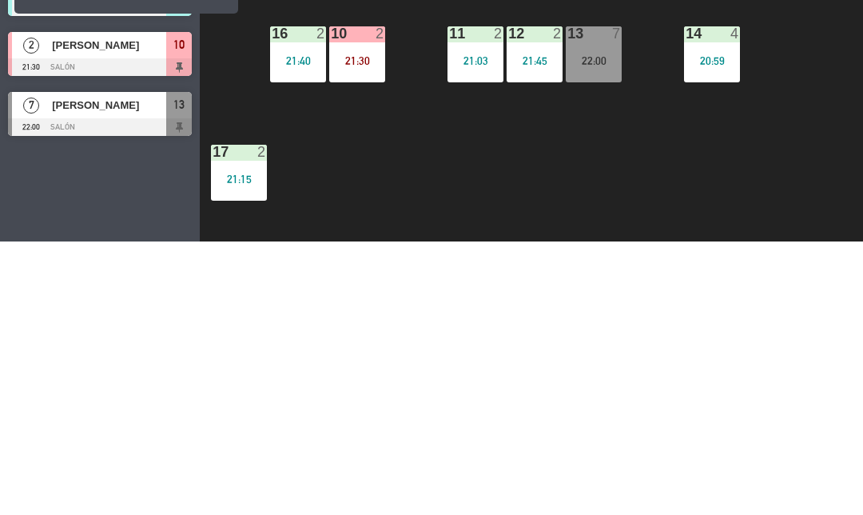
click at [79, 77] on input "mié. 20 ago." at bounding box center [133, 72] width 109 height 25
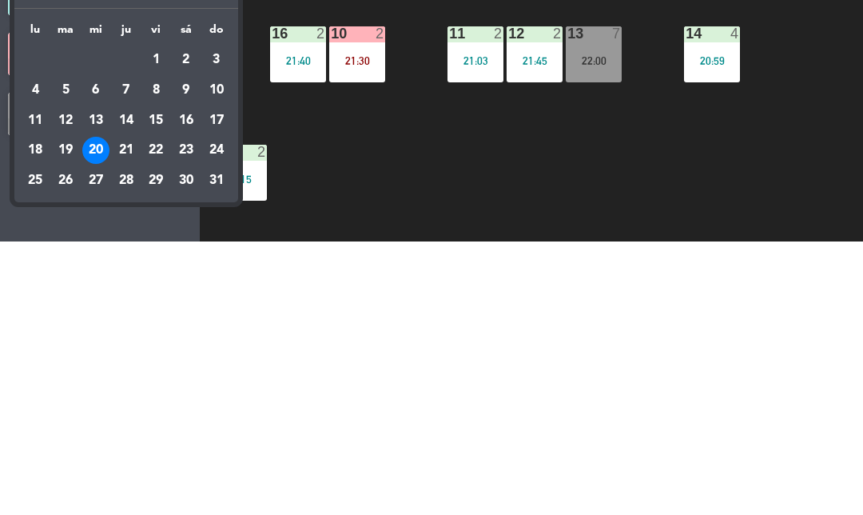
click at [122, 417] on div "21" at bounding box center [126, 423] width 27 height 27
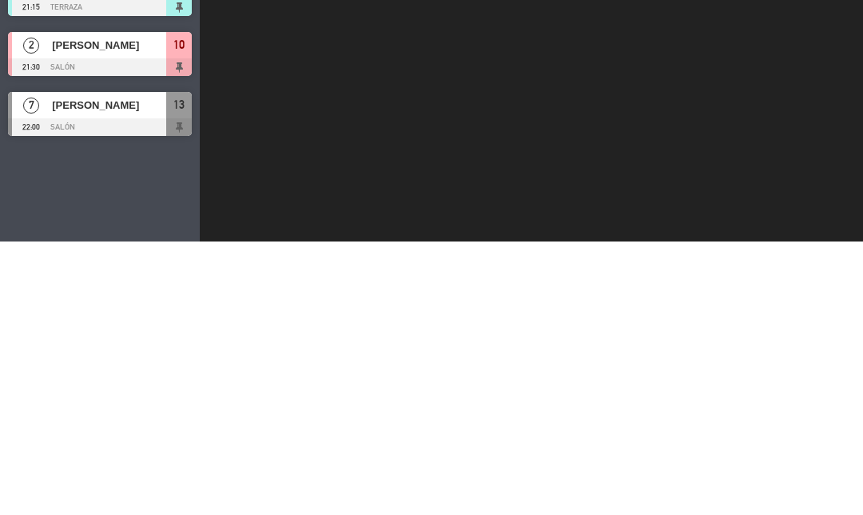
click at [203, 82] on span "Cena" at bounding box center [217, 71] width 114 height 35
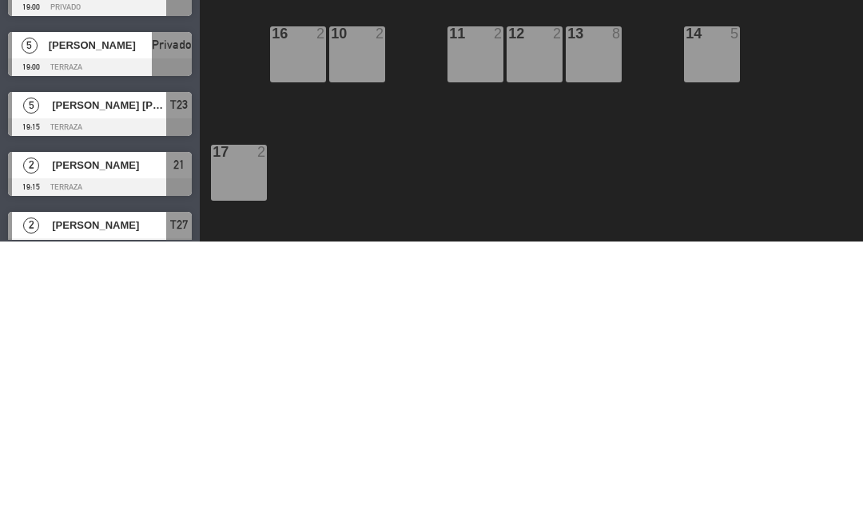
click at [193, 98] on ng-component "menu Tomo Cocina Nikkei [DATE] 20. agosto - 21:51 Mis reservas Mapa de mesas Di…" at bounding box center [431, 280] width 863 height 560
click at [79, 64] on input "jue. 21 ago." at bounding box center [133, 72] width 109 height 25
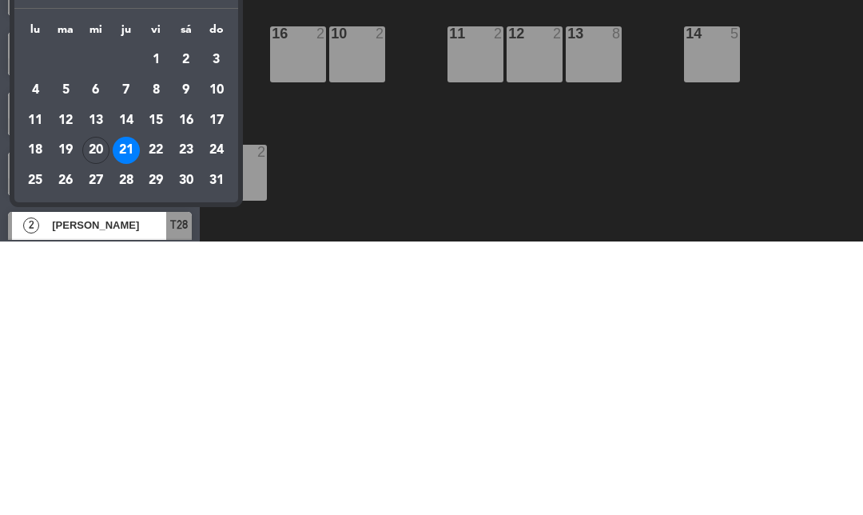
click at [147, 419] on div "22" at bounding box center [155, 423] width 27 height 27
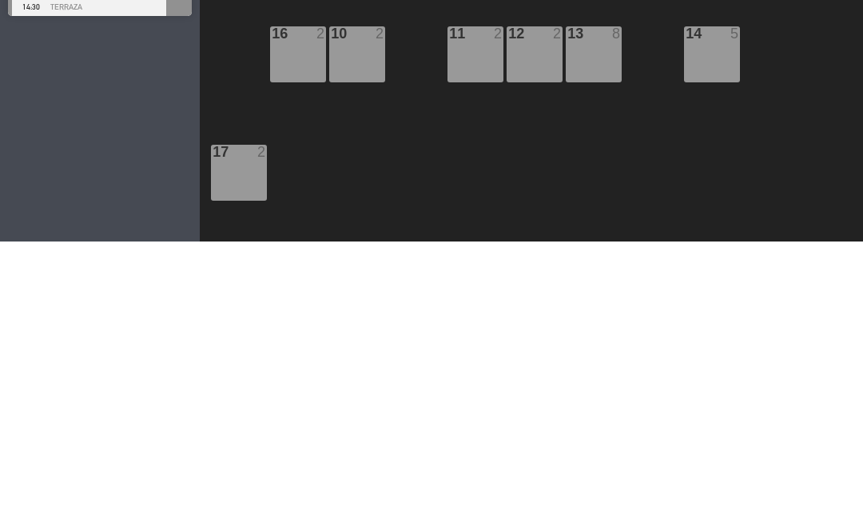
click at [76, 55] on div "[DATE] [DATE] arrow_drop_down" at bounding box center [80, 71] width 160 height 35
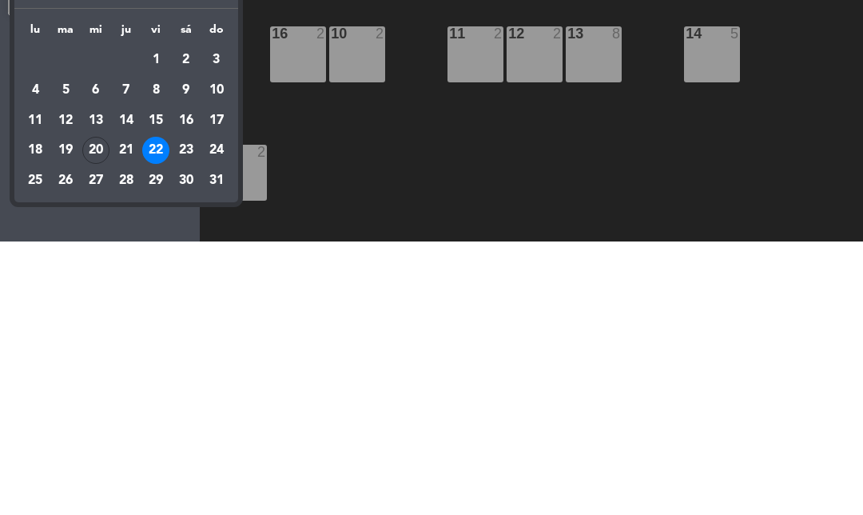
click at [129, 418] on div "21" at bounding box center [126, 423] width 27 height 27
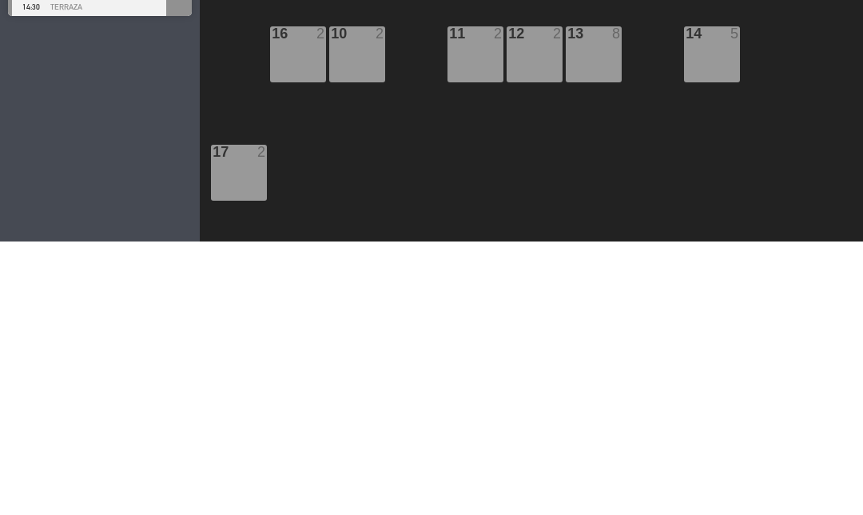
type input "jue. 21 ago."
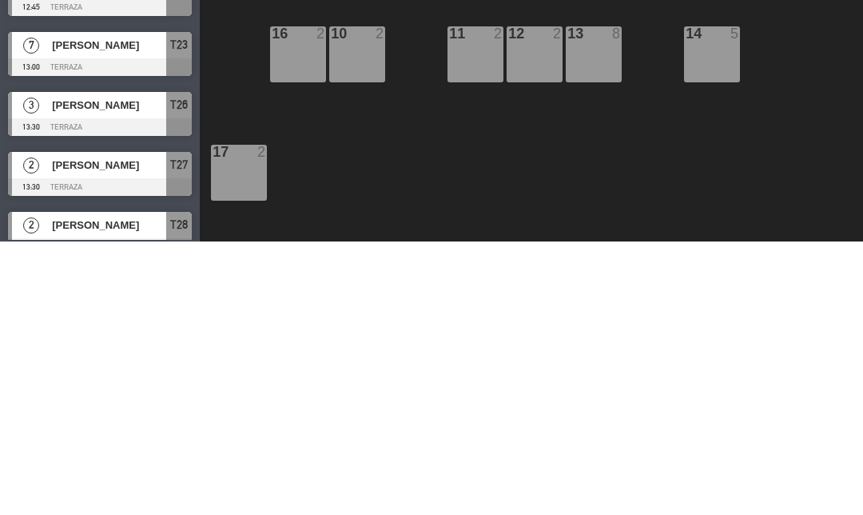
click at [718, 28] on icon "add_circle_outline" at bounding box center [727, 23] width 19 height 19
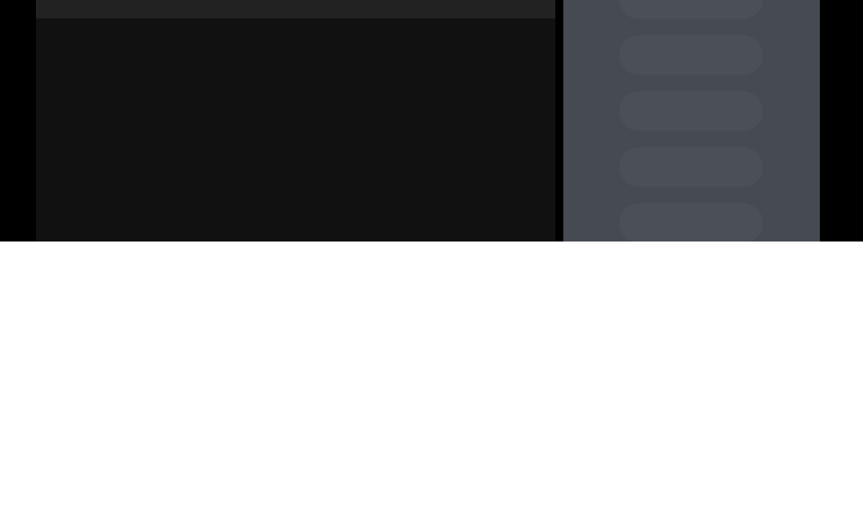
click at [420, 145] on input "5" at bounding box center [440, 164] width 104 height 48
click at [161, 226] on div "Almuerzo" at bounding box center [171, 219] width 246 height 32
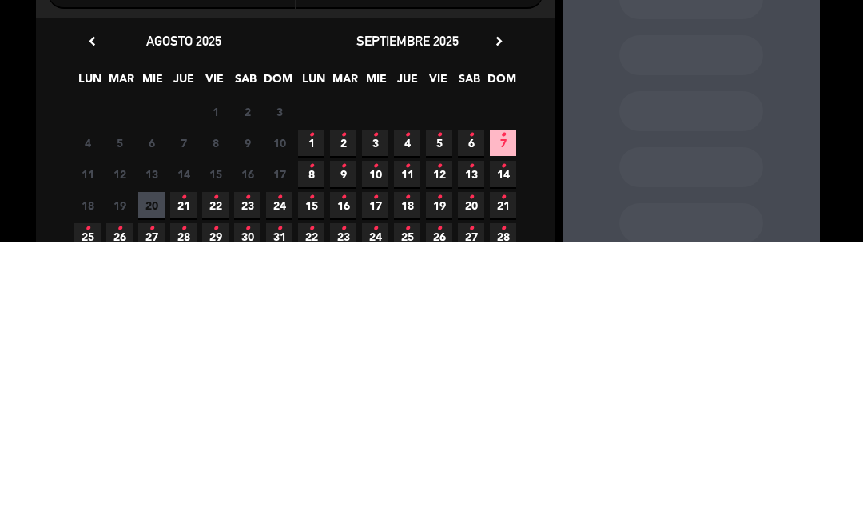
click at [181, 474] on icon "•" at bounding box center [184, 471] width 6 height 26
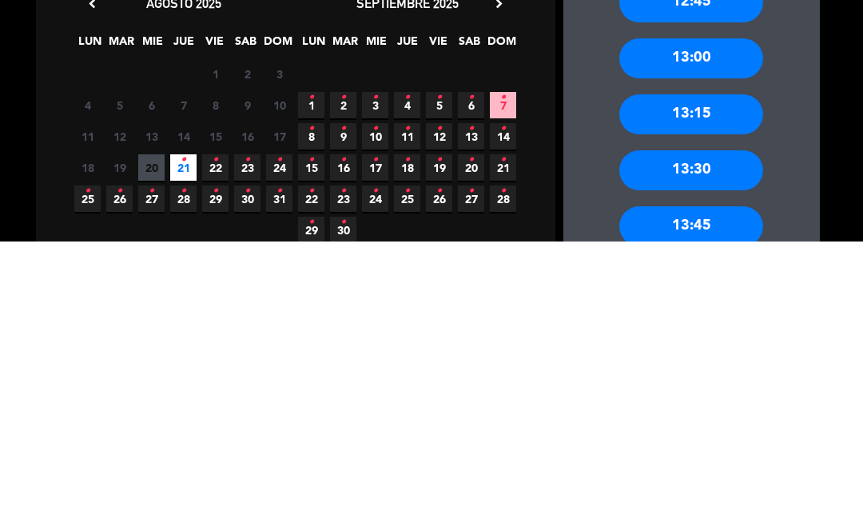
click at [662, 368] on div "13:15" at bounding box center [691, 388] width 144 height 40
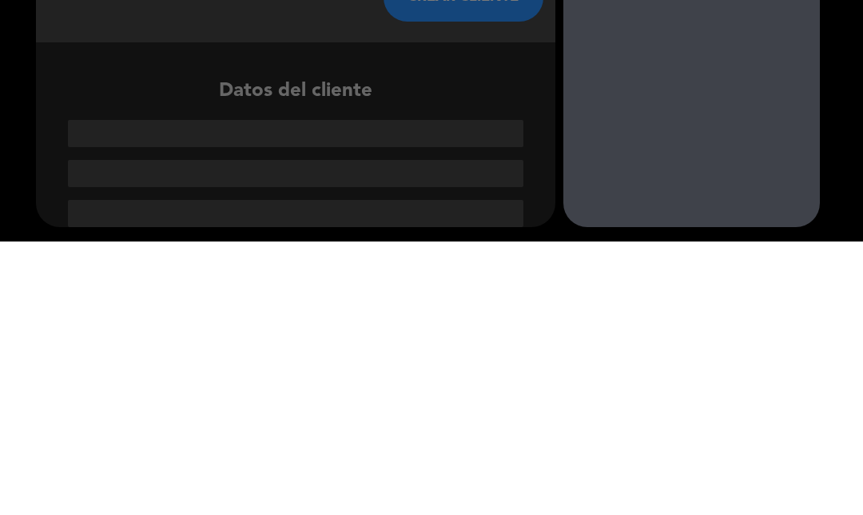
click at [174, 178] on input "1" at bounding box center [295, 189] width 471 height 22
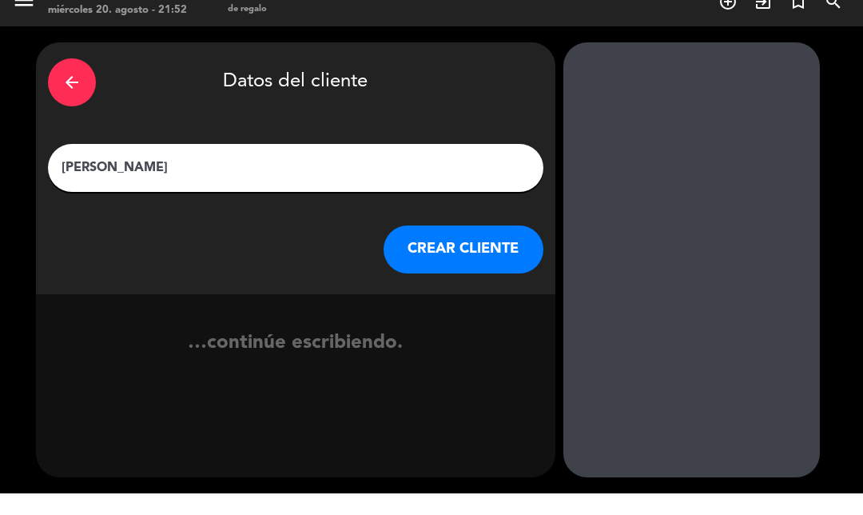
type input "[PERSON_NAME]"
click at [434, 247] on button "CREAR CLIENTE" at bounding box center [464, 271] width 160 height 48
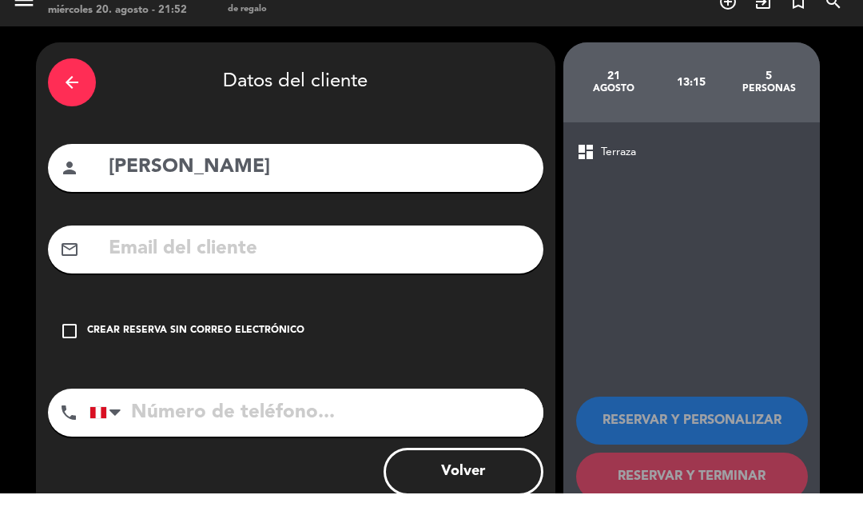
click at [54, 328] on div "check_box_outline_blank Crear reserva sin correo electrónico" at bounding box center [295, 352] width 495 height 48
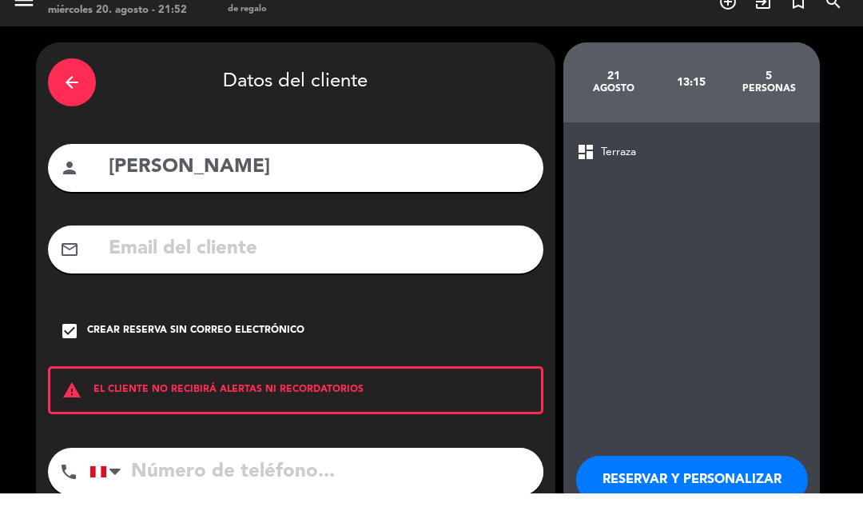
click at [167, 469] on input "tel" at bounding box center [317, 493] width 454 height 48
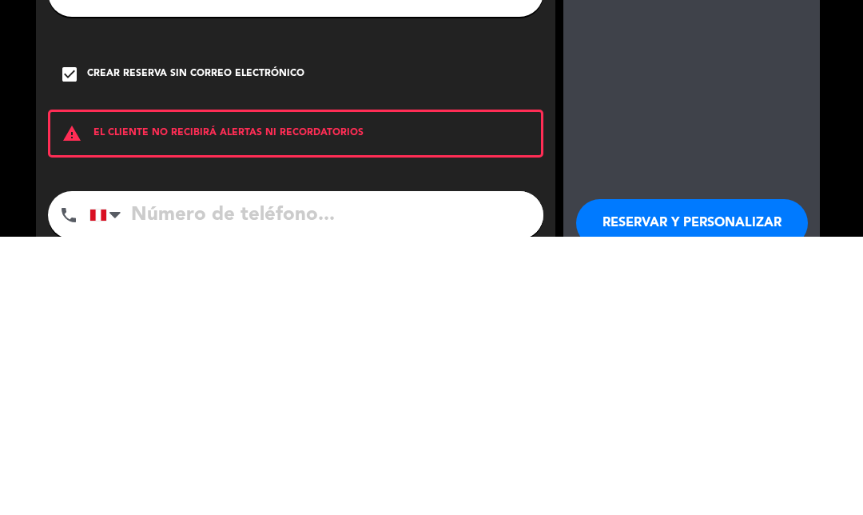
type input "+"
click at [173, 469] on input "998997608" at bounding box center [317, 493] width 454 height 48
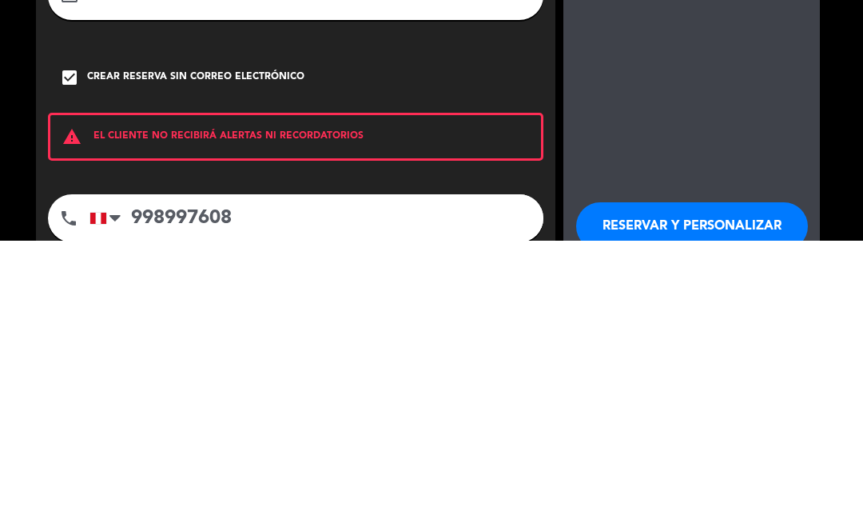
click at [182, 469] on input "998997608" at bounding box center [317, 493] width 454 height 48
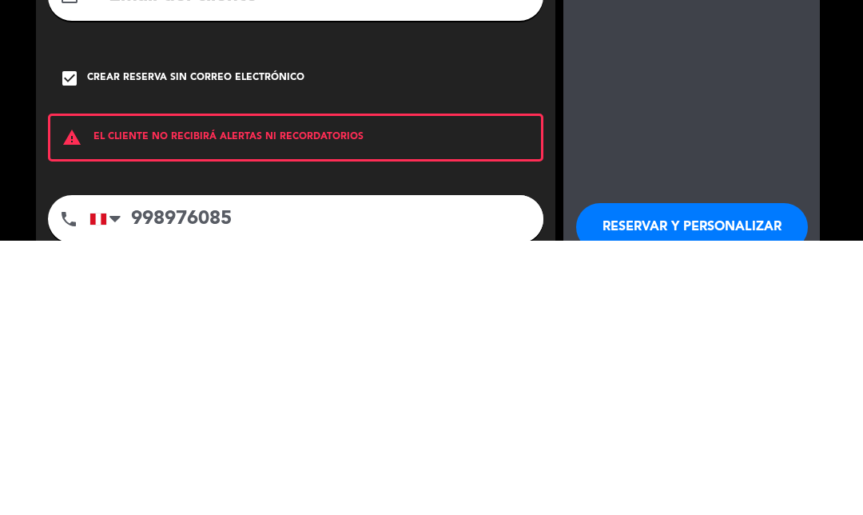
type input "998976085"
click at [838, 142] on div "arrow_back Datos del cliente person Yadif Abuhadda mail_outline check_box Crear…" at bounding box center [431, 332] width 863 height 568
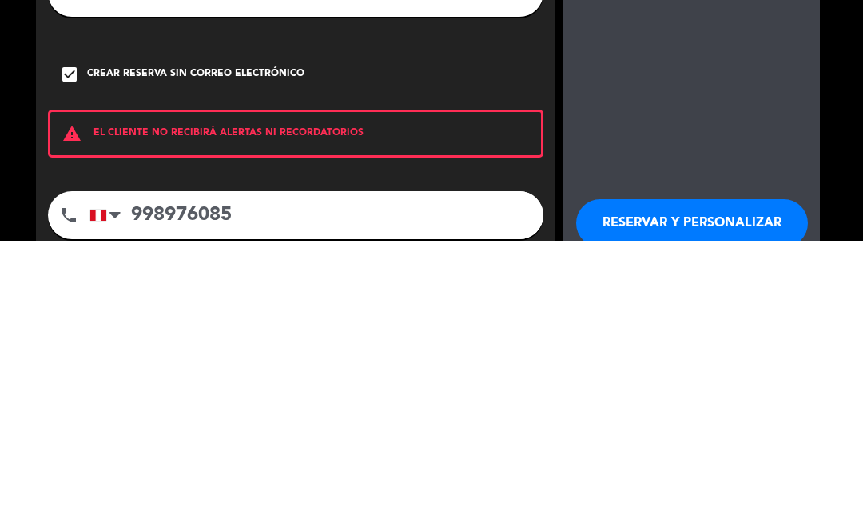
scroll to position [1, 0]
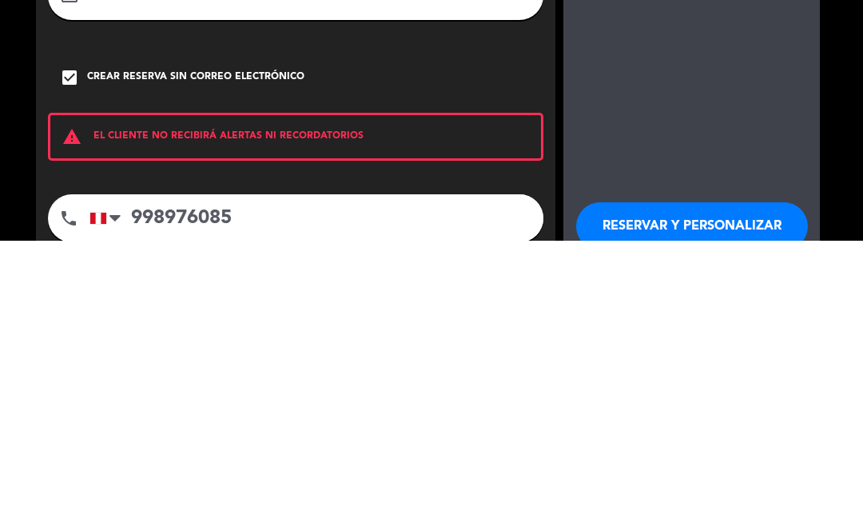
click at [821, 99] on booking-flow-guarantee-sidebar "[DATE] 13:15 5 personas dashboard Terraza RESERVAR Y PERSONALIZAR RESERVAR Y TE…" at bounding box center [695, 331] width 265 height 536
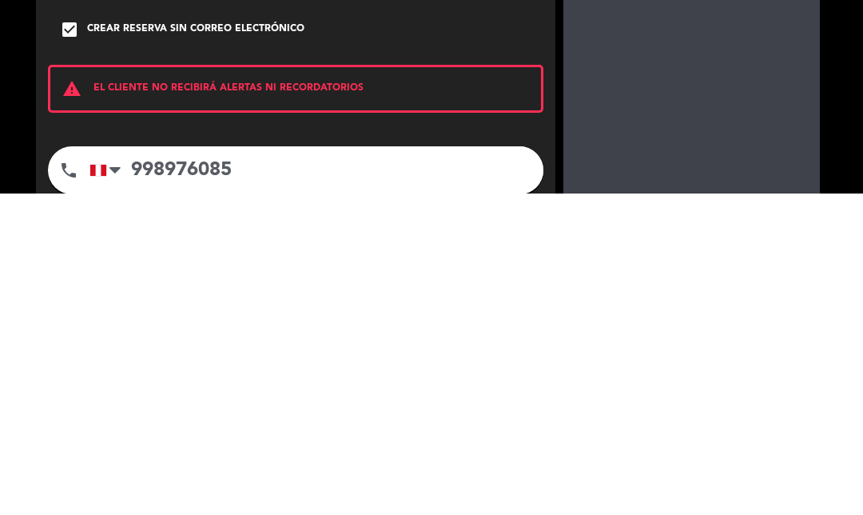
scroll to position [0, 0]
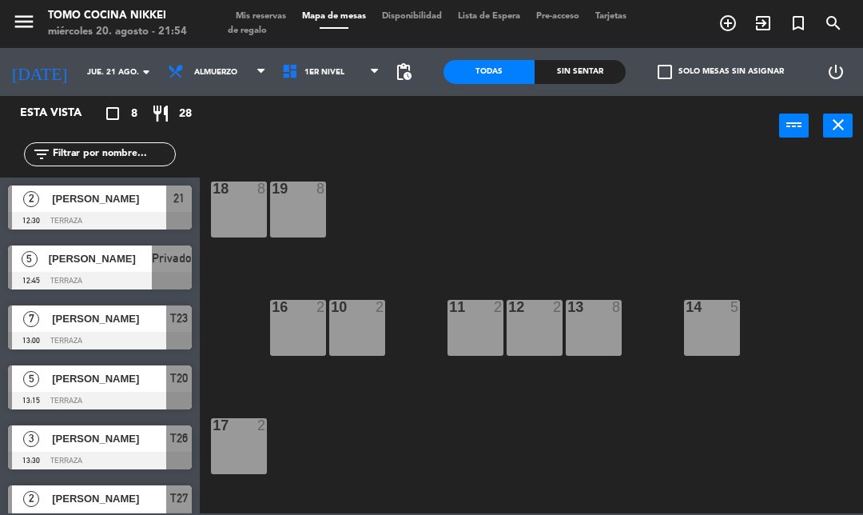
click at [666, 509] on div "18 8 19 8 16 2 10 2 11 2 12 2 13 8 14 5 17 2 7 lock 1 8 lock 1 6 lock 1 5 lock …" at bounding box center [536, 333] width 654 height 360
click at [112, 68] on input "jue. 21 ago." at bounding box center [133, 72] width 109 height 25
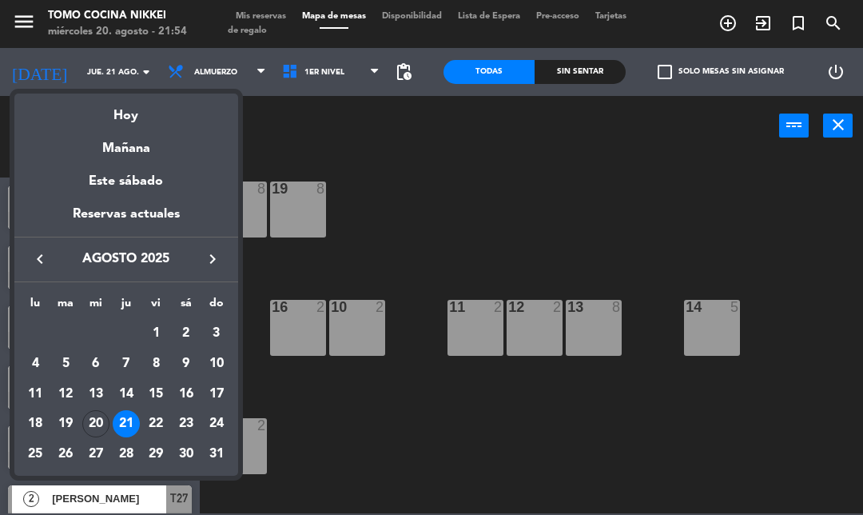
click at [141, 120] on div "Hoy" at bounding box center [126, 109] width 224 height 33
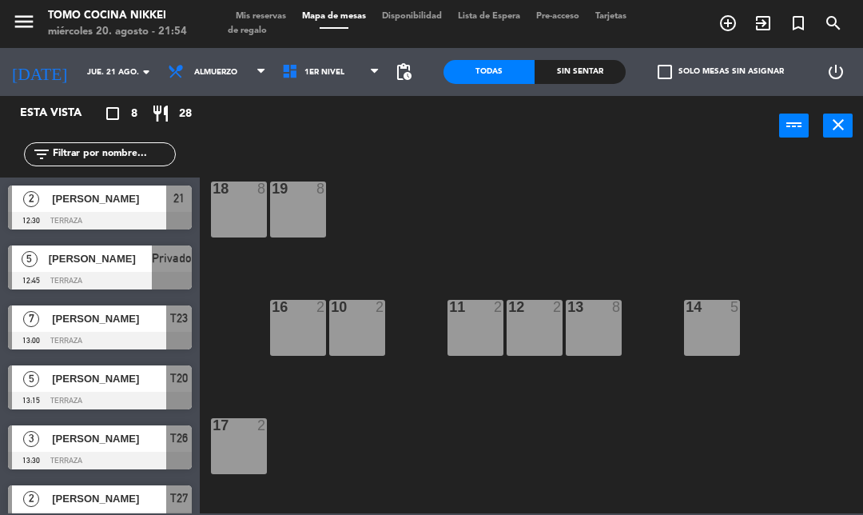
type input "mié. 20 ago."
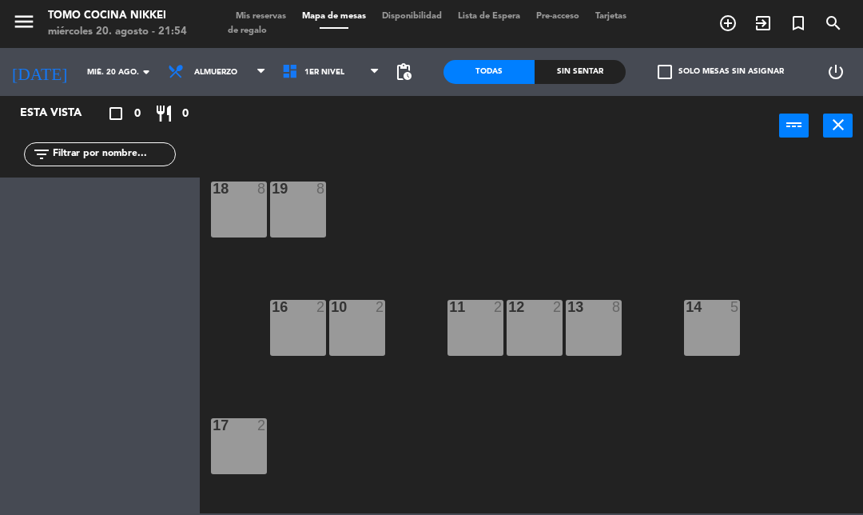
click at [160, 59] on span "Almuerzo" at bounding box center [217, 71] width 114 height 35
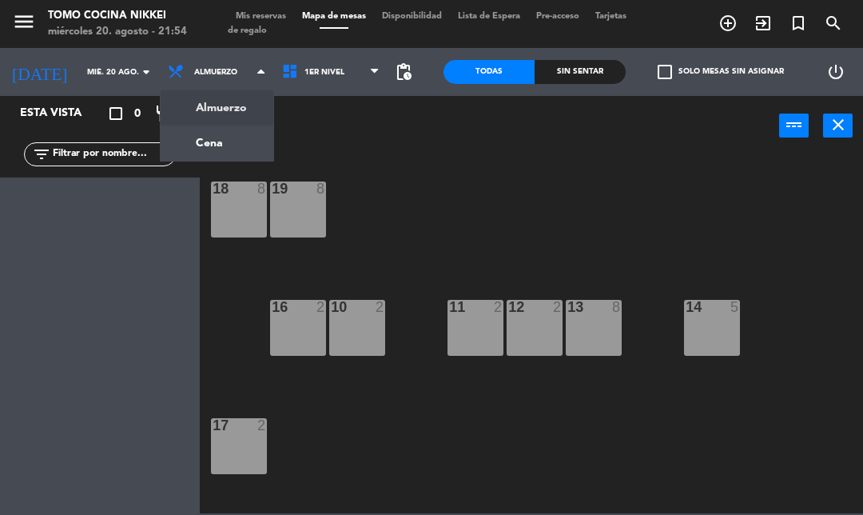
click at [211, 157] on ng-component "menu Tomo Cocina Nikkei [DATE] 20. agosto - 21:54 Mis reservas Mapa de mesas Di…" at bounding box center [431, 256] width 863 height 513
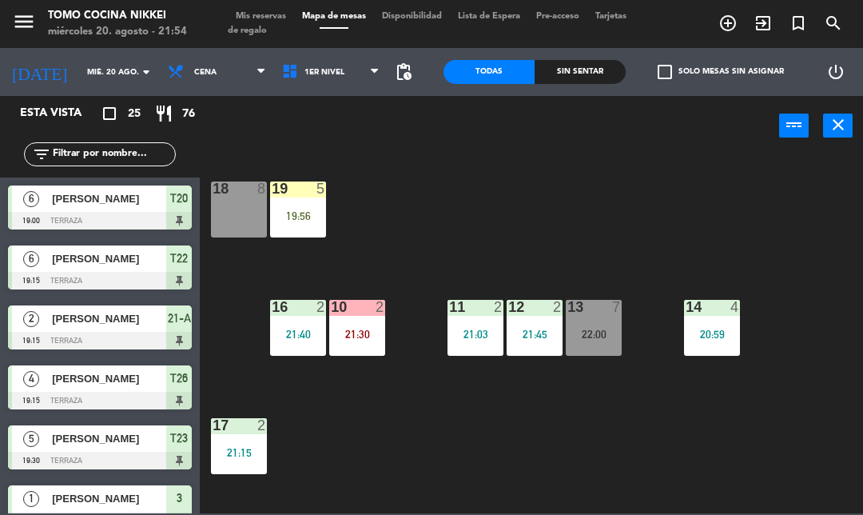
click at [573, 82] on div "Sin sentar" at bounding box center [580, 72] width 91 height 24
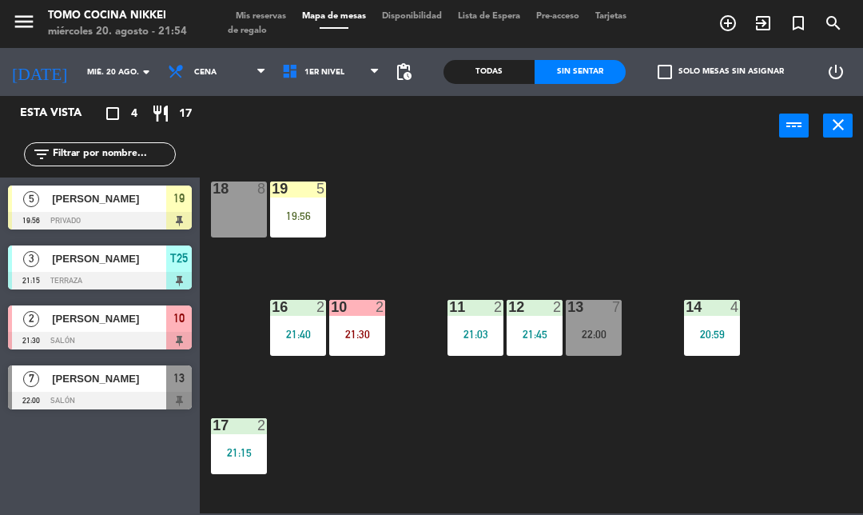
click at [615, 83] on div "Sin sentar" at bounding box center [580, 72] width 91 height 24
click at [151, 340] on div at bounding box center [100, 341] width 184 height 18
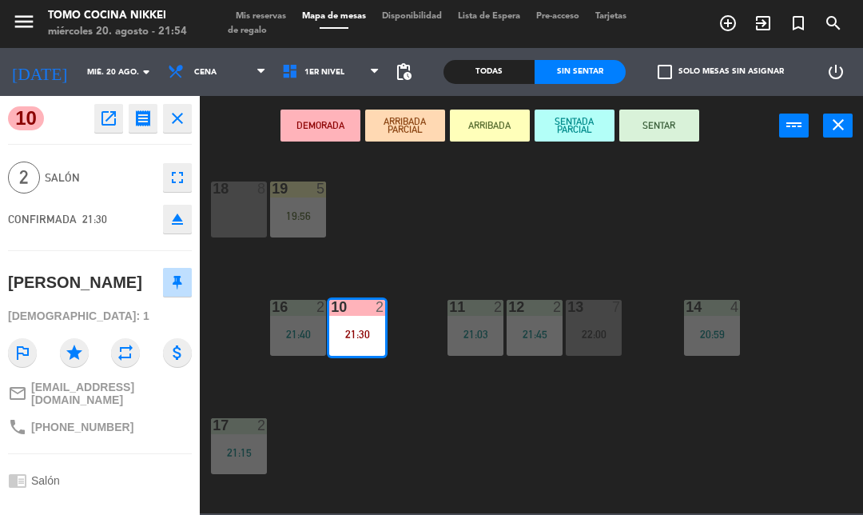
click at [686, 117] on button "SENTAR" at bounding box center [659, 125] width 80 height 32
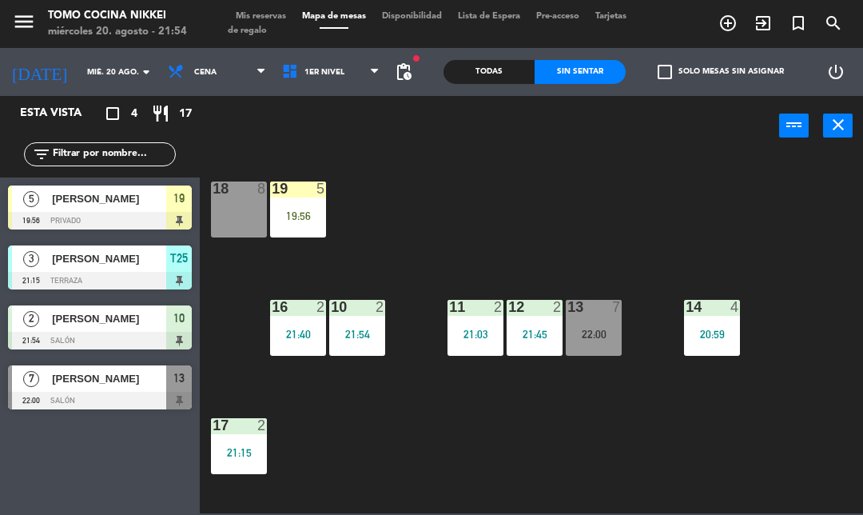
click at [471, 434] on div "18 8 19 5 19:56 16 2 21:40 10 2 21:54 11 2 21:03 12 2 21:45 13 7 22:00 14 4 20:…" at bounding box center [536, 333] width 654 height 360
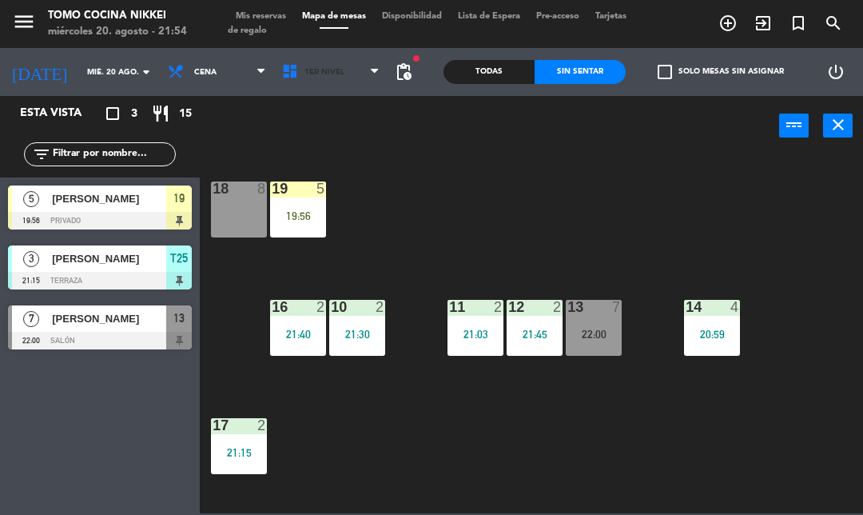
click at [304, 59] on span "1er Nivel" at bounding box center [331, 71] width 114 height 35
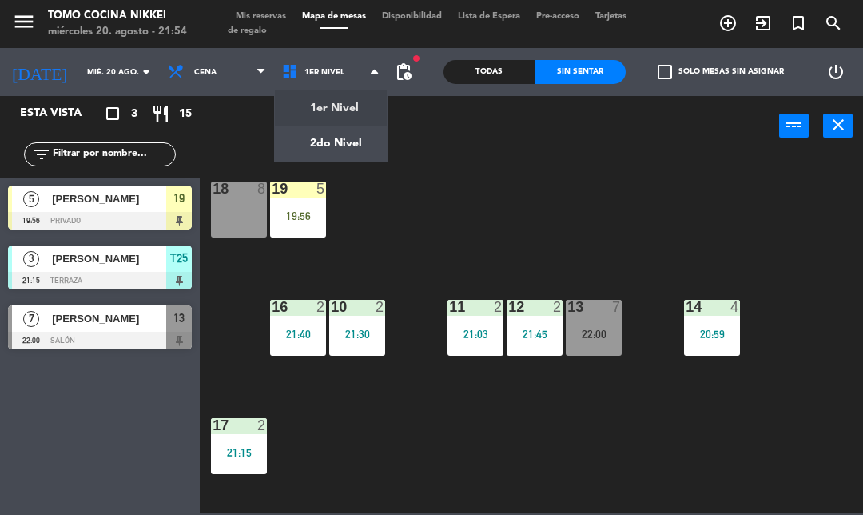
click at [341, 141] on ng-component "menu Tomo Cocina Nikkei [DATE] 20. agosto - 21:54 Mis reservas Mapa de mesas Di…" at bounding box center [431, 256] width 863 height 513
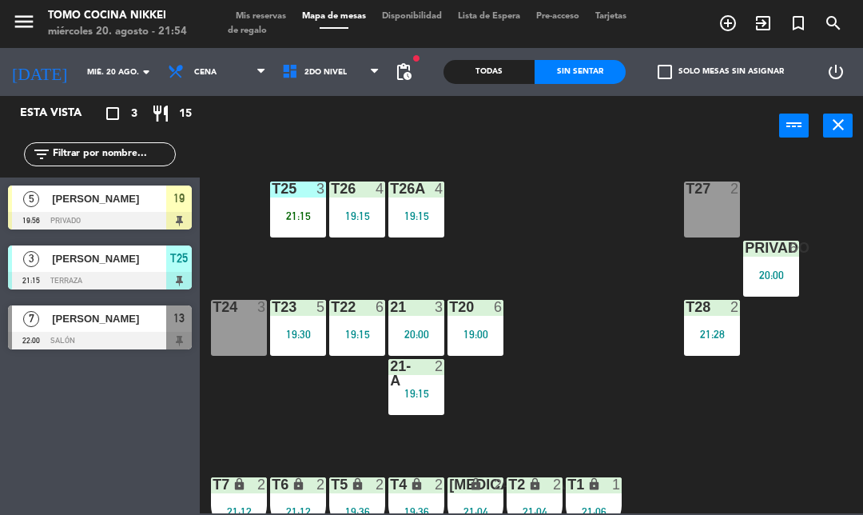
click at [269, 12] on span "Mis reservas" at bounding box center [261, 16] width 66 height 9
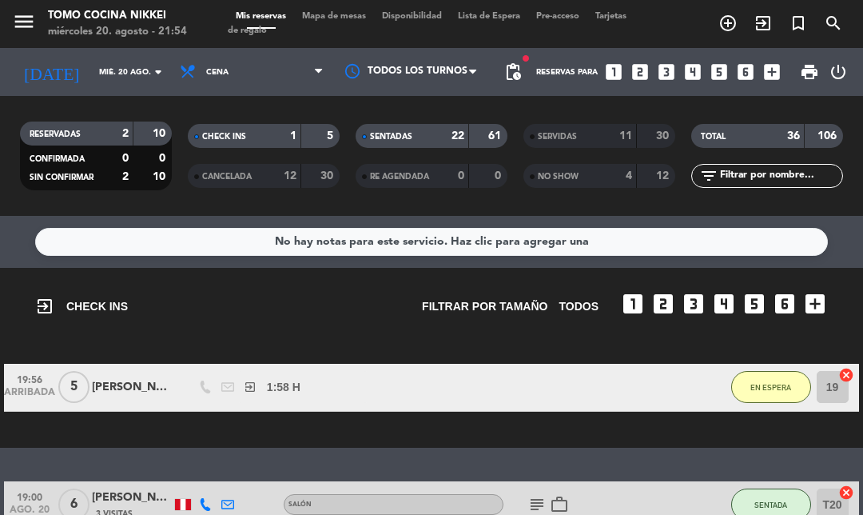
click at [422, 127] on div "SENTADAS" at bounding box center [397, 136] width 74 height 18
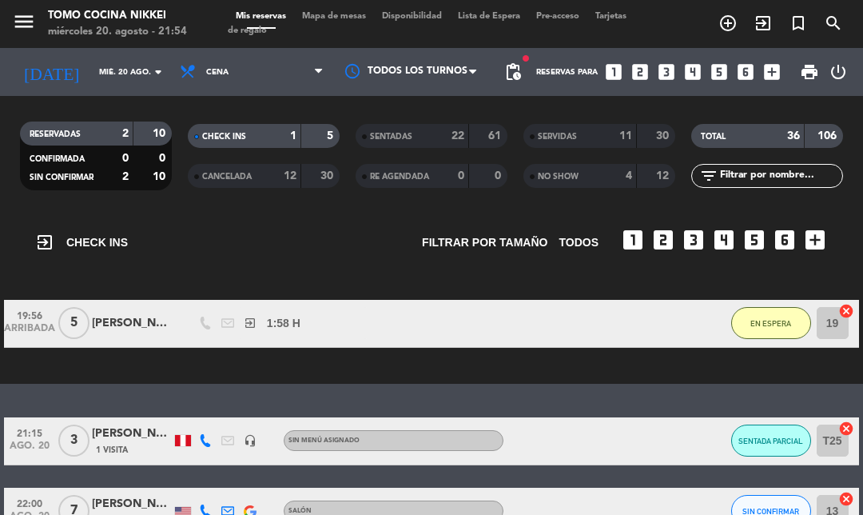
scroll to position [63, 0]
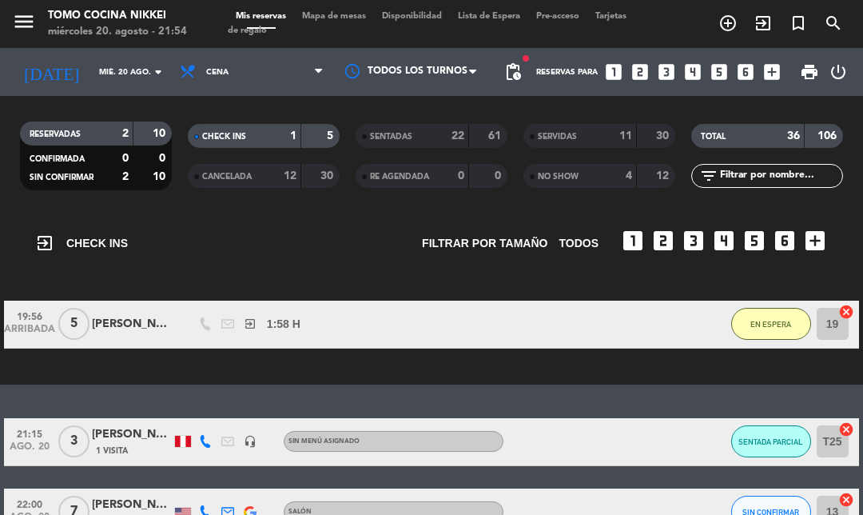
click at [785, 425] on button "SENTADA PARCIAL" at bounding box center [771, 441] width 80 height 32
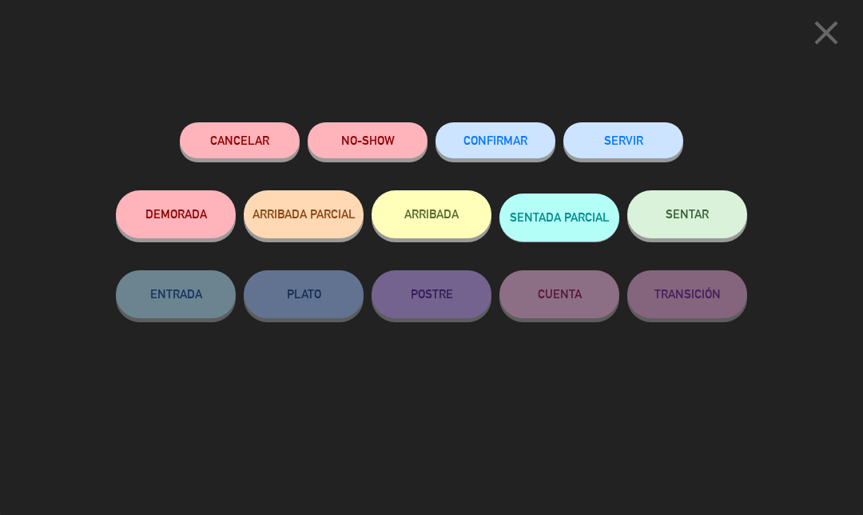
click at [364, 131] on button "NO-SHOW" at bounding box center [368, 140] width 120 height 36
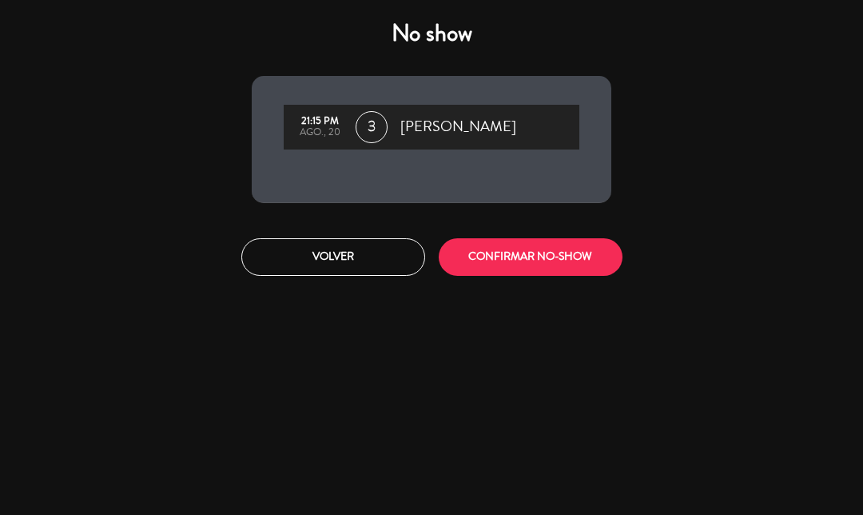
click at [528, 265] on button "CONFIRMAR NO-SHOW" at bounding box center [531, 257] width 184 height 38
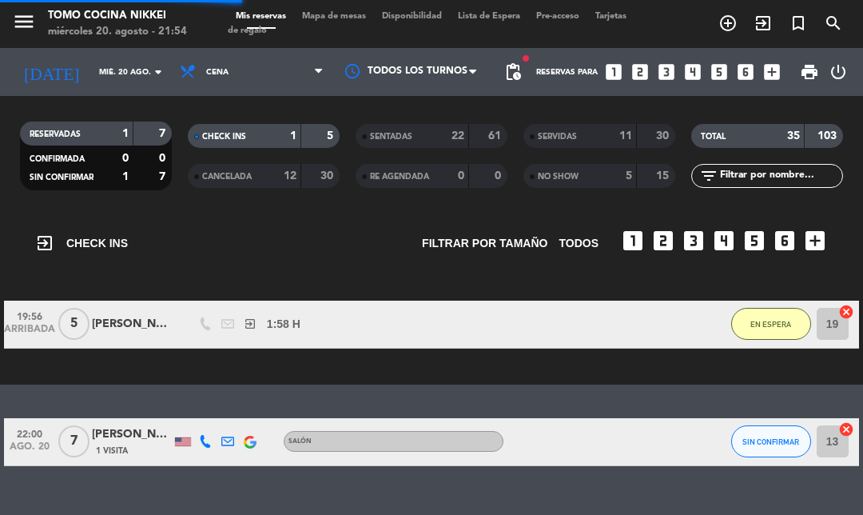
scroll to position [0, 0]
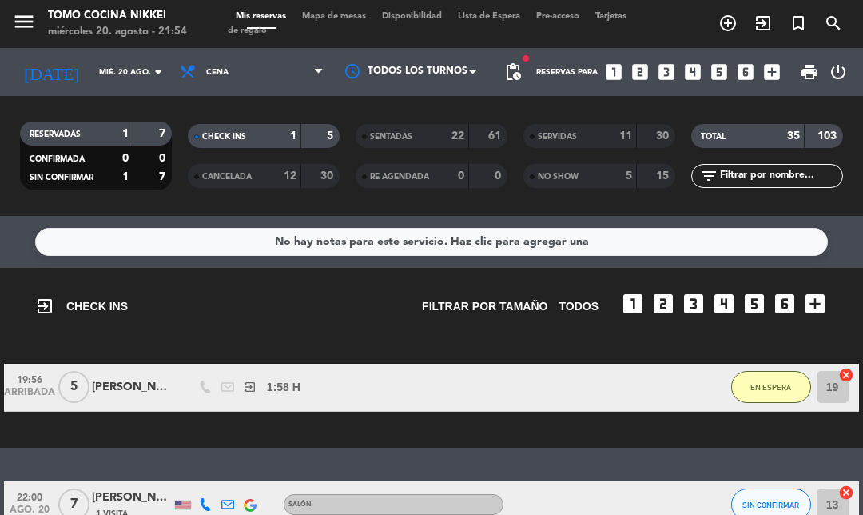
click at [788, 500] on span "SIN CONFIRMAR" at bounding box center [770, 504] width 57 height 9
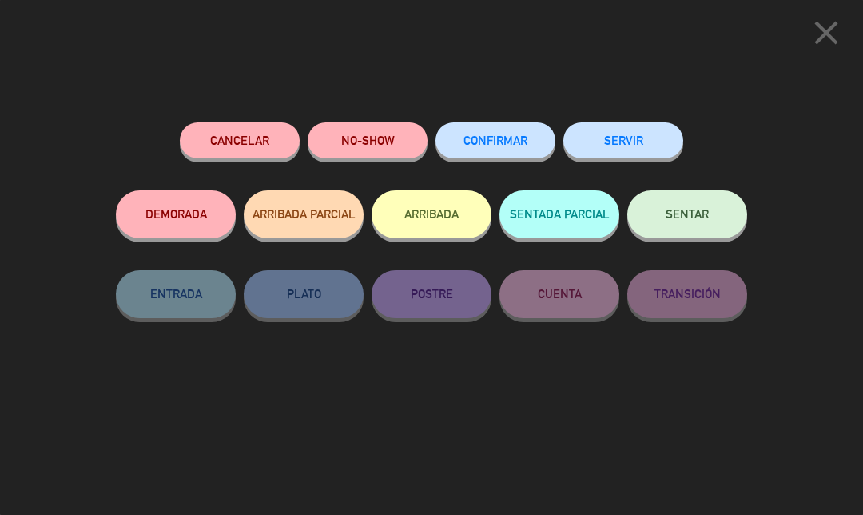
click at [828, 54] on span "close" at bounding box center [826, 48] width 40 height 13
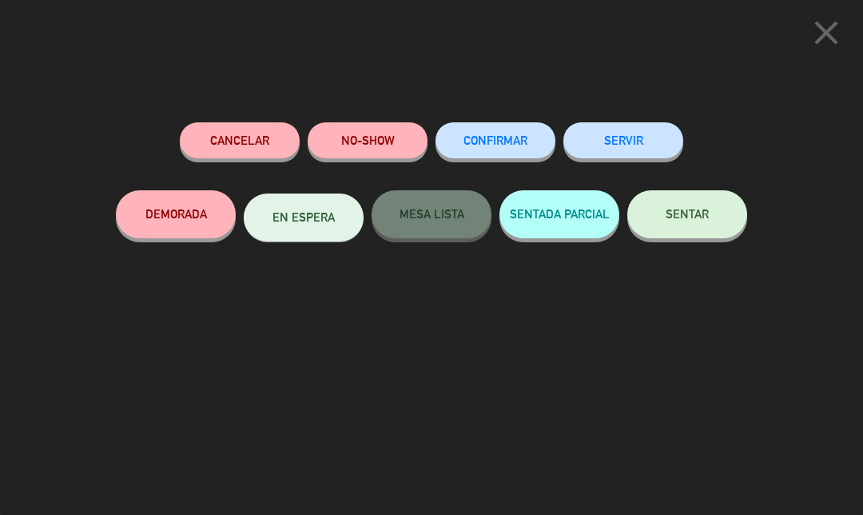
click at [372, 131] on button "NO-SHOW" at bounding box center [368, 140] width 120 height 36
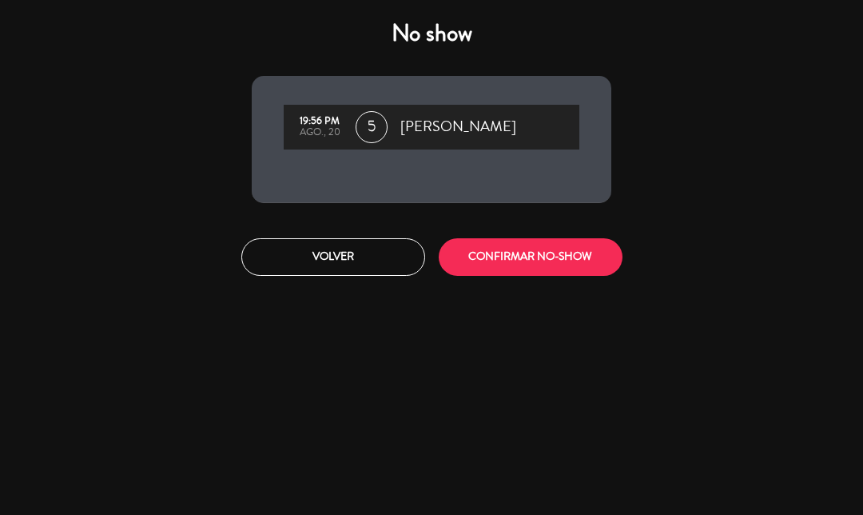
click at [499, 265] on button "CONFIRMAR NO-SHOW" at bounding box center [531, 257] width 184 height 38
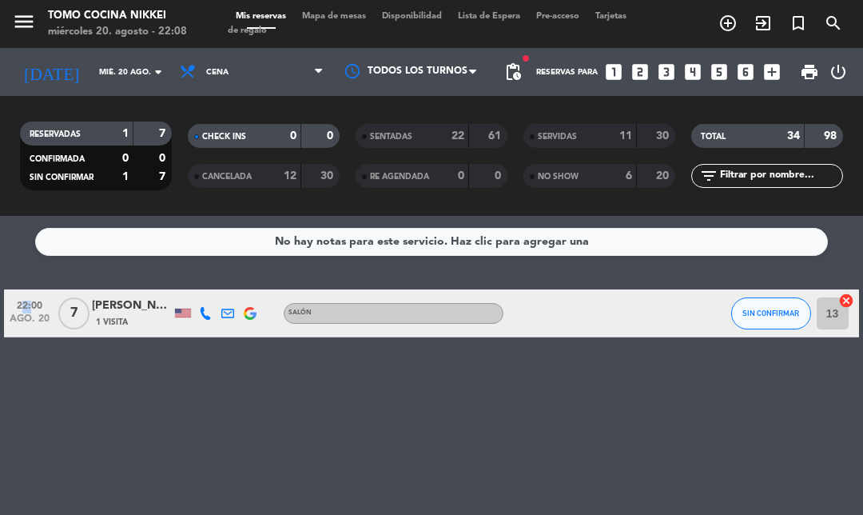
click at [647, 409] on div "No hay notas para este servicio. Haz clic para agregar una 22:00 [DATE] 7 [PERS…" at bounding box center [431, 365] width 863 height 299
click at [705, 424] on div "No hay notas para este servicio. Haz clic para agregar una 22:00 [DATE] 7 [PERS…" at bounding box center [431, 365] width 863 height 299
